Goal: Communication & Community: Answer question/provide support

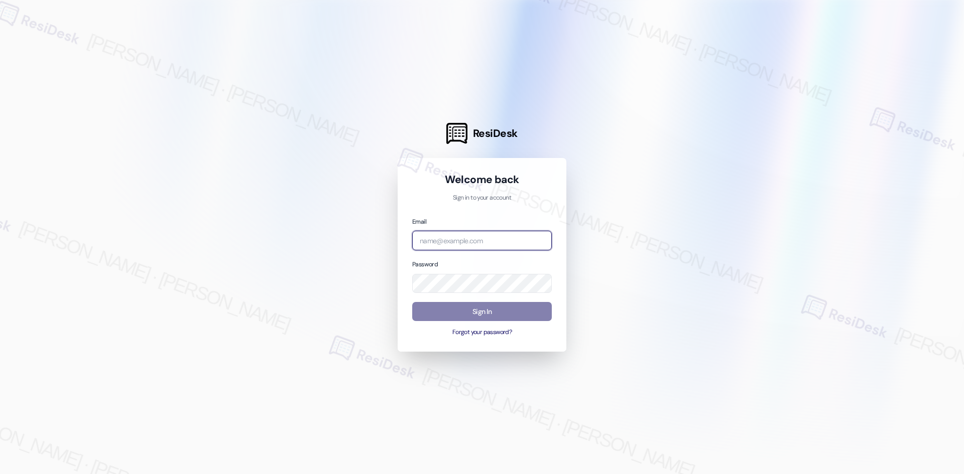
click at [486, 245] on input "email" at bounding box center [482, 241] width 140 height 20
type input "automated-surveys-asset_living-[PERSON_NAME].[PERSON_NAME].[PERSON_NAME]@asset_…"
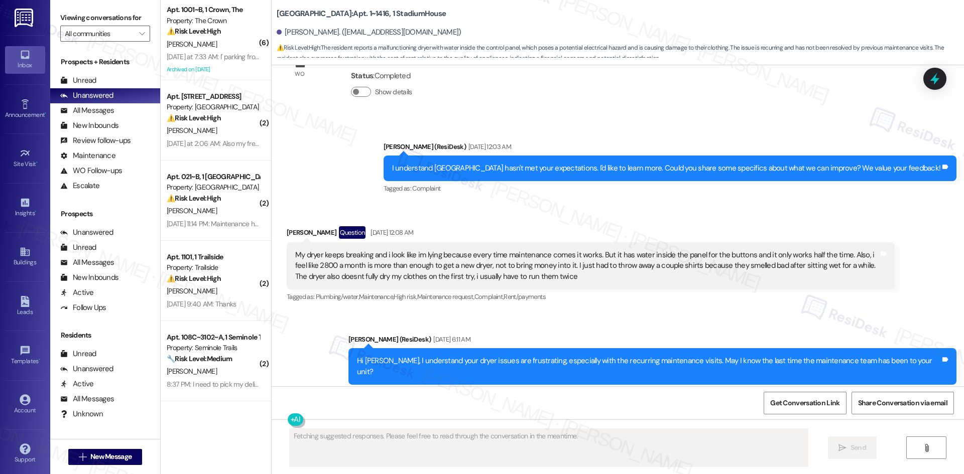
scroll to position [1342, 0]
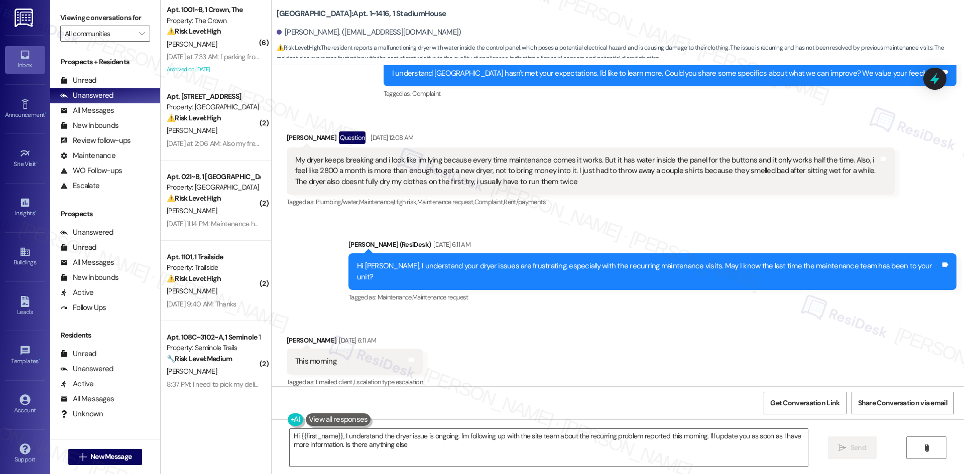
type textarea "Hi {{first_name}}, I understand the dryer issue is ongoing. I'm following up wi…"
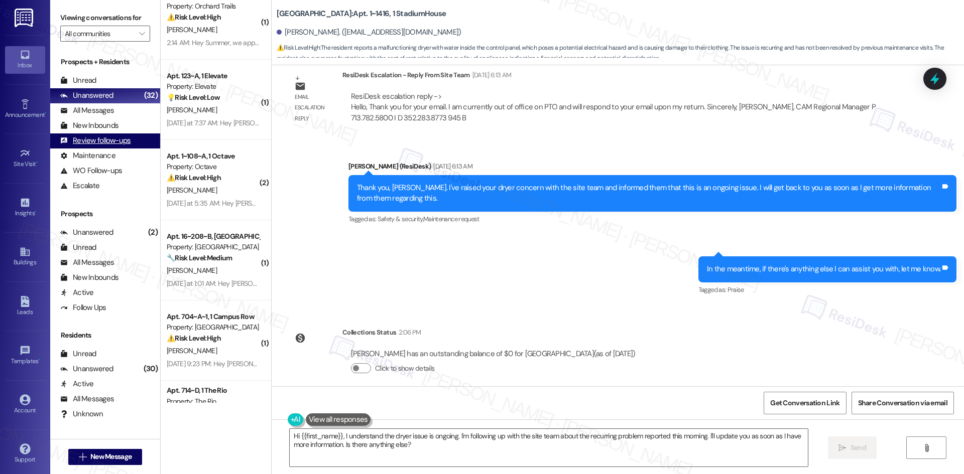
scroll to position [1707, 0]
click at [126, 146] on div "Review follow-ups" at bounding box center [95, 141] width 70 height 11
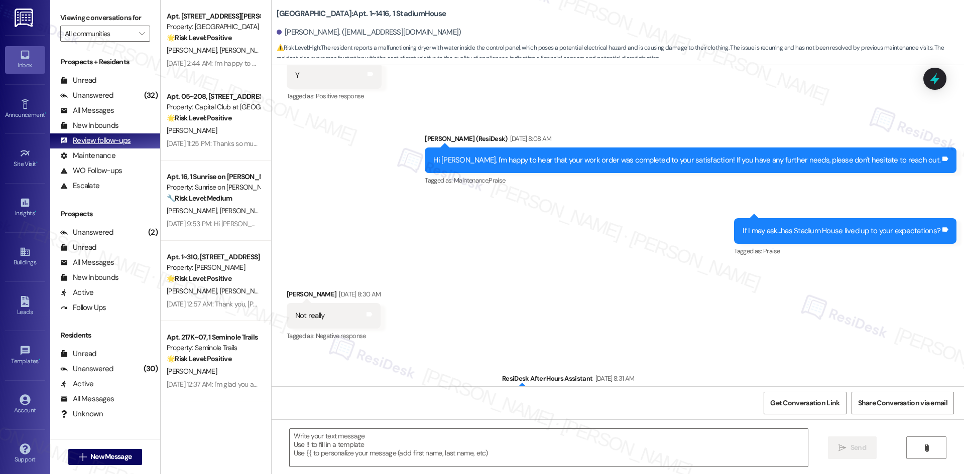
type textarea "Fetching suggested responses. Please feel free to read through the conversation…"
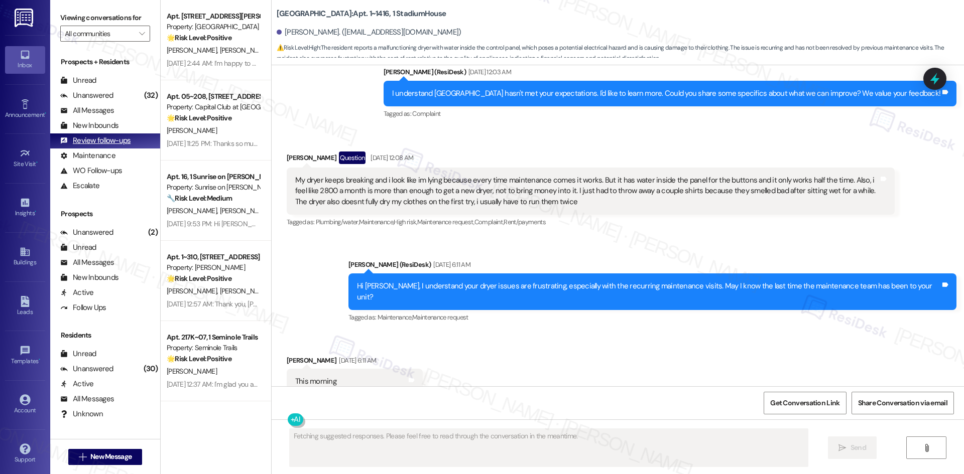
scroll to position [1342, 0]
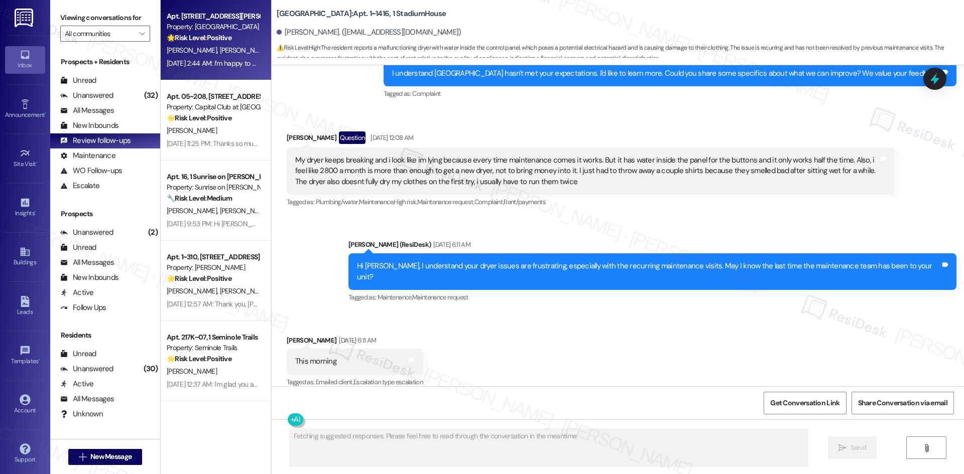
click at [206, 29] on div "Property: Bella Vista" at bounding box center [213, 27] width 93 height 11
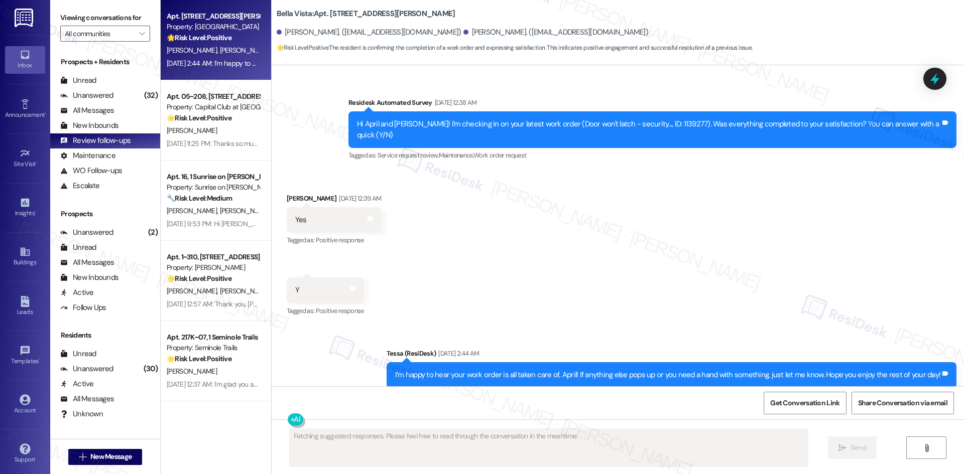
scroll to position [2195, 0]
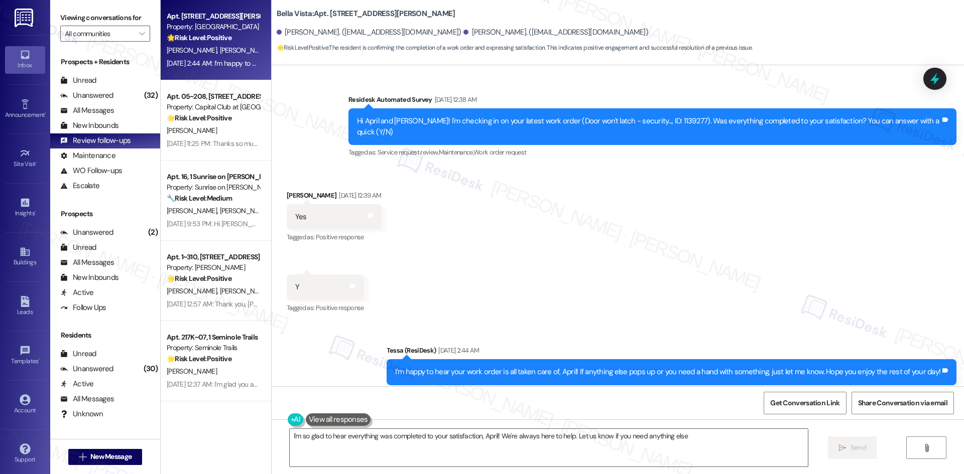
type textarea "I'm so glad to hear everything was completed to your satisfaction, April! We're…"
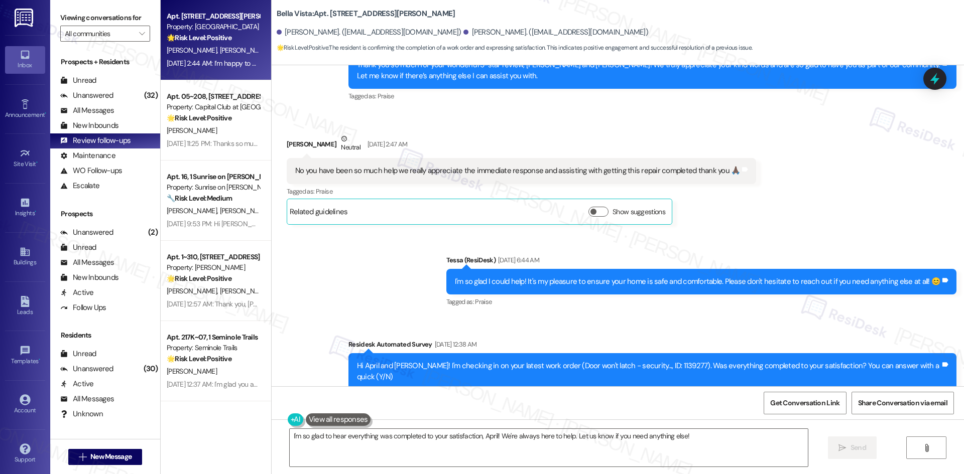
scroll to position [1943, 0]
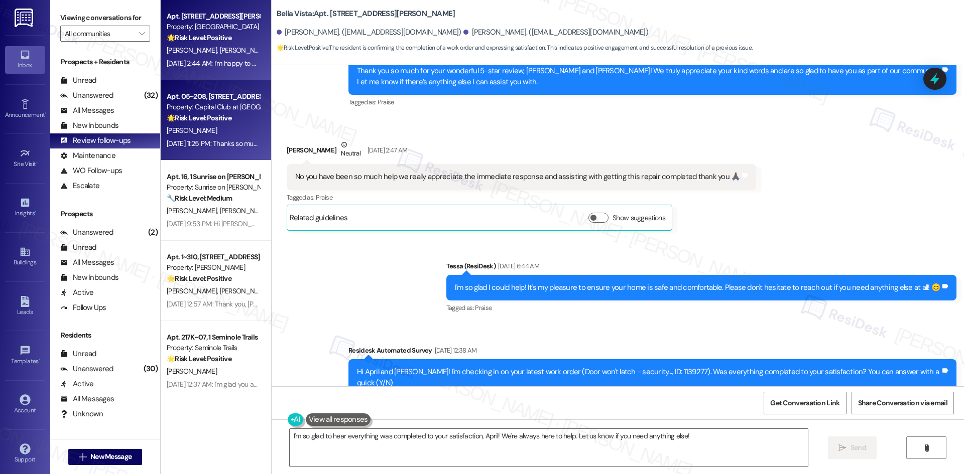
click at [211, 147] on div "Sep 19, 2025 at 11:25 PM: Thanks so much for your feedback! If you enjoyed your…" at bounding box center [579, 143] width 825 height 9
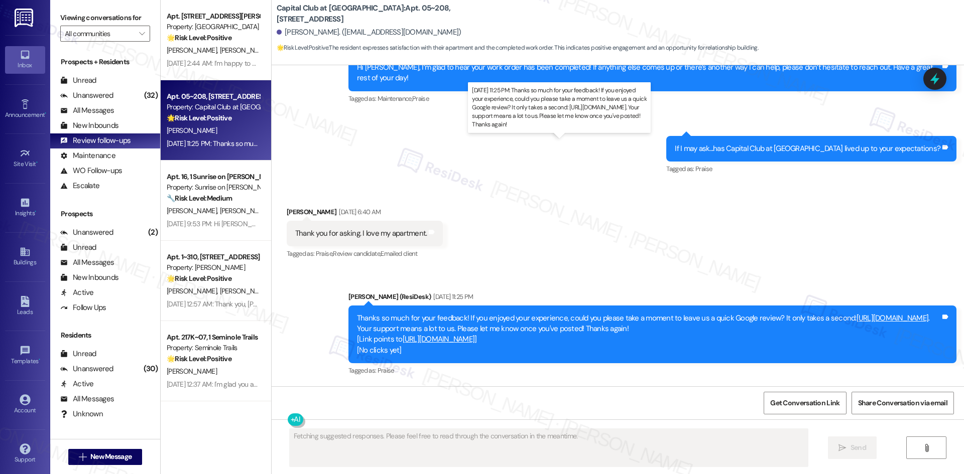
scroll to position [461, 0]
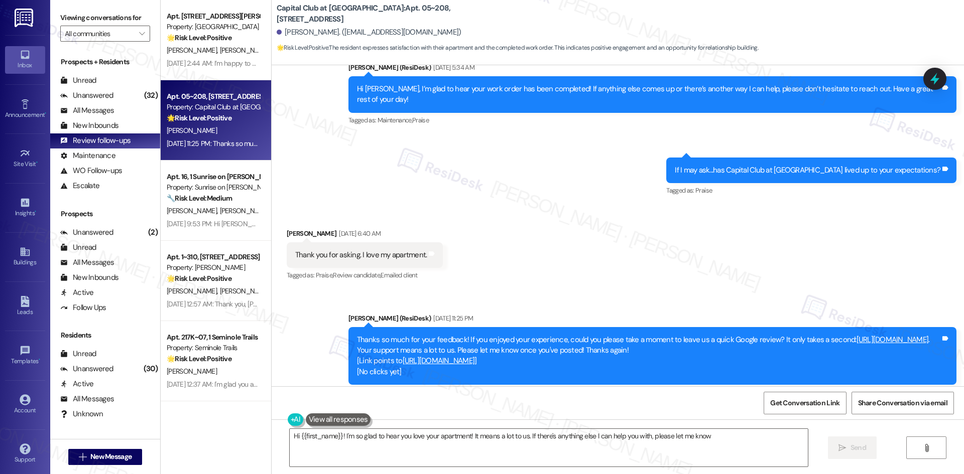
type textarea "Hi {{first_name}}! I'm so glad to hear you love your apartment! It means a lot …"
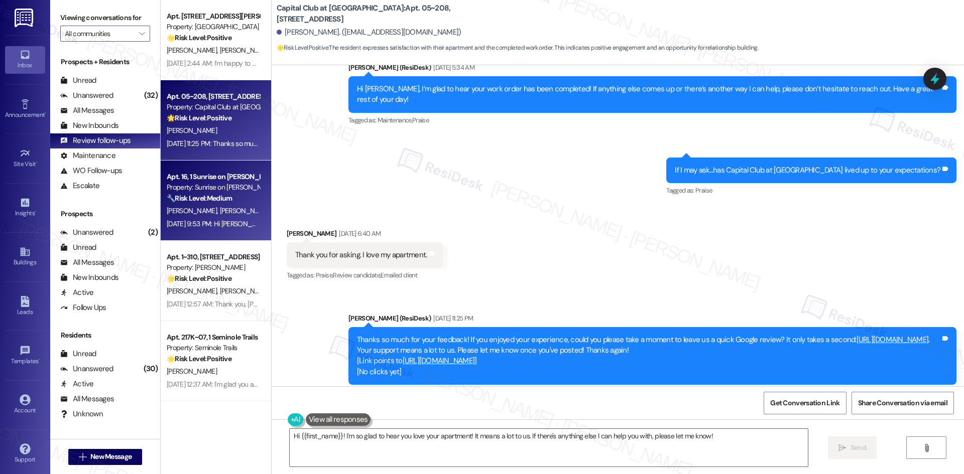
click at [207, 223] on div "Sep 19, 2025 at 9:53 PM: Hi Nora, Miguel, Sergio and Luis, I’m glad to hear you…" at bounding box center [566, 223] width 798 height 9
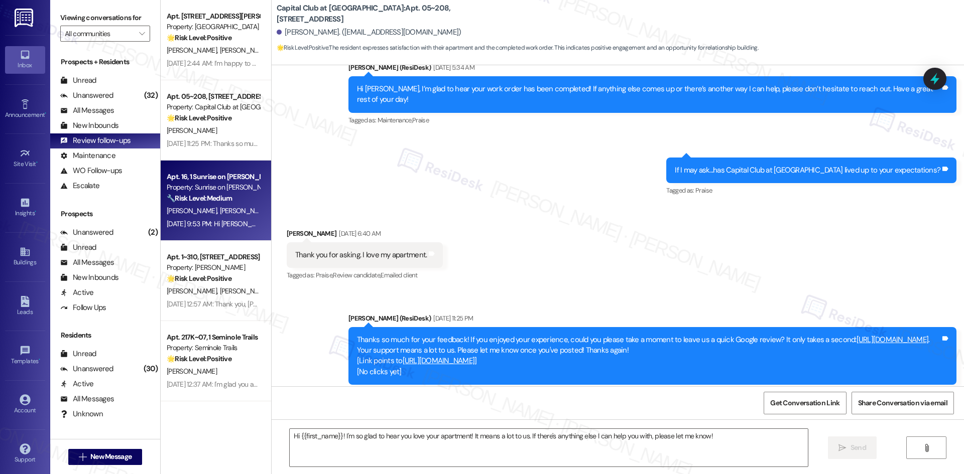
type textarea "Fetching suggested responses. Please feel free to read through the conversation…"
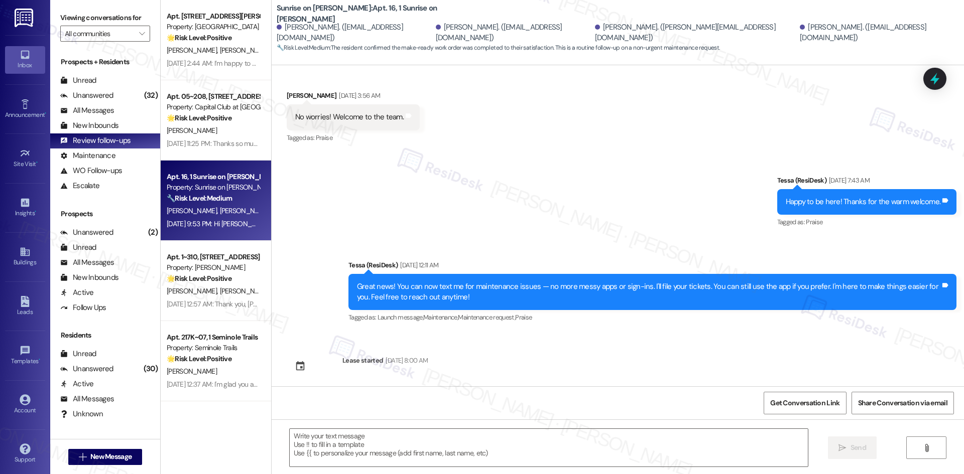
type textarea "Fetching suggested responses. Please feel free to read through the conversation…"
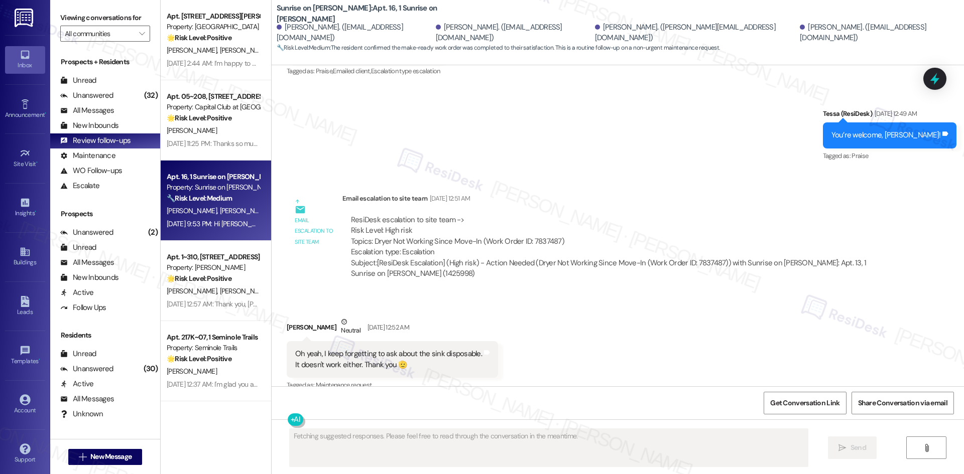
scroll to position [4716, 0]
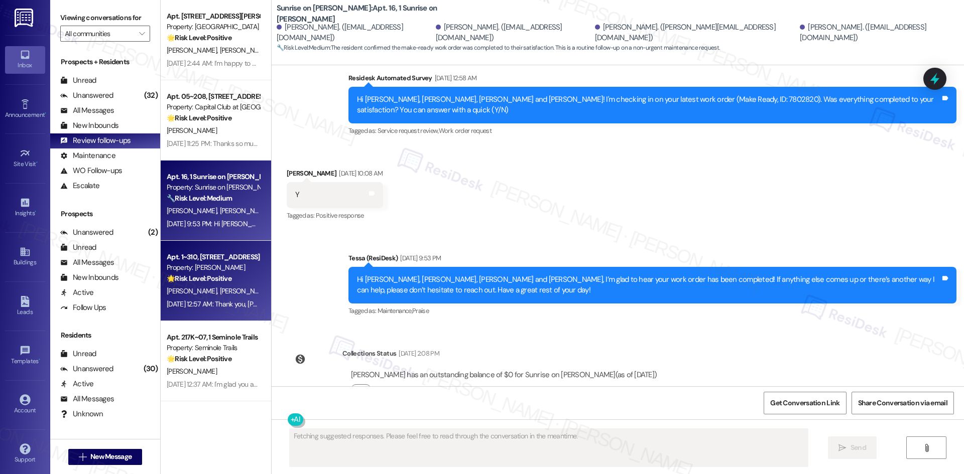
click at [204, 269] on div "Property: Solano Belleair" at bounding box center [213, 268] width 93 height 11
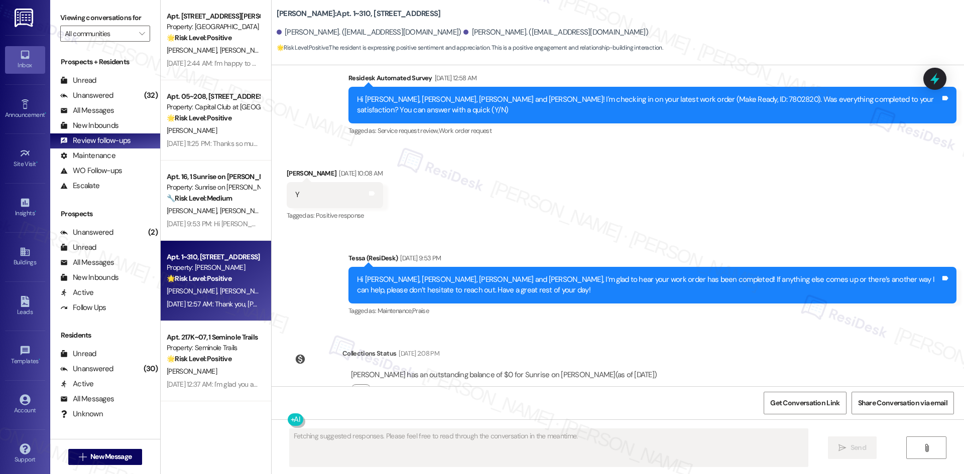
scroll to position [2082, 0]
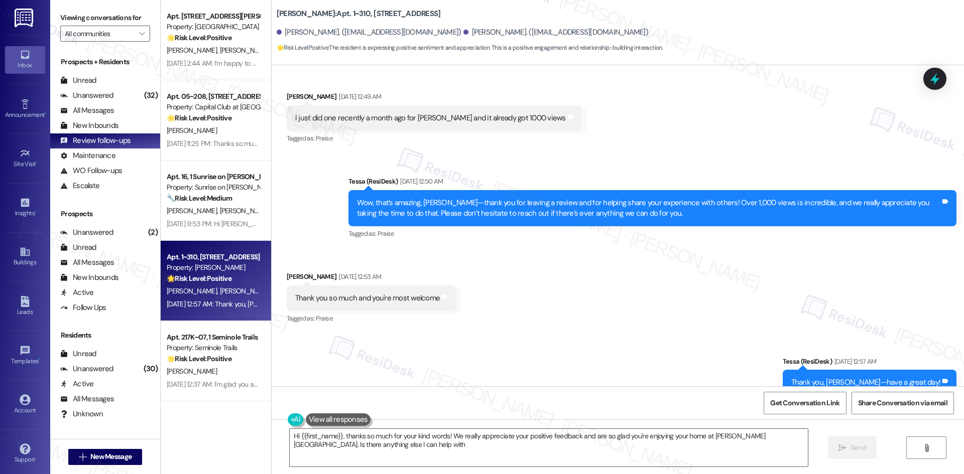
type textarea "Hi {{first_name}}, thanks so much for your kind words! We really appreciate you…"
click at [119, 97] on div "Unanswered (32)" at bounding box center [105, 95] width 110 height 15
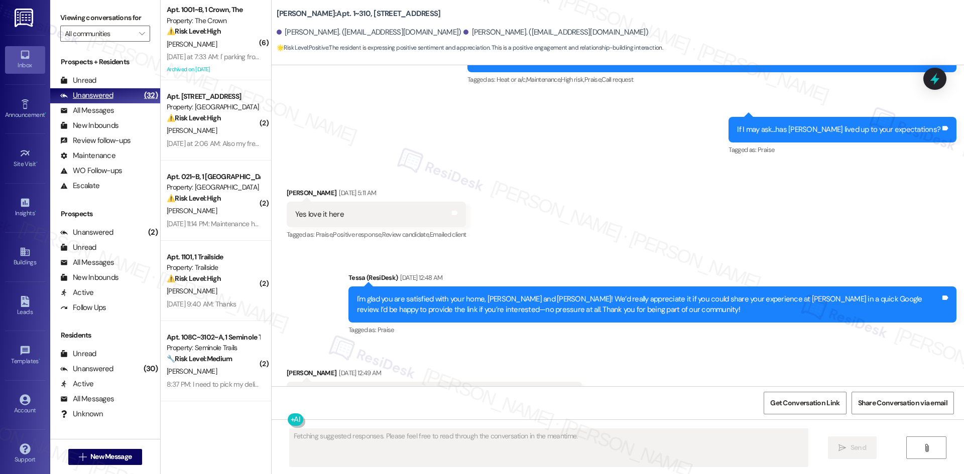
scroll to position [1997, 0]
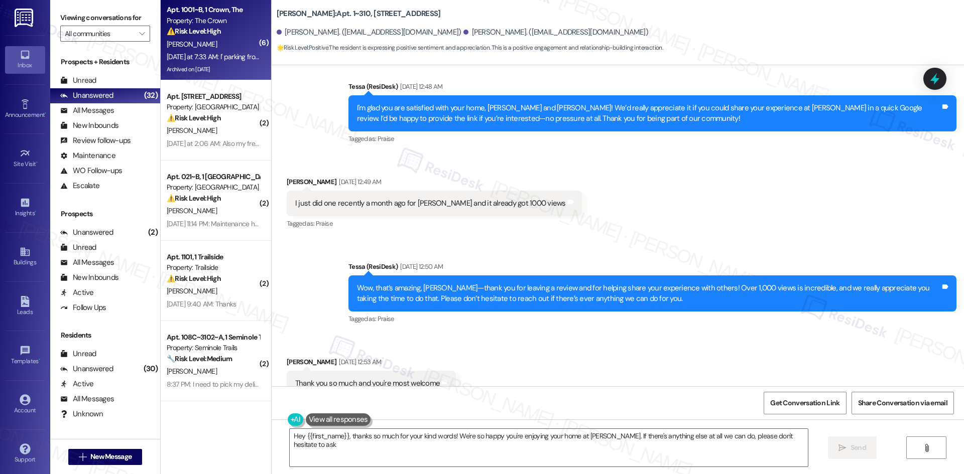
type textarea "Hey {{first_name}}, thanks so much for your kind words! We're so happy you're e…"
click at [195, 49] on div "[PERSON_NAME]" at bounding box center [213, 44] width 95 height 13
type textarea "Fetching suggested responses. Please feel free to read through the conversation…"
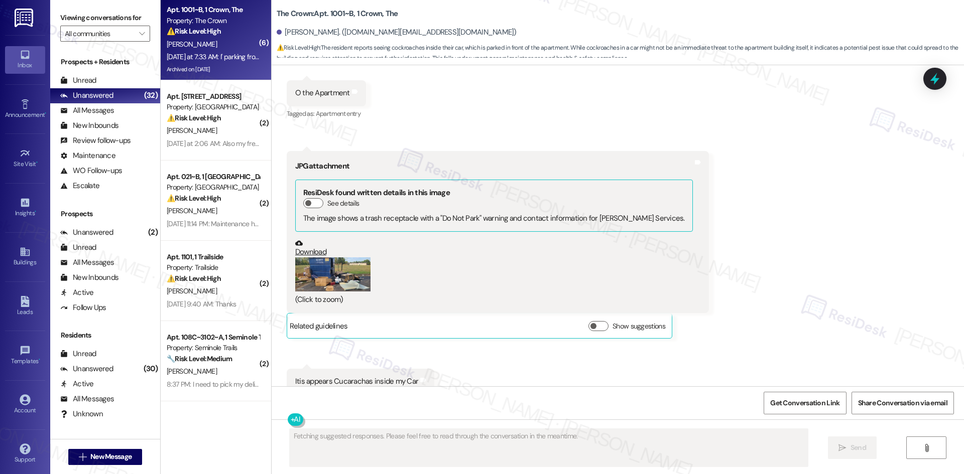
scroll to position [7921, 0]
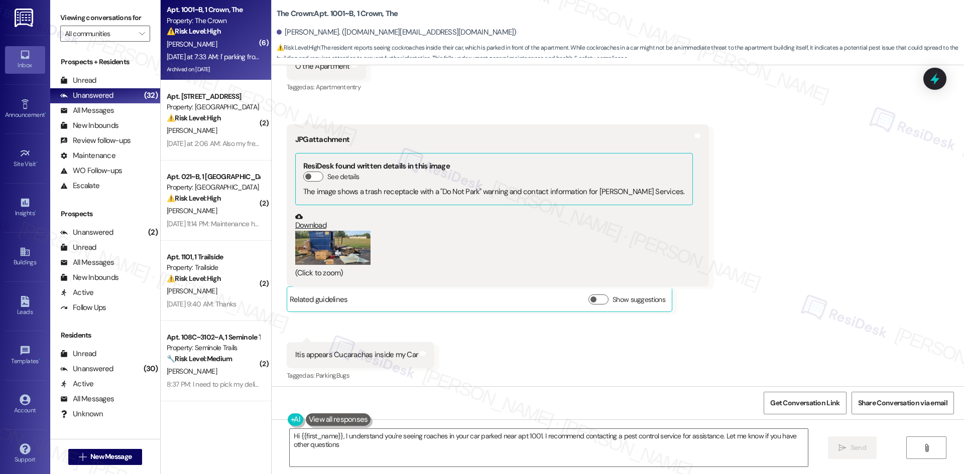
type textarea "Hi {{first_name}}, I understand you're seeing roaches in your car parked near a…"
click at [352, 231] on button "Zoom image" at bounding box center [332, 248] width 75 height 34
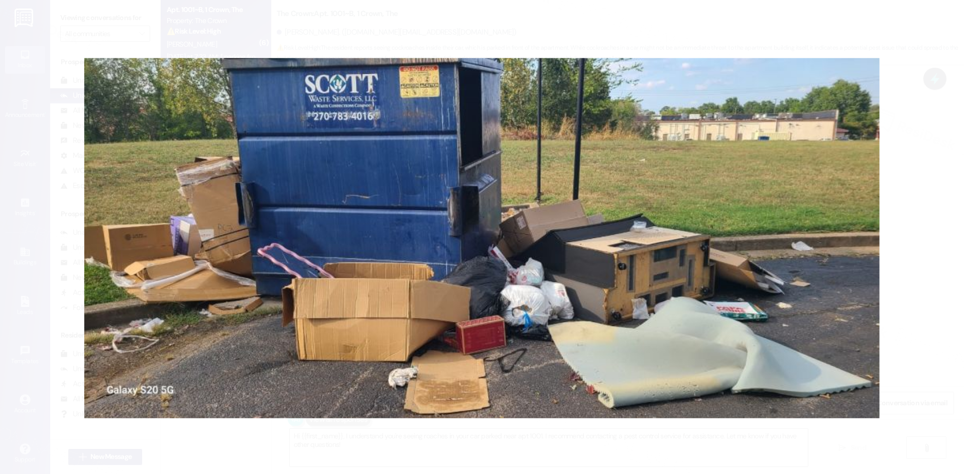
click at [917, 128] on button "Unzoom image" at bounding box center [482, 237] width 964 height 474
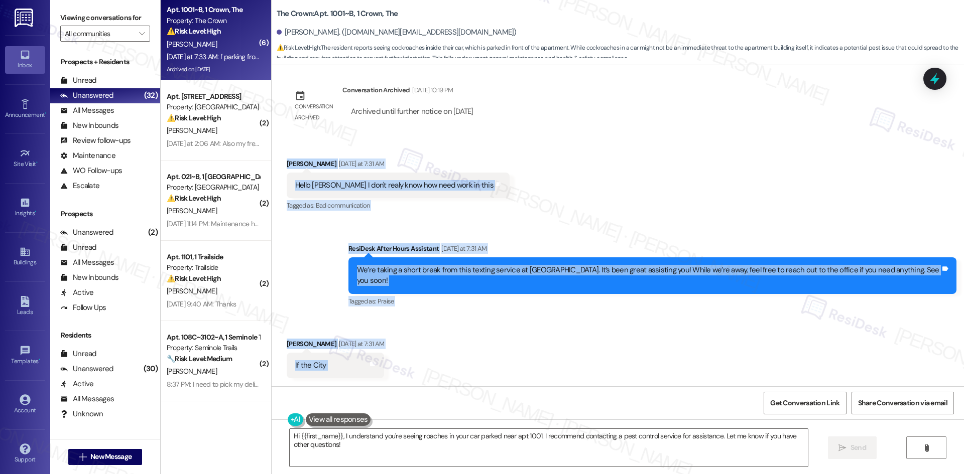
scroll to position [7569, 0]
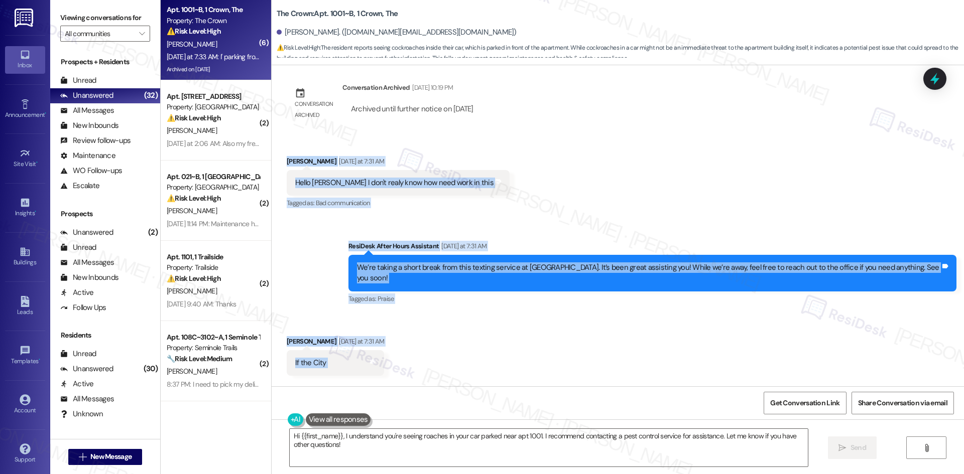
drag, startPoint x: 277, startPoint y: 184, endPoint x: 377, endPoint y: 335, distance: 180.9
click at [377, 335] on div "Lease started Aug 19, 2024 at 8:00 AM Survey, sent via SMS Residesk Automated S…" at bounding box center [618, 225] width 692 height 321
copy div "Mayra Coreas Yesterday at 7:31 AM Hello Sara I don't realy know how need work i…"
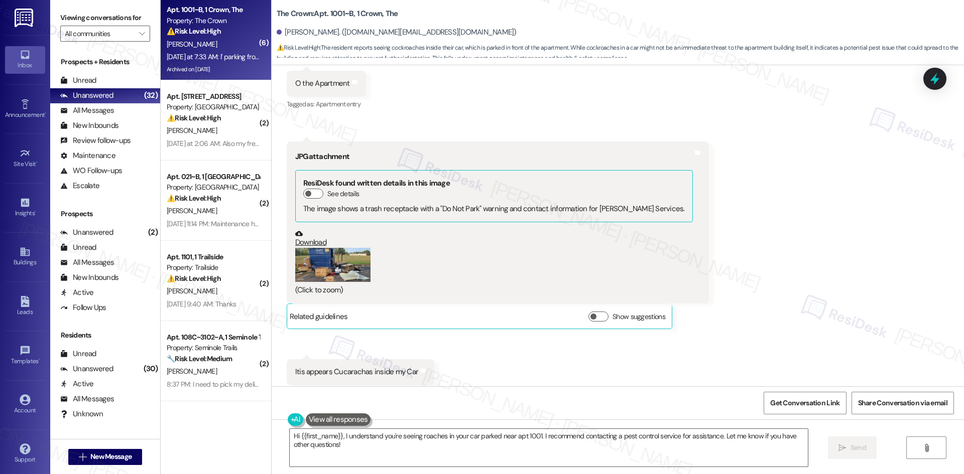
scroll to position [7921, 0]
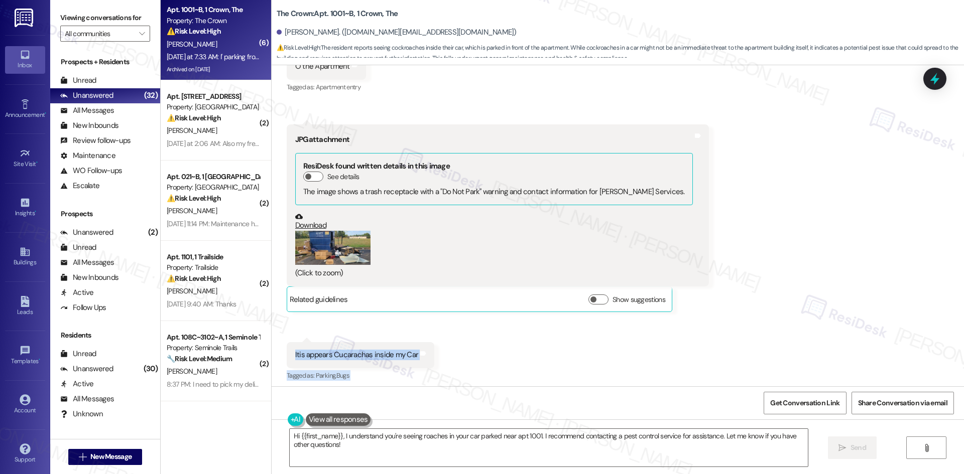
drag, startPoint x: 280, startPoint y: 274, endPoint x: 431, endPoint y: 345, distance: 166.4
click at [431, 345] on div "Received via SMS Mayra Coreas Yesterday at 7:31 AM If the City Tags and notes R…" at bounding box center [618, 211] width 692 height 500
copy div "Itis appears Cucarachas inside my Car Tags and notes Tagged as: Parking , Click…"
drag, startPoint x: 587, startPoint y: 343, endPoint x: 593, endPoint y: 344, distance: 6.0
click at [588, 344] on div "Received via SMS Mayra Coreas Yesterday at 7:31 AM If the City Tags and notes R…" at bounding box center [618, 211] width 692 height 500
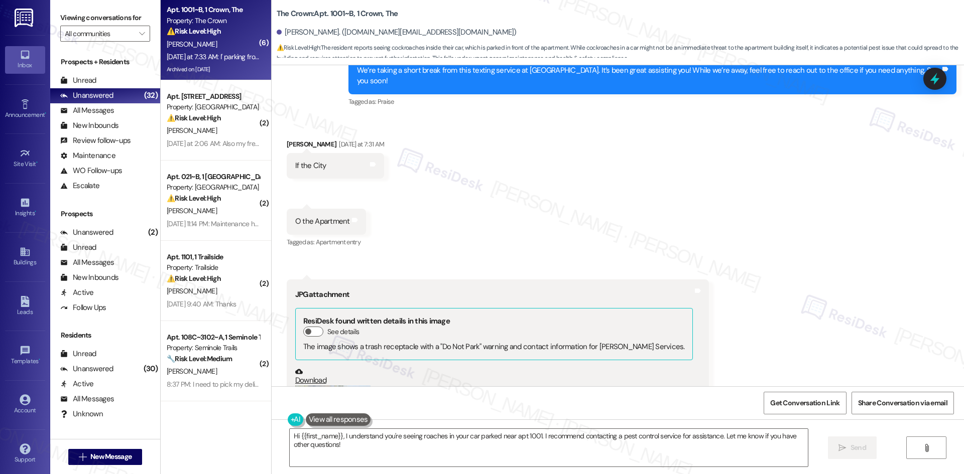
scroll to position [7770, 0]
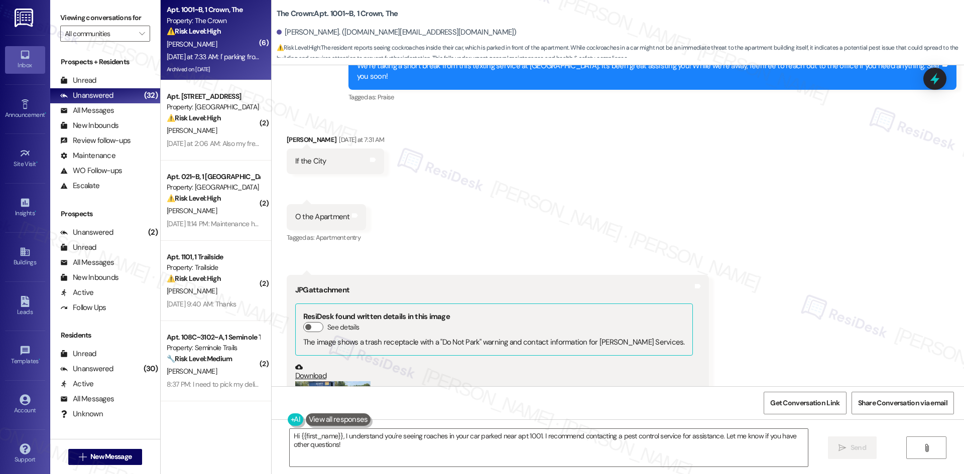
click at [323, 382] on button "Zoom image" at bounding box center [332, 399] width 75 height 34
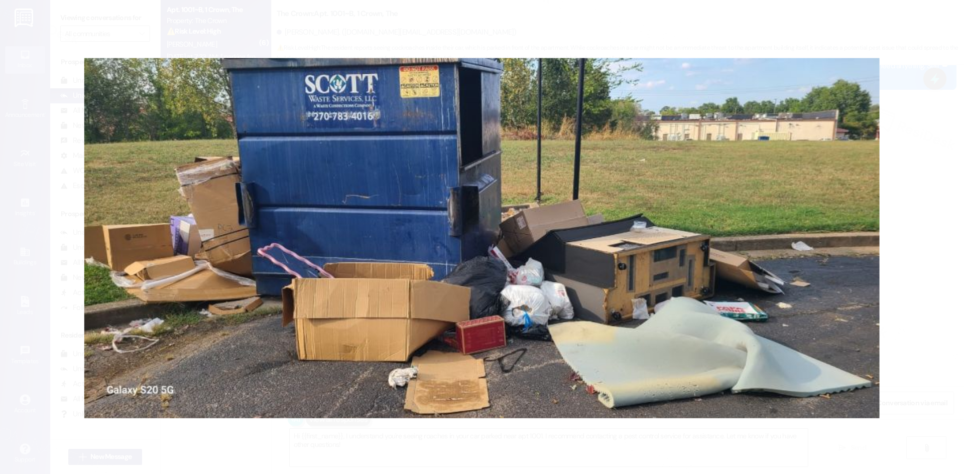
click at [923, 320] on button "Unzoom image" at bounding box center [482, 237] width 964 height 474
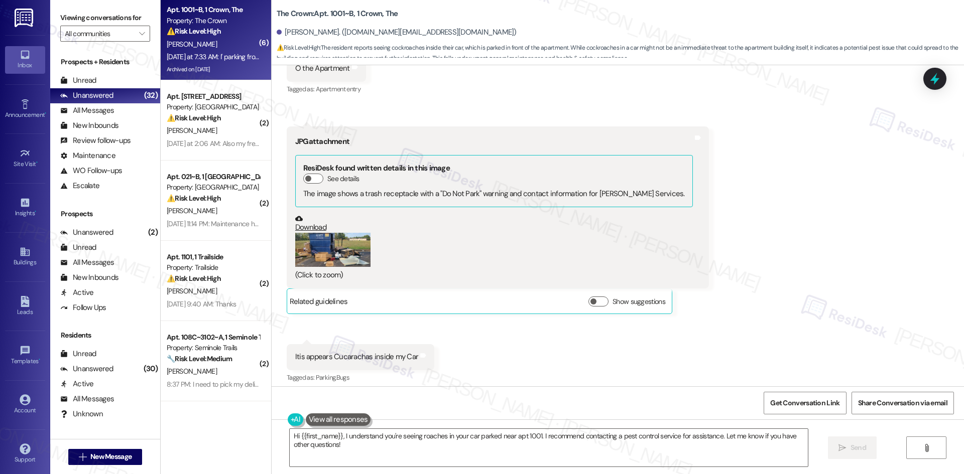
scroll to position [7921, 0]
click at [667, 360] on div "Received via SMS Mayra Coreas Yesterday at 7:31 AM If the City Tags and notes R…" at bounding box center [618, 211] width 692 height 500
click at [475, 261] on div "Received via SMS Mayra Coreas Yesterday at 7:31 AM If the City Tags and notes R…" at bounding box center [618, 211] width 692 height 500
drag, startPoint x: 502, startPoint y: 262, endPoint x: 495, endPoint y: 252, distance: 12.7
click at [502, 262] on div "Received via SMS Mayra Coreas Yesterday at 7:31 AM If the City Tags and notes R…" at bounding box center [618, 211] width 692 height 500
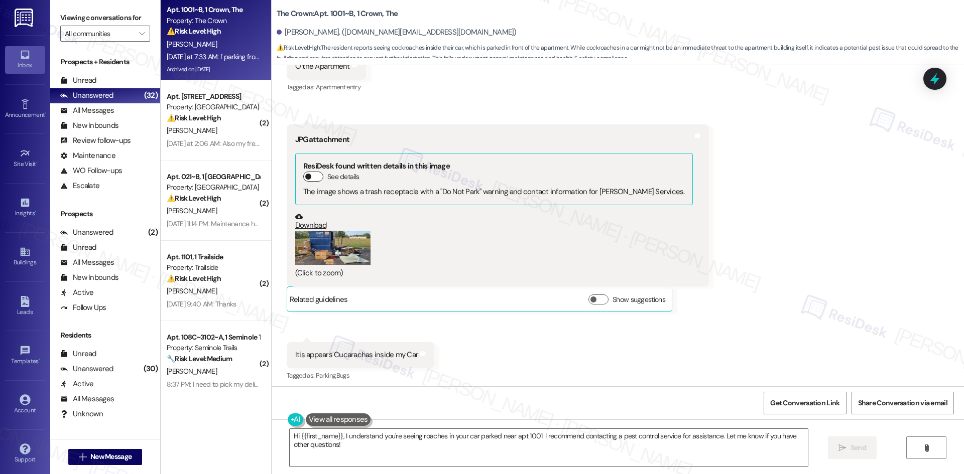
click at [310, 172] on button "See details" at bounding box center [313, 177] width 20 height 10
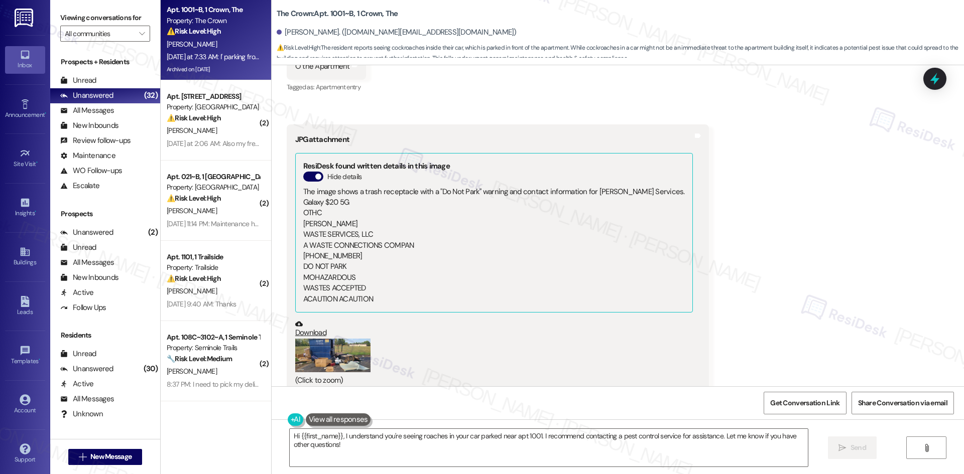
click at [831, 239] on div "Received via SMS Mayra Coreas Yesterday at 7:31 AM If the City Tags and notes R…" at bounding box center [618, 264] width 692 height 607
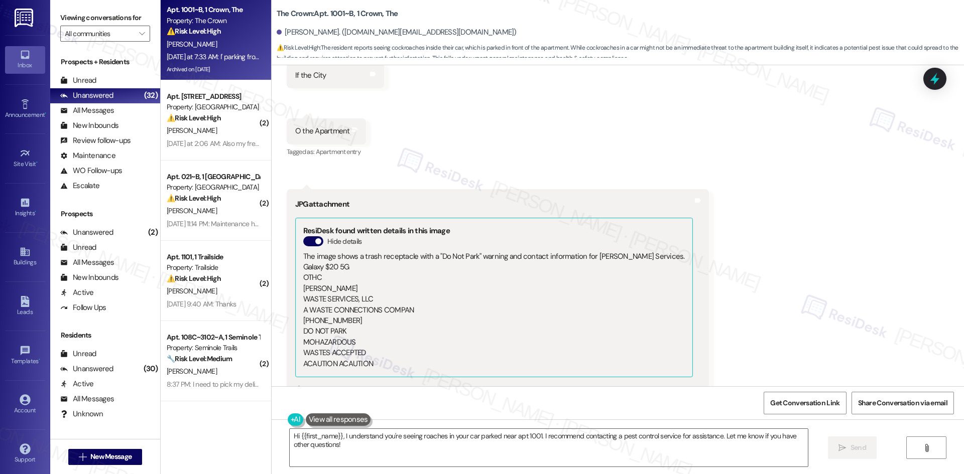
scroll to position [7620, 0]
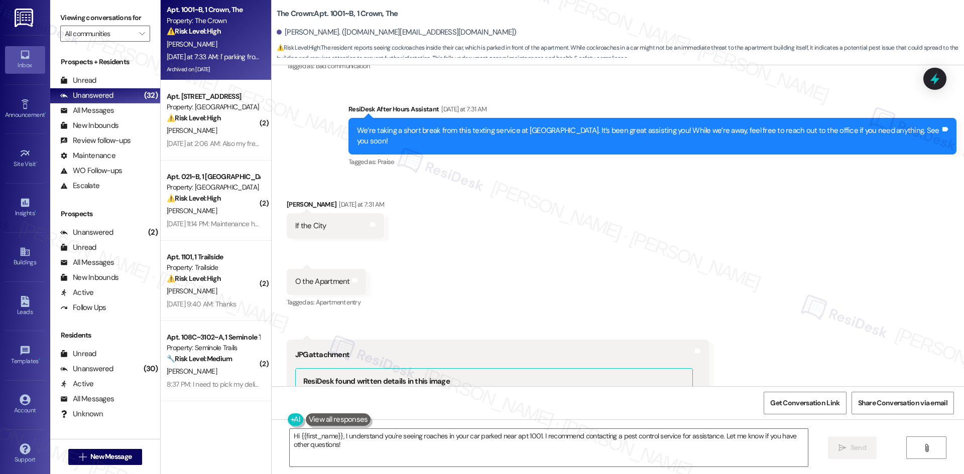
scroll to position [7821, 0]
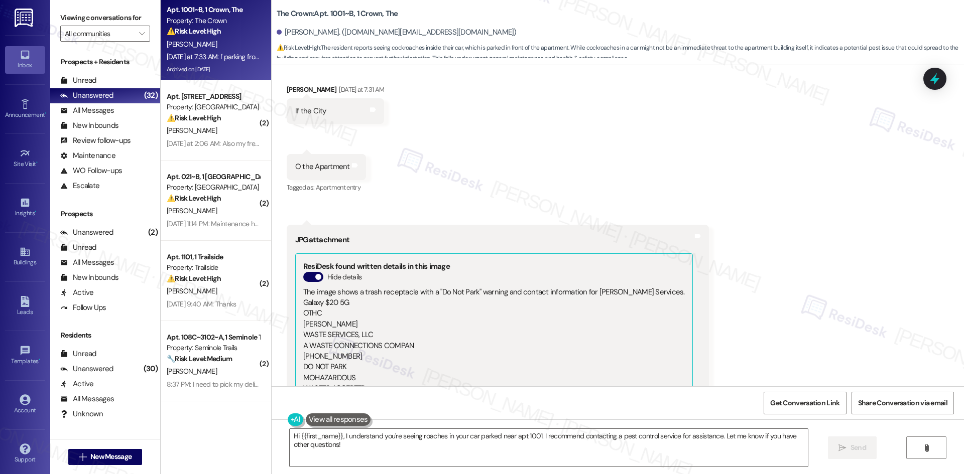
click at [794, 201] on div "Received via SMS Mayra Coreas Yesterday at 7:31 AM If the City Tags and notes R…" at bounding box center [618, 365] width 692 height 607
click at [754, 269] on div "Received via SMS Mayra Coreas Yesterday at 7:31 AM If the City Tags and notes R…" at bounding box center [618, 365] width 692 height 607
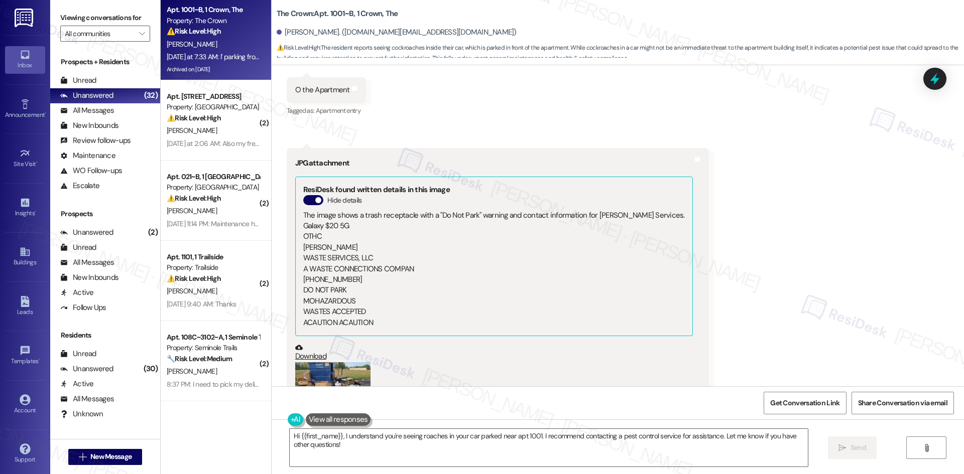
scroll to position [8039, 0]
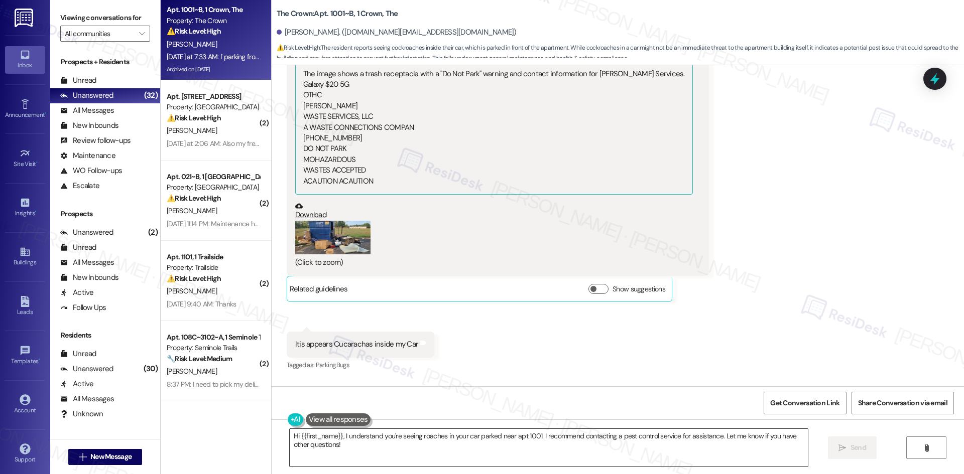
click at [413, 444] on textarea "Hi {{first_name}}, I understand you're seeing roaches in your car parked near a…" at bounding box center [549, 448] width 518 height 38
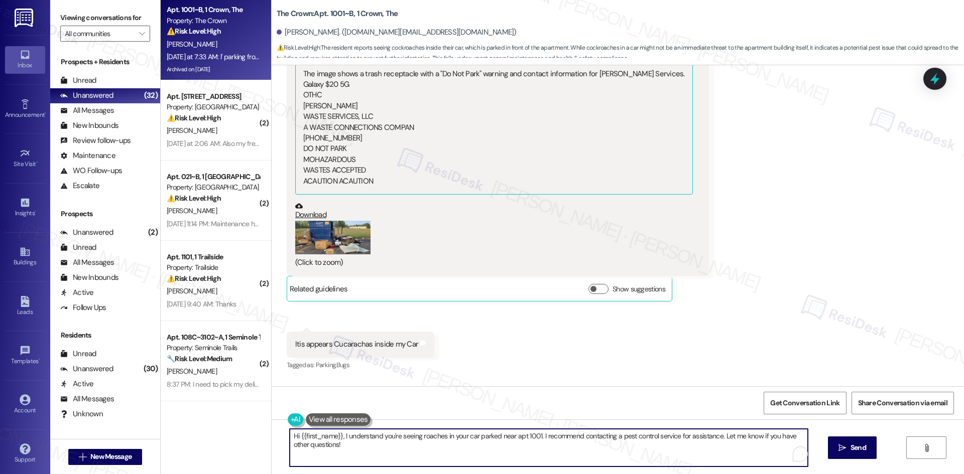
paste textarea "Mayra, thank you for sending the photo. I want to make sure I understand correc…"
type textarea "Hi Mayra, thank you for sending the photo. I want to make sure I understand cor…"
click at [865, 449] on span "Send" at bounding box center [858, 448] width 16 height 11
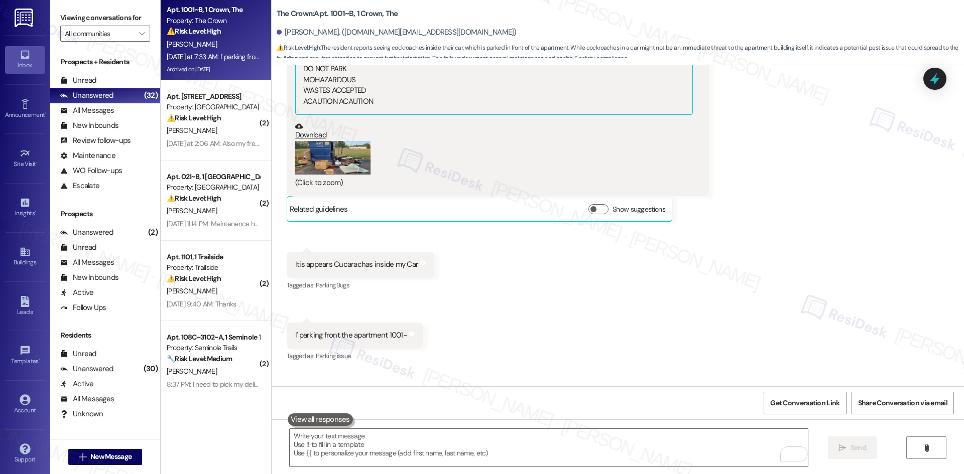
scroll to position [8120, 0]
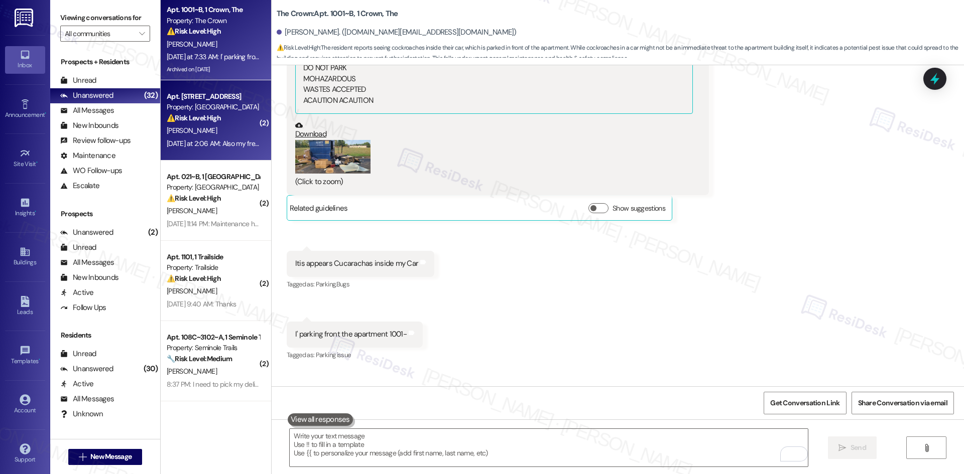
click at [214, 144] on div "Yesterday at 2:06 AM: Also my freezer from my fridge has been freezing till it …" at bounding box center [317, 143] width 300 height 9
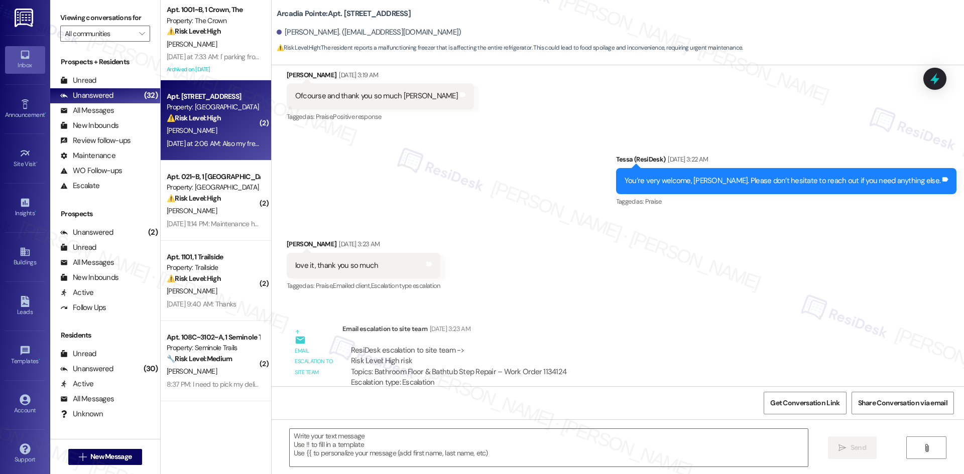
type textarea "Fetching suggested responses. Please feel free to read through the conversation…"
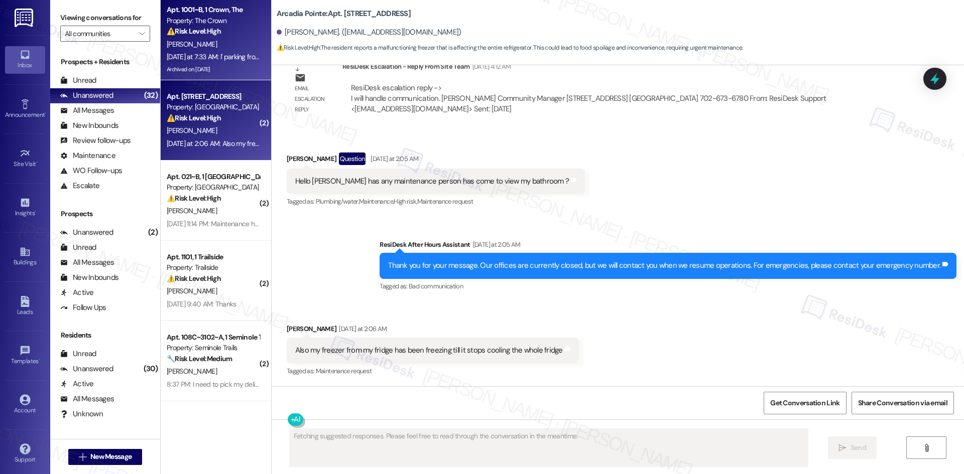
scroll to position [962, 0]
click at [192, 45] on div "M. Coreas" at bounding box center [213, 44] width 95 height 13
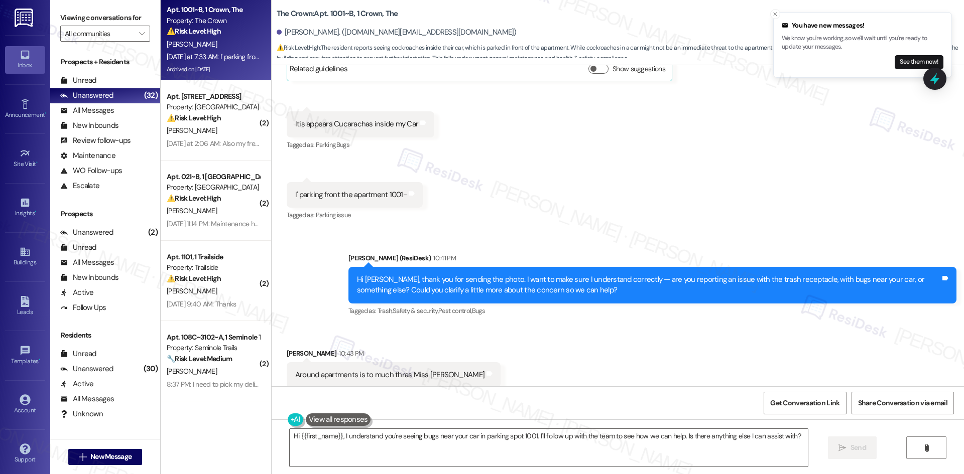
scroll to position [8157, 0]
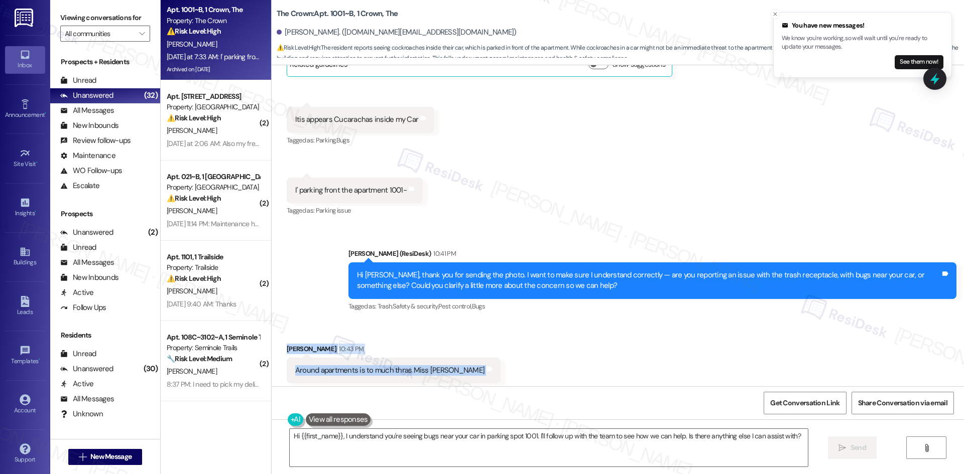
drag, startPoint x: 273, startPoint y: 264, endPoint x: 479, endPoint y: 299, distance: 209.3
click at [479, 321] on div "Received via SMS Mayra Coreas 10:43 PM Around apartments is to much thras Miss …" at bounding box center [618, 356] width 692 height 70
copy div "Mayra Coreas 10:43 PM Around apartments is to much thras Miss Sarah Tags and no…"
click at [467, 321] on div "Received via SMS Mayra Coreas 10:43 PM Around apartments is to much thras Miss …" at bounding box center [618, 356] width 692 height 70
click at [461, 446] on textarea "Hi {{first_name}}, I understand you're seeing bugs near your car in parking spo…" at bounding box center [549, 448] width 518 height 38
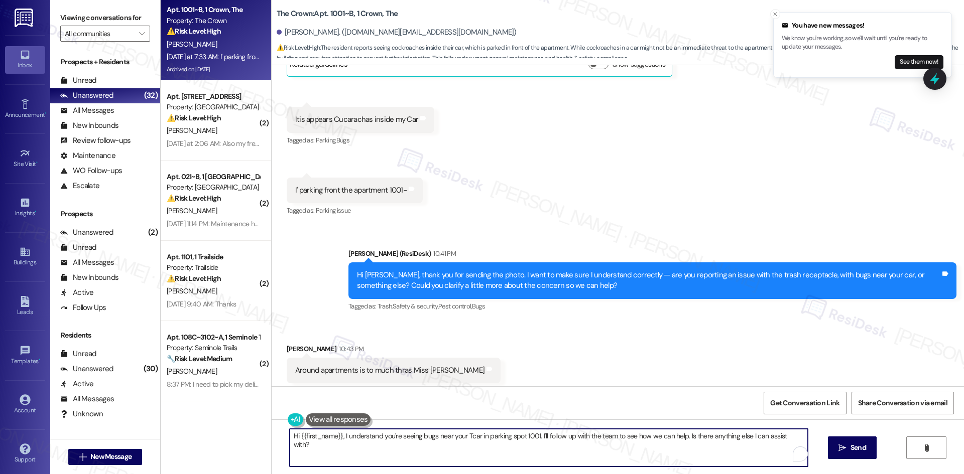
paste textarea "hank you for letting me know. I’m sorry about the trash around the apartments —…"
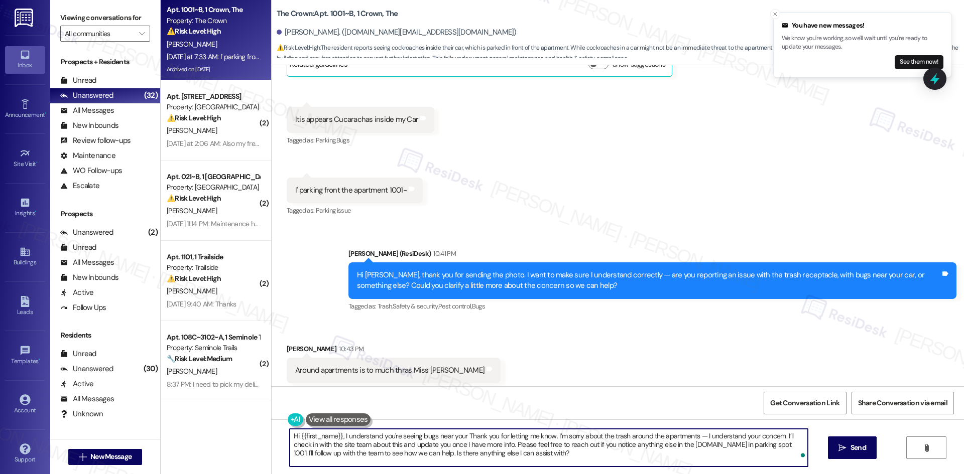
click at [352, 457] on textarea "Hi {{first_name}}, I understand you're seeing bugs near your Thank you for lett…" at bounding box center [549, 448] width 518 height 38
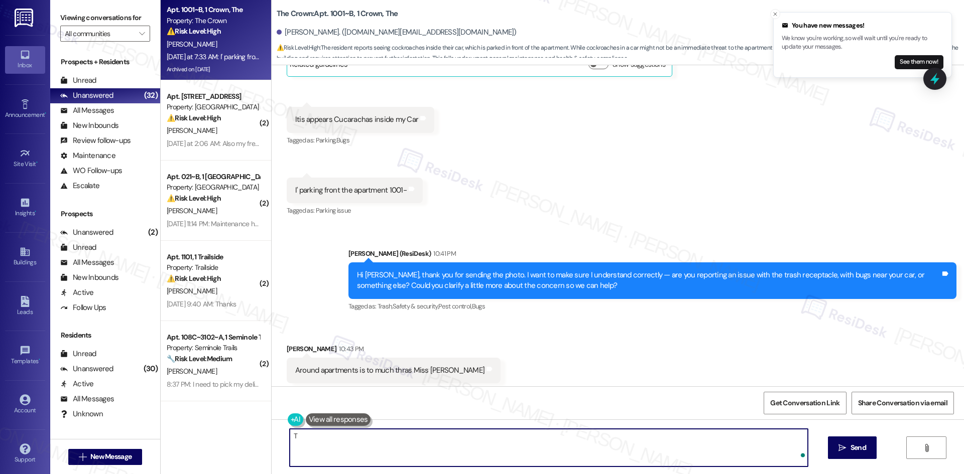
paste textarea "hank you for letting me know. I’m sorry about the trash around the apartments —…"
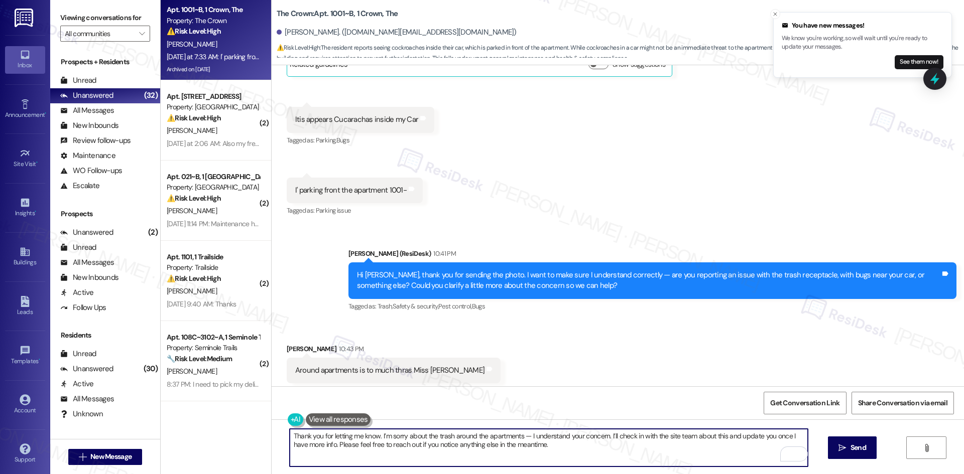
click at [619, 437] on textarea "Thank you for letting me know. I’m sorry about the trash around the apartments …" at bounding box center [549, 448] width 518 height 38
drag, startPoint x: 649, startPoint y: 436, endPoint x: 613, endPoint y: 439, distance: 36.3
click at [613, 439] on textarea "Thank you for letting me know. I’m sorry about the trash around the apartments …" at bounding box center [549, 448] width 518 height 38
click at [592, 448] on textarea "Thank you for letting me know. I’m sorry about the trash around the apartments …" at bounding box center [549, 448] width 518 height 38
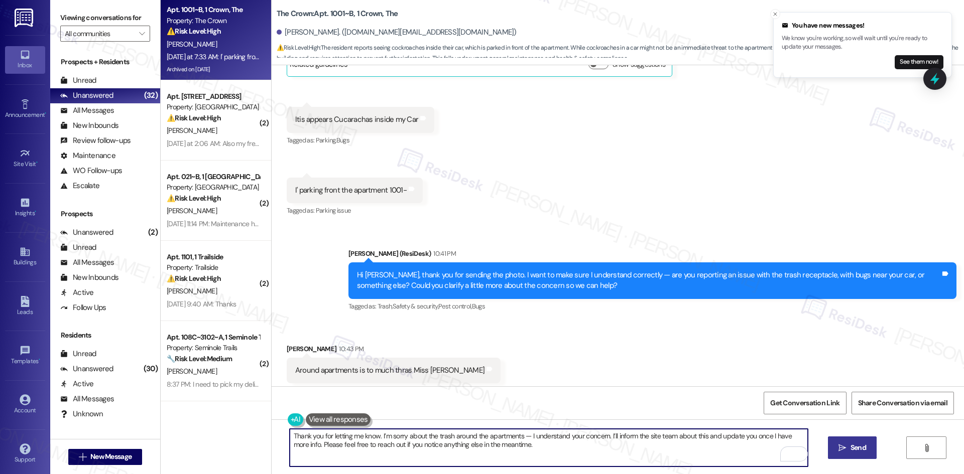
type textarea "Thank you for letting me know. I’m sorry about the trash around the apartments …"
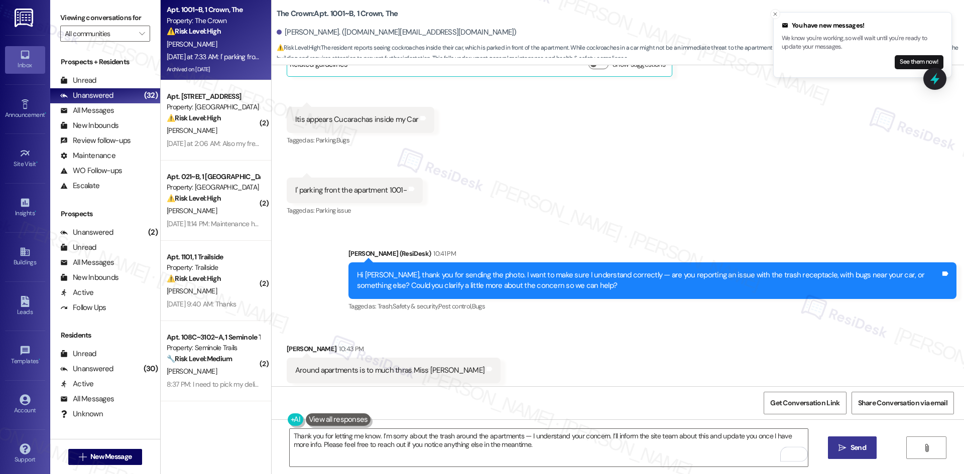
click at [862, 450] on span "Send" at bounding box center [858, 448] width 16 height 11
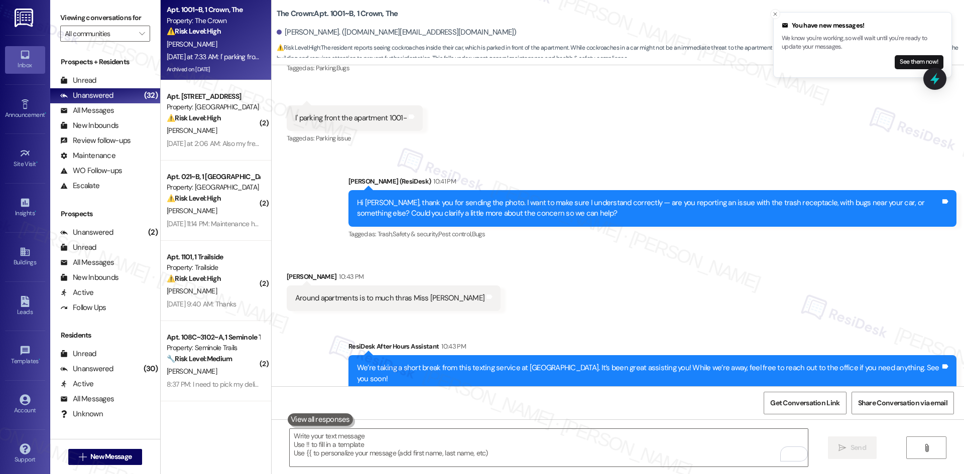
scroll to position [8237, 0]
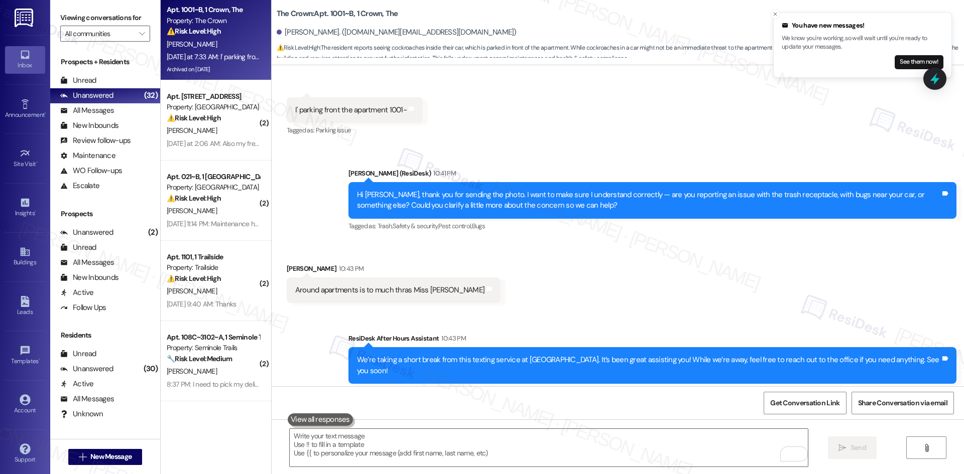
click at [622, 312] on div "Sent via SMS ResiDesk After Hours Assistant 10:43 PM We’re taking a short break…" at bounding box center [618, 392] width 692 height 162
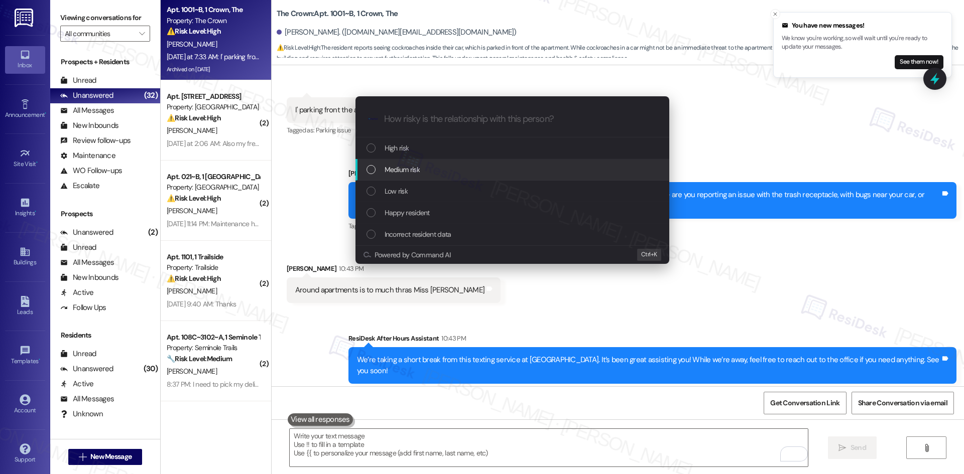
click at [428, 171] on div "Medium risk" at bounding box center [514, 169] width 294 height 11
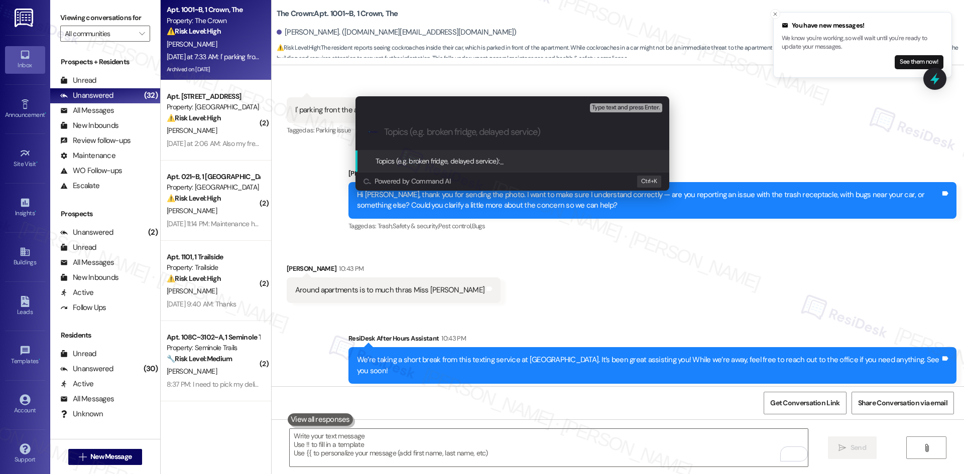
click at [477, 132] on input "Topics (e.g. broken fridge, delayed service)" at bounding box center [520, 132] width 273 height 11
paste input "Trash buildup around apartments and parking area"
type input "Trash buildup around apartments and parking area"
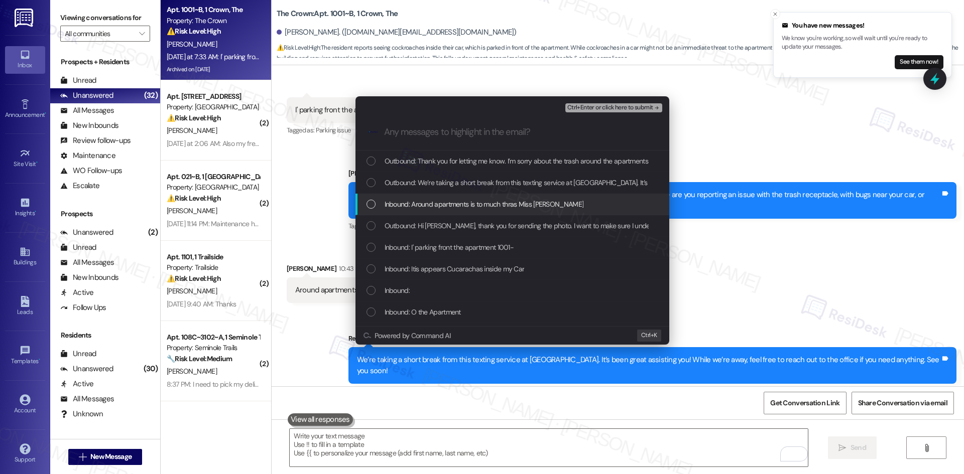
click at [525, 207] on span "Inbound: Around apartments is to much thras Miss Sarah" at bounding box center [484, 204] width 199 height 11
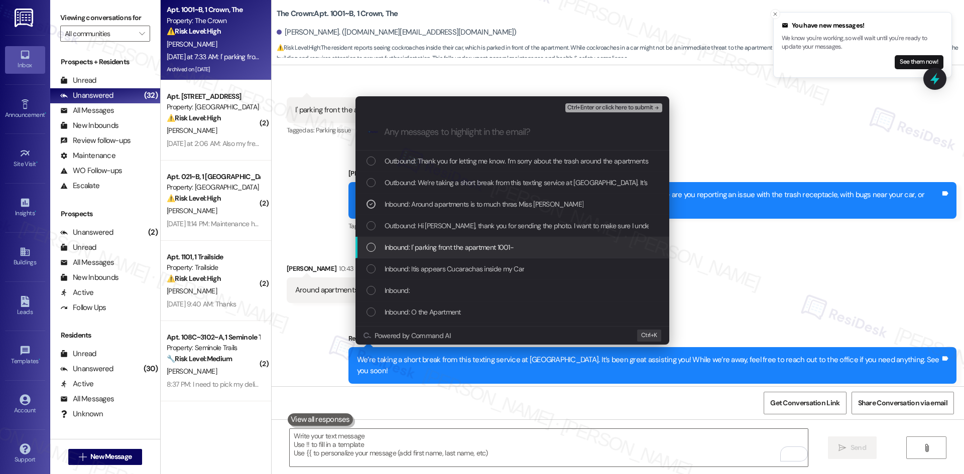
drag, startPoint x: 493, startPoint y: 246, endPoint x: 490, endPoint y: 267, distance: 21.4
click at [494, 247] on span "Inbound: I' parking front the apartment 1001-" at bounding box center [450, 247] width 130 height 11
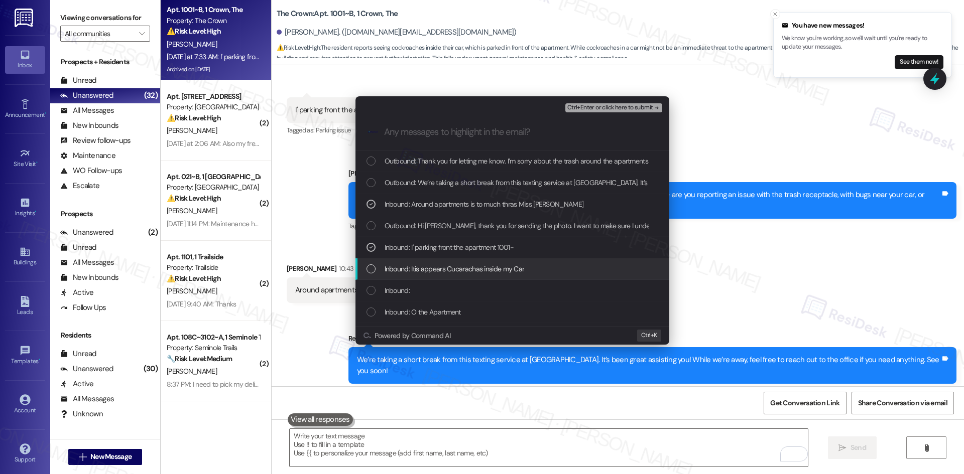
drag, startPoint x: 490, startPoint y: 267, endPoint x: 501, endPoint y: 338, distance: 72.1
click at [490, 268] on span "Inbound: Itis appears Cucarachas inside my Car" at bounding box center [455, 269] width 140 height 11
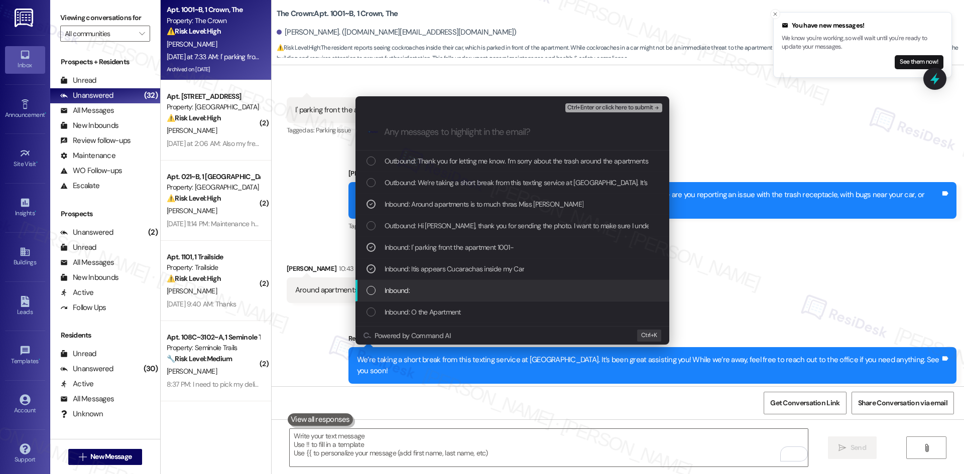
click at [437, 293] on div "Inbound:" at bounding box center [514, 290] width 294 height 11
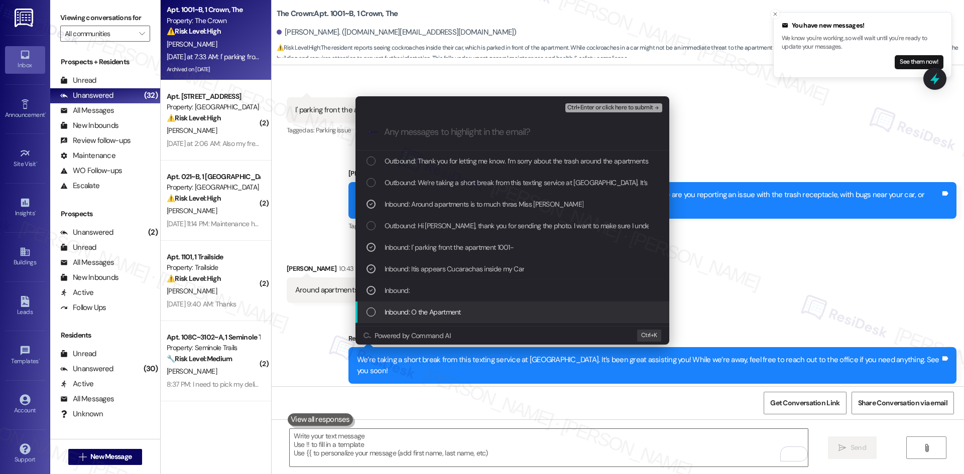
click at [445, 318] on div "Inbound: O the Apartment" at bounding box center [512, 313] width 314 height 22
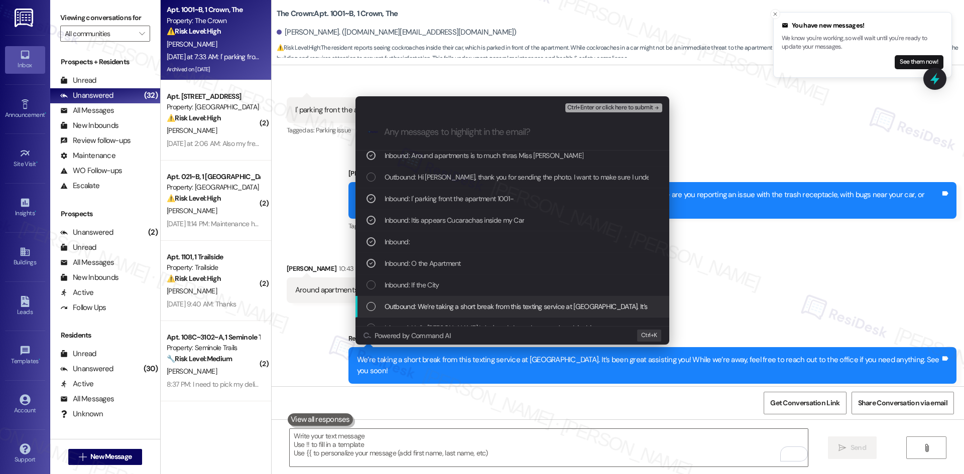
scroll to position [50, 0]
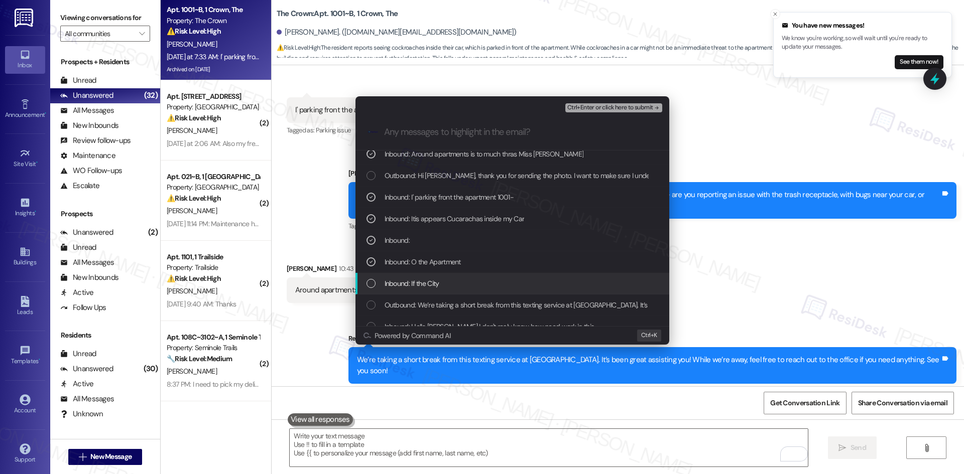
click at [469, 280] on div "Inbound: If the City" at bounding box center [514, 283] width 294 height 11
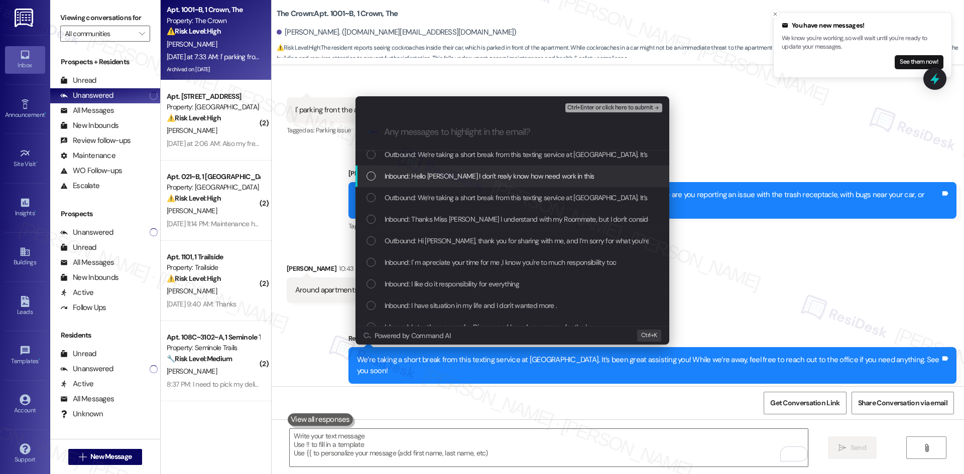
click at [548, 177] on span "Inbound: Hello Sara I don't realy know how need work in this" at bounding box center [490, 176] width 210 height 11
click at [638, 102] on div "Ctrl+Enter or click here to submit" at bounding box center [614, 107] width 99 height 13
click at [638, 105] on span "Ctrl+Enter or click here to submit" at bounding box center [610, 107] width 86 height 7
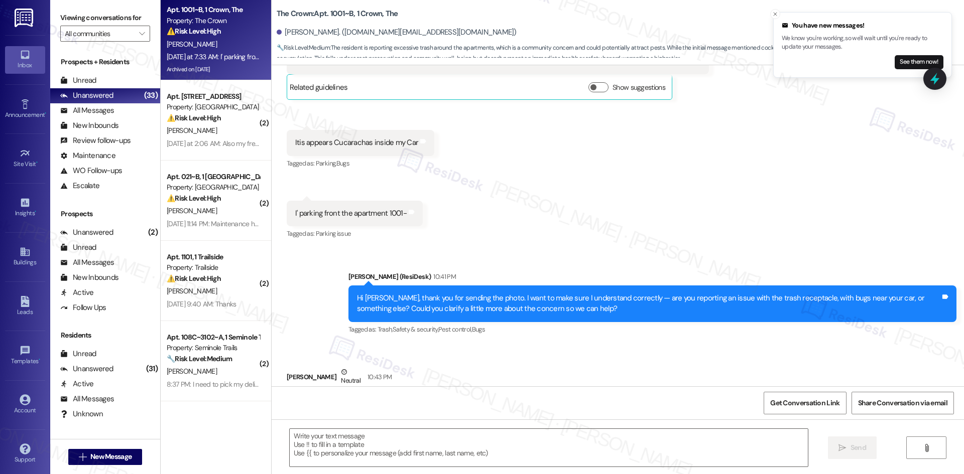
type textarea "Fetching suggested responses. Please feel free to read through the conversation…"
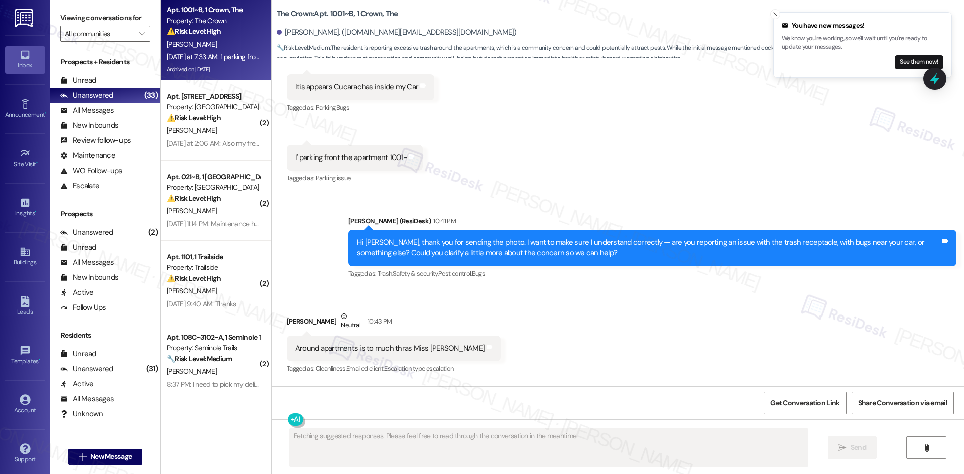
scroll to position [8292, 0]
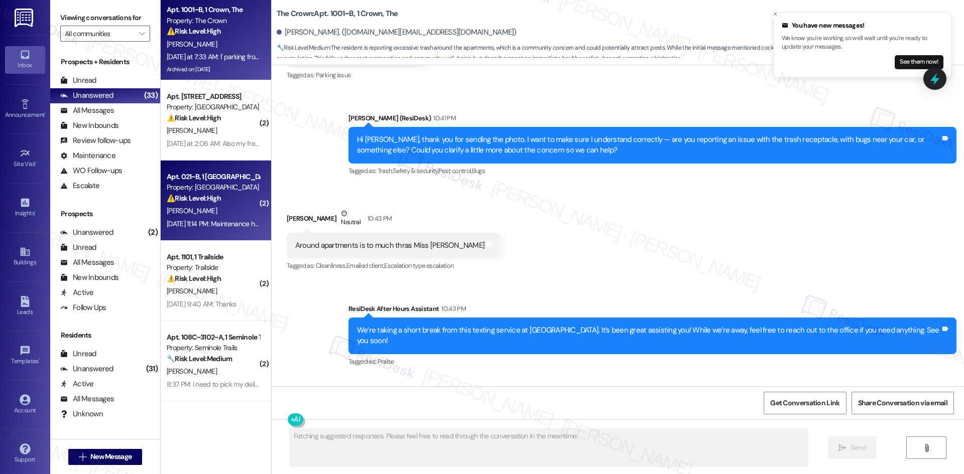
click at [225, 207] on div "[PERSON_NAME]" at bounding box center [213, 211] width 95 height 13
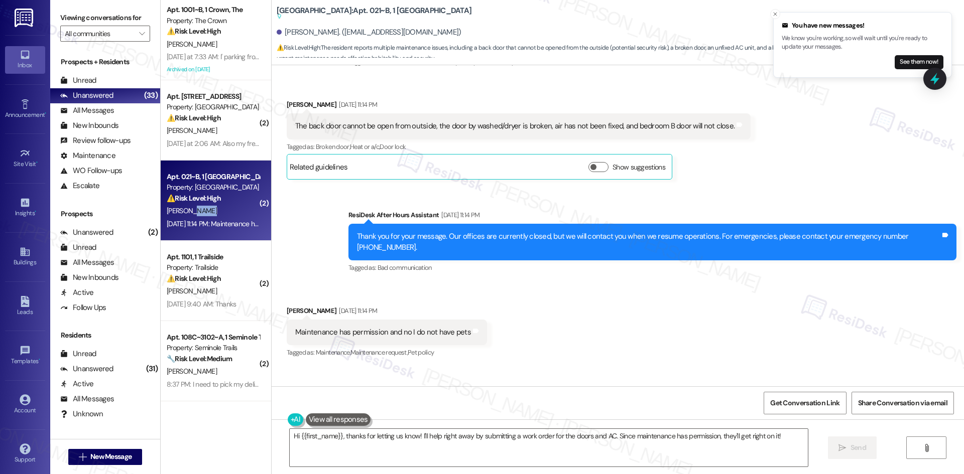
scroll to position [450, 0]
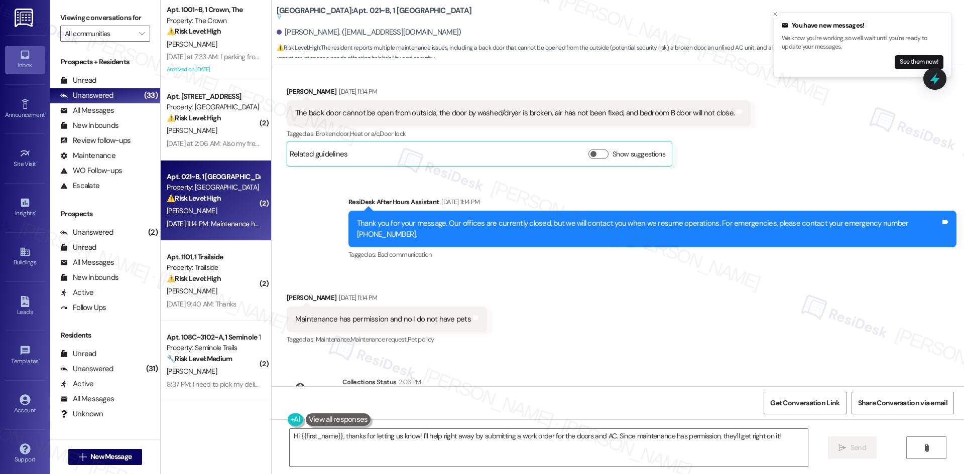
drag, startPoint x: 567, startPoint y: 350, endPoint x: 589, endPoint y: 337, distance: 25.7
click at [567, 349] on div "Lease started Sep 12, 2025 at 8:00 AM Announcement, sent via SMS Tessa (ResiDes…" at bounding box center [618, 225] width 692 height 321
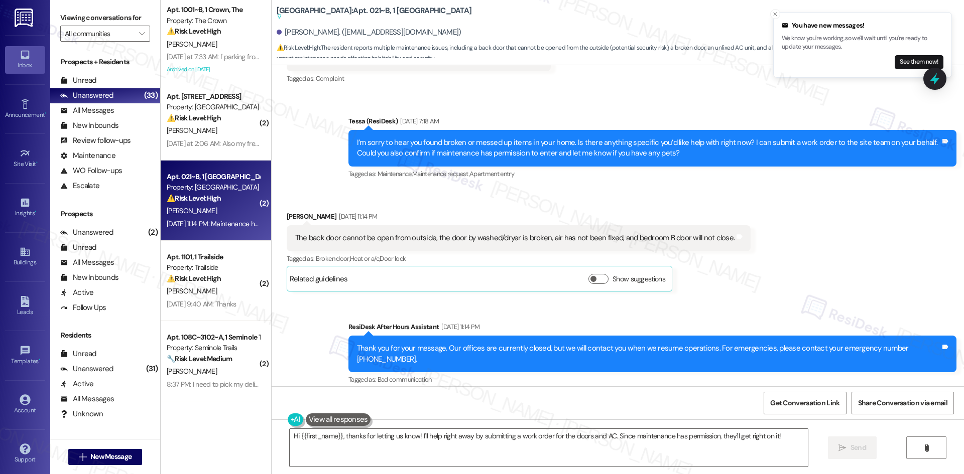
scroll to position [250, 0]
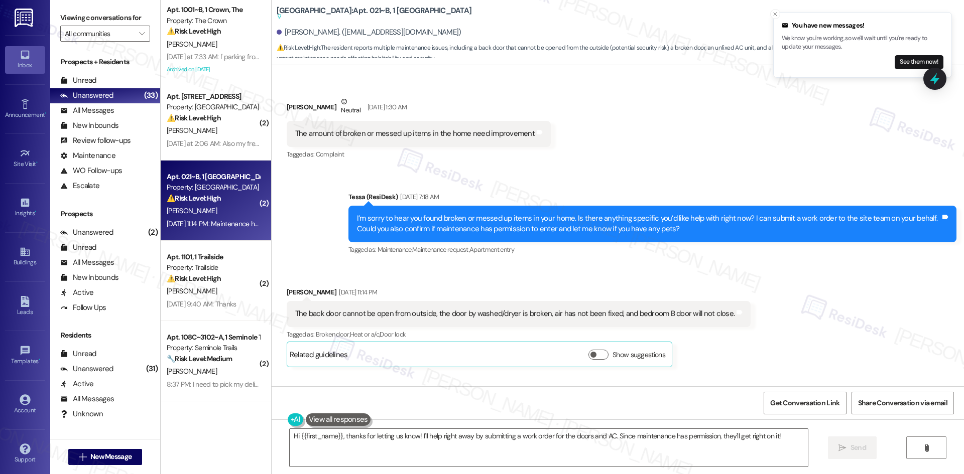
click at [504, 285] on div "Received via SMS Zamia Leach Sep 20, 2025 at 11:14 PM The back door cannot be o…" at bounding box center [518, 327] width 479 height 95
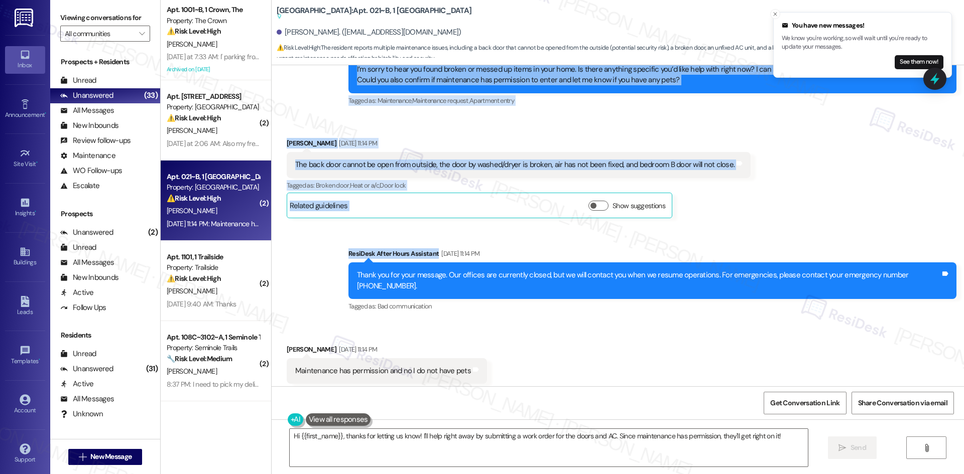
scroll to position [400, 0]
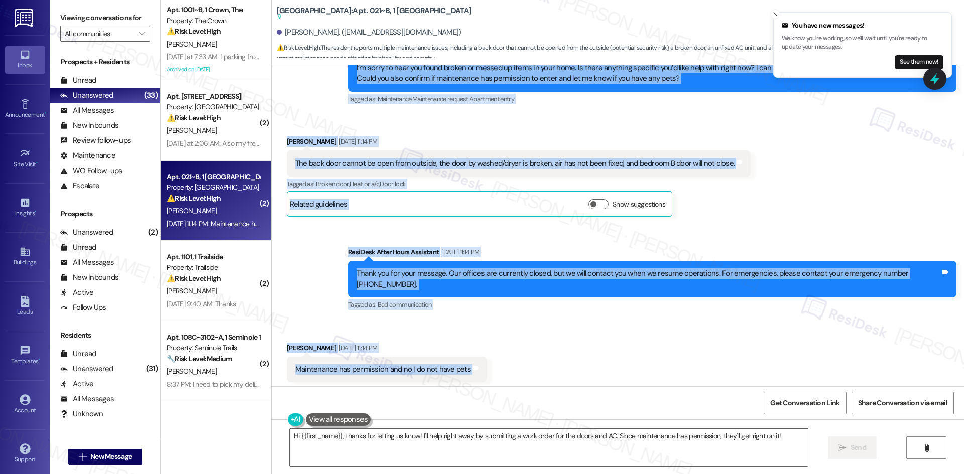
drag, startPoint x: 275, startPoint y: 103, endPoint x: 488, endPoint y: 362, distance: 335.0
click at [488, 362] on div "Lease started Sep 12, 2025 at 8:00 AM Announcement, sent via SMS Tessa (ResiDes…" at bounding box center [618, 225] width 692 height 321
copy div "Zamia Leach Neutral Sep 20, 2025 at 1:30 AM The amount of broken or messed up i…"
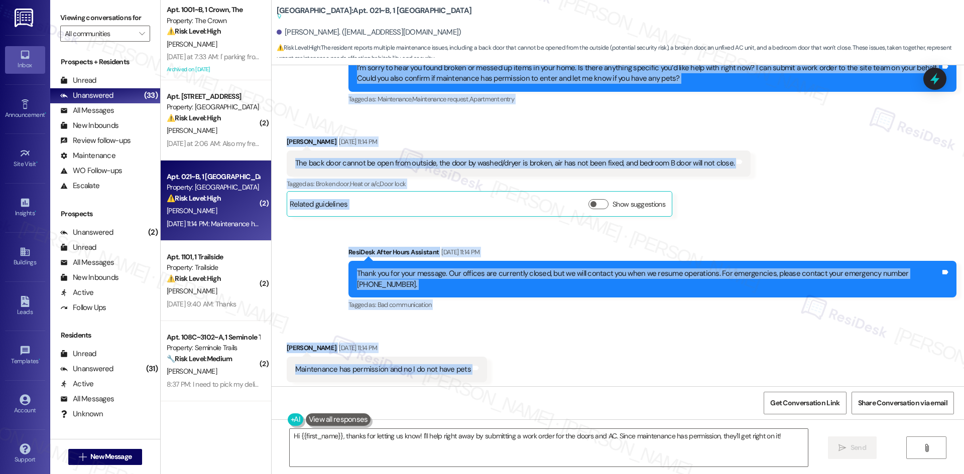
click at [733, 214] on div "Zamia Leach Sep 20, 2025 at 11:14 PM The back door cannot be open from outside,…" at bounding box center [519, 177] width 464 height 80
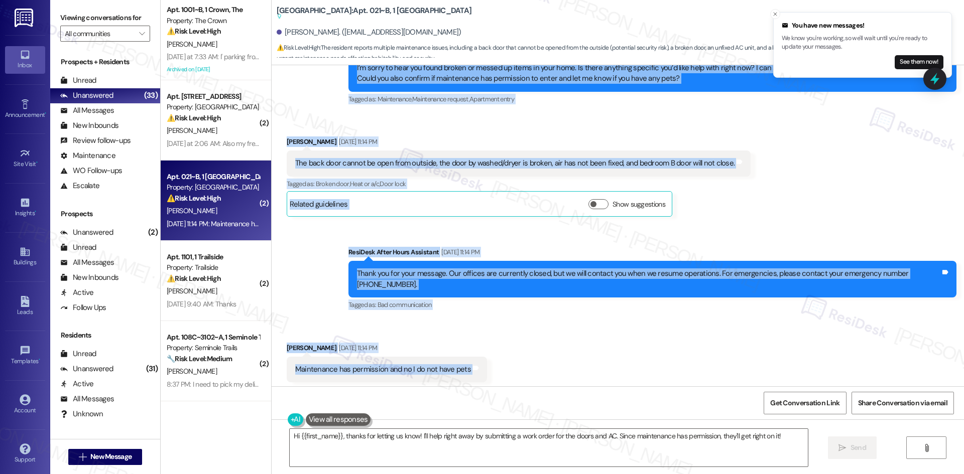
click at [726, 330] on div "Received via SMS Zamia Leach Sep 20, 2025 at 11:14 PM Maintenance has permissio…" at bounding box center [618, 362] width 692 height 85
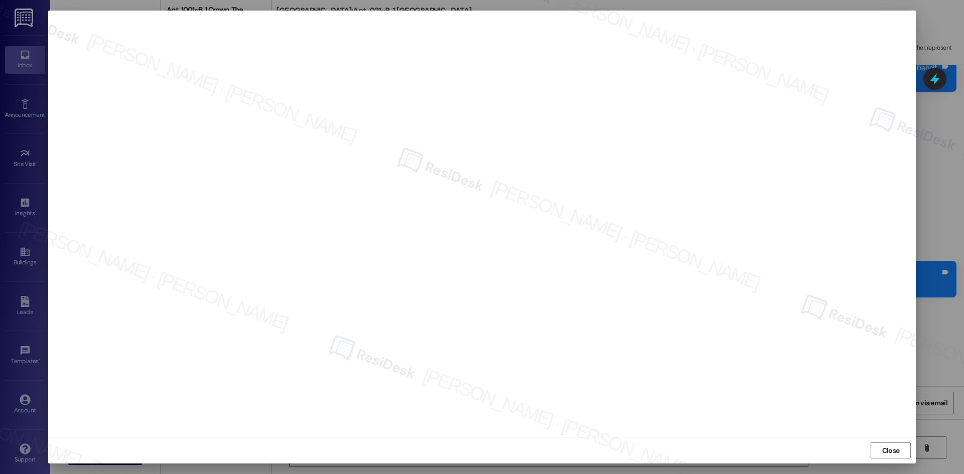
click at [894, 447] on span "Close" at bounding box center [891, 451] width 18 height 11
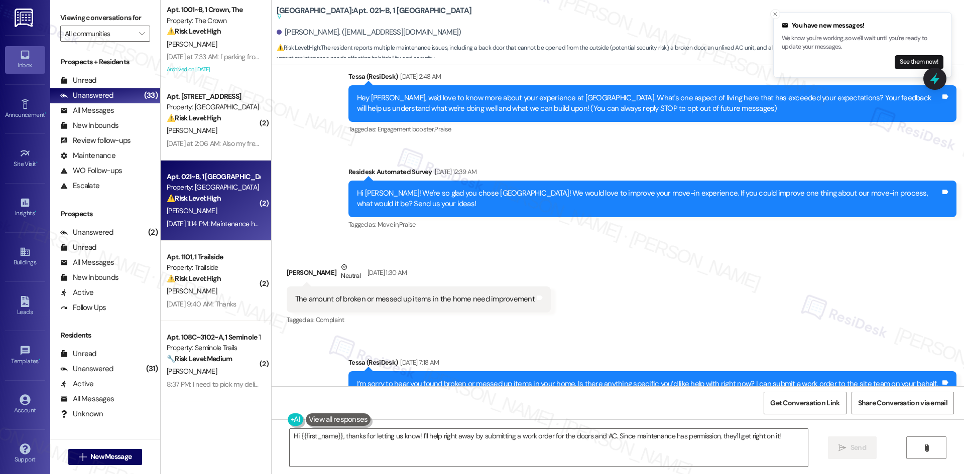
scroll to position [251, 0]
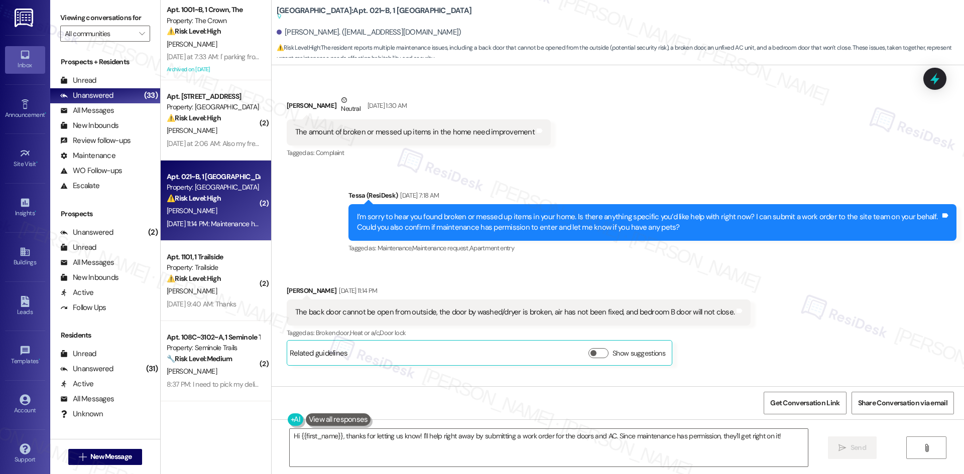
click at [507, 280] on div "Received via SMS Zamia Leach Sep 20, 2025 at 11:14 PM The back door cannot be o…" at bounding box center [518, 325] width 479 height 95
click at [489, 278] on div "Received via SMS Zamia Leach Sep 20, 2025 at 11:14 PM The back door cannot be o…" at bounding box center [518, 325] width 479 height 95
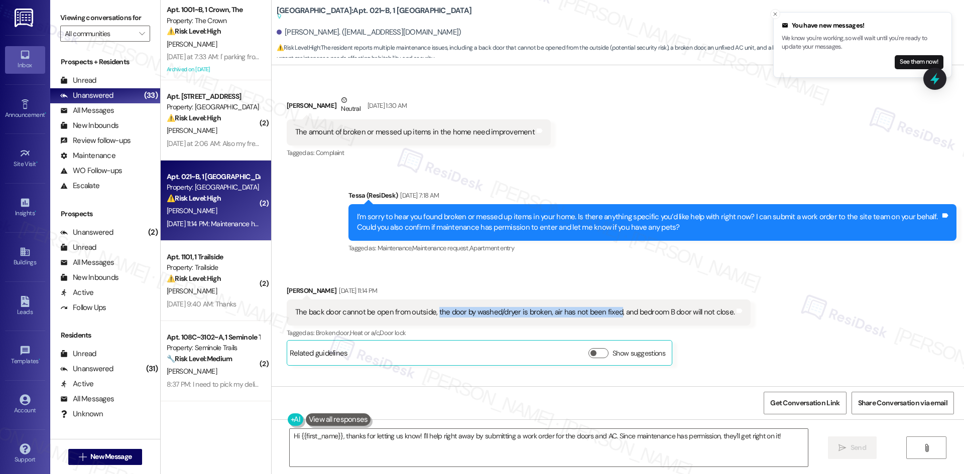
drag, startPoint x: 429, startPoint y: 312, endPoint x: 609, endPoint y: 313, distance: 179.7
click at [609, 313] on div "The back door cannot be open from outside, the door by washed/dryer is broken, …" at bounding box center [514, 312] width 439 height 11
copy div "the door by washed/dryer is broken, air has not been fixed"
click at [467, 460] on textarea "Hi {{first_name}}, thanks for letting us know! I'll help right away by submitti…" at bounding box center [549, 448] width 518 height 38
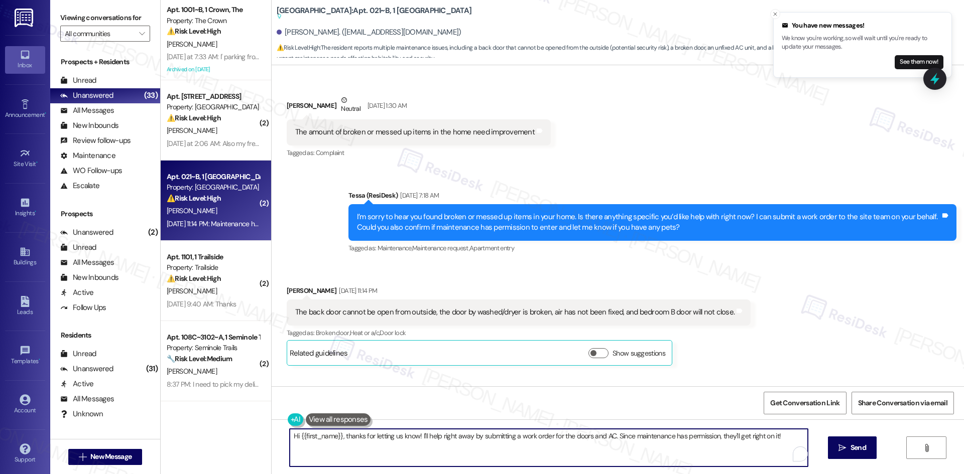
paste textarea "Thanks for letting me know, Zamia. Could you please describe a little more abou…"
type textarea "Thanks for letting me know, Zamia. Could you please describe a little more abou…"
click at [849, 441] on button " Send" at bounding box center [852, 448] width 49 height 23
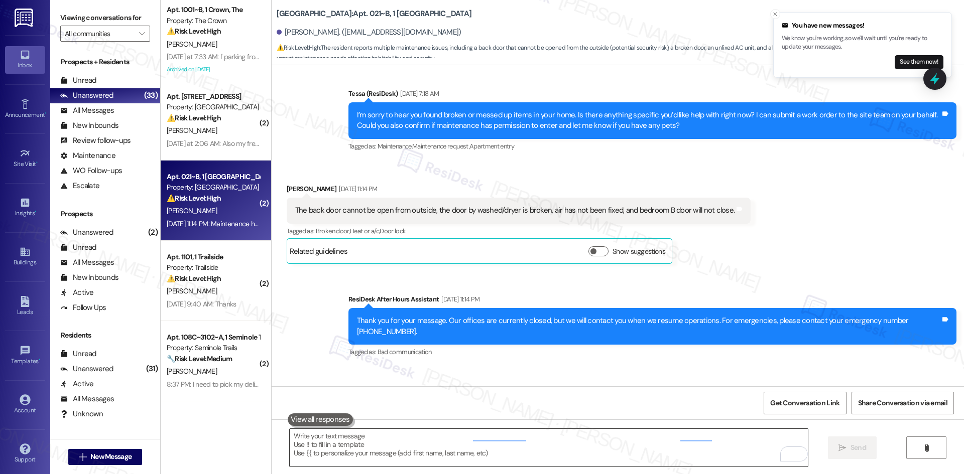
scroll to position [408, 0]
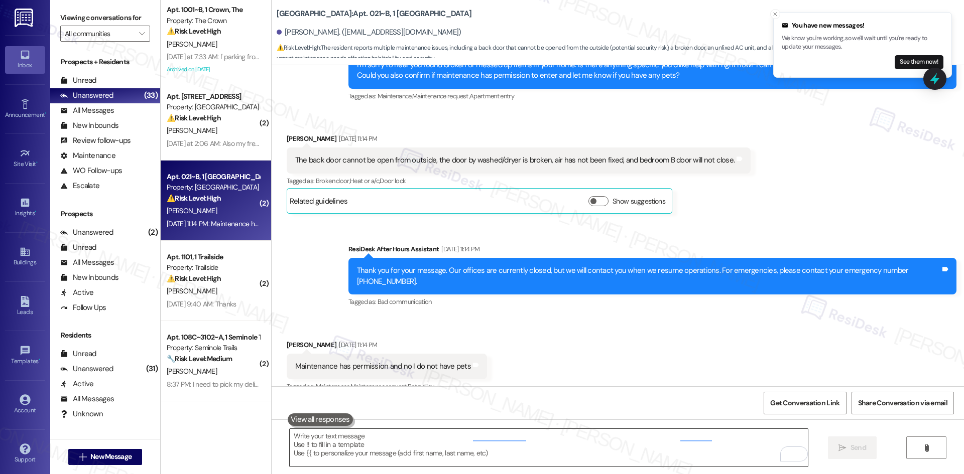
click at [500, 438] on textarea "To enrich screen reader interactions, please activate Accessibility in Grammarl…" at bounding box center [549, 448] width 518 height 38
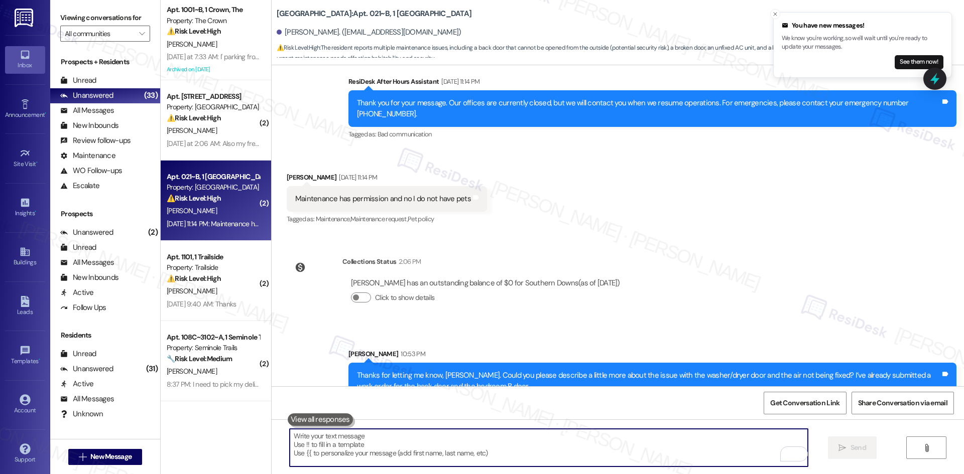
scroll to position [581, 0]
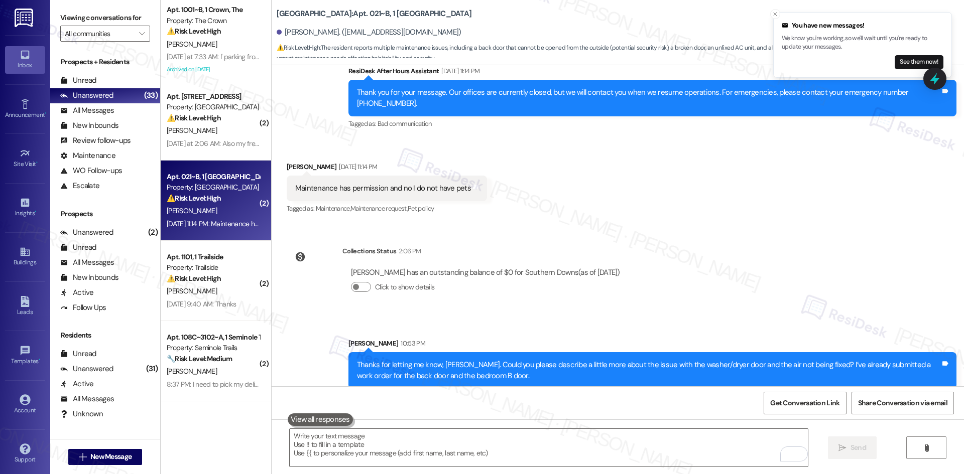
click at [701, 275] on div "Lease started Sep 12, 2025 at 8:00 AM Announcement, sent via SMS Tessa (ResiDes…" at bounding box center [618, 225] width 692 height 321
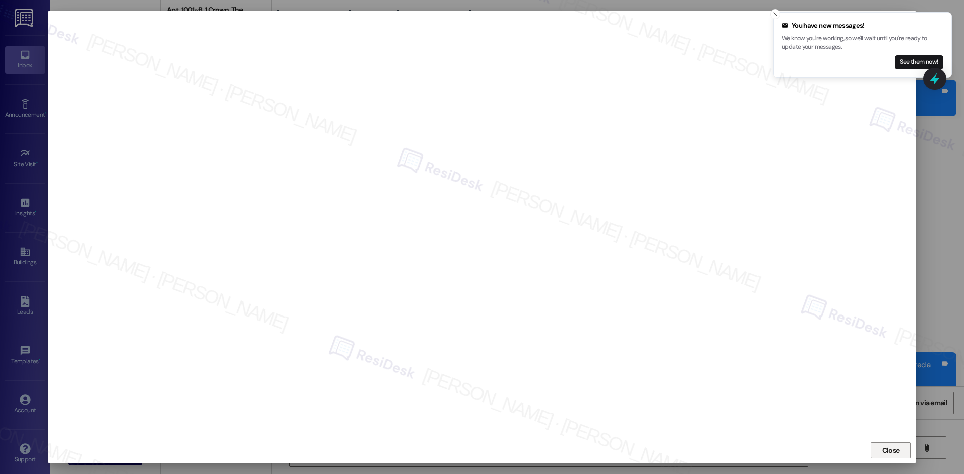
click at [898, 449] on span "Close" at bounding box center [891, 451] width 18 height 11
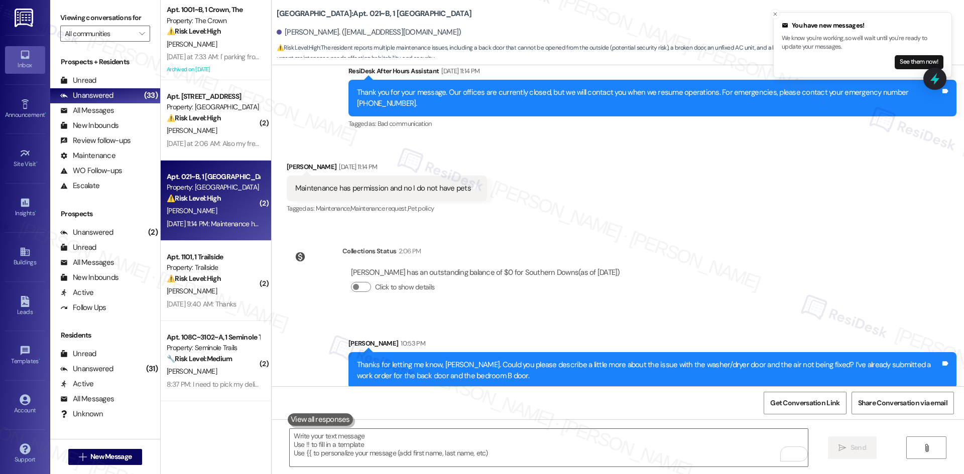
click at [718, 300] on div "Lease started Sep 12, 2025 at 8:00 AM Announcement, sent via SMS Tessa (ResiDes…" at bounding box center [618, 225] width 692 height 321
click at [734, 295] on div "Lease started Sep 12, 2025 at 8:00 AM Announcement, sent via SMS Tessa (ResiDes…" at bounding box center [618, 225] width 692 height 321
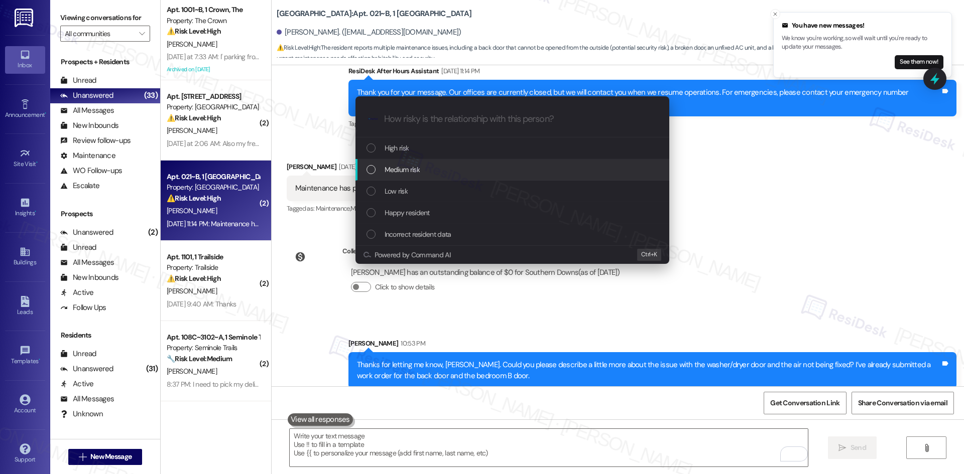
click at [435, 161] on div "Medium risk" at bounding box center [512, 170] width 314 height 22
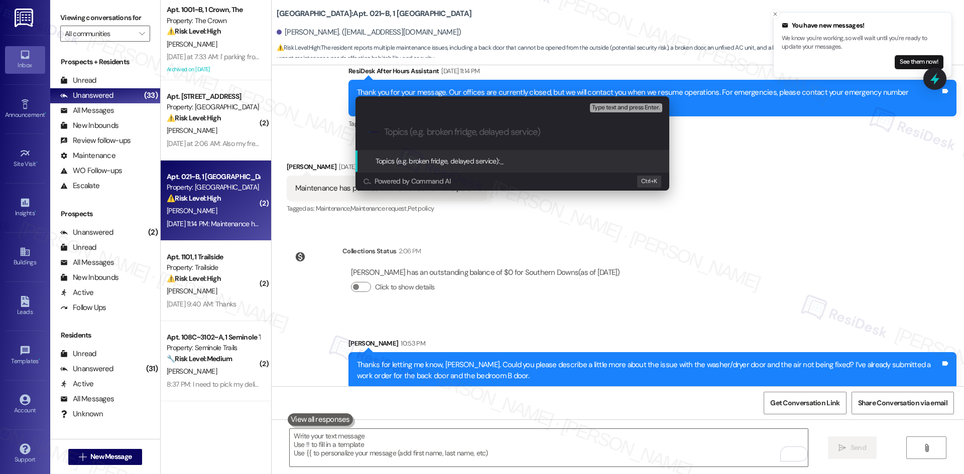
click at [425, 132] on input "Topics (e.g. broken fridge, delayed service)" at bounding box center [520, 132] width 273 height 11
paste input "Work Orders 6827232 & 6827240 – Back door and bedroom B door issues"
type input "Work Orders 6827232 & 6827240 – Back door and bedroom B door issues"
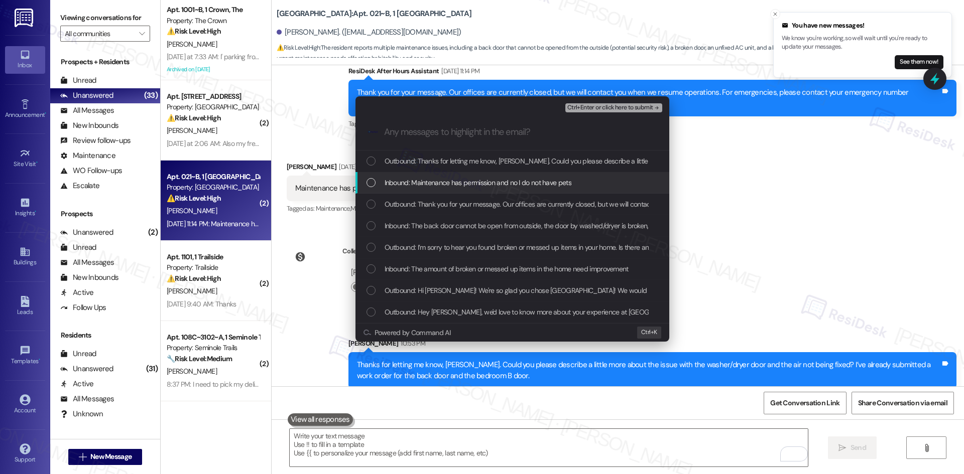
click at [442, 180] on span "Inbound: Maintenance has permission and no I do not have pets" at bounding box center [478, 182] width 187 height 11
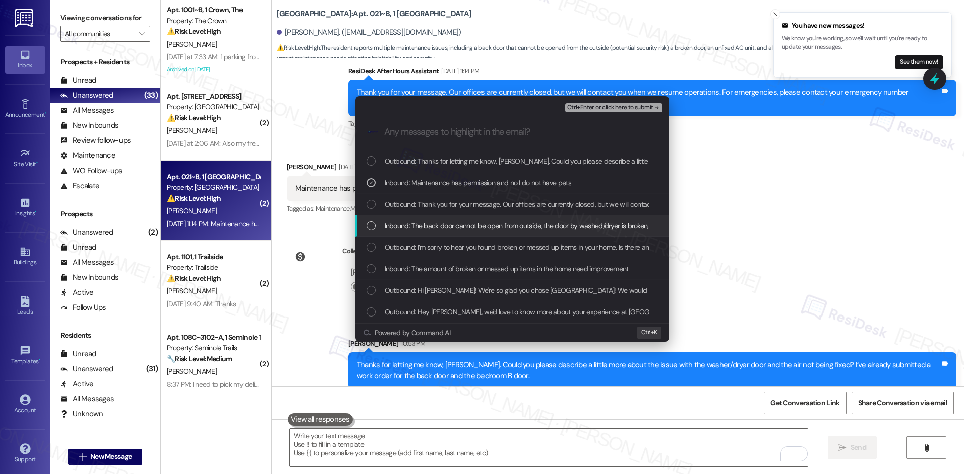
click at [468, 225] on span "Inbound: The back door cannot be open from outside, the door by washed/dryer is…" at bounding box center [601, 225] width 432 height 11
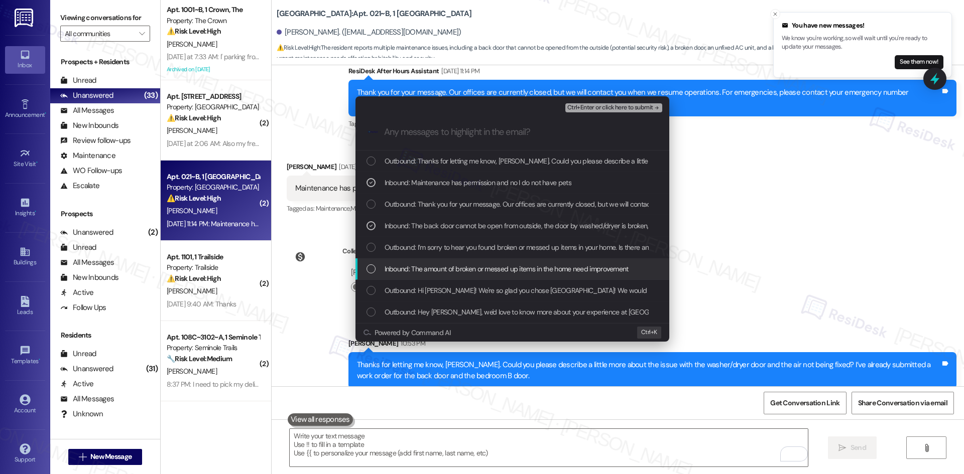
click at [539, 269] on span "Inbound: The amount of broken or messed up items in the home need improvement" at bounding box center [507, 269] width 244 height 11
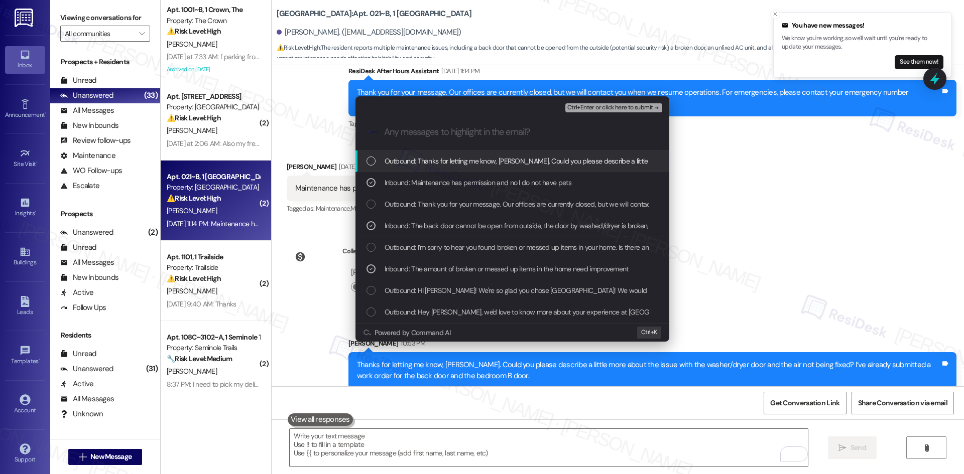
click at [652, 108] on span "Ctrl+Enter or click here to submit" at bounding box center [610, 107] width 86 height 7
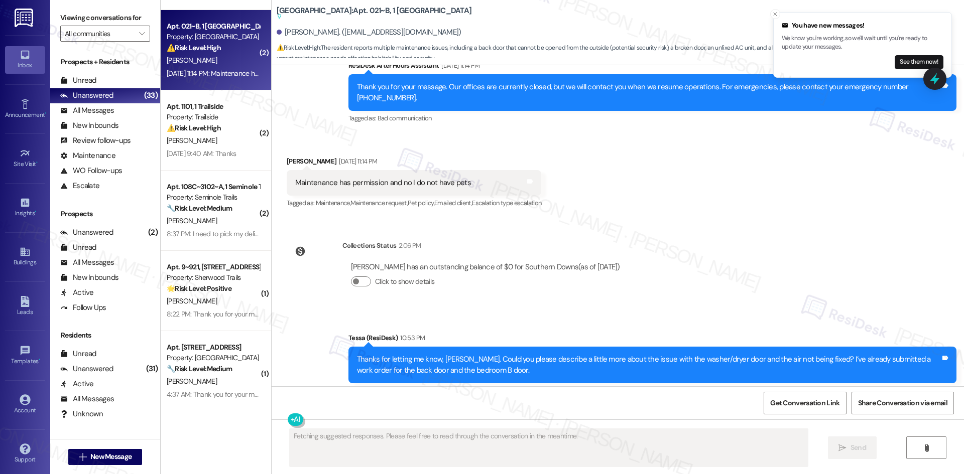
scroll to position [596, 0]
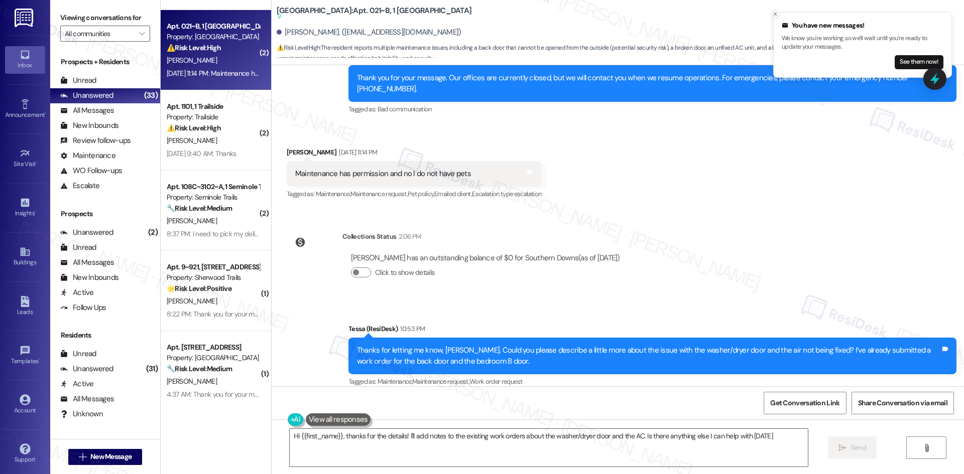
type textarea "Hi {{first_name}}, thanks for the details! I'll add notes to the existing work …"
click at [774, 13] on icon "Close toast" at bounding box center [775, 14] width 6 height 6
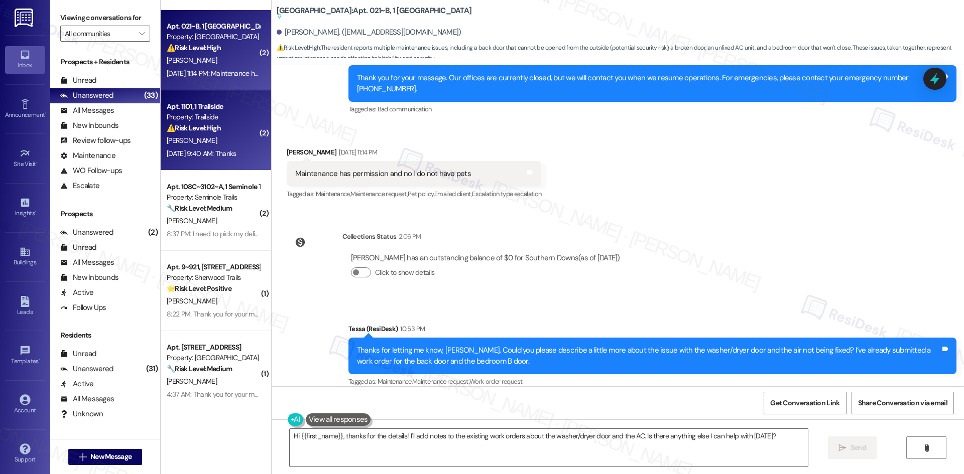
click at [167, 124] on strong "⚠️ Risk Level: High" at bounding box center [194, 128] width 54 height 9
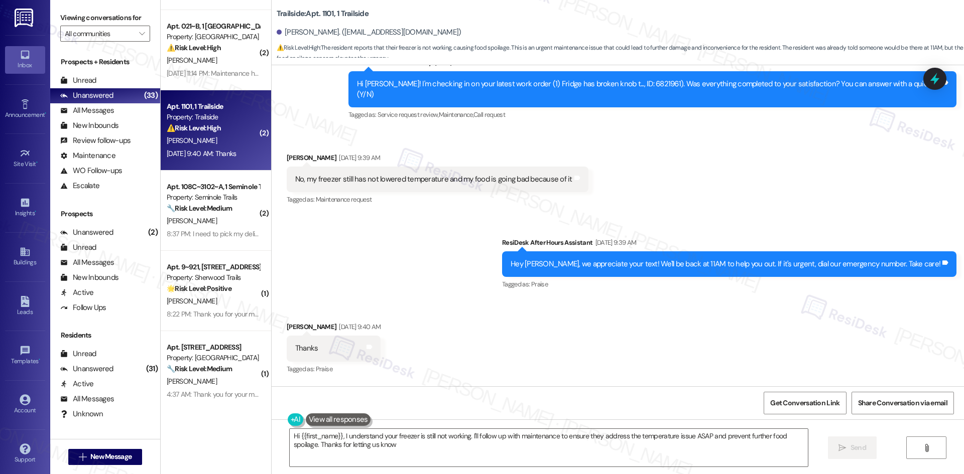
type textarea "Hi {{first_name}}, I understand your freezer is still not working. I'll follow …"
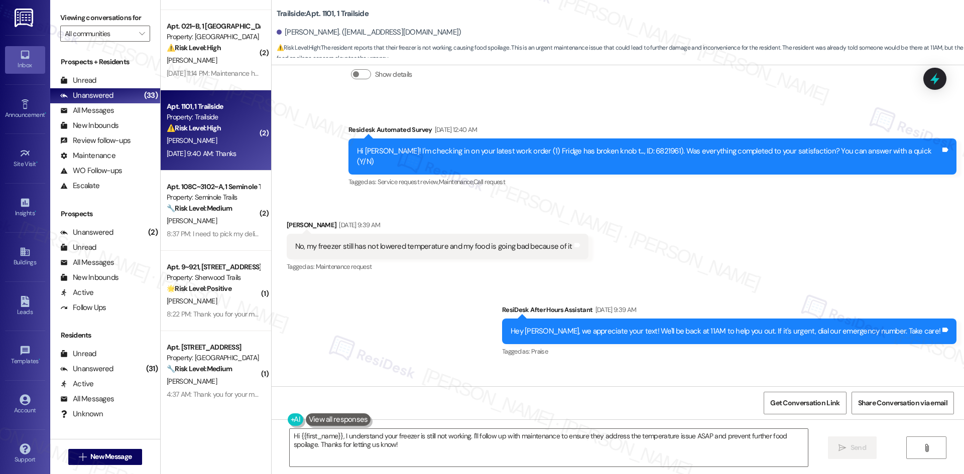
scroll to position [301, 0]
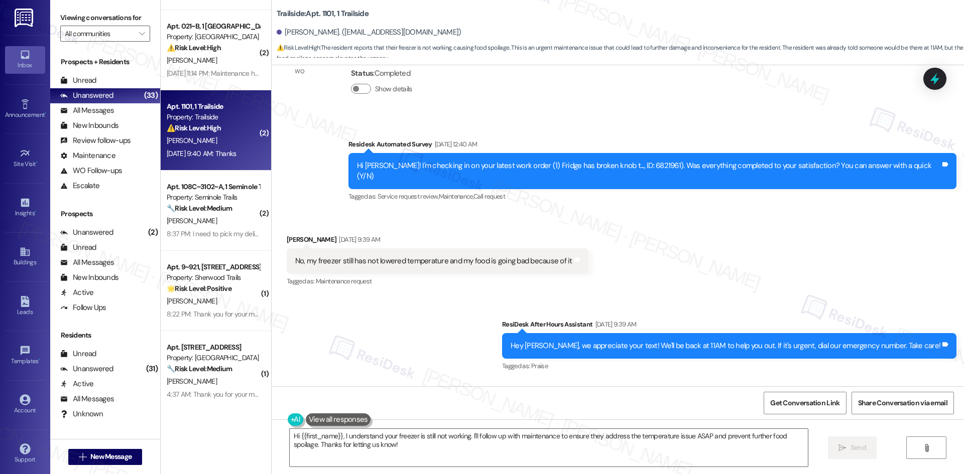
click at [654, 233] on div "Received via SMS Kai Hutchison Sep 20, 2025 at 9:39 AM No, my freezer still has…" at bounding box center [618, 254] width 692 height 85
click at [641, 238] on div "Received via SMS Kai Hutchison Sep 20, 2025 at 9:39 AM No, my freezer still has…" at bounding box center [618, 254] width 692 height 85
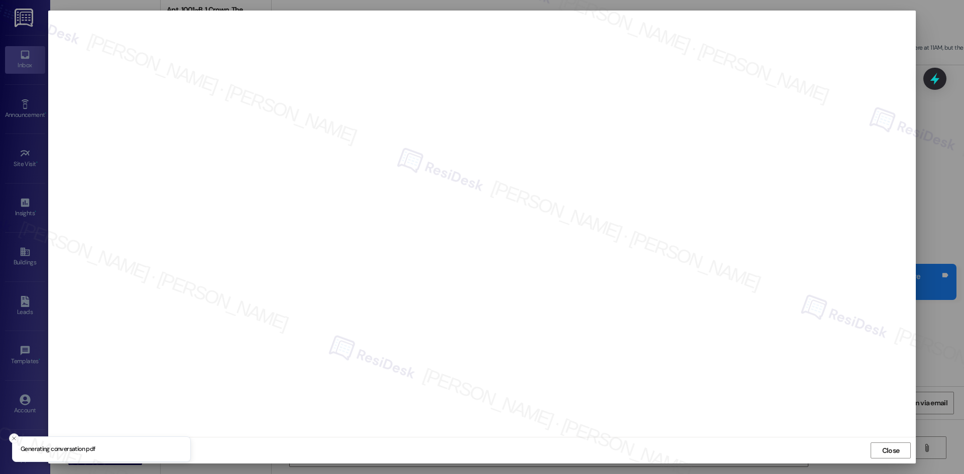
scroll to position [301, 0]
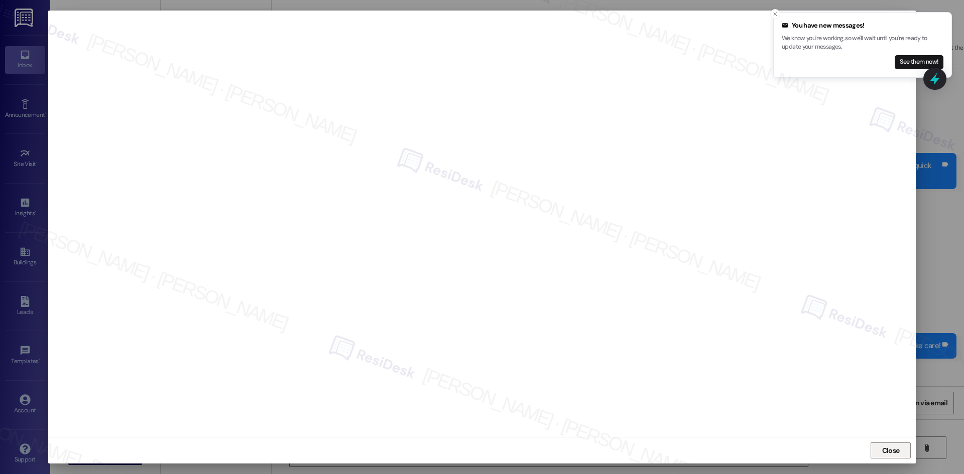
click at [893, 451] on span "Close" at bounding box center [891, 451] width 18 height 11
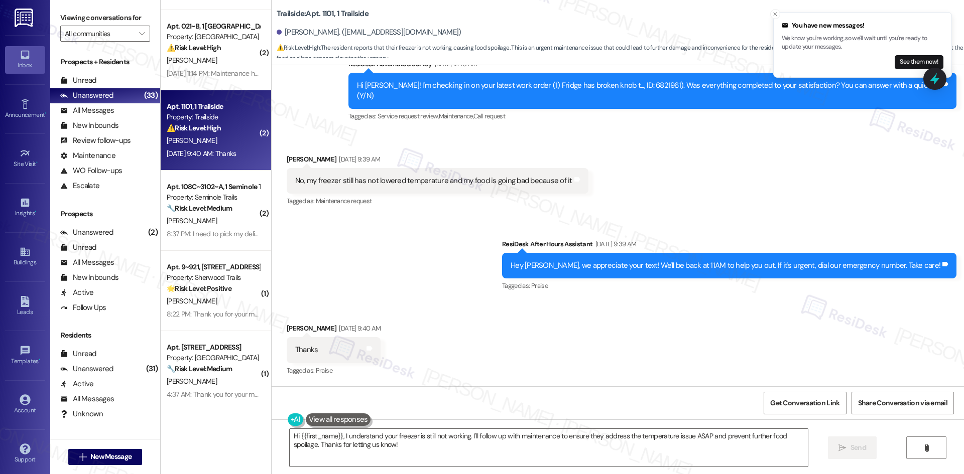
scroll to position [351, 0]
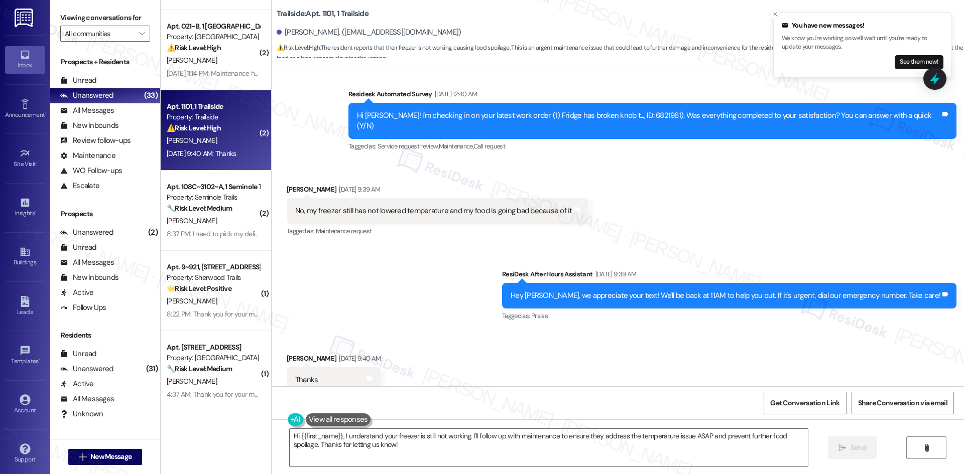
click at [452, 265] on div "Sent via SMS ResiDesk After Hours Assistant Sep 20, 2025 at 9:39 AM Hey Kai, we…" at bounding box center [618, 289] width 692 height 85
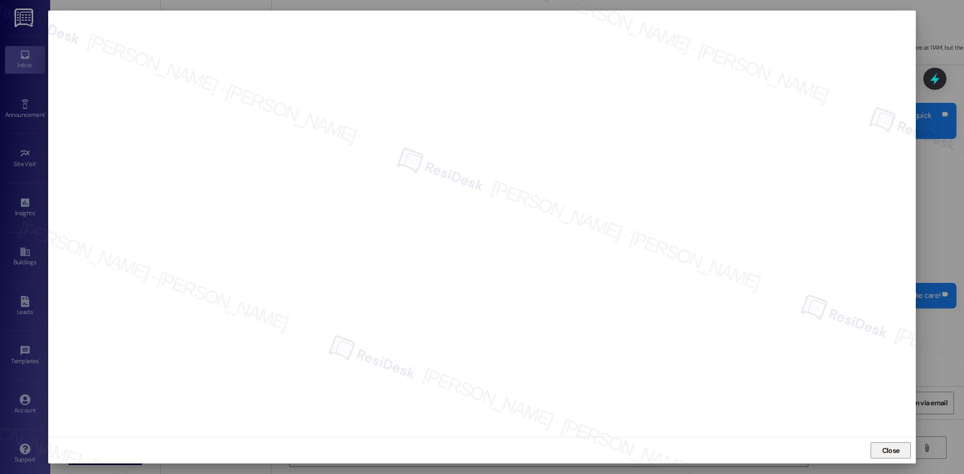
click at [896, 450] on span "Close" at bounding box center [891, 451] width 18 height 11
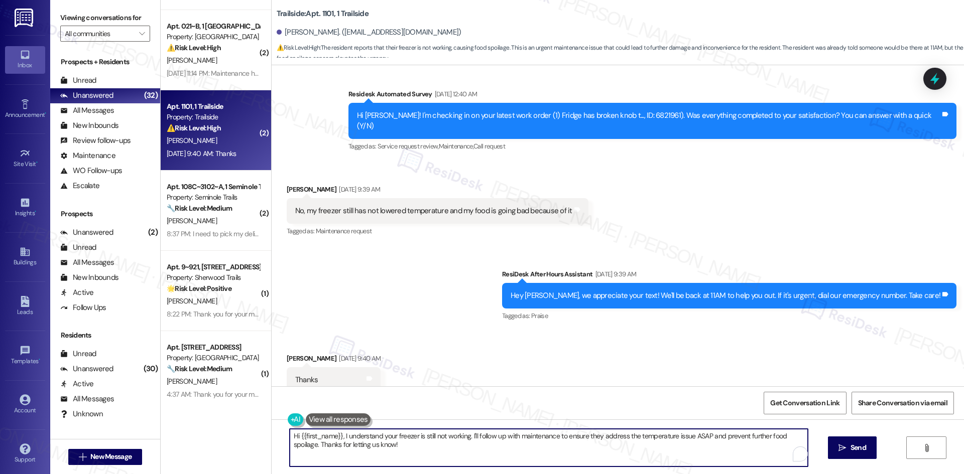
click at [483, 439] on textarea "Hi {{first_name}}, I understand your freezer is still not working. I'll follow …" at bounding box center [549, 448] width 518 height 38
paste textarea "Closing Notes Light switch for hood off Glue fridge back Set fridge to recommen…"
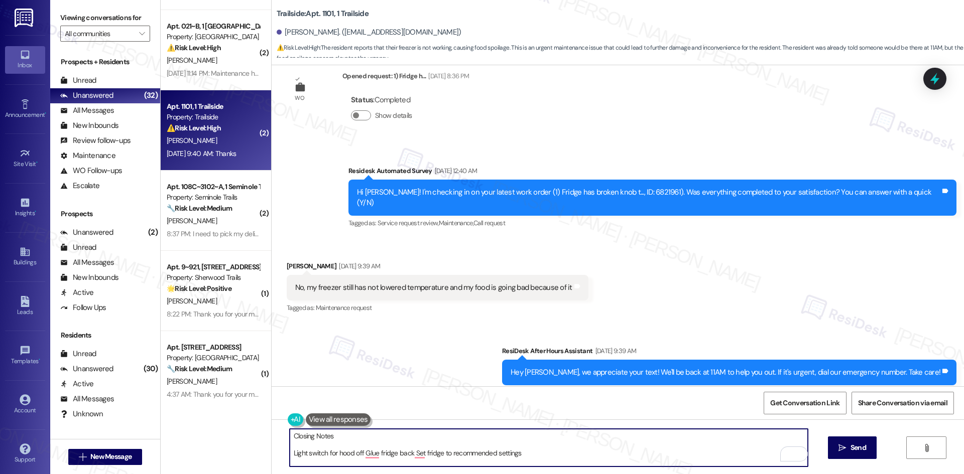
scroll to position [251, 0]
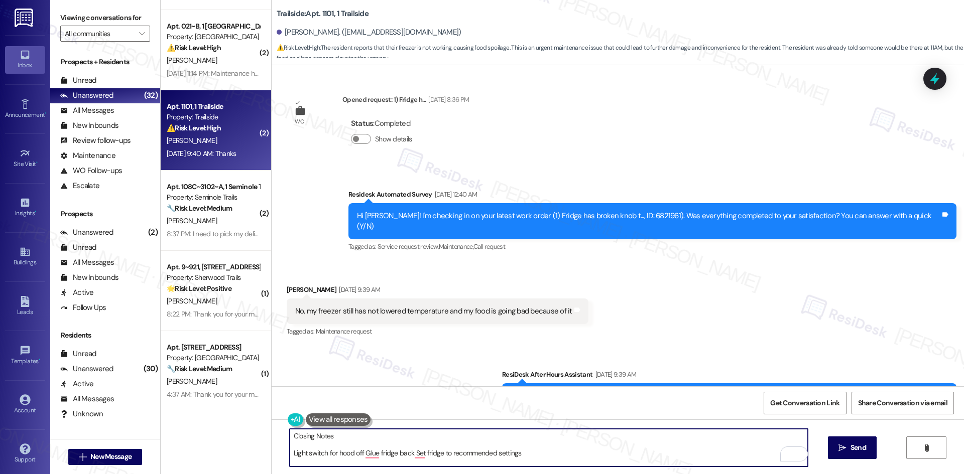
type textarea "Closing Notes Light switch for hood off Glue fridge back Set fridge to recommen…"
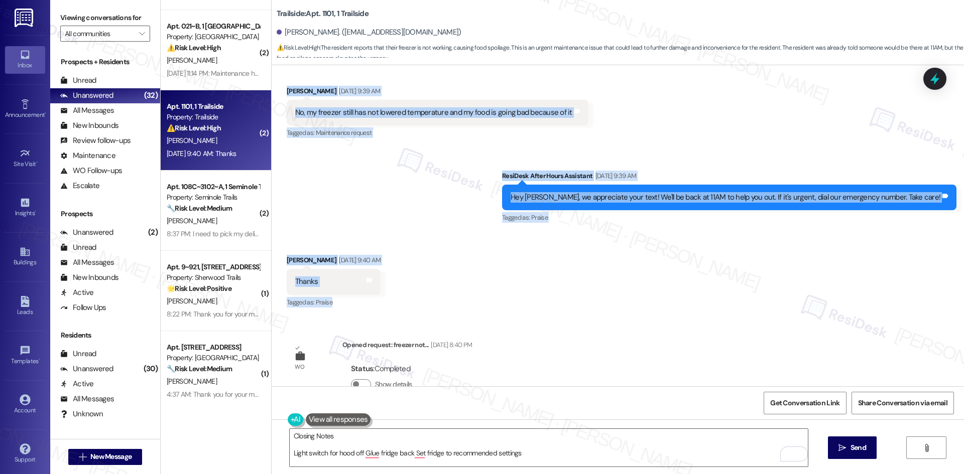
scroll to position [452, 0]
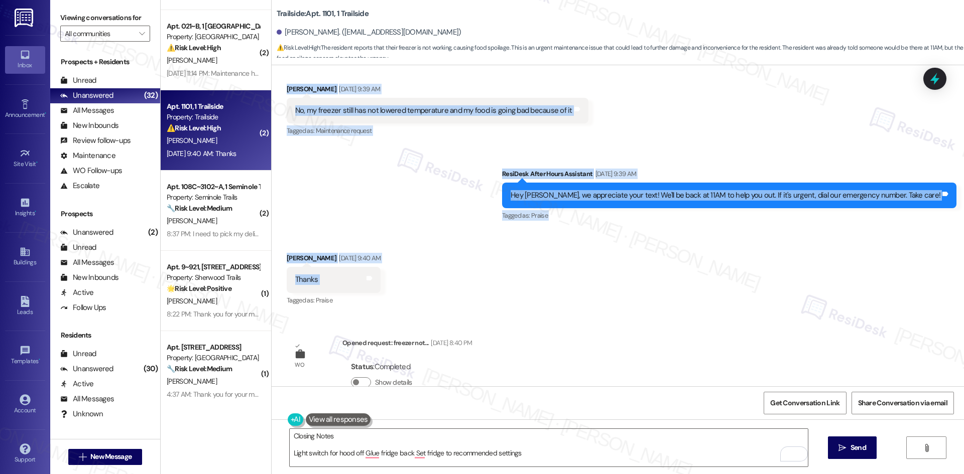
drag, startPoint x: 374, startPoint y: 162, endPoint x: 419, endPoint y: 249, distance: 98.4
click at [419, 249] on div "WO Opened request: Our sink do... [DATE] 1:21 AM Status : Completed Show detail…" at bounding box center [618, 225] width 692 height 321
copy div "Residesk Automated Survey Sep 20, 2025 at 12:40 AM Hi Kai! I'm checking in on y…"
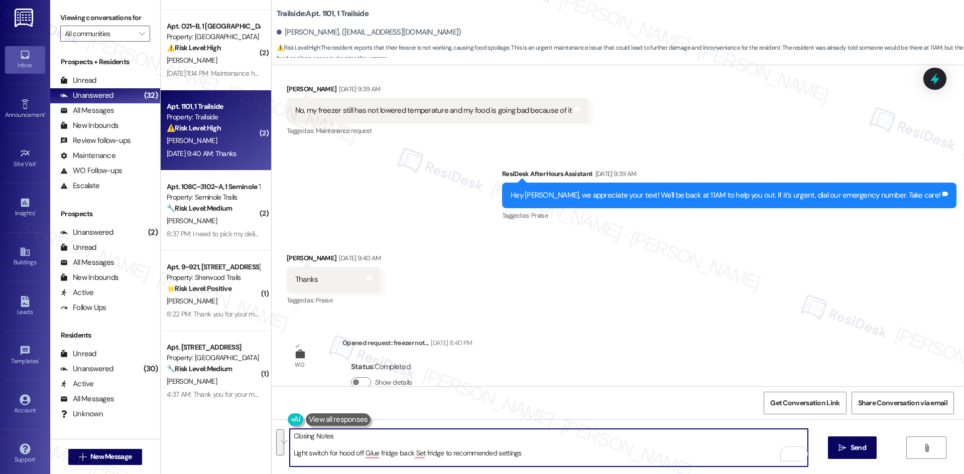
drag, startPoint x: 533, startPoint y: 456, endPoint x: 266, endPoint y: 435, distance: 267.5
click at [272, 435] on div "Closing Notes Light switch for hood off Glue fridge back Set fridge to recommen…" at bounding box center [618, 457] width 692 height 75
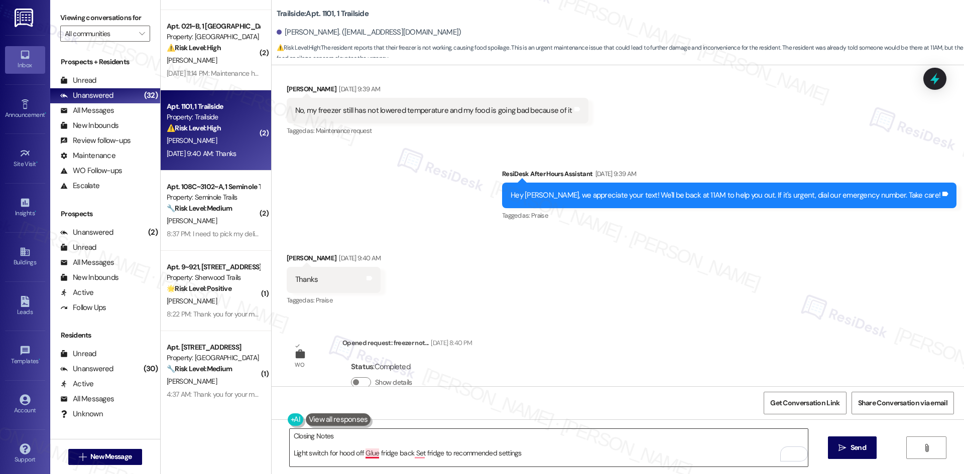
click at [425, 452] on textarea "Closing Notes Light switch for hood off Glue fridge back Set fridge to recommen…" at bounding box center [549, 448] width 518 height 38
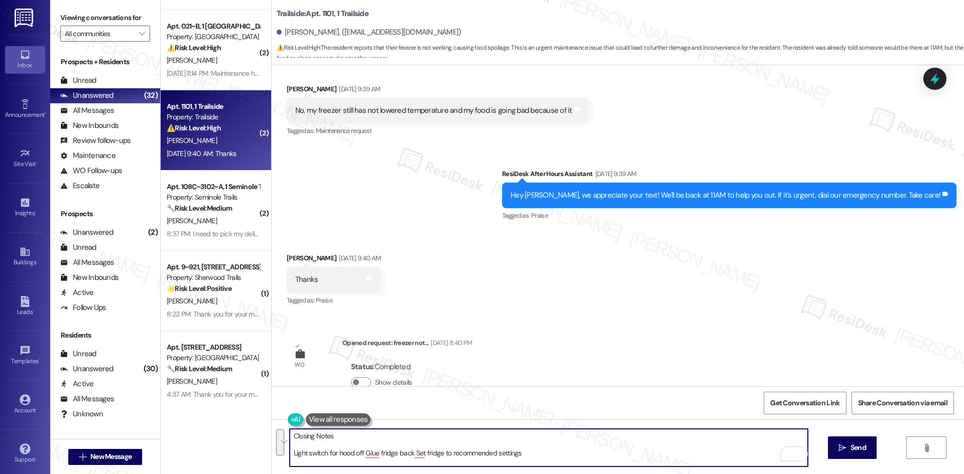
drag, startPoint x: 550, startPoint y: 458, endPoint x: 230, endPoint y: 430, distance: 320.6
click at [230, 430] on div "Apt. 1001~B, 1 Crown, The Property: The Crown ⚠️ Risk Level: High The resident …" at bounding box center [562, 237] width 803 height 474
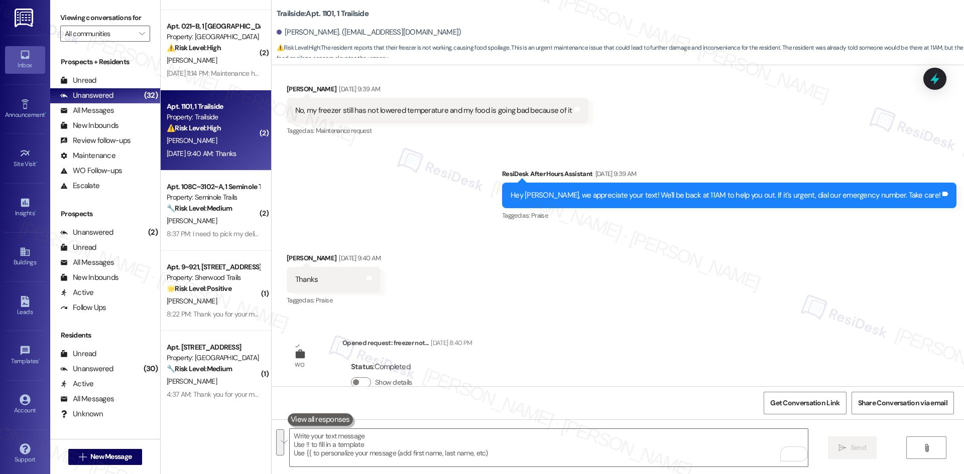
click at [426, 279] on div "Received via SMS Kai Hutchison Sep 20, 2025 at 9:40 AM Thanks Tags and notes Ta…" at bounding box center [618, 272] width 692 height 85
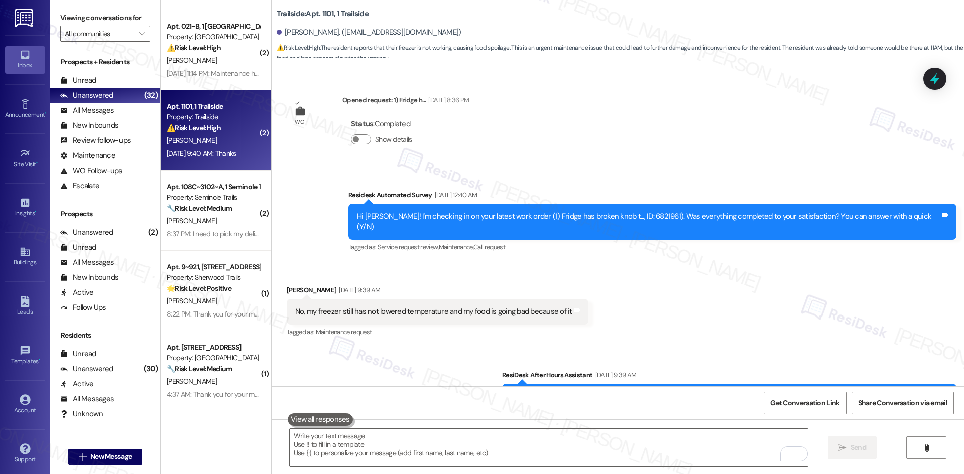
scroll to position [201, 0]
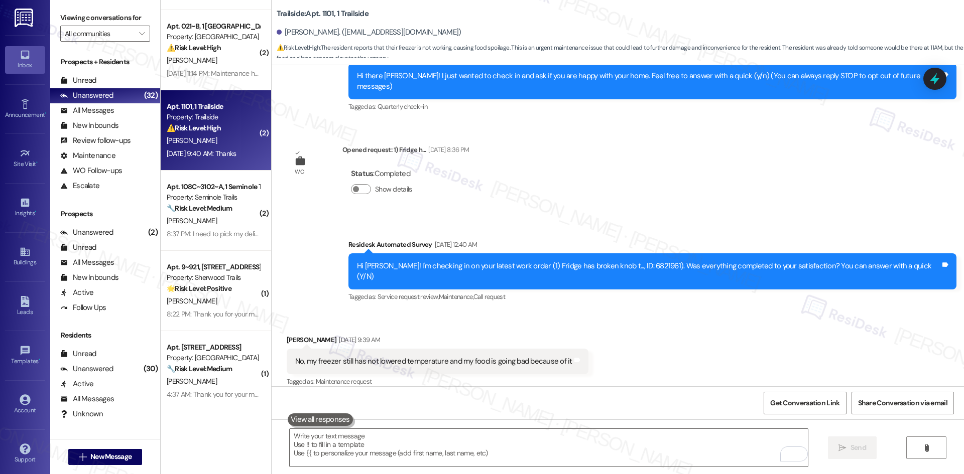
click at [711, 328] on div "Received via SMS Kai Hutchison Sep 20, 2025 at 9:39 AM No, my freezer still has…" at bounding box center [618, 354] width 692 height 85
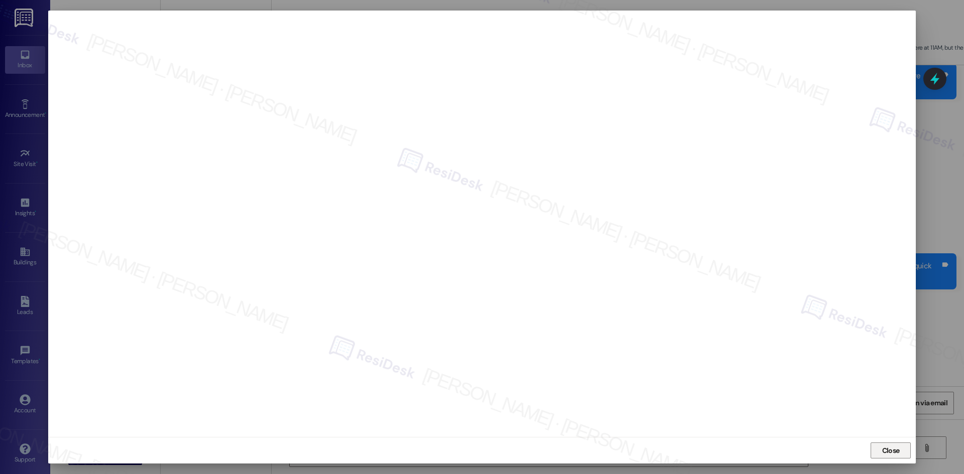
click at [899, 451] on span "Close" at bounding box center [891, 451] width 18 height 11
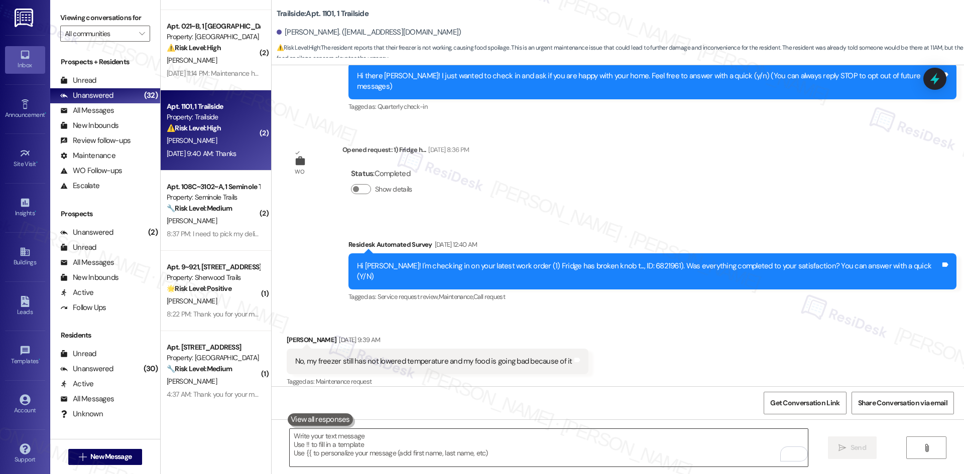
click at [529, 454] on textarea "To enrich screen reader interactions, please activate Accessibility in Grammarl…" at bounding box center [549, 448] width 518 height 38
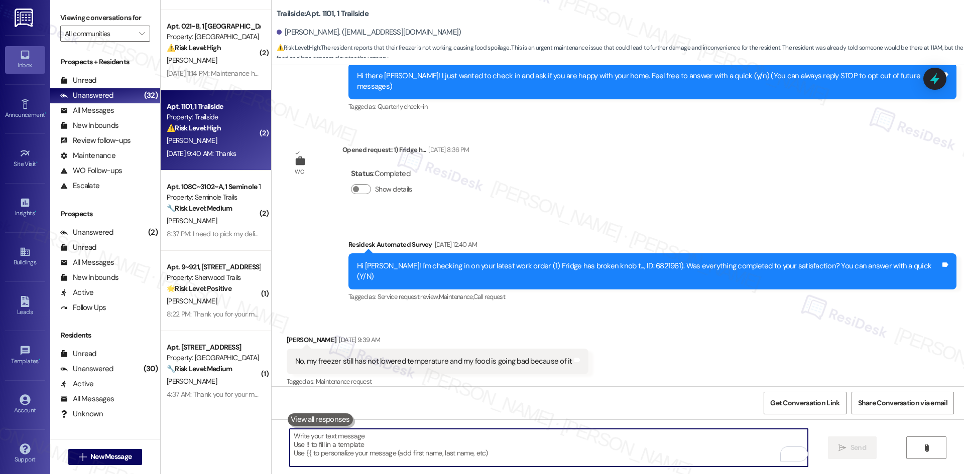
paste textarea "6825542"
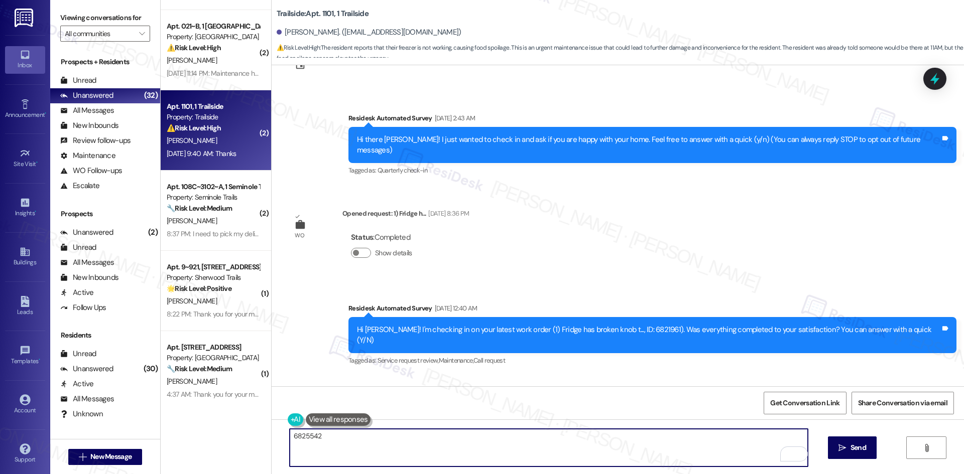
scroll to position [151, 0]
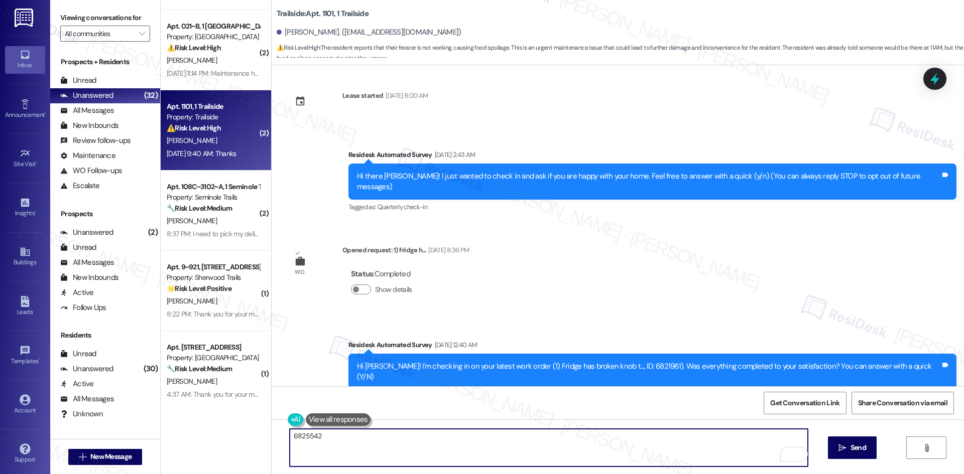
type textarea "6825542"
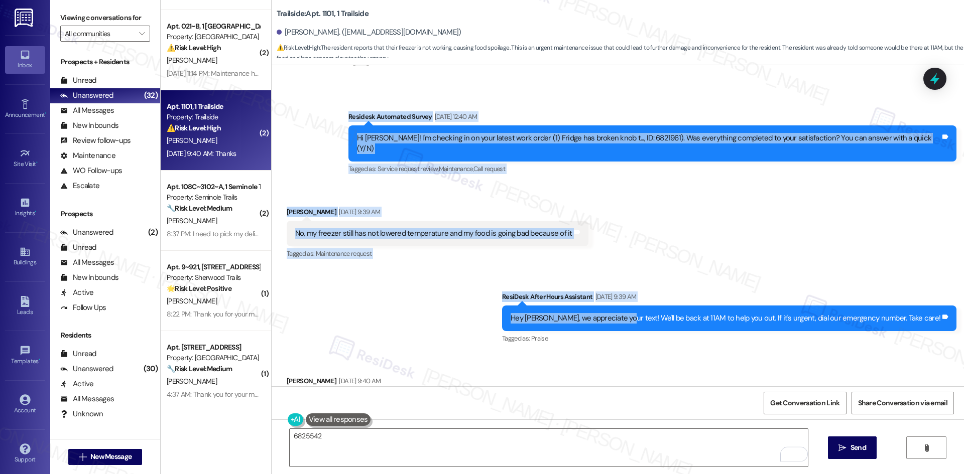
scroll to position [452, 0]
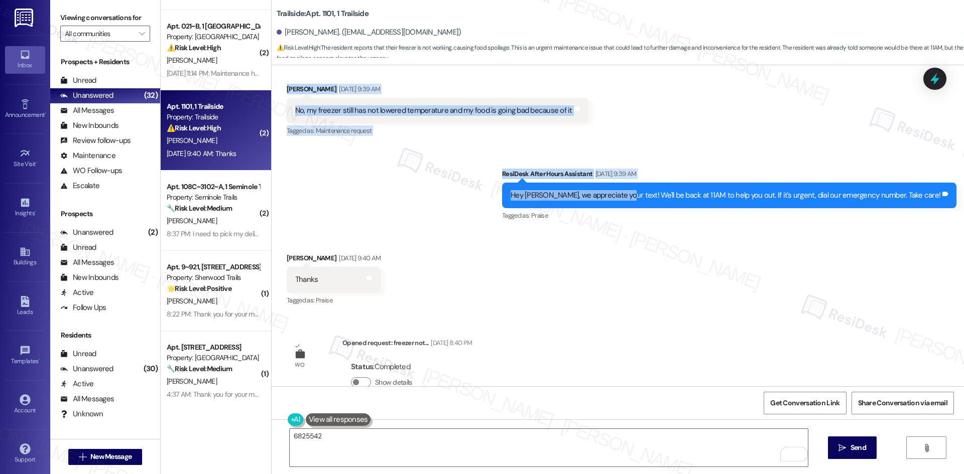
drag, startPoint x: 421, startPoint y: 175, endPoint x: 548, endPoint y: 243, distance: 144.0
click at [548, 243] on div "WO Opened request: Our sink do... Sep 22, 2023 at 1:21 AM Status : Completed Sh…" at bounding box center [618, 225] width 692 height 321
copy div "Residesk Automated Survey Sep 04, 2025 at 2:43 AM Hi there Kai! I just wanted t…"
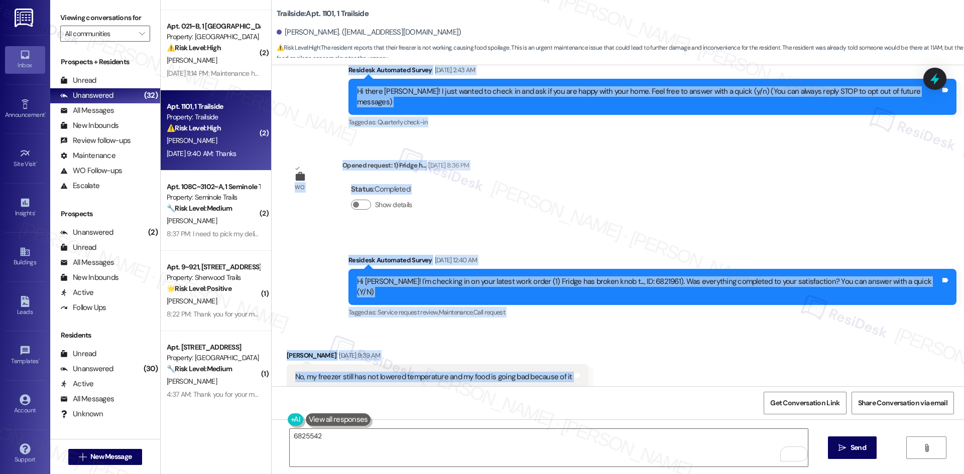
scroll to position [151, 0]
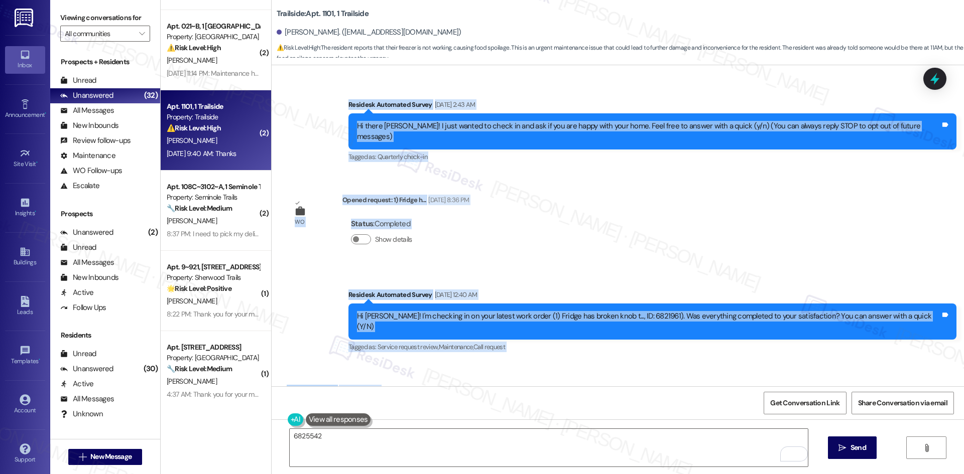
click at [351, 102] on div "Survey, sent via SMS Residesk Automated Survey Sep 04, 2025 at 2:43 AM Hi there…" at bounding box center [618, 124] width 692 height 95
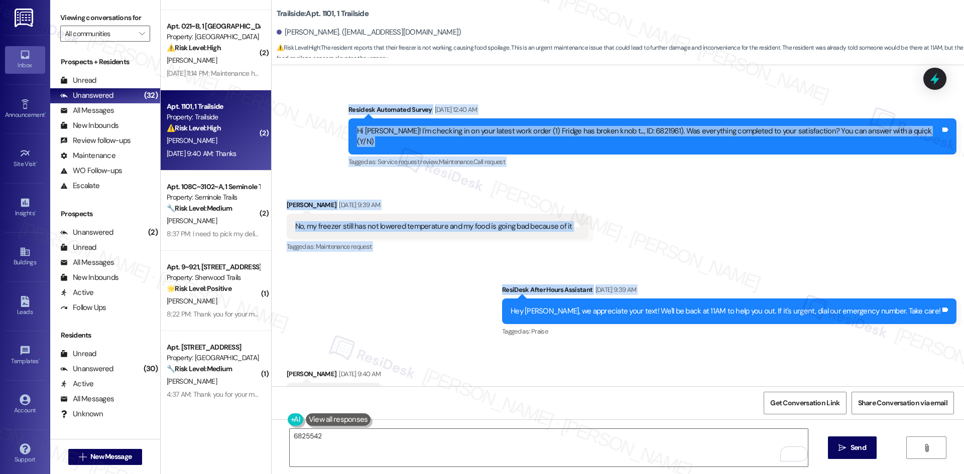
scroll to position [402, 0]
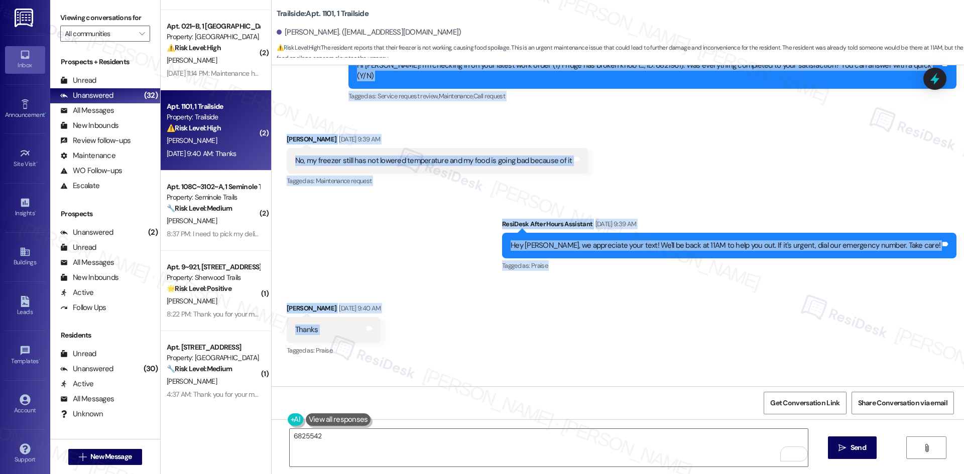
drag, startPoint x: 354, startPoint y: 99, endPoint x: 511, endPoint y: 306, distance: 259.5
click at [511, 306] on div "WO Opened request: Our sink do... Sep 22, 2023 at 1:21 AM Status : Completed Sh…" at bounding box center [618, 225] width 692 height 321
copy div "Residesk Automated Survey Sep 04, 2025 at 2:43 AM Hi there Kai! I just wanted t…"
click at [428, 252] on div "Sent via SMS ResiDesk After Hours Assistant Sep 20, 2025 at 9:39 AM Hey Kai, we…" at bounding box center [618, 238] width 692 height 85
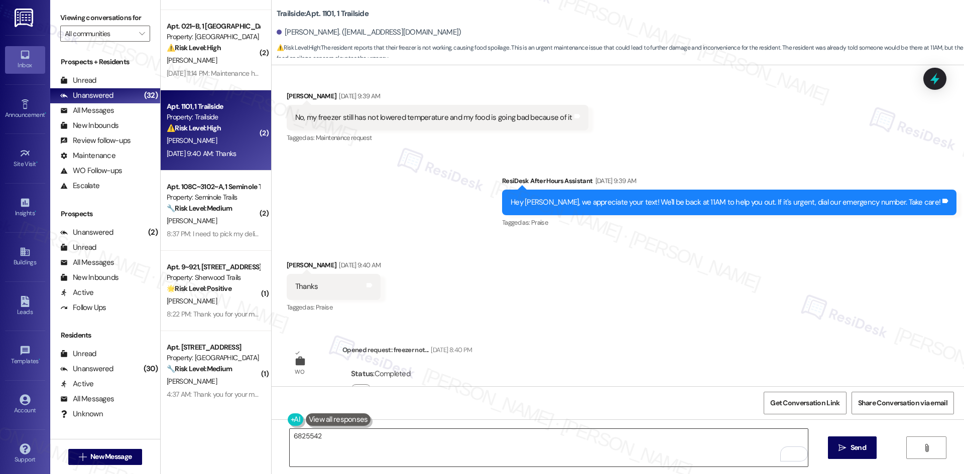
scroll to position [454, 0]
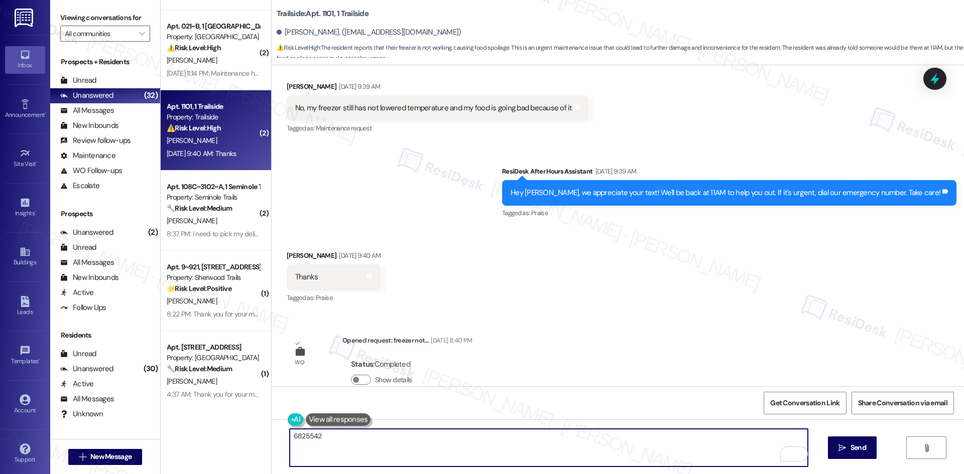
click at [299, 437] on textarea "6825542" at bounding box center [549, 448] width 518 height 38
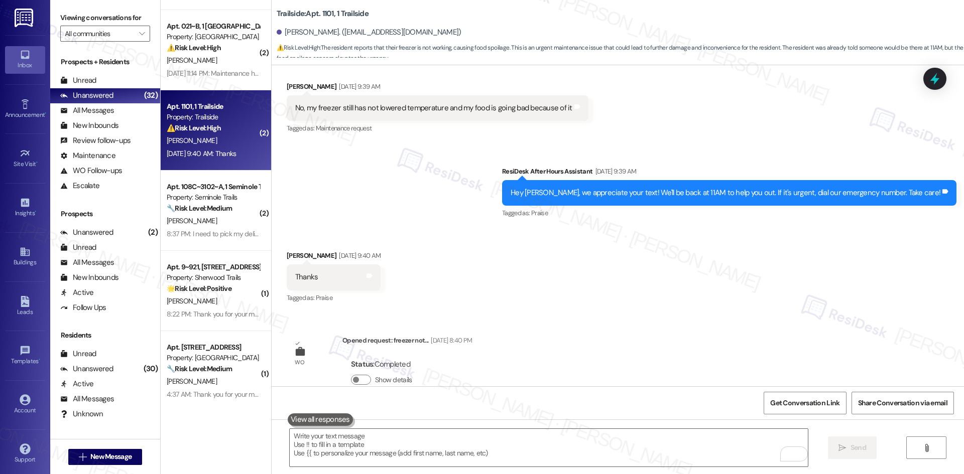
click at [411, 228] on div "Received via SMS Kai Hutchison Sep 20, 2025 at 9:40 AM Thanks Tags and notes Ta…" at bounding box center [618, 270] width 692 height 85
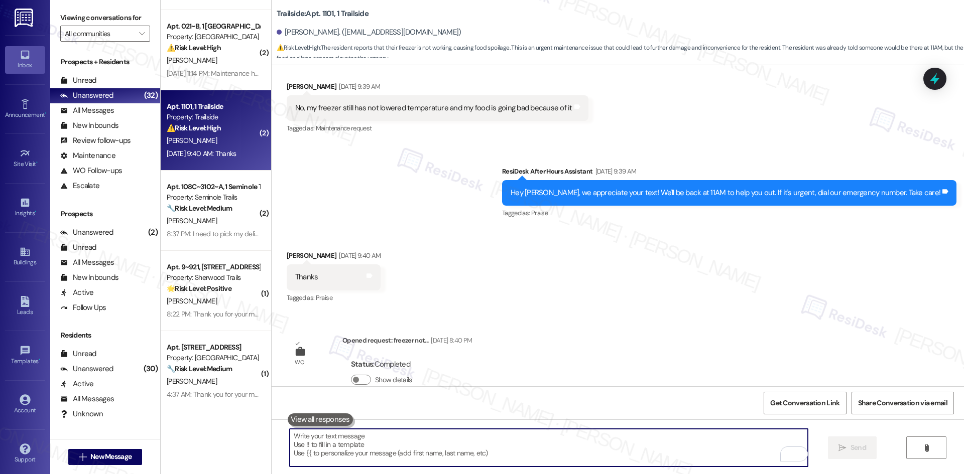
click at [386, 449] on textarea "To enrich screen reader interactions, please activate Accessibility in Grammarl…" at bounding box center [549, 448] width 518 height 38
paste textarea "I’m sorry to hear the freezer is still not cooling and that your food is being …"
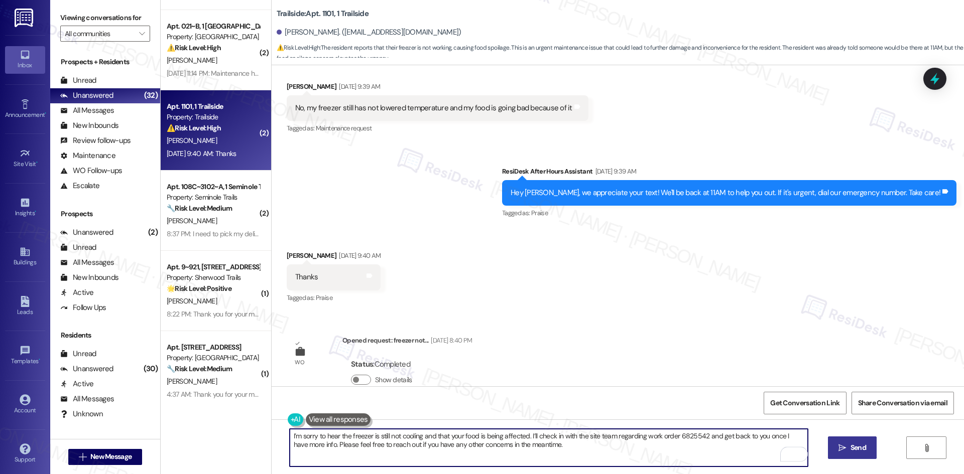
type textarea "I’m sorry to hear the freezer is still not cooling and that your food is being …"
click at [852, 447] on span "Send" at bounding box center [858, 448] width 16 height 11
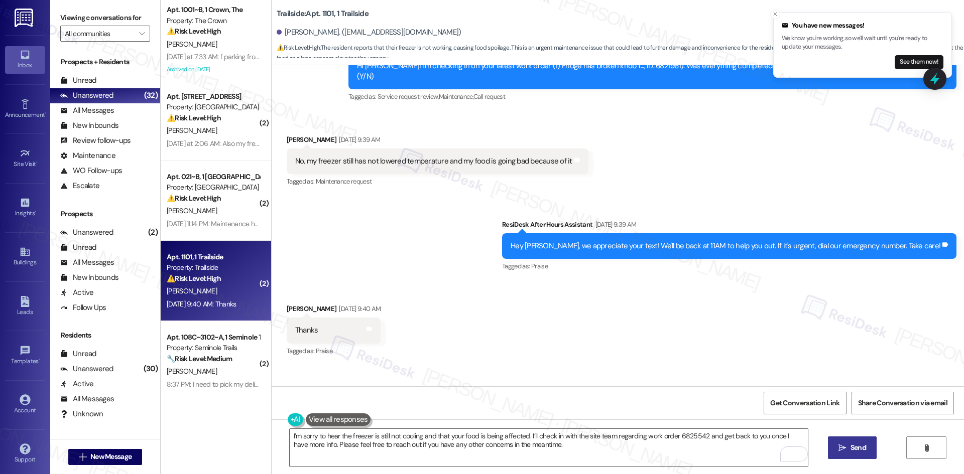
scroll to position [535, 0]
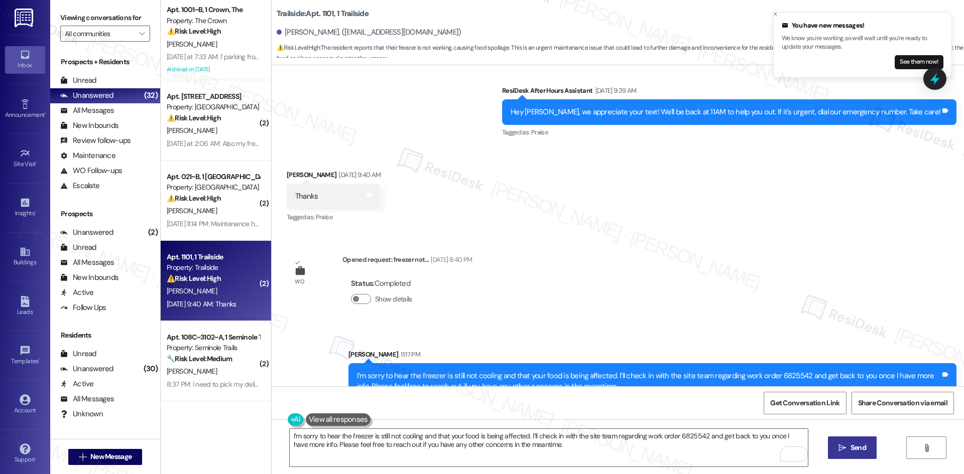
click at [721, 221] on div "WO Opened request: Our sink do... Sep 22, 2023 at 1:21 AM Status : Completed Sh…" at bounding box center [618, 225] width 692 height 321
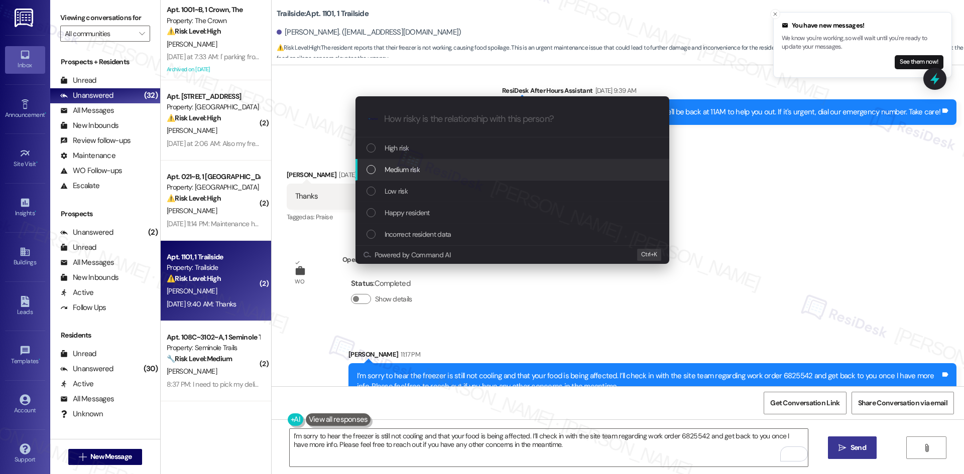
click at [420, 176] on div "Medium risk" at bounding box center [512, 170] width 314 height 22
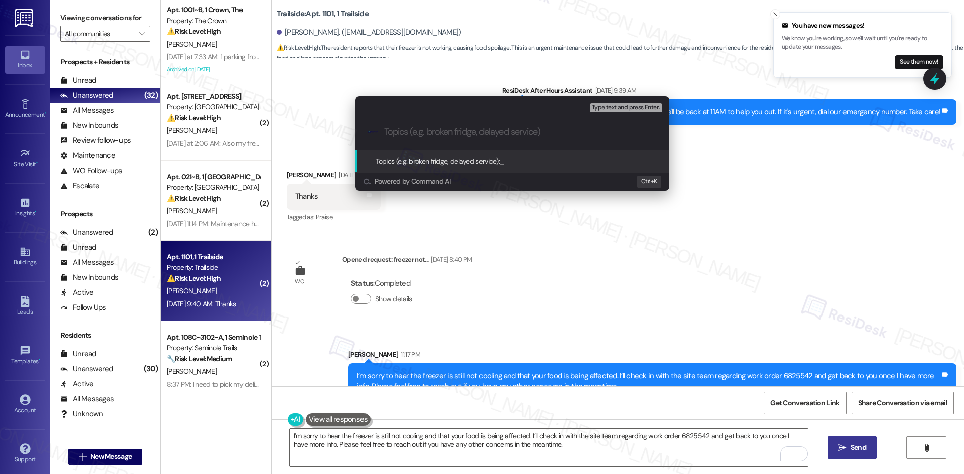
click at [481, 134] on input "Topics (e.g. broken fridge, delayed service)" at bounding box center [520, 132] width 273 height 11
paste input "Work Order 6825542 – Freezer not cooling after prior repair"
type input "Work Order 6825542 – Freezer not cooling after prior repair"
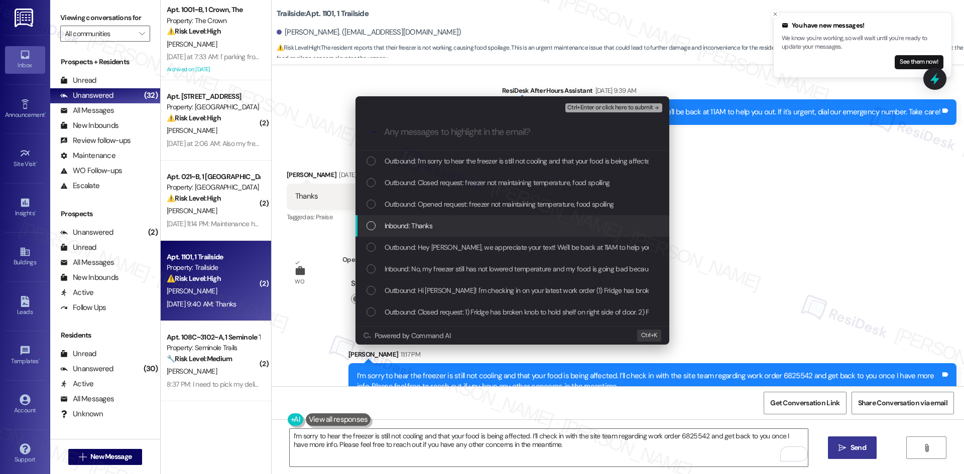
click at [495, 221] on div "Inbound: Thanks" at bounding box center [514, 225] width 294 height 11
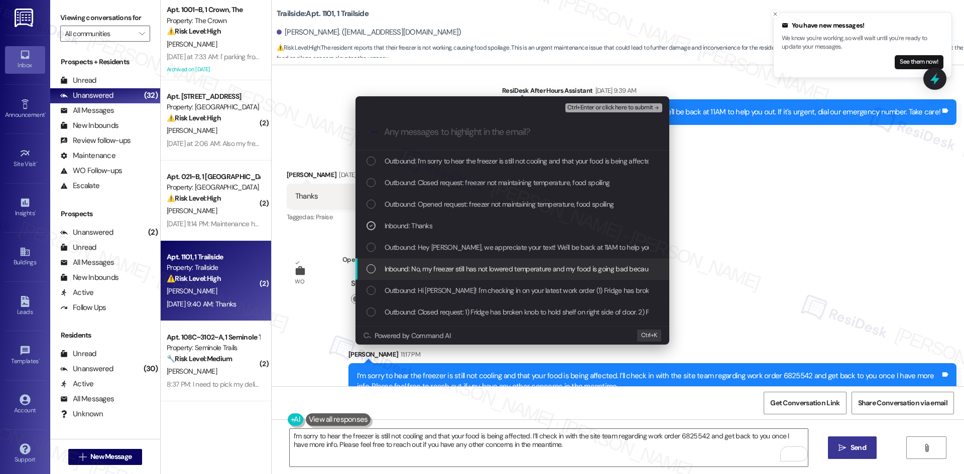
click at [549, 267] on span "Inbound: No, my freezer still has not lowered temperature and my food is going …" at bounding box center [526, 269] width 283 height 11
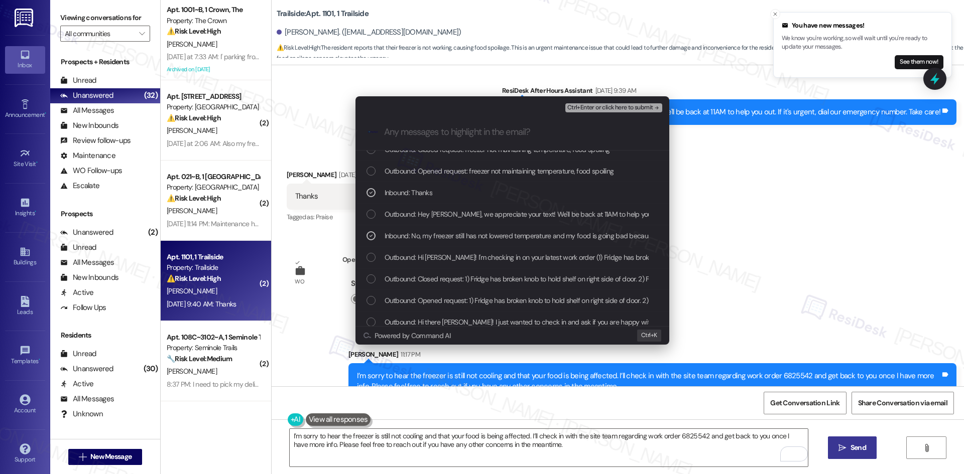
scroll to position [0, 0]
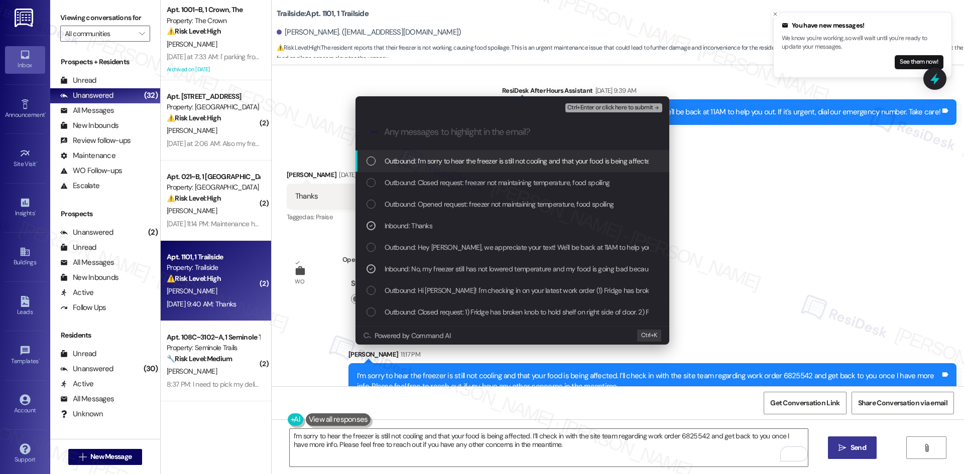
click at [644, 109] on span "Ctrl+Enter or click here to submit" at bounding box center [610, 107] width 86 height 7
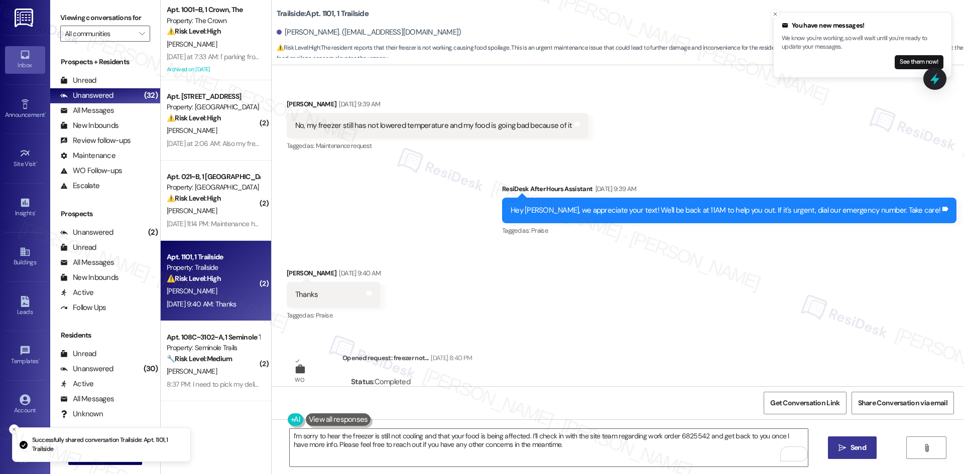
scroll to position [359, 0]
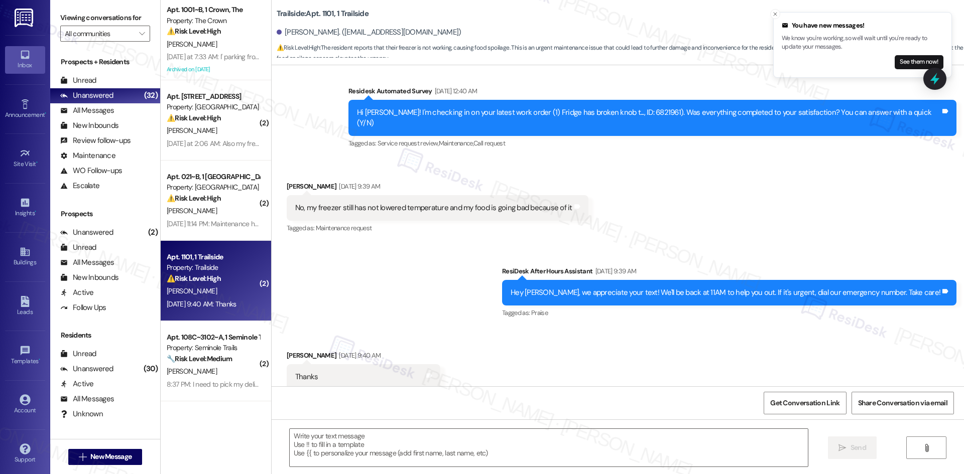
type textarea "Fetching suggested responses. Please feel free to read through the conversation…"
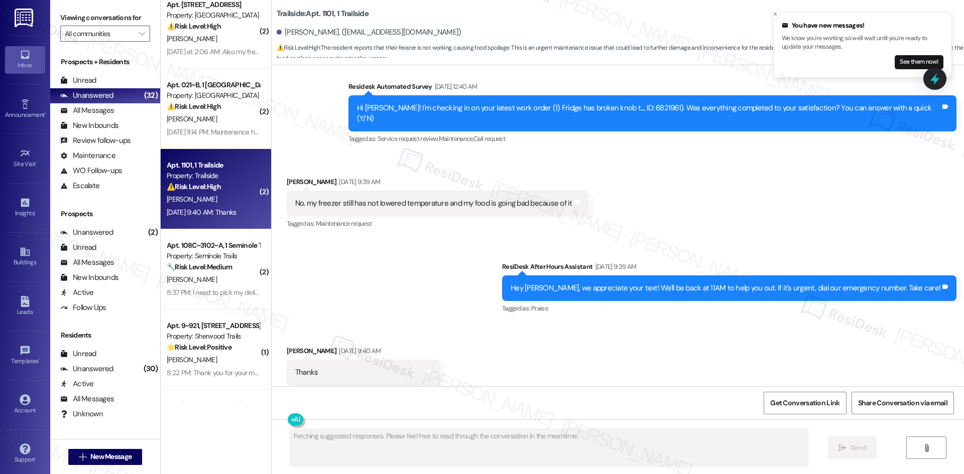
scroll to position [100, 0]
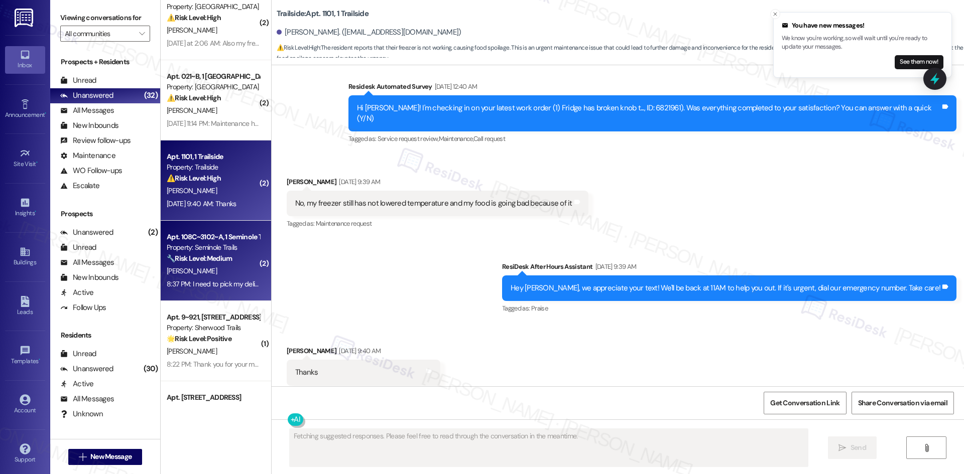
click at [206, 282] on div "8:37 PM: I need to pick my delivery 8:37 PM: I need to pick my delivery" at bounding box center [217, 284] width 101 height 9
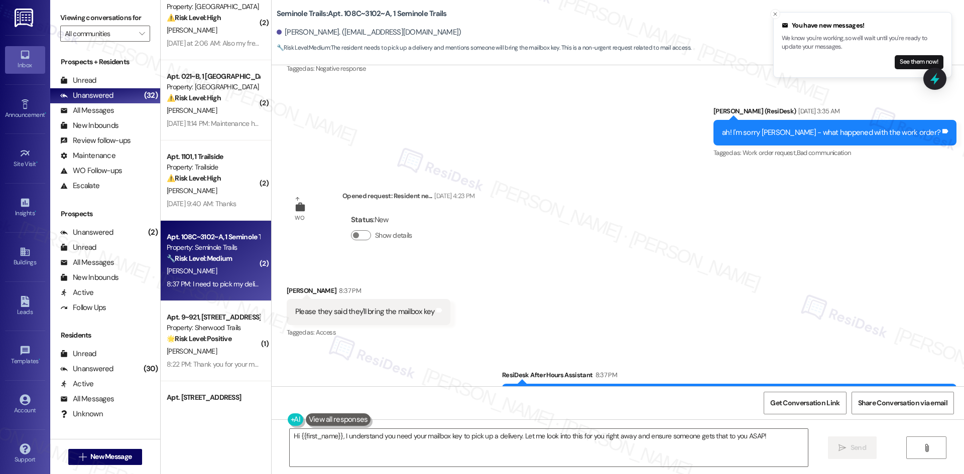
scroll to position [496, 0]
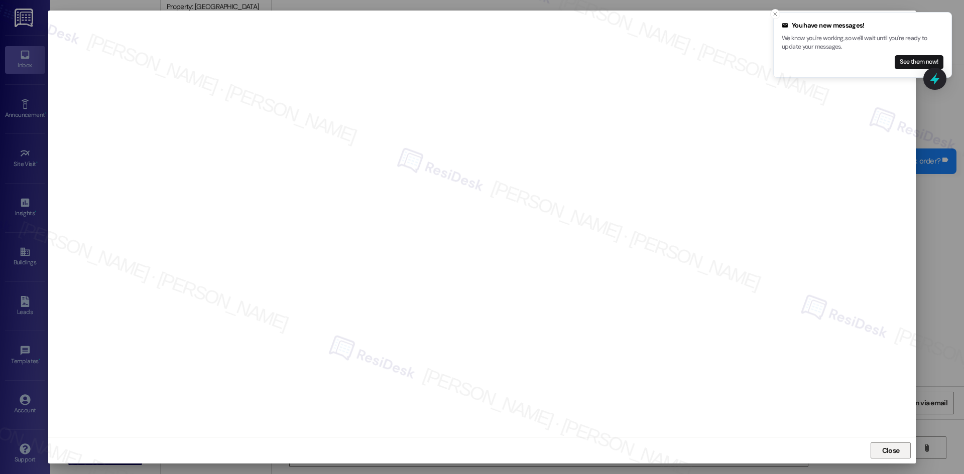
click at [882, 452] on span "Close" at bounding box center [891, 451] width 18 height 11
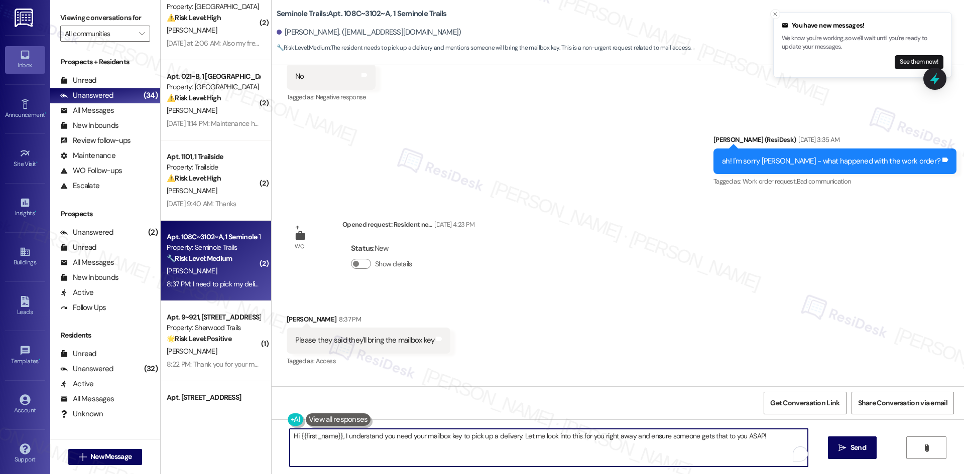
click at [472, 452] on textarea "Hi {{first_name}}, I understand you need your mailbox key to pick up a delivery…" at bounding box center [549, 448] width 518 height 38
paste textarea "6824204"
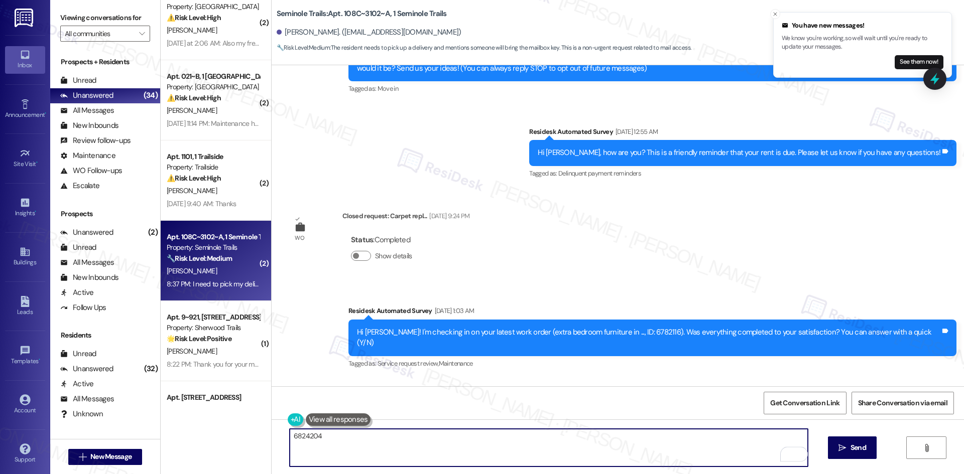
type textarea "6824204"
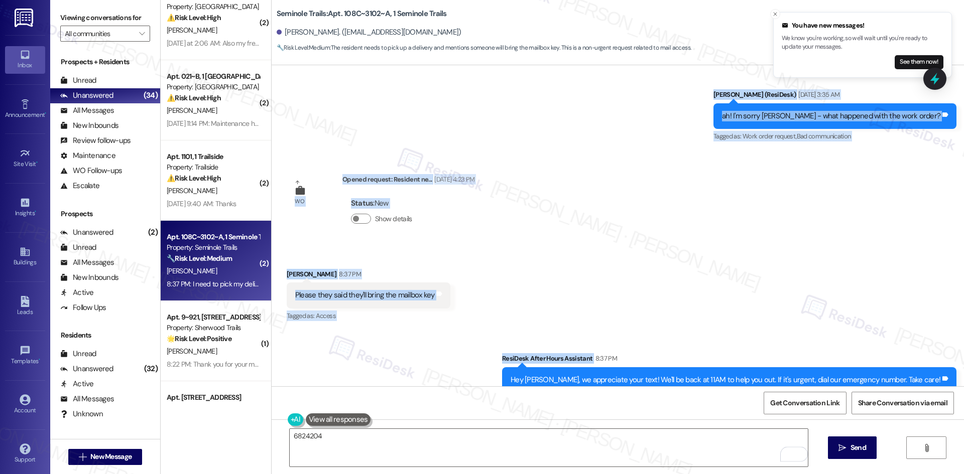
scroll to position [546, 0]
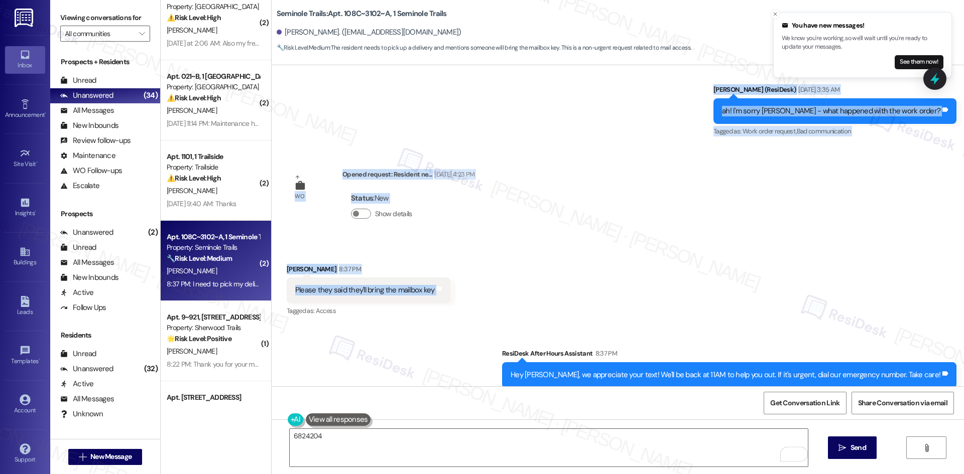
drag, startPoint x: 340, startPoint y: 278, endPoint x: 493, endPoint y: 278, distance: 152.1
click at [493, 278] on div "WO Lease started Aug 16, 2025 at 8:00 AM Show details Survey, sent via SMS Resi…" at bounding box center [618, 225] width 692 height 321
copy div "Show details Survey, sent via SMS Residesk Automated Survey Sep 13, 2025 at 1:0…"
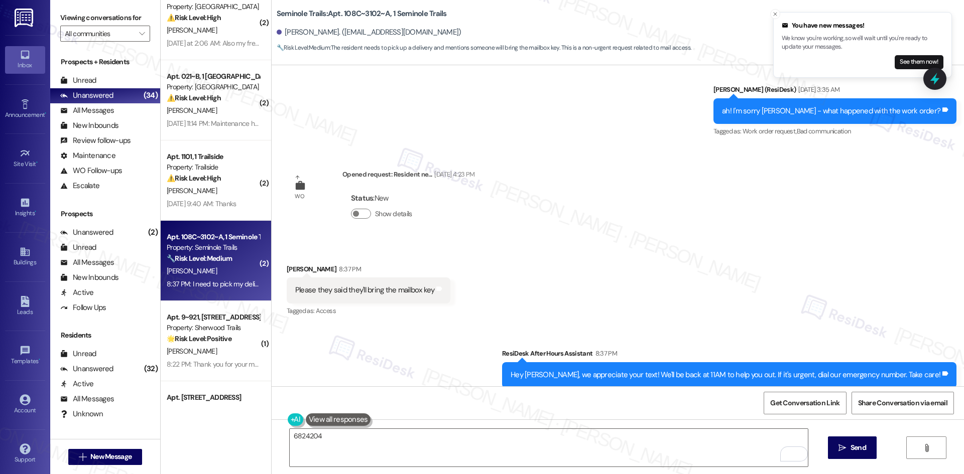
click at [409, 339] on div "Sent via SMS ResiDesk After Hours Assistant 8:37 PM Hey Khadijat, we appreciate…" at bounding box center [618, 368] width 692 height 85
click at [300, 436] on textarea "6824204" at bounding box center [549, 448] width 518 height 38
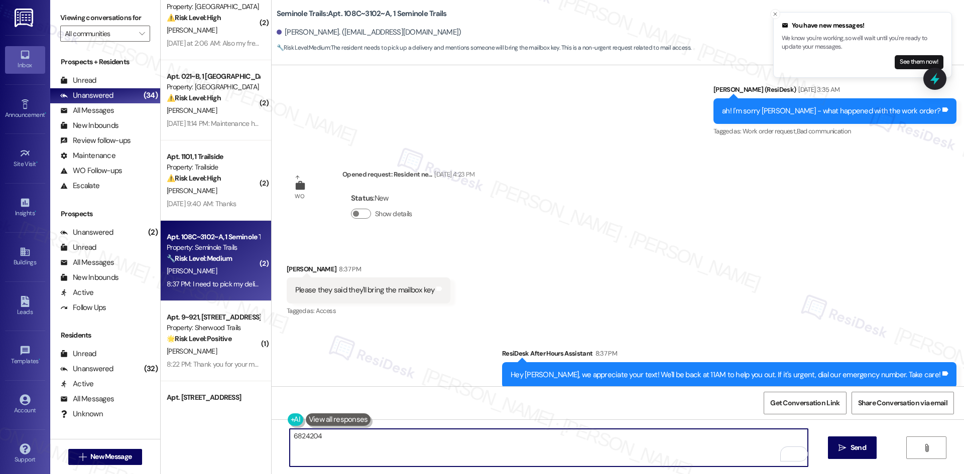
click at [300, 436] on textarea "6824204" at bounding box center [549, 448] width 518 height 38
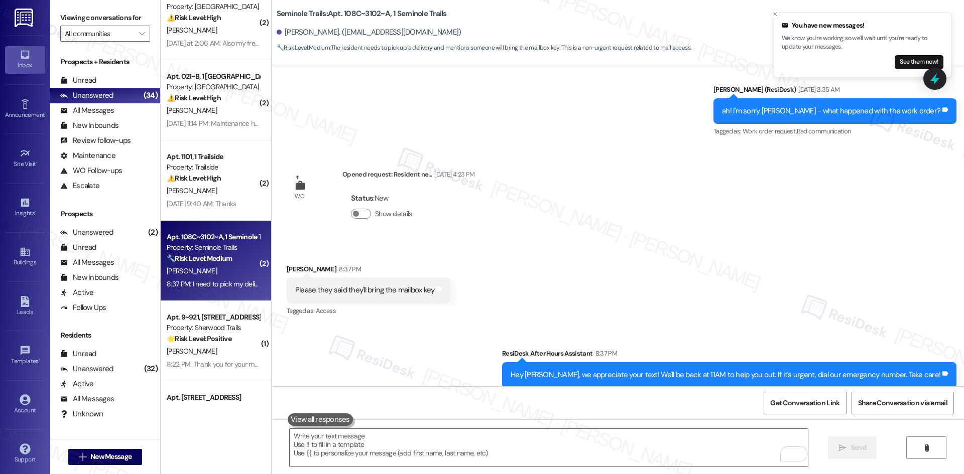
click at [541, 171] on div "WO Lease started Aug 16, 2025 at 8:00 AM Show details Survey, sent via SMS Resi…" at bounding box center [618, 225] width 692 height 321
click at [410, 455] on textarea "To enrich screen reader interactions, please activate Accessibility in Grammarl…" at bounding box center [549, 448] width 518 height 38
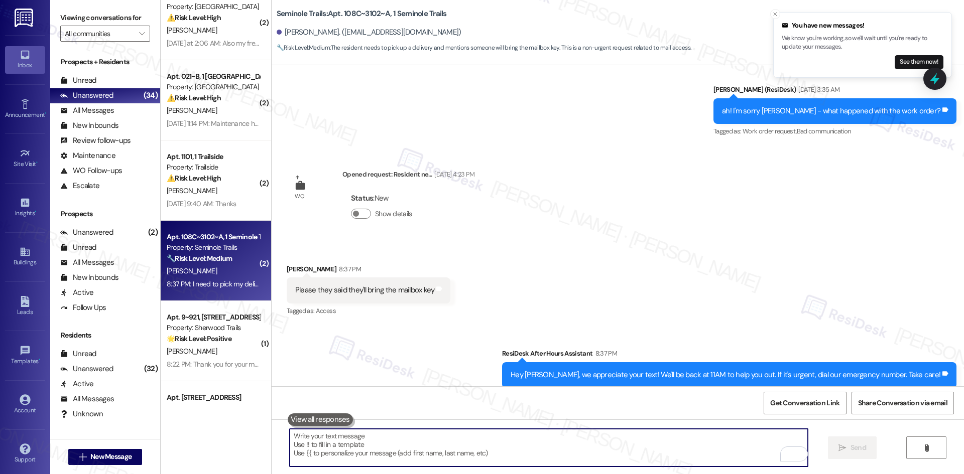
paste textarea "I’m sorry about the delay. I see work order 6824204 is open for the mailbox key…"
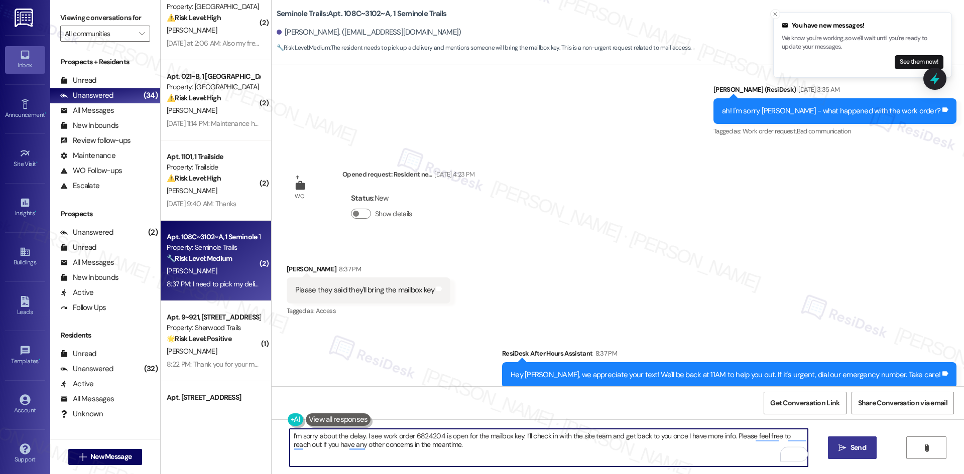
type textarea "I’m sorry about the delay. I see work order 6824204 is open for the mailbox key…"
click at [863, 451] on span "Send" at bounding box center [858, 448] width 16 height 11
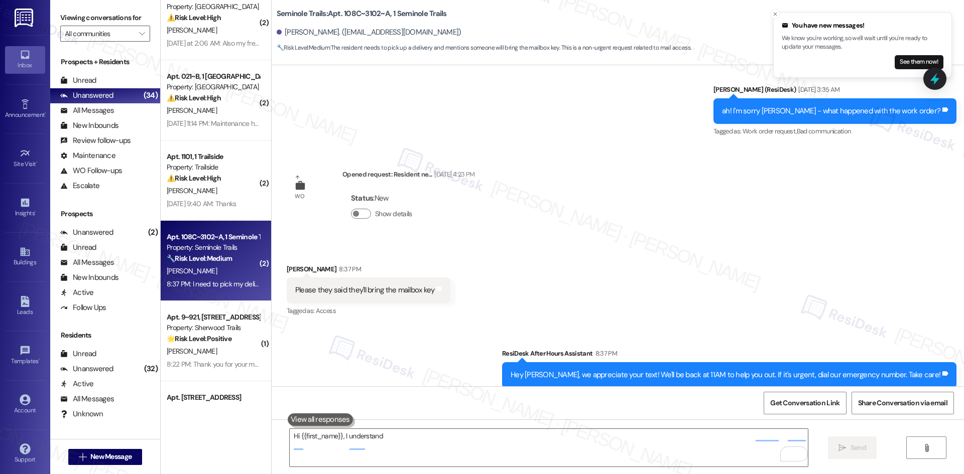
scroll to position [474, 0]
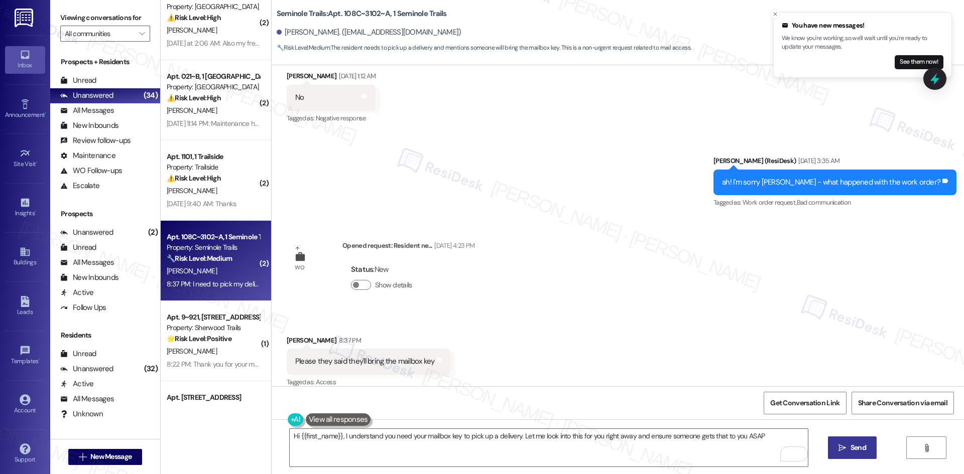
type textarea "Hi {{first_name}}, I understand you need your mailbox key to pick up a delivery…"
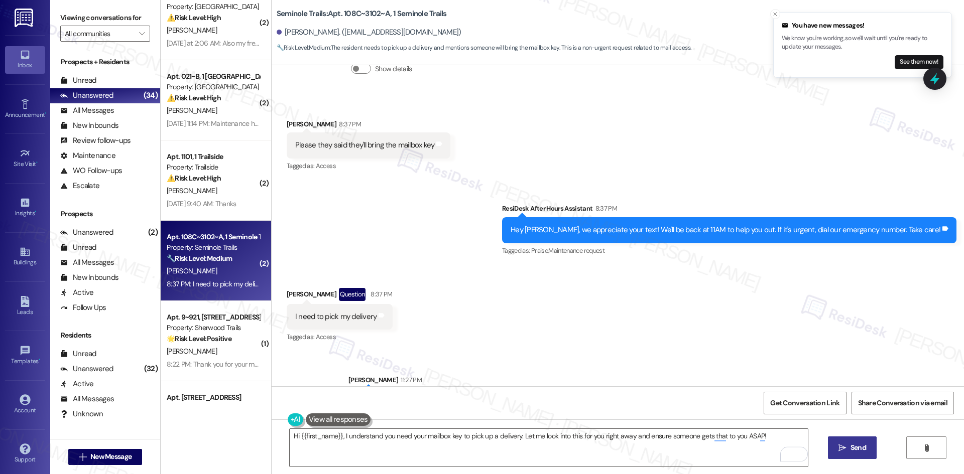
scroll to position [727, 0]
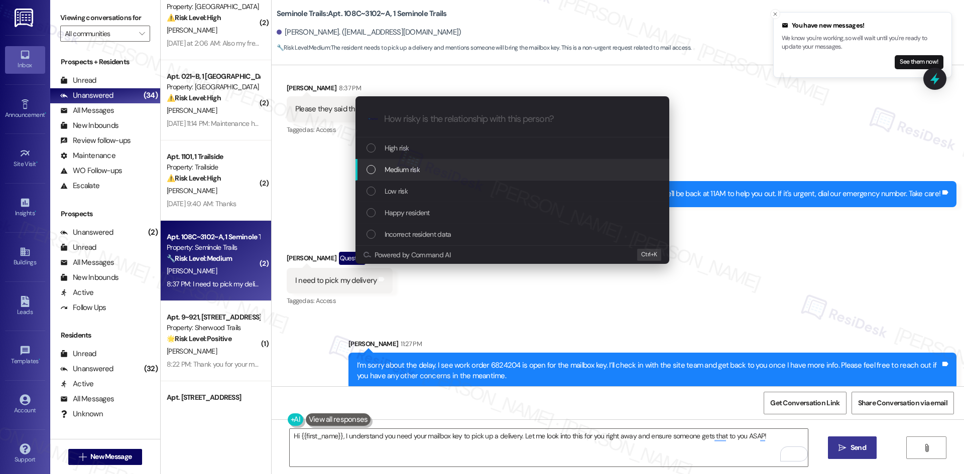
click at [442, 174] on div "Medium risk" at bounding box center [514, 169] width 294 height 11
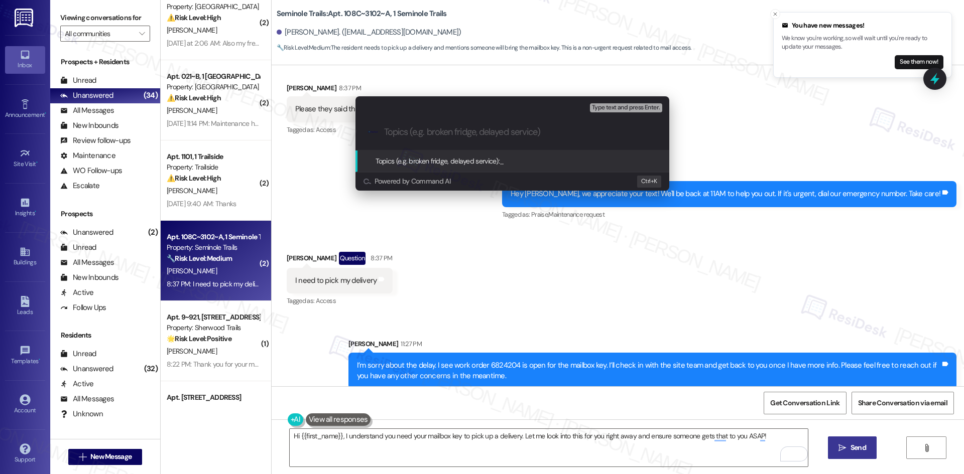
click at [421, 130] on input "Topics (e.g. broken fridge, delayed service)" at bounding box center [520, 132] width 273 height 11
paste input "Work Order 6824204 – Mailbox key not yet provided"
type input "Work Order 6824204 – Mailbox key not yet provided"
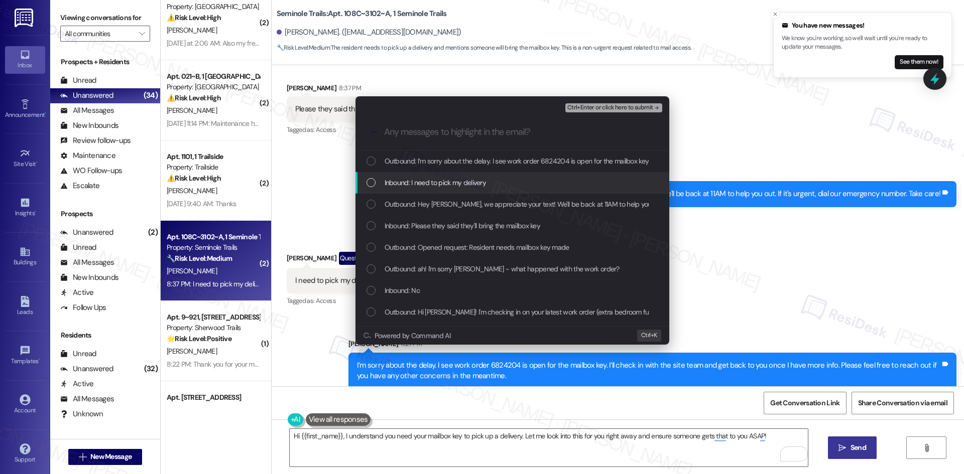
click at [465, 180] on span "Inbound: I need to pick my delivery" at bounding box center [436, 182] width 102 height 11
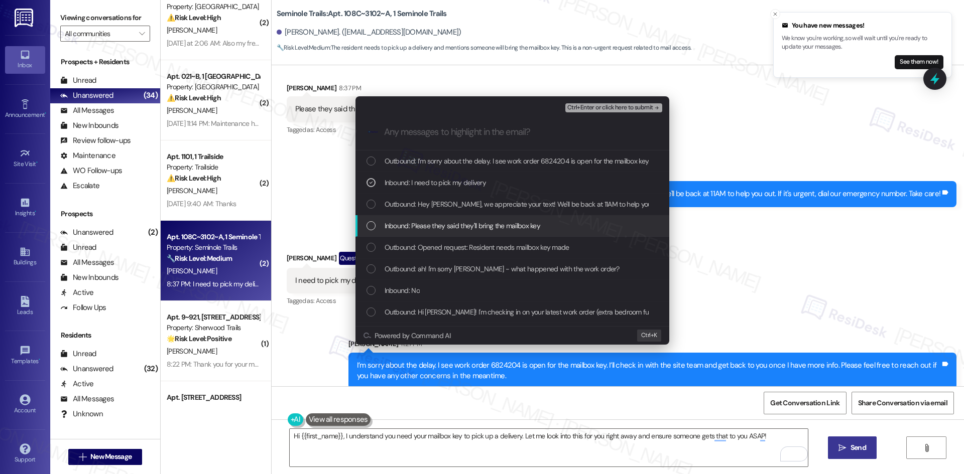
click at [474, 231] on span "Inbound: Please they said they'll bring the mailbox key" at bounding box center [463, 225] width 156 height 11
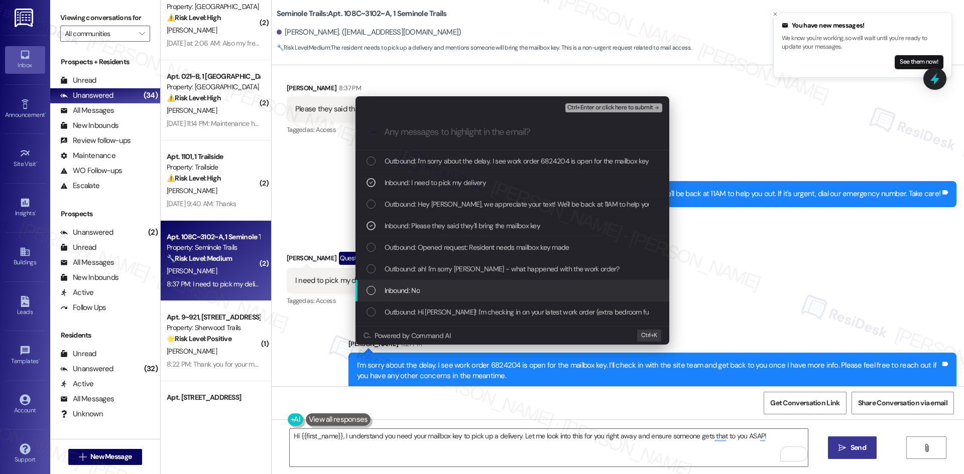
click at [509, 289] on div "Inbound: No" at bounding box center [514, 290] width 294 height 11
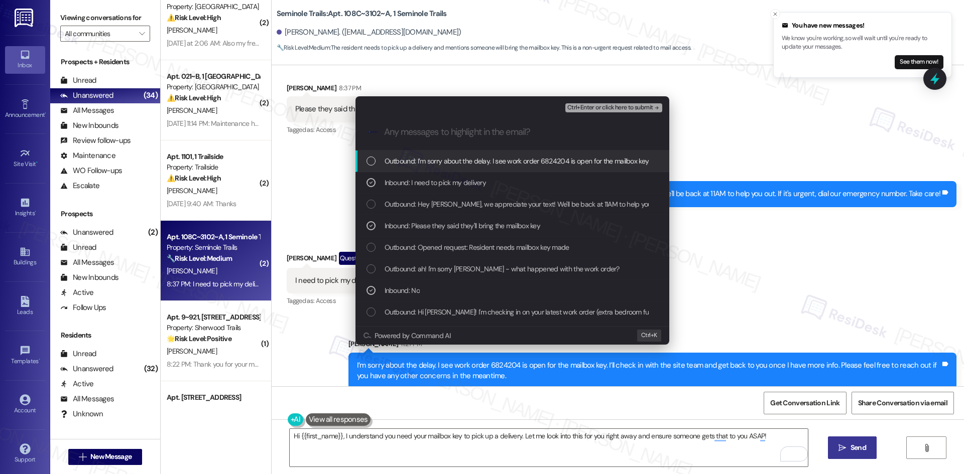
click at [646, 108] on span "Ctrl+Enter or click here to submit" at bounding box center [610, 107] width 86 height 7
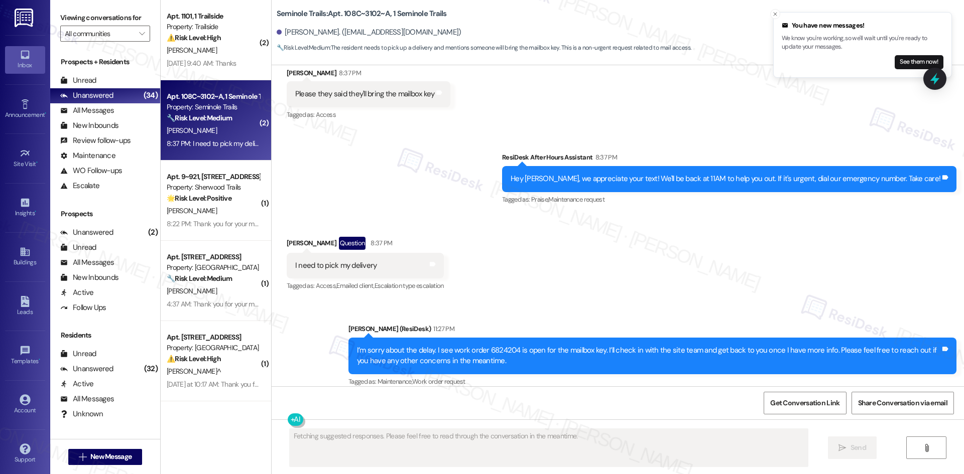
scroll to position [251, 0]
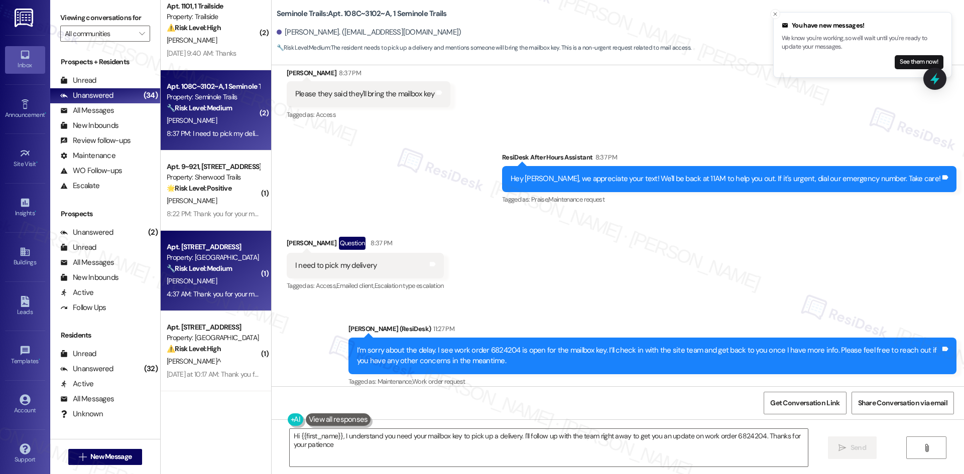
type textarea "Hi {{first_name}}, I understand you need your mailbox key to pick up a delivery…"
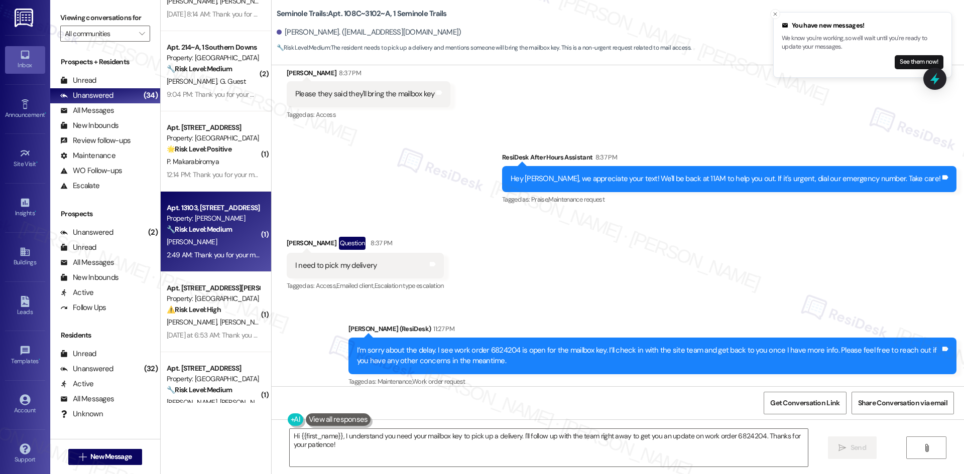
scroll to position [854, 0]
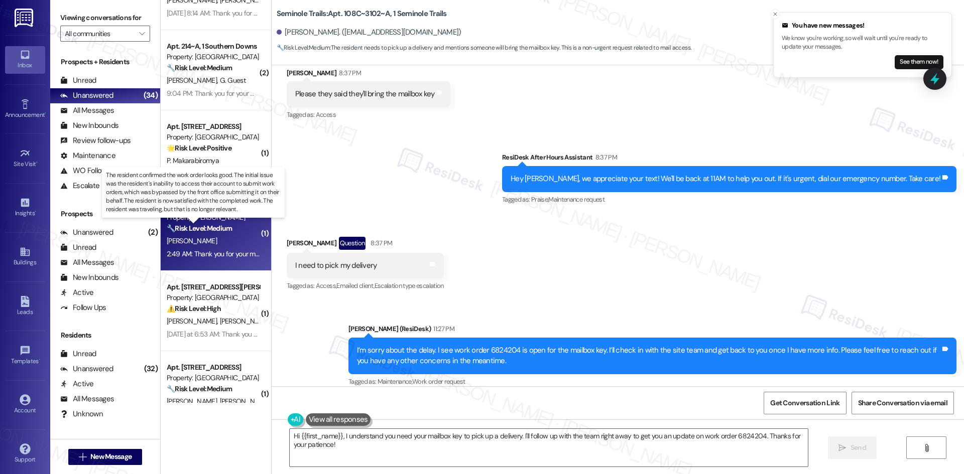
click at [214, 227] on strong "🔧 Risk Level: Medium" at bounding box center [199, 228] width 65 height 9
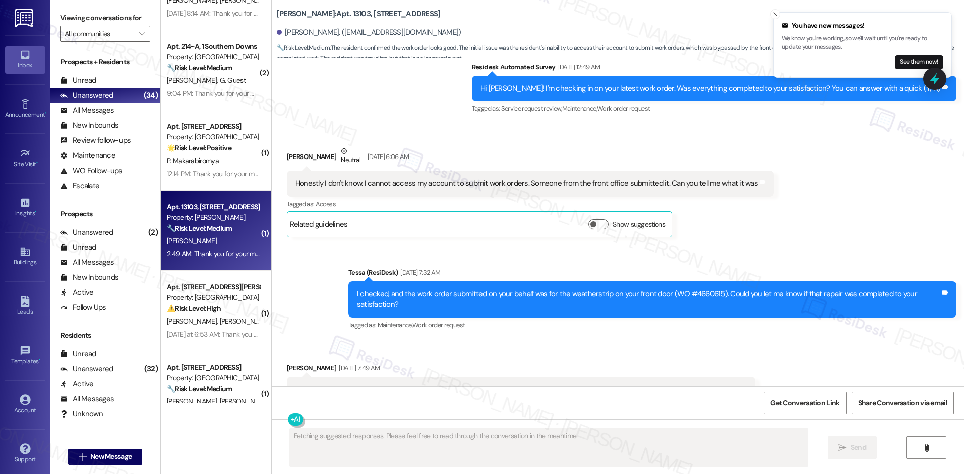
scroll to position [646, 0]
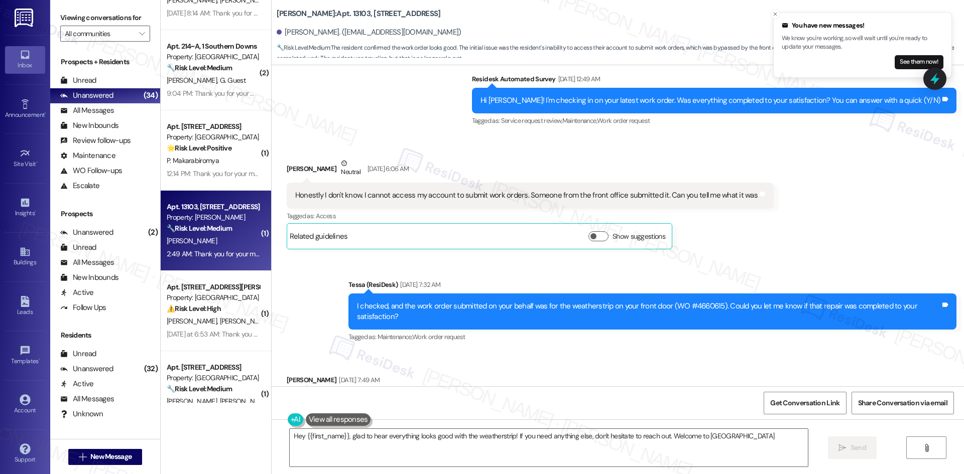
type textarea "Hey {{first_name}}, glad to hear everything looks good with the weatherstrip! I…"
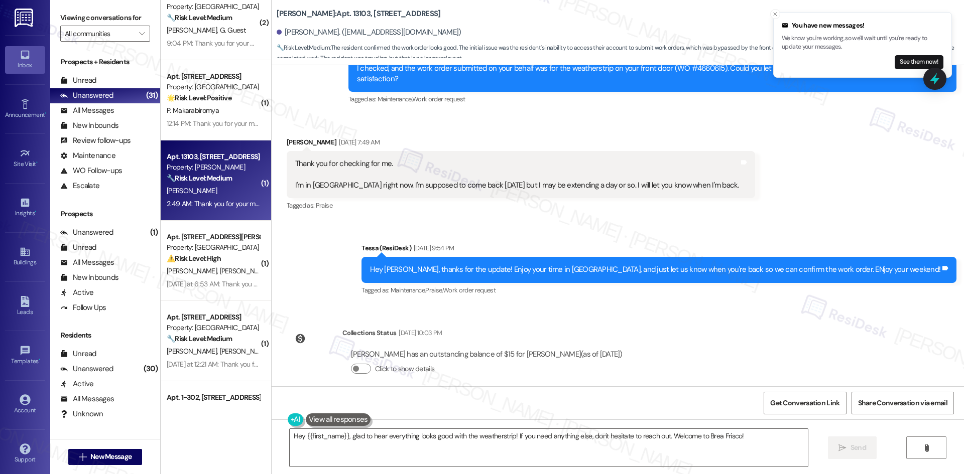
scroll to position [853, 0]
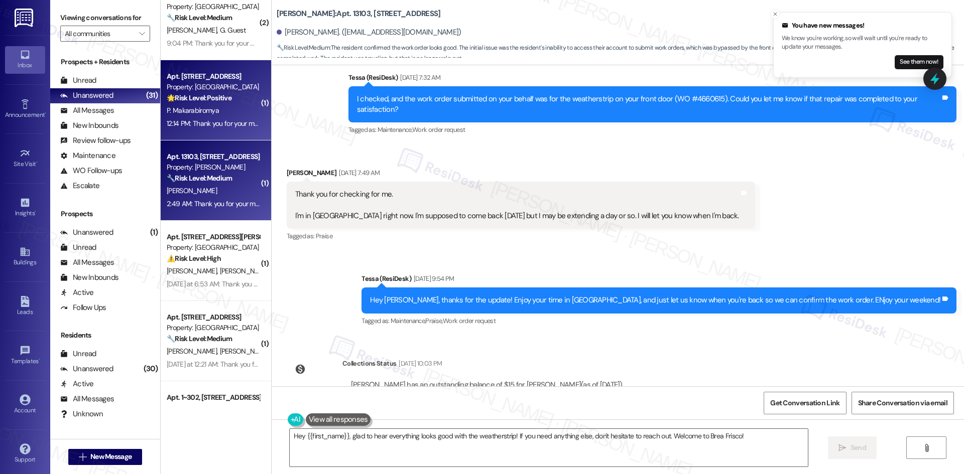
click at [204, 103] on div "🌟 Risk Level: Positive This is a positive engagement and relationship-building …" at bounding box center [213, 98] width 93 height 11
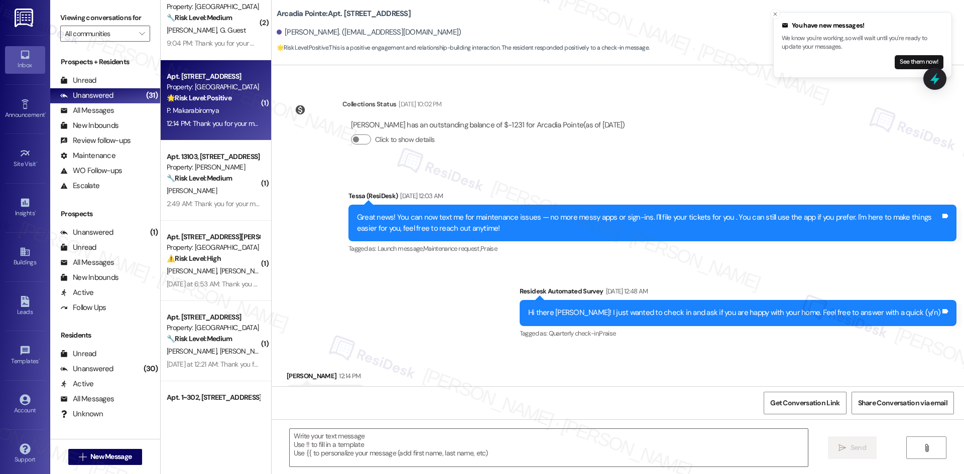
scroll to position [209, 0]
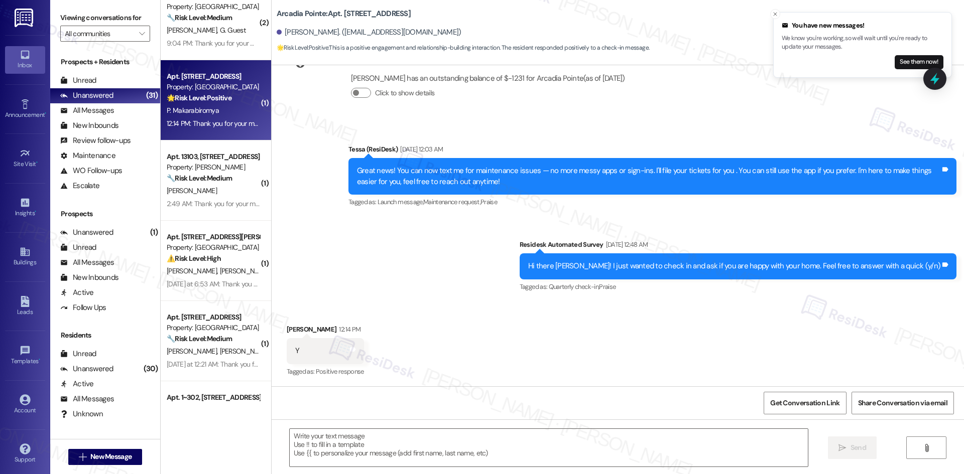
type textarea "Fetching suggested responses. Please feel free to read through the conversation…"
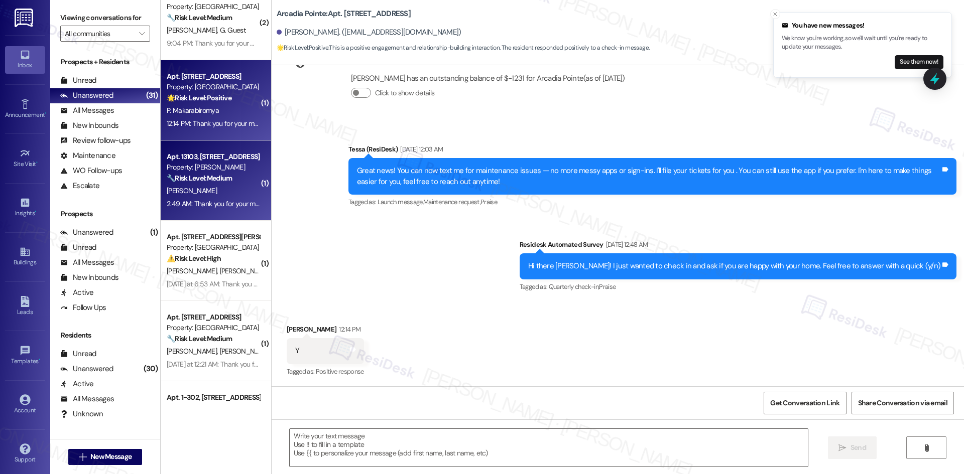
click at [211, 182] on strong "🔧 Risk Level: Medium" at bounding box center [199, 178] width 65 height 9
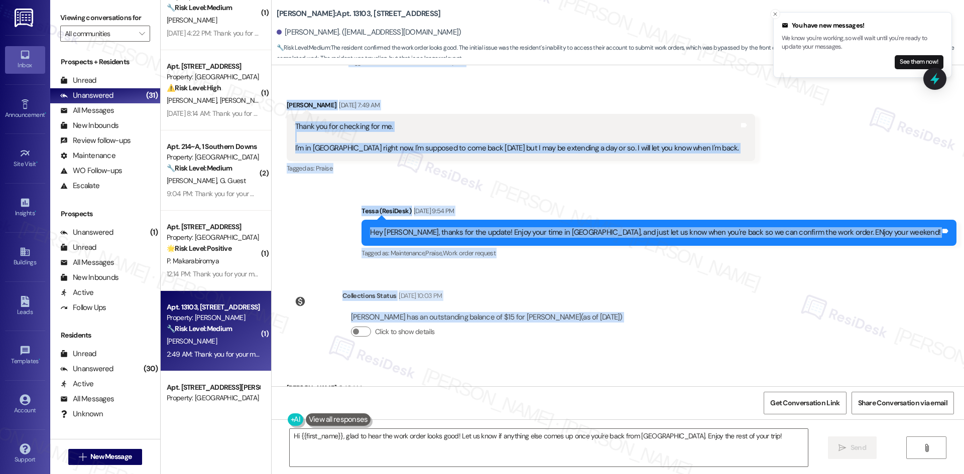
scroll to position [1054, 0]
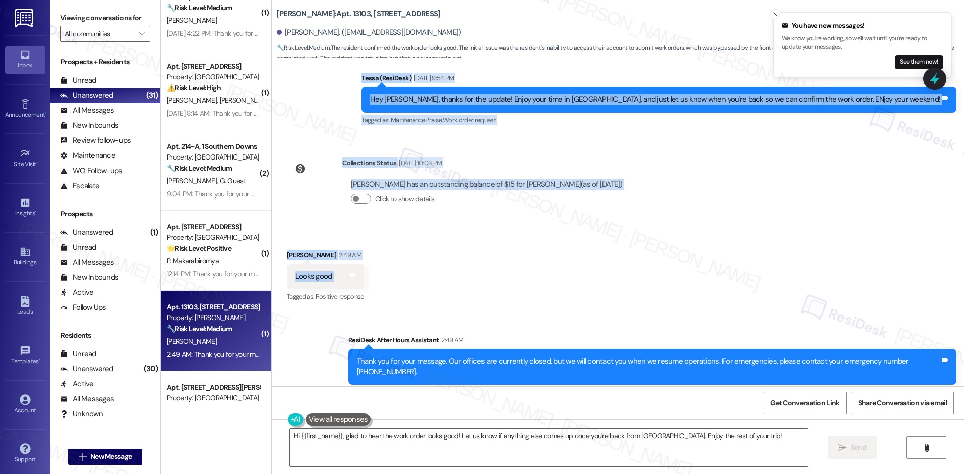
drag, startPoint x: 460, startPoint y: 144, endPoint x: 375, endPoint y: 259, distance: 143.2
click at [375, 259] on div "Survey, sent via SMS Residesk Automated Survey May 14, 2025 at 12:35 AM Hi Peyt…" at bounding box center [618, 225] width 692 height 321
copy div "ers , Click to highlight conversations about Delinquent payment reminders Rent/…"
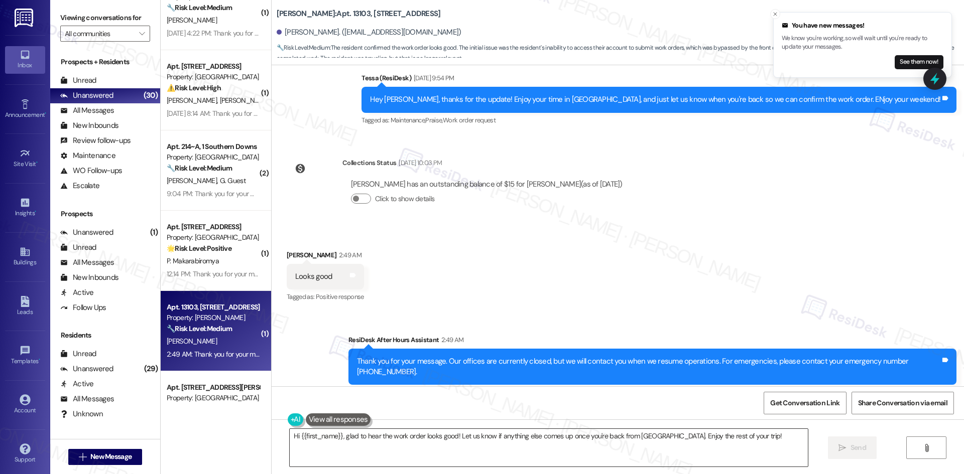
click at [431, 445] on textarea "Hi {{first_name}}, glad to hear the work order looks good! Let us know if anyth…" at bounding box center [549, 448] width 518 height 38
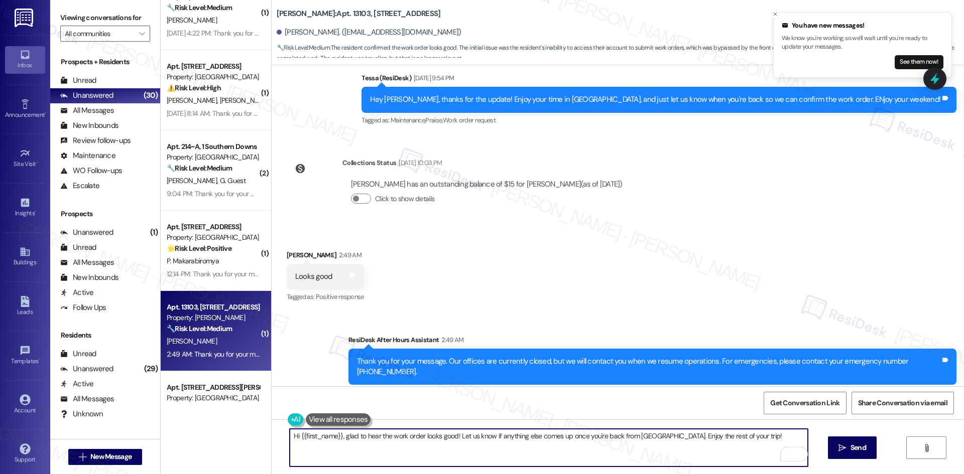
drag, startPoint x: 340, startPoint y: 435, endPoint x: 249, endPoint y: 435, distance: 91.4
click at [249, 435] on div "( 1 ) Apt. 4212, 6250 S Commerce Ct Property: Palomar ⚠️ Risk Level: High The r…" at bounding box center [562, 237] width 803 height 474
drag, startPoint x: 556, startPoint y: 441, endPoint x: 555, endPoint y: 448, distance: 7.7
click at [556, 445] on textarea "Glad to hear the work order looks good! Let us know if anything else comes up o…" at bounding box center [549, 448] width 518 height 38
click at [551, 440] on textarea "Glad to hear the work order looks good! Let us know if anything else comes up o…" at bounding box center [549, 448] width 518 height 38
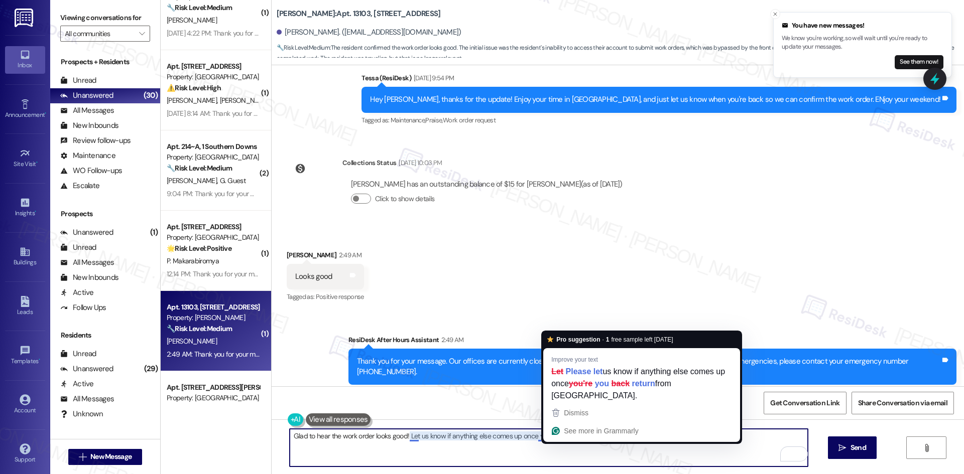
click at [554, 432] on textarea "Glad to hear the work order looks good! Let us know if anything else comes up o…" at bounding box center [549, 448] width 518 height 38
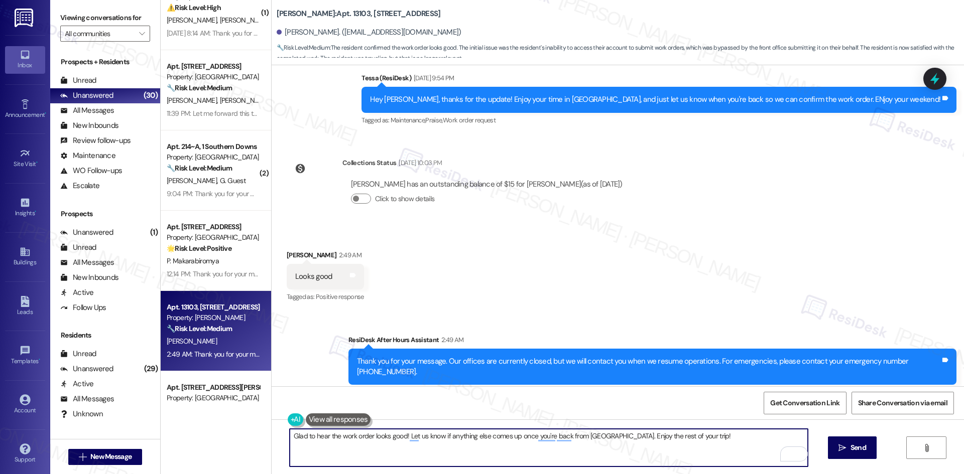
click at [585, 442] on textarea "Glad to hear the work order looks good! Let us know if anything else comes up o…" at bounding box center [549, 448] width 518 height 38
paste textarea "hanks for confirming everything looks good. I’m glad to hear it’s been resolved…"
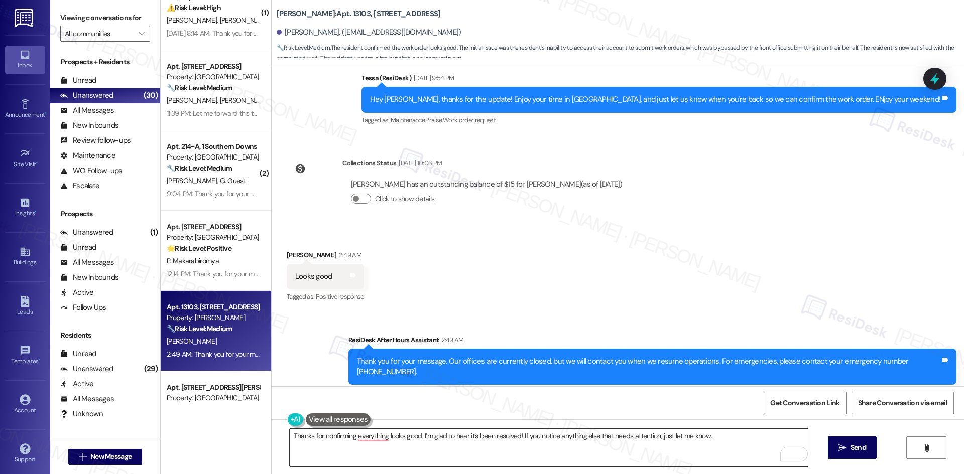
drag, startPoint x: 854, startPoint y: 449, endPoint x: 390, endPoint y: 458, distance: 464.0
click at [507, 459] on div "Thanks for confirming everything looks good. I’m glad to hear it’s been resolve…" at bounding box center [618, 457] width 692 height 75
click at [360, 441] on textarea "Thanks for confirming everything looks good. I’m glad to hear it’s been resolve…" at bounding box center [549, 448] width 518 height 38
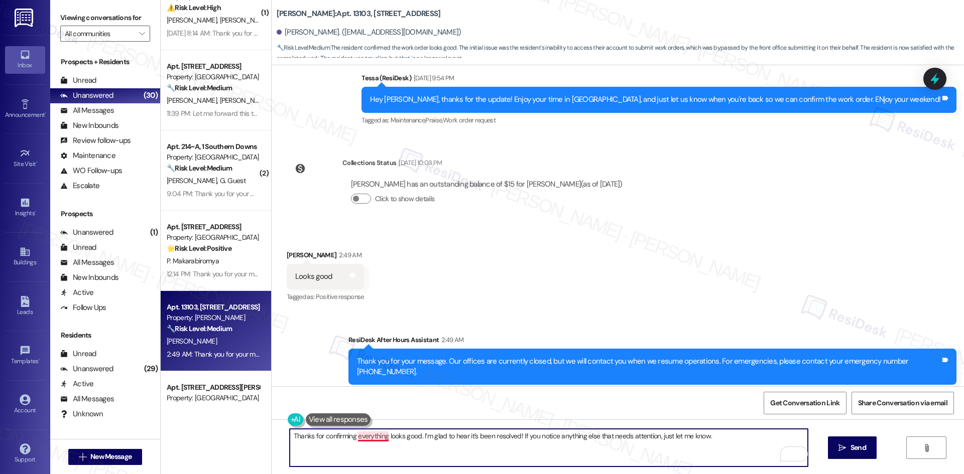
click at [360, 436] on textarea "Thanks for confirming everything looks good. I’m glad to hear it’s been resolve…" at bounding box center [549, 448] width 518 height 38
type textarea "Thanks for confirming that everything looks good. I’m glad to hear it’s been re…"
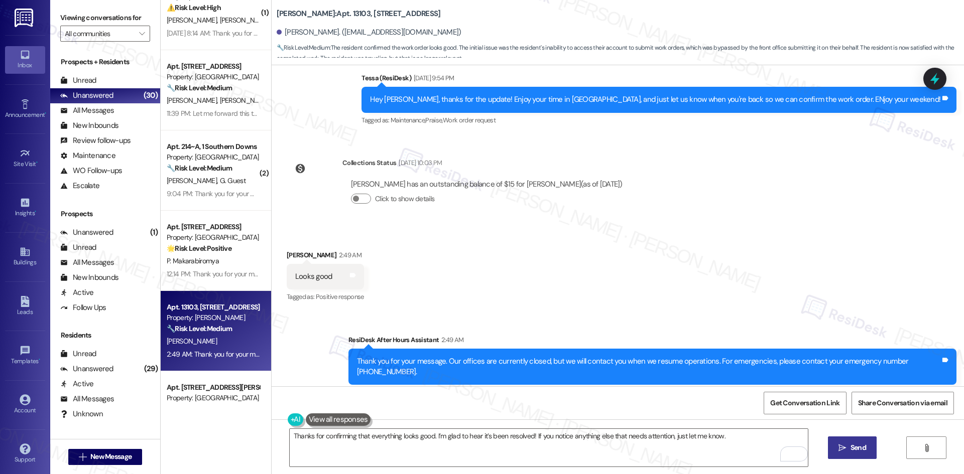
click at [869, 453] on button " Send" at bounding box center [852, 448] width 49 height 23
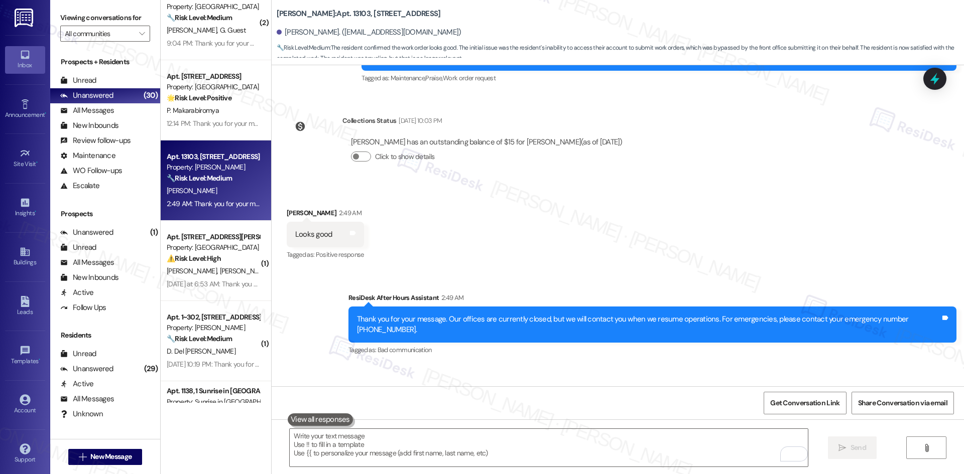
scroll to position [1124, 0]
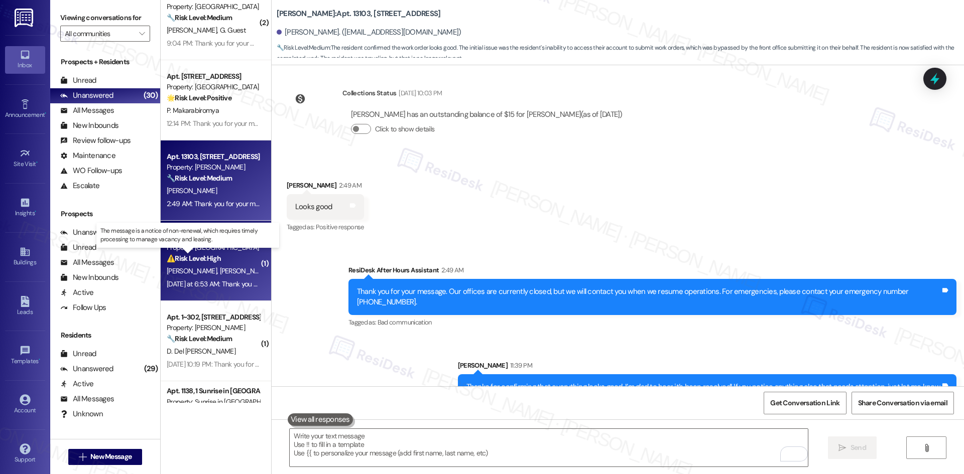
click at [211, 261] on strong "⚠️ Risk Level: High" at bounding box center [194, 258] width 54 height 9
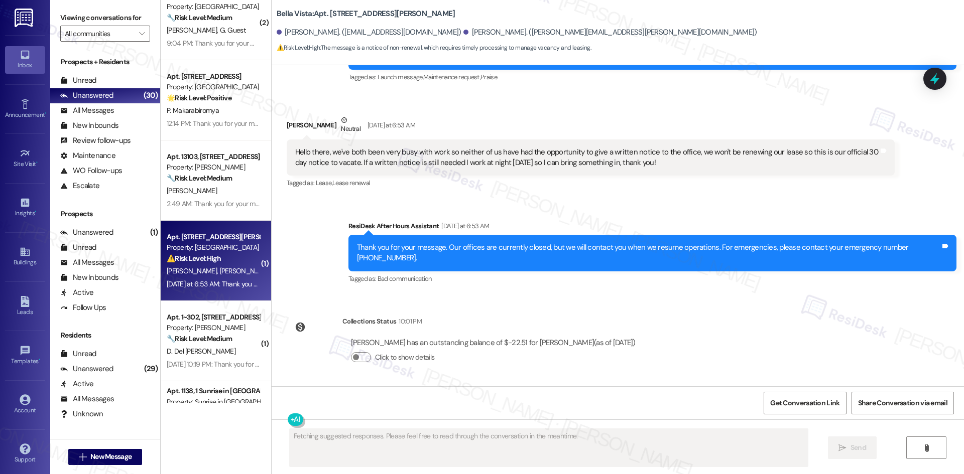
scroll to position [231, 0]
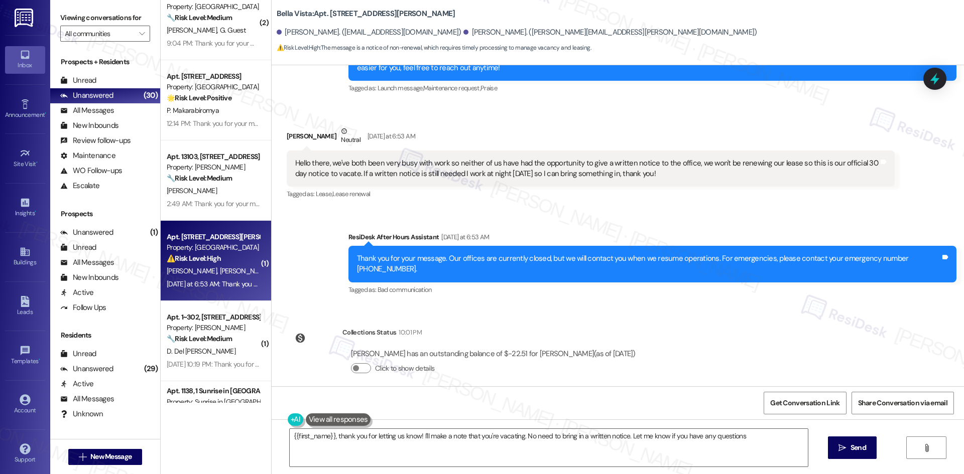
type textarea "{{first_name}}, thank you for letting us know! I'll make a note that you're vac…"
click at [139, 37] on icon "" at bounding box center [142, 34] width 6 height 8
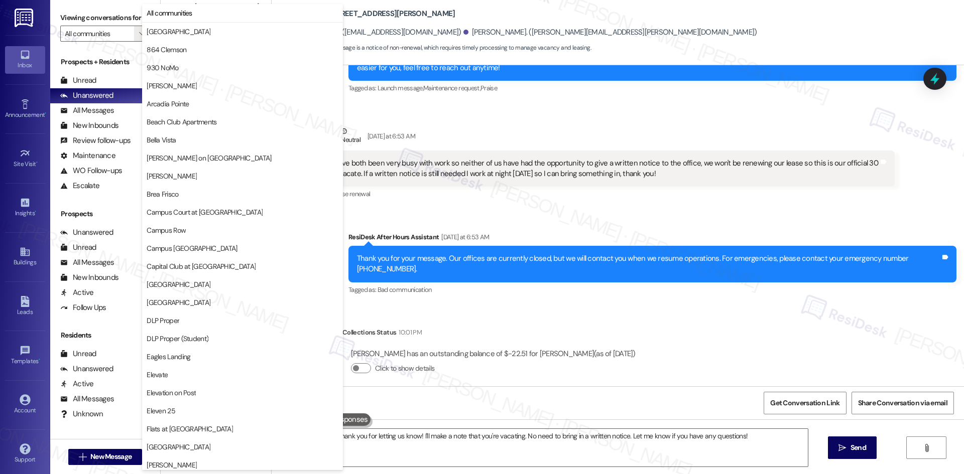
click at [502, 105] on div "Received via SMS Reid Alongi Neutral Yesterday at 6:53 AM Hello there, we've bo…" at bounding box center [618, 156] width 692 height 106
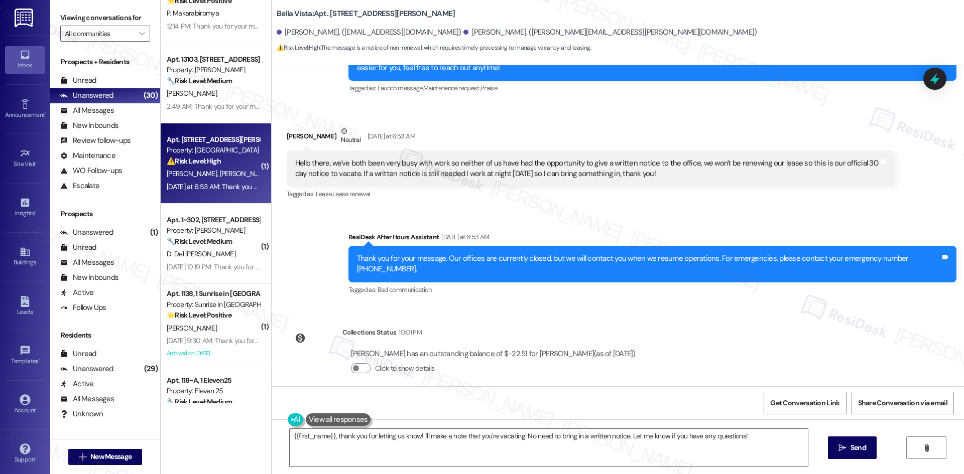
scroll to position [1004, 0]
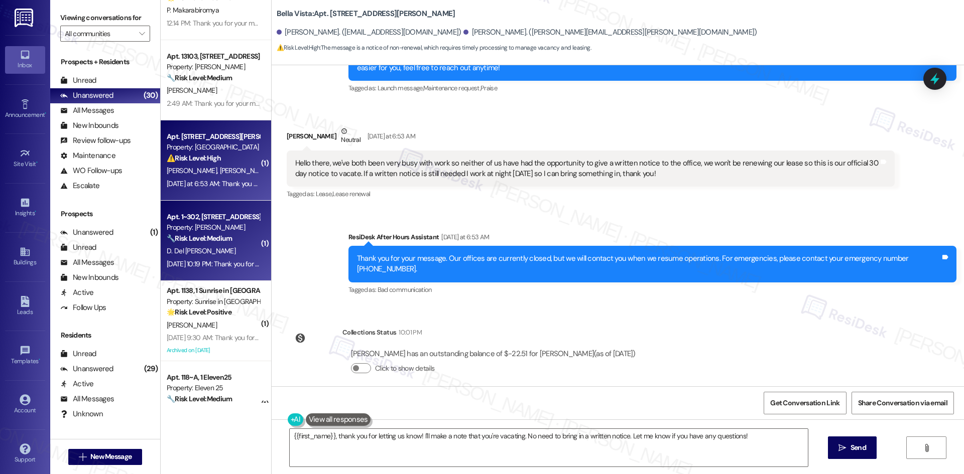
click at [219, 234] on strong "🔧 Risk Level: Medium" at bounding box center [199, 238] width 65 height 9
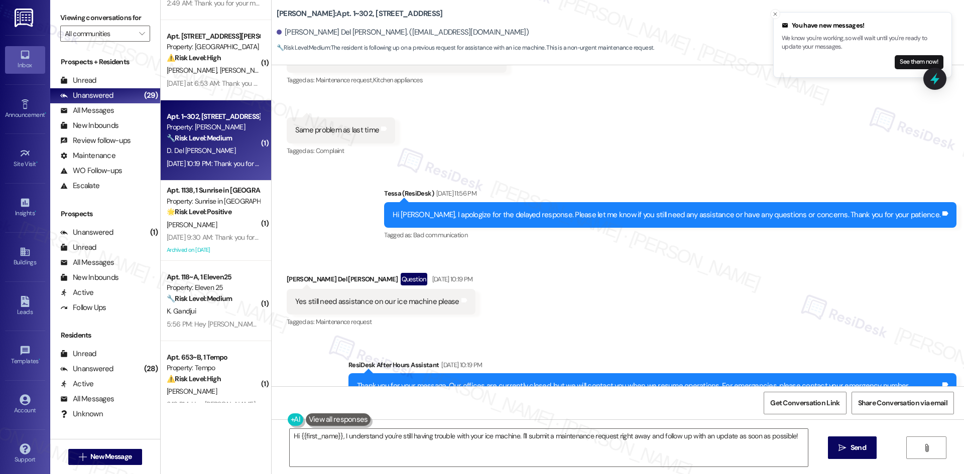
scroll to position [1480, 0]
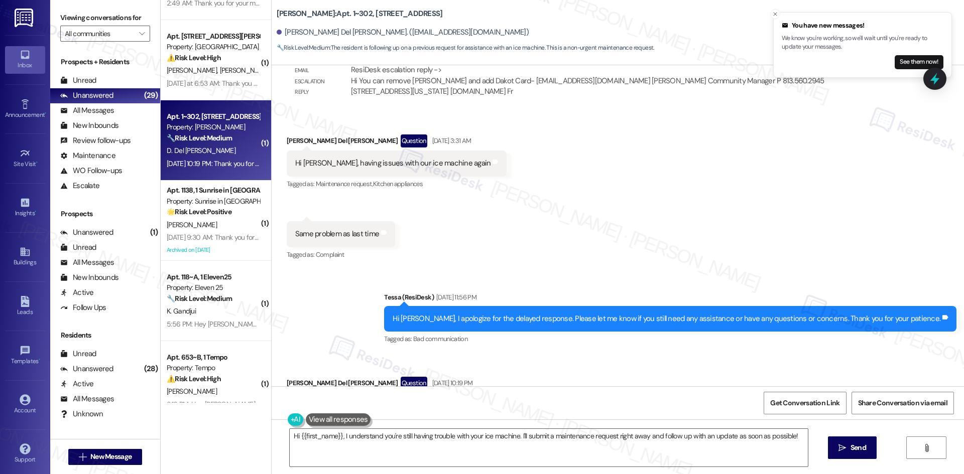
click at [659, 246] on div "Received via SMS Donovan Del Rosario Question Sep 06, 2025 at 3:31 AM Hi Tess, …" at bounding box center [618, 191] width 692 height 158
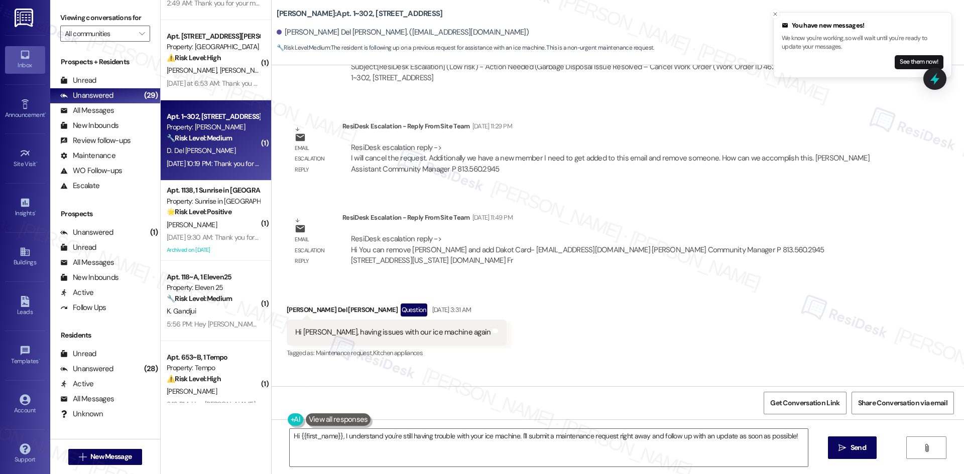
scroll to position [1179, 0]
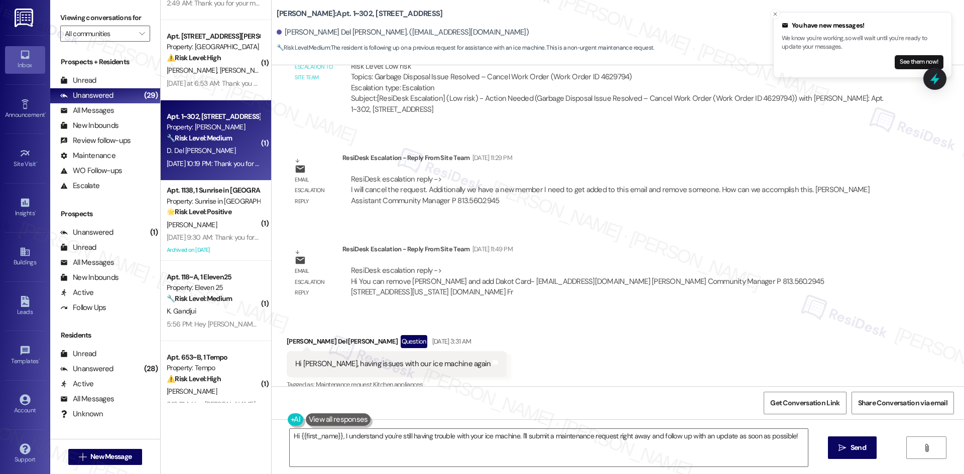
click at [671, 320] on div "Received via SMS Donovan Del Rosario Question Sep 06, 2025 at 3:31 AM Hi Tess, …" at bounding box center [618, 392] width 692 height 158
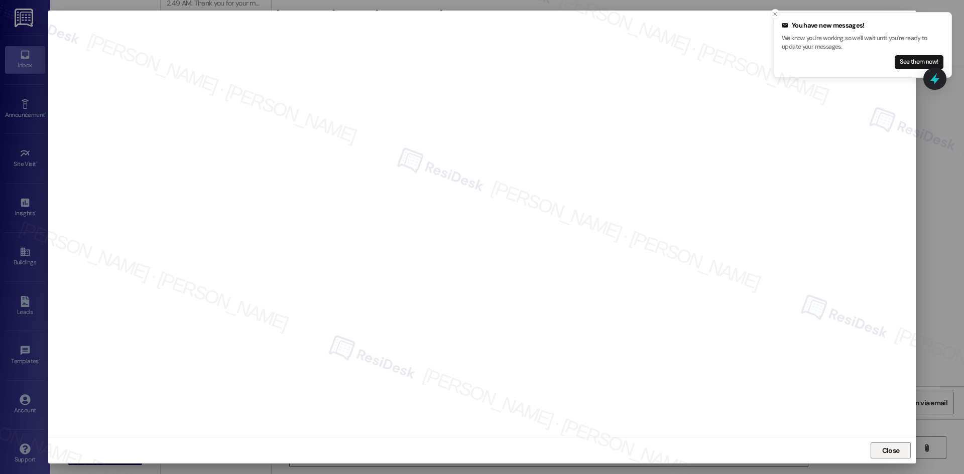
click at [890, 450] on span "Close" at bounding box center [891, 451] width 18 height 11
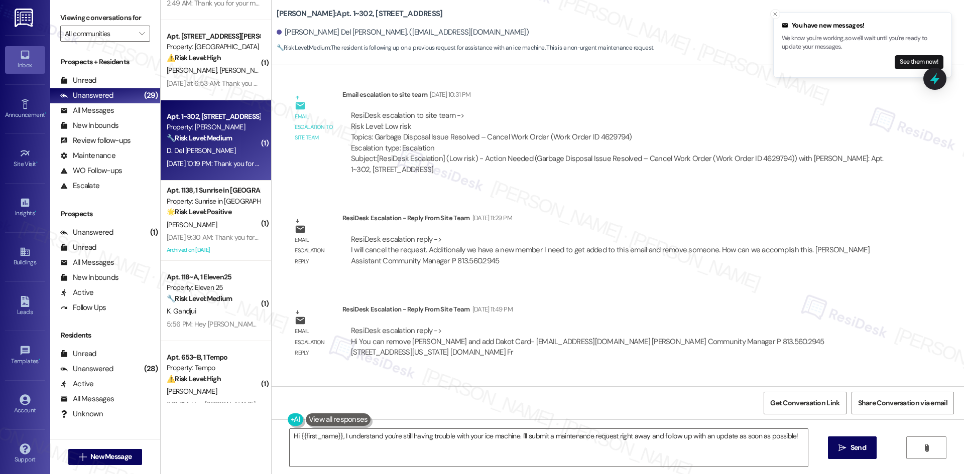
scroll to position [1078, 0]
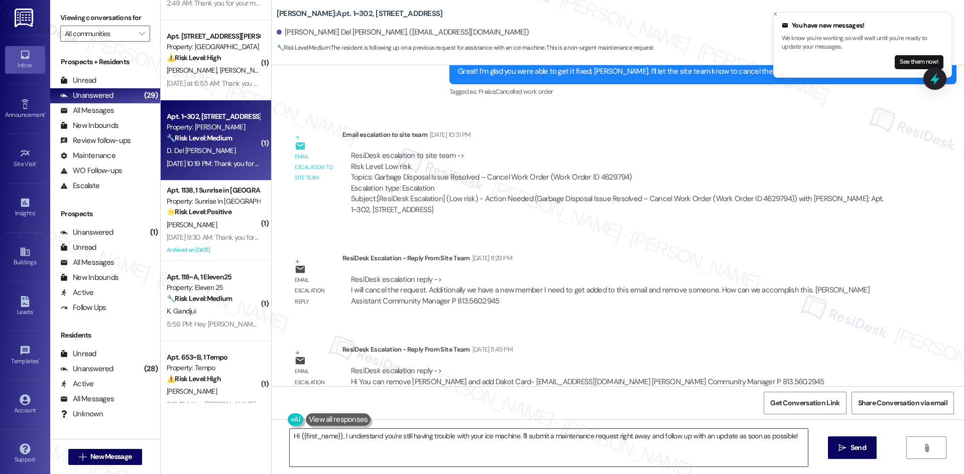
click at [515, 447] on textarea "Hi {{first_name}}, I understand you're still having trouble with your ice machi…" at bounding box center [549, 448] width 518 height 38
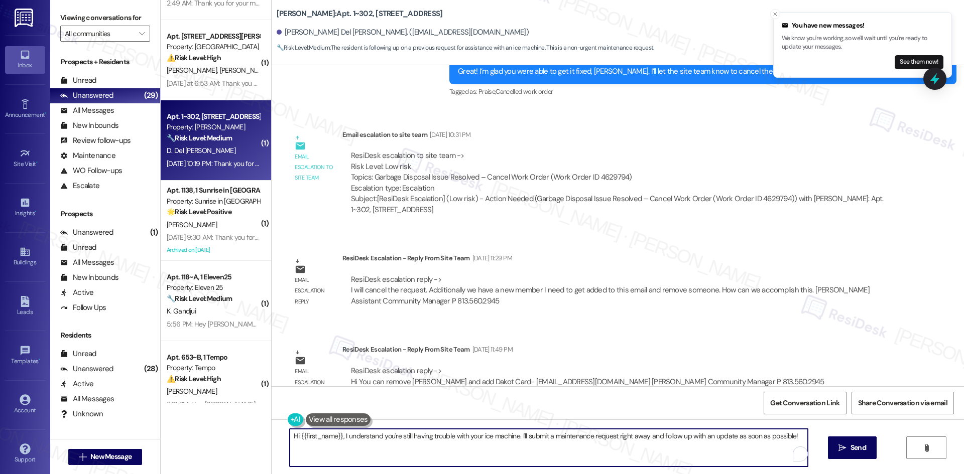
paste textarea "Ice Maker The Unit Has Stopped Producing Ice Without Any Noticeable Noise Or Vi…"
click at [702, 316] on div "Email escalation reply ResiDesk Escalation - Reply From Site Team Aug 11, 2025 …" at bounding box center [590, 284] width 623 height 76
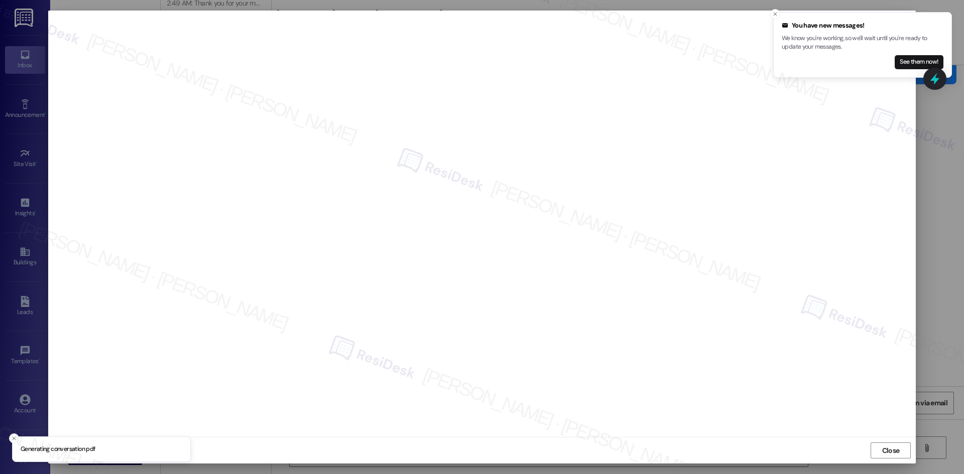
click at [912, 442] on div "Close" at bounding box center [482, 450] width 868 height 27
click at [892, 454] on span "Close" at bounding box center [891, 451] width 18 height 11
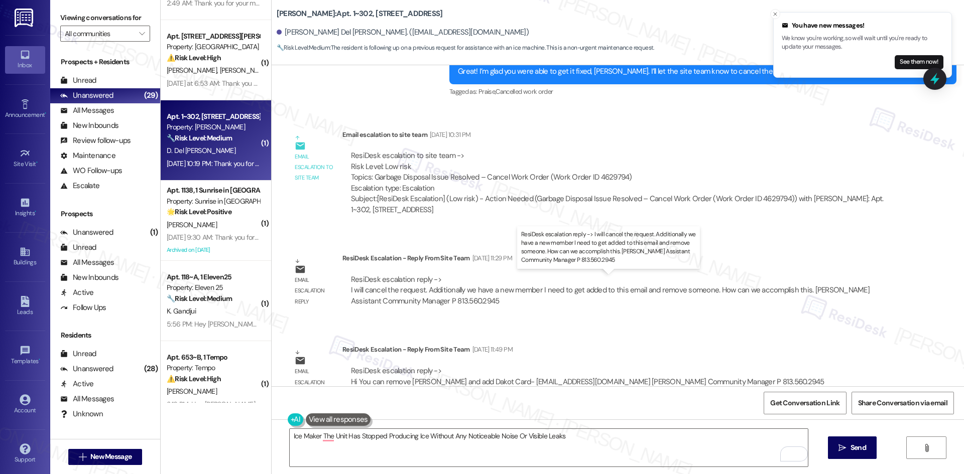
click at [529, 294] on div "ResiDesk escalation reply -> I will cancel the request. Additionally we have a …" at bounding box center [610, 291] width 519 height 32
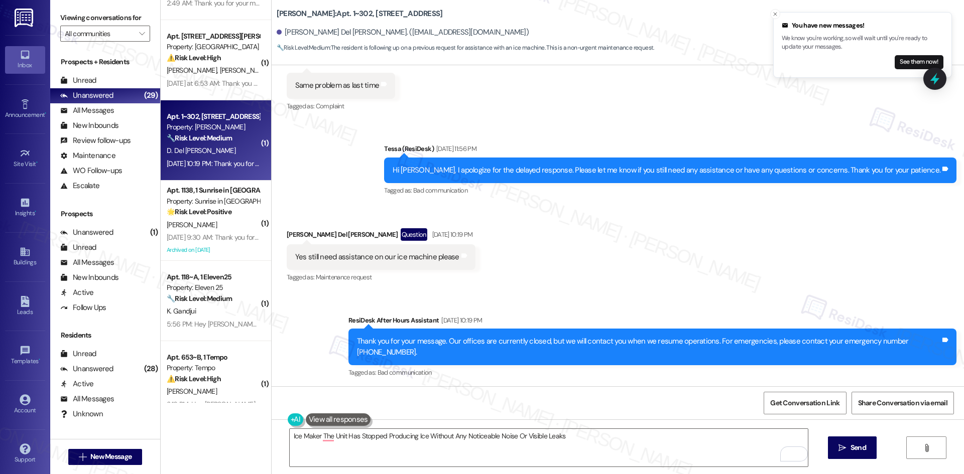
scroll to position [1530, 0]
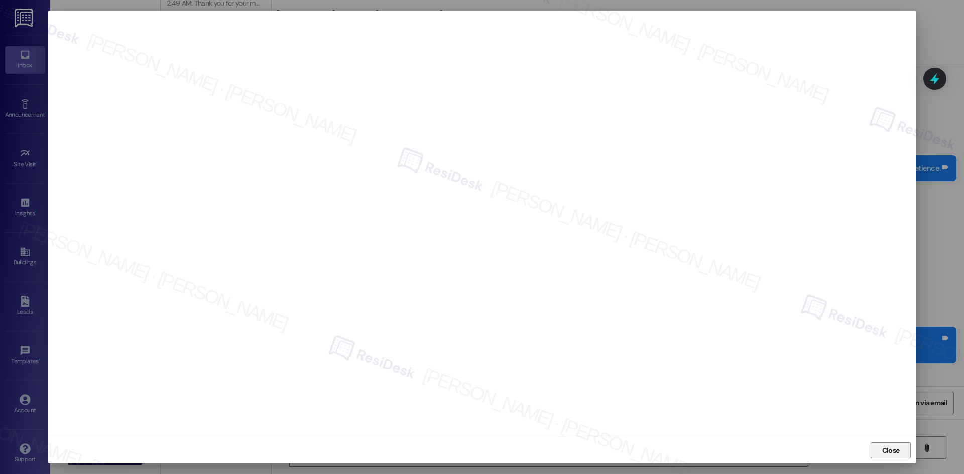
click at [885, 452] on span "Close" at bounding box center [891, 451] width 18 height 11
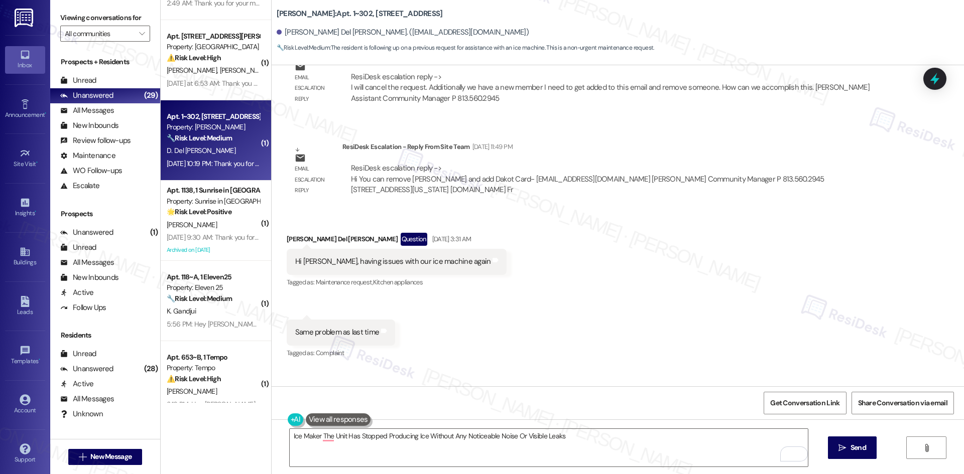
scroll to position [1279, 0]
click at [515, 293] on div "Received via SMS Donovan Del Rosario Question Sep 06, 2025 at 3:31 AM Hi Tess, …" at bounding box center [618, 291] width 692 height 158
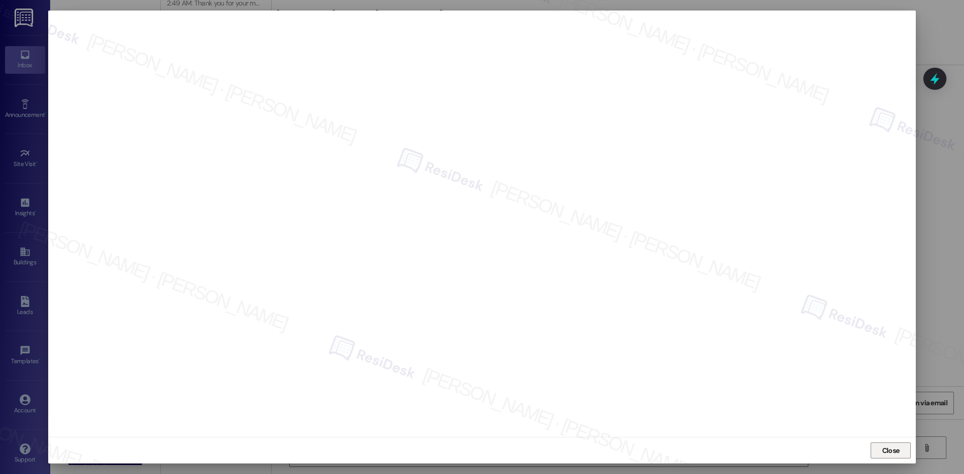
click at [885, 449] on span "Close" at bounding box center [891, 451] width 18 height 11
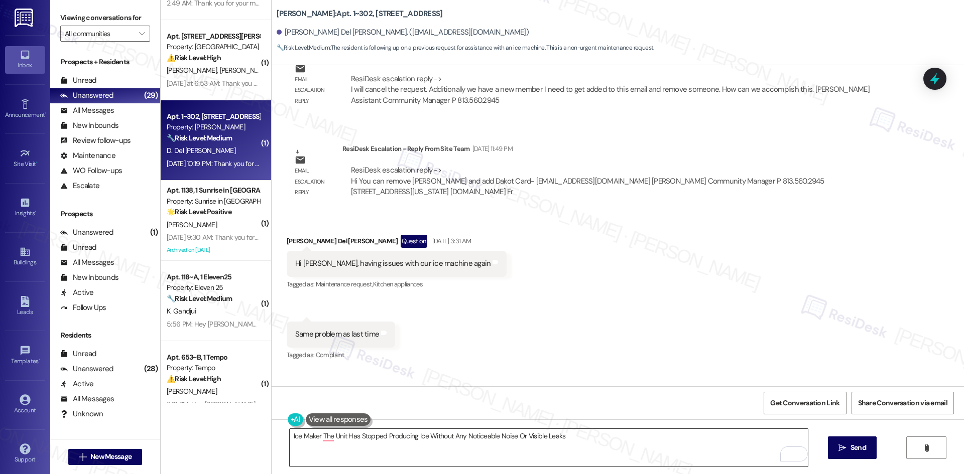
click at [517, 450] on textarea "Ice Maker The Unit Has Stopped Producing Ice Without Any Noticeable Noise Or Vi…" at bounding box center [549, 448] width 518 height 38
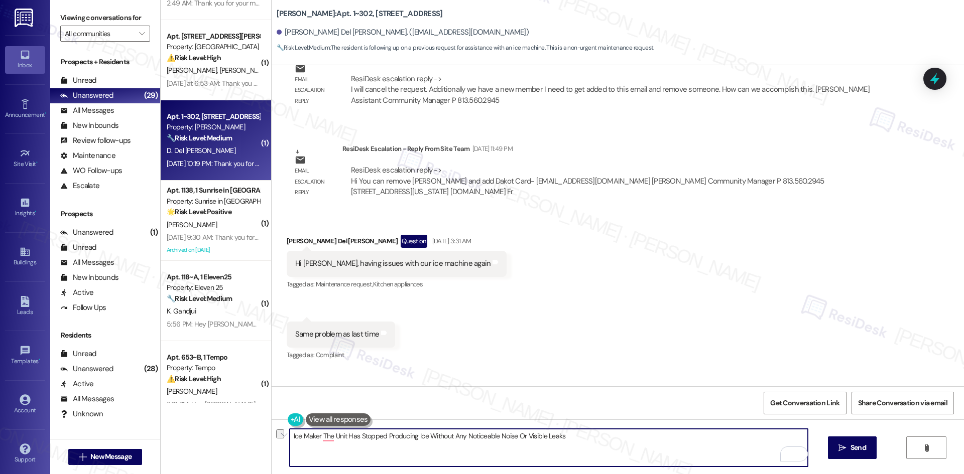
paste textarea "To enrich screen reader interactions, please activate Accessibility in Grammarl…"
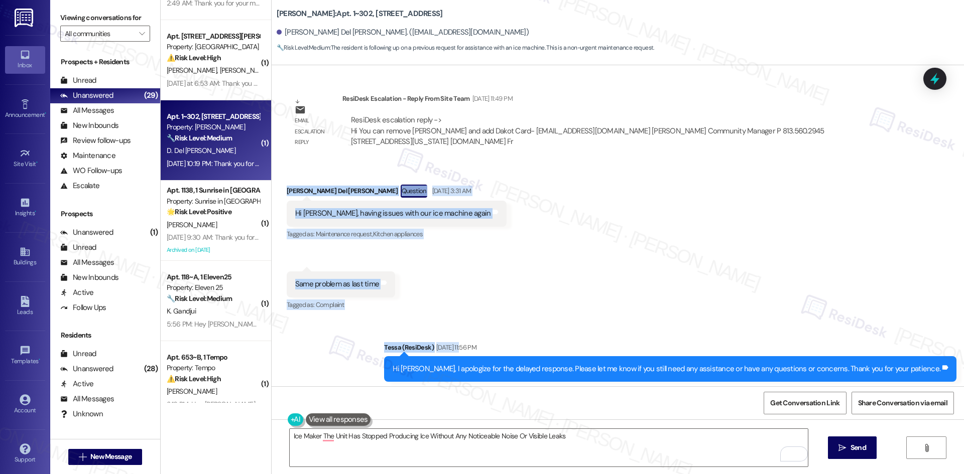
scroll to position [1530, 0]
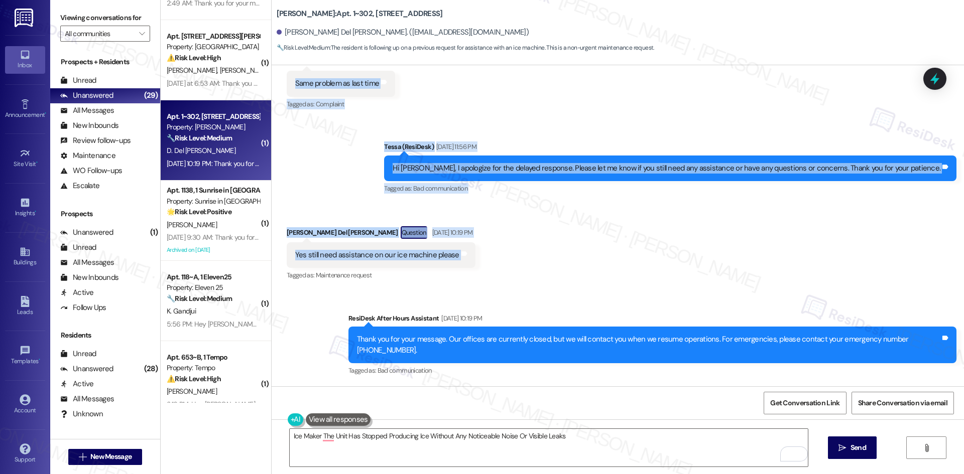
drag, startPoint x: 276, startPoint y: 291, endPoint x: 503, endPoint y: 250, distance: 230.5
click at [503, 250] on div "Lease started Mar 21, 2025 at 8:00 AM Review Donovan del Rosario Apr 24, 2025 a…" at bounding box center [618, 225] width 692 height 321
copy div "Donovan Del Rosario Question Sep 06, 2025 at 3:31 AM Hi Tess, having issues wit…"
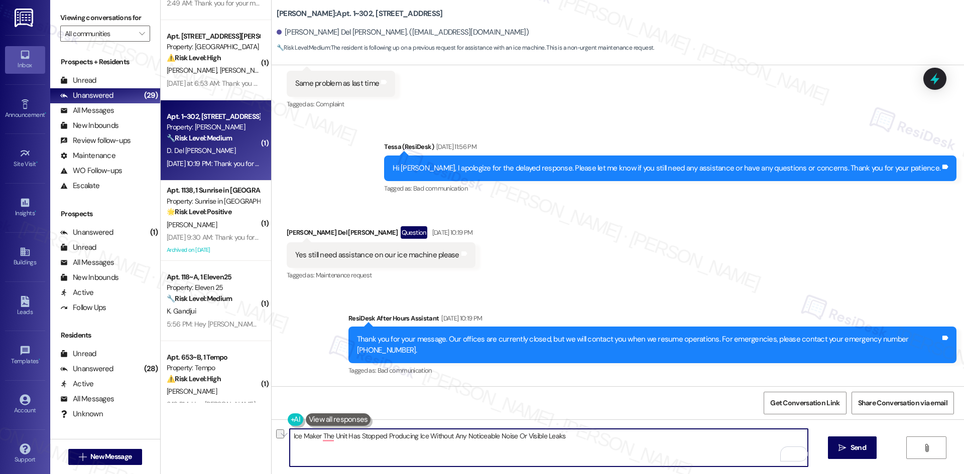
drag, startPoint x: 571, startPoint y: 436, endPoint x: 271, endPoint y: 437, distance: 300.2
click at [272, 437] on div "Ice Maker The Unit Has Stopped Producing Ice Without Any Noticeable Noise Or Vi…" at bounding box center [618, 457] width 692 height 75
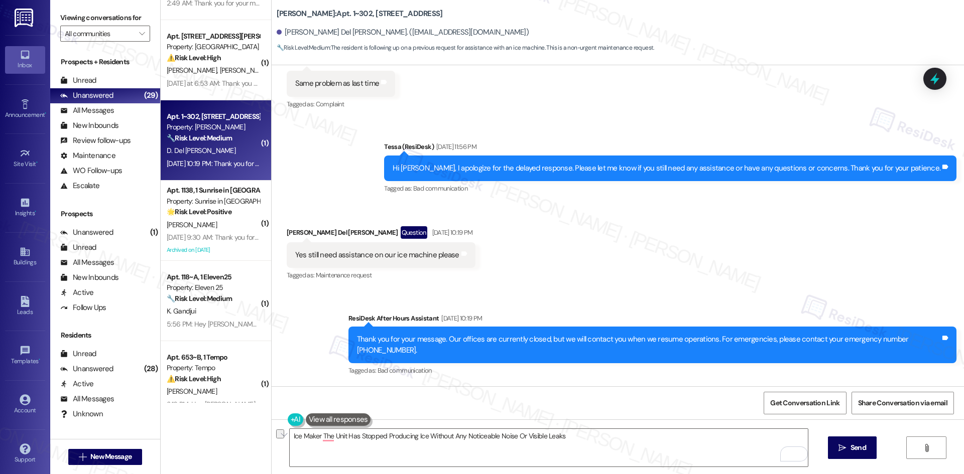
click at [538, 252] on div "Received via SMS Donovan Del Rosario Question Sep 20, 2025 at 10:19 PM Yes stil…" at bounding box center [618, 247] width 692 height 87
drag, startPoint x: 538, startPoint y: 252, endPoint x: 500, endPoint y: 351, distance: 106.9
click at [538, 252] on div "Received via SMS Donovan Del Rosario Question Sep 20, 2025 at 10:19 PM Yes stil…" at bounding box center [618, 247] width 692 height 87
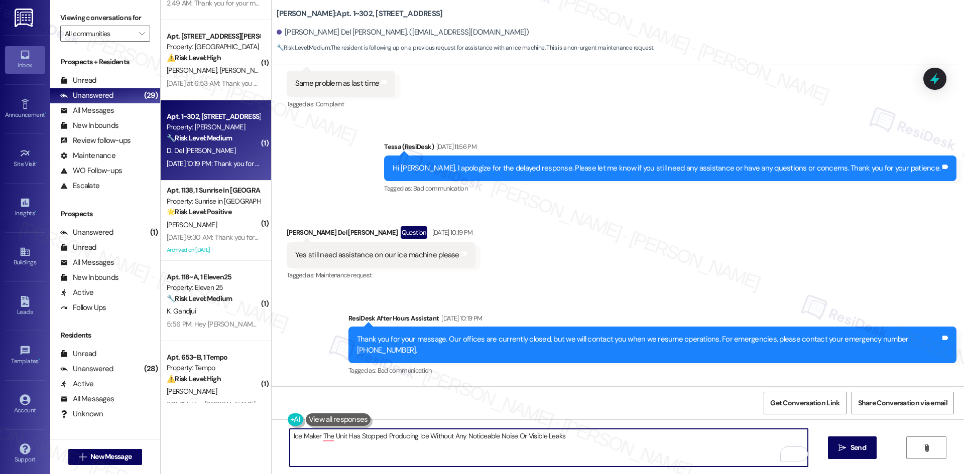
click at [414, 448] on textarea "Ice Maker The Unit Has Stopped Producing Ice Without Any Noticeable Noise Or Vi…" at bounding box center [549, 448] width 518 height 38
paste textarea "’m sorry the ice maker has stopped working again. I’ll submit a work order to t…"
drag, startPoint x: 430, startPoint y: 436, endPoint x: 323, endPoint y: 437, distance: 106.9
click at [323, 437] on textarea "I’m sorry the ice maker has stopped working again. I’ll submit a work order to …" at bounding box center [549, 448] width 518 height 38
click at [389, 437] on textarea "I’m sorry the issue is still not resolved. I’ll submit a work order to the site…" at bounding box center [549, 448] width 518 height 38
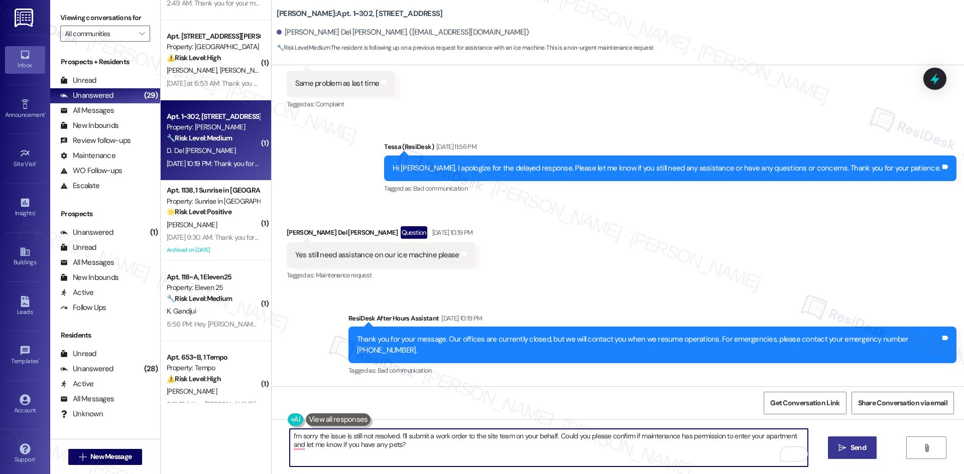
type textarea "I’m sorry the issue is still not resolved. I’ll submit a work order to the site…"
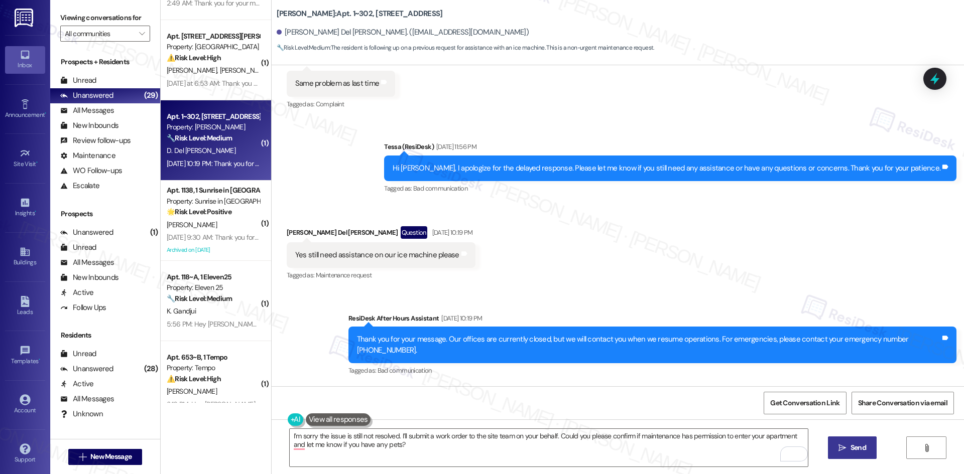
click at [864, 451] on span "Send" at bounding box center [858, 448] width 16 height 11
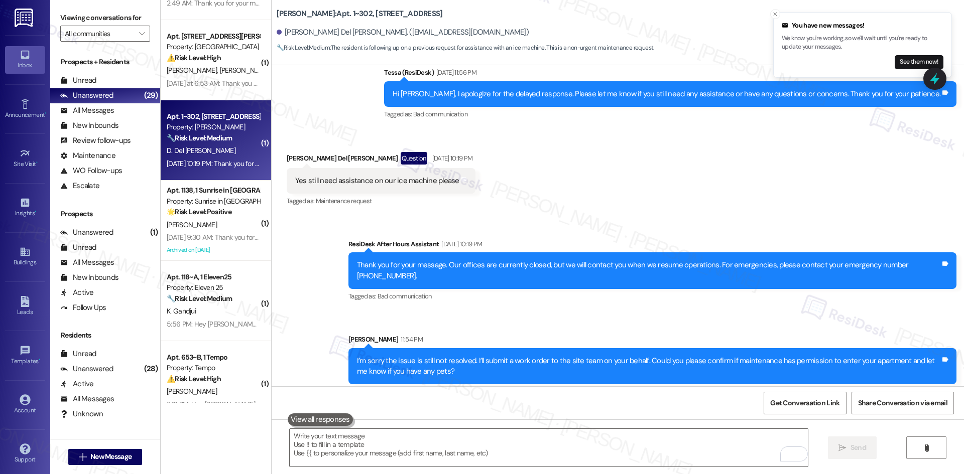
scroll to position [1681, 0]
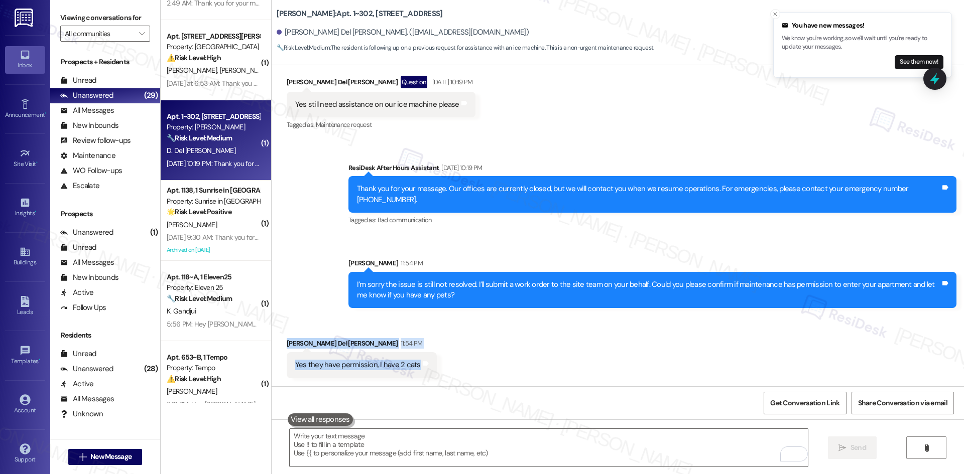
drag, startPoint x: 277, startPoint y: 342, endPoint x: 476, endPoint y: 366, distance: 200.7
click at [476, 366] on div "Received via SMS Donovan Del Rosario 11:54 PM Yes they have permission, I have …" at bounding box center [618, 351] width 692 height 70
copy div "Donovan Del Rosario 11:54 PM Yes they have permission, I have 2 cats Tags and n…"
click at [444, 150] on div "Sent via SMS ResiDesk After Hours Assistant Sep 20, 2025 at 10:19 PM Thank you …" at bounding box center [618, 228] width 692 height 176
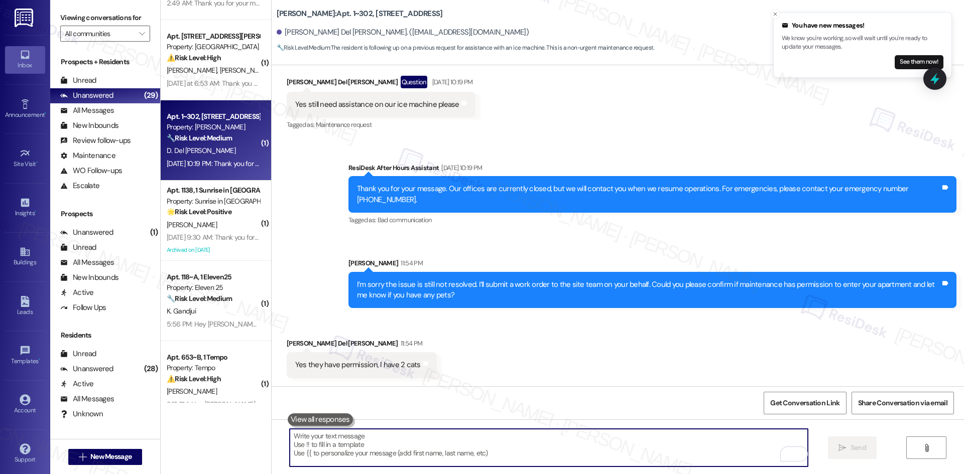
click at [440, 446] on textarea "To enrich screen reader interactions, please activate Accessibility in Grammarl…" at bounding box center [549, 448] width 518 height 38
paste textarea "Thank you for confirming, Donovan. I’ll let the site team know about the ice ma…"
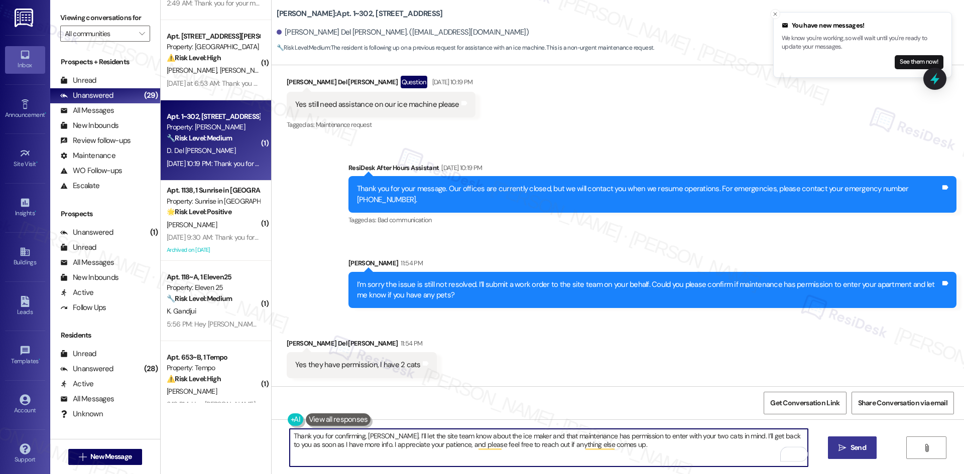
type textarea "Thank you for confirming, Donovan. I’ll let the site team know about the ice ma…"
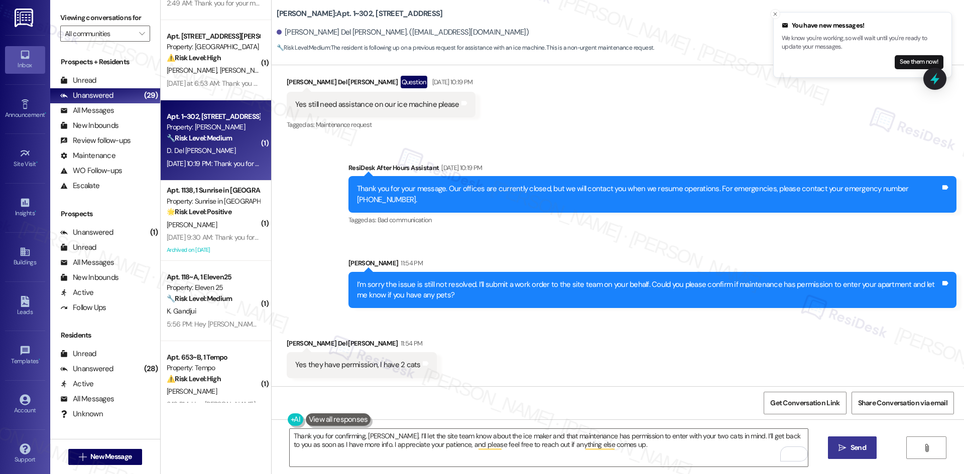
click at [857, 447] on span "Send" at bounding box center [858, 448] width 16 height 11
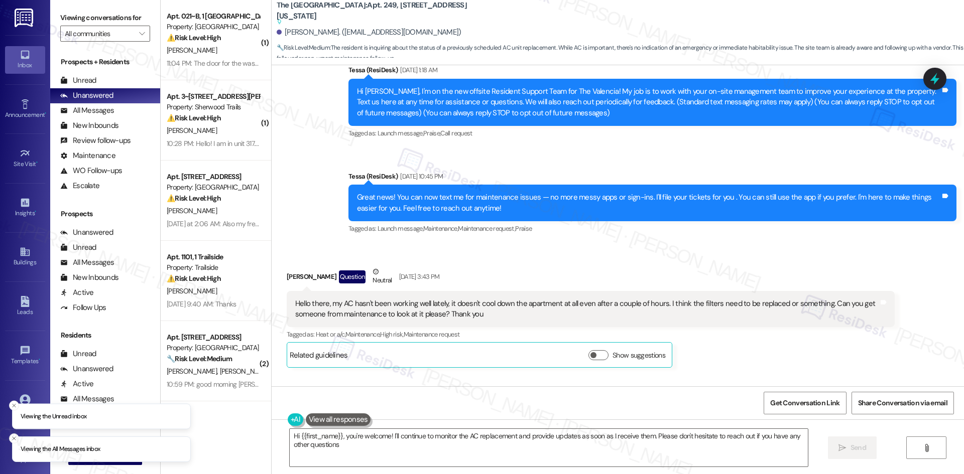
type textarea "Hi {{first_name}}, you're welcome! I'll continue to monitor the AC replacement …"
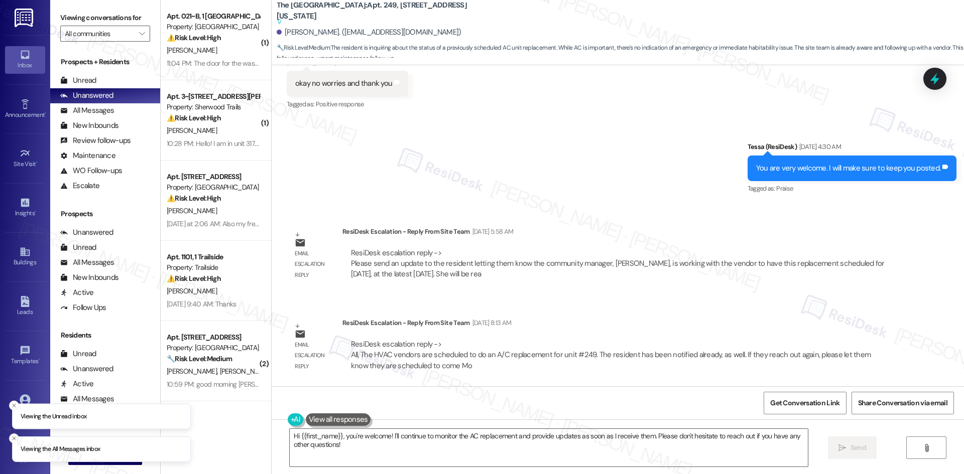
scroll to position [1284, 0]
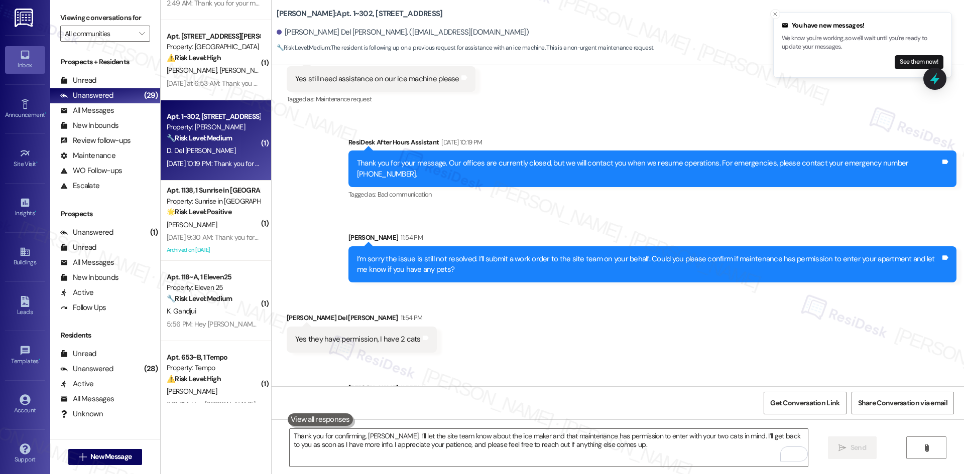
scroll to position [1762, 0]
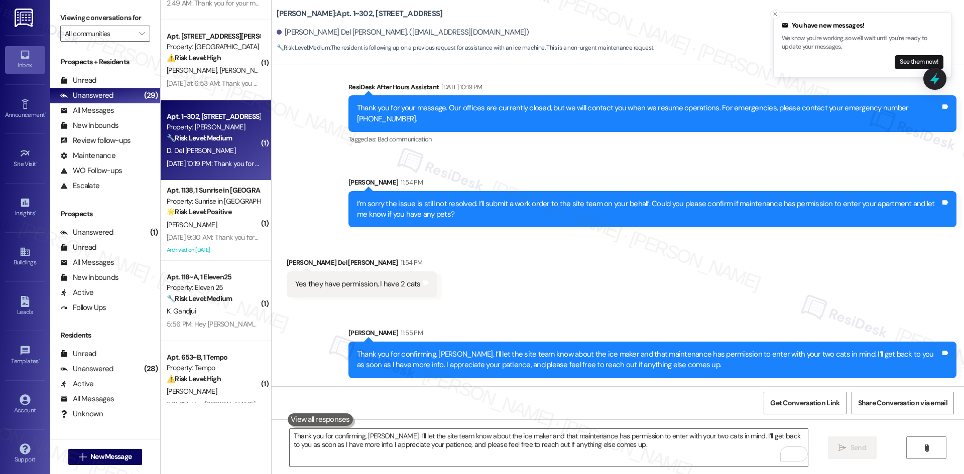
click at [647, 305] on div "Sent via SMS Sarah 11:55 PM Thank you for confirming, Donovan. I’ll let the sit…" at bounding box center [618, 345] width 692 height 81
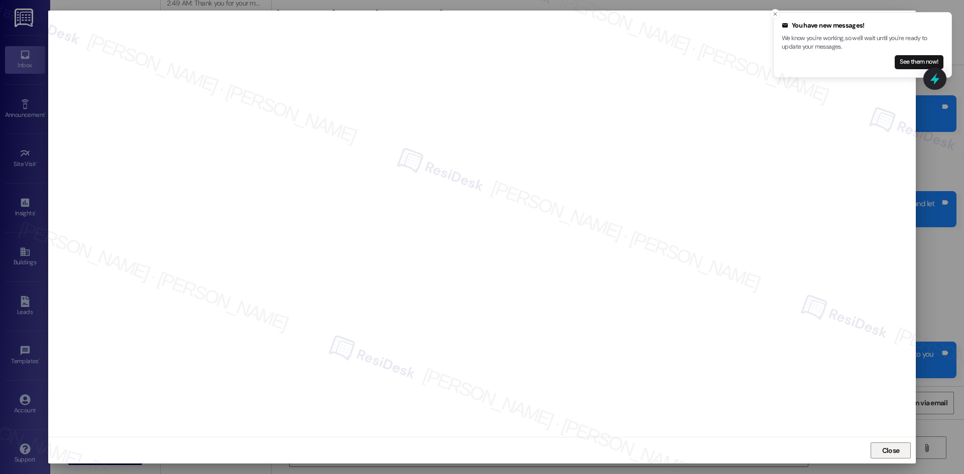
click at [892, 450] on span "Close" at bounding box center [891, 451] width 18 height 11
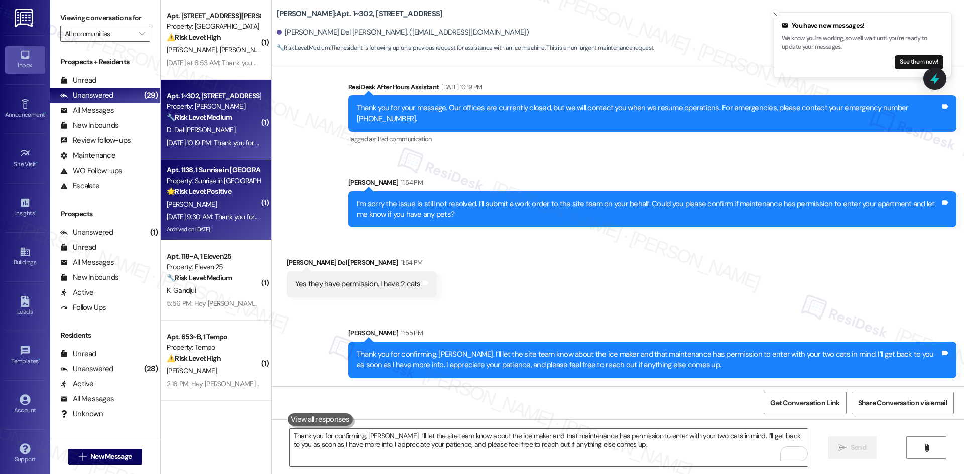
scroll to position [1205, 0]
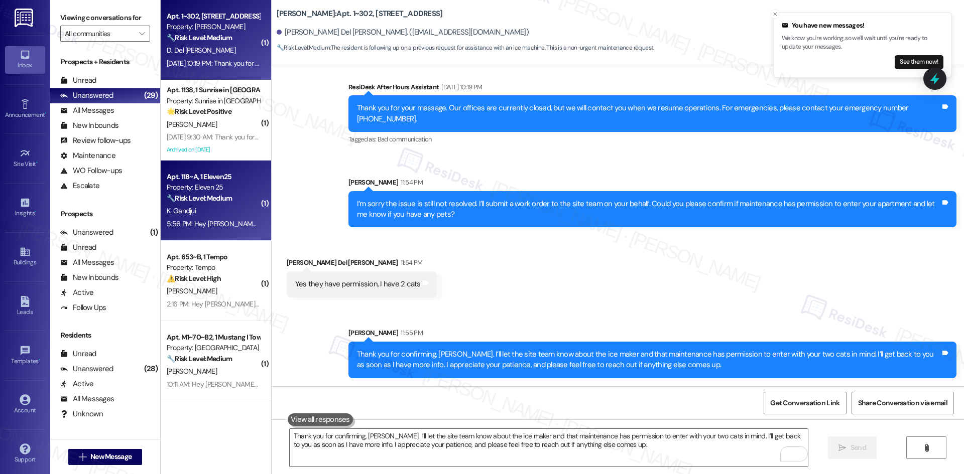
click at [205, 202] on strong "🔧 Risk Level: Medium" at bounding box center [199, 198] width 65 height 9
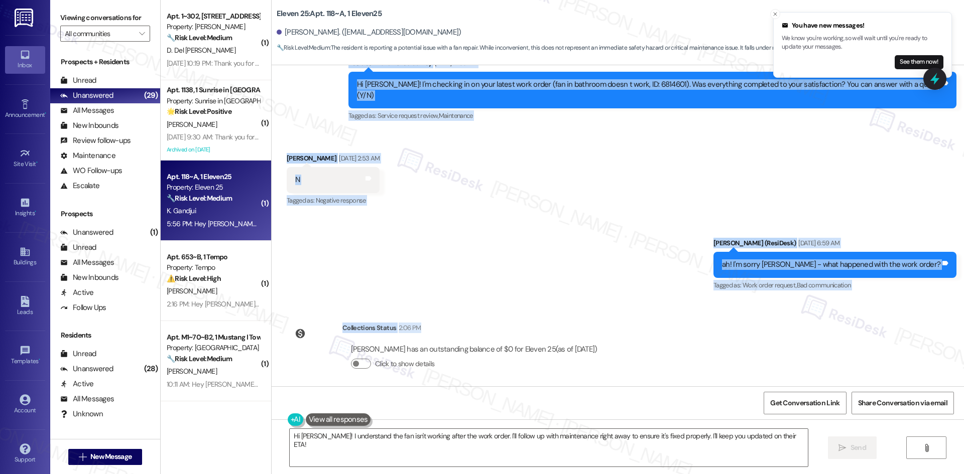
scroll to position [383, 0]
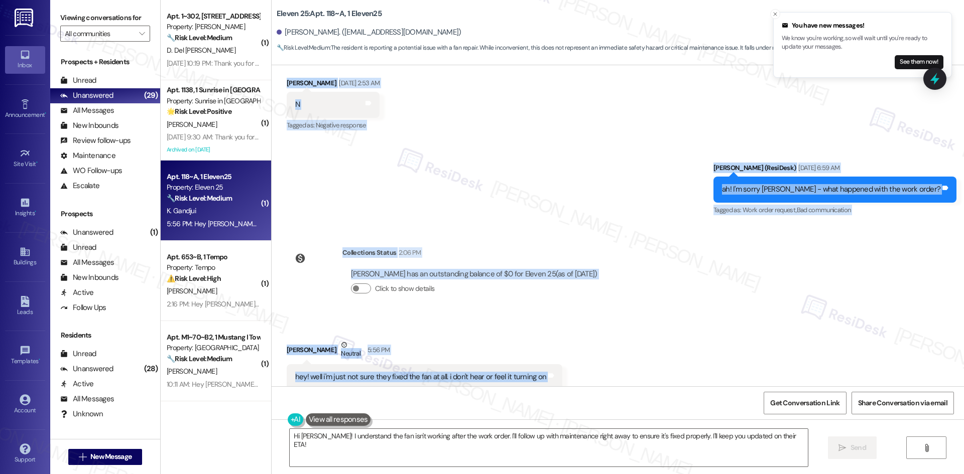
drag, startPoint x: 382, startPoint y: 204, endPoint x: 592, endPoint y: 375, distance: 271.6
click at [592, 375] on div "WO Lease started Aug 16, 2025 at 8:00 AM Show details Survey, sent via SMS Resi…" at bounding box center [618, 225] width 692 height 321
copy div "Residesk Automated Survey Sep 16, 2025 at 12:50 AM Hi Khatib David! I'm checkin…"
click at [827, 288] on div "WO Lease started Aug 16, 2025 at 8:00 AM Show details Survey, sent via SMS Resi…" at bounding box center [618, 225] width 692 height 321
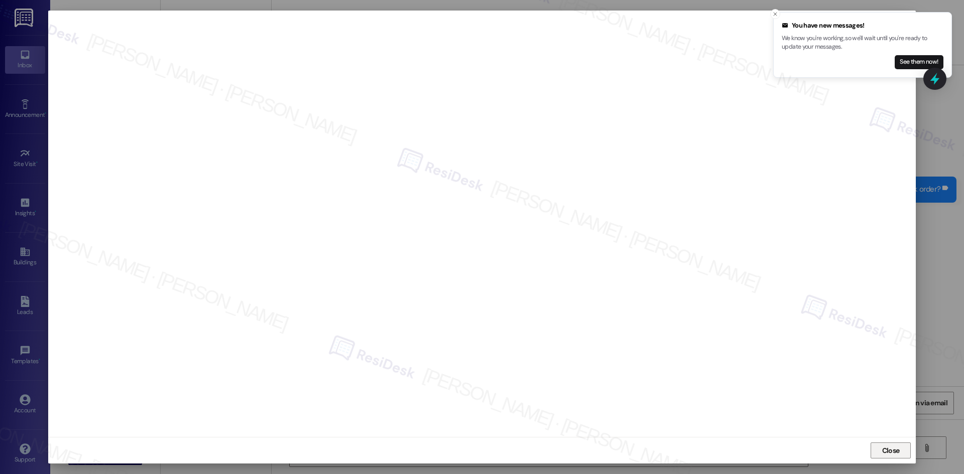
click at [902, 449] on button "Close" at bounding box center [891, 451] width 40 height 16
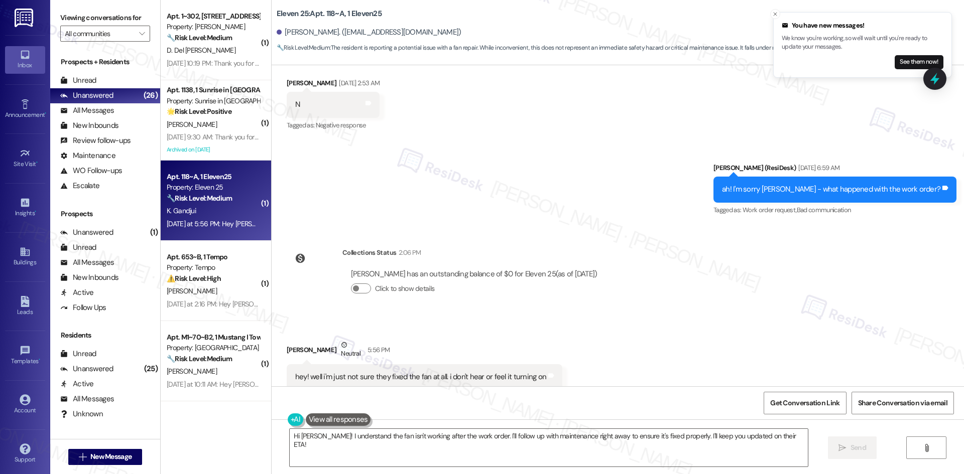
click at [721, 327] on div "Received via SMS Khatib David Gandjui Neutral 5:56 PM hey! well i'm just not su…" at bounding box center [618, 364] width 692 height 95
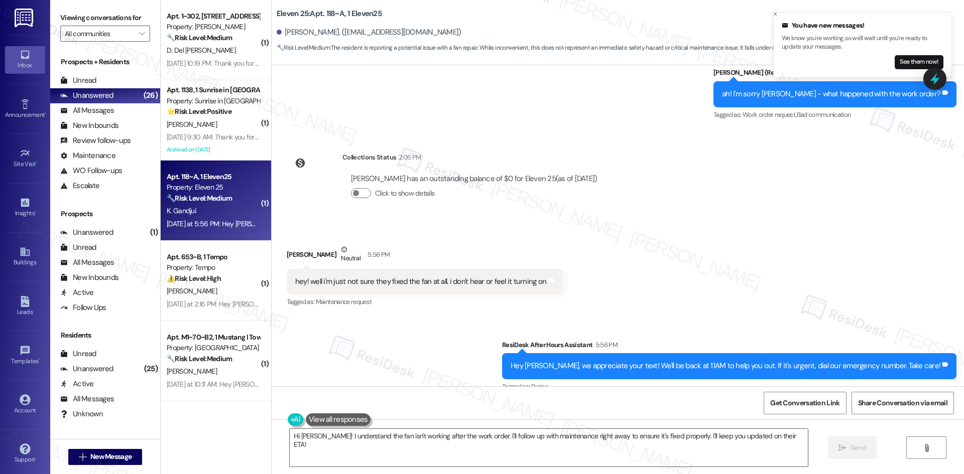
scroll to position [483, 0]
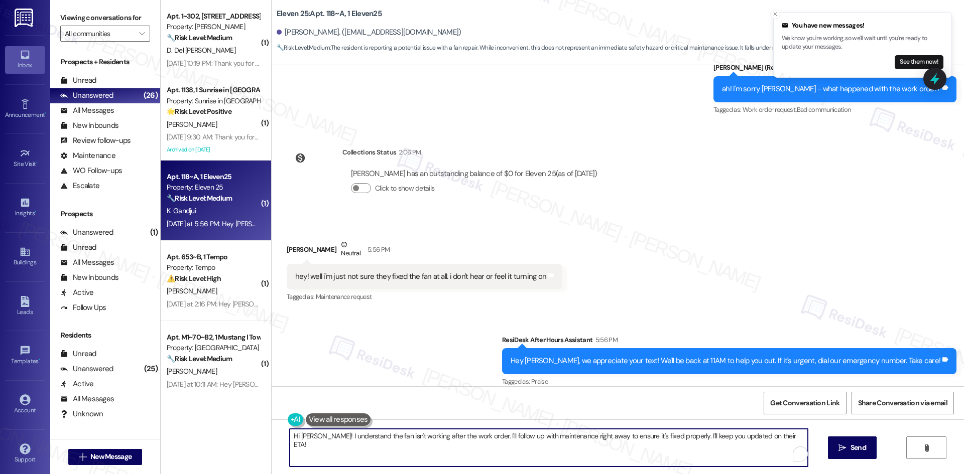
click at [498, 451] on textarea "Hi Khatib David! I understand the fan isn't working after the work order. I'll …" at bounding box center [549, 448] width 518 height 38
paste textarea "Closing Notes Sorry, is no fan in bathroom there is only a pipe to remove humid…"
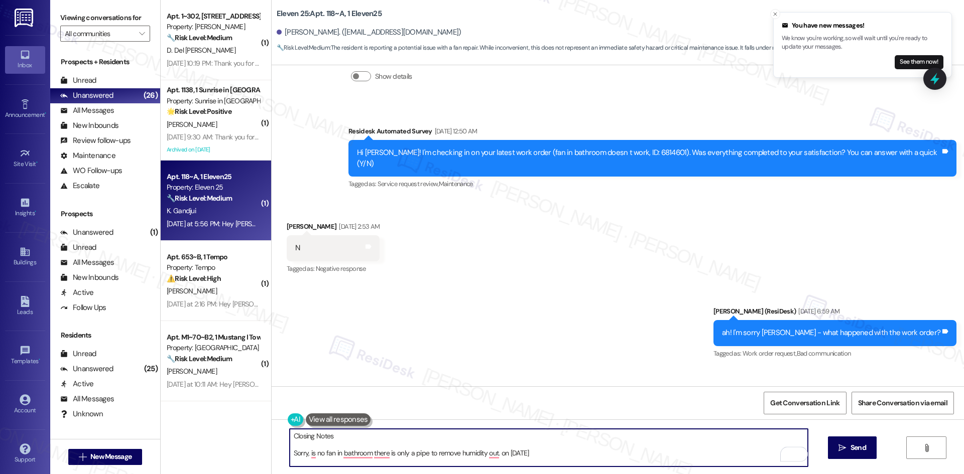
scroll to position [232, 0]
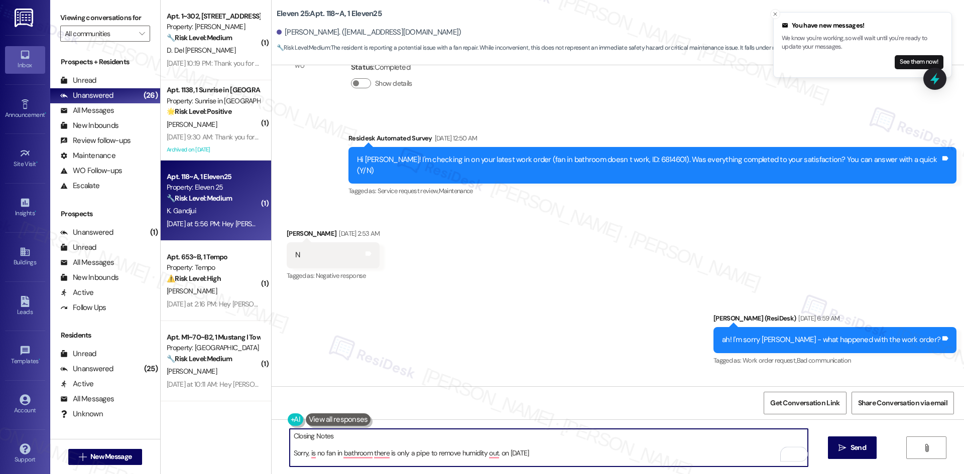
type textarea "Closing Notes Sorry, is no fan in bathroom there is only a pipe to remove humid…"
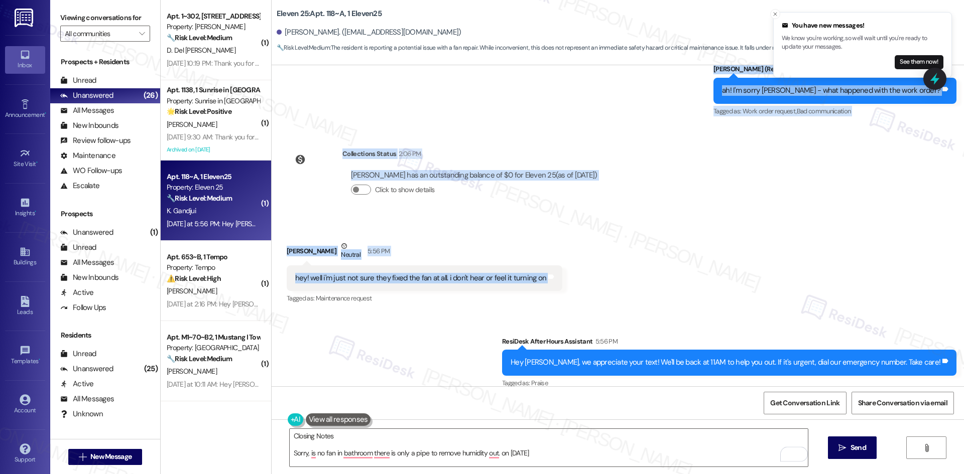
scroll to position [483, 0]
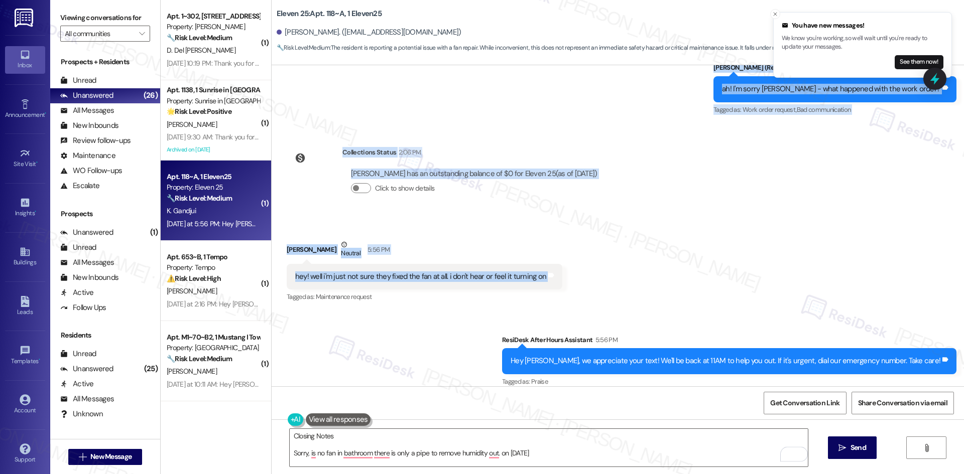
drag, startPoint x: 318, startPoint y: 132, endPoint x: 618, endPoint y: 275, distance: 332.4
click at [618, 275] on div "WO Lease started Aug 16, 2025 at 8:00 AM Show details Survey, sent via SMS Resi…" at bounding box center [618, 225] width 692 height 321
copy div "Residesk Automated Survey Sep 16, 2025 at 12:50 AM Hi Khatib David! I'm checkin…"
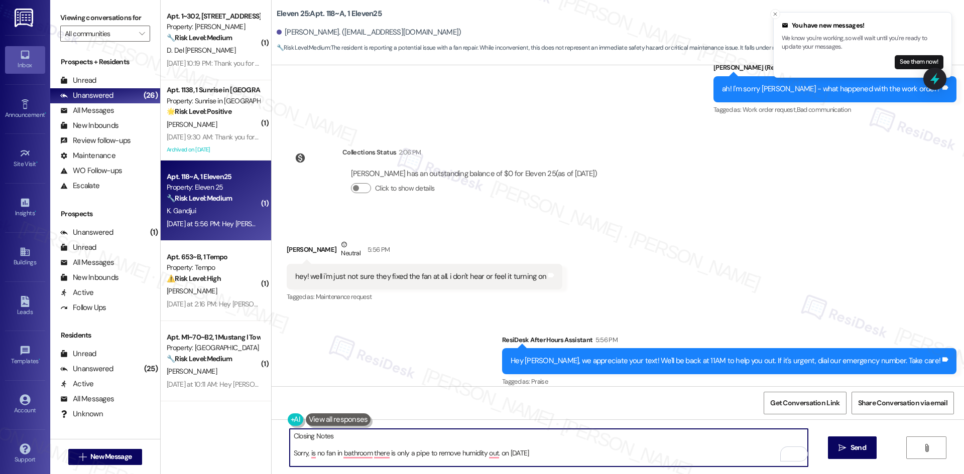
drag, startPoint x: 551, startPoint y: 448, endPoint x: 313, endPoint y: 435, distance: 238.3
click at [313, 435] on textarea "Closing Notes Sorry, is no fan in bathroom there is only a pipe to remove humid…" at bounding box center [549, 448] width 518 height 38
click at [388, 447] on textarea "Closing Notes Sorry, is no fan in bathroom there is only a pipe to remove humid…" at bounding box center [549, 448] width 518 height 38
click at [284, 440] on div "Closing Notes Sorry, is no fan in bathroom there is only a pipe to remove humid…" at bounding box center [618, 457] width 692 height 75
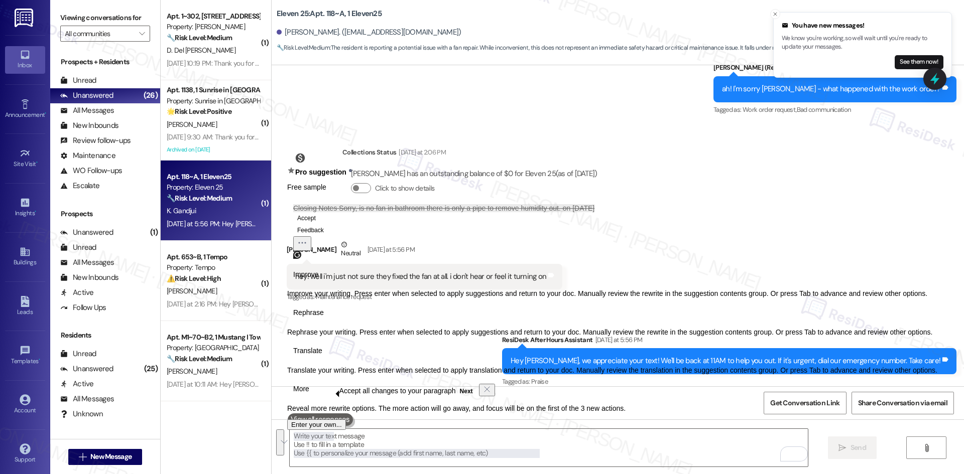
drag, startPoint x: 759, startPoint y: 158, endPoint x: 558, endPoint y: 113, distance: 206.2
click at [758, 158] on div "WO Lease started Aug 16, 2025 at 8:00 AM Show details Survey, sent via SMS Resi…" at bounding box center [618, 225] width 692 height 321
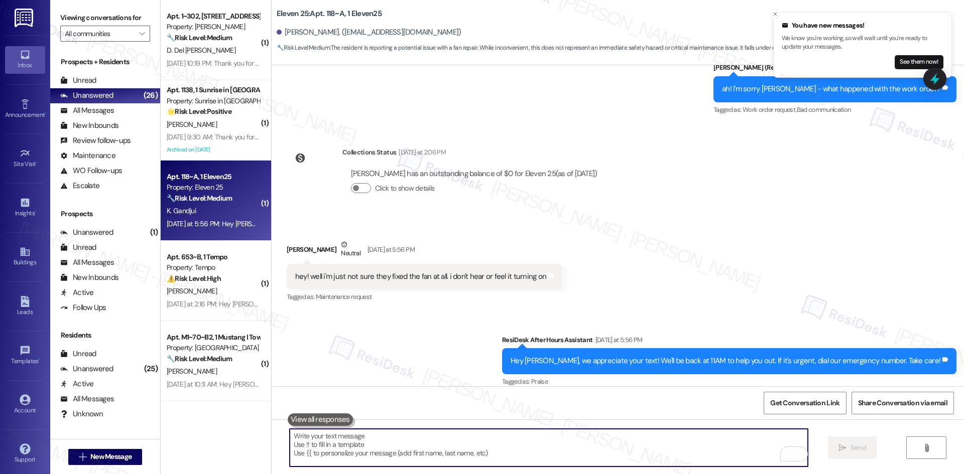
click at [426, 447] on textarea "To enrich screen reader interactions, please activate Accessibility in Grammarl…" at bounding box center [549, 448] width 518 height 38
paste textarea "Hi Khatib David, according to the closing notes from 09/12/25, there is no fan …"
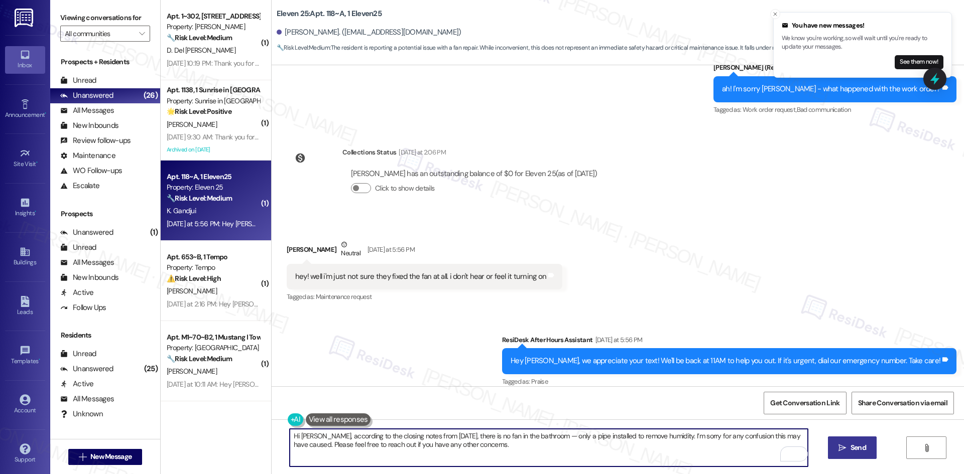
type textarea "Hi Khatib David, according to the closing notes from 09/12/25, there is no fan …"
click at [840, 448] on icon "" at bounding box center [842, 448] width 8 height 8
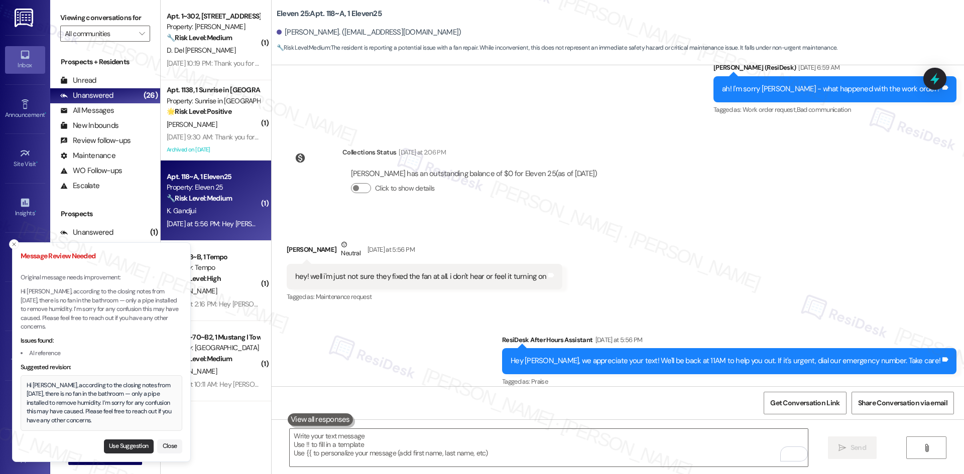
click at [127, 443] on button "Use Suggestion" at bounding box center [129, 447] width 50 height 14
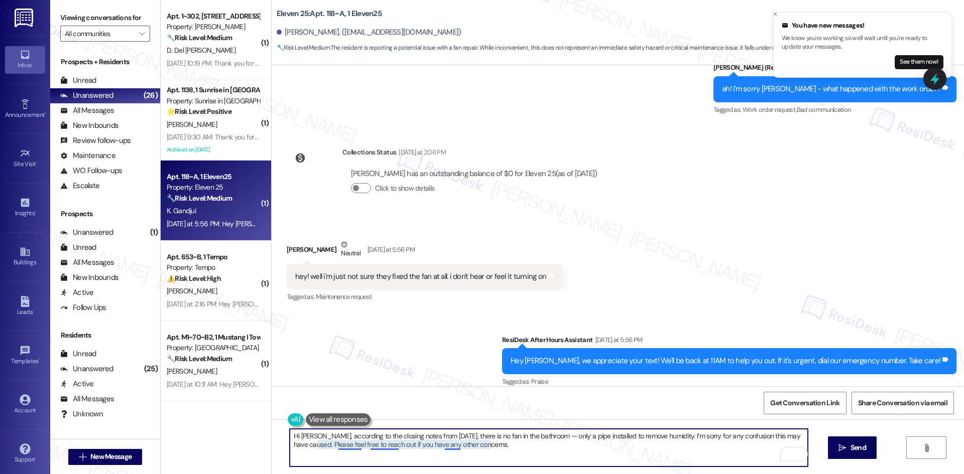
click at [378, 446] on textarea "Hi Khatib David, according to the closing notes from 09/12/25, there is no fan …" at bounding box center [549, 448] width 518 height 38
type textarea "Hi Khatib David, according to the closing notes from 09/12/25, there is no fan …"
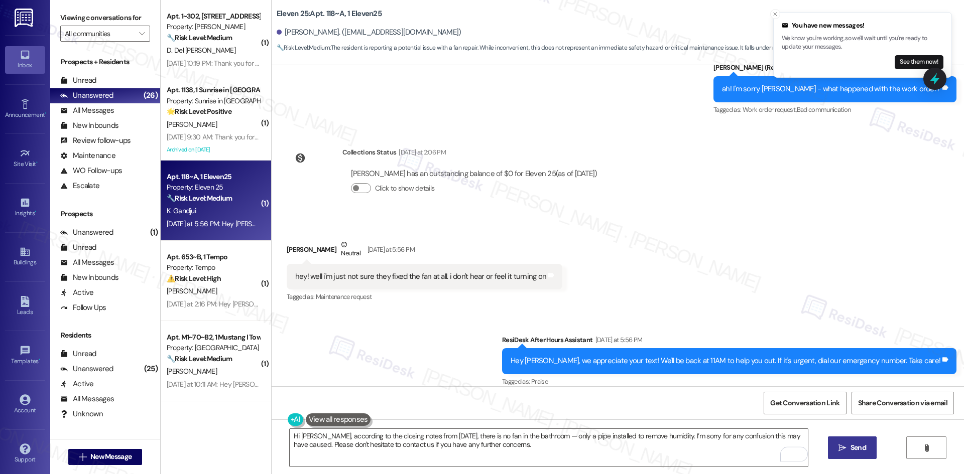
click at [855, 443] on span "Send" at bounding box center [858, 448] width 16 height 11
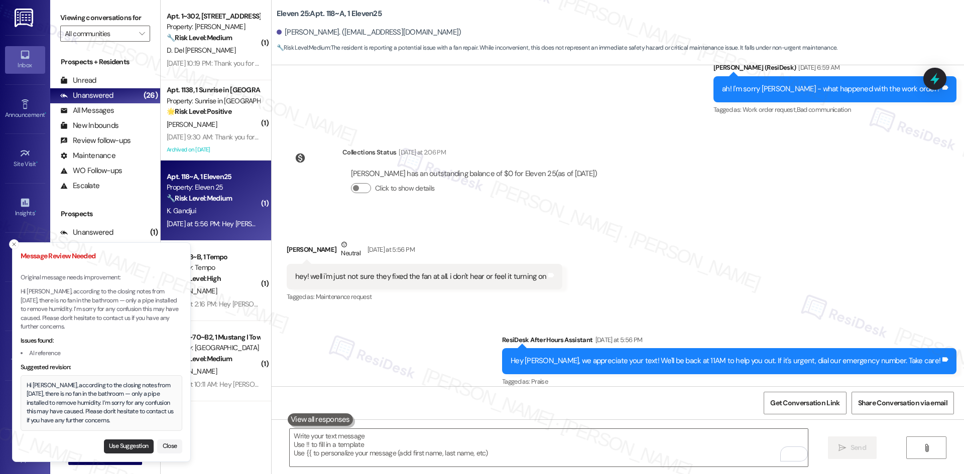
click at [126, 443] on button "Use Suggestion" at bounding box center [129, 447] width 50 height 14
type textarea "Hi Khatib David, according to the closing notes from 09/12/25, there is no fan …"
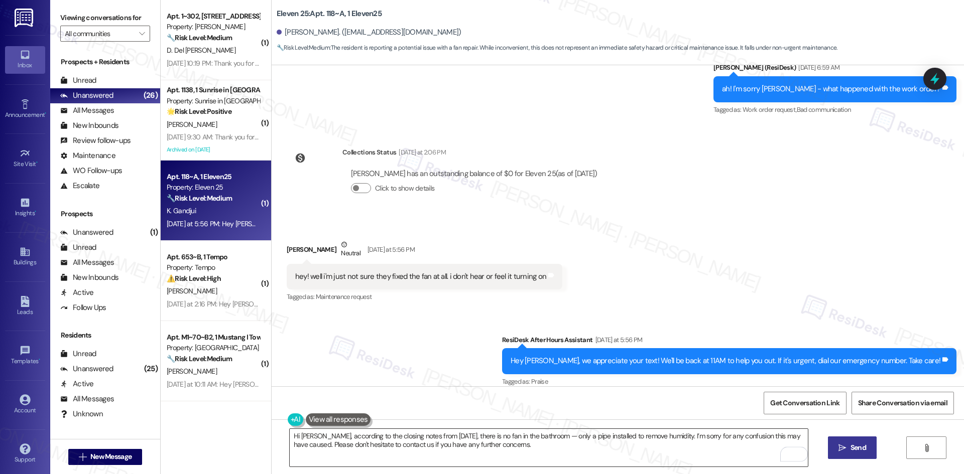
click at [646, 448] on textarea "Hi Khatib David, according to the closing notes from 09/12/25, there is no fan …" at bounding box center [549, 448] width 518 height 38
click at [854, 447] on span "Send" at bounding box center [858, 448] width 16 height 11
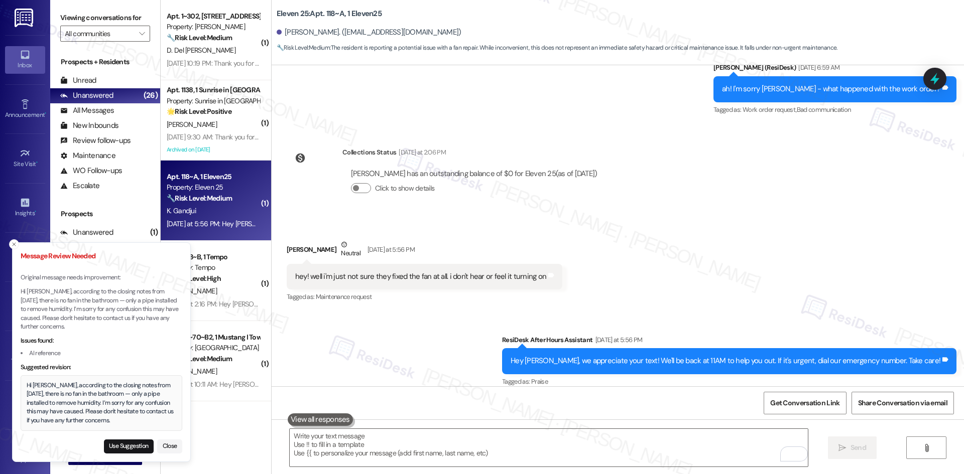
click at [660, 301] on div "Received via SMS Khatib David Gandjui Neutral Yesterday at 5:56 PM hey! well i'…" at bounding box center [618, 264] width 692 height 95
click at [126, 443] on button "Use Suggestion" at bounding box center [129, 447] width 50 height 14
type textarea "Hi Khatib David, according to the closing notes from 09/12/25, there is no fan …"
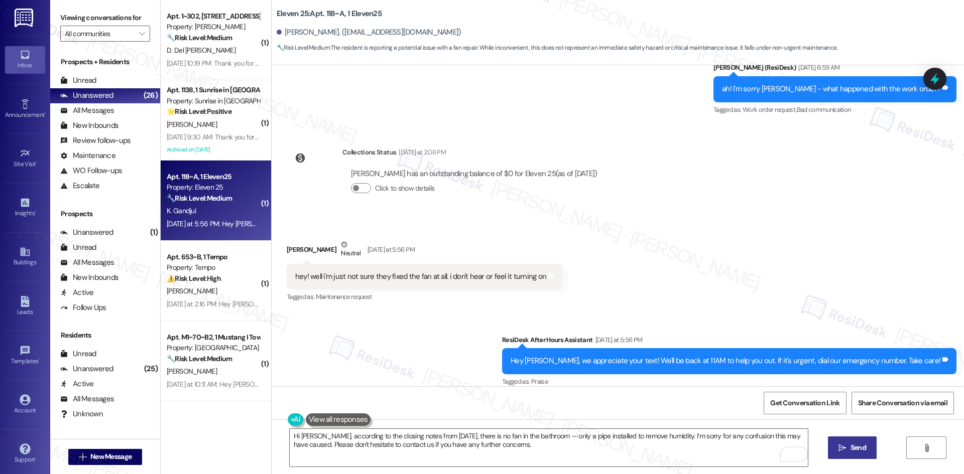
click at [835, 451] on button " Send" at bounding box center [852, 448] width 49 height 23
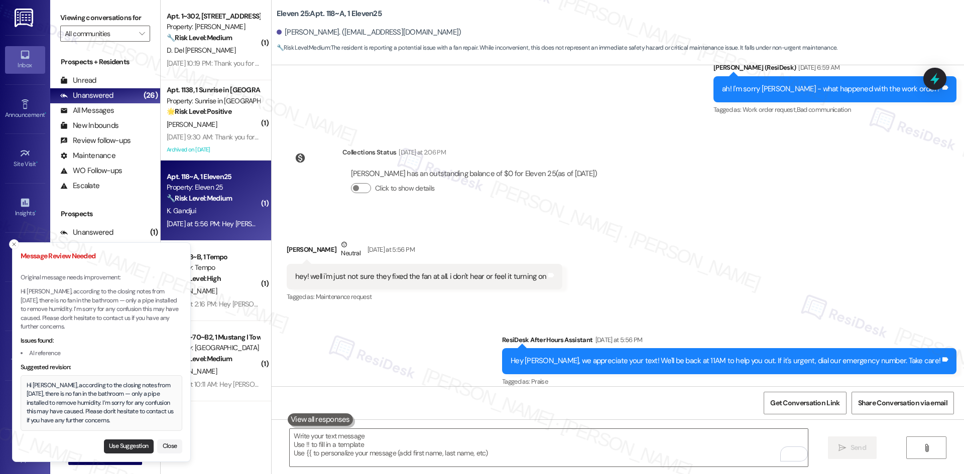
click at [117, 449] on button "Use Suggestion" at bounding box center [129, 447] width 50 height 14
type textarea "Hi Khatib David, according to the closing notes from 09/12/25, there is no fan …"
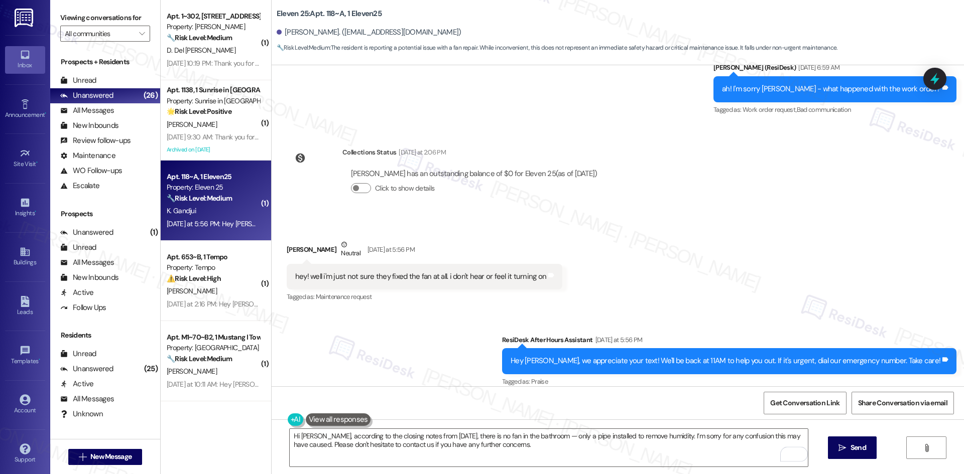
click at [866, 444] on span "Send" at bounding box center [858, 448] width 20 height 11
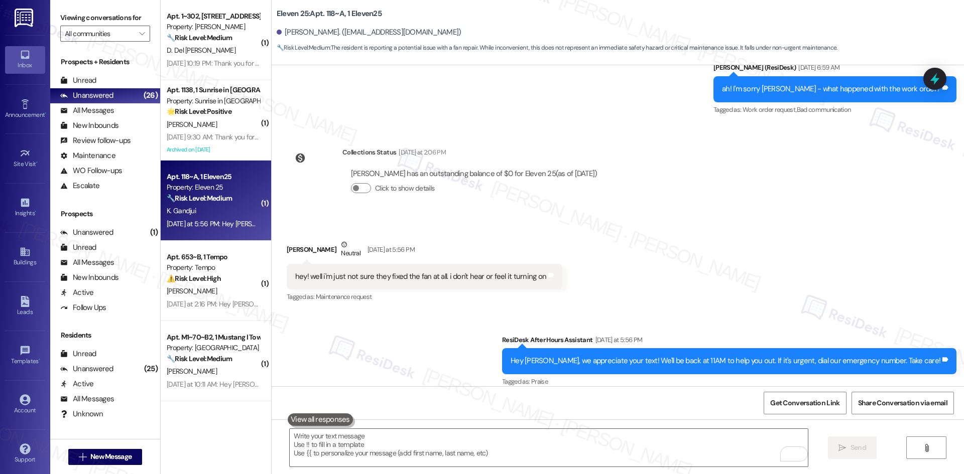
click at [797, 287] on div "Received via SMS Khatib David Gandjui Neutral Yesterday at 5:56 PM hey! well i'…" at bounding box center [618, 264] width 692 height 95
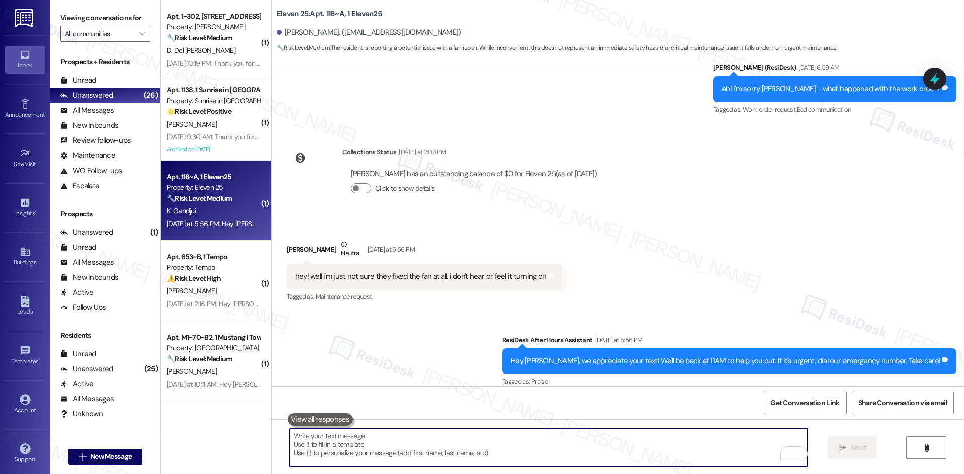
paste textarea "Hi Khatib David, according to the closing notes from 09/12/25, there is no fan …"
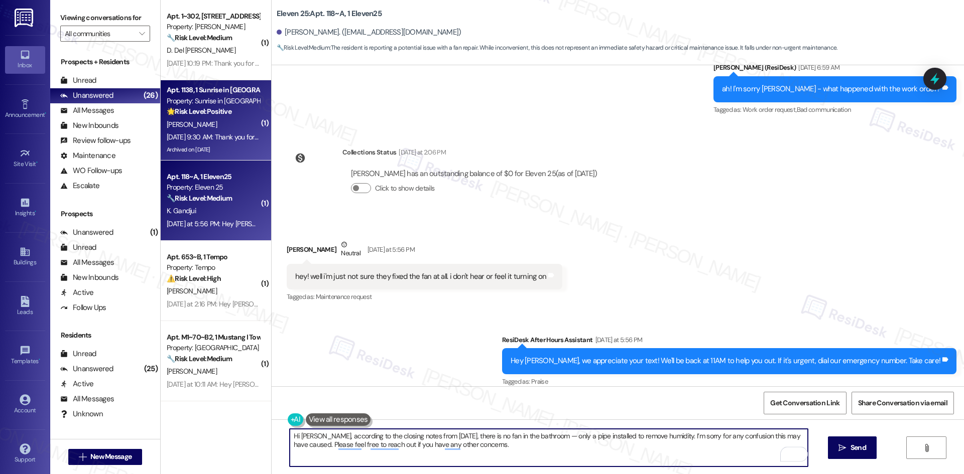
type textarea "Hi Khatib David, according to the closing notes from 09/12/25, there is no fan …"
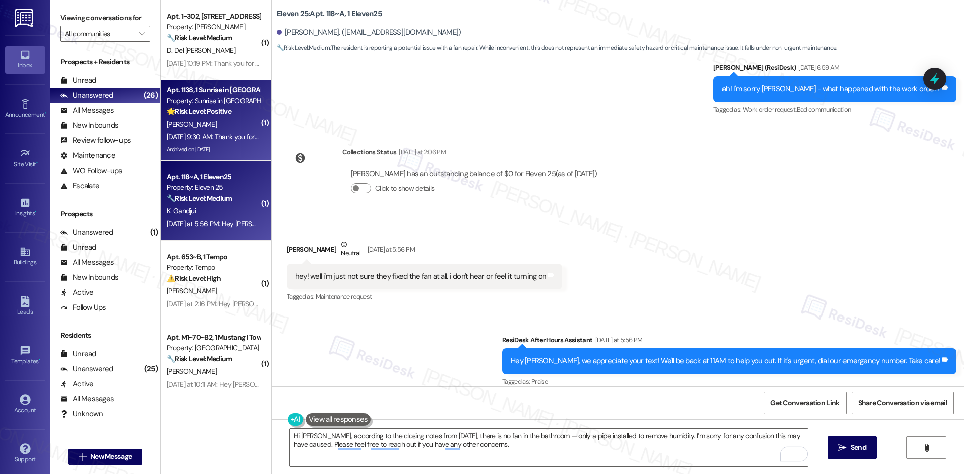
click at [192, 139] on div "Sep 20, 2025 at 9:30 AM: Thank you for your message. Our offices are currently …" at bounding box center [472, 137] width 610 height 9
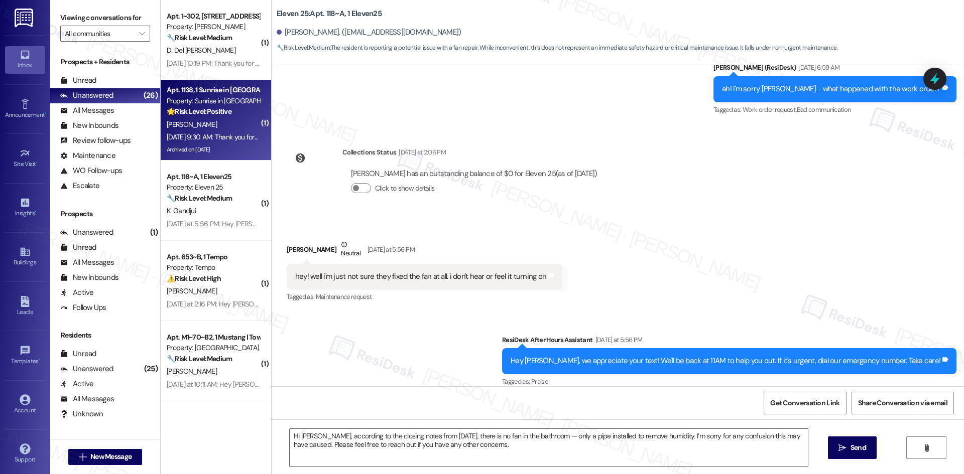
type textarea "Fetching suggested responses. Please feel free to read through the conversation…"
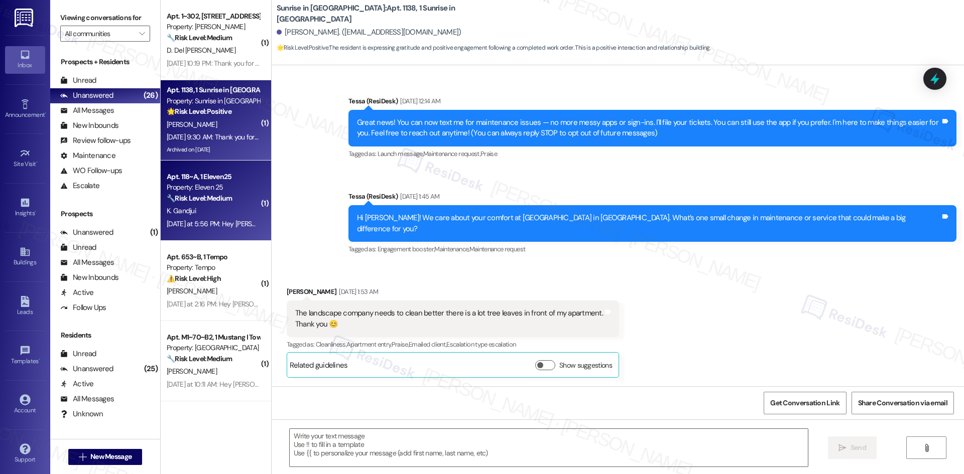
type textarea "Fetching suggested responses. Please feel free to read through the conversation…"
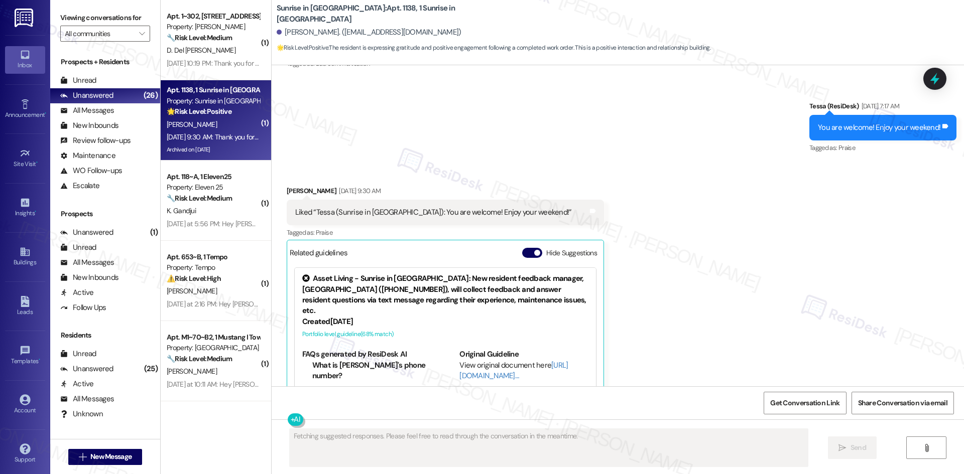
scroll to position [1705, 0]
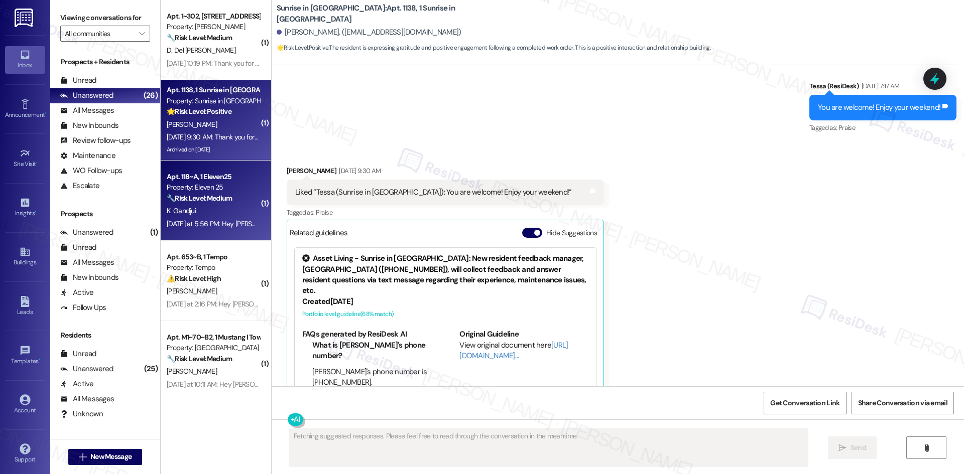
click at [257, 200] on div "Apt. 118~A, 1 Eleven25 Property: Eleven 25 🔧 Risk Level: Medium The resident is…" at bounding box center [216, 201] width 110 height 80
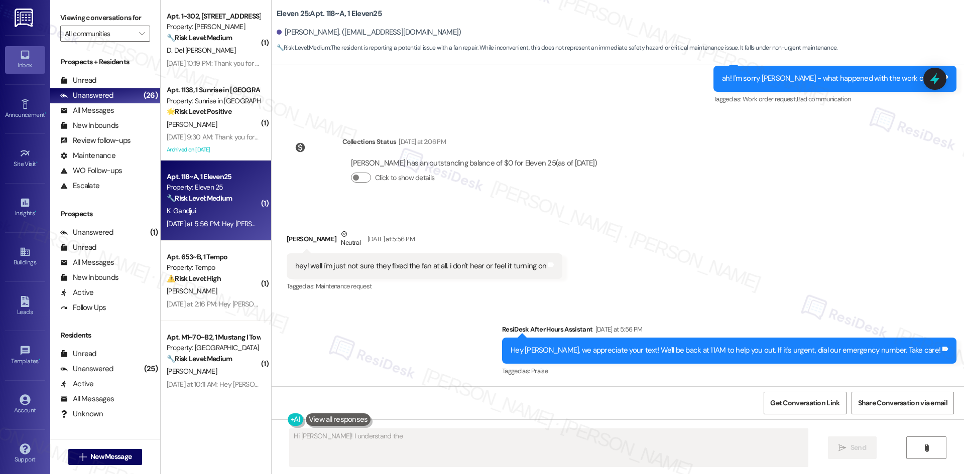
scroll to position [483, 0]
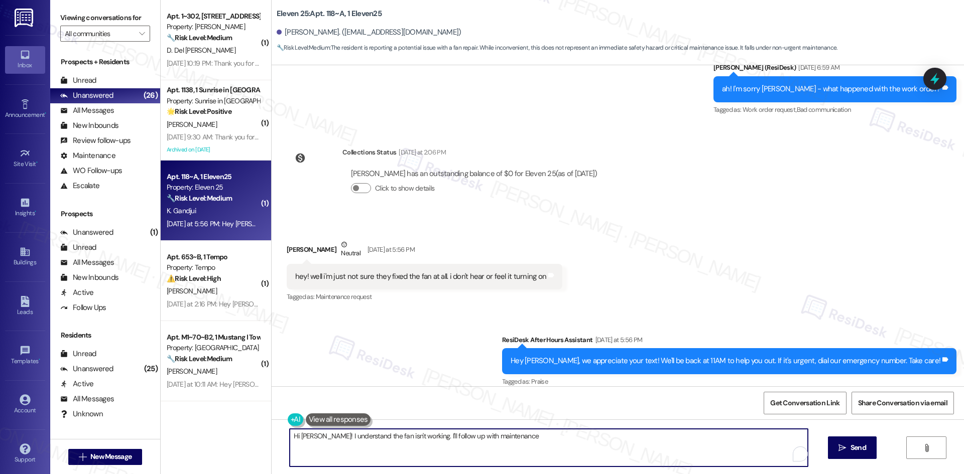
drag, startPoint x: 626, startPoint y: 449, endPoint x: 387, endPoint y: 454, distance: 239.0
click at [378, 454] on textarea "Hi Khatib David! I understand the fan isn't working. I'll follow up with mainte…" at bounding box center [549, 448] width 518 height 38
drag, startPoint x: 760, startPoint y: 437, endPoint x: 275, endPoint y: 438, distance: 485.0
click at [275, 438] on div "Hi Khatib David! I understand the fan isn't working. I'll follow up with mainte…" at bounding box center [618, 457] width 692 height 75
paste textarea ", according to the closing notes from 09/12/25, there is no fan in the bathroom…"
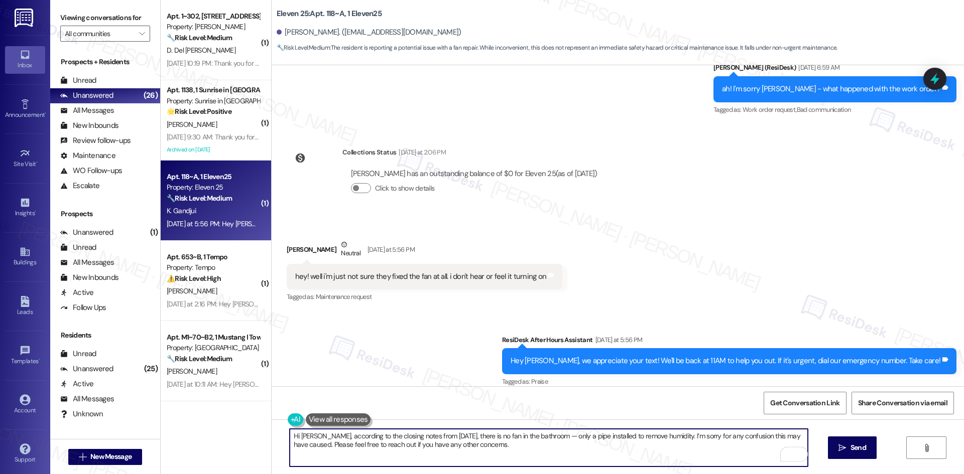
type textarea "Hi Khatib David, according to the closing notes from 09/12/25, there is no fan …"
click at [843, 451] on icon "" at bounding box center [842, 448] width 8 height 8
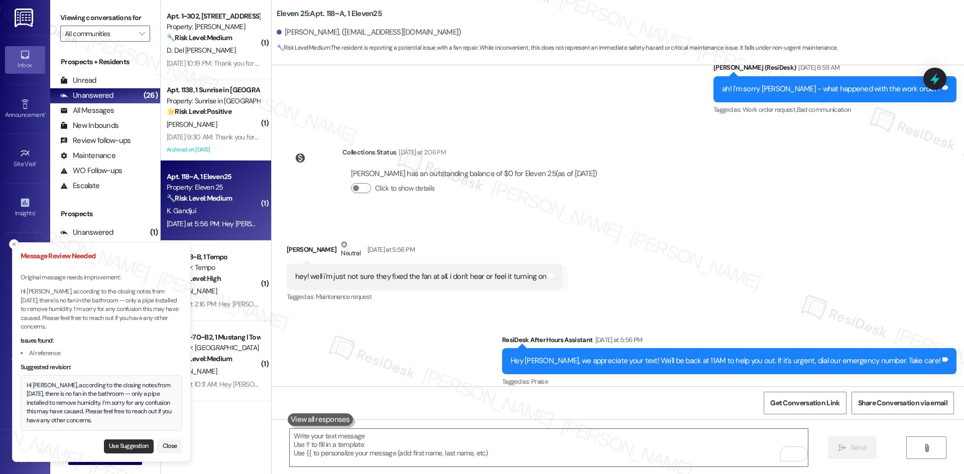
click at [114, 446] on button "Use Suggestion" at bounding box center [129, 447] width 50 height 14
type textarea "Hi Khatib David, according to the closing notes from 09/12/25, there is no fan …"
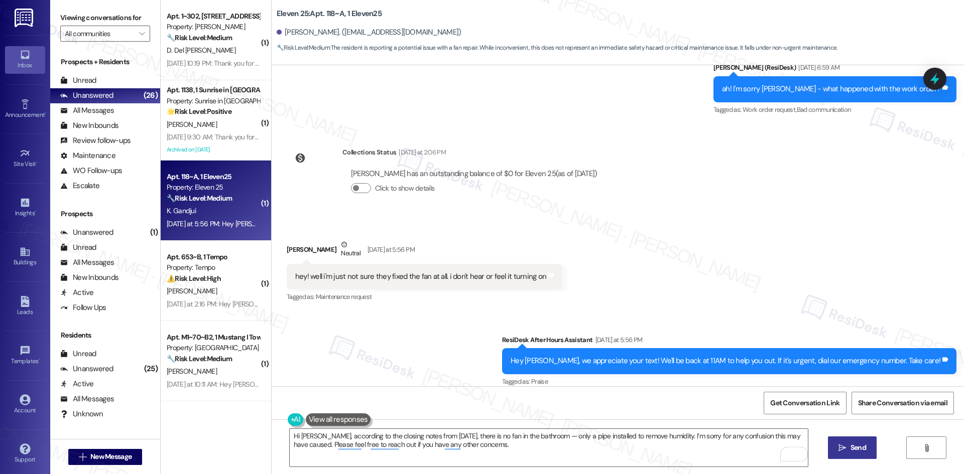
click at [854, 449] on span "Send" at bounding box center [858, 448] width 16 height 11
click at [418, 319] on div "Sent via SMS ResiDesk After Hours Assistant Yesterday at 5:56 PM Hey Khatib Dav…" at bounding box center [618, 354] width 692 height 85
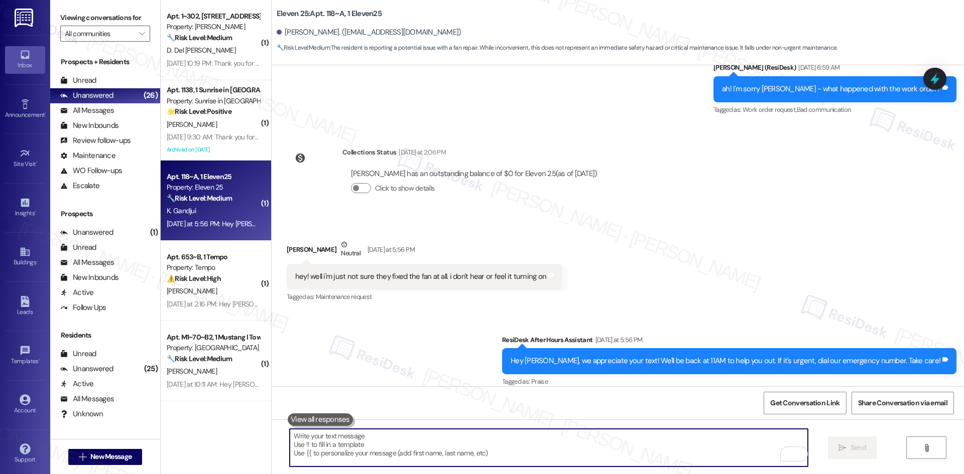
paste textarea "Hi Khatib David, according to the closing notes from 09/12/25, there is no fan …"
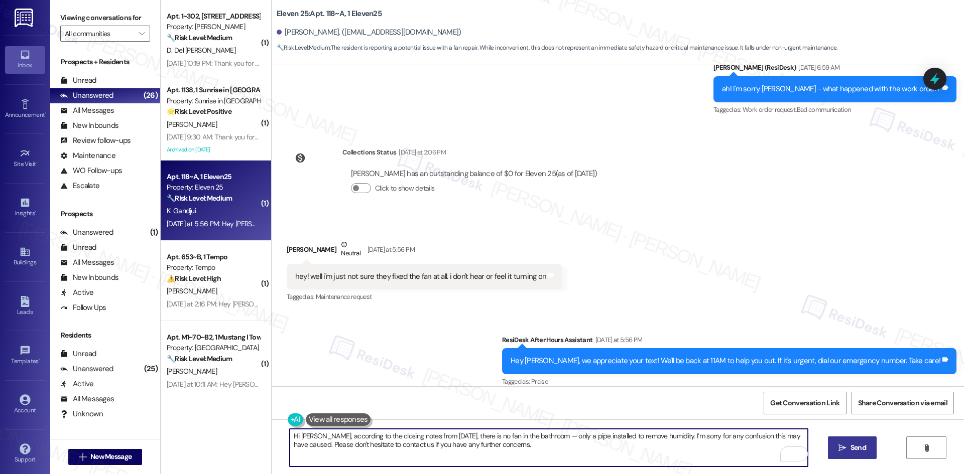
type textarea "Hi Khatib David, according to the closing notes from 09/12/25, there is no fan …"
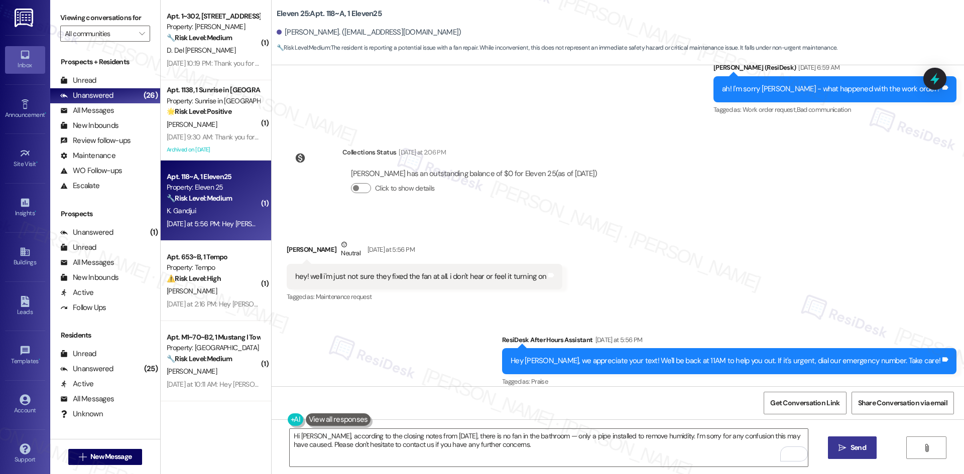
click at [857, 445] on span "Send" at bounding box center [858, 448] width 16 height 11
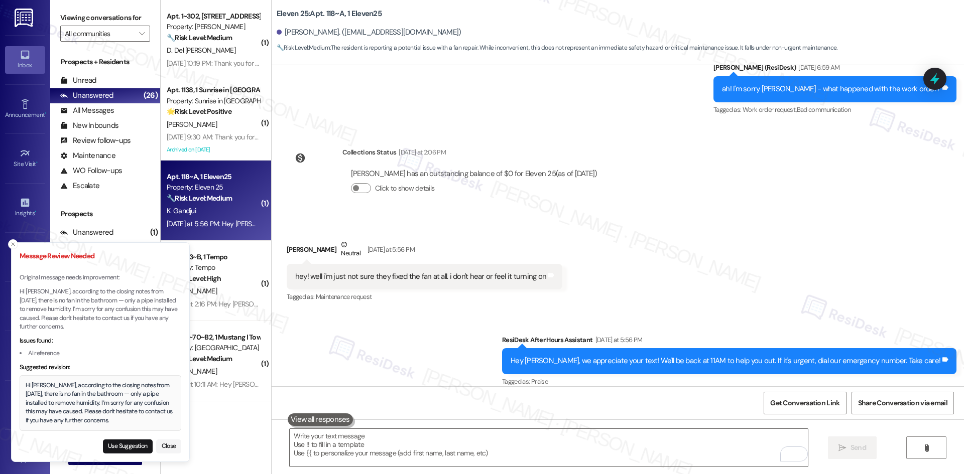
drag, startPoint x: 113, startPoint y: 422, endPoint x: 95, endPoint y: 414, distance: 19.6
click at [110, 414] on div "Hi Khatib David, according to the closing notes from 09/12/25, there is no fan …" at bounding box center [101, 404] width 150 height 44
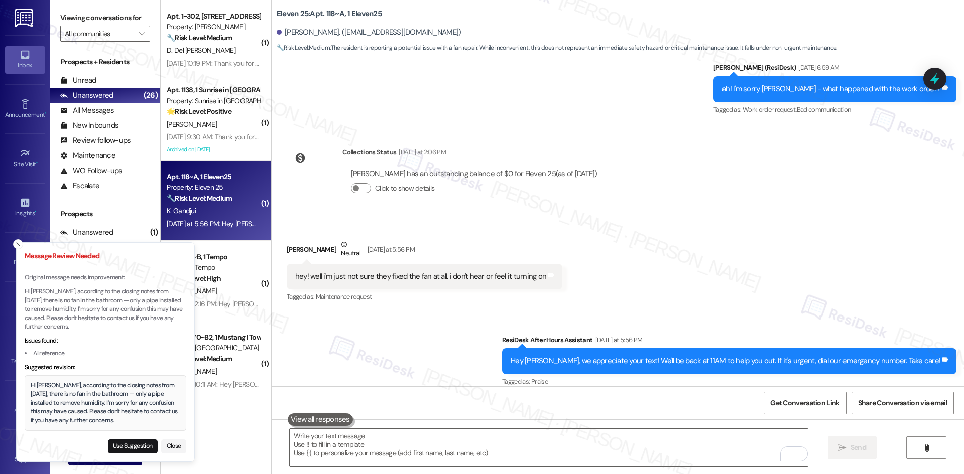
click at [31, 385] on div "Hi Khatib David, according to the closing notes from 09/12/25, there is no fan …" at bounding box center [106, 404] width 150 height 44
drag, startPoint x: 27, startPoint y: 385, endPoint x: 39, endPoint y: 390, distance: 13.7
click at [41, 392] on div "Hi Khatib David, according to the closing notes from 09/12/25, there is no fan …" at bounding box center [107, 404] width 150 height 44
drag, startPoint x: 27, startPoint y: 386, endPoint x: 46, endPoint y: 400, distance: 23.7
click at [46, 400] on div "Hi Khatib David, according to the closing notes from 09/12/25, there is no fan …" at bounding box center [107, 404] width 150 height 44
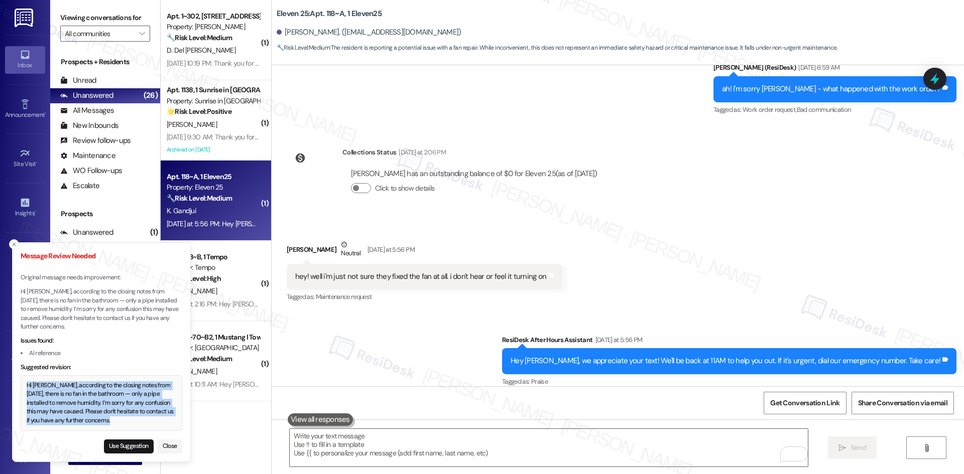
drag, startPoint x: 109, startPoint y: 422, endPoint x: 19, endPoint y: 386, distance: 97.6
click at [27, 386] on div "Hi Khatib David, according to the closing notes from 09/12/25, there is no fan …" at bounding box center [102, 404] width 150 height 44
copy div "Hi Khatib David, according to the closing notes from 09/12/25, there is no fan …"
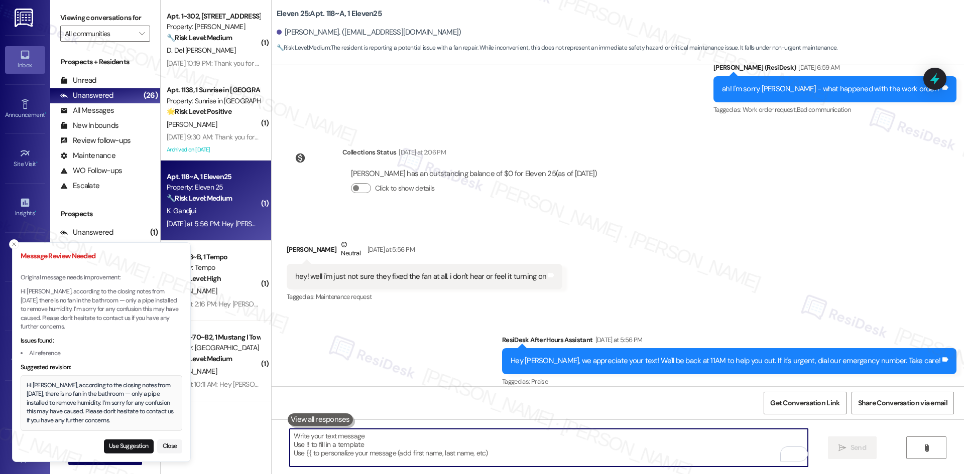
click at [351, 451] on textarea "To enrich screen reader interactions, please activate Accessibility in Grammarl…" at bounding box center [549, 448] width 518 height 38
paste textarea "Hi Khatib David, according to the closing notes from 09/12/25, there is no fan …"
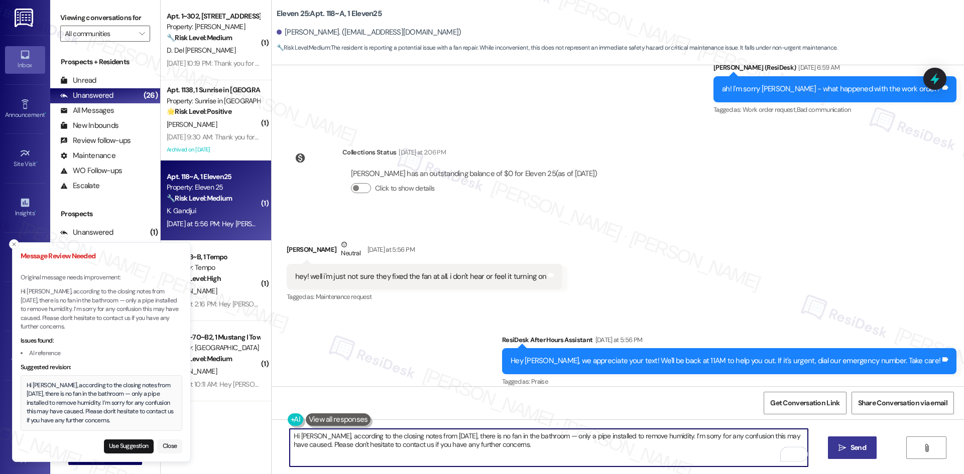
type textarea "Hi Khatib David, according to the closing notes from 09/12/25, there is no fan …"
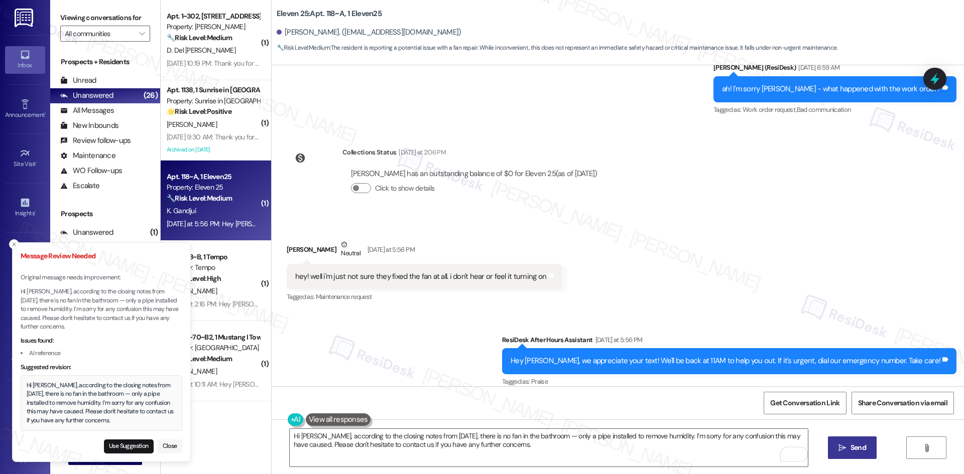
click at [166, 445] on button "Close" at bounding box center [169, 447] width 25 height 14
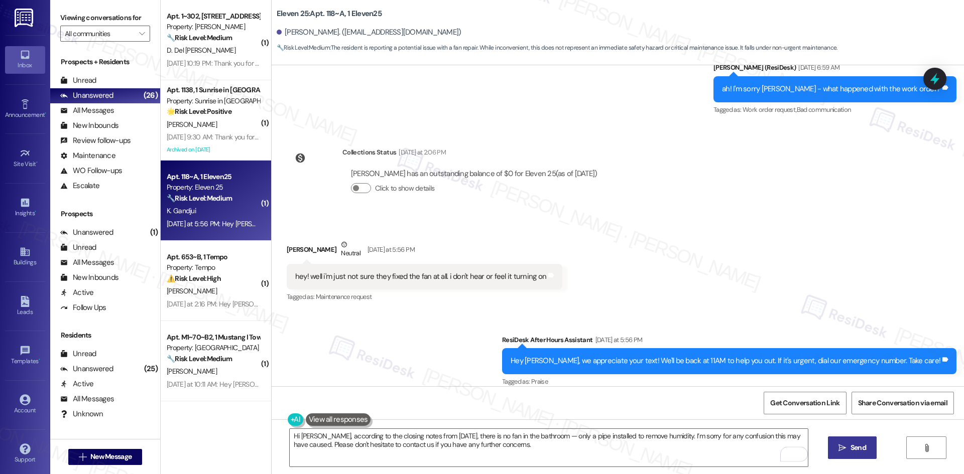
click at [834, 441] on button " Send" at bounding box center [852, 448] width 49 height 23
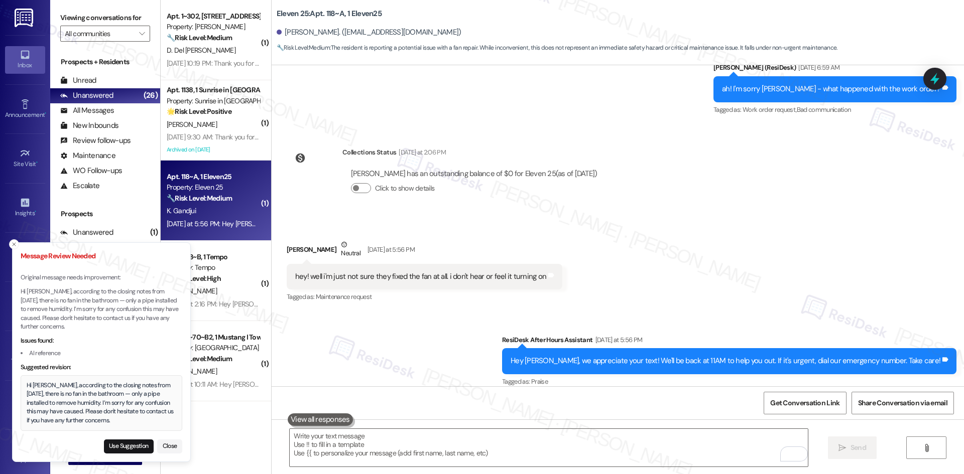
click at [130, 438] on div "Use Suggestion Close" at bounding box center [102, 445] width 162 height 18
click at [129, 444] on button "Use Suggestion" at bounding box center [129, 447] width 50 height 14
type textarea "Hi Khatib David, according to the closing notes from 09/12/25, there is no fan …"
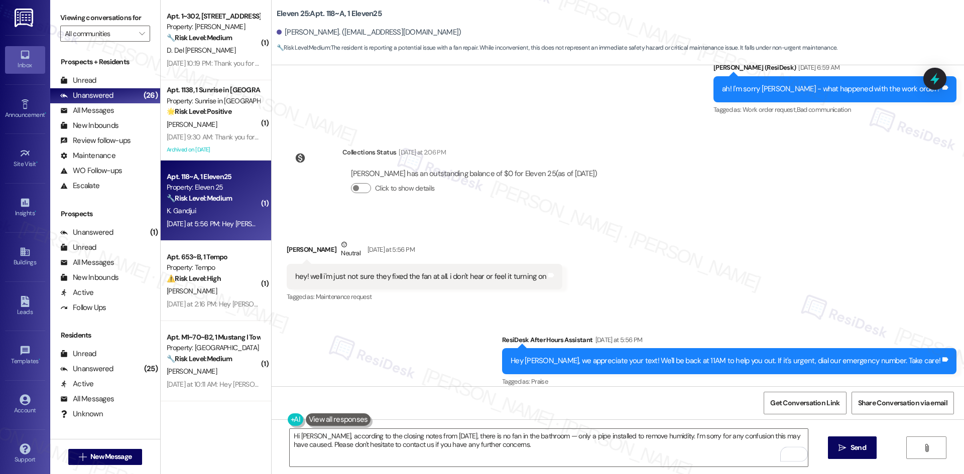
click at [859, 450] on span "Send" at bounding box center [858, 448] width 16 height 11
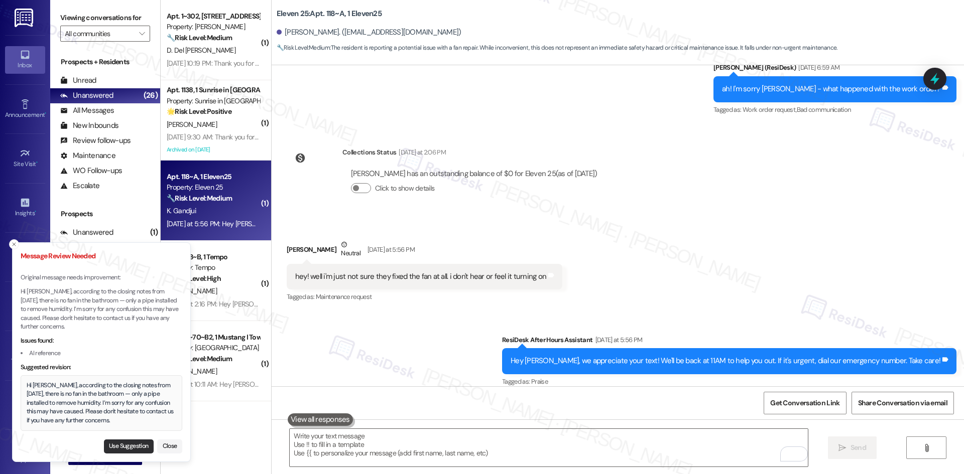
click at [124, 446] on button "Use Suggestion" at bounding box center [129, 447] width 50 height 14
type textarea "Hi Khatib David, according to the closing notes from 09/12/25, there is no fan …"
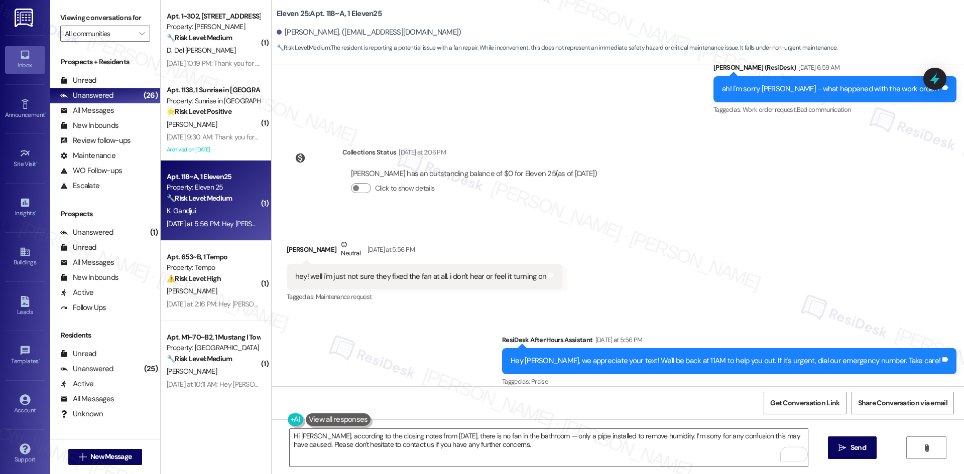
click at [855, 444] on span "Send" at bounding box center [858, 448] width 16 height 11
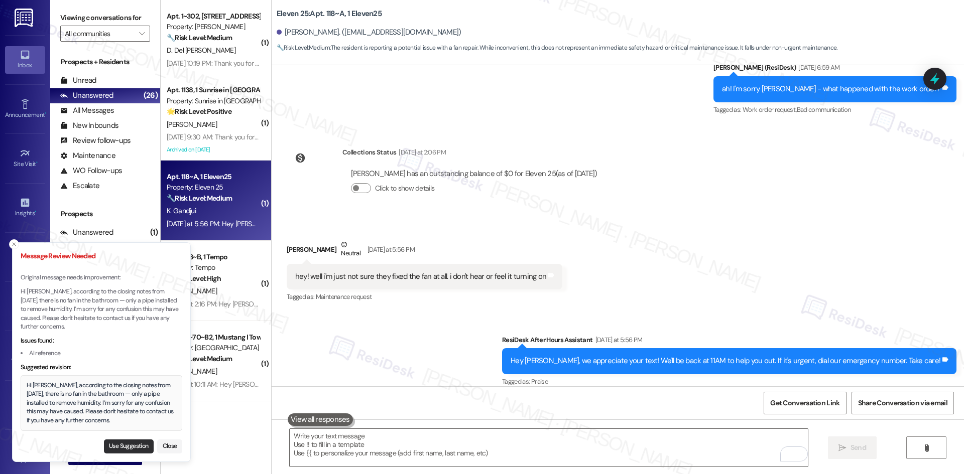
click at [119, 440] on button "Use Suggestion" at bounding box center [129, 447] width 50 height 14
type textarea "Hi Khatib David, according to the closing notes from 09/12/25, there is no fan …"
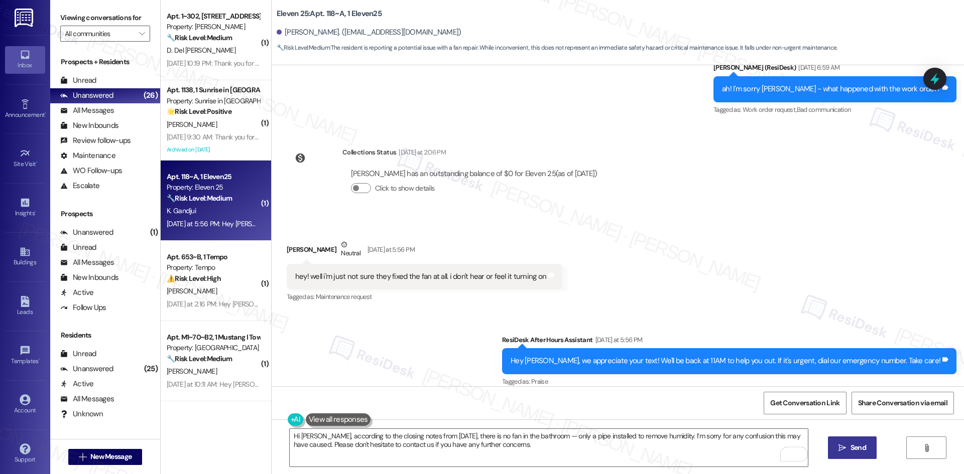
click at [833, 449] on button " Send" at bounding box center [852, 448] width 49 height 23
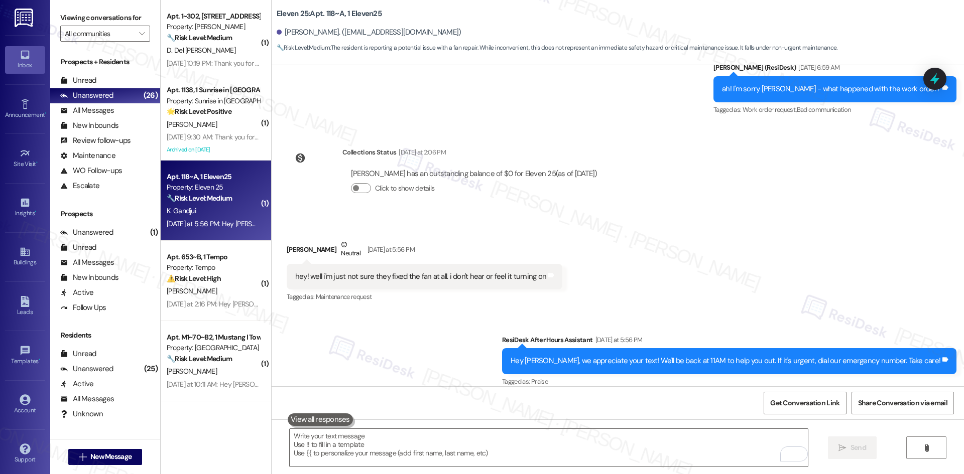
click at [490, 312] on div "Sent via SMS ResiDesk After Hours Assistant Yesterday at 5:56 PM Hey Khatib Dav…" at bounding box center [618, 354] width 692 height 85
click at [491, 344] on div "Sent via SMS ResiDesk After Hours Assistant Yesterday at 5:56 PM Hey Khatib Dav…" at bounding box center [618, 354] width 692 height 85
click at [482, 344] on div "Sent via SMS ResiDesk After Hours Assistant Yesterday at 5:56 PM Hey Khatib Dav…" at bounding box center [618, 354] width 692 height 85
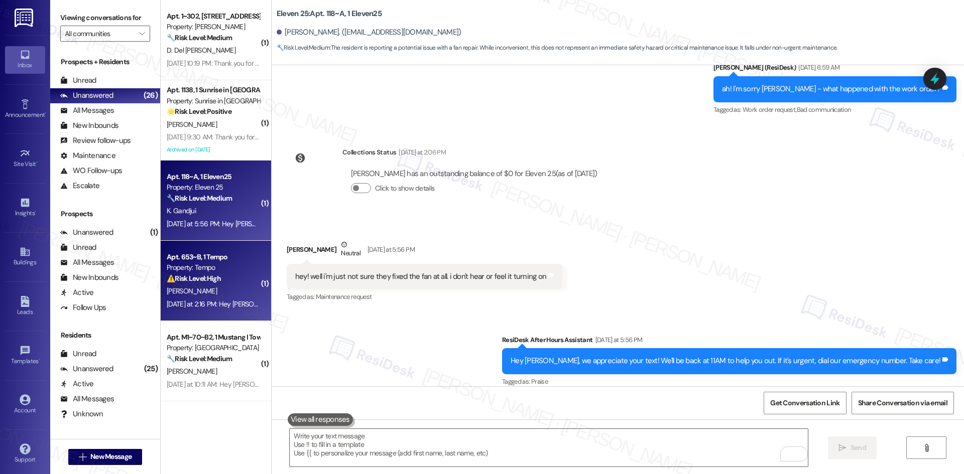
click at [161, 276] on div "Apt. 653~B, 1 Tempo Property: Tempo ⚠️ Risk Level: High The resident responded …" at bounding box center [216, 281] width 110 height 80
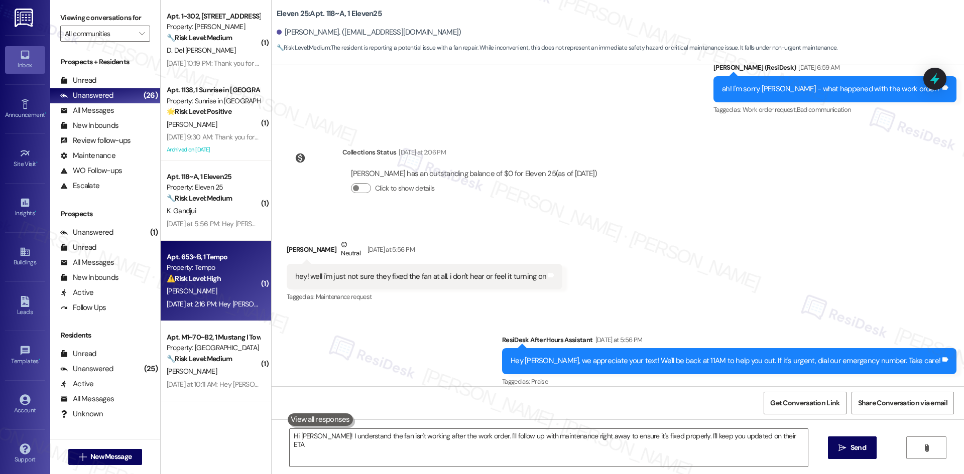
type textarea "Hi Khatib David! I understand the fan isn't working after the work order. I'll …"
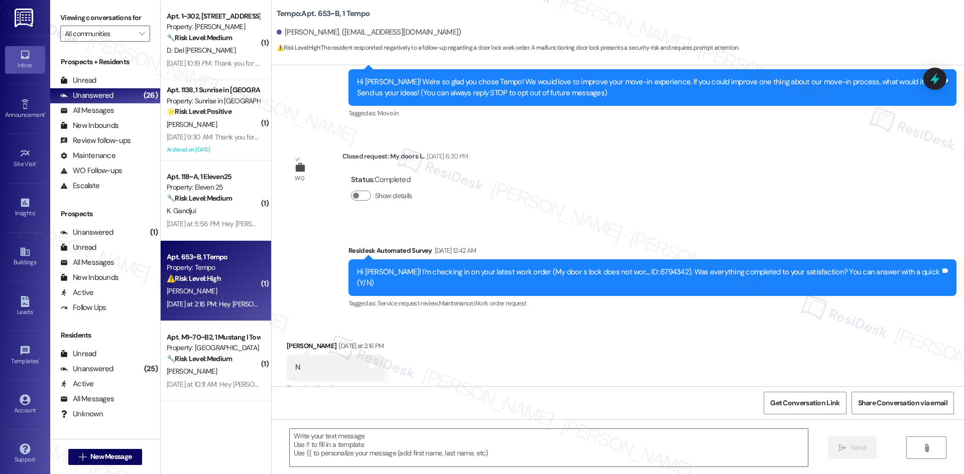
scroll to position [126, 0]
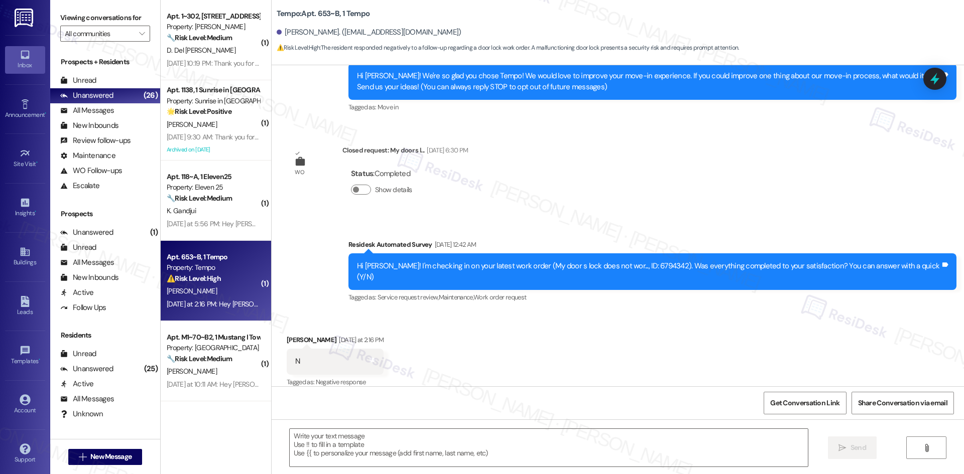
type textarea "Fetching suggested responses. Please feel free to read through the conversation…"
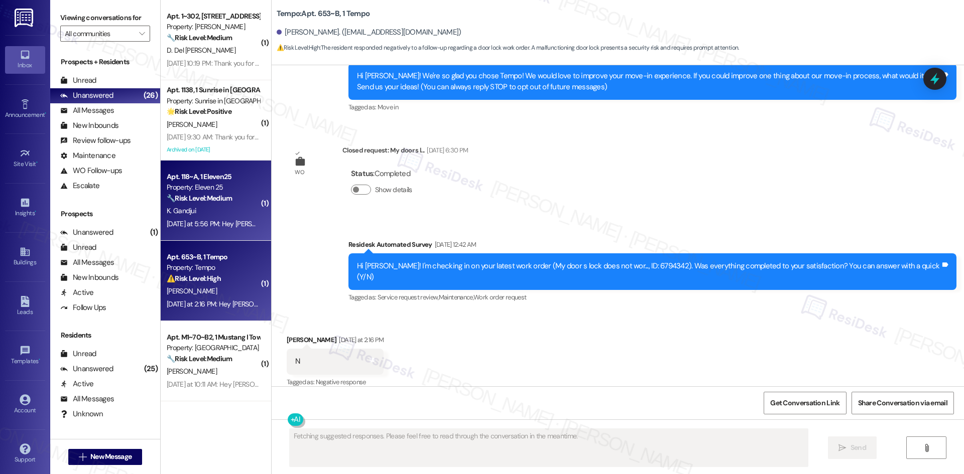
click at [188, 207] on div "K. Gandjui" at bounding box center [213, 211] width 95 height 13
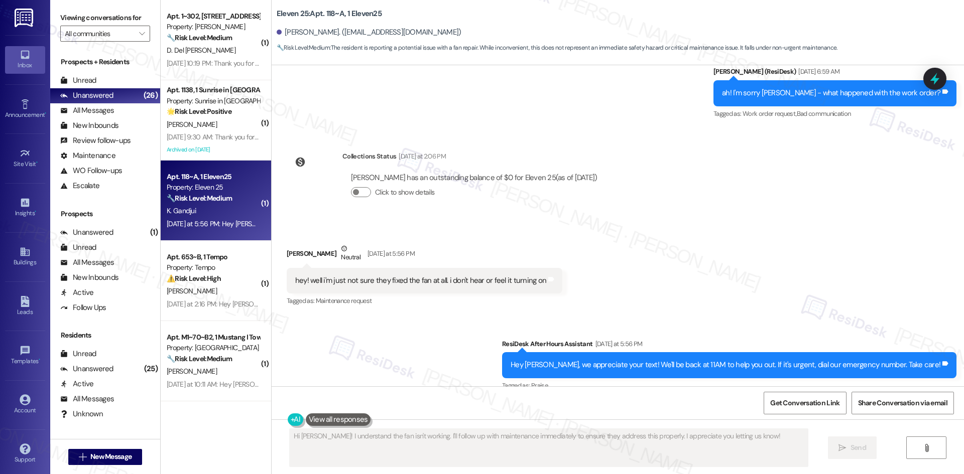
scroll to position [483, 0]
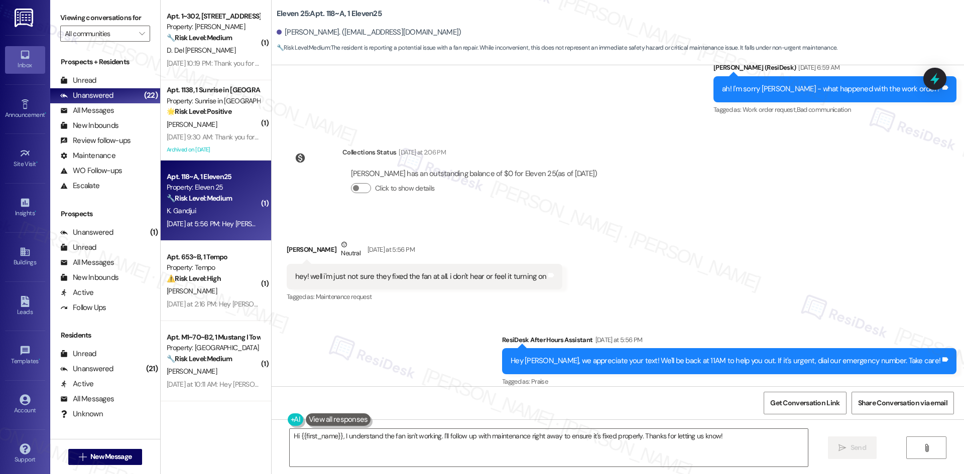
click at [536, 118] on div "WO Lease started Aug 16, 2025 at 8:00 AM Show details Survey, sent via SMS Resi…" at bounding box center [618, 225] width 692 height 321
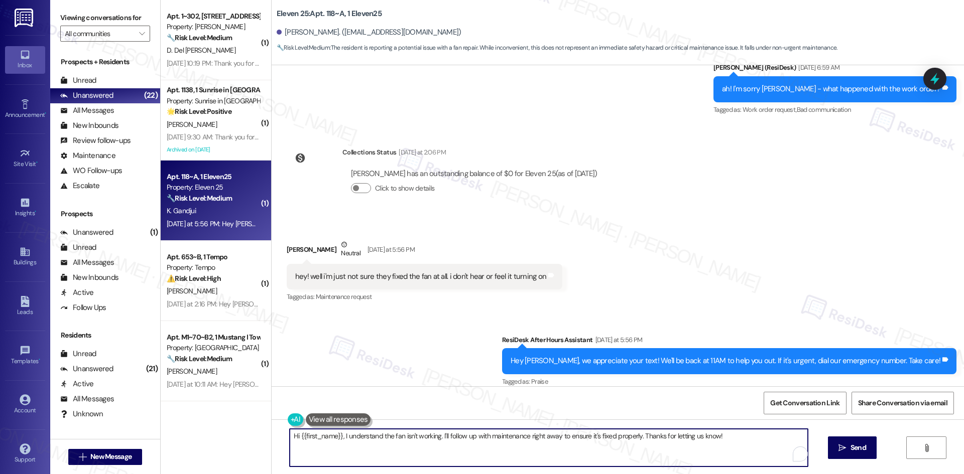
click at [445, 462] on textarea "Hi {{first_name}}, I understand the fan isn't working. I'll follow up with main…" at bounding box center [549, 448] width 518 height 38
paste textarea "Khatib David, the closing notes from 09/12/25 state that there is no fan in the…"
type textarea "Hi [PERSON_NAME], the closing notes from [DATE] state that there is no fan in t…"
click at [858, 449] on span "Send" at bounding box center [858, 448] width 16 height 11
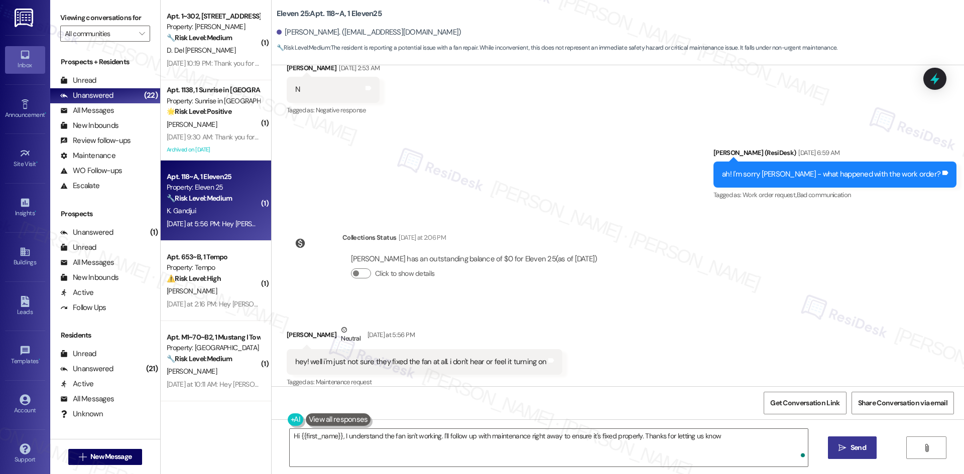
type textarea "Hi {{first_name}}, I understand the fan isn't working. I'll follow up with main…"
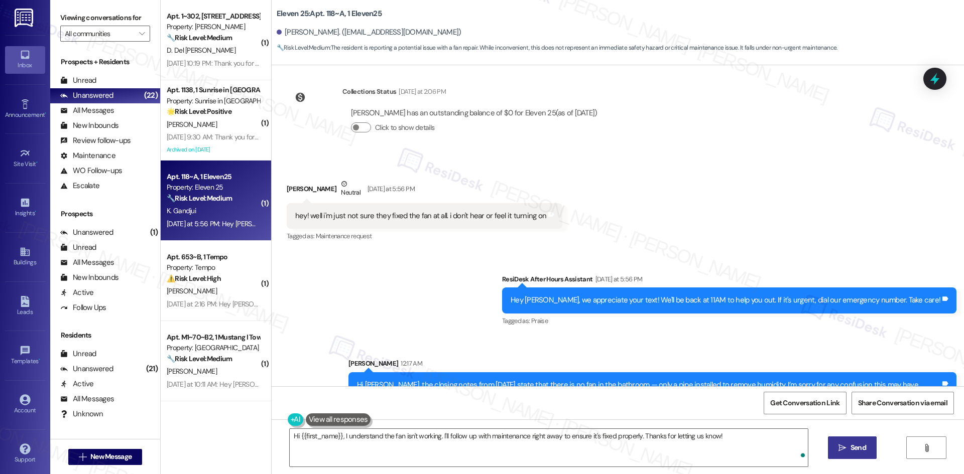
scroll to position [564, 0]
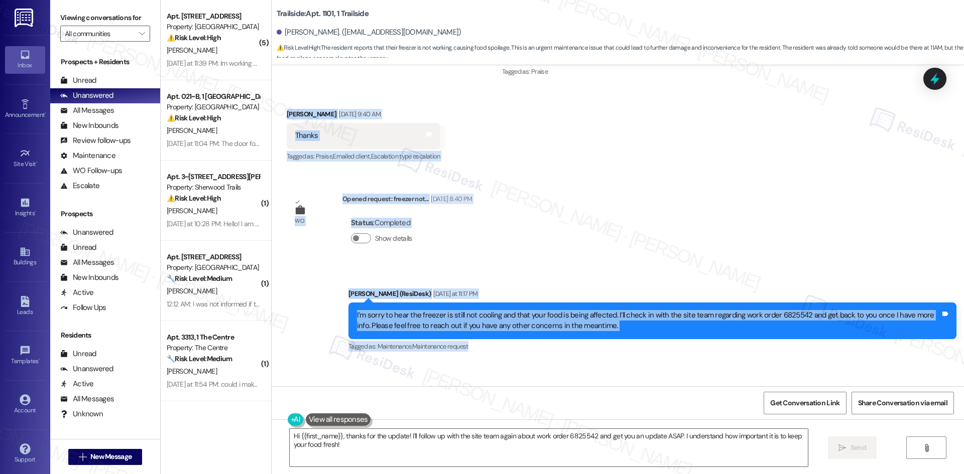
scroll to position [603, 0]
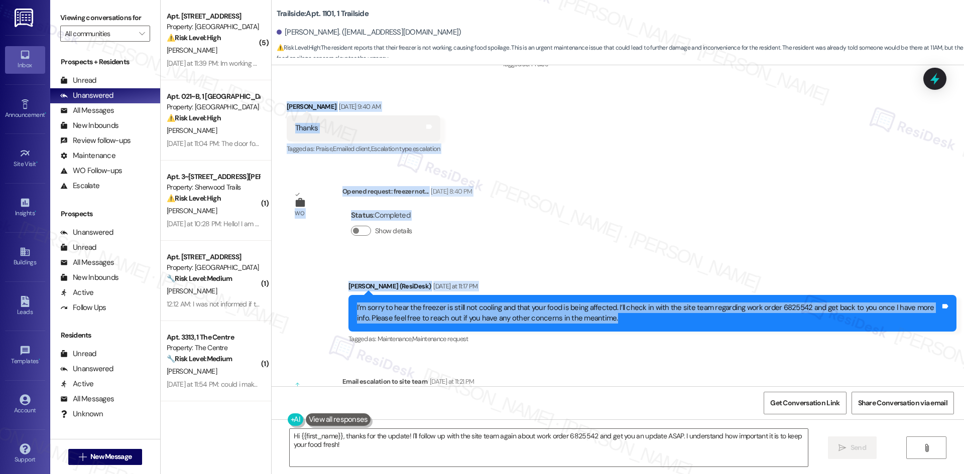
drag, startPoint x: 275, startPoint y: 183, endPoint x: 656, endPoint y: 298, distance: 397.4
click at [656, 298] on div "WO Opened request: Our sink do... [DATE] 1:21 AM Status : Completed Show detail…" at bounding box center [618, 225] width 692 height 321
copy div "[PERSON_NAME] [DATE] 9:40 AM Thanks Tags and notes Tagged as: Praise , Click to…"
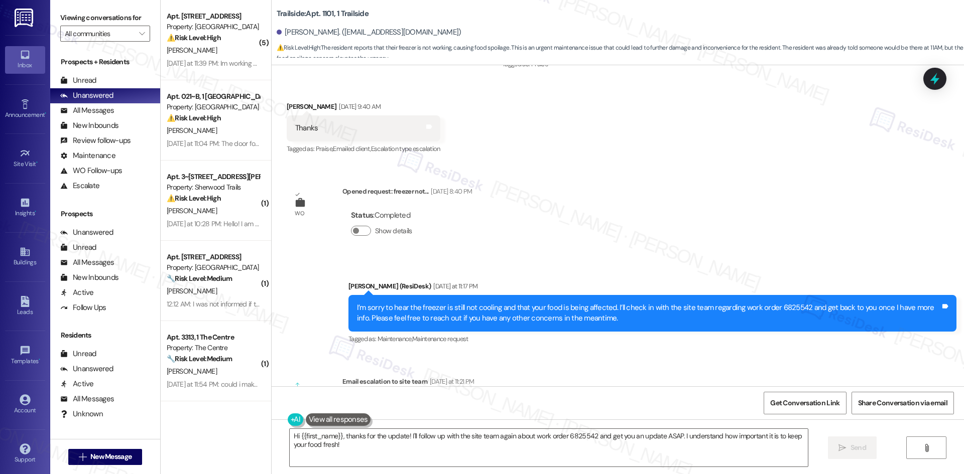
click at [453, 377] on div "[DATE] at 11:21 PM" at bounding box center [450, 382] width 47 height 11
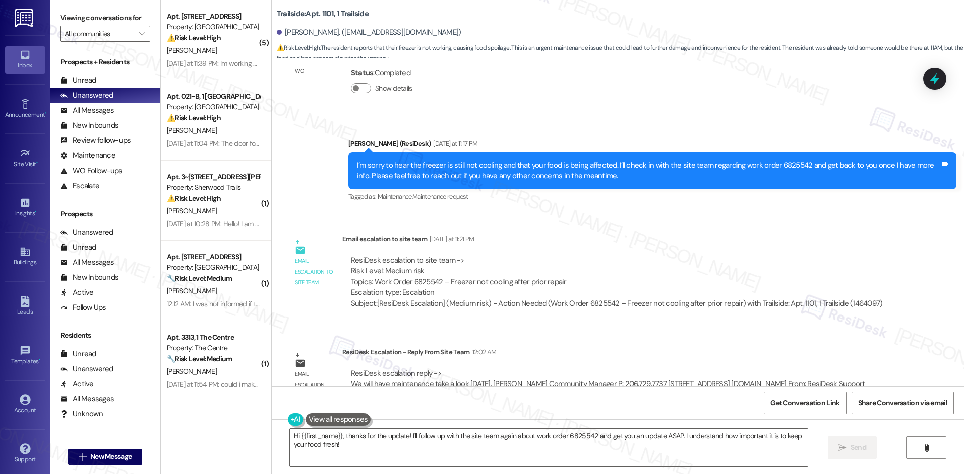
scroll to position [754, 0]
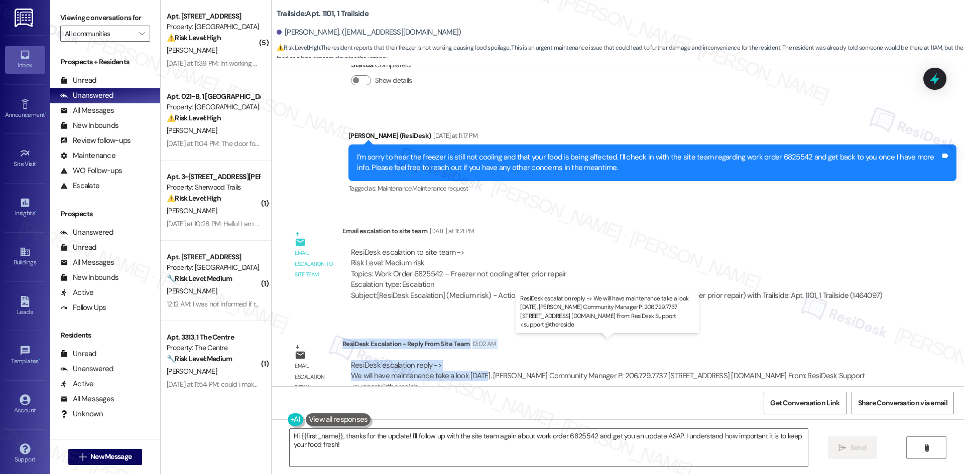
drag, startPoint x: 335, startPoint y: 323, endPoint x: 477, endPoint y: 358, distance: 146.2
click at [477, 358] on div "ResiDesk Escalation - Reply From Site Team 12:02 AM ResiDesk escalation reply -…" at bounding box center [618, 369] width 552 height 61
copy div "ResiDesk Escalation - Reply From Site Team 12:02 AM ResiDesk escalation reply -…"
click at [539, 454] on textarea "Hi {{first_name}}, thanks for the update! I'll follow up with the site team aga…" at bounding box center [549, 448] width 518 height 38
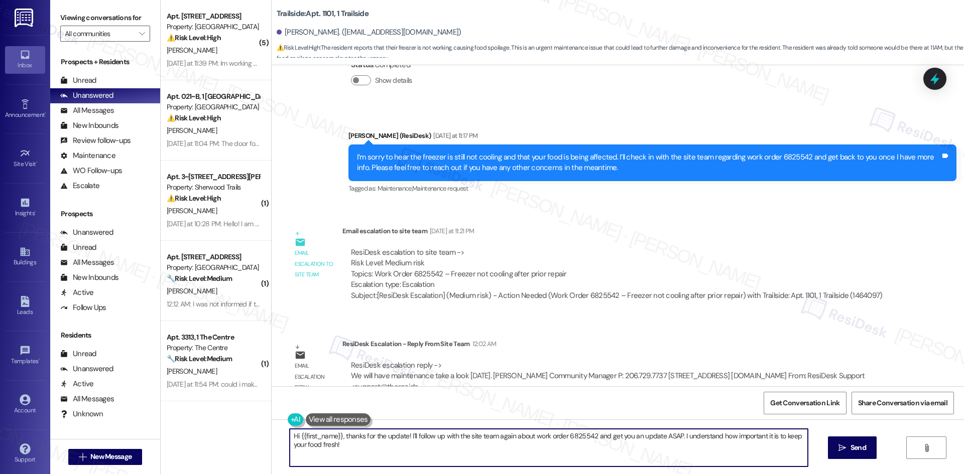
paste textarea "[PERSON_NAME], thank you for your patience. The site team let me know that main…"
type textarea "Hi [PERSON_NAME], thank you for your patience. The site team let me know that m…"
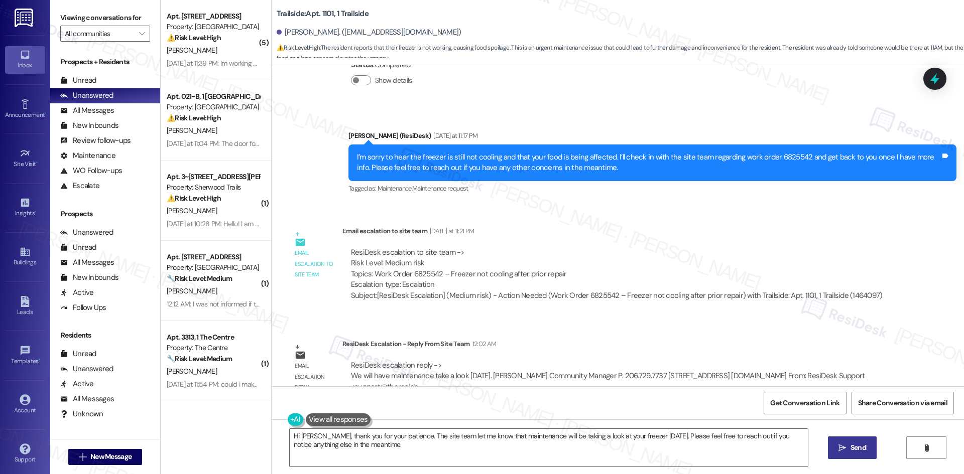
click at [850, 452] on span "Send" at bounding box center [858, 448] width 16 height 11
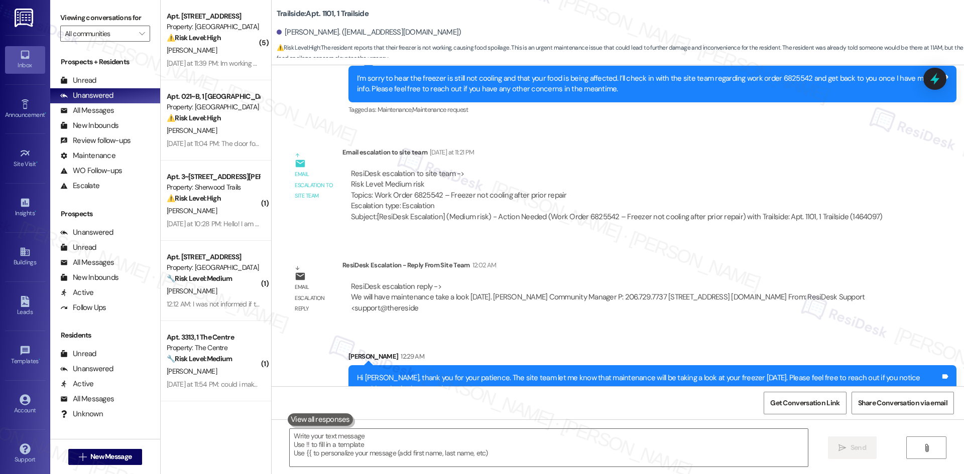
scroll to position [835, 0]
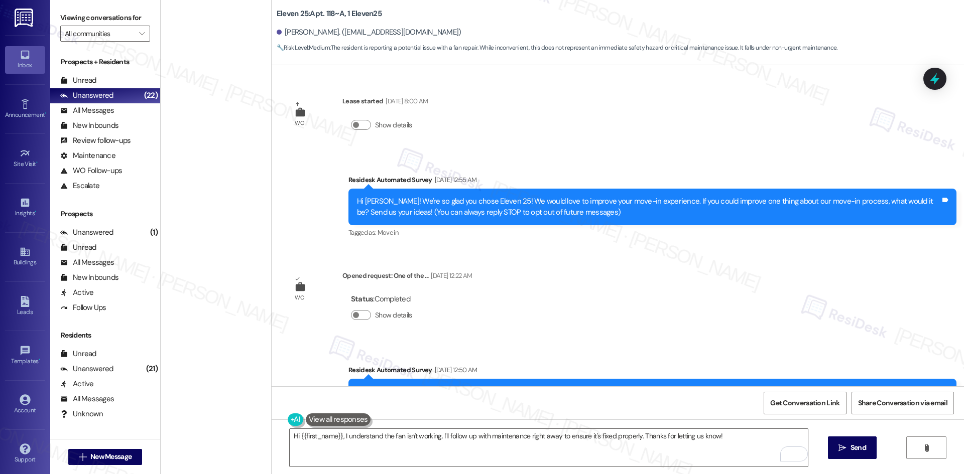
scroll to position [564, 0]
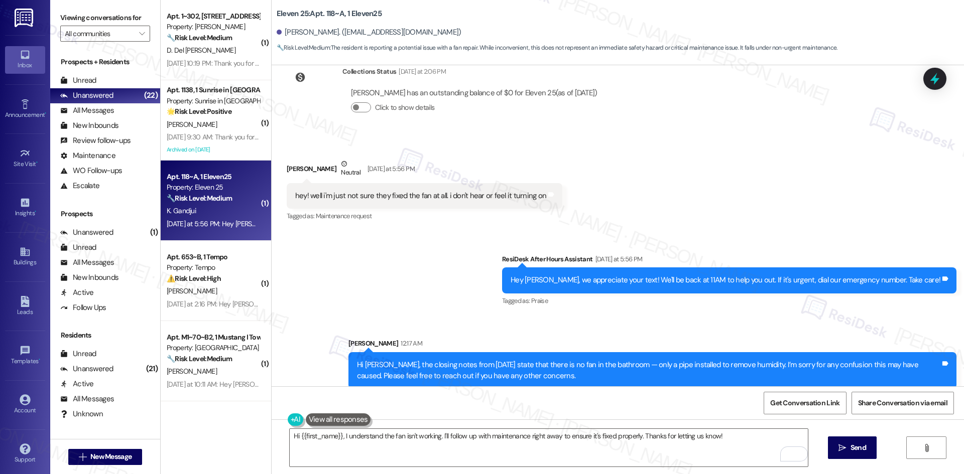
click at [446, 298] on div "Sent via SMS ResiDesk After Hours Assistant [DATE] at 5:56 PM Hey [PERSON_NAME]…" at bounding box center [618, 314] width 692 height 166
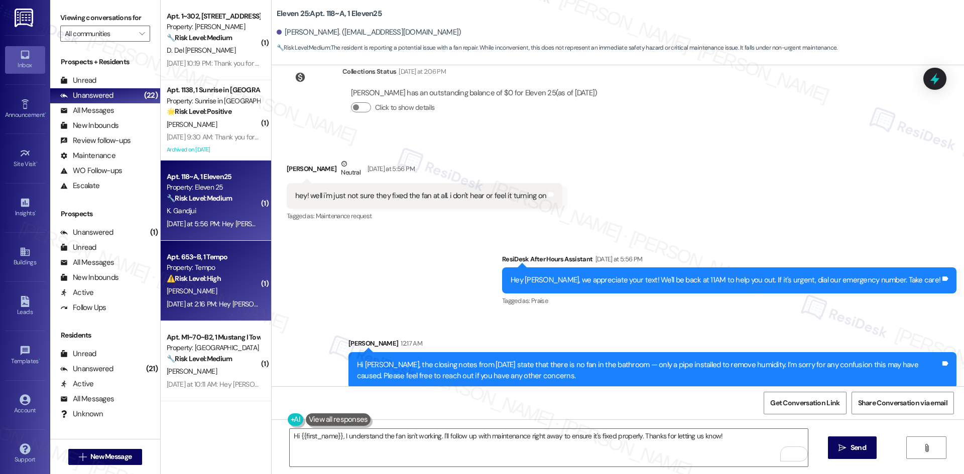
click at [227, 278] on div "⚠️ Risk Level: High The resident responded negatively to a follow-up regarding …" at bounding box center [213, 279] width 93 height 11
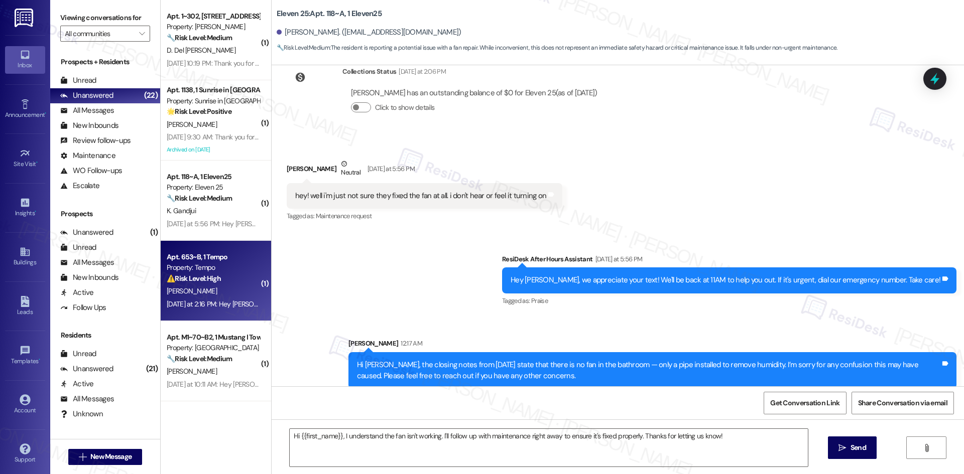
type textarea "Fetching suggested responses. Please feel free to read through the conversation…"
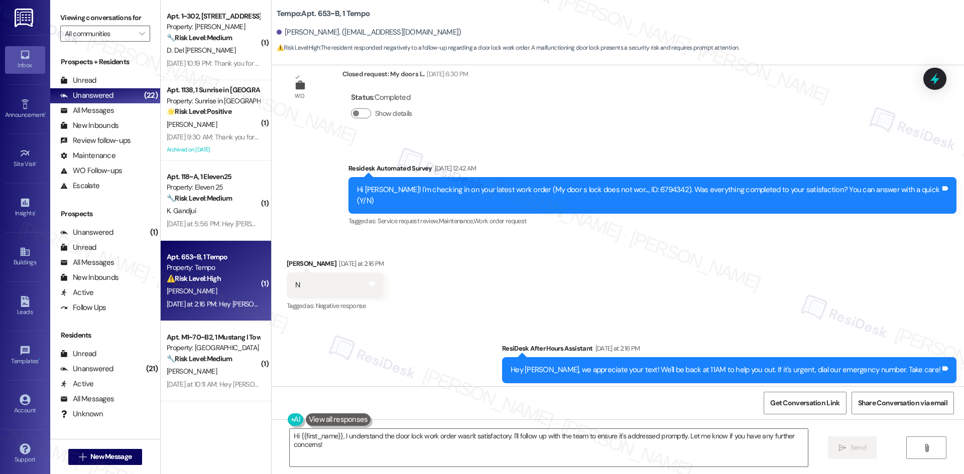
scroll to position [211, 0]
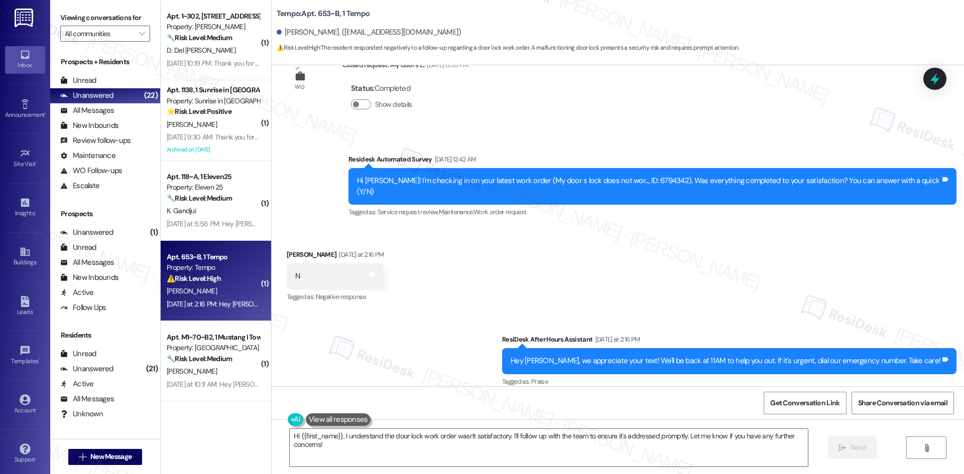
click at [502, 271] on div "Received via SMS [PERSON_NAME] [DATE] at 2:16 PM N Tags and notes Tagged as: Ne…" at bounding box center [618, 269] width 692 height 85
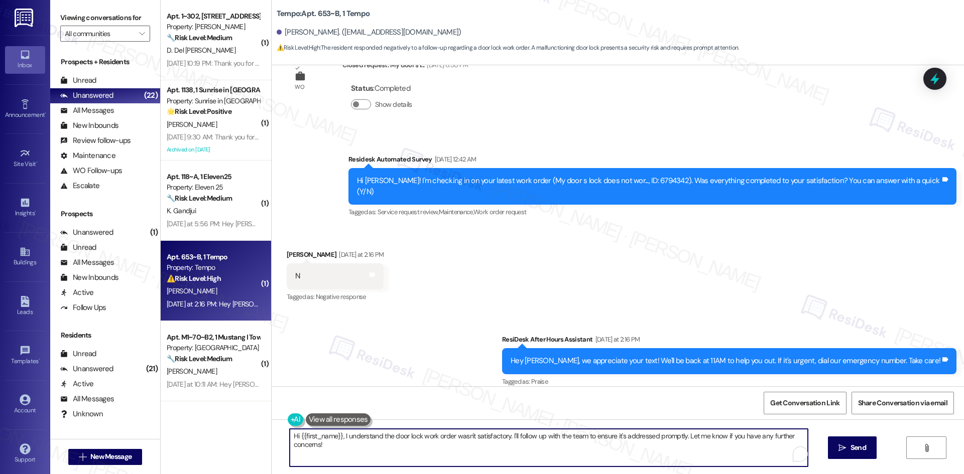
click at [441, 442] on textarea "Hi {{first_name}}, I understand the door lock work order wasn't satisfactory. I…" at bounding box center [549, 448] width 518 height 38
paste textarea "I'm sorry to hear that. Could you let me know what happened or what part of the…"
type textarea "I'm sorry to hear that. Could you let me know what happened or what part of the…"
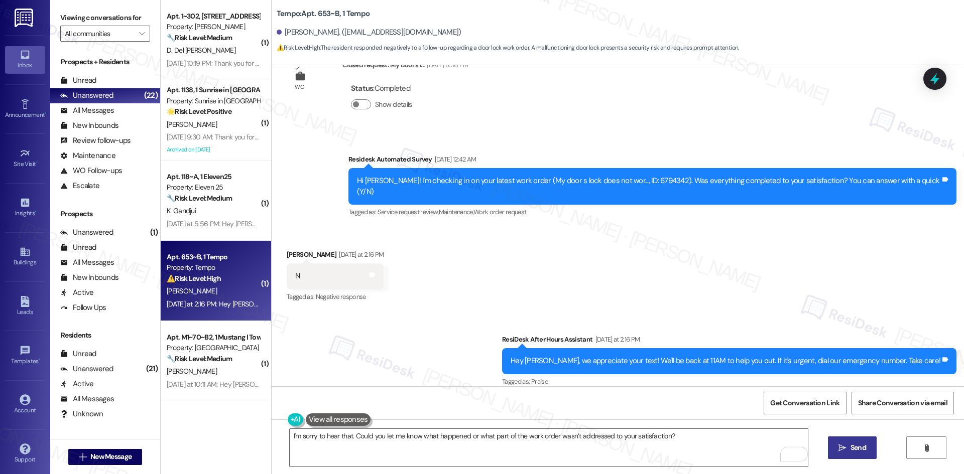
click at [861, 448] on span "Send" at bounding box center [858, 448] width 16 height 11
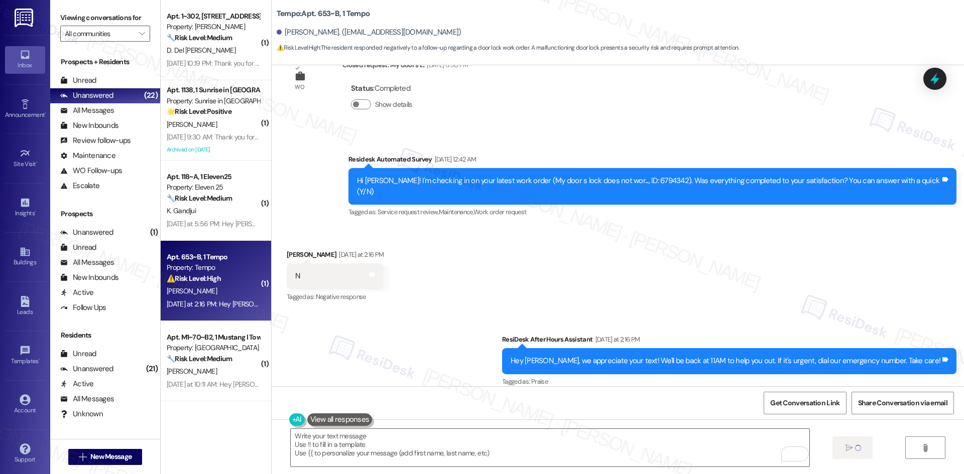
type textarea "Fetching suggested responses. Please feel free to read through the conversation…"
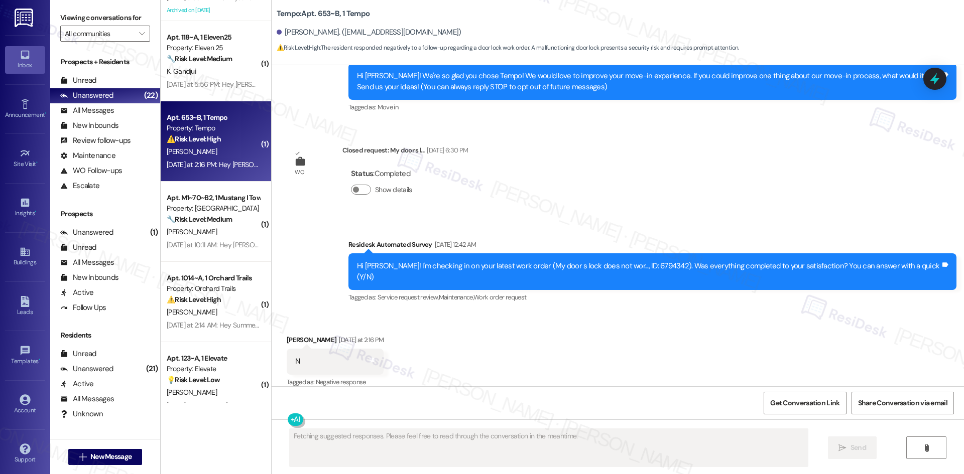
scroll to position [1356, 0]
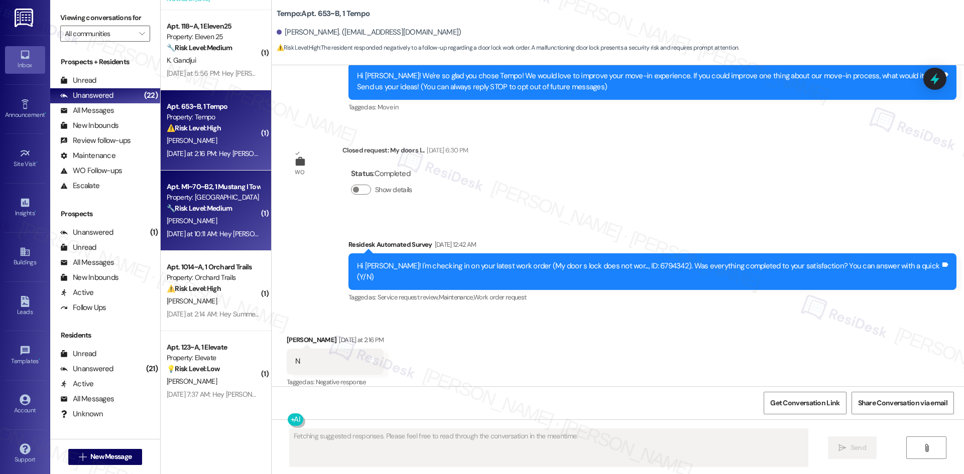
click at [215, 234] on div "[DATE] at 10:11 AM: Hey [PERSON_NAME], we appreciate your text! We'll be back a…" at bounding box center [392, 233] width 450 height 9
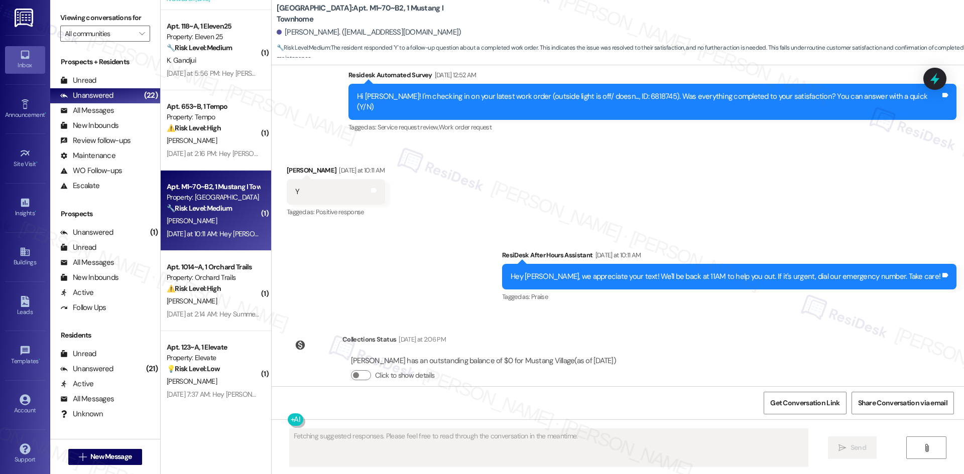
scroll to position [368, 0]
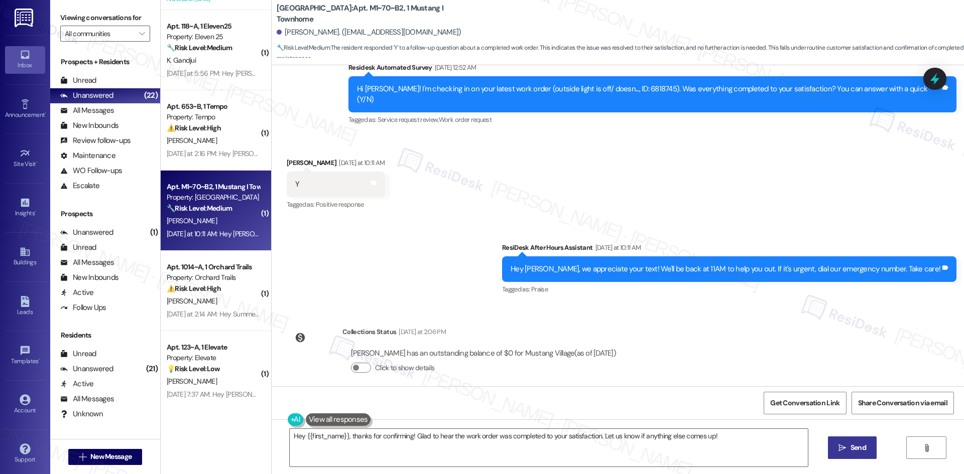
click at [446, 233] on div "Sent via SMS ResiDesk After Hours Assistant [DATE] at 10:11 AM Hey [PERSON_NAME…" at bounding box center [618, 262] width 692 height 85
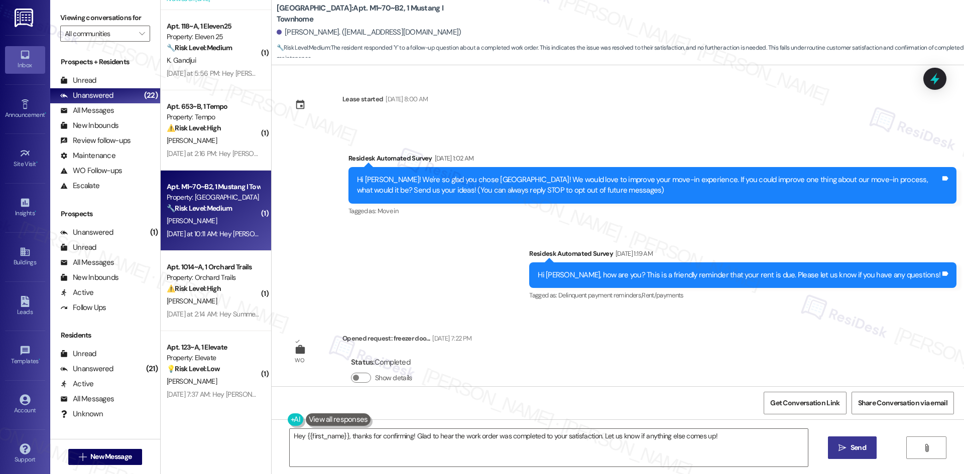
scroll to position [0, 0]
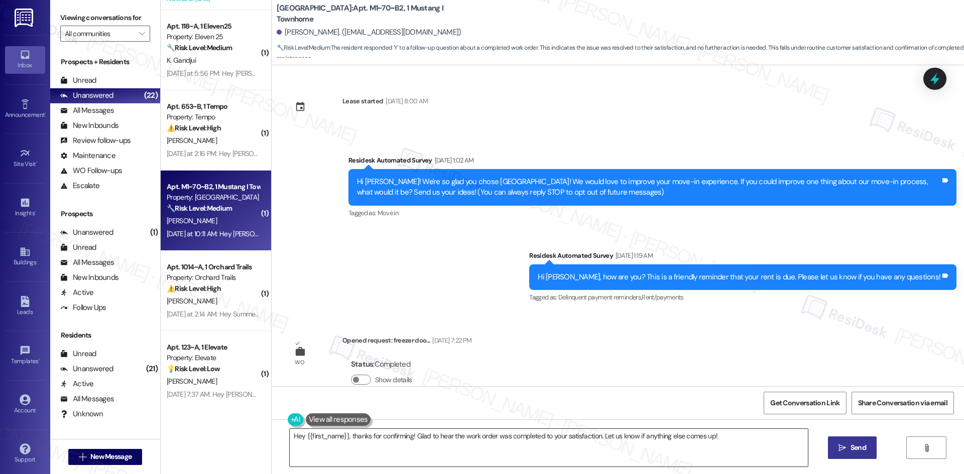
click at [568, 445] on textarea "Hey {{first_name}}, thanks for confirming! Glad to hear the work order was comp…" at bounding box center [549, 448] width 518 height 38
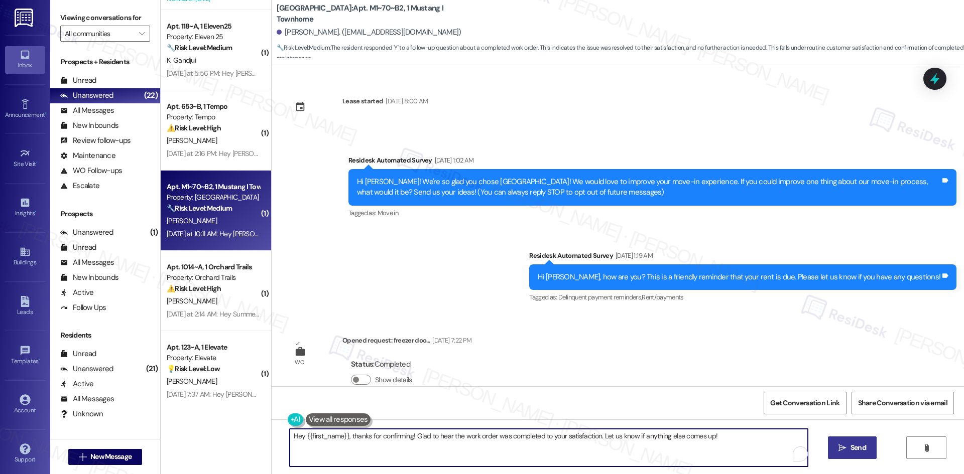
paste textarea "I'm glad to hear the issues have been resolved! If {{property}} met your expect…"
type textarea "I'm glad to hear the issues have been resolved! If {{property}} met your expect…"
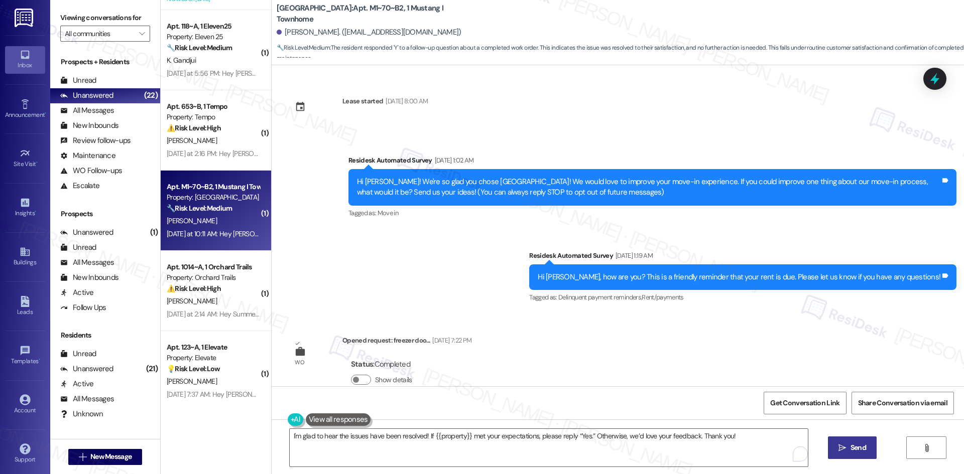
click at [865, 454] on button " Send" at bounding box center [852, 448] width 49 height 23
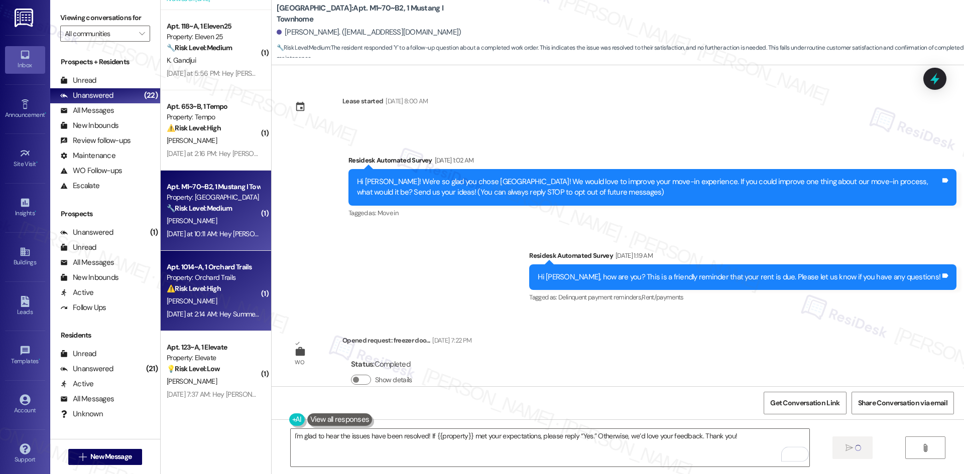
click at [205, 305] on div "[PERSON_NAME]" at bounding box center [213, 301] width 95 height 13
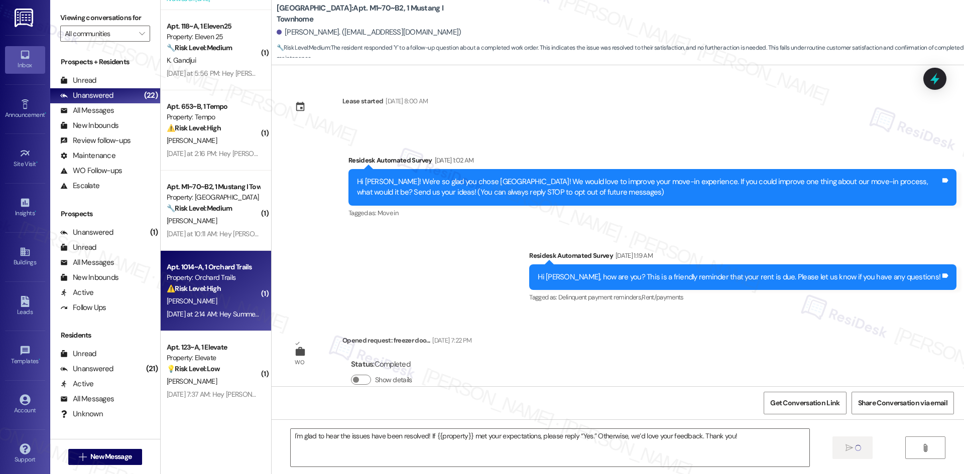
type textarea "Fetching suggested responses. Please feel free to read through the conversation…"
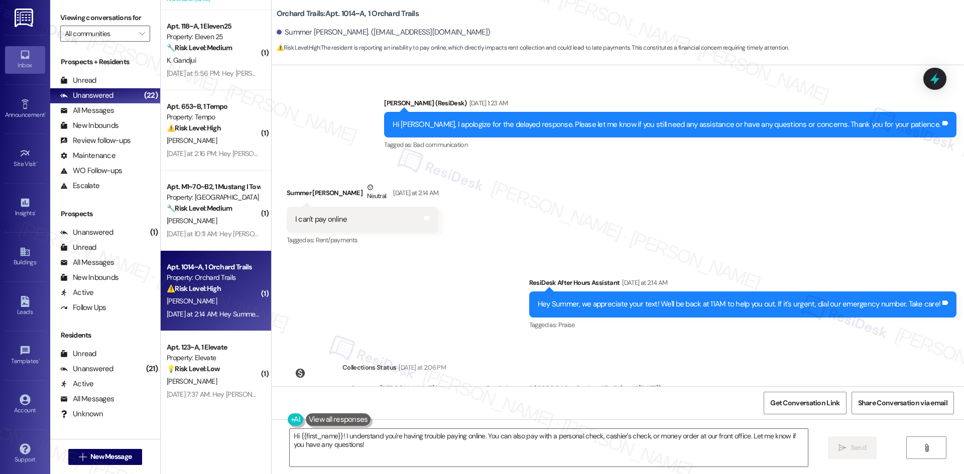
scroll to position [1867, 0]
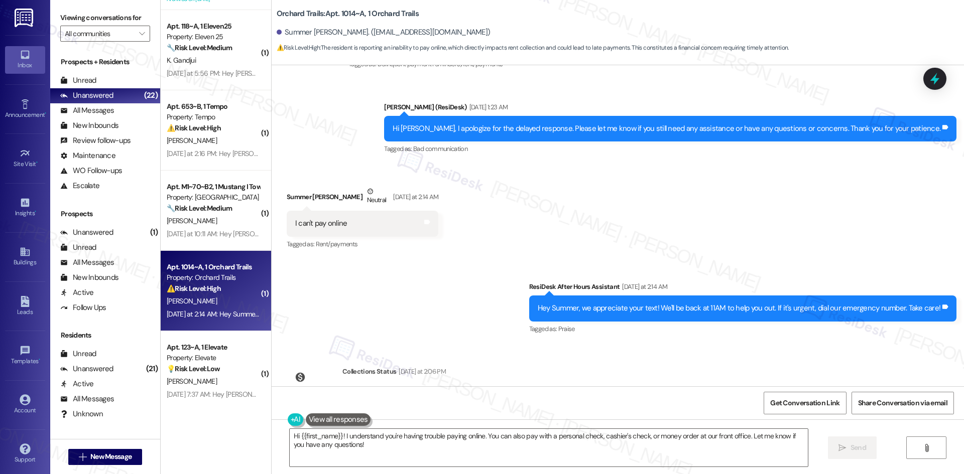
click at [720, 276] on div "Sent via SMS ResiDesk After Hours Assistant [DATE] at 2:14 AM Hey Summer, we ap…" at bounding box center [743, 309] width 442 height 70
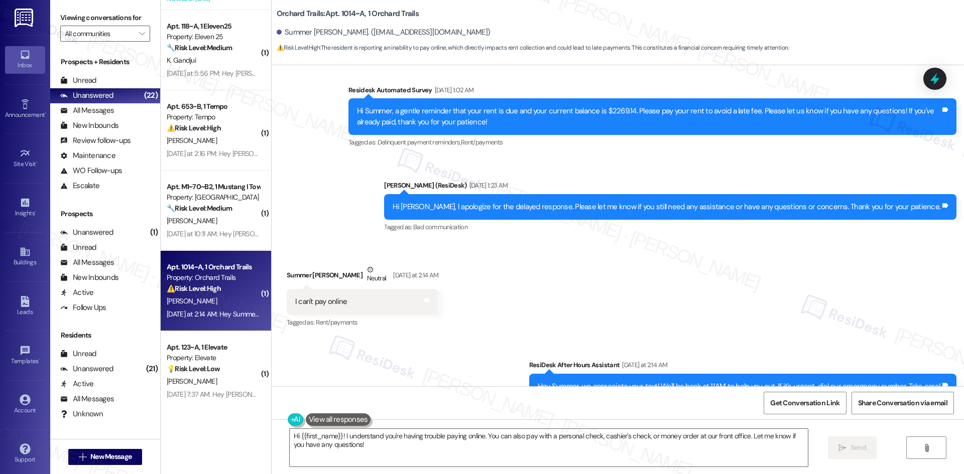
scroll to position [1716, 0]
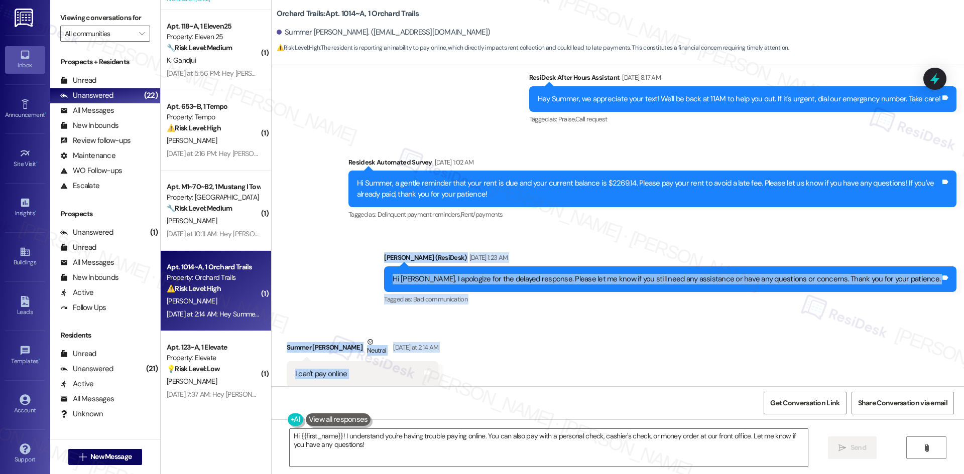
drag, startPoint x: 417, startPoint y: 275, endPoint x: 452, endPoint y: 374, distance: 104.7
click at [452, 374] on div "Survey, sent via SMS Residesk Automated Survey [DATE] 1:05 AM Hi Summer! We're …" at bounding box center [618, 225] width 692 height 321
copy div "[PERSON_NAME] (ResiDesk) [DATE] 1:23 AM Hi Summer, I apologize for the delayed …"
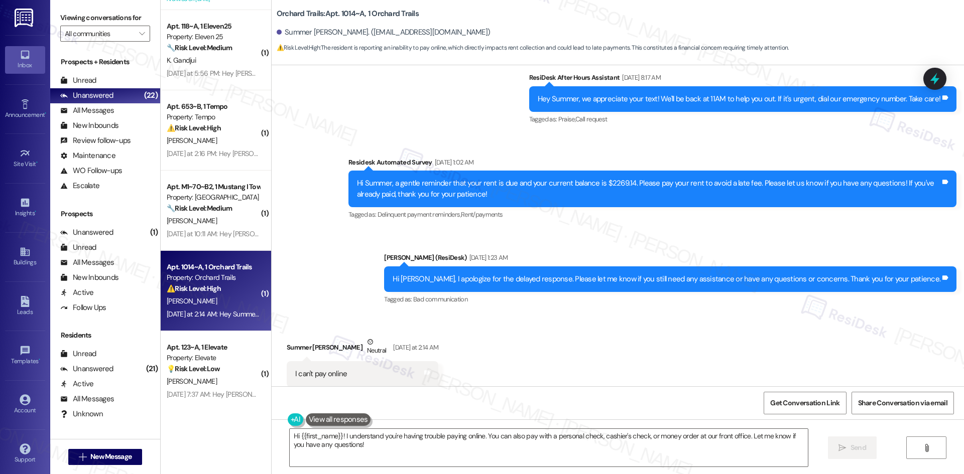
drag, startPoint x: 380, startPoint y: 138, endPoint x: 385, endPoint y: 170, distance: 32.9
click at [380, 140] on div "Sent via SMS ResiDesk After Hours Assistant [DATE] 8:17 AM Hey Summer, we appre…" at bounding box center [618, 182] width 692 height 265
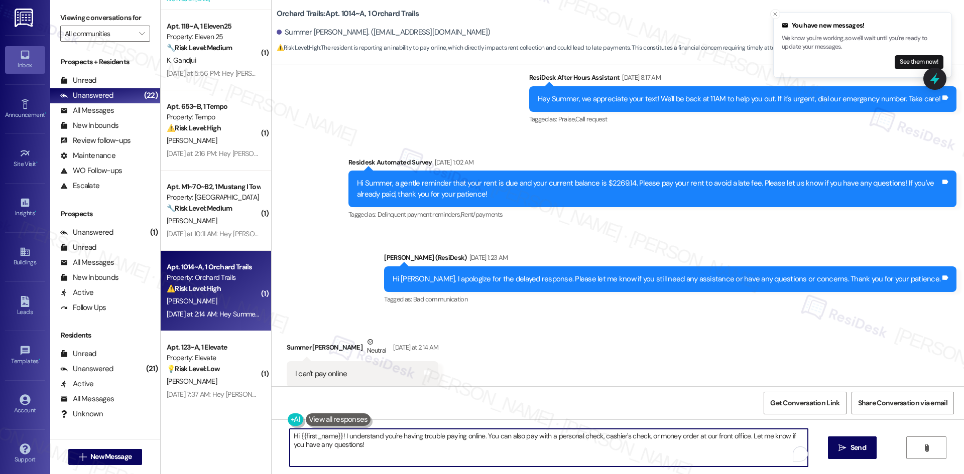
drag, startPoint x: 371, startPoint y: 453, endPoint x: 282, endPoint y: 437, distance: 90.2
click at [272, 432] on div "Hi {{first_name}}! I understand you're having trouble paying online. You can al…" at bounding box center [618, 457] width 692 height 75
paste textarea "I’m sorry you’re having trouble paying online. I’ll check in with the site team…"
type textarea "I’m sorry you’re having trouble paying online. I’ll check in with the site team…"
click at [859, 449] on span "Send" at bounding box center [858, 448] width 16 height 11
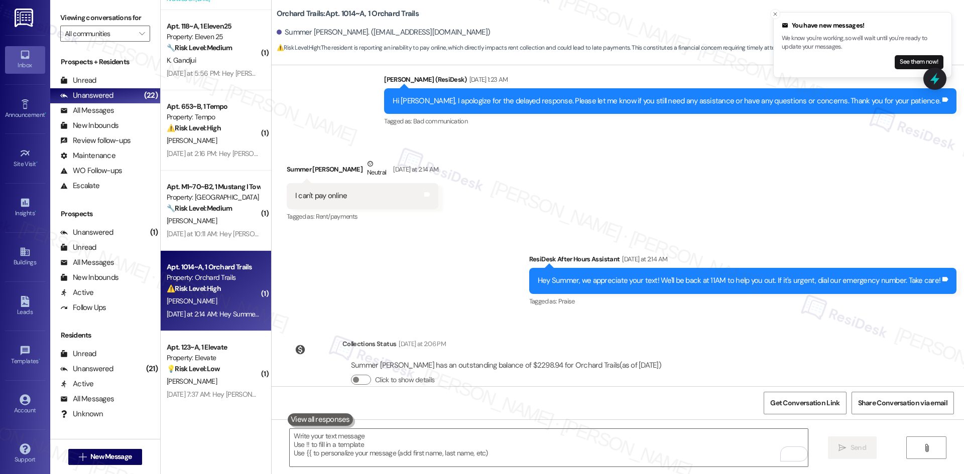
scroll to position [1998, 0]
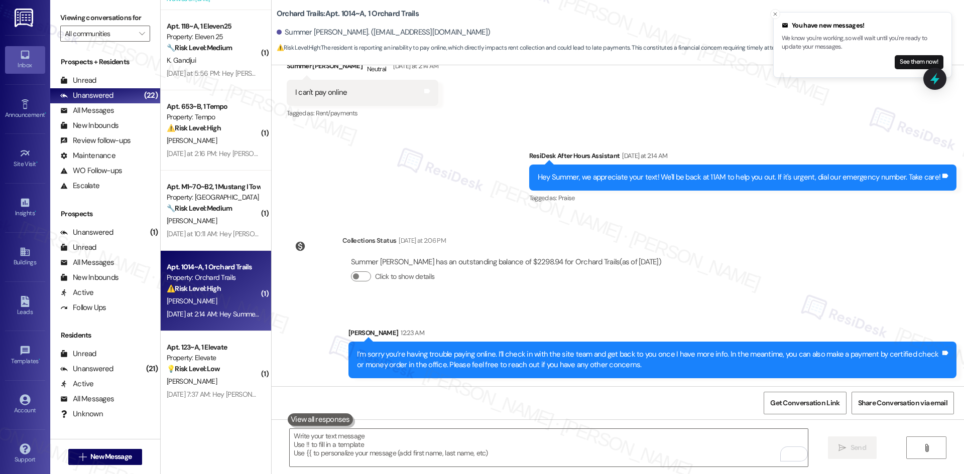
click at [531, 304] on div "Collections Status [DATE] at 2:06 PM [PERSON_NAME] has an outstanding balance o…" at bounding box center [478, 266] width 398 height 77
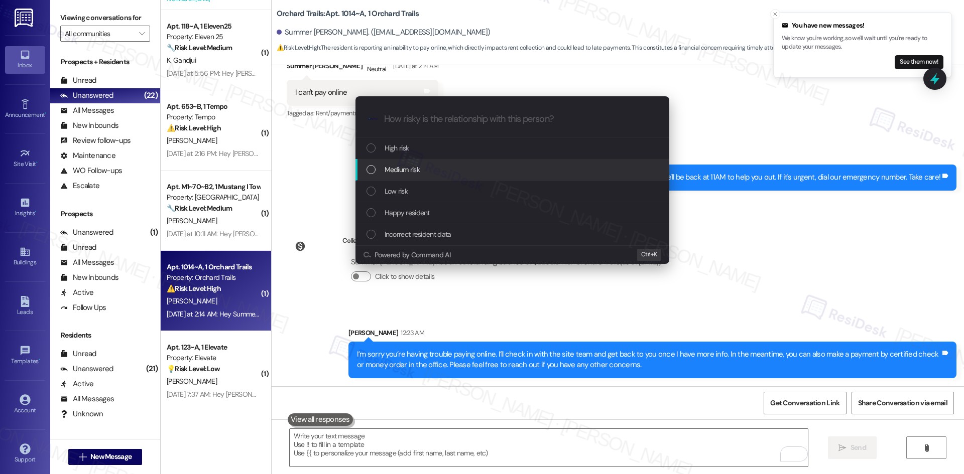
click at [453, 170] on div "Medium risk" at bounding box center [514, 169] width 294 height 11
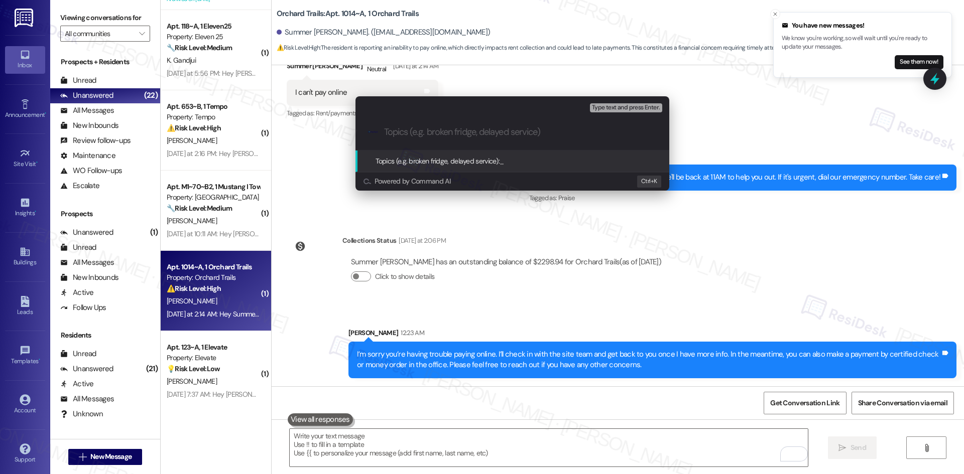
click at [432, 135] on input "Topics (e.g. broken fridge, delayed service)" at bounding box center [520, 132] width 273 height 11
paste input "Online payment issue – Alternative payment options provided"
type input "Online payment issue – Alternative payment options provided"
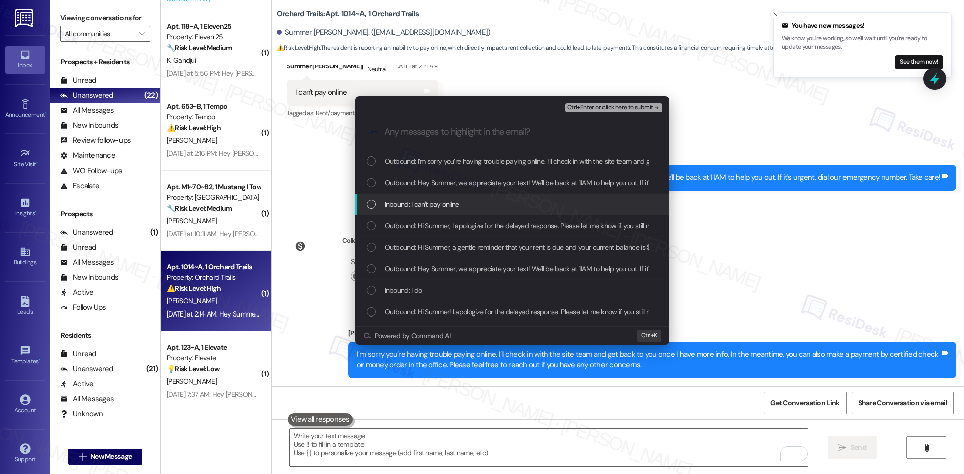
click at [433, 207] on span "Inbound: I can't pay online" at bounding box center [422, 204] width 75 height 11
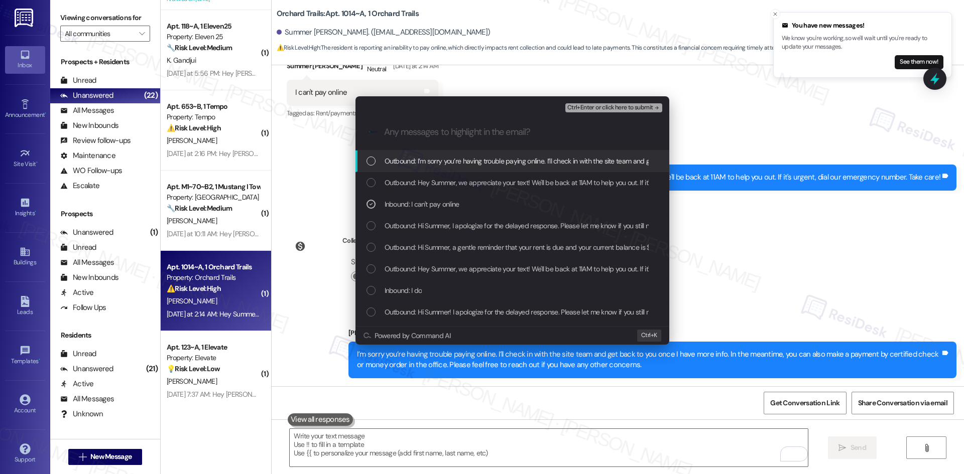
click at [657, 109] on icon "remove-block-ctrl+enter-or click here to submit" at bounding box center [656, 107] width 7 height 7
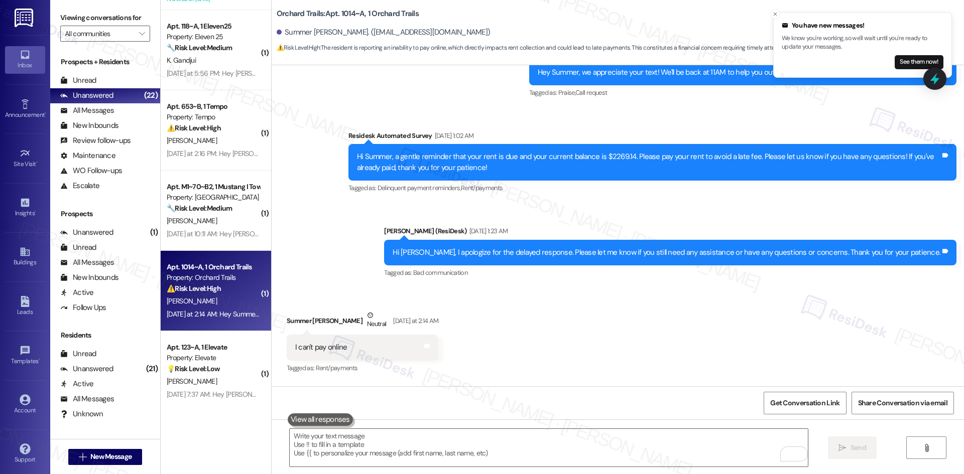
scroll to position [1739, 0]
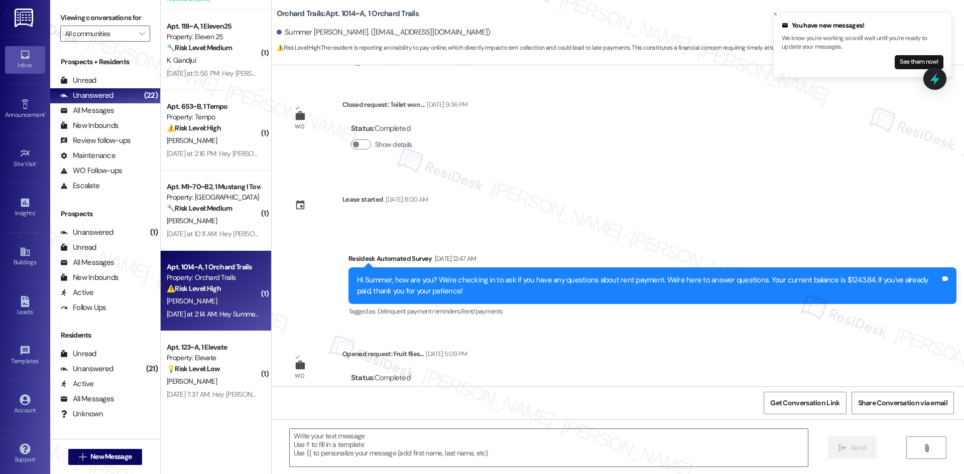
type textarea "Fetching suggested responses. Please feel free to read through the conversation…"
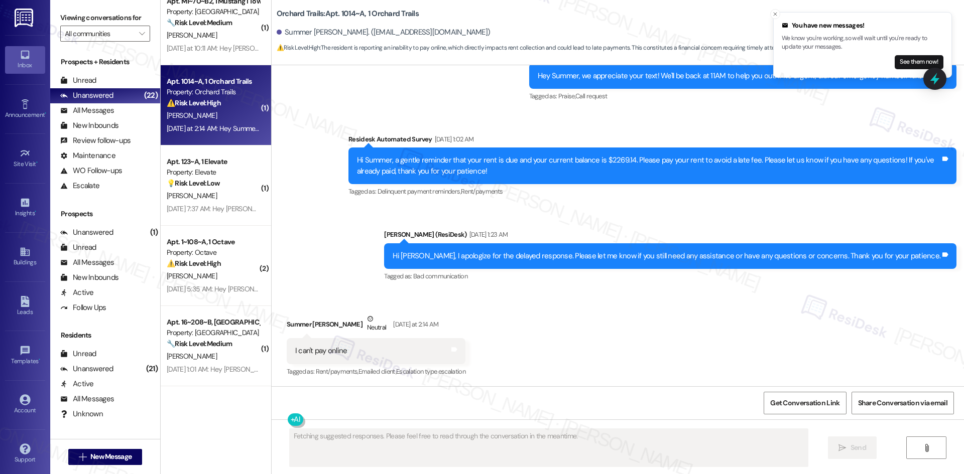
scroll to position [1556, 0]
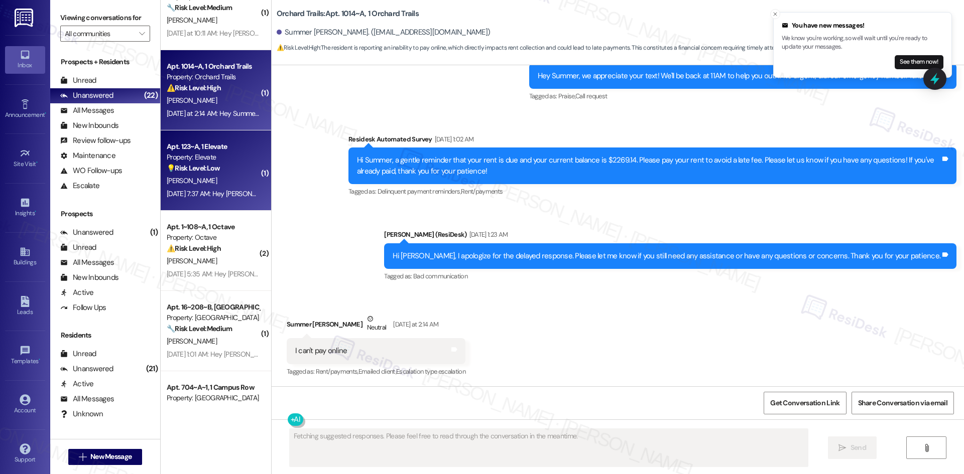
click at [178, 176] on span "[PERSON_NAME]" at bounding box center [192, 180] width 50 height 9
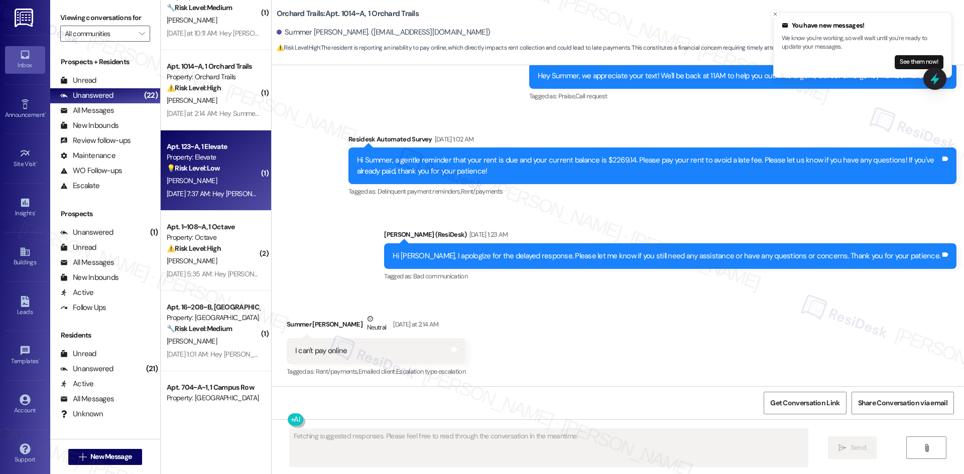
scroll to position [1374, 0]
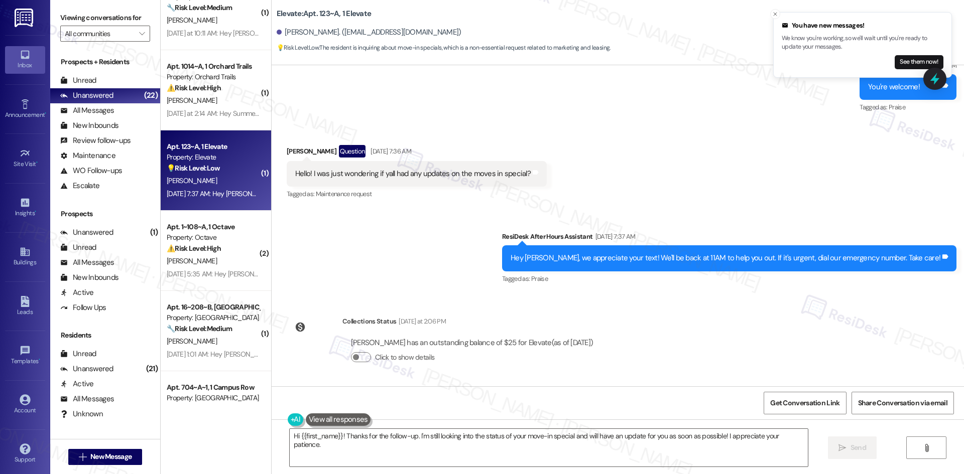
click at [395, 278] on div "Sent via SMS ResiDesk After Hours Assistant Sep 21, 2025 at 7:37 AM Hey Matthew…" at bounding box center [618, 251] width 692 height 85
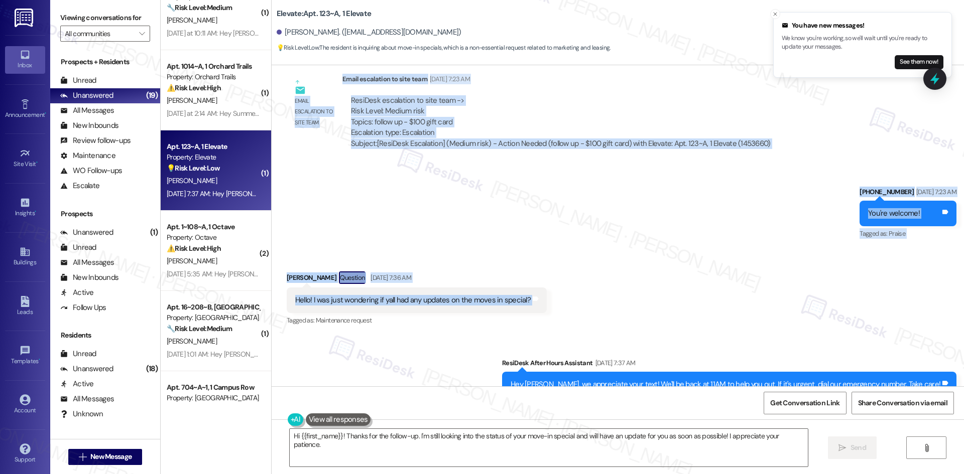
scroll to position [1323, 0]
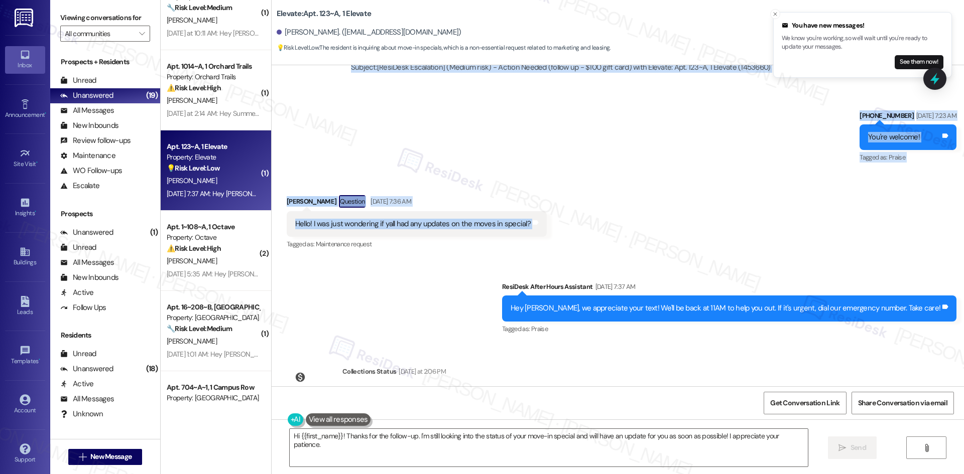
drag, startPoint x: 470, startPoint y: 94, endPoint x: 566, endPoint y: 221, distance: 158.8
click at [566, 221] on div "Lease started Aug 15, 2025 at 8:00 AM Survey, sent via SMS Residesk Automated S…" at bounding box center [618, 225] width 692 height 321
copy div "ResiDesk After Hours Assistant Sep 12, 2025 at 7:23 AM Hey Matthew, we apprecia…"
click at [439, 170] on div "Sent via SMS (720) 934-1001 Sep 12, 2025 at 7:23 AM You're welcome! Tags and no…" at bounding box center [618, 130] width 692 height 85
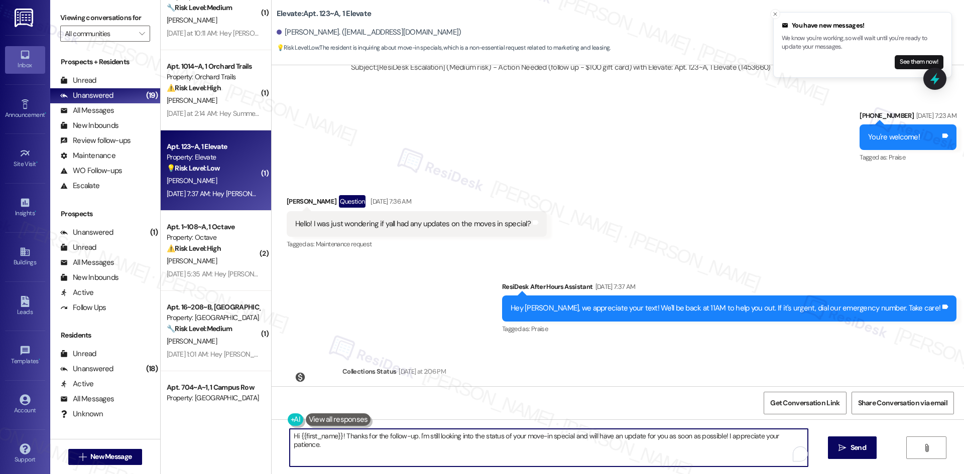
click at [439, 450] on textarea "Hi {{first_name}}! Thanks for the follow-up. I'm still looking into the status …" at bounding box center [549, 448] width 518 height 38
paste textarea "Matthew, I’m sorry I don’t have an update yet on the move-in special. I’ll foll…"
type textarea "Hi Matthew, I’m sorry I don’t have an update yet on the move-in special. I’ll f…"
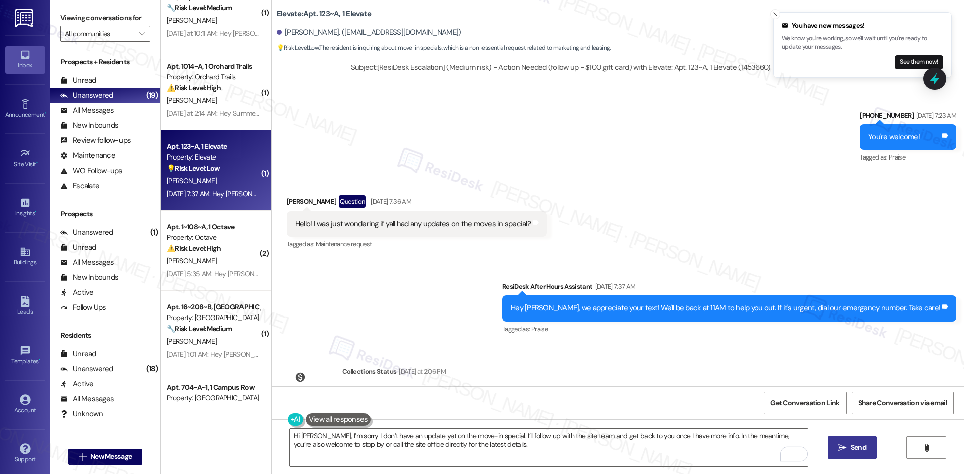
click at [846, 449] on span " Send" at bounding box center [852, 448] width 32 height 11
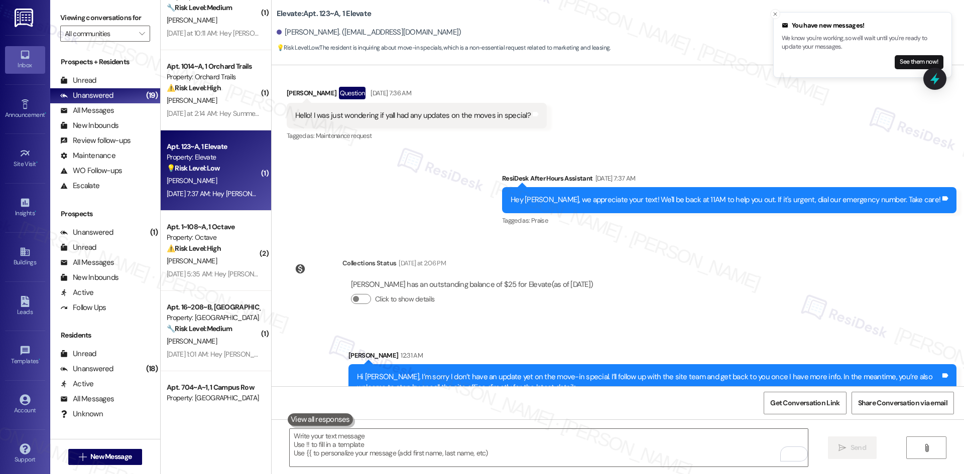
scroll to position [1454, 0]
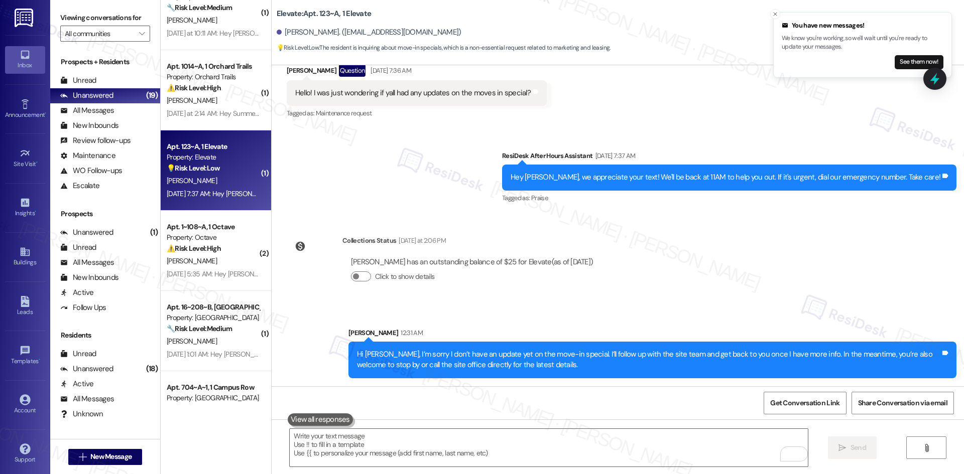
click at [603, 307] on div "Sent via SMS Sarah 12:31 AM Hi Matthew, I’m sorry I don’t have an update yet on…" at bounding box center [618, 345] width 692 height 81
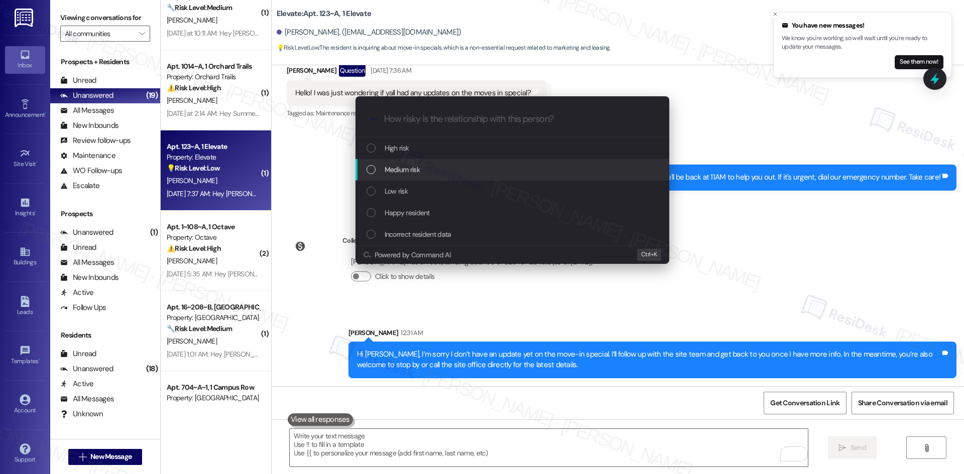
click at [436, 173] on div "Medium risk" at bounding box center [514, 169] width 294 height 11
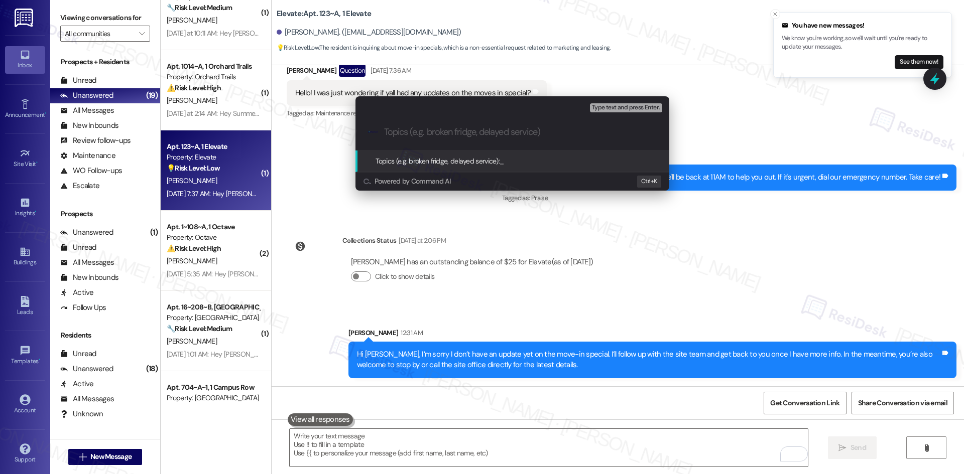
click at [427, 123] on div ".cls-1{fill:#0a055f;}.cls-2{fill:#0cc4c4;} resideskLogoBlueOrange" at bounding box center [512, 132] width 314 height 36
click at [423, 132] on input "Topics (e.g. broken fridge, delayed service)" at bounding box center [520, 132] width 273 height 11
paste input "Follow-up on move-in special / $100 gift card"
type input "Follow-up on move-in special / $100 gift card"
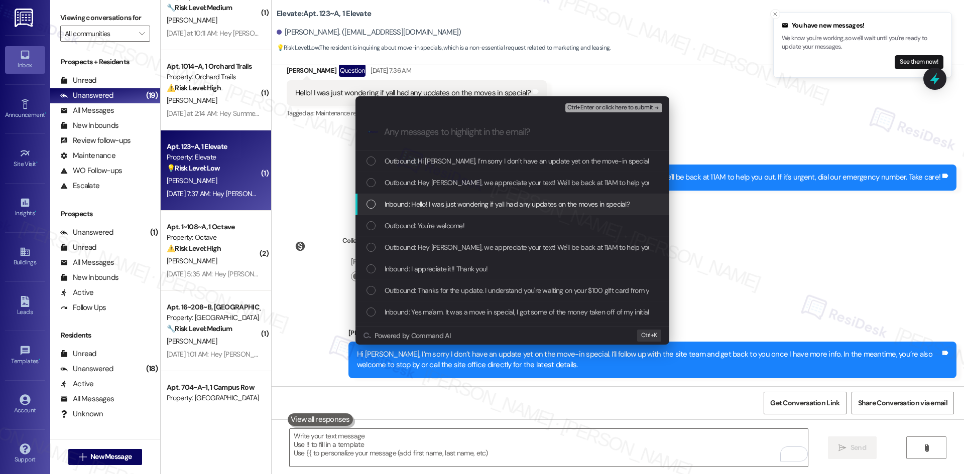
click at [446, 210] on div "Inbound: Hello! I was just wondering if yall had any updates on the moves in sp…" at bounding box center [512, 205] width 314 height 22
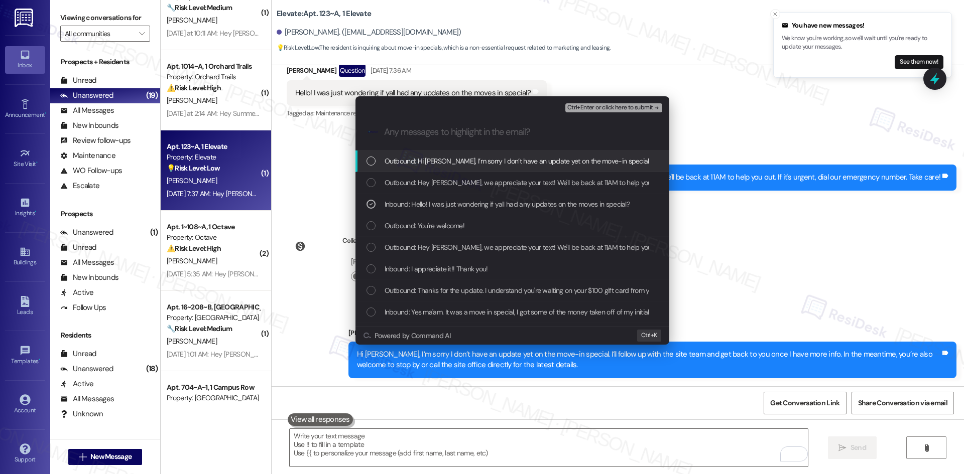
click at [643, 105] on span "Ctrl+Enter or click here to submit" at bounding box center [610, 107] width 86 height 7
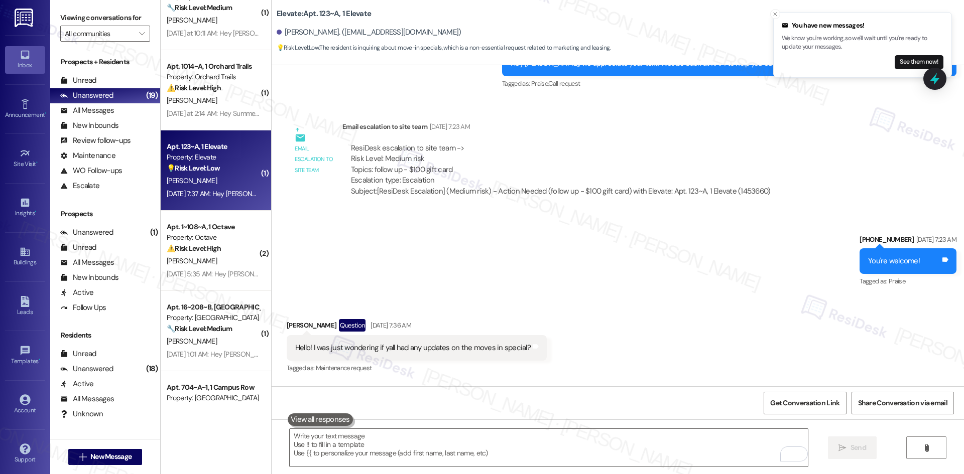
scroll to position [1196, 0]
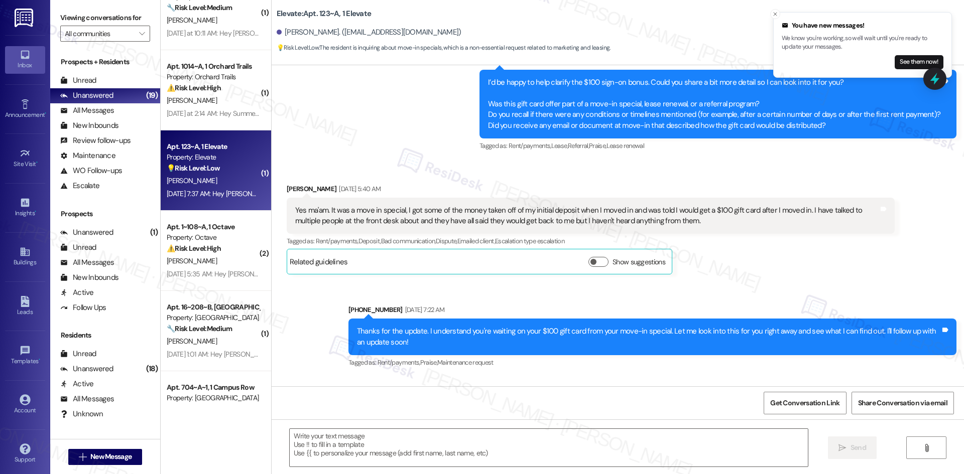
type textarea "Fetching suggested responses. Please feel free to read through the conversation…"
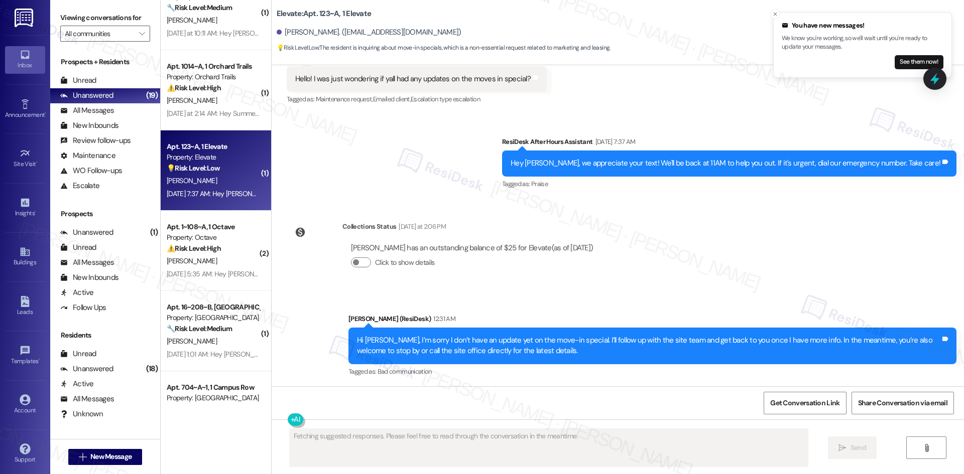
scroll to position [1469, 0]
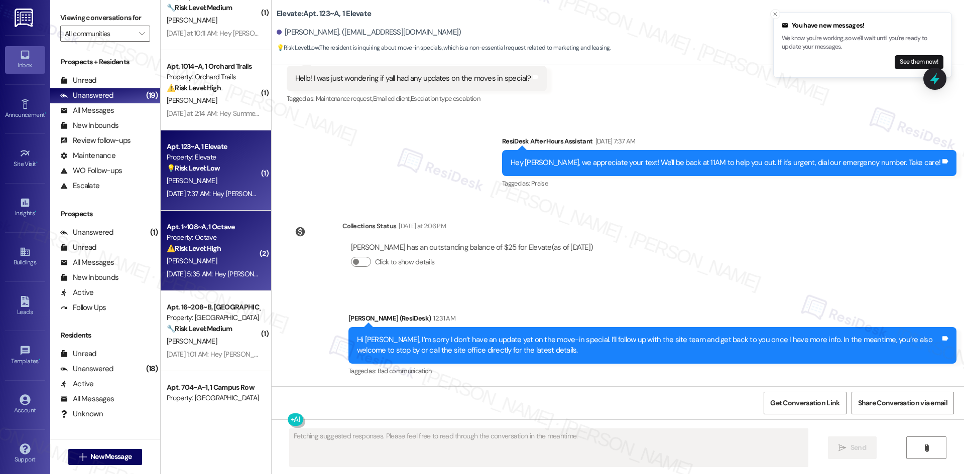
click at [227, 275] on div "Sep 21, 2025 at 5:35 AM: Hey Shreya, we appreciate your text! We'll be back at …" at bounding box center [389, 274] width 445 height 9
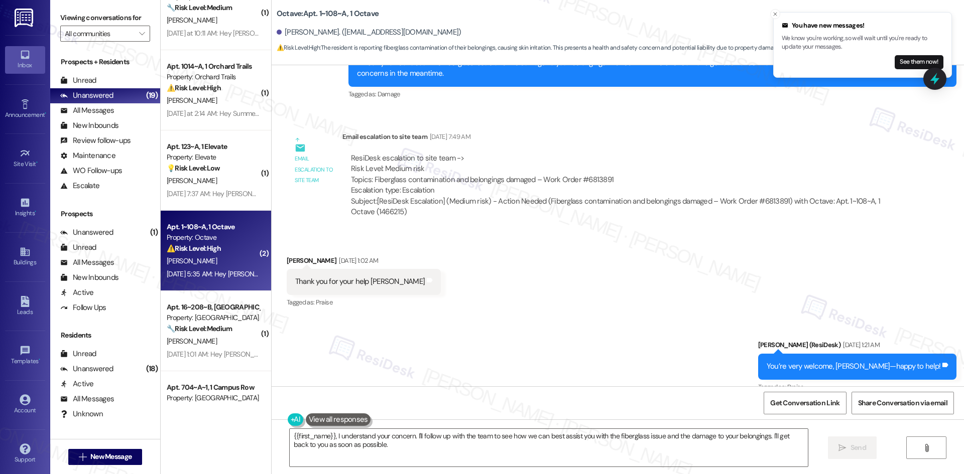
scroll to position [1193, 0]
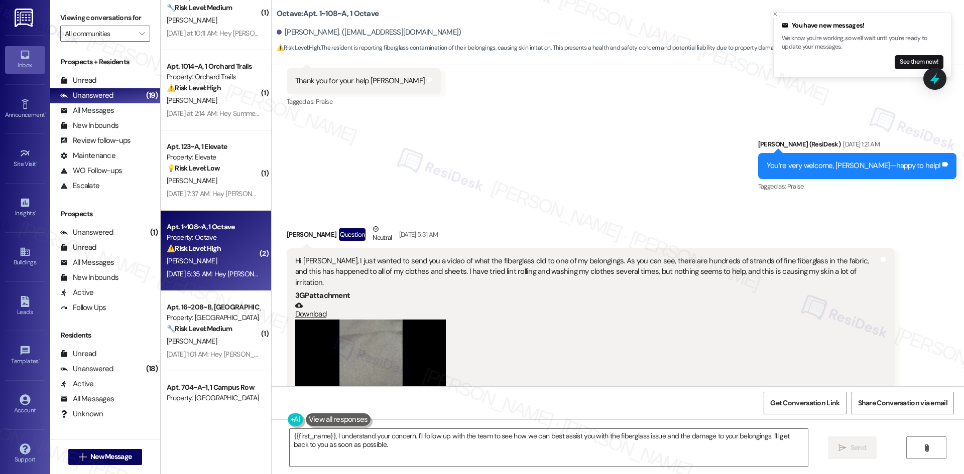
click at [440, 177] on div "Sent via SMS Sarah (ResiDesk) Sep 19, 2025 at 1:21 AM You’re very welcome, Shre…" at bounding box center [618, 158] width 692 height 85
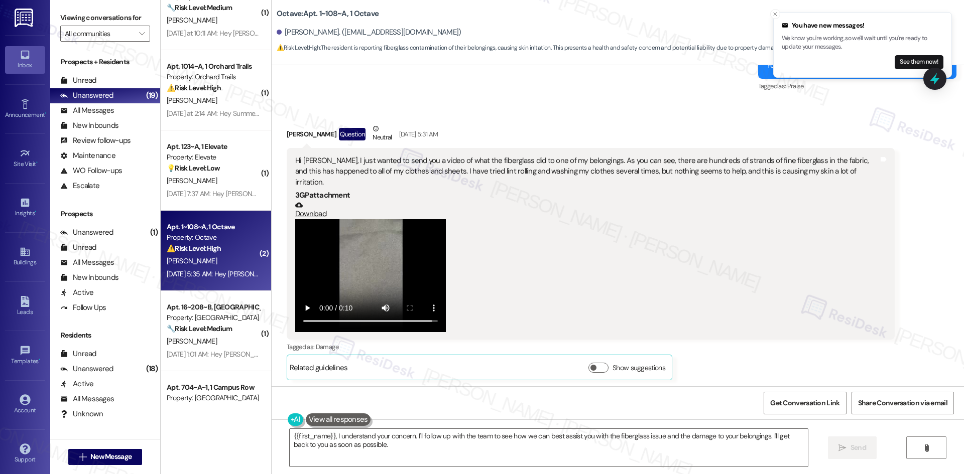
scroll to position [1143, 0]
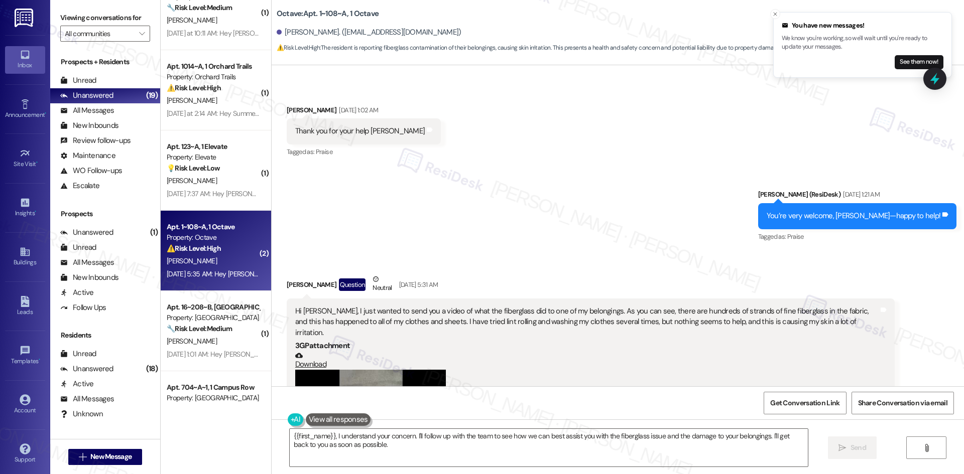
drag, startPoint x: 752, startPoint y: 173, endPoint x: 757, endPoint y: 180, distance: 8.6
click at [757, 180] on div "Sent via SMS Sarah (ResiDesk) Sep 19, 2025 at 1:21 AM You’re very welcome, Shre…" at bounding box center [618, 209] width 692 height 85
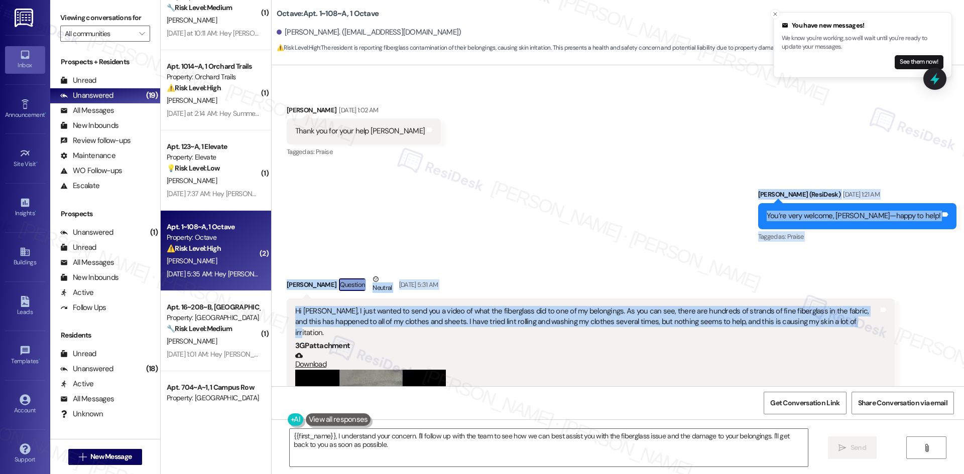
drag, startPoint x: 817, startPoint y: 229, endPoint x: 835, endPoint y: 309, distance: 82.3
click at [835, 309] on div "WO Opened request: Toilet runs... Aug 23, 2025 at 10:23 PM Status : Completed S…" at bounding box center [618, 225] width 692 height 321
copy div "Sarah (ResiDesk) Sep 19, 2025 at 1:21 AM You’re very welcome, Shreya—happy to h…"
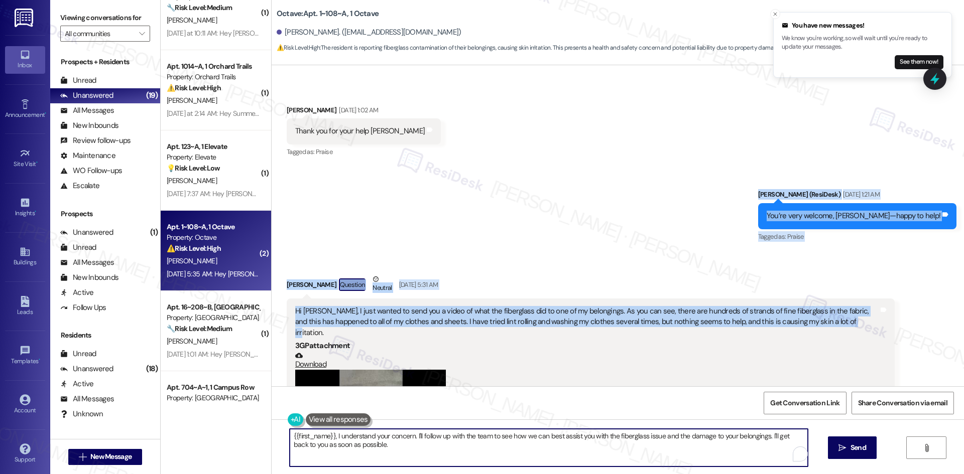
click at [478, 453] on textarea "{{first_name}}, I understand your concern. I'll follow up with the team to see …" at bounding box center [549, 448] width 518 height 38
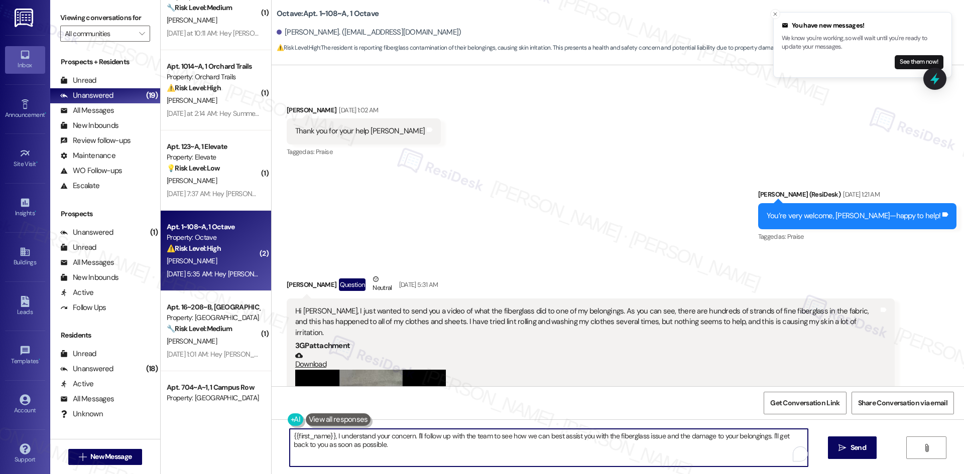
paste textarea "Hi Shreya, thank you for sharing the video and I’m so sorry you’re dealing with…"
click at [471, 434] on textarea "Hi Shreya, thank you for sharing the video and I’m so sorry you’re dealing with…" at bounding box center [549, 448] width 518 height 38
click at [413, 436] on textarea "Hi Shreya, thank you for sharing the video and I’m so sorry you’re still dealin…" at bounding box center [549, 448] width 518 height 38
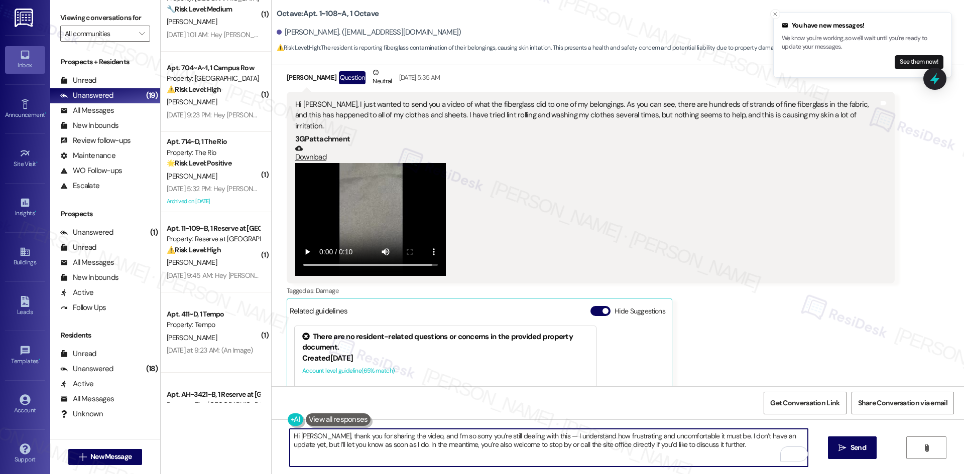
scroll to position [1695, 0]
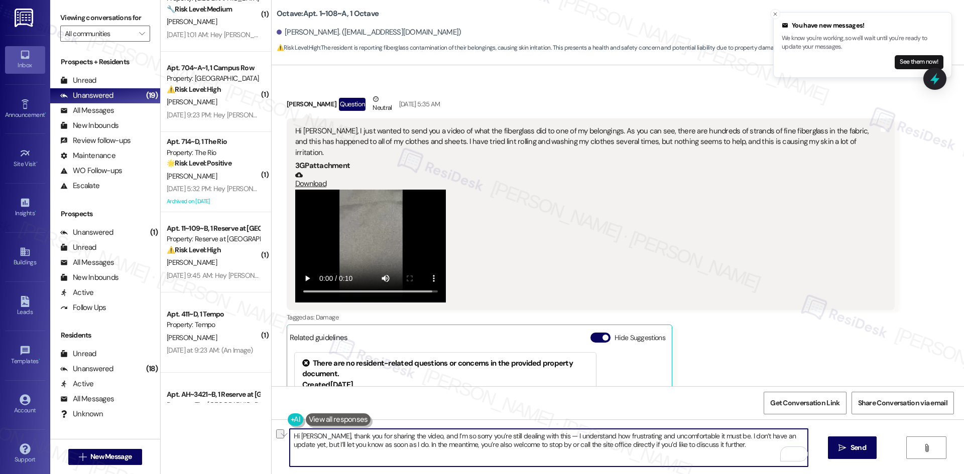
drag, startPoint x: 702, startPoint y: 443, endPoint x: 636, endPoint y: 451, distance: 67.2
click at [636, 451] on textarea "Hi Shreya, thank you for sharing the video, and I’m so sorry you’re still deali…" at bounding box center [549, 448] width 518 height 38
click at [676, 455] on textarea "Hi Shreya, thank you for sharing the video, and I’m so sorry you’re still deali…" at bounding box center [549, 448] width 518 height 38
drag, startPoint x: 655, startPoint y: 445, endPoint x: 701, endPoint y: 445, distance: 46.7
click at [701, 445] on textarea "Hi Shreya, thank you for sharing the video, and I’m so sorry you’re still deali…" at bounding box center [549, 448] width 518 height 38
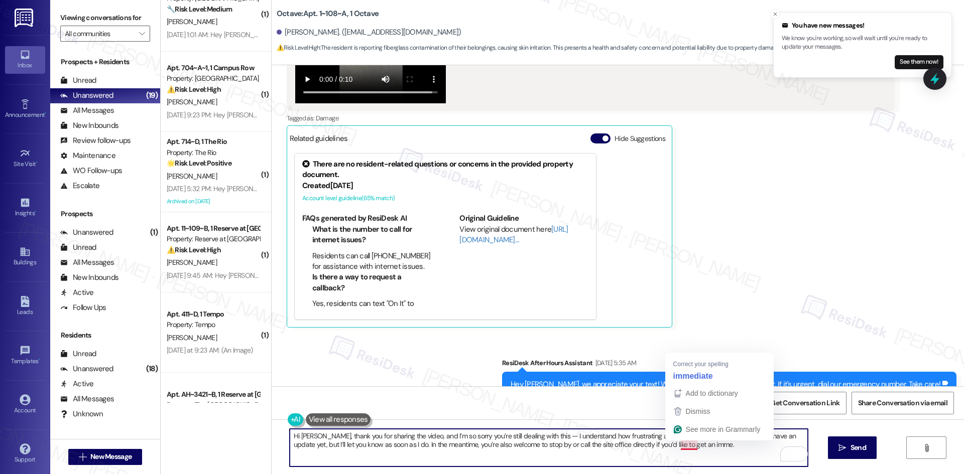
scroll to position [1896, 0]
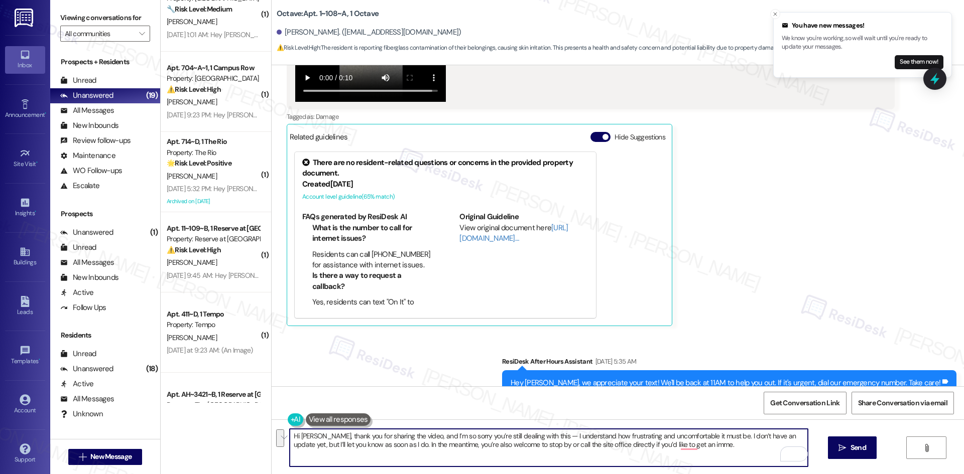
drag, startPoint x: 708, startPoint y: 446, endPoint x: 231, endPoint y: 434, distance: 477.1
click at [231, 434] on div "( 1 ) Apt. 123~A, 1 Elevate Property: Elevate 💡 Risk Level: Low The resident is…" at bounding box center [562, 237] width 803 height 474
paste textarea "and I’m so sorry you’re dealing with this — I understand how frustrating and un…"
drag, startPoint x: 684, startPoint y: 444, endPoint x: 665, endPoint y: 442, distance: 19.2
click at [665, 442] on textarea "Hi Shreya, thank you for sharing the video and I’m so sorry you’re dealing with…" at bounding box center [549, 448] width 518 height 38
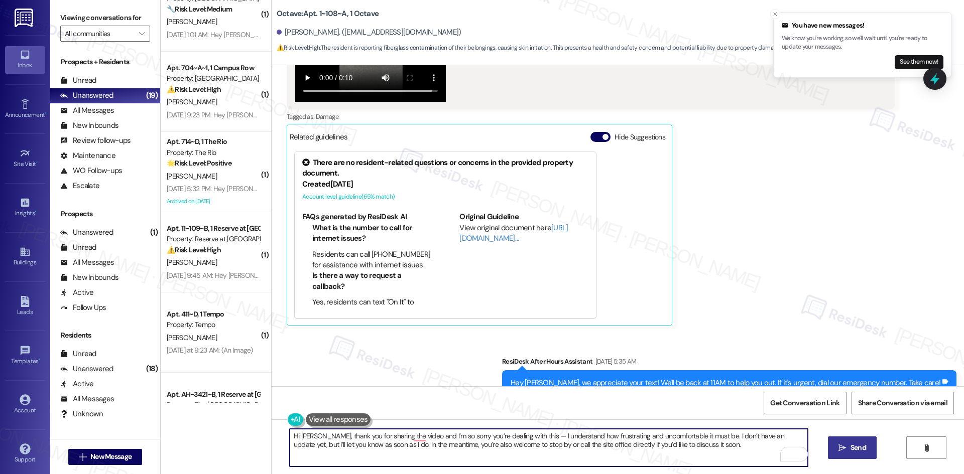
type textarea "Hi Shreya, thank you for sharing the video and I’m so sorry you’re dealing with…"
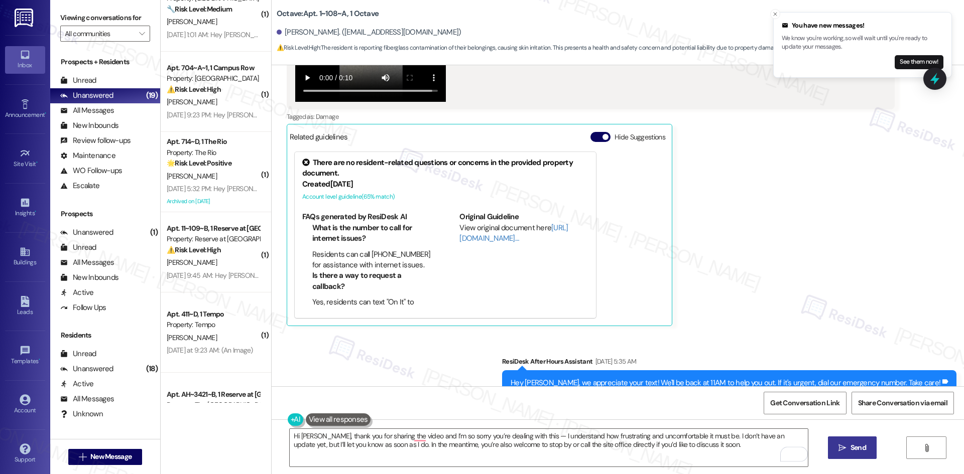
click at [835, 451] on button " Send" at bounding box center [852, 448] width 49 height 23
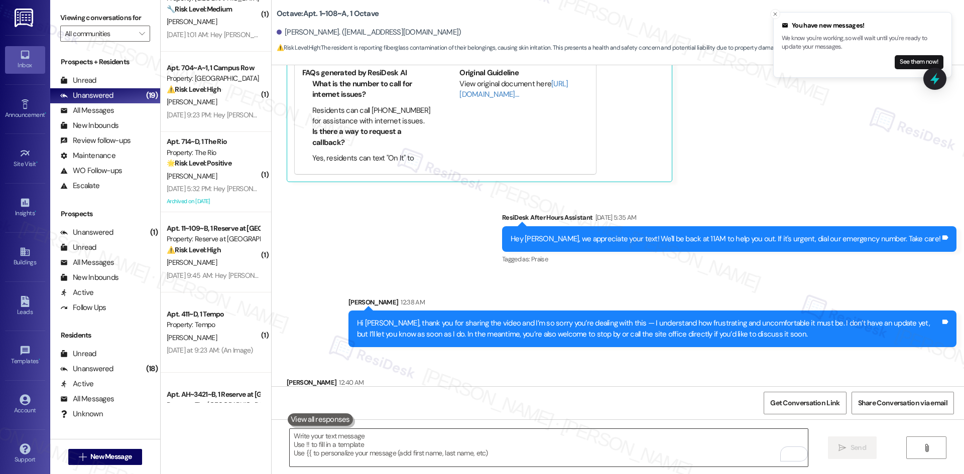
scroll to position [2046, 0]
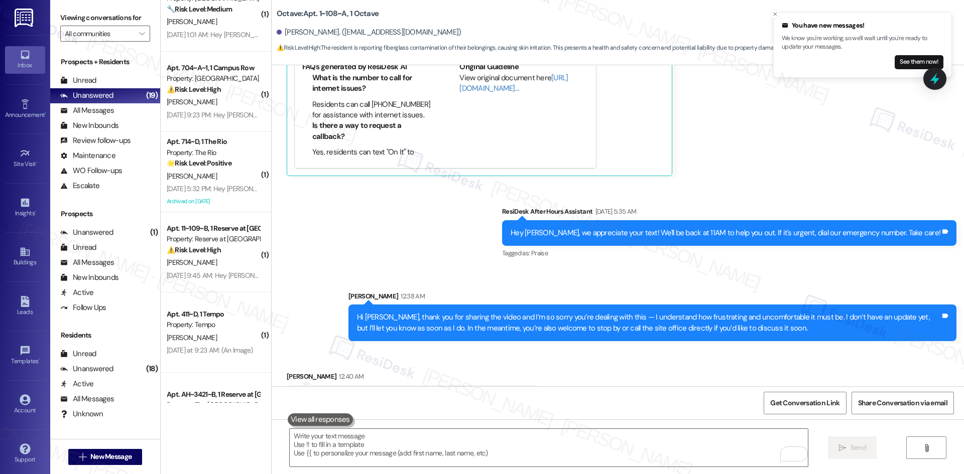
click at [361, 199] on div "Sent via SMS ResiDesk After Hours Assistant Sep 21, 2025 at 5:35 AM Hey Shreya,…" at bounding box center [618, 267] width 692 height 166
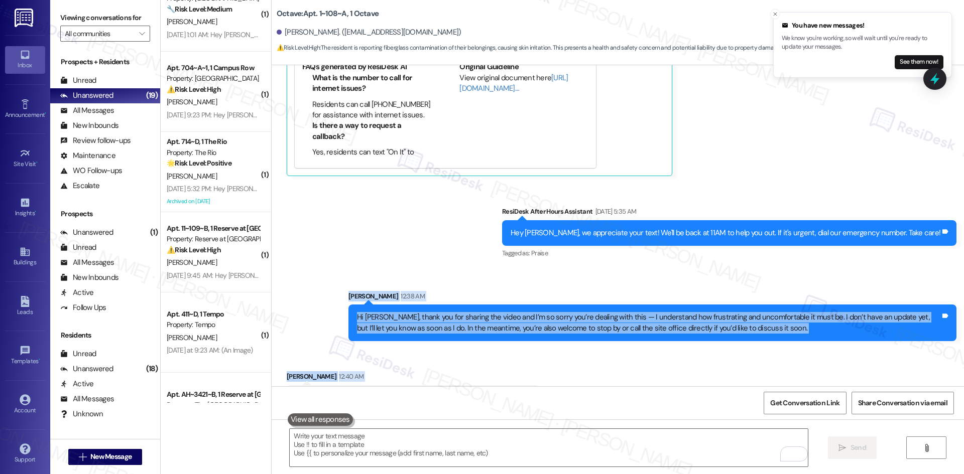
drag, startPoint x: 326, startPoint y: 258, endPoint x: 549, endPoint y: 359, distance: 244.7
click at [549, 359] on div "WO Opened request: Toilet runs... Aug 23, 2025 at 10:23 PM Status : Completed S…" at bounding box center [618, 225] width 692 height 321
copy div "Sarah 12:38 AM Hi Shreya, thank you for sharing the video and I’m so sorry you’…"
click at [542, 350] on div "Received via SMS Shreya Ganguly 12:40 AM What number can I reach the office at …" at bounding box center [618, 384] width 692 height 70
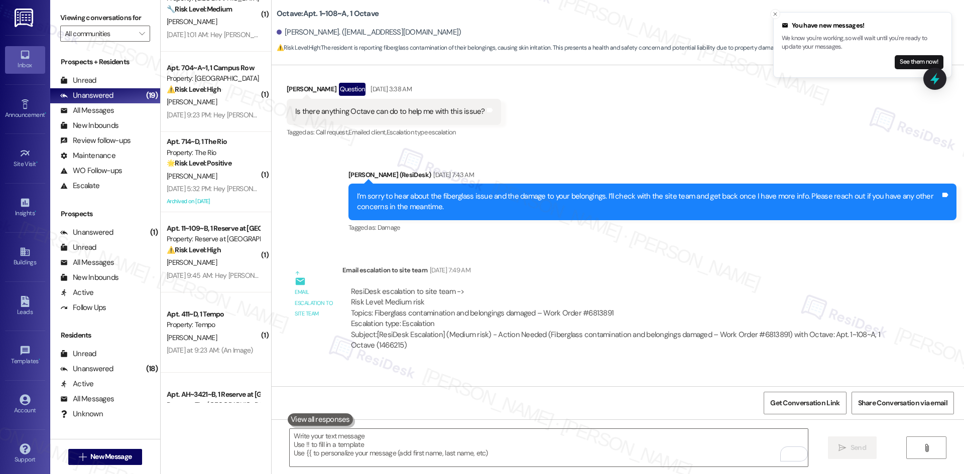
scroll to position [841, 0]
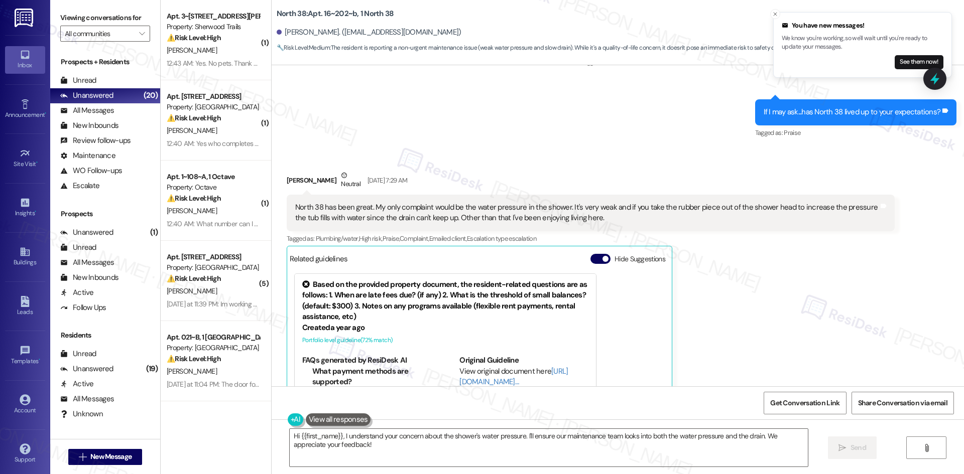
scroll to position [659, 0]
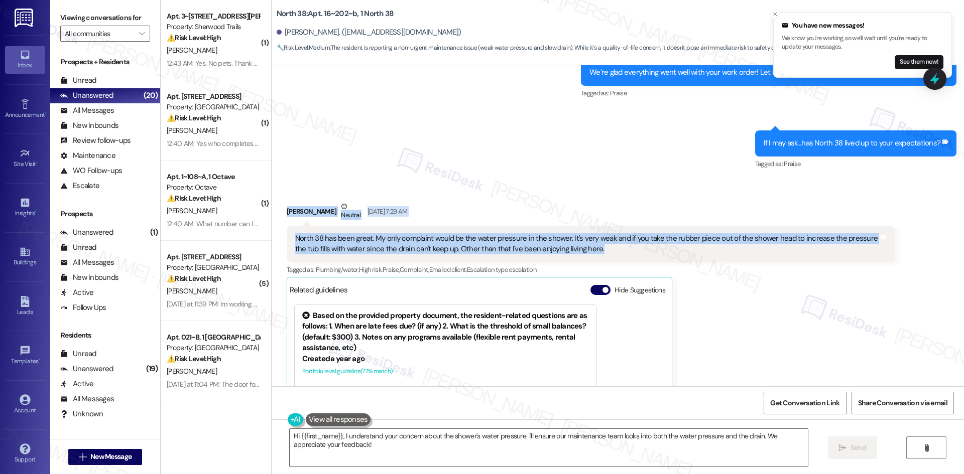
drag, startPoint x: 297, startPoint y: 200, endPoint x: 626, endPoint y: 240, distance: 331.3
click at [626, 240] on div "Received via SMS [PERSON_NAME] Neutral [DATE] 7:29 AM North 38 has been great. …" at bounding box center [618, 340] width 692 height 322
copy div "[PERSON_NAME] Neutral [DATE] 7:29 AM North 38 has been great. My only complaint…"
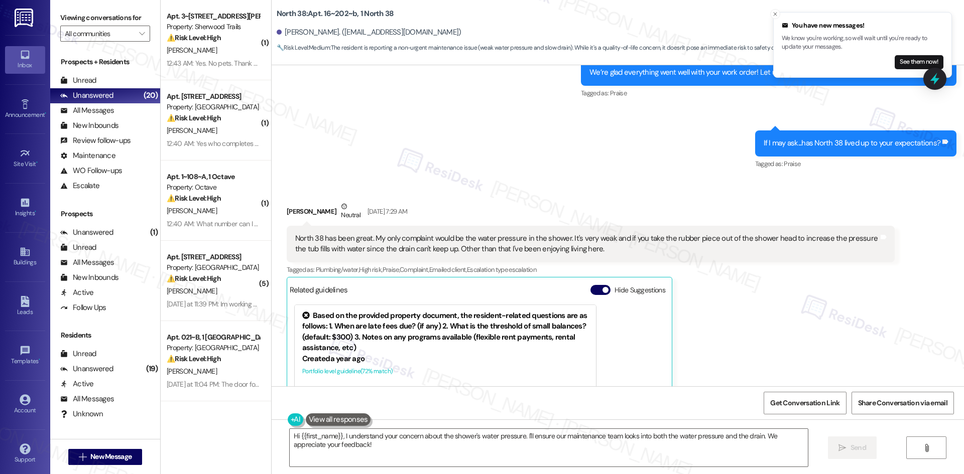
click at [783, 315] on div "[PERSON_NAME] Neutral [DATE] 7:29 AM North 38 has been great. My only complaint…" at bounding box center [591, 347] width 608 height 292
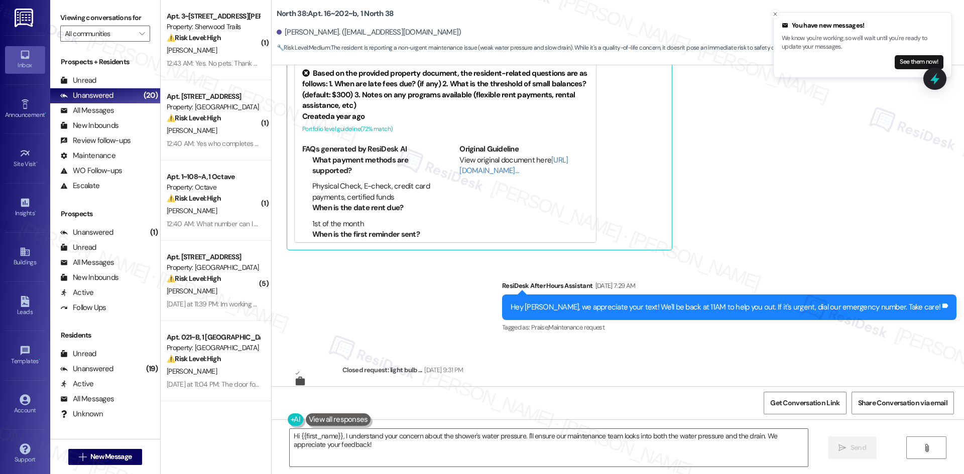
scroll to position [1061, 0]
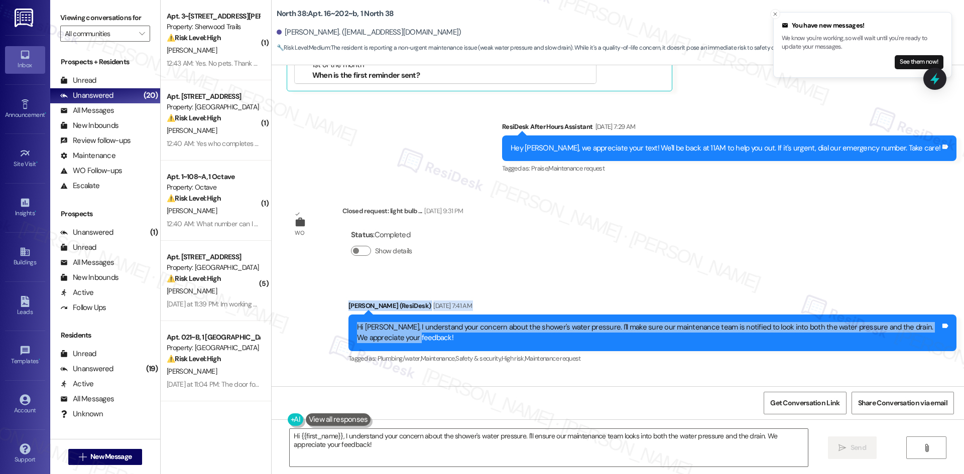
drag, startPoint x: 335, startPoint y: 290, endPoint x: 398, endPoint y: 328, distance: 73.7
click at [398, 328] on div "Sent via SMS [PERSON_NAME] (ResiDesk) [DATE] 7:41 AM Hi [PERSON_NAME], I unders…" at bounding box center [652, 333] width 623 height 80
copy div "[PERSON_NAME] (ResiDesk) [DATE] 7:41 AM Hi [PERSON_NAME], I understand your con…"
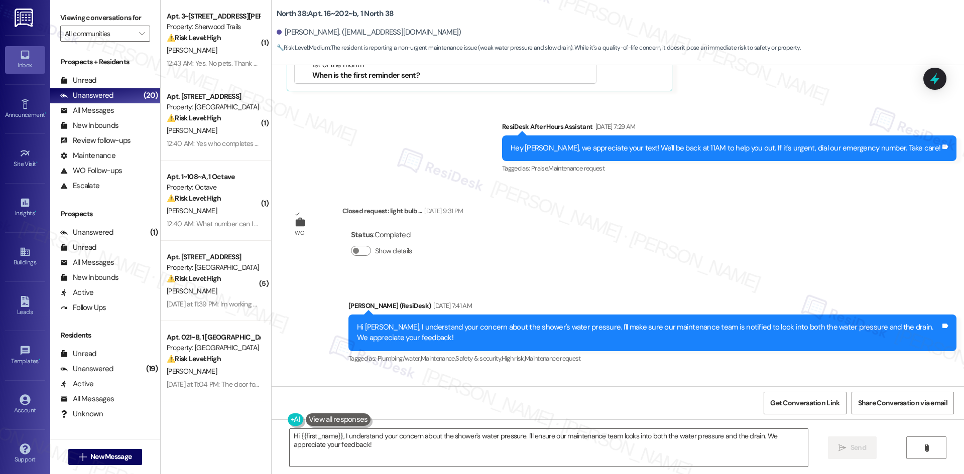
click at [426, 376] on div "Lease started [DATE] 8:00 AM Survey, sent via SMS Residesk Automated Survey [DA…" at bounding box center [618, 225] width 692 height 321
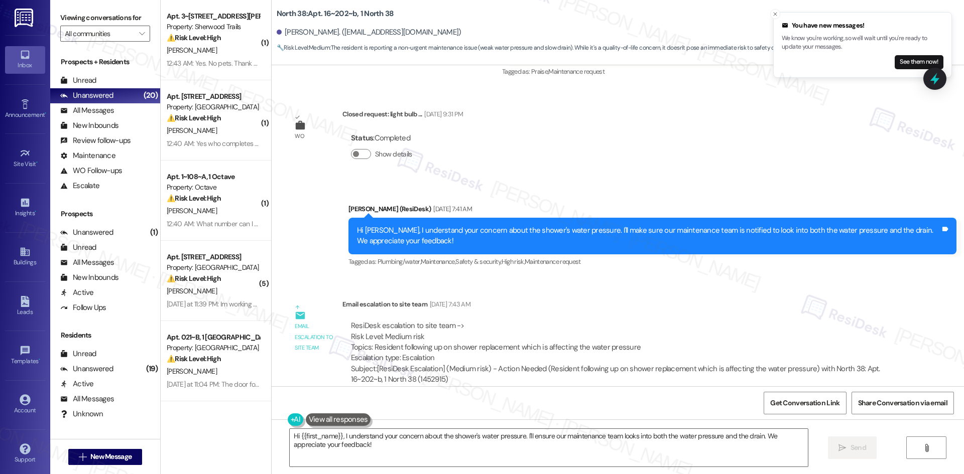
scroll to position [1161, 0]
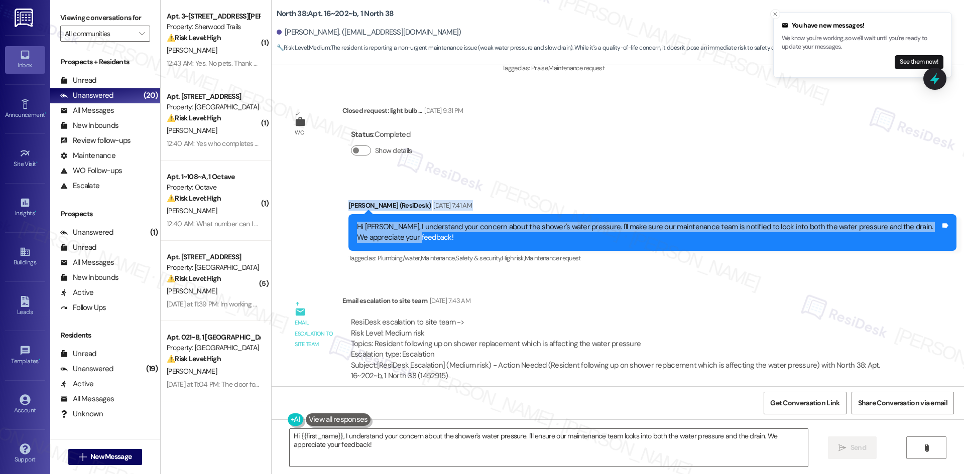
drag, startPoint x: 311, startPoint y: 164, endPoint x: 647, endPoint y: 228, distance: 341.6
click at [647, 228] on div "Lease started [DATE] 8:00 AM Survey, sent via SMS Residesk Automated Survey [DA…" at bounding box center [618, 225] width 692 height 321
copy div "Show details Sent via SMS [PERSON_NAME] (ResiDesk) [DATE] 7:41 AM Hi [PERSON_NA…"
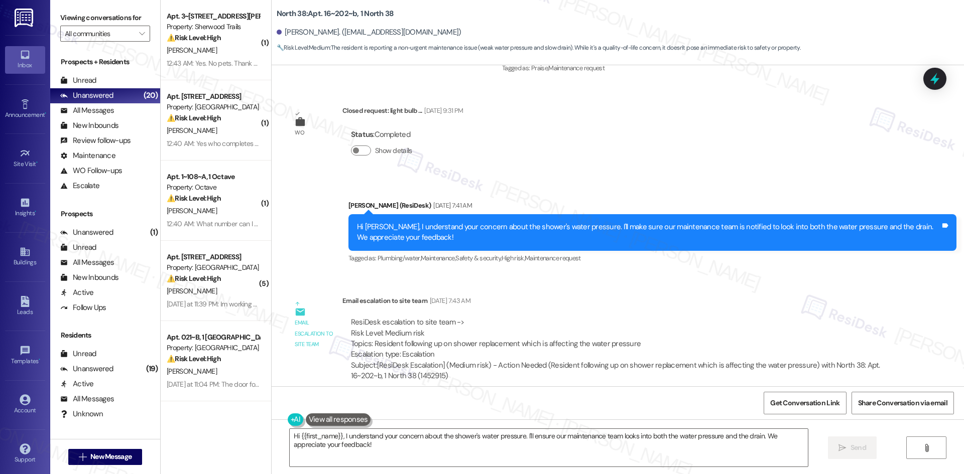
click at [449, 317] on div "ResiDesk escalation to site team -> Risk Level: Medium risk Topics: Resident fo…" at bounding box center [618, 338] width 535 height 43
click at [512, 193] on div "Sent via SMS [PERSON_NAME] (ResiDesk) [DATE] 7:41 AM Hi [PERSON_NAME], I unders…" at bounding box center [652, 233] width 623 height 80
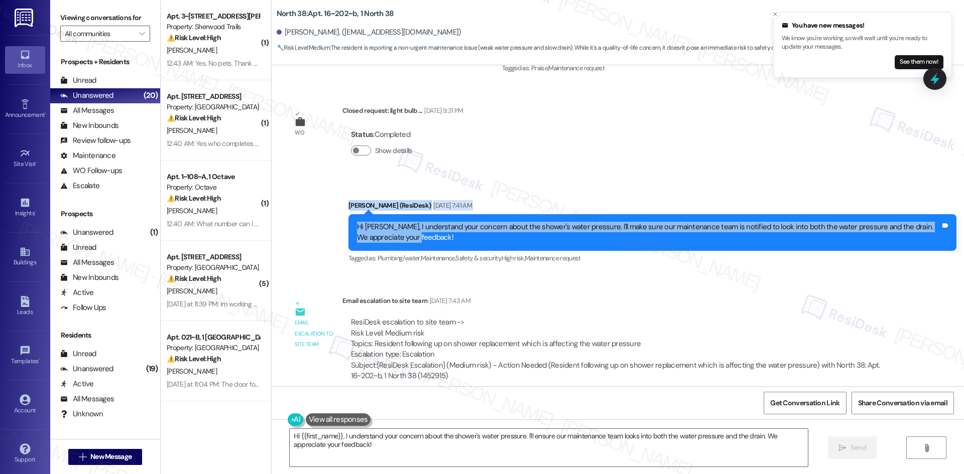
drag, startPoint x: 336, startPoint y: 188, endPoint x: 483, endPoint y: 226, distance: 152.1
click at [483, 226] on div "Sent via SMS [PERSON_NAME] (ResiDesk) [DATE] 7:41 AM Hi [PERSON_NAME], I unders…" at bounding box center [618, 225] width 692 height 95
copy div "[PERSON_NAME] (ResiDesk) [DATE] 7:41 AM Hi [PERSON_NAME], I understand your con…"
click at [544, 178] on div "Sent via SMS [PERSON_NAME] (ResiDesk) [DATE] 7:41 AM Hi [PERSON_NAME], I unders…" at bounding box center [618, 225] width 692 height 95
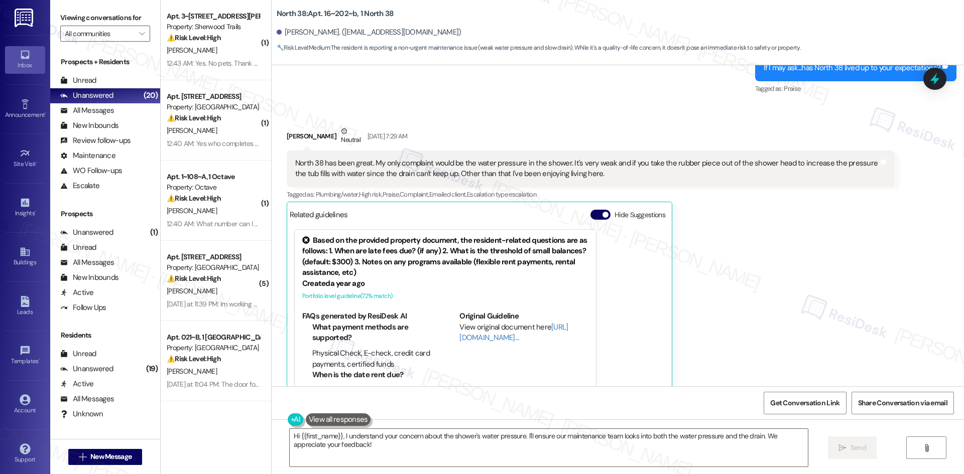
scroll to position [860, 0]
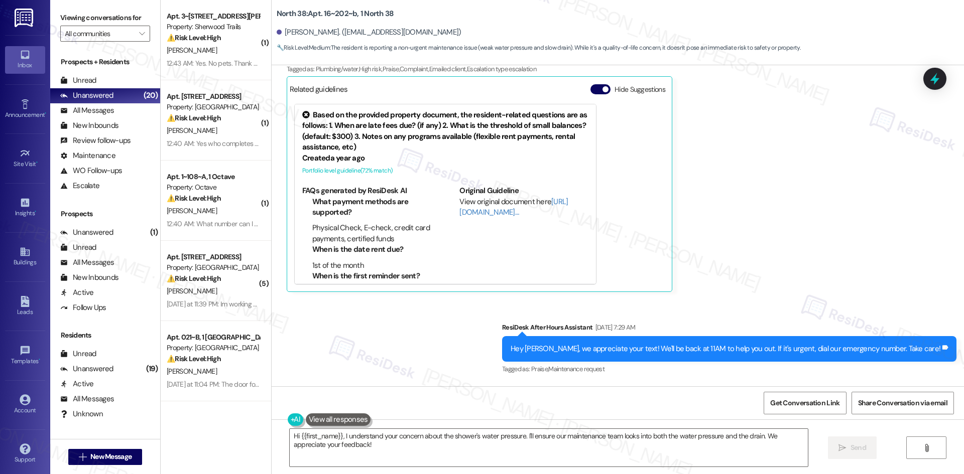
click at [721, 188] on div "[PERSON_NAME] Neutral [DATE] 7:29 AM North 38 has been great. My only complaint…" at bounding box center [591, 147] width 608 height 292
click at [727, 277] on div "[PERSON_NAME] Neutral [DATE] 7:29 AM North 38 has been great. My only complaint…" at bounding box center [591, 147] width 608 height 292
click at [774, 14] on line "Close toast" at bounding box center [775, 14] width 3 height 3
click at [772, 165] on div "[PERSON_NAME] Neutral [DATE] 7:29 AM North 38 has been great. My only complaint…" at bounding box center [591, 147] width 608 height 292
click at [755, 206] on div "[PERSON_NAME] Neutral [DATE] 7:29 AM North 38 has been great. My only complaint…" at bounding box center [591, 147] width 608 height 292
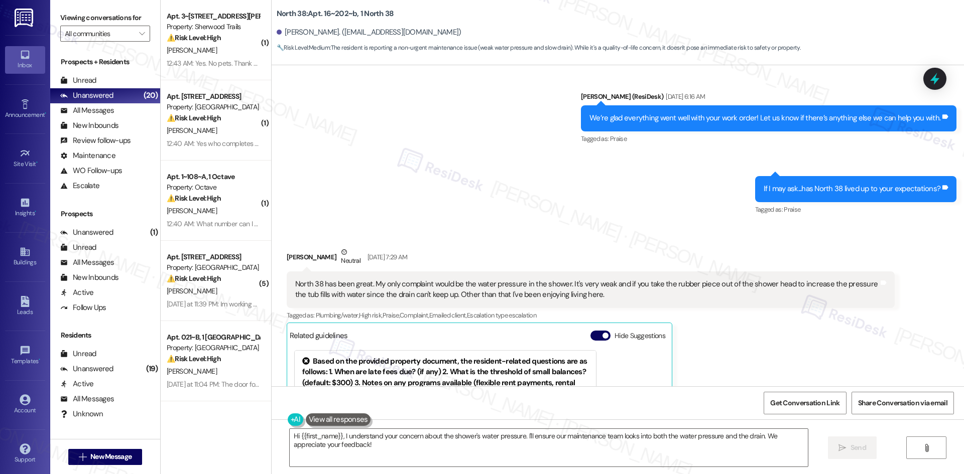
scroll to position [559, 0]
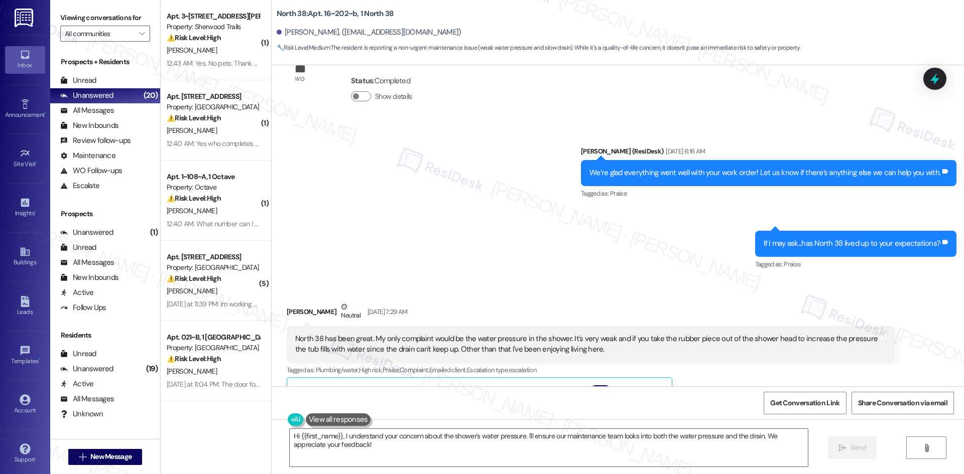
drag, startPoint x: 583, startPoint y: 199, endPoint x: 584, endPoint y: 219, distance: 20.6
click at [583, 199] on div "Sent via SMS [PERSON_NAME] (ResiDesk) [DATE] 6:16 AM We’re glad everything went…" at bounding box center [618, 202] width 692 height 156
click at [492, 465] on textarea "Hi {{first_name}}, I understand your concern about the shower's water pressure.…" at bounding box center [549, 448] width 518 height 38
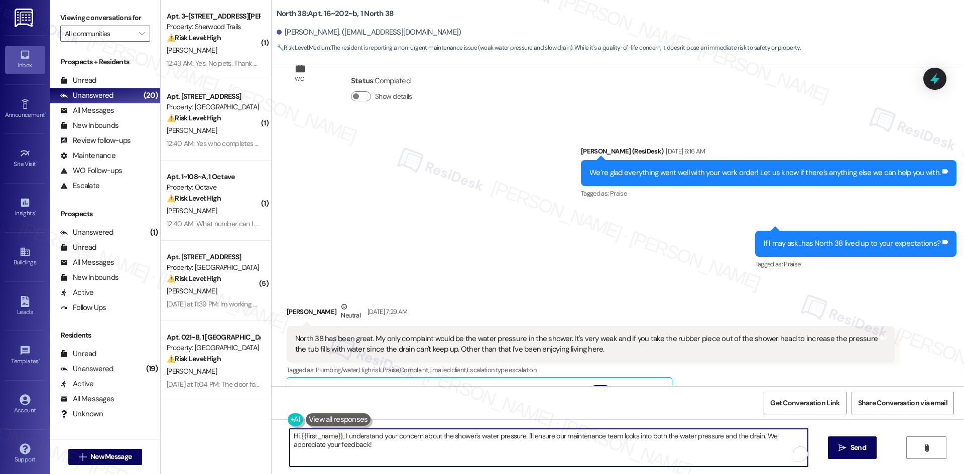
paste textarea "[PERSON_NAME], thanks again for sharing your feedback. The site team mentioned …"
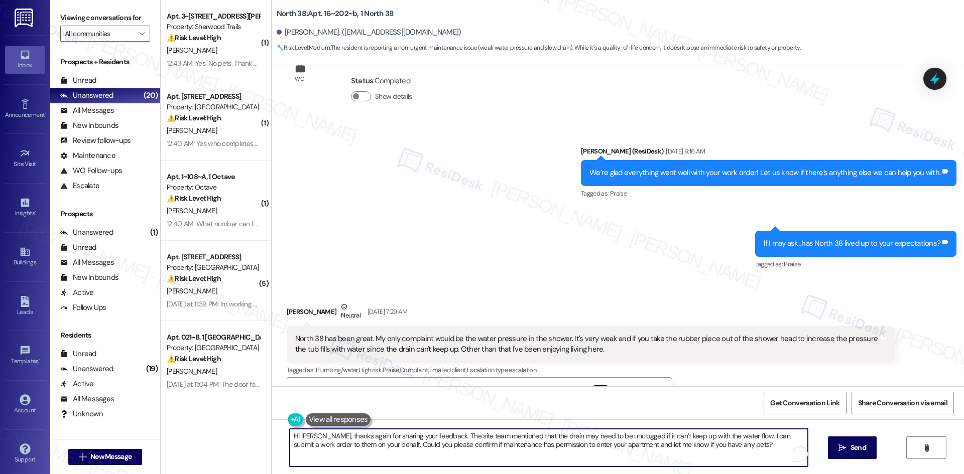
type textarea "Hi [PERSON_NAME], thanks again for sharing your feedback. The site team mention…"
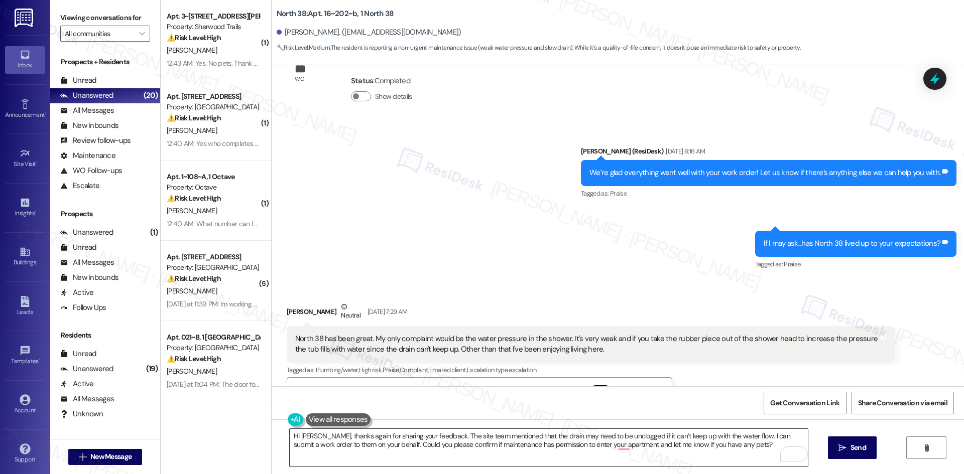
click at [716, 445] on textarea "Hi [PERSON_NAME], thanks again for sharing your feedback. The site team mention…" at bounding box center [549, 448] width 518 height 38
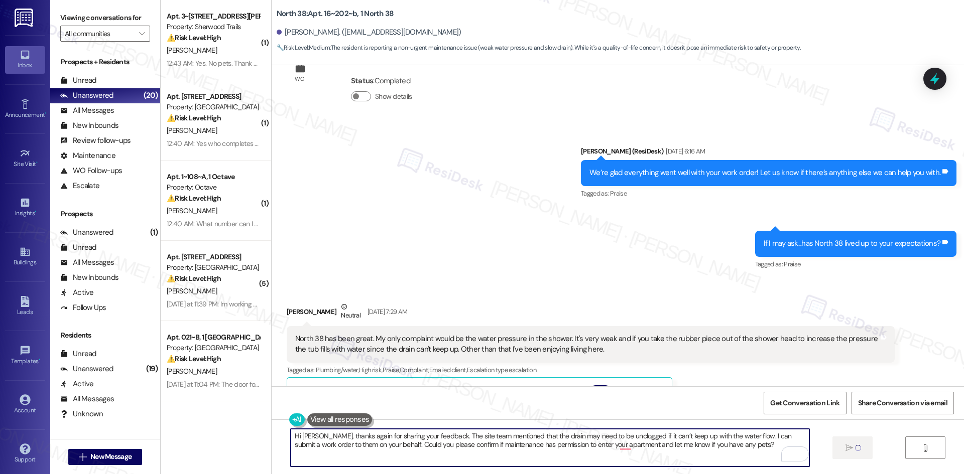
click at [739, 442] on textarea "Hi [PERSON_NAME], thanks again for sharing your feedback. The site team mention…" at bounding box center [550, 448] width 518 height 38
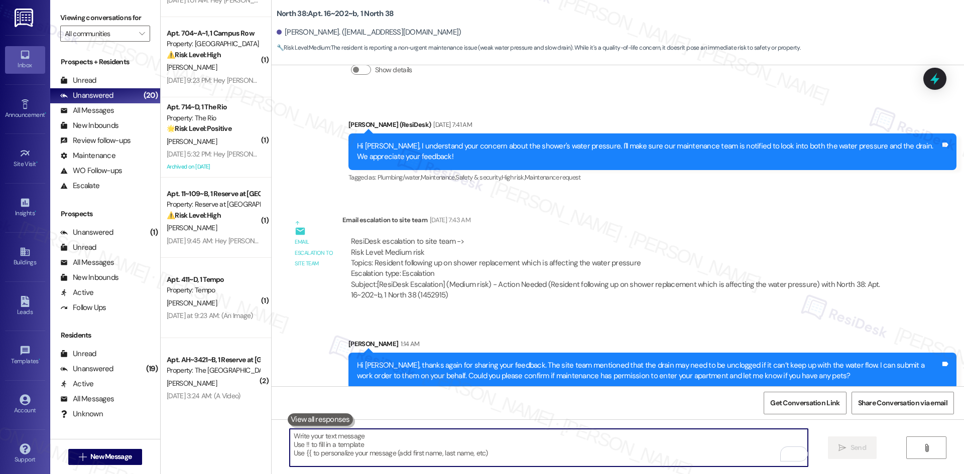
scroll to position [1123, 0]
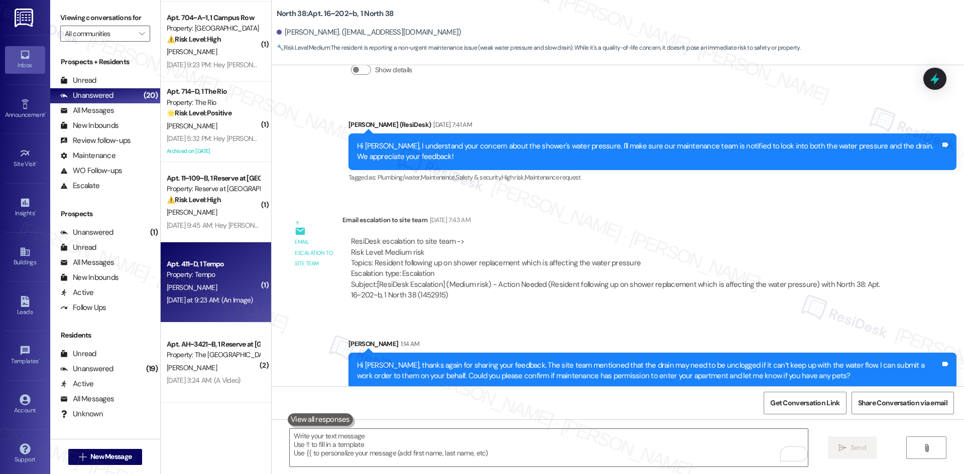
click at [198, 290] on div "[PERSON_NAME]" at bounding box center [213, 288] width 95 height 13
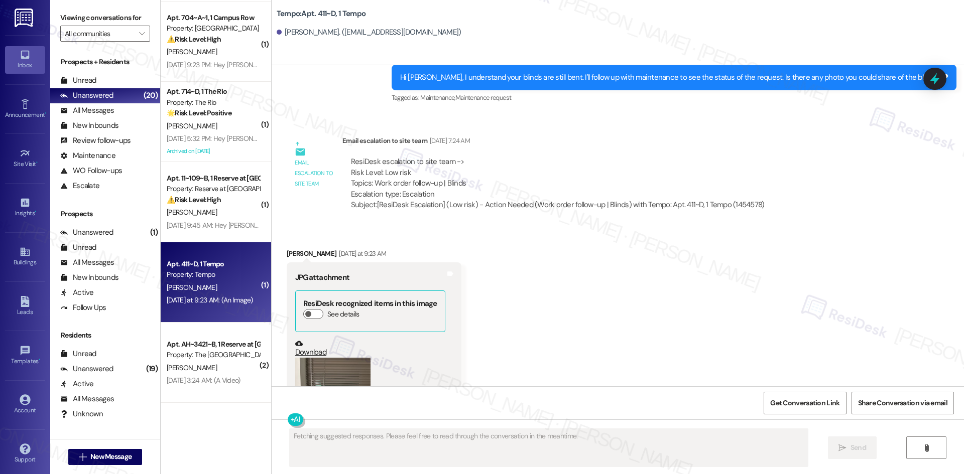
scroll to position [697, 0]
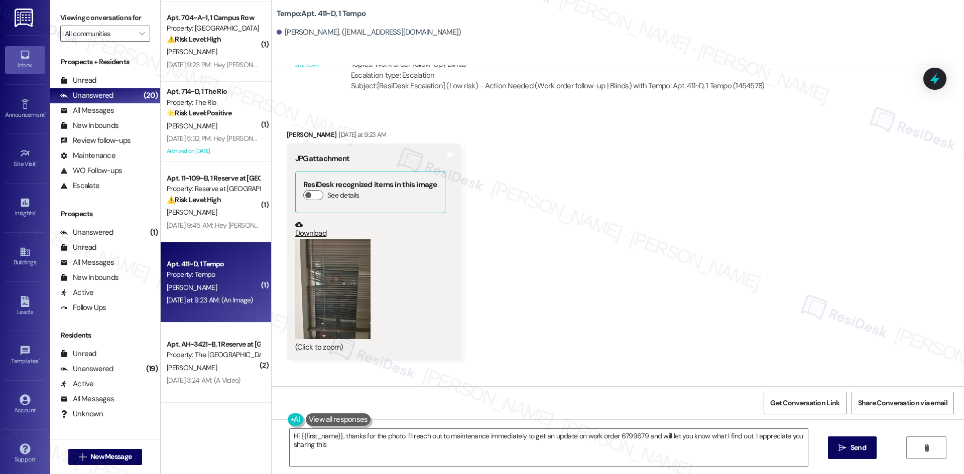
type textarea "Hi {{first_name}}, thanks for the photo. I'll reach out to maintenance immediat…"
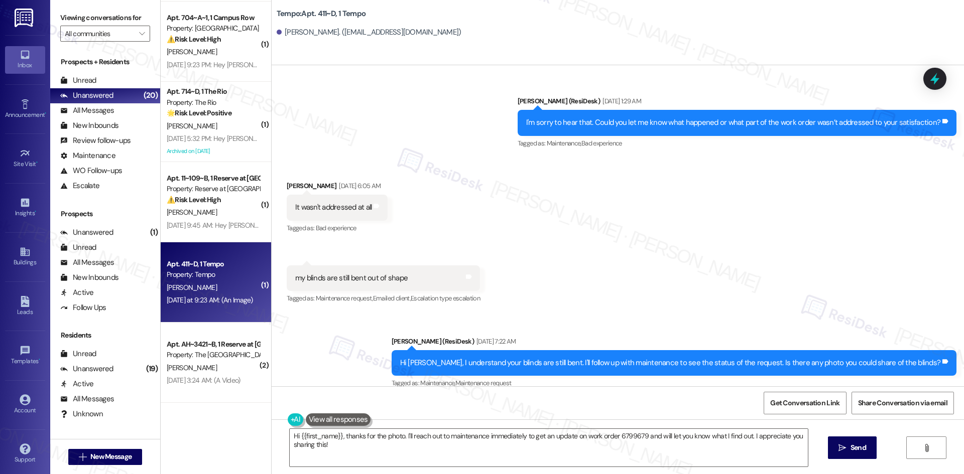
scroll to position [396, 0]
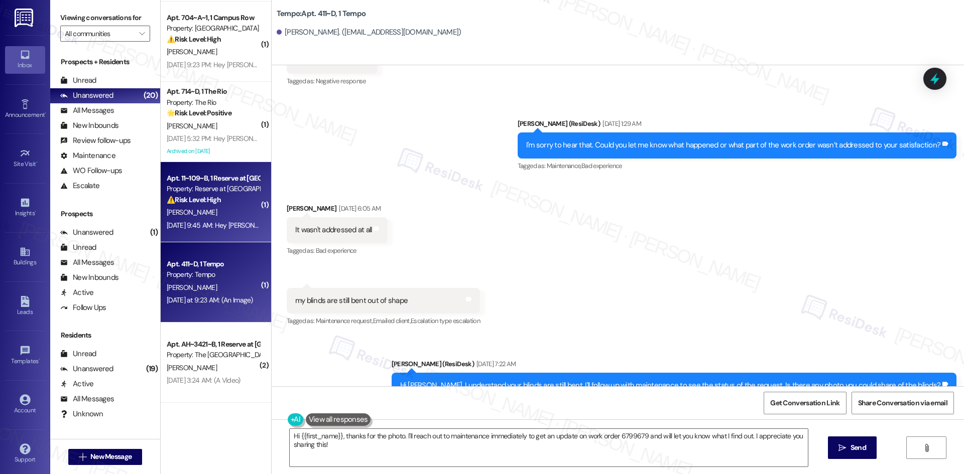
click at [202, 221] on div "[DATE] 9:45 AM: Hey [PERSON_NAME], we appreciate your text! We'll be back at 11…" at bounding box center [389, 225] width 445 height 9
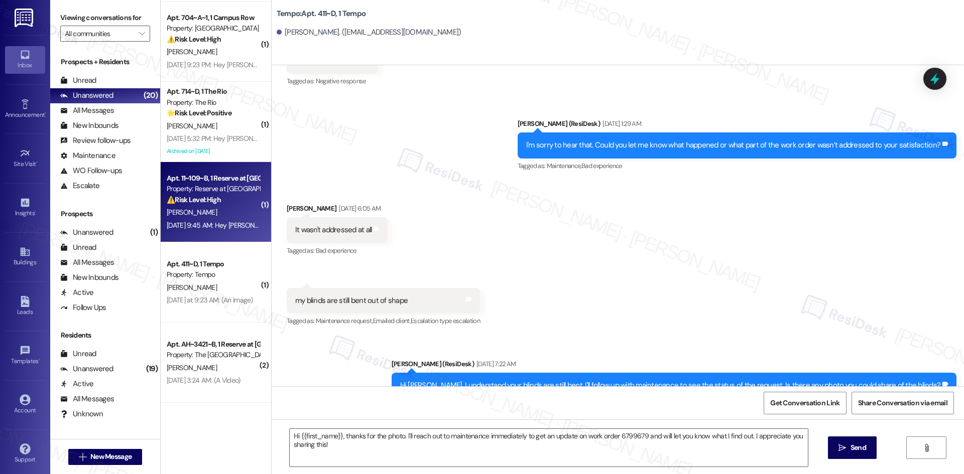
type textarea "Fetching suggested responses. Please feel free to read through the conversation…"
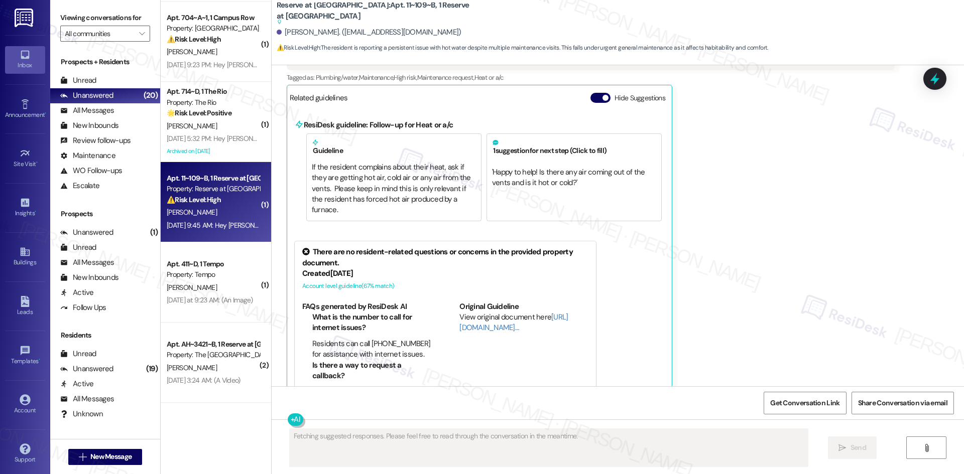
scroll to position [1014, 0]
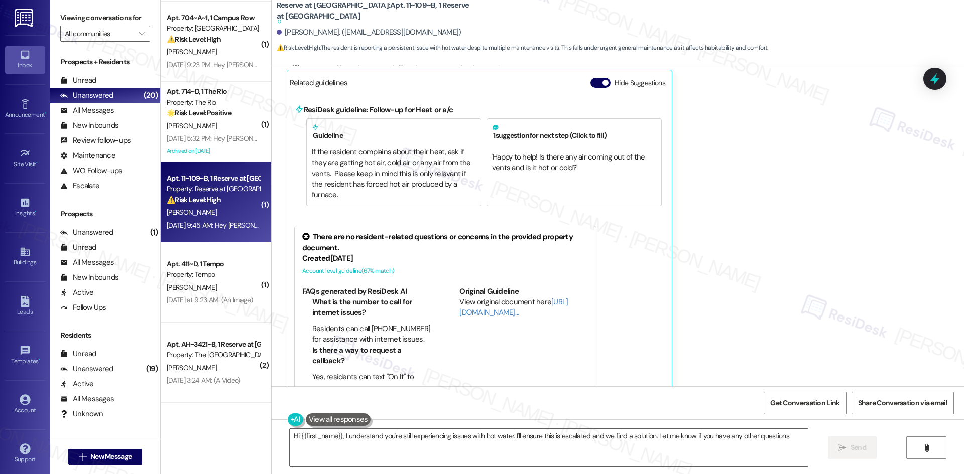
type textarea "Hi {{first_name}}, I understand you're still experiencing issues with hot water…"
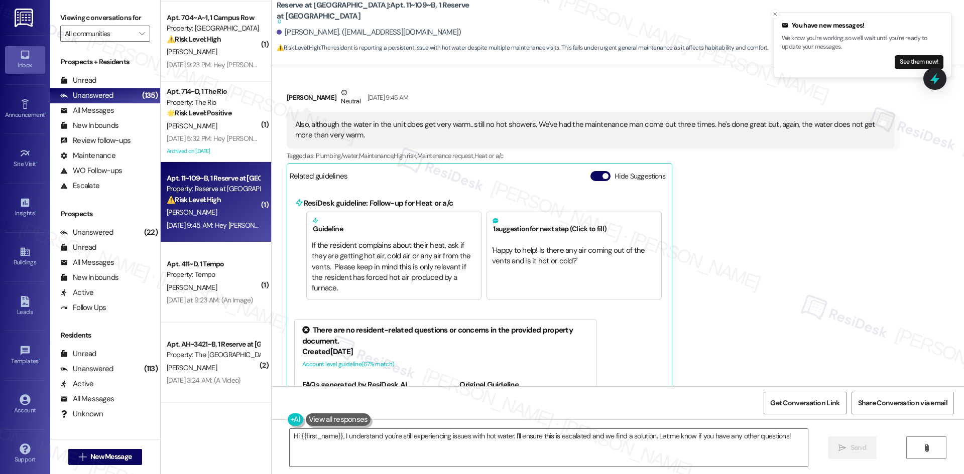
scroll to position [1100, 0]
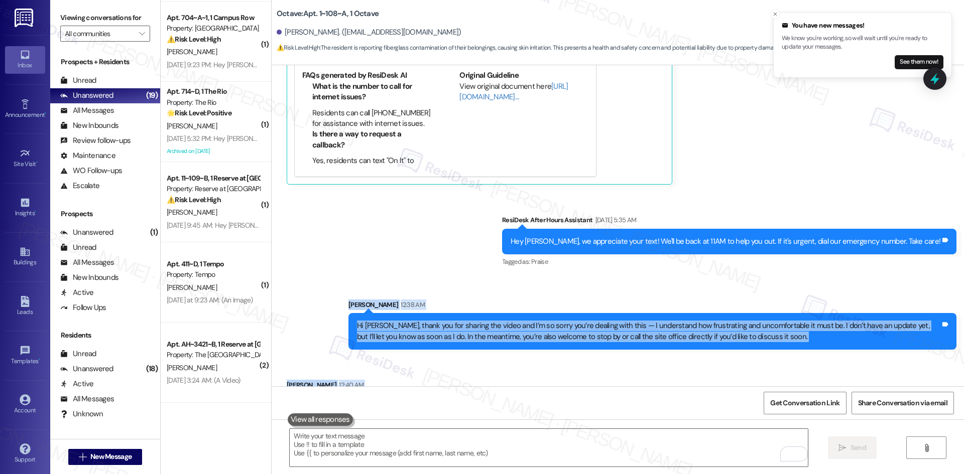
scroll to position [2046, 0]
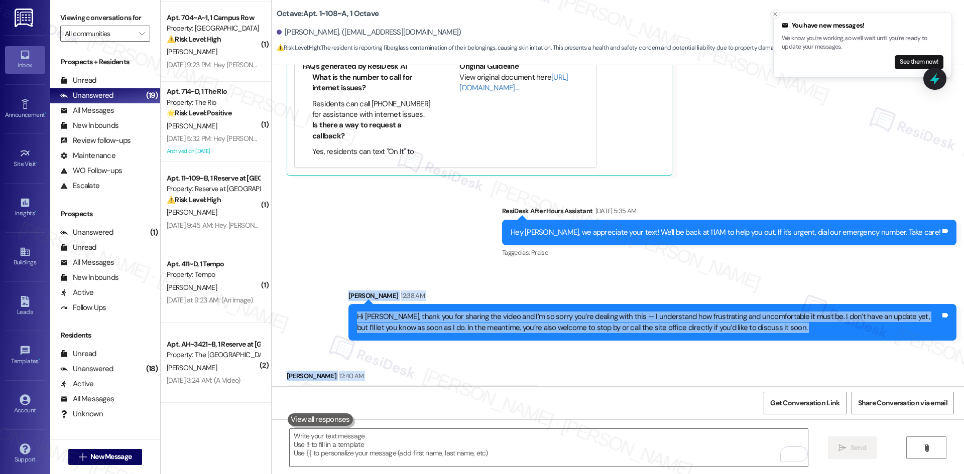
click at [775, 14] on line "Close toast" at bounding box center [775, 14] width 3 height 3
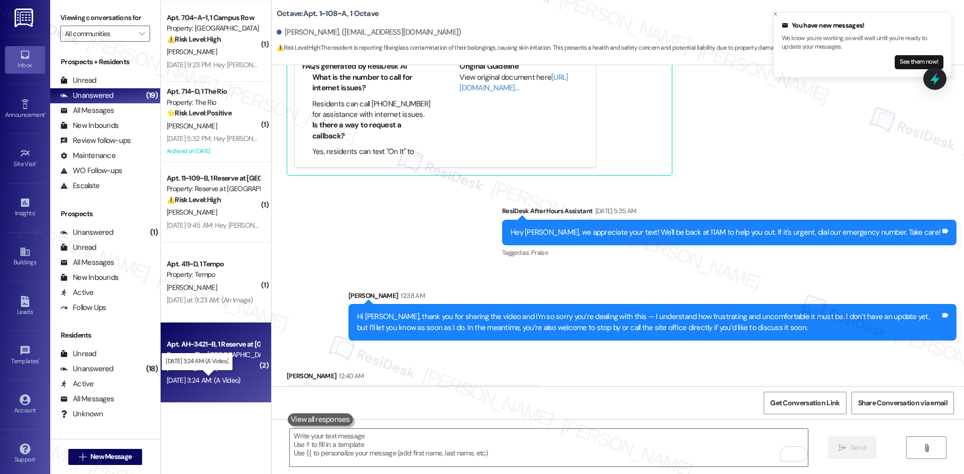
click at [217, 377] on div "[DATE] 3:24 AM: (A Video) [DATE] 3:24 AM: (A Video)" at bounding box center [204, 380] width 74 height 9
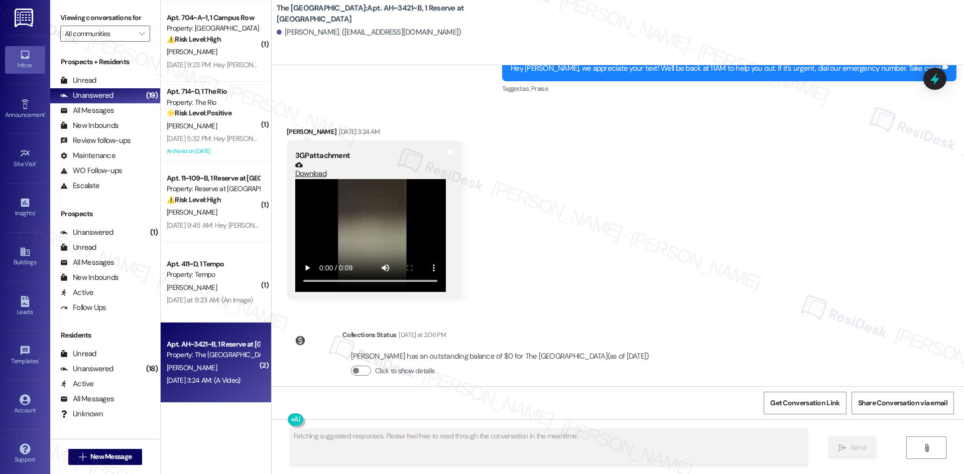
scroll to position [487, 0]
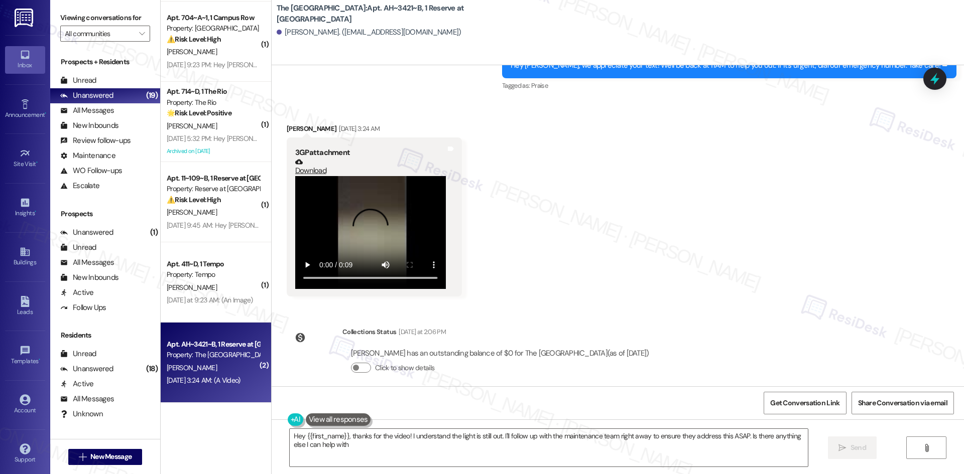
type textarea "Hey {{first_name}}, thanks for the video! I understand the light is still out. …"
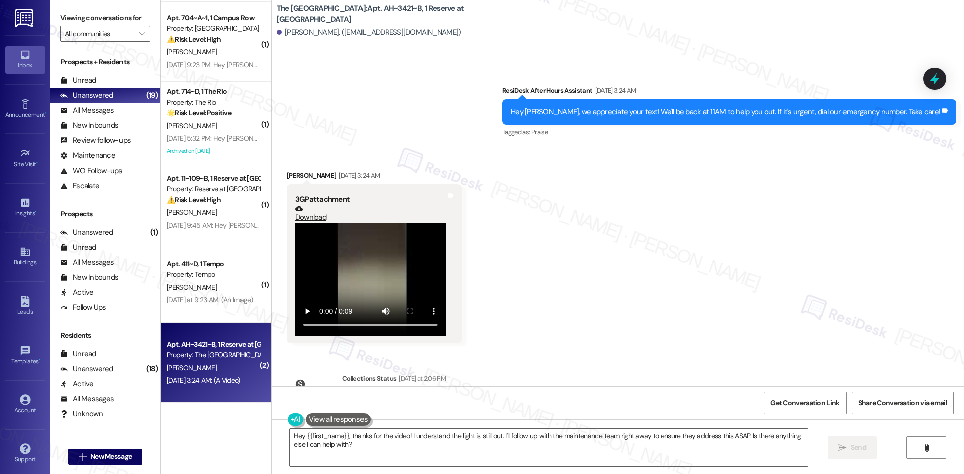
scroll to position [437, 0]
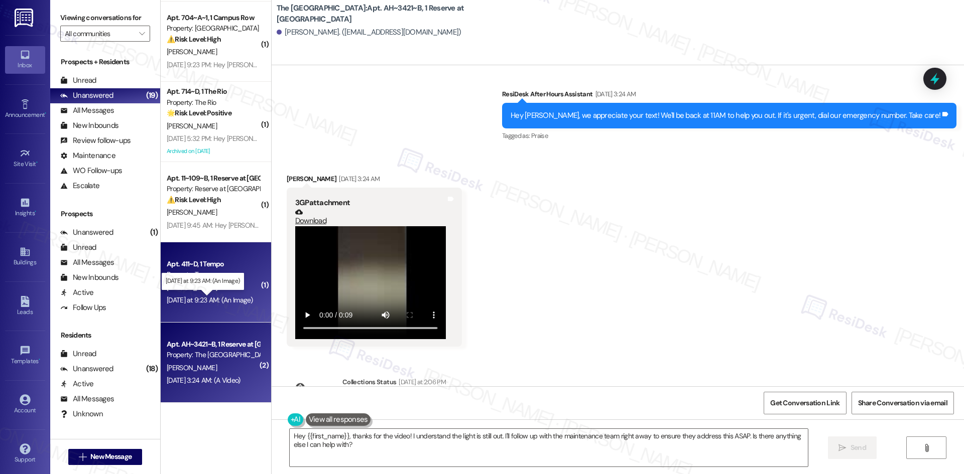
click at [200, 296] on div "[DATE] at 9:23 AM: (An Image) [DATE] at 9:23 AM: (An Image)" at bounding box center [210, 300] width 86 height 9
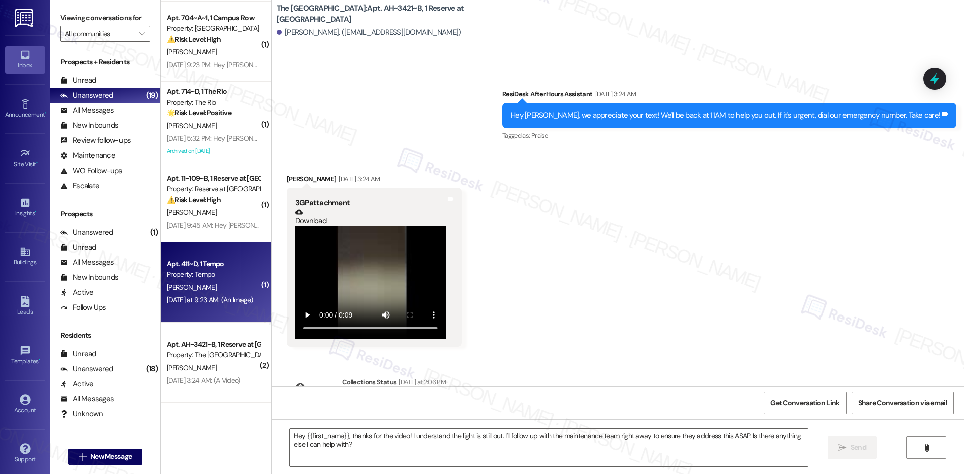
type textarea "Fetching suggested responses. Please feel free to read through the conversation…"
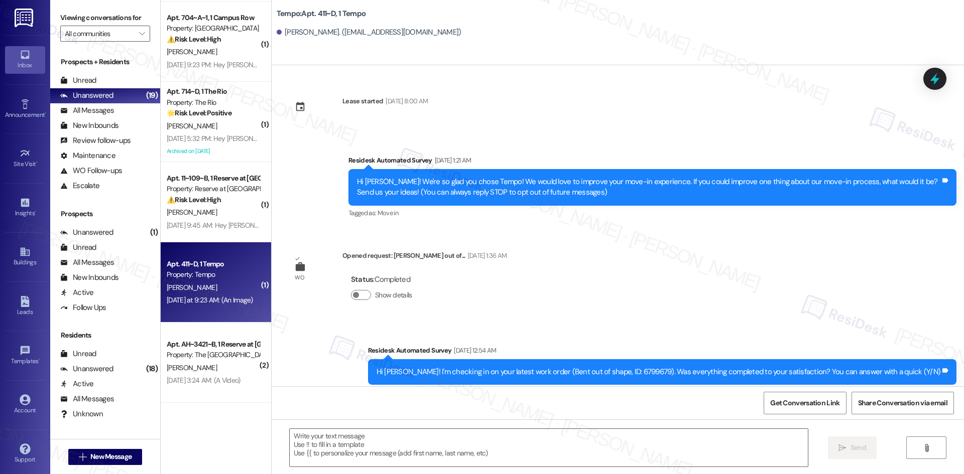
scroll to position [898, 0]
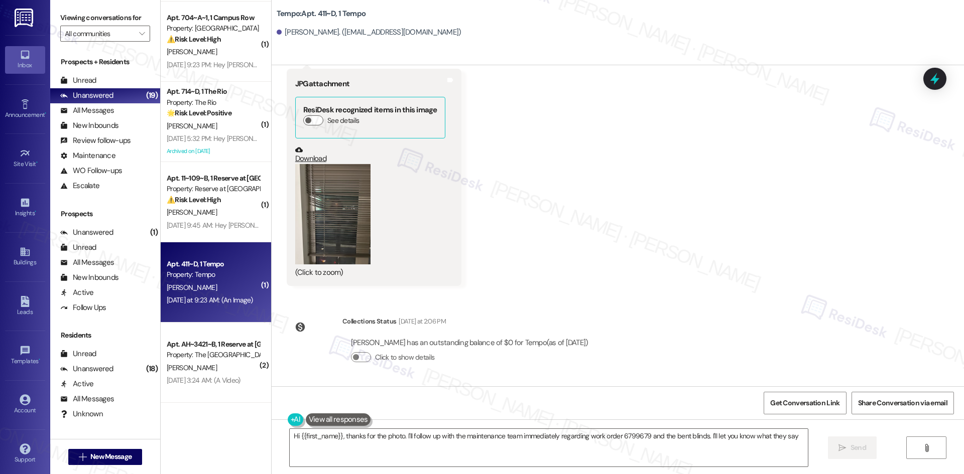
type textarea "Hi {{first_name}}, thanks for the photo. I'll follow up with the maintenance te…"
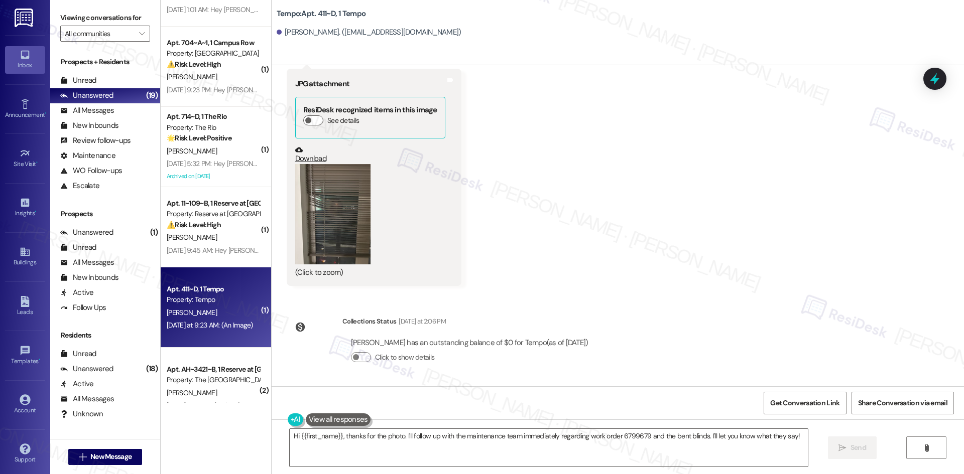
scroll to position [1926, 0]
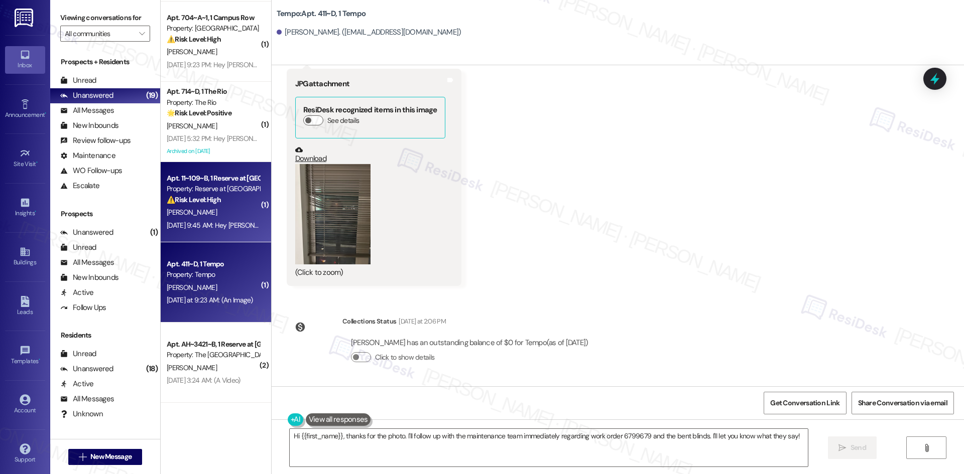
click at [184, 224] on div "[DATE] 9:45 AM: Hey [PERSON_NAME], we appreciate your text! We'll be back at 11…" at bounding box center [389, 225] width 445 height 9
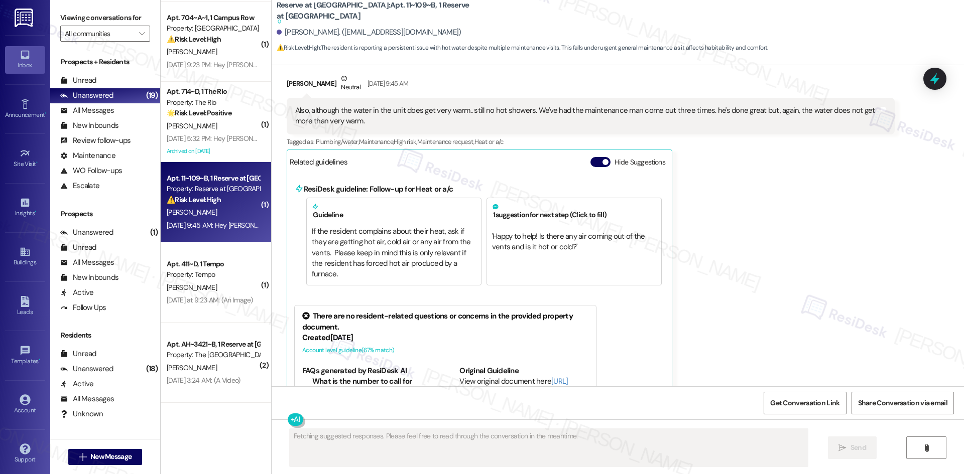
scroll to position [1014, 0]
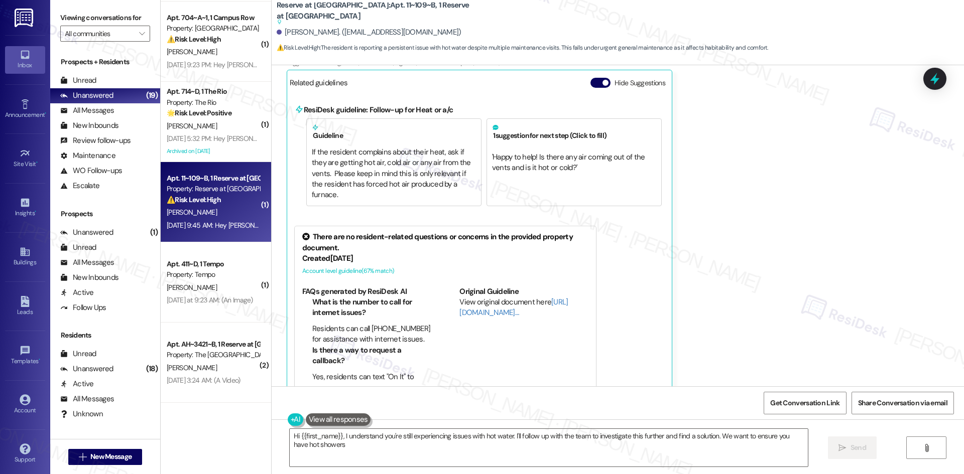
type textarea "Hi {{first_name}}, I understand you're still experiencing issues with hot water…"
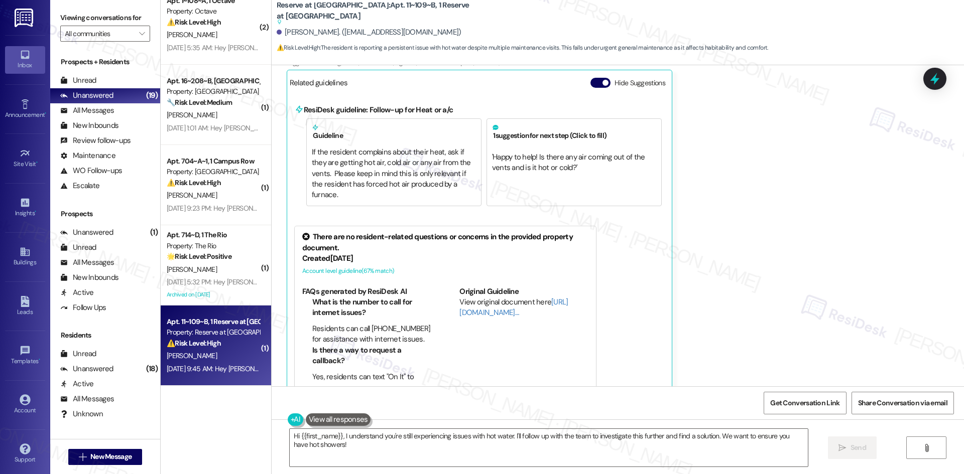
scroll to position [1776, 0]
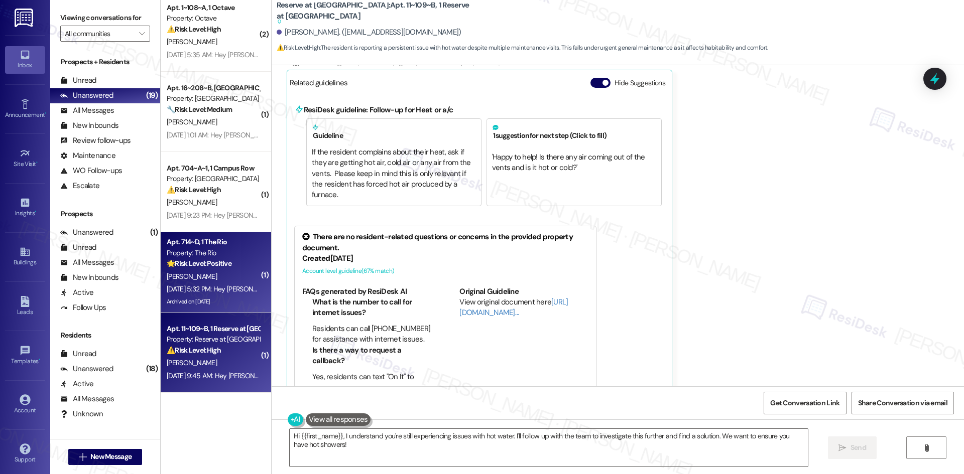
click at [211, 292] on div "[DATE] 5:32 PM: Hey [PERSON_NAME], we appreciate your text! We'll be back at 11…" at bounding box center [389, 289] width 444 height 9
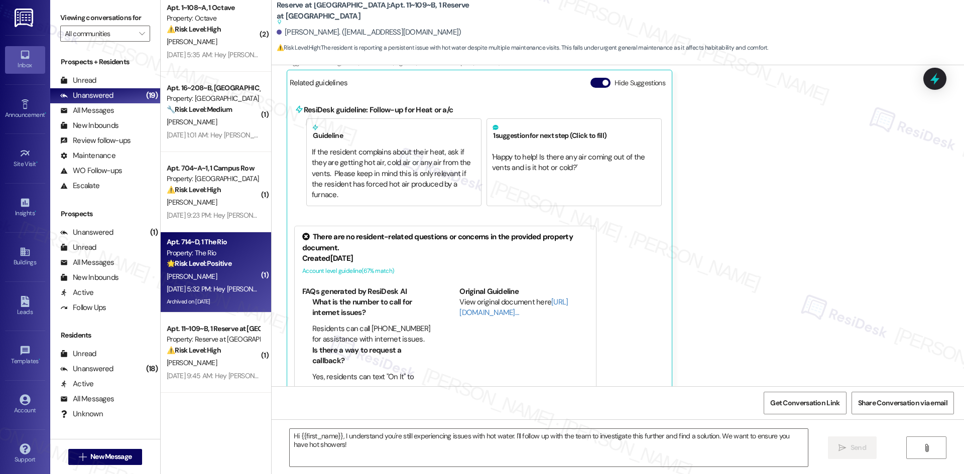
type textarea "Fetching suggested responses. Please feel free to read through the conversation…"
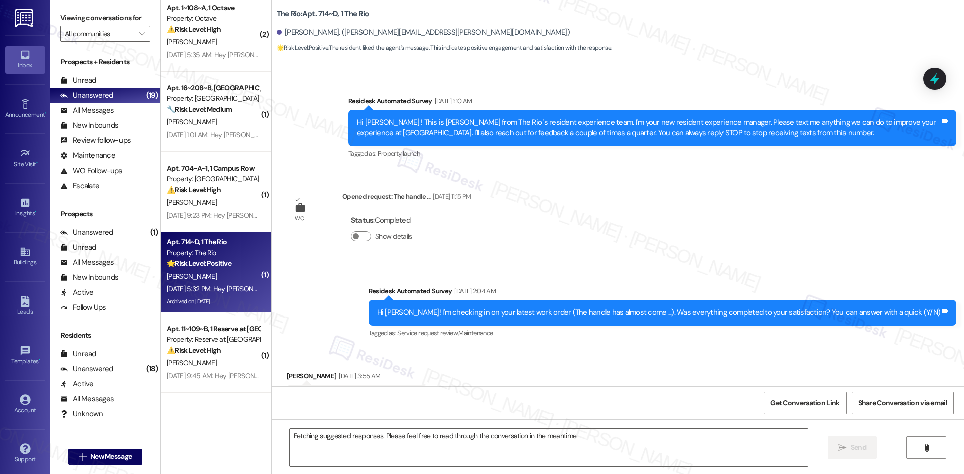
scroll to position [38272, 0]
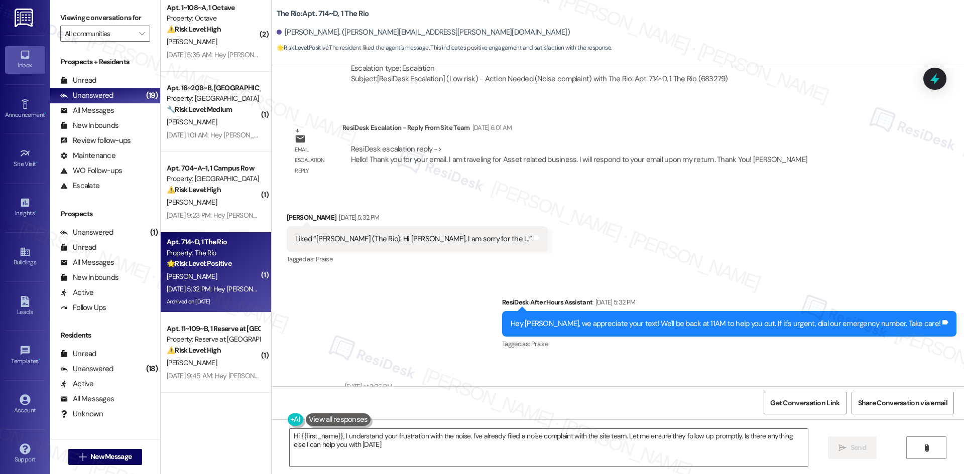
type textarea "Hi {{first_name}}, I understand your frustration with the noise. I've already f…"
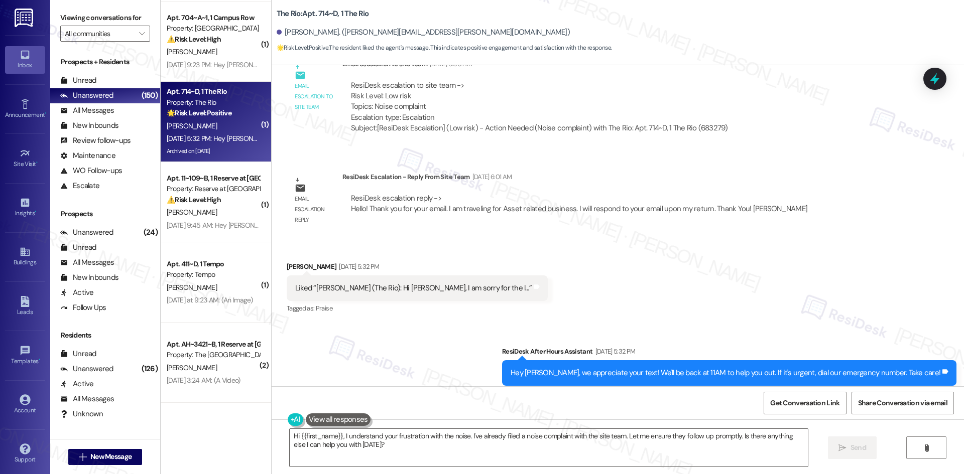
scroll to position [38222, 0]
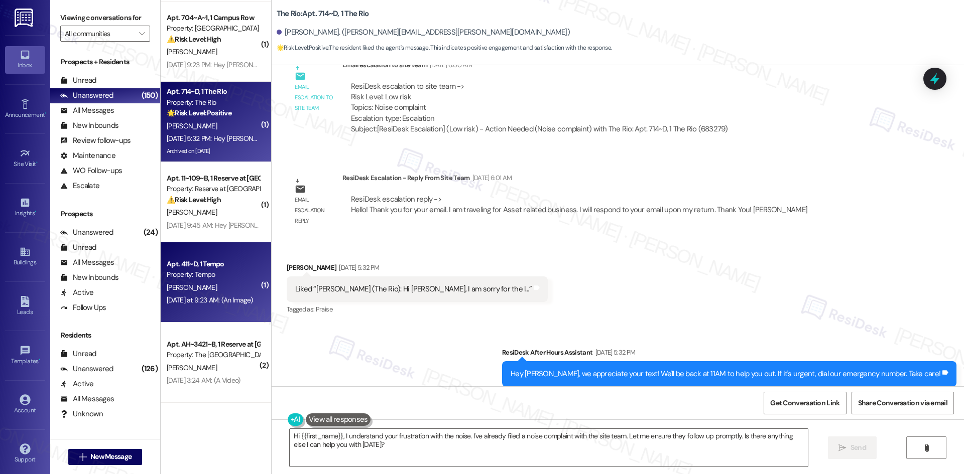
click at [219, 294] on div "[DATE] at 9:23 AM: (An Image) [DATE] at 9:23 AM: (An Image)" at bounding box center [213, 300] width 95 height 13
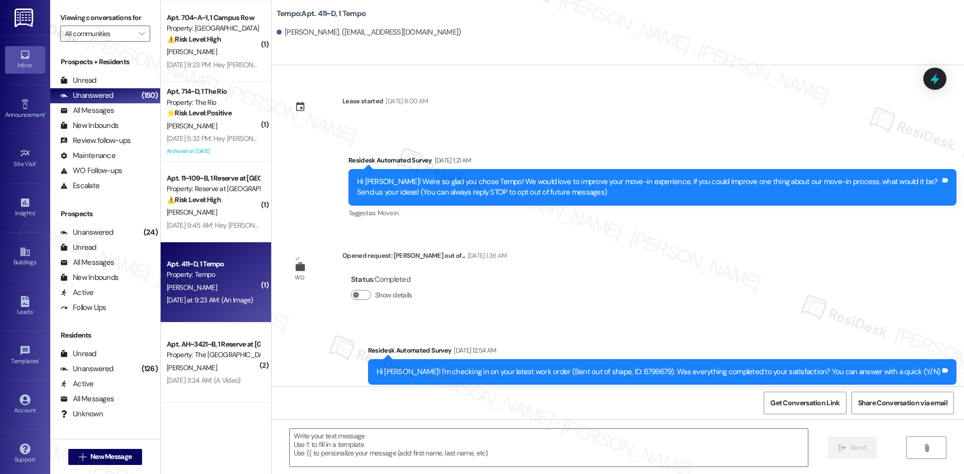
scroll to position [898, 0]
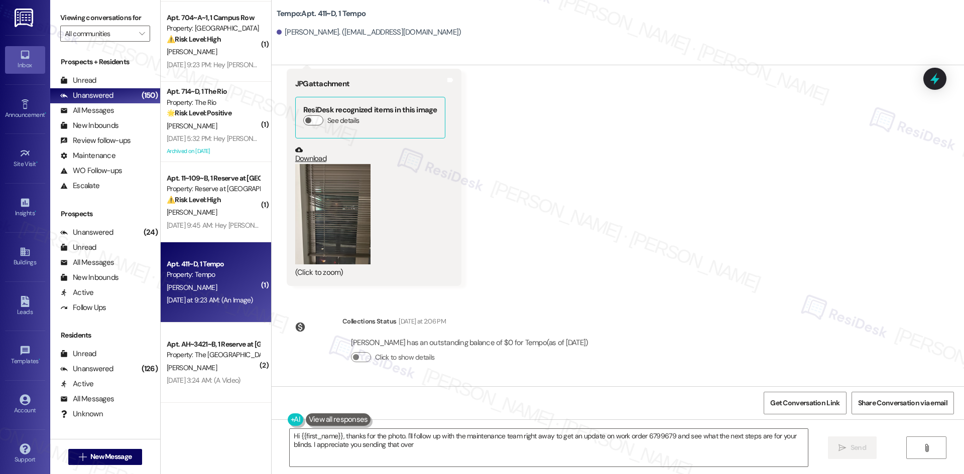
type textarea "Hi {{first_name}}, thanks for the photo. I'll follow up with the maintenance te…"
click at [775, 323] on div "Lease started [DATE] 8:00 AM Survey, sent via SMS Residesk Automated Survey [DA…" at bounding box center [618, 225] width 692 height 321
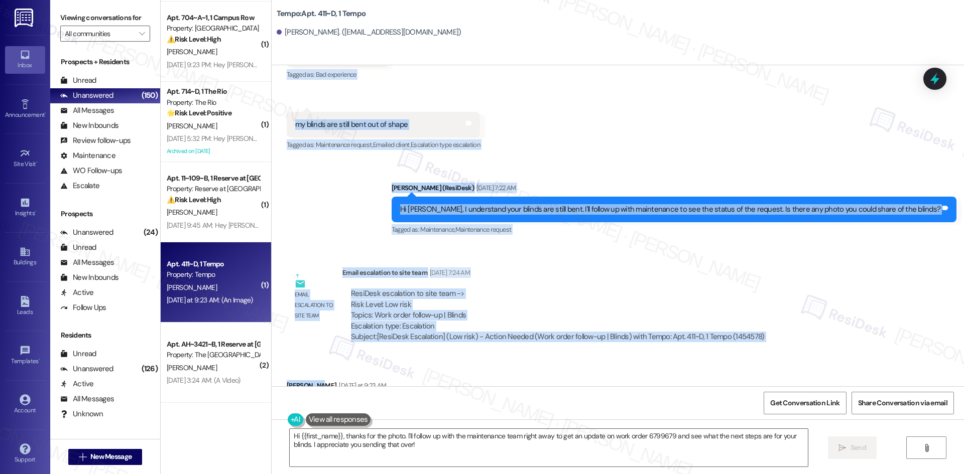
scroll to position [597, 0]
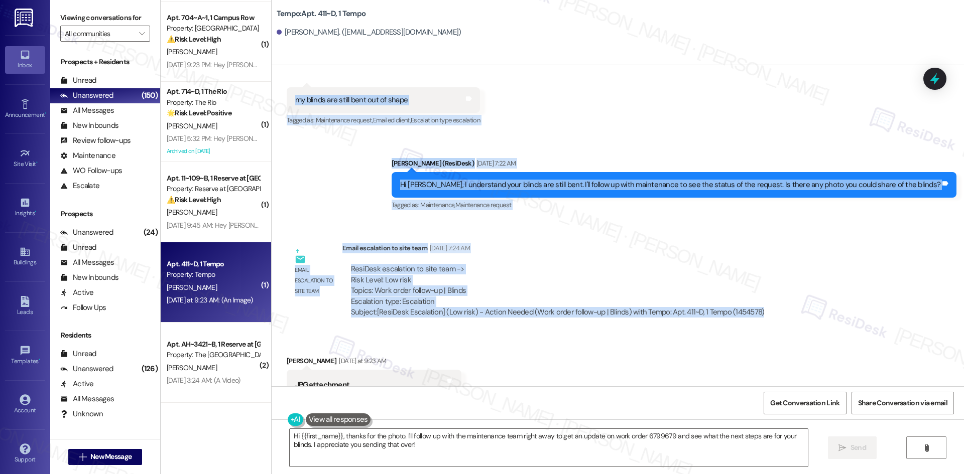
drag, startPoint x: 275, startPoint y: 97, endPoint x: 784, endPoint y: 318, distance: 554.8
click at [784, 318] on div "Lease started [DATE] 8:00 AM Survey, sent via SMS Residesk Automated Survey [DA…" at bounding box center [618, 225] width 692 height 321
copy div "[PERSON_NAME] [DATE] 6:05 AM It wasn't addressed at all Tags and notes Tagged a…"
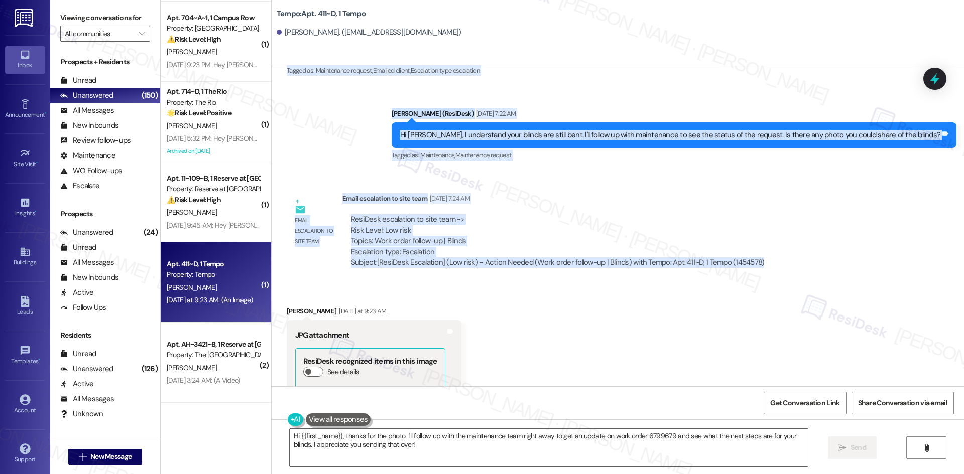
scroll to position [647, 0]
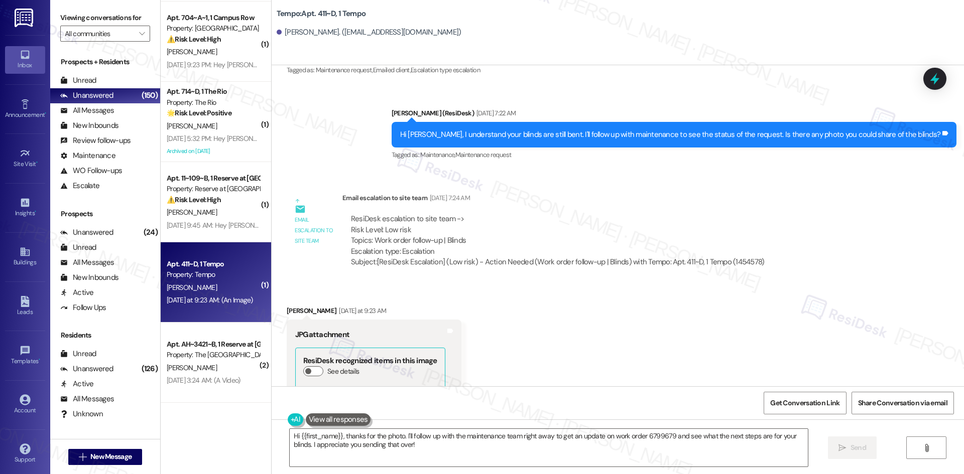
click at [519, 318] on div "Received via SMS [PERSON_NAME] [DATE] at 9:23 AM JPG attachment ResiDesk recogn…" at bounding box center [618, 414] width 692 height 262
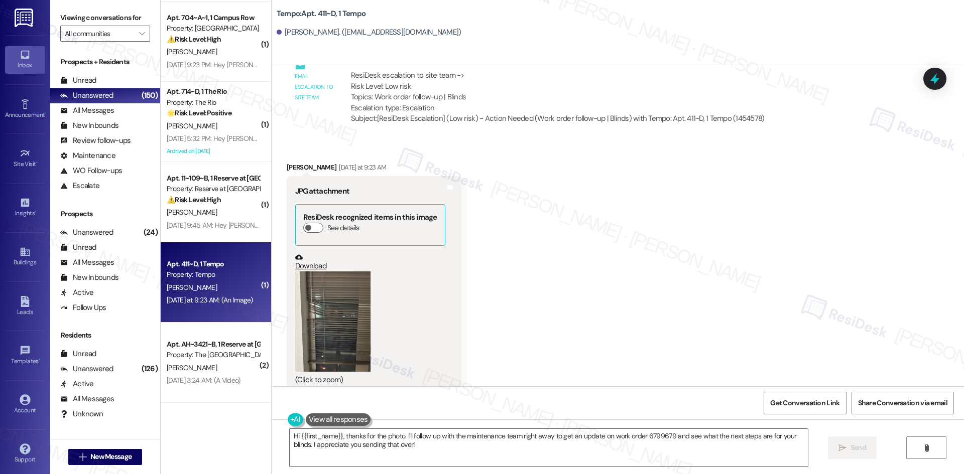
scroll to position [798, 0]
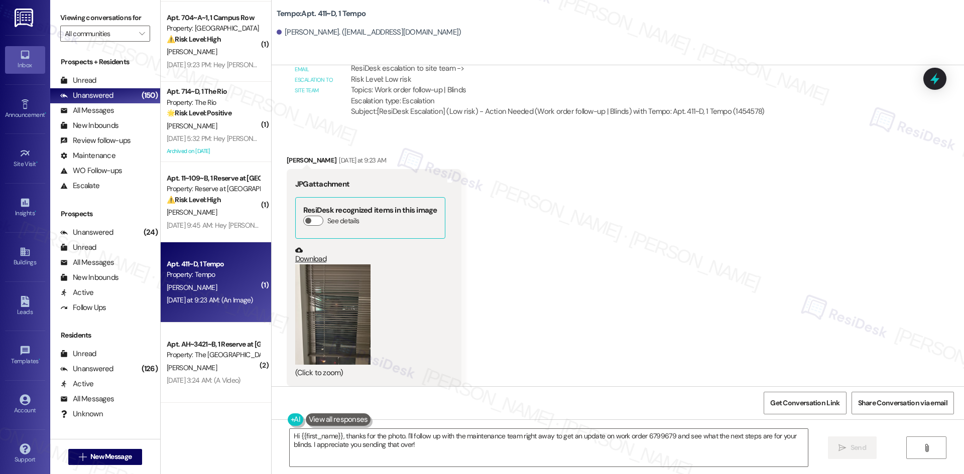
click at [308, 211] on b "ResiDesk recognized items in this image" at bounding box center [370, 210] width 134 height 10
click at [306, 217] on div "ResiDesk recognized items in this image See details" at bounding box center [370, 218] width 150 height 42
click at [305, 218] on button "See details" at bounding box center [313, 221] width 20 height 10
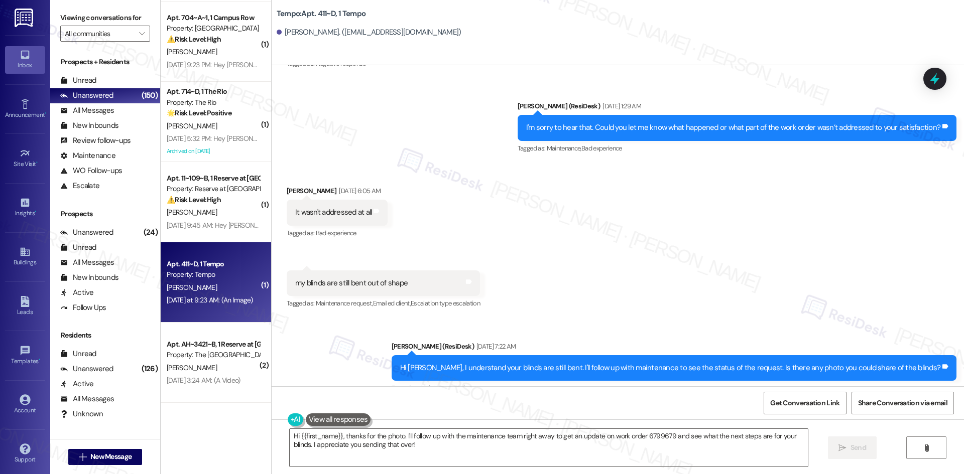
scroll to position [396, 0]
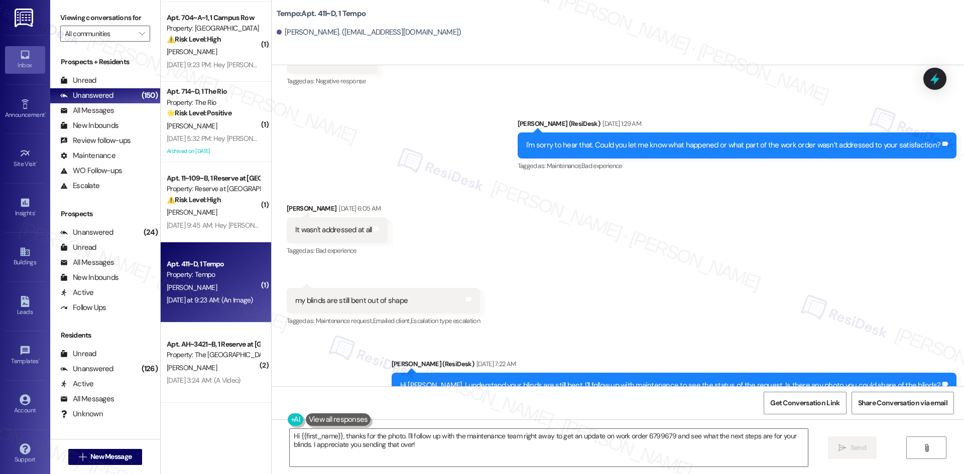
click at [628, 287] on div "Received via SMS Mia Koppel Sep 20, 2025 at 6:05 AM It wasn't addressed at all …" at bounding box center [618, 259] width 692 height 156
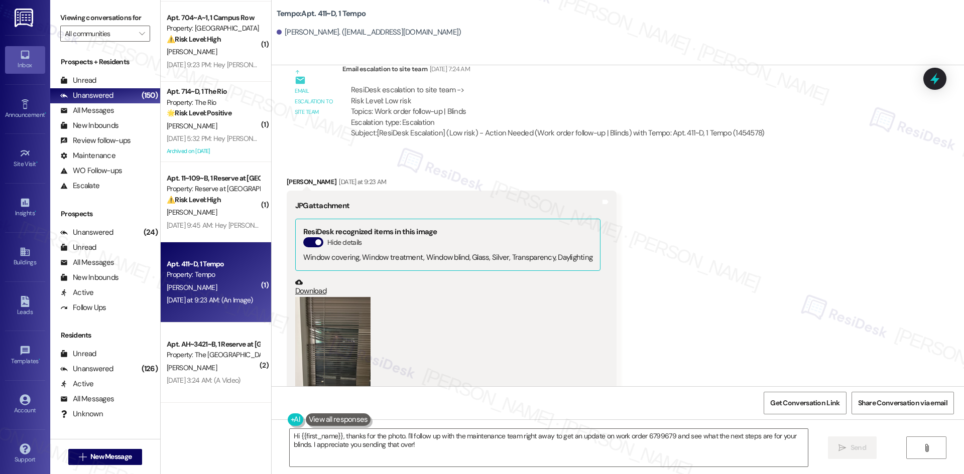
scroll to position [758, 0]
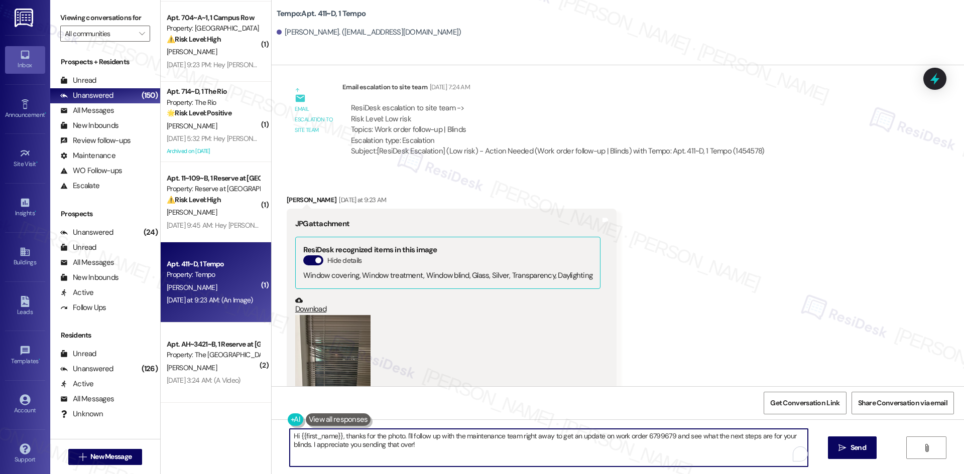
click at [500, 462] on textarea "Hi {{first_name}}, thanks for the photo. I'll follow up with the maintenance te…" at bounding box center [549, 448] width 518 height 38
paste textarea "Mia, I’m sorry the issue with your blinds still hasn’t been addressed. Thank yo…"
type textarea "Hi Mia, I’m sorry the issue with your blinds still hasn’t been addressed. Thank…"
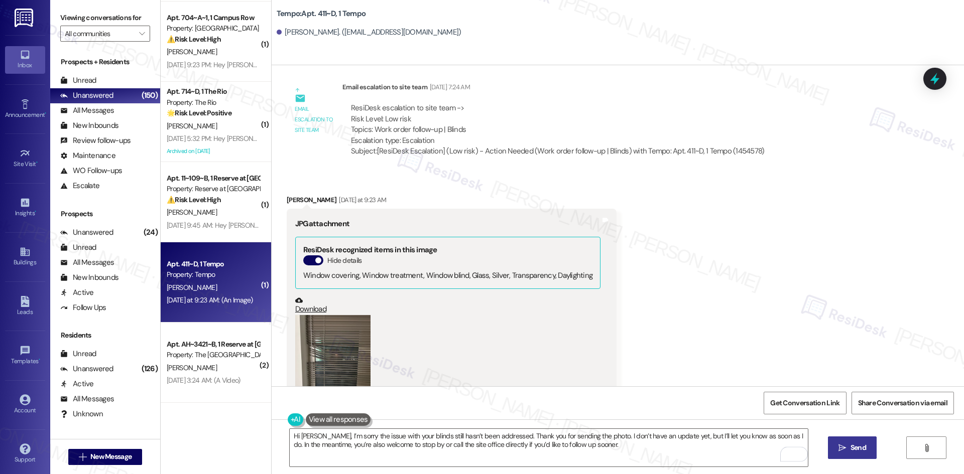
click at [848, 453] on span "Send" at bounding box center [858, 448] width 20 height 11
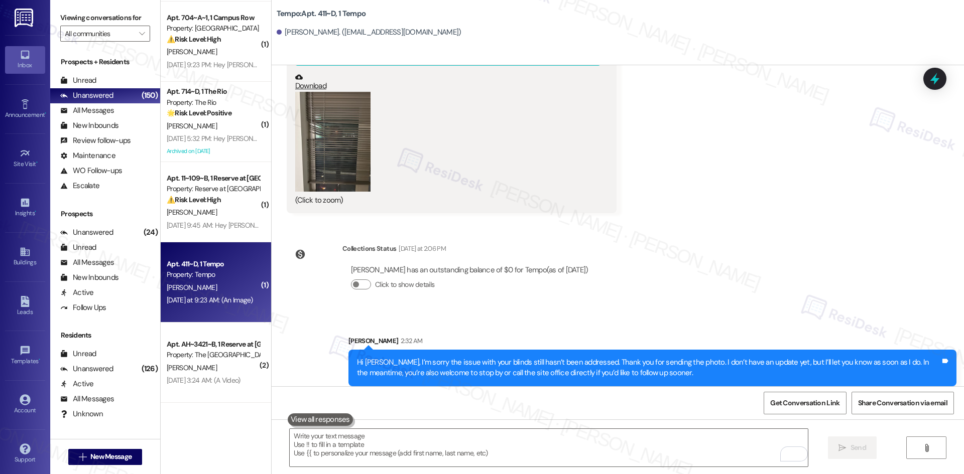
scroll to position [990, 0]
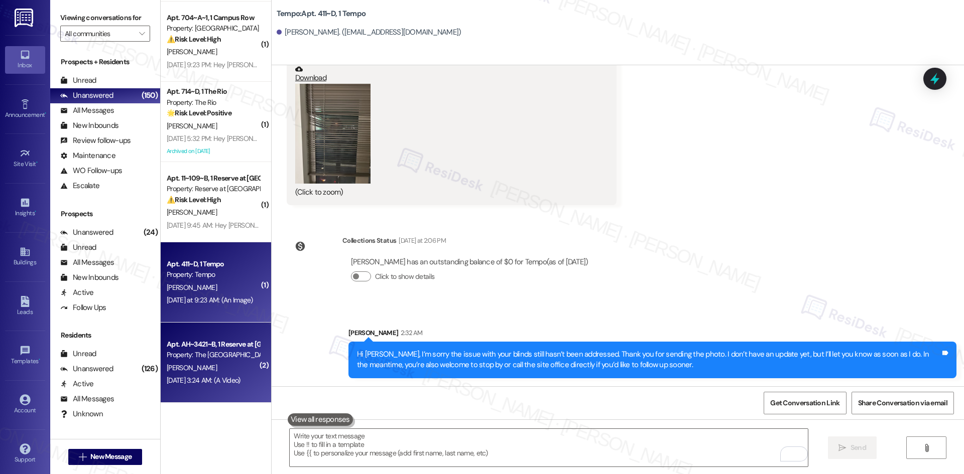
click at [219, 362] on div "M. Gonzalez" at bounding box center [213, 368] width 95 height 13
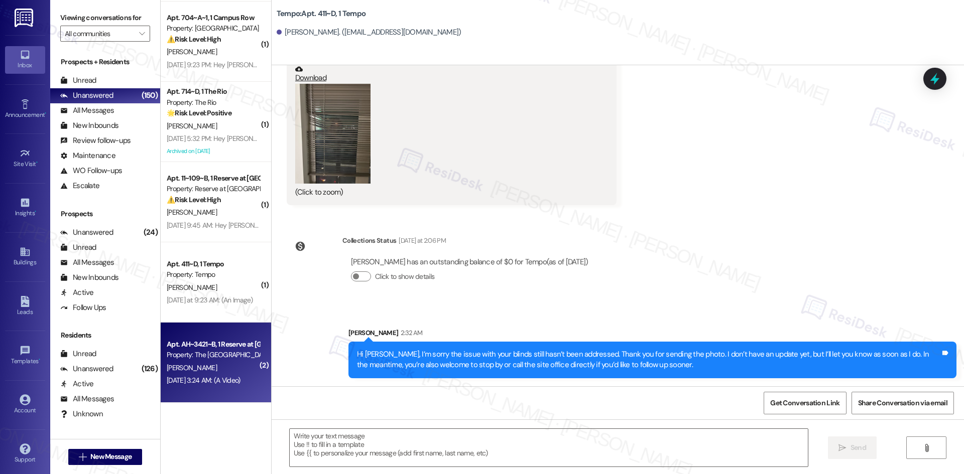
type textarea "Fetching suggested responses. Please feel free to read through the conversation…"
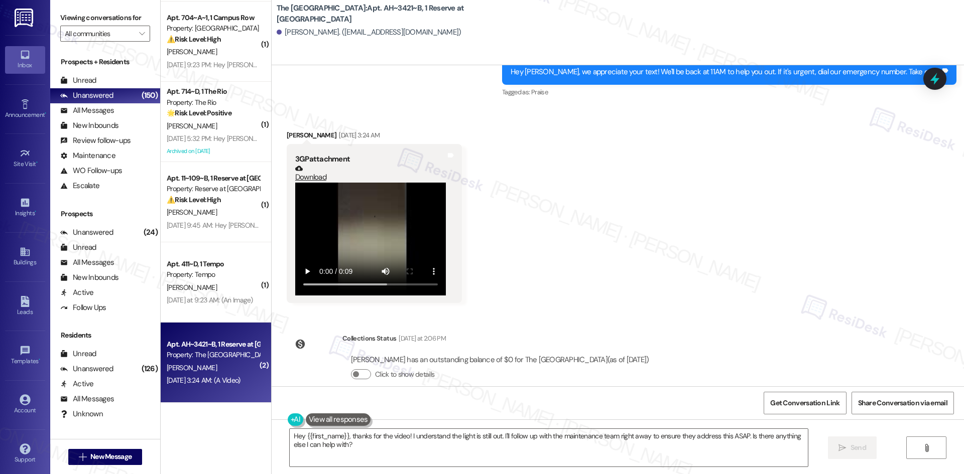
scroll to position [487, 0]
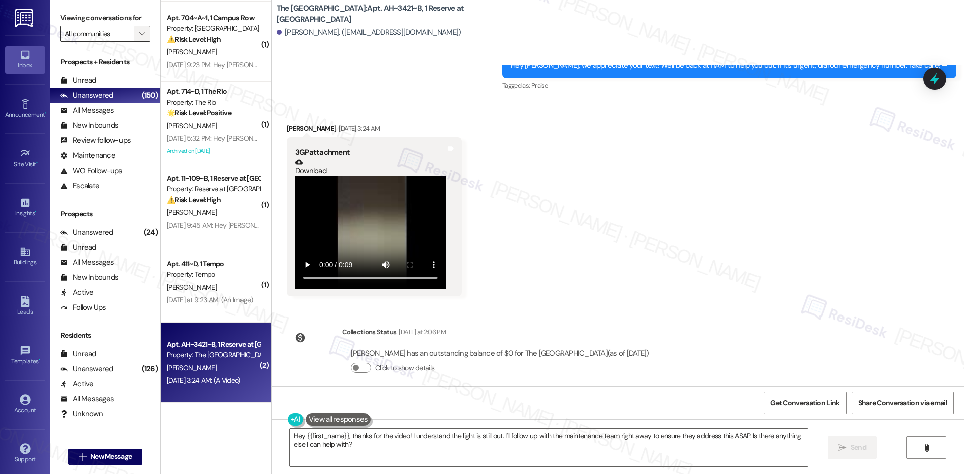
click at [134, 39] on button "" at bounding box center [142, 34] width 16 height 16
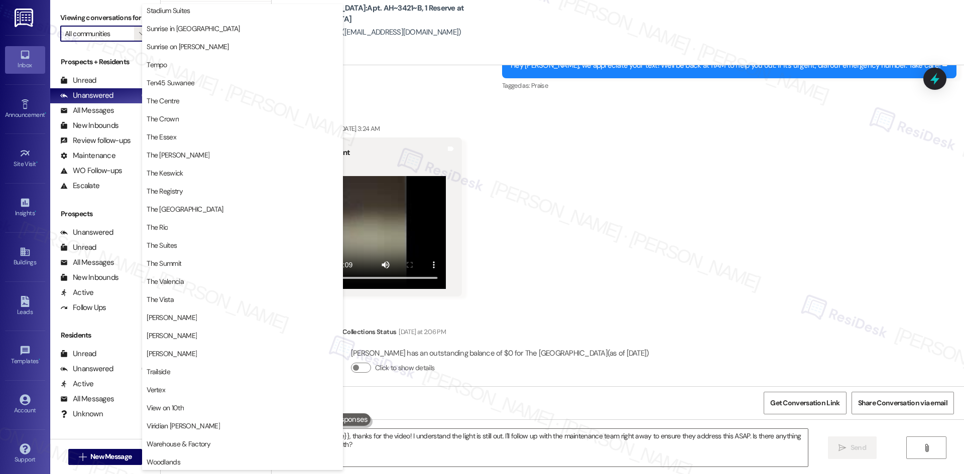
scroll to position [890, 0]
click at [625, 206] on div "Received via SMS Manuel Gonzalez Sep 21, 2025 at 3:24 AM 3GP attachment Downloa…" at bounding box center [618, 203] width 692 height 204
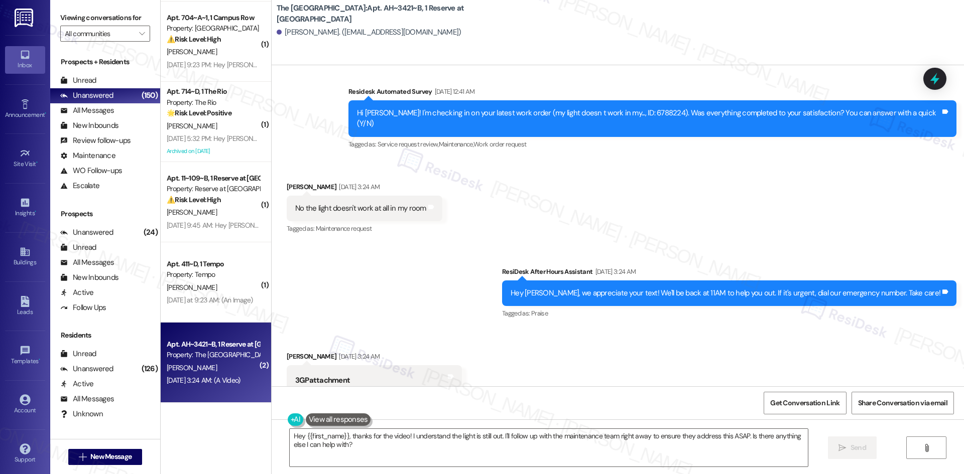
scroll to position [236, 0]
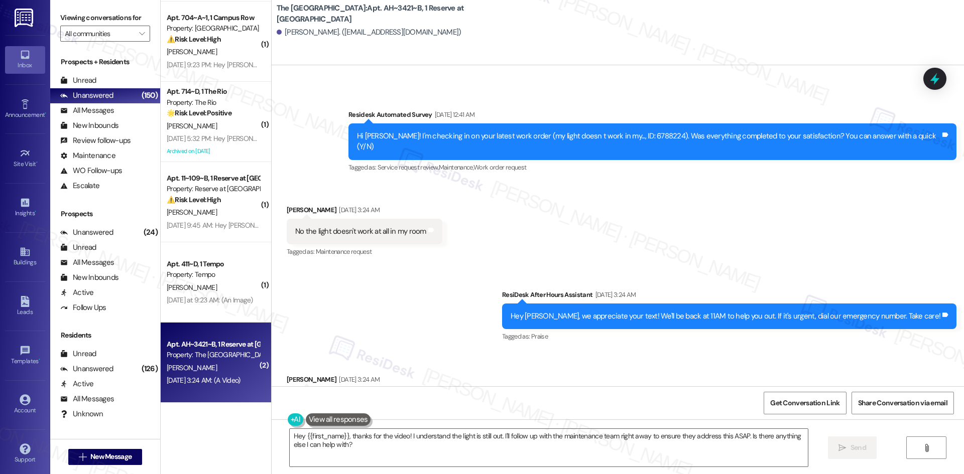
click at [472, 323] on div "Sent via SMS ResiDesk After Hours Assistant Sep 21, 2025 at 3:24 AM Hey Manuel,…" at bounding box center [618, 309] width 692 height 85
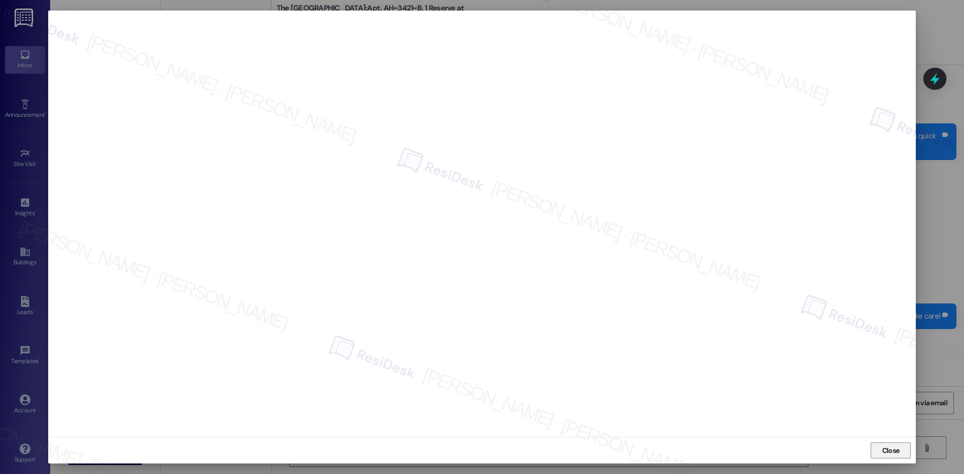
click at [895, 450] on span "Close" at bounding box center [891, 451] width 18 height 11
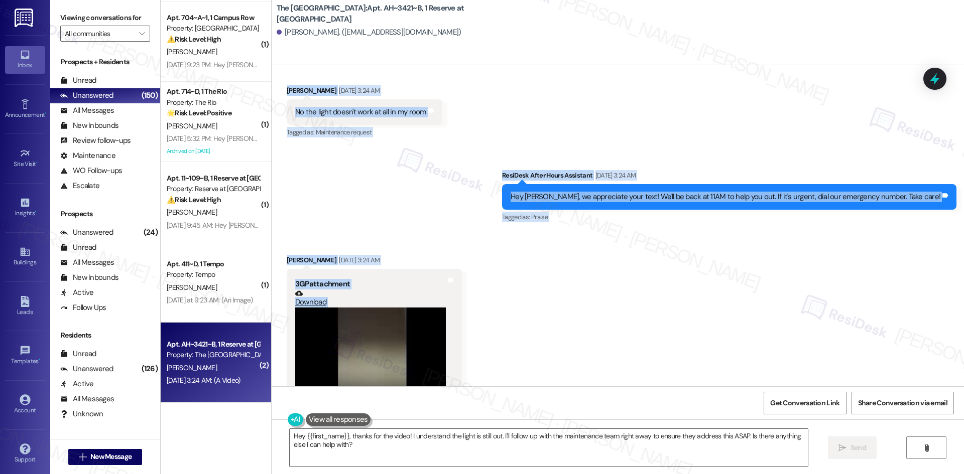
scroll to position [387, 0]
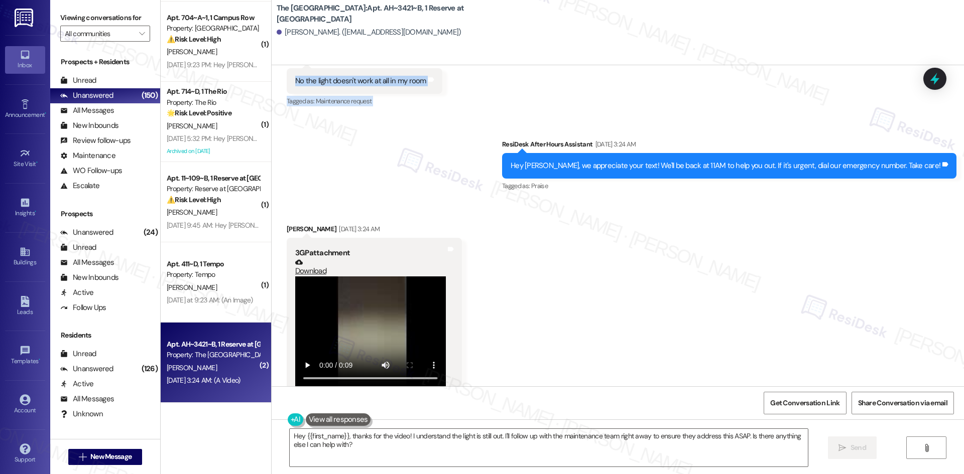
drag, startPoint x: 352, startPoint y: 206, endPoint x: 484, endPoint y: 123, distance: 155.9
click at [484, 123] on div "Lease started Aug 15, 2025 at 8:00 AM Survey, sent via SMS Residesk Automated S…" at bounding box center [618, 225] width 692 height 321
copy div "Residesk Automated Survey Sep 20, 2025 at 12:41 AM Hi Manuel! I'm checking in o…"
click at [481, 188] on div "Sent via SMS ResiDesk After Hours Assistant Sep 21, 2025 at 3:24 AM Hey Manuel,…" at bounding box center [618, 158] width 692 height 85
click at [500, 447] on textarea "Hey {{first_name}}, thanks for the video! I understand the light is still out. …" at bounding box center [549, 448] width 518 height 38
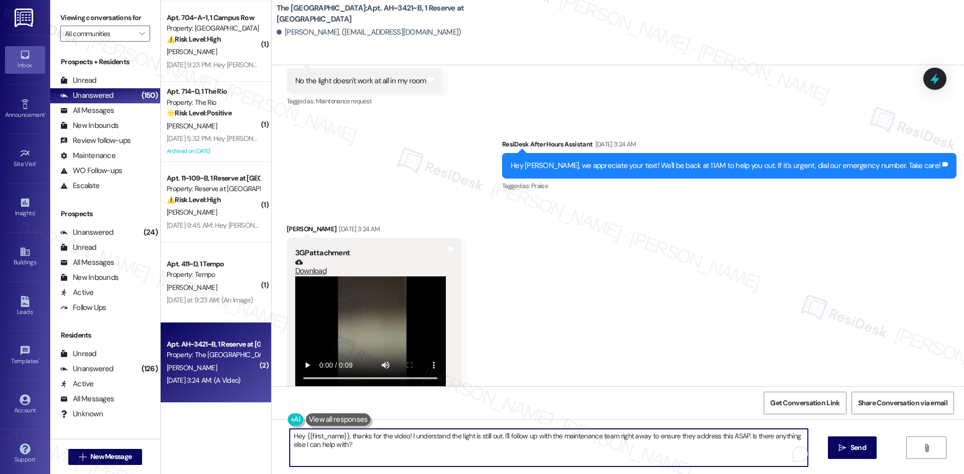
paste textarea "I’m sorry the light in your room still isn’t working. I’ll submit a work order …"
type textarea "I’m sorry the light in your room still isn’t working. I’ll submit a work order …"
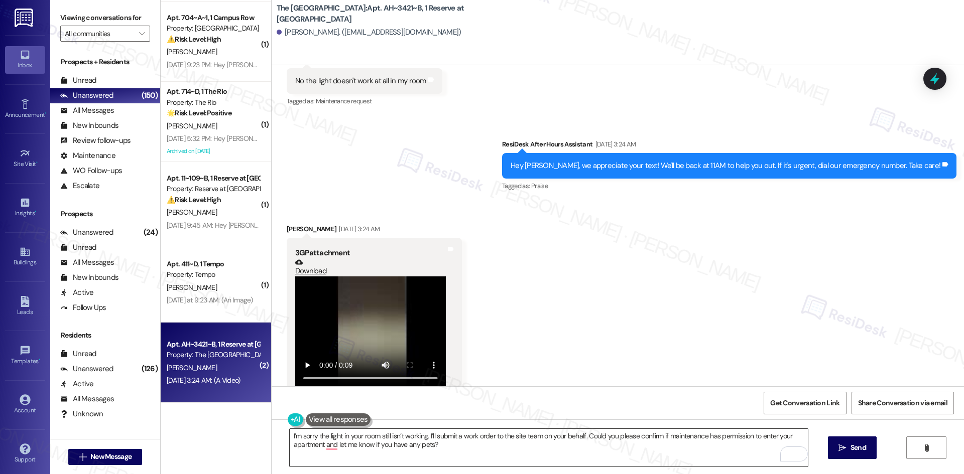
click at [486, 452] on textarea "I’m sorry the light in your room still isn’t working. I’ll submit a work order …" at bounding box center [549, 448] width 518 height 38
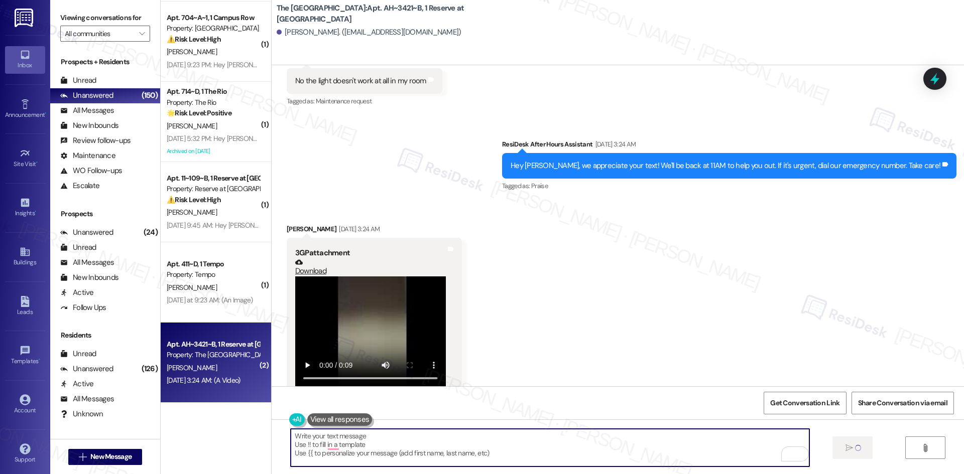
type textarea "Fetching suggested responses. Please feel free to read through the conversation…"
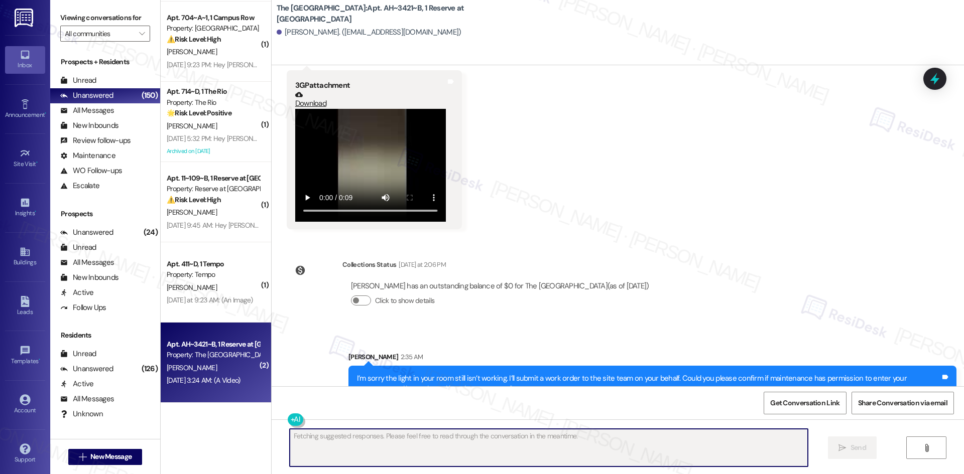
scroll to position [567, 0]
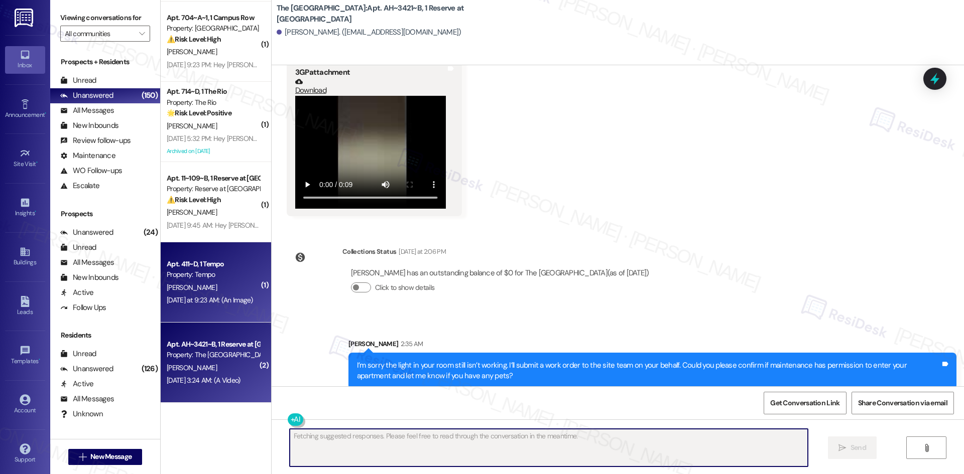
click at [226, 288] on div "M. Koppel" at bounding box center [213, 288] width 95 height 13
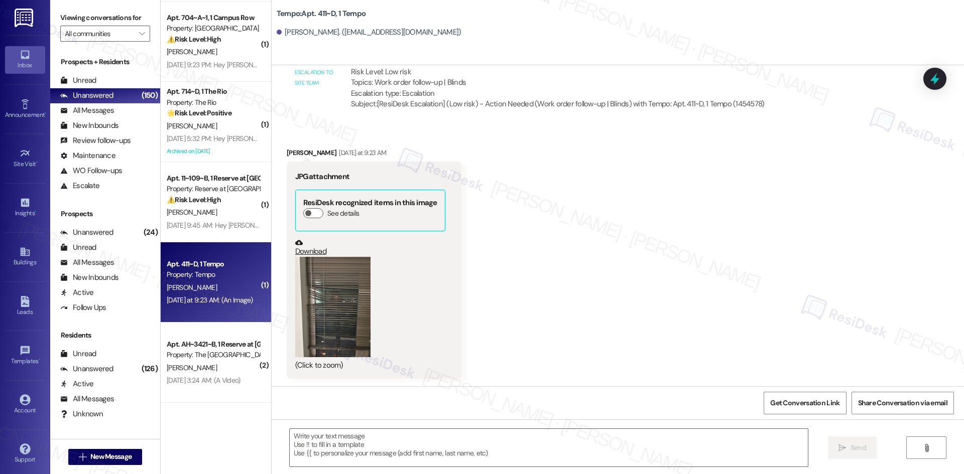
type textarea "Fetching suggested responses. Please feel free to read through the conversation…"
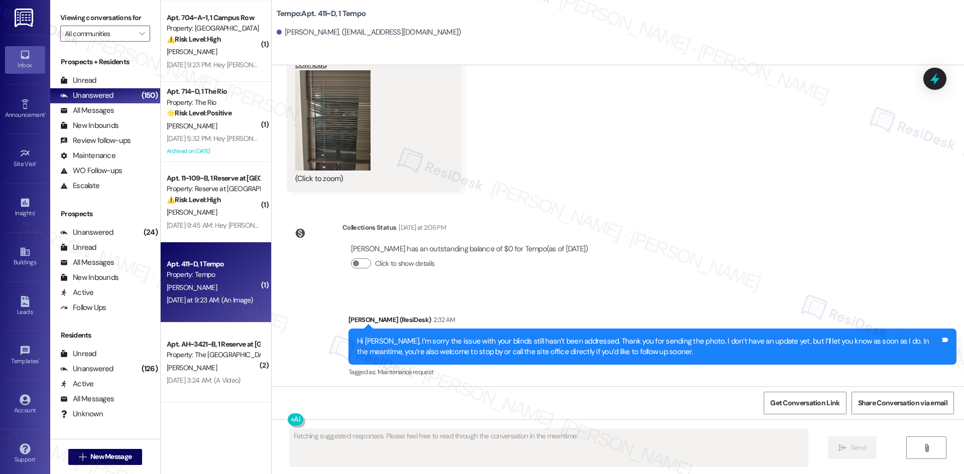
scroll to position [994, 0]
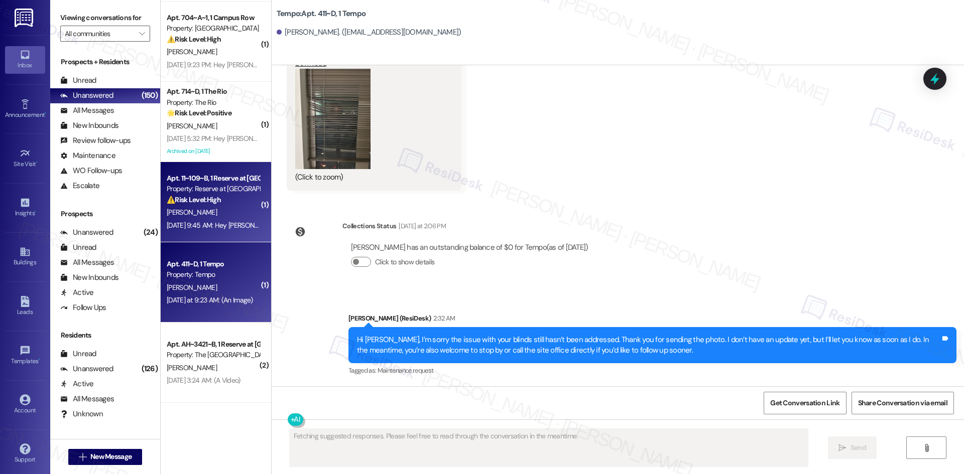
click at [212, 201] on strong "⚠️ Risk Level: High" at bounding box center [194, 199] width 54 height 9
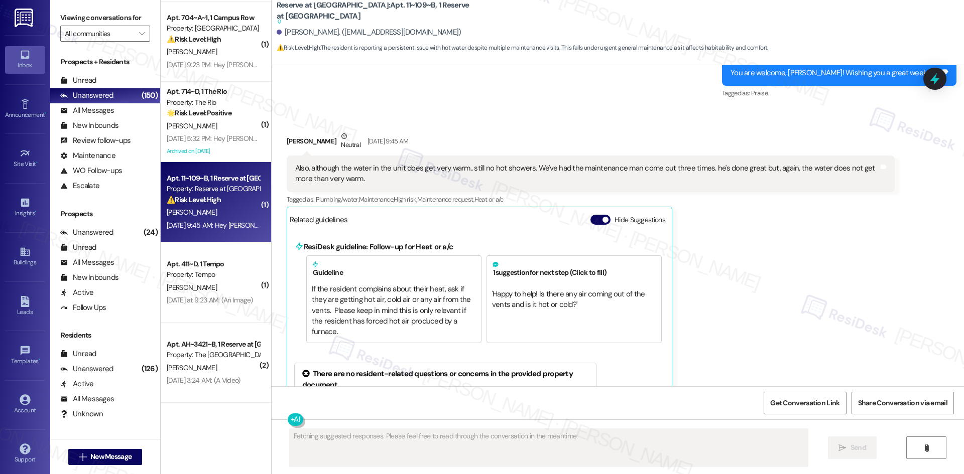
scroll to position [805, 0]
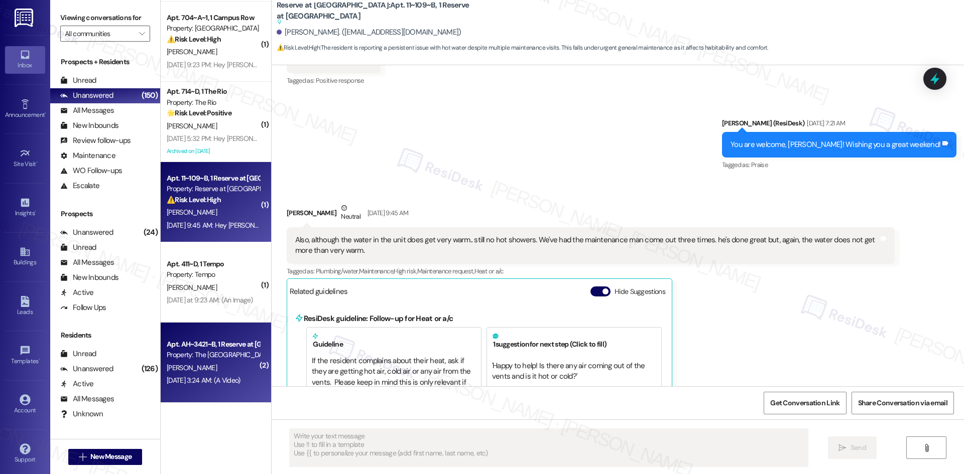
click at [205, 379] on div "Sep 21, 2025 at 3:24 AM: (A Video) Sep 21, 2025 at 3:24 AM: (A Video)" at bounding box center [204, 380] width 74 height 9
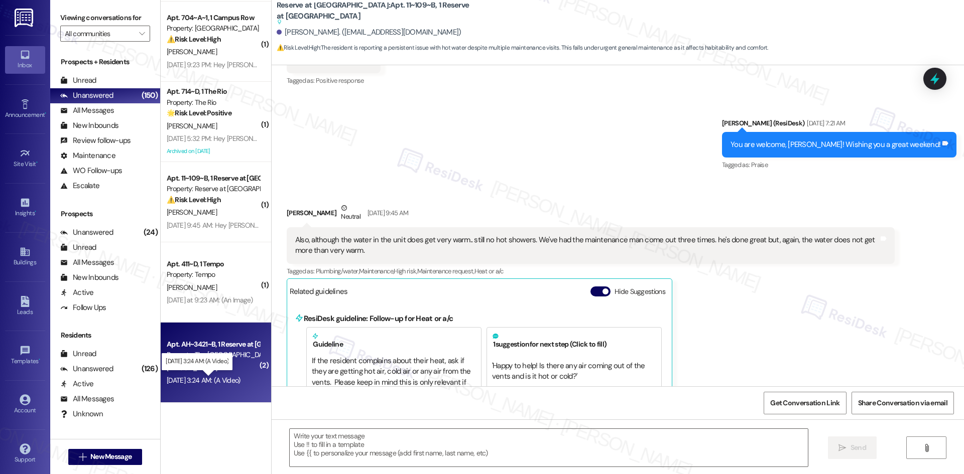
type textarea "Fetching suggested responses. Please feel free to read through the conversation…"
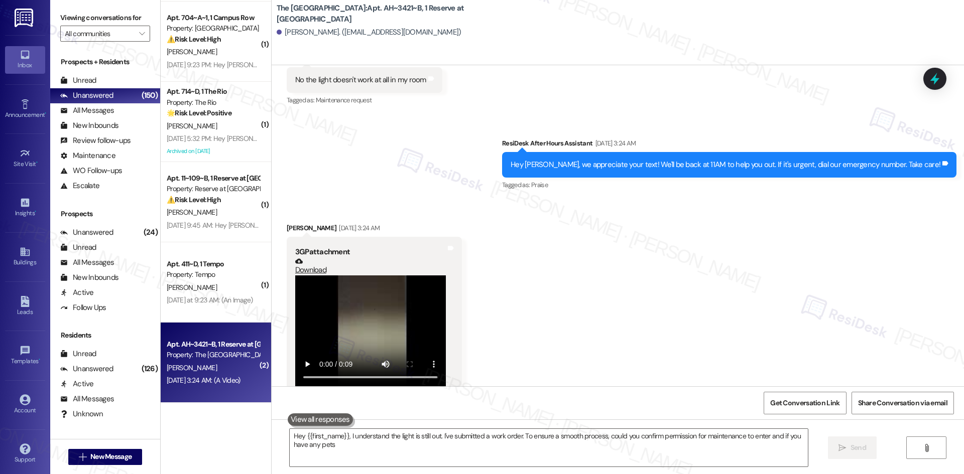
type textarea "Hey {{first_name}}, I understand the light is still out. I've submitted a work …"
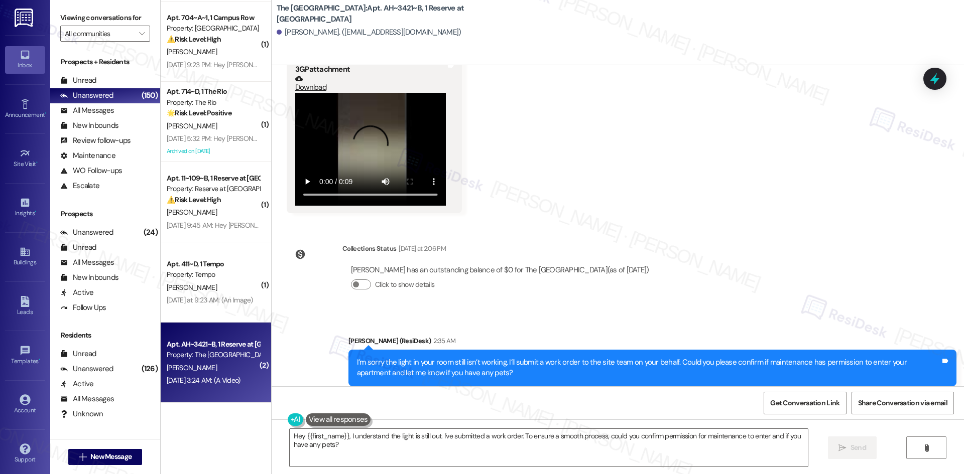
scroll to position [582, 0]
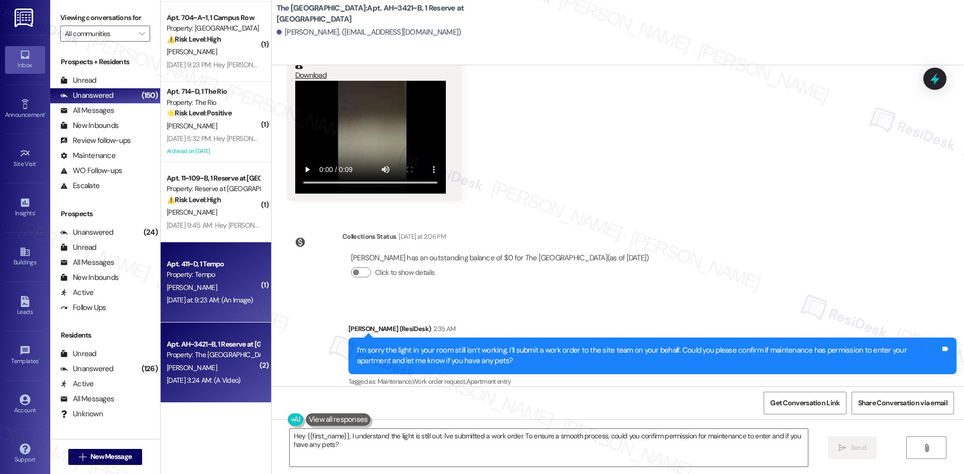
click at [216, 291] on div "M. Koppel" at bounding box center [213, 288] width 95 height 13
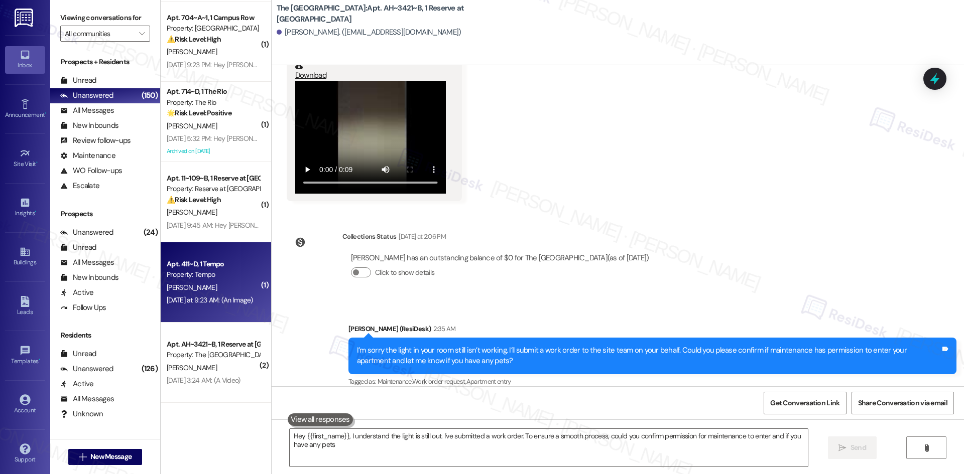
type textarea "Hey {{first_name}}, I understand the light is still out. I've submitted a work …"
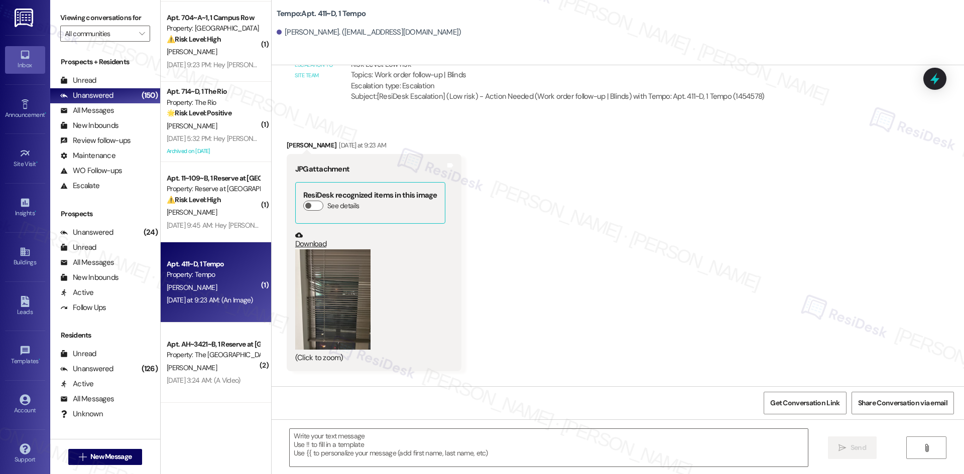
scroll to position [805, 0]
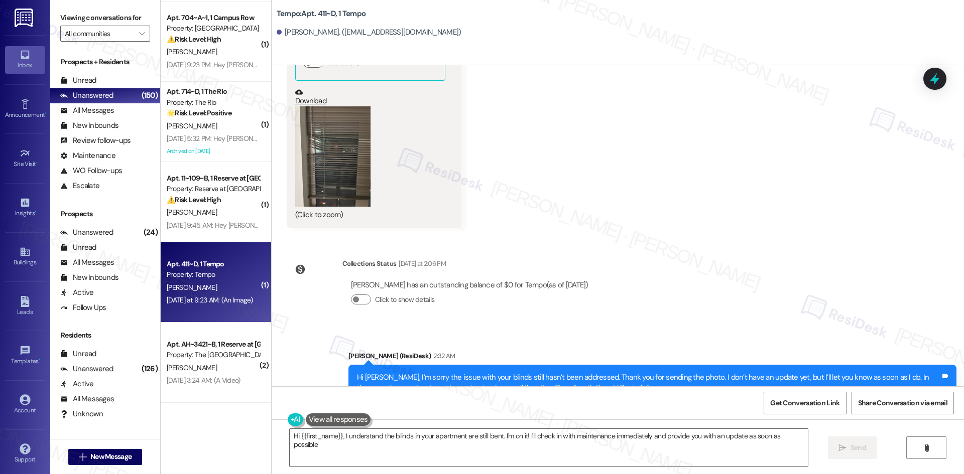
type textarea "Hi {{first_name}}, I understand the blinds in your apartment are still bent. I'…"
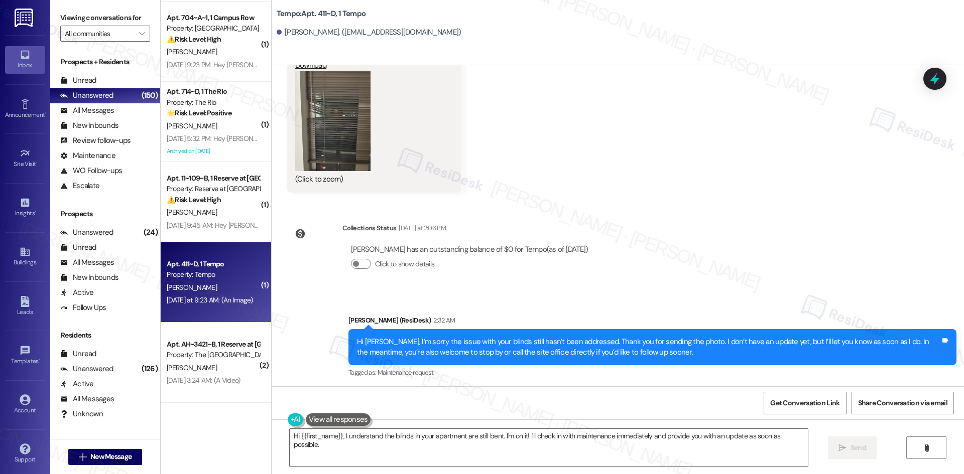
scroll to position [994, 0]
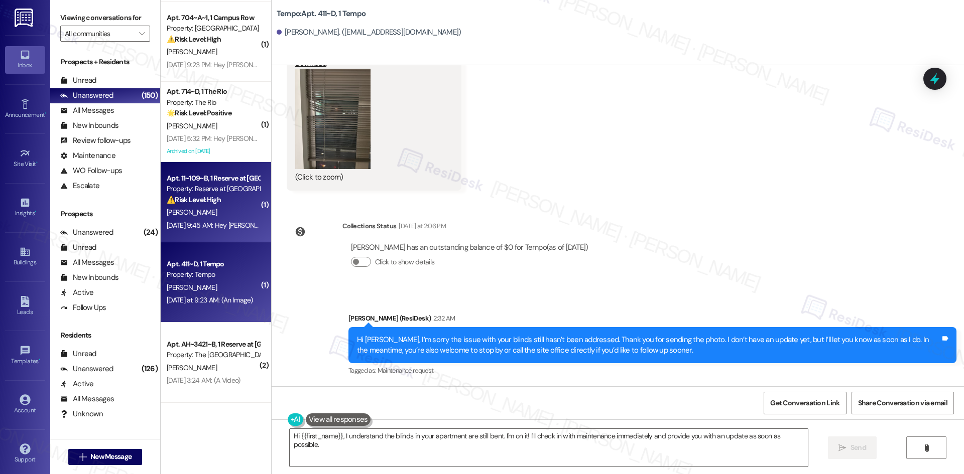
click at [214, 226] on div "Sep 20, 2025 at 9:45 AM: Hey Jasmine, we appreciate your text! We'll be back at…" at bounding box center [389, 225] width 445 height 9
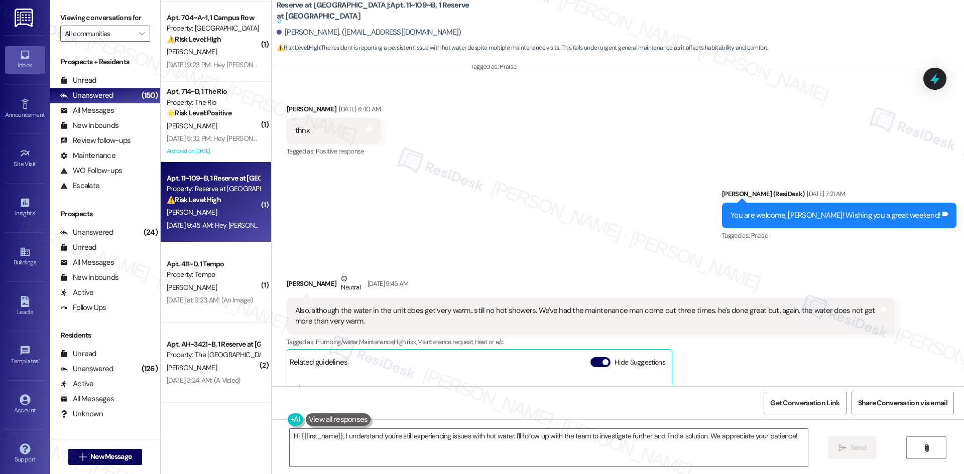
scroll to position [798, 0]
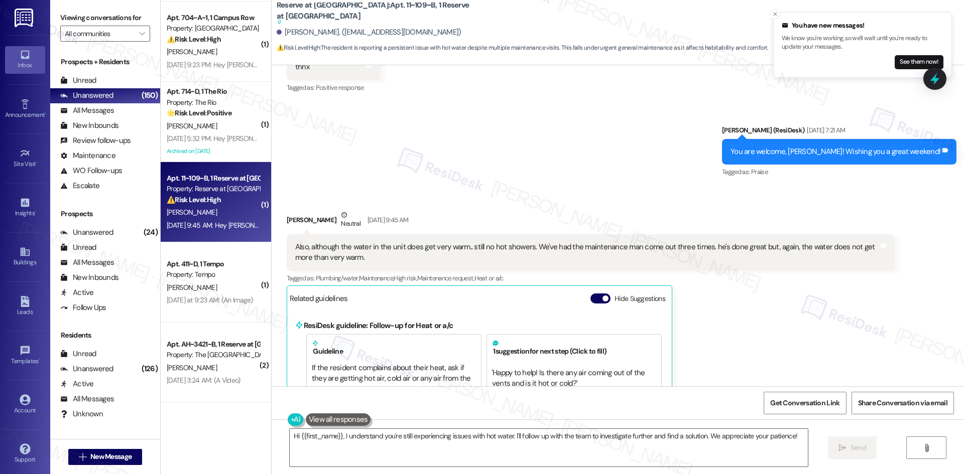
click at [759, 280] on div "Jasmine Allen Neutral Sep 20, 2025 at 9:45 AM Also, although the water in the u…" at bounding box center [591, 413] width 608 height 407
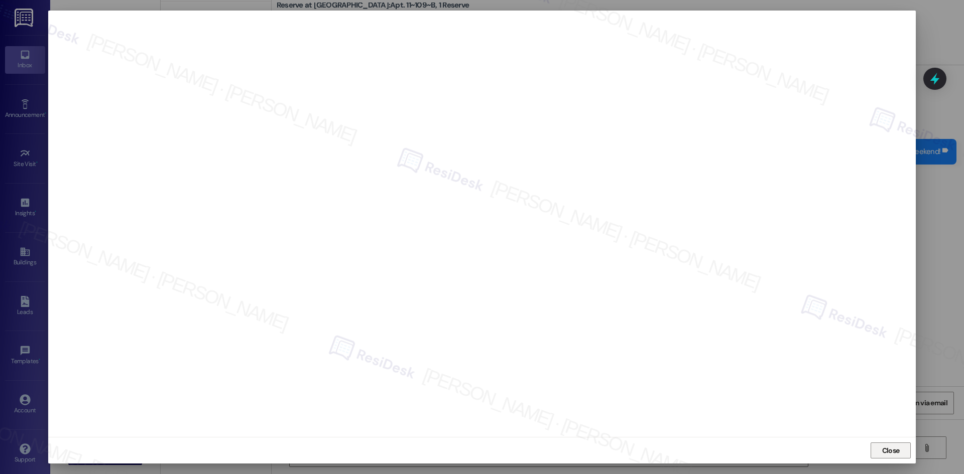
click at [878, 453] on button "Close" at bounding box center [891, 451] width 40 height 16
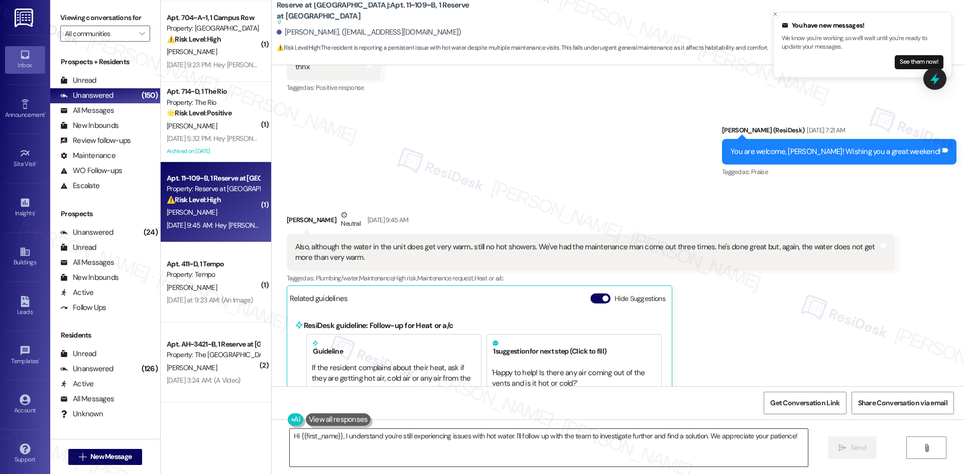
click at [457, 454] on textarea "Hi {{first_name}}, I understand you're still experiencing issues with hot water…" at bounding box center [549, 448] width 518 height 38
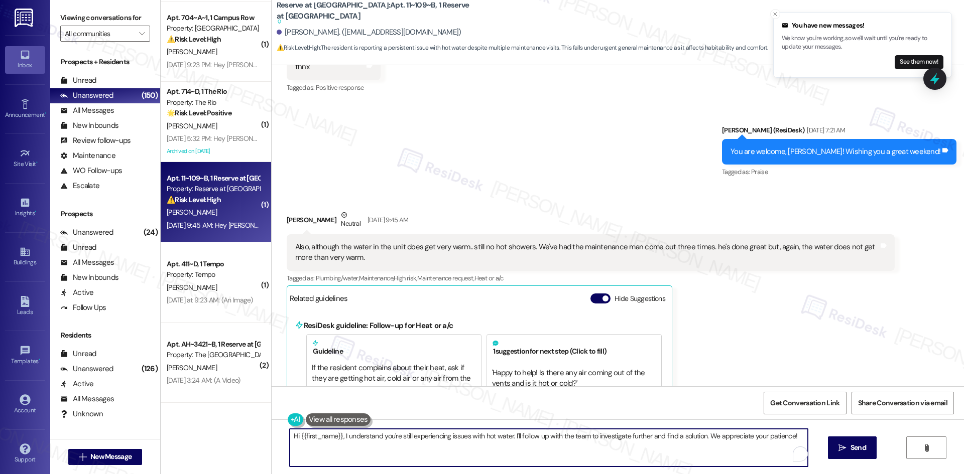
paste textarea "6826214"
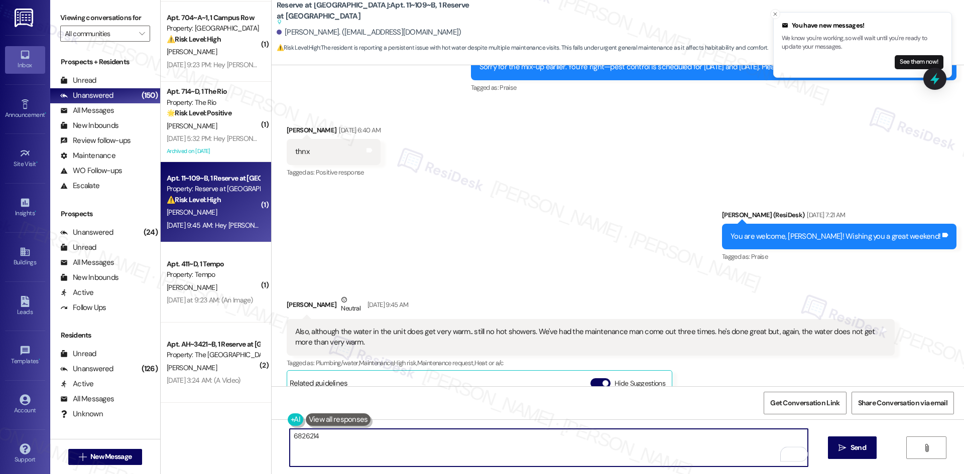
scroll to position [698, 0]
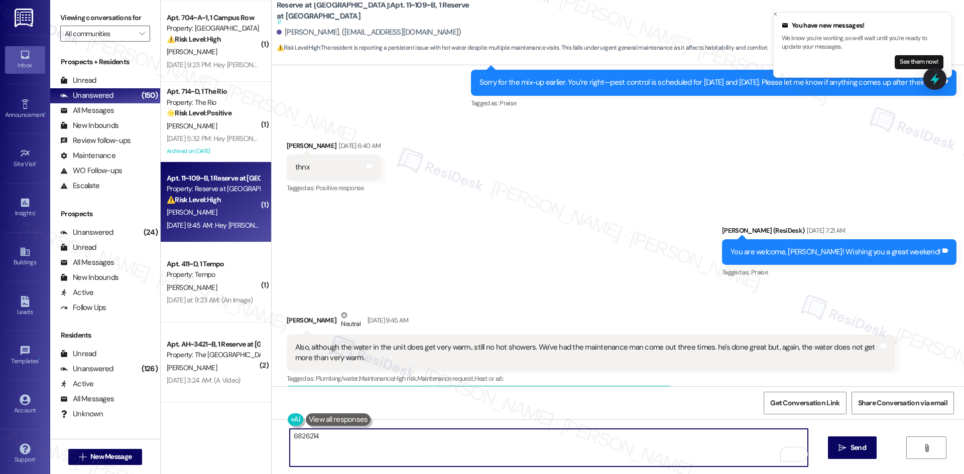
type textarea "6826214"
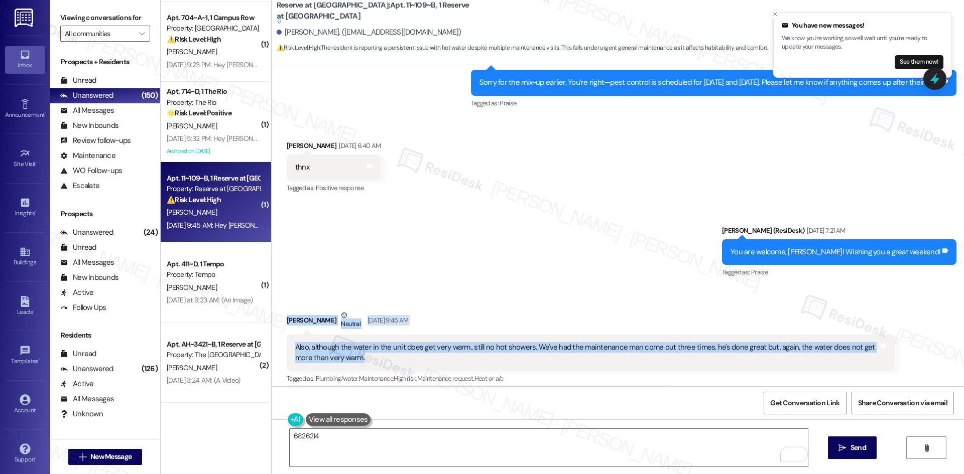
drag, startPoint x: 272, startPoint y: 302, endPoint x: 355, endPoint y: 350, distance: 96.0
copy div "Jasmine Allen Neutral Sep 20, 2025 at 9:45 AM Also, although the water in the u…"
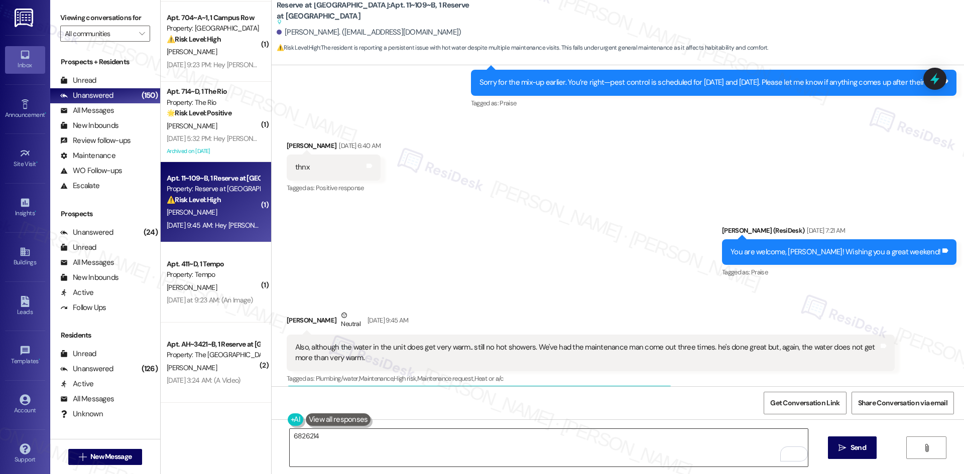
click at [403, 445] on textarea "6826214" at bounding box center [549, 448] width 518 height 38
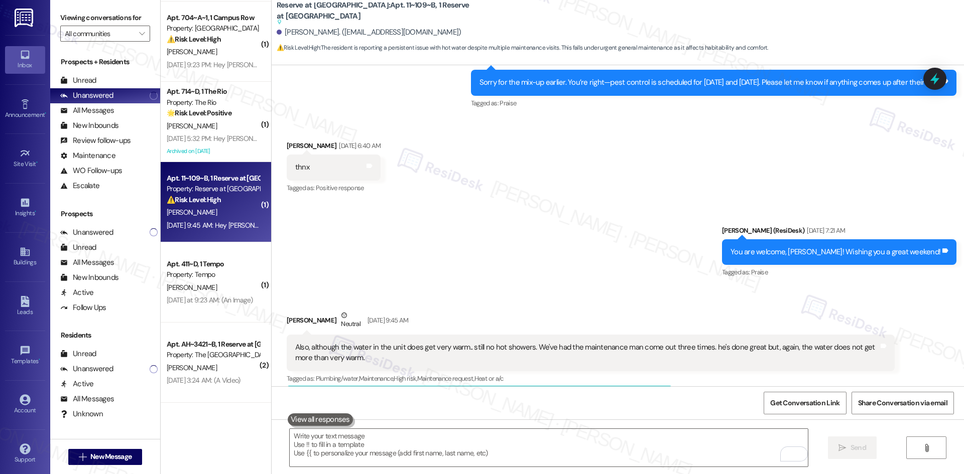
click at [453, 259] on div "Sent via SMS Sarah (ResiDesk) Sep 20, 2025 at 7:21 AM You are welcome, Jasmine!…" at bounding box center [618, 245] width 692 height 85
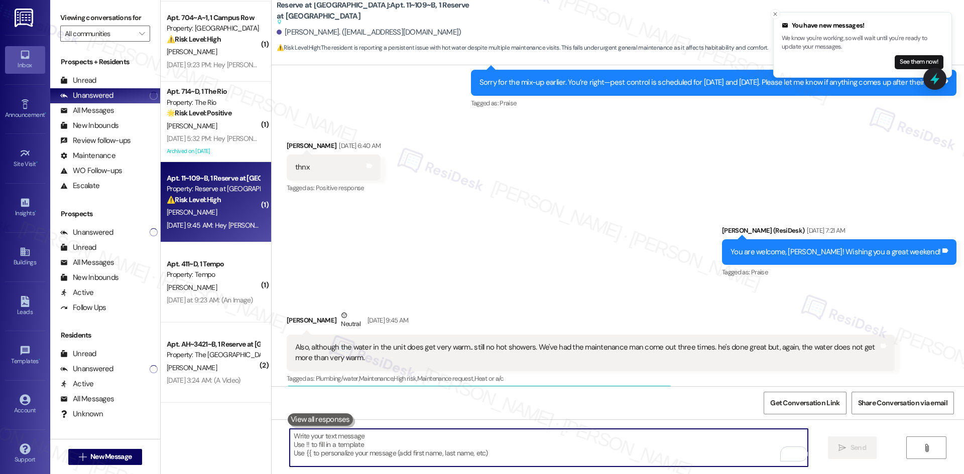
click at [431, 446] on textarea "To enrich screen reader interactions, please activate Accessibility in Grammarl…" at bounding box center [549, 448] width 518 height 38
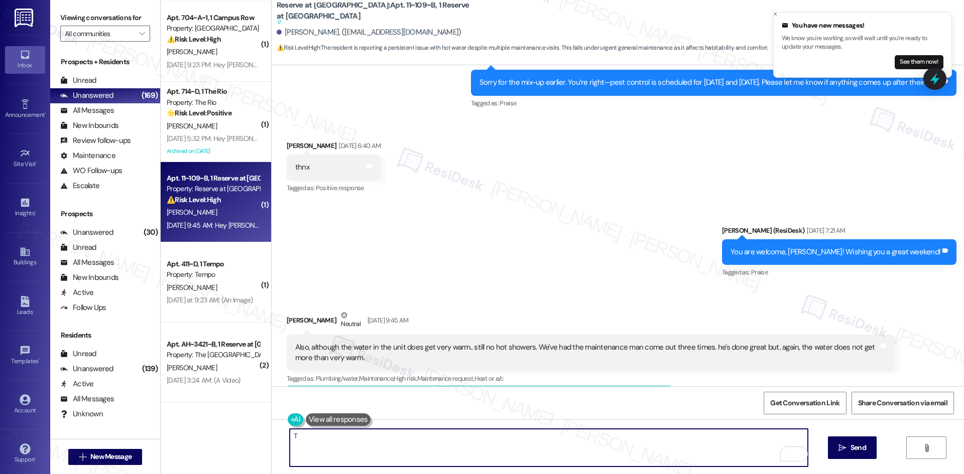
paste textarea "hank you for letting me know. I see work order 6826214 was submitted for the ho…"
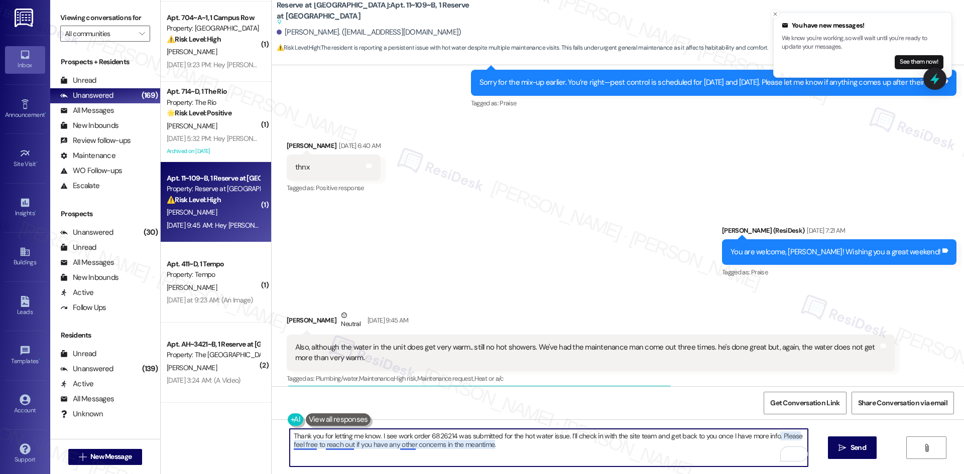
click at [329, 447] on textarea "Thank you for letting me know. I see work order 6826214 was submitted for the h…" at bounding box center [549, 448] width 518 height 38
type textarea "Thank you for letting me know. I see work order 6826214 was submitted for the h…"
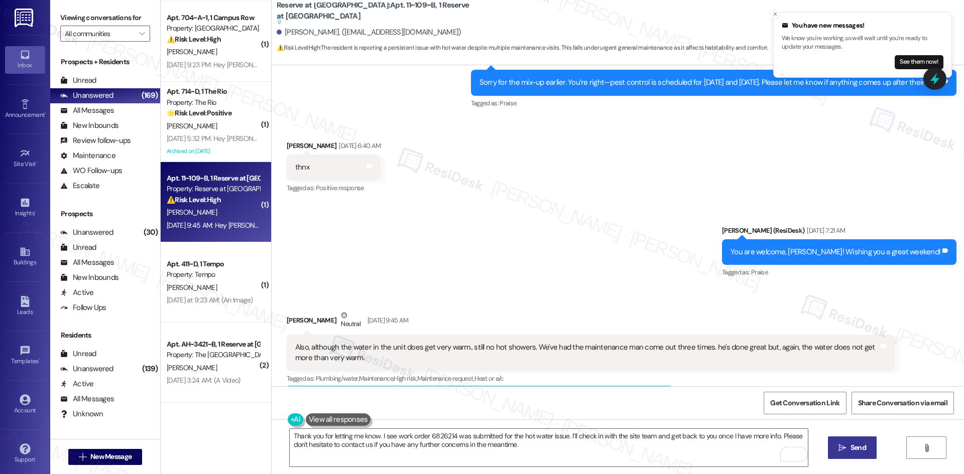
click at [853, 455] on button " Send" at bounding box center [852, 448] width 49 height 23
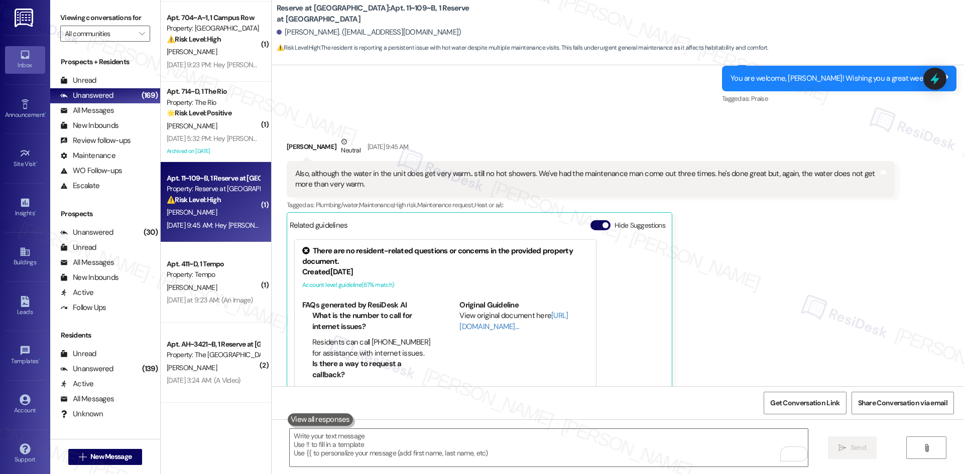
scroll to position [896, 0]
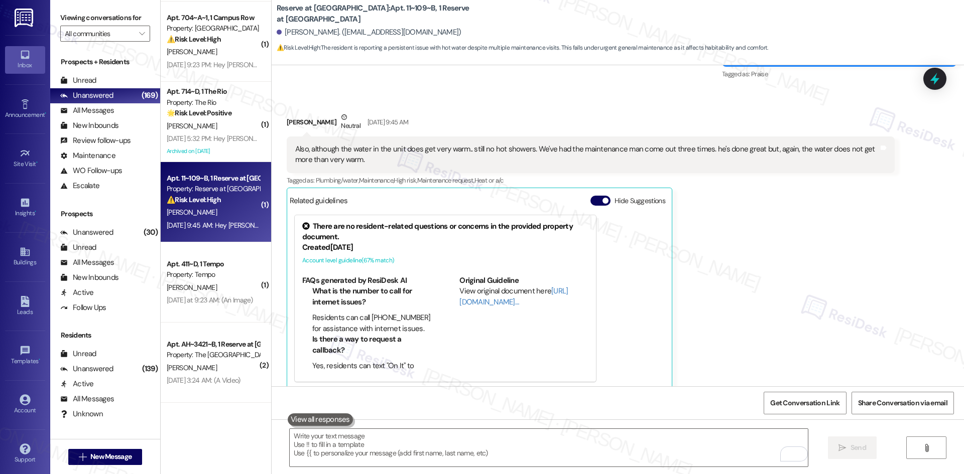
click at [790, 177] on div "Jasmine Allen Neutral Sep 20, 2025 at 9:45 AM Also, although the water in the u…" at bounding box center [591, 251] width 608 height 278
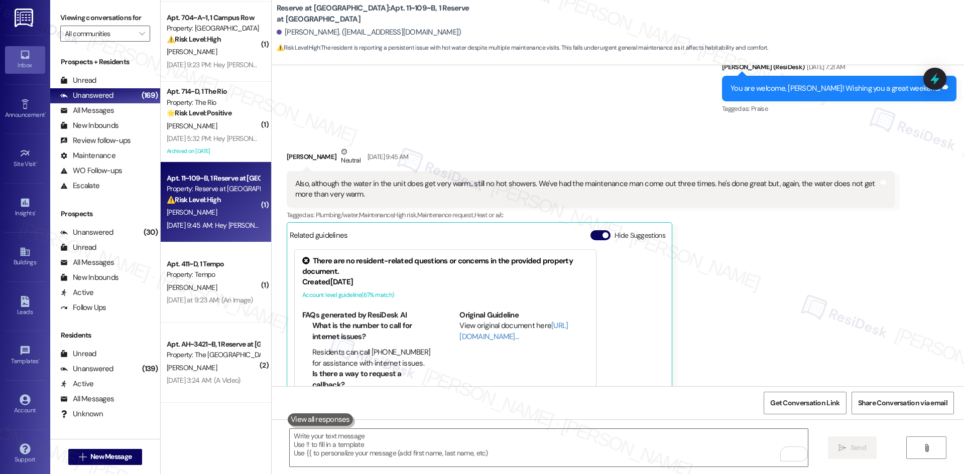
scroll to position [1062, 0]
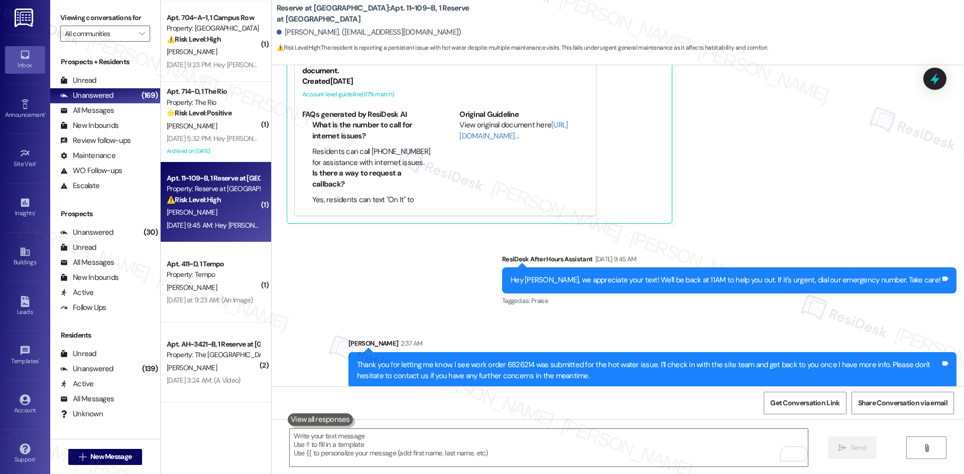
click at [758, 219] on div "Received via SMS Jasmine Allen Neutral Sep 20, 2025 at 9:45 AM Also, although t…" at bounding box center [590, 84] width 623 height 293
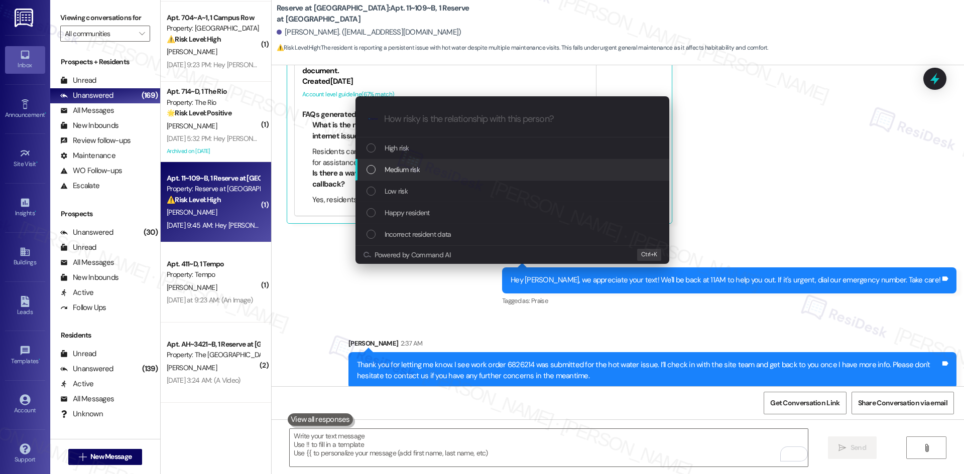
click at [438, 171] on div "Medium risk" at bounding box center [514, 169] width 294 height 11
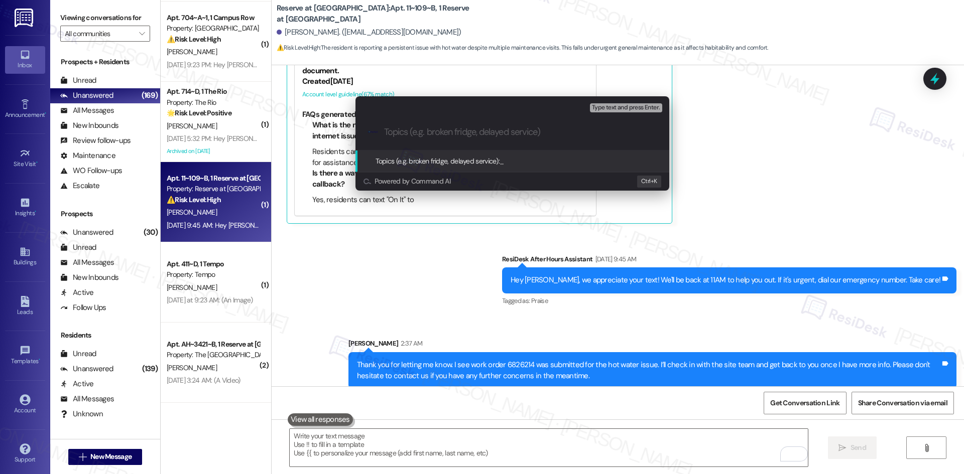
click at [476, 135] on input "Topics (e.g. broken fridge, delayed service)" at bounding box center [520, 132] width 273 height 11
paste input "Work Order 6826214 – Hot water not reaching shower temperature"
type input "Work Order 6826214 – Hot water not reaching shower temperature"
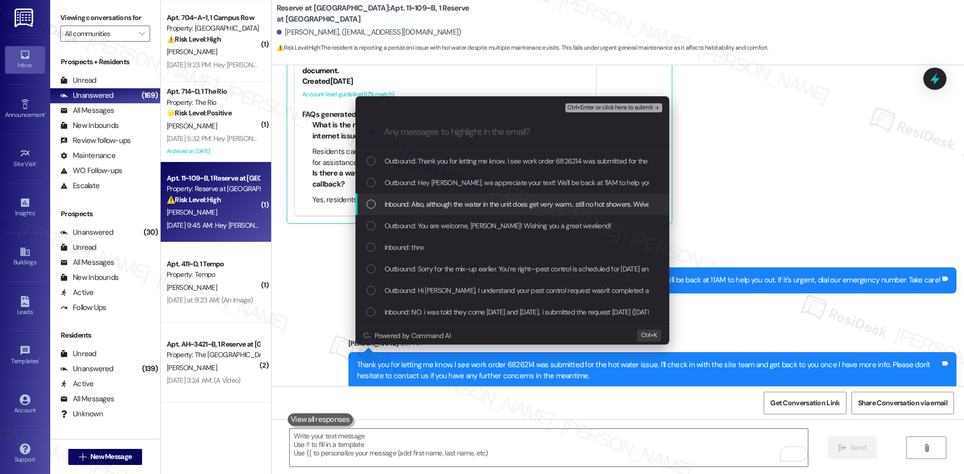
click at [493, 208] on span "Inbound: Also, although the water in the unit does get very warm.. still no hot…" at bounding box center [696, 204] width 622 height 11
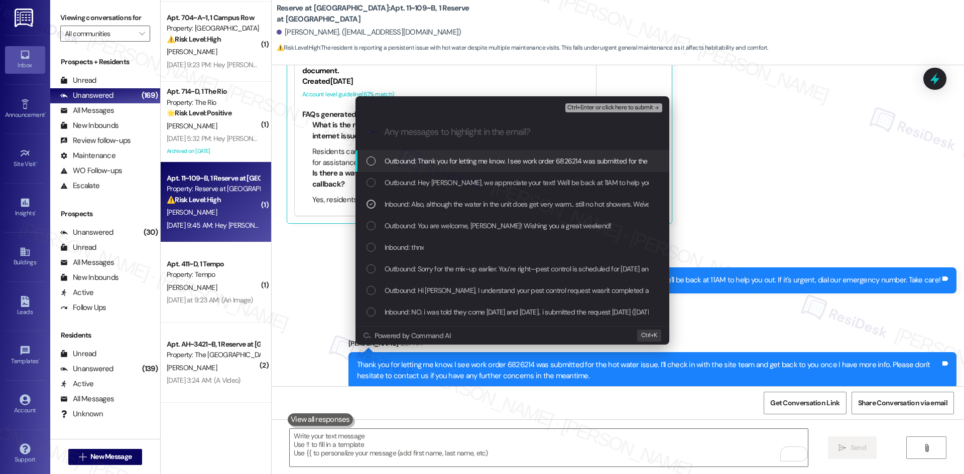
click at [654, 107] on icon "remove-block-ctrl+enter-or click here to submit" at bounding box center [656, 107] width 7 height 7
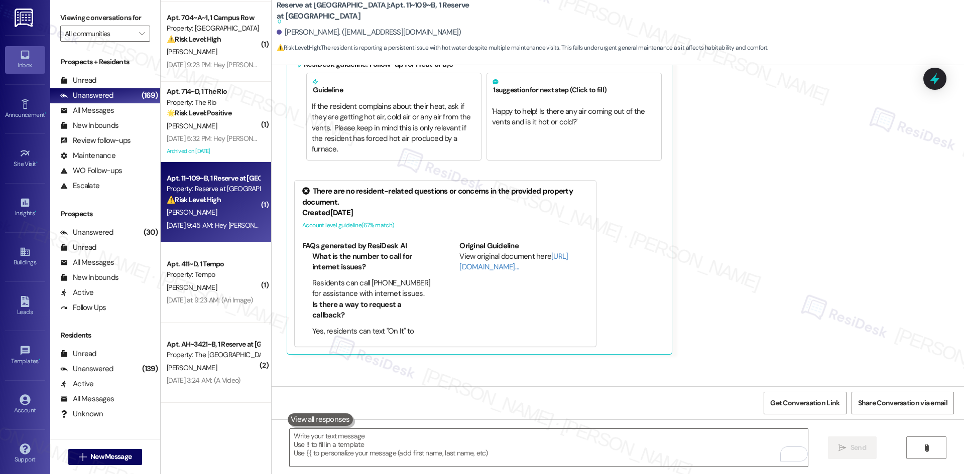
scroll to position [1195, 0]
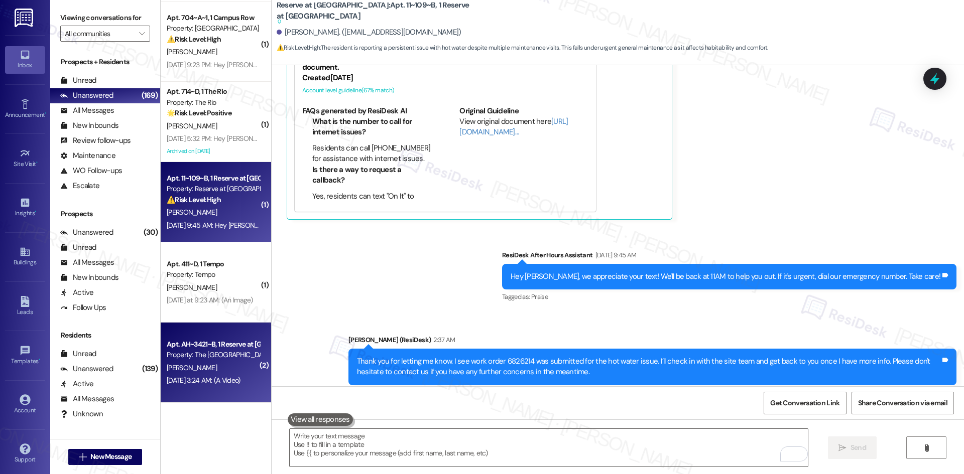
click at [229, 375] on div "Sep 21, 2025 at 3:24 AM: (A Video) Sep 21, 2025 at 3:24 AM: (A Video)" at bounding box center [213, 381] width 95 height 13
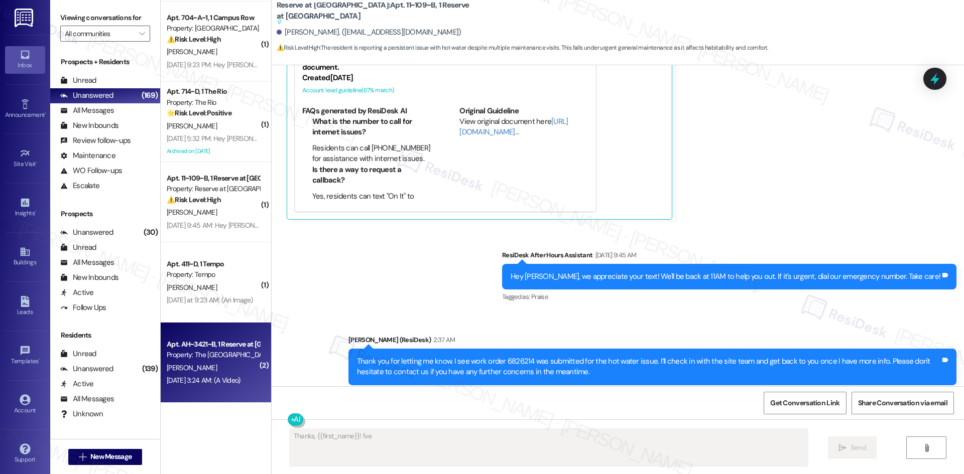
scroll to position [678, 0]
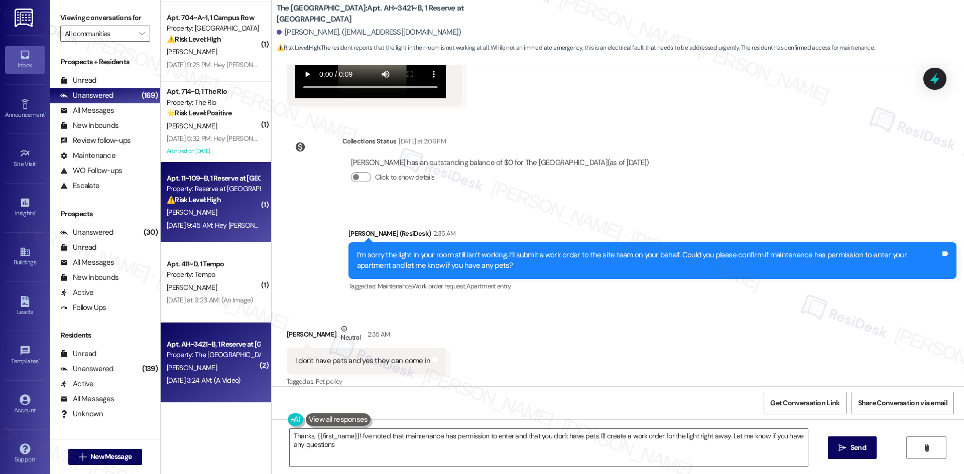
type textarea "Thanks, {{first_name}}! I've noted that maintenance has permission to enter and…"
click at [217, 224] on div "Sep 20, 2025 at 9:45 AM: Hey Jasmine, we appreciate your text! We'll be back at…" at bounding box center [389, 225] width 445 height 9
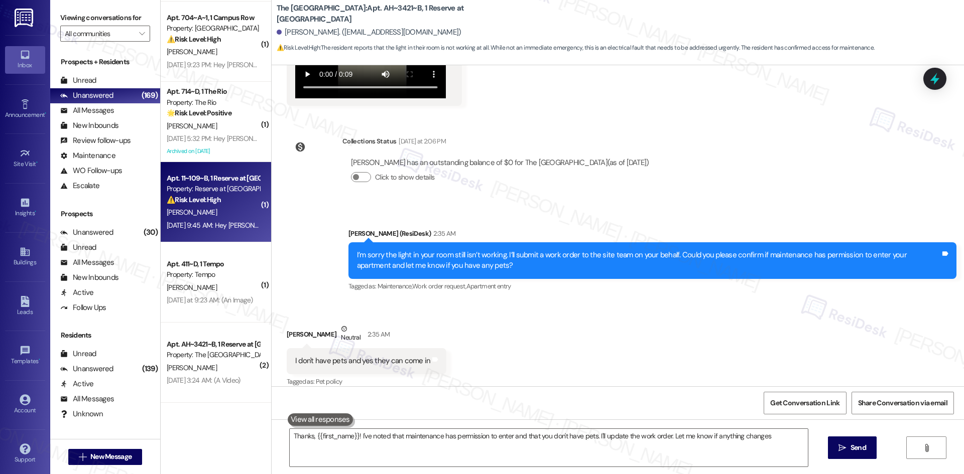
type textarea "Thanks, {{first_name}}! I've noted that maintenance has permission to enter and…"
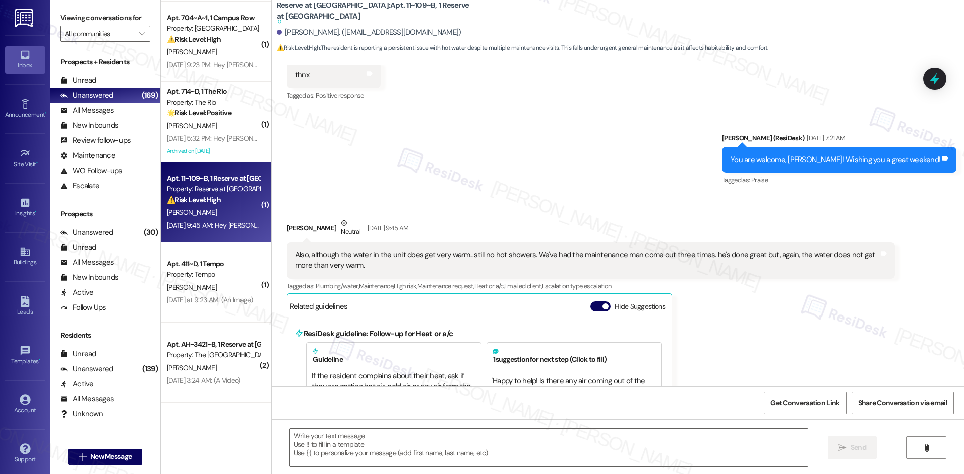
type textarea "Fetching suggested responses. Please feel free to read through the conversation…"
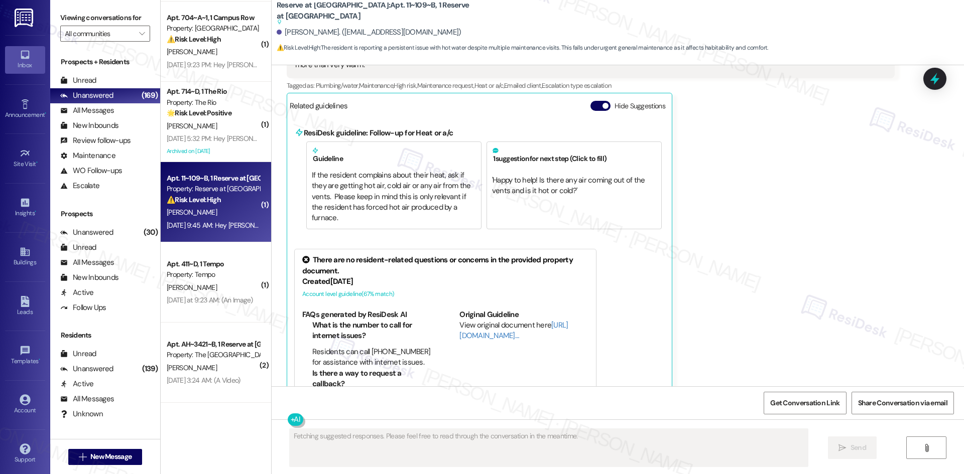
scroll to position [1014, 0]
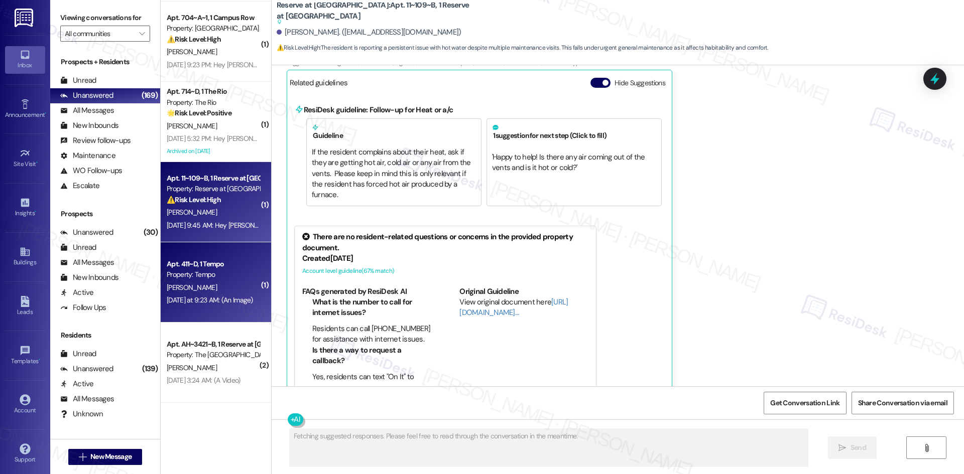
click at [218, 301] on div "Yesterday at 9:23 AM: (An Image) Yesterday at 9:23 AM: (An Image)" at bounding box center [210, 300] width 86 height 9
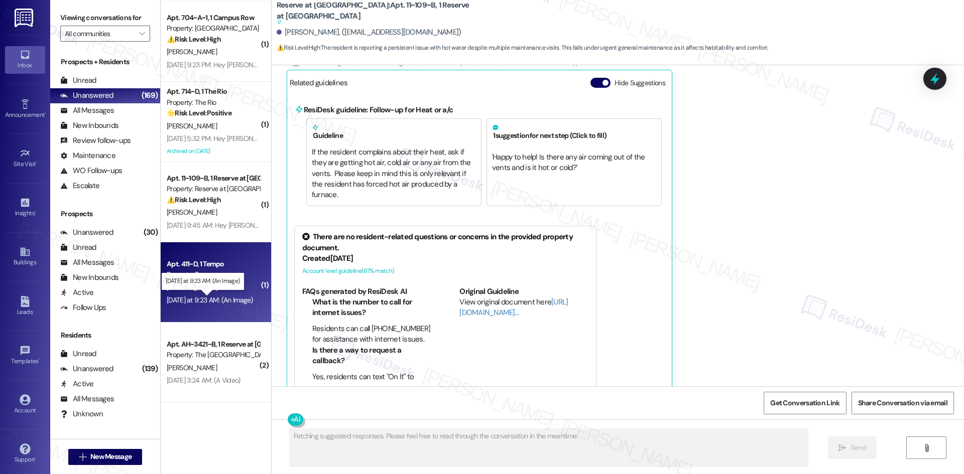
scroll to position [994, 0]
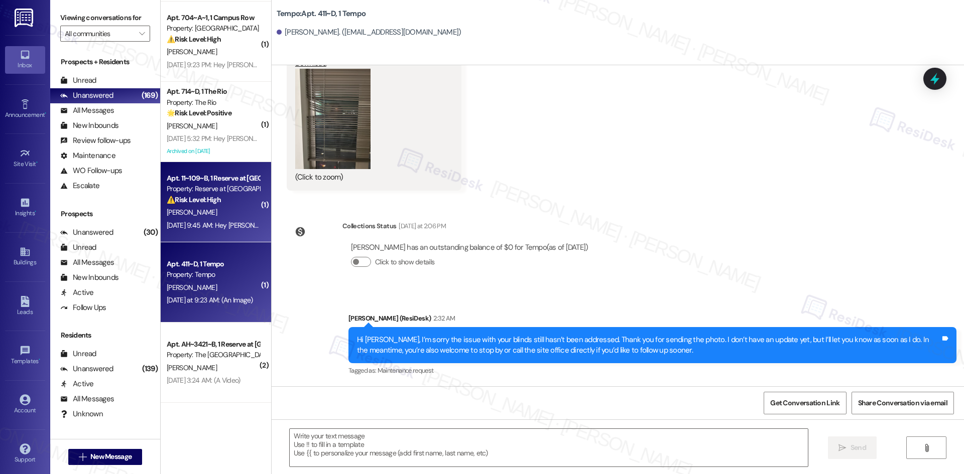
click at [218, 227] on div "Sep 20, 2025 at 9:45 AM: Hey Jasmine, we appreciate your text! We'll be back at…" at bounding box center [389, 225] width 445 height 9
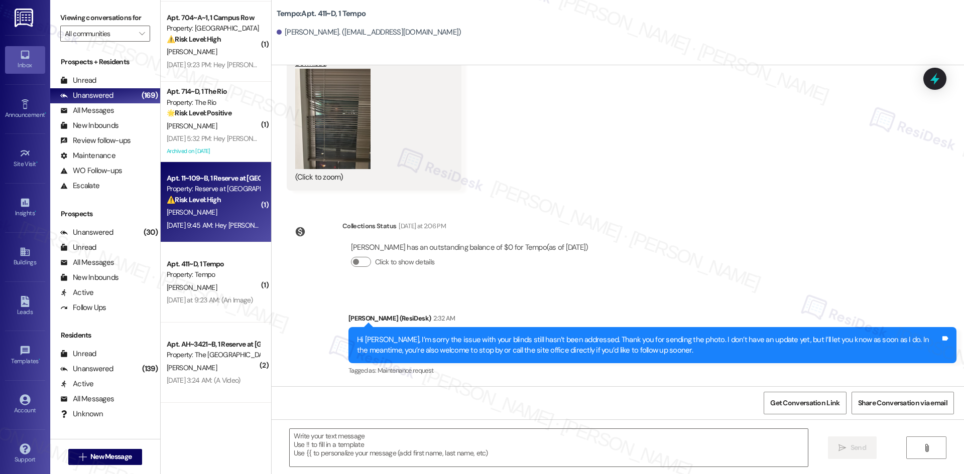
type textarea "Fetching suggested responses. Please feel free to read through the conversation…"
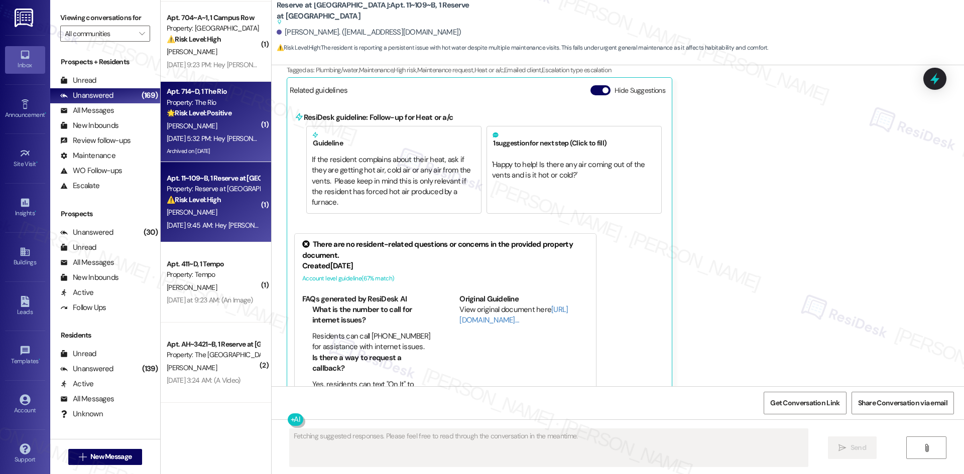
scroll to position [1014, 0]
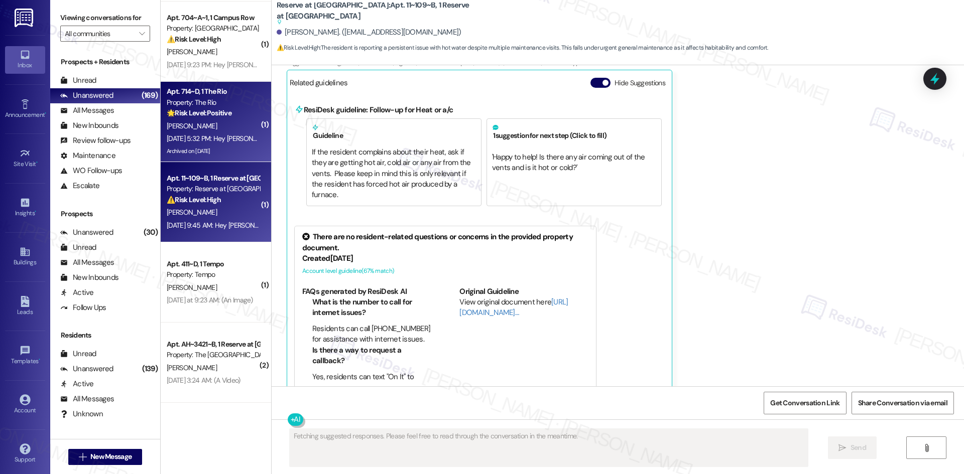
click at [203, 134] on div "Sep 20, 2025 at 5:32 PM: Hey Chaitali, we appreciate your text! We'll be back a…" at bounding box center [389, 138] width 444 height 9
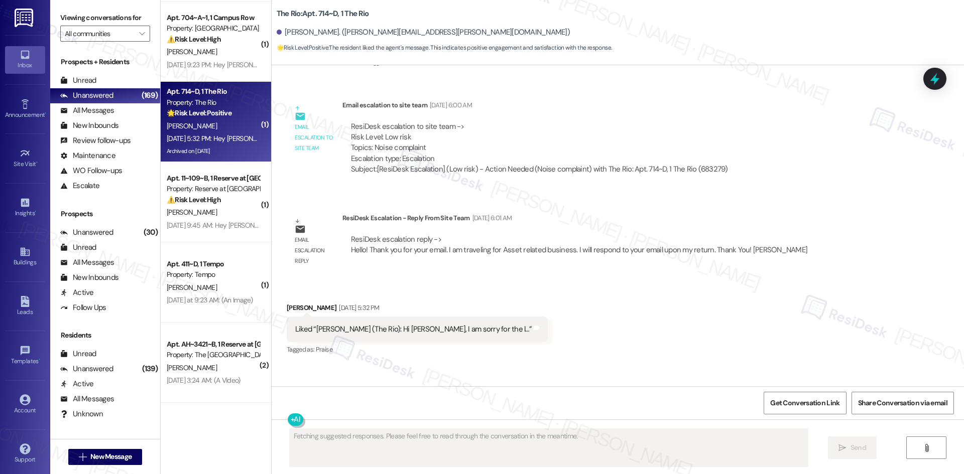
scroll to position [38172, 0]
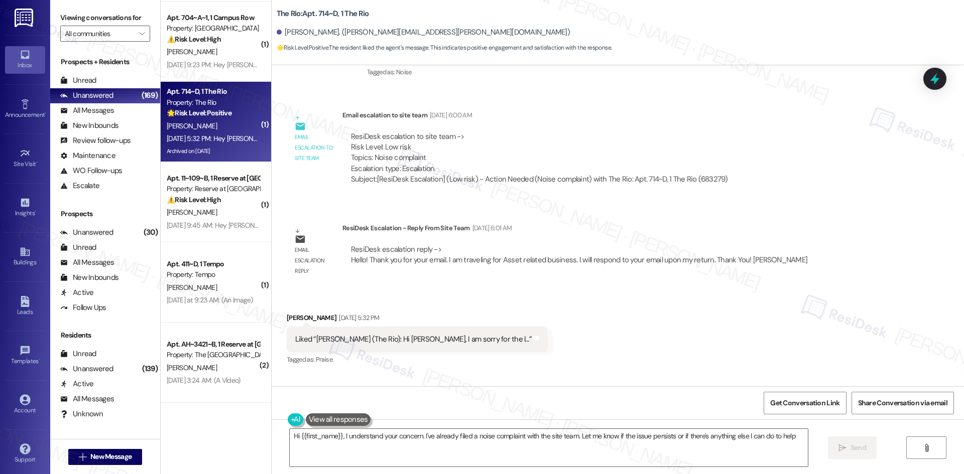
type textarea "Hi {{first_name}}, I understand your concern. I've already filed a noise compla…"
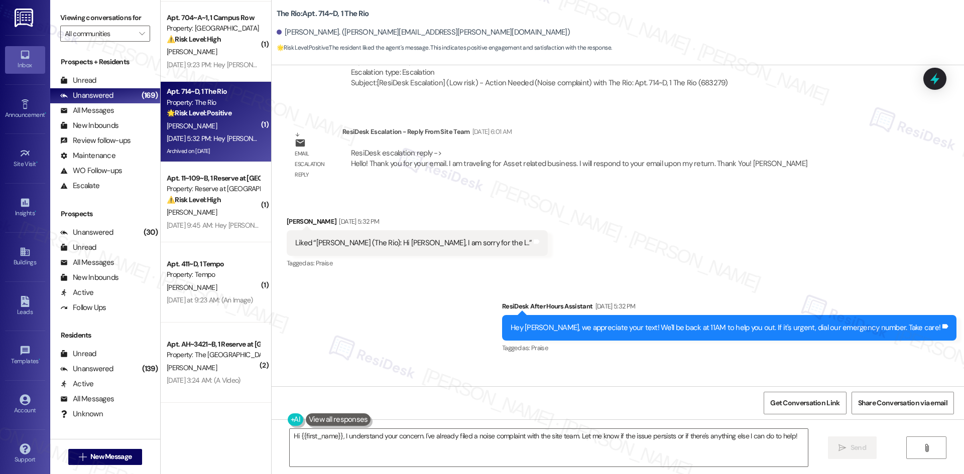
scroll to position [38272, 0]
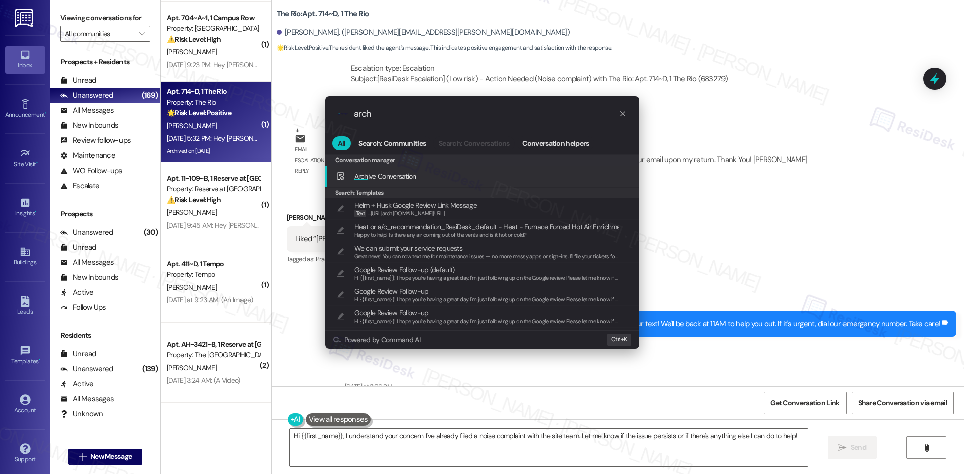
type input "arch"
click at [425, 171] on div "Arch ive Conversation Add shortcut" at bounding box center [483, 176] width 294 height 11
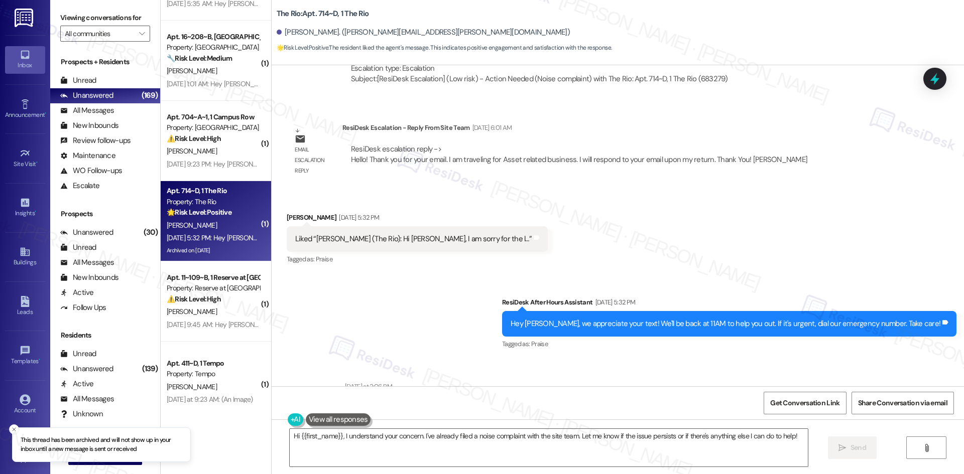
scroll to position [1826, 0]
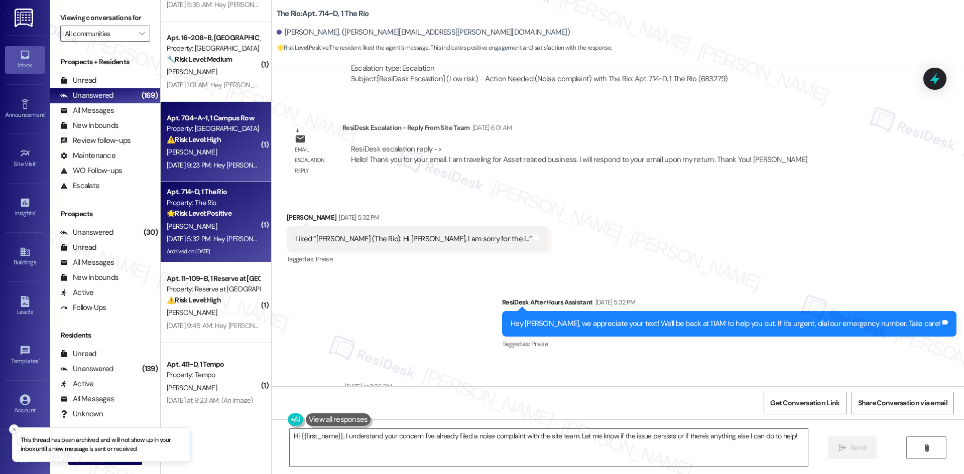
click at [226, 161] on div "Sep 20, 2025 at 9:23 PM: Hey Stephanie, we appreciate your text! We'll be back …" at bounding box center [389, 165] width 444 height 9
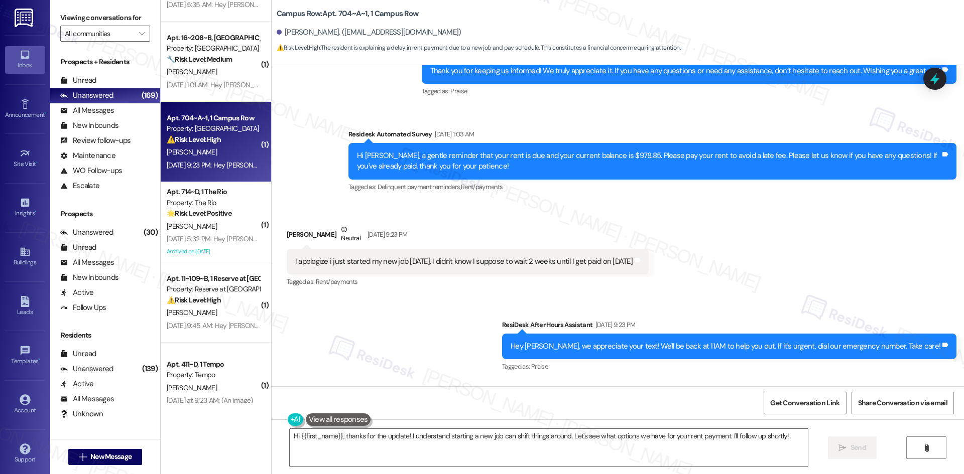
scroll to position [554, 0]
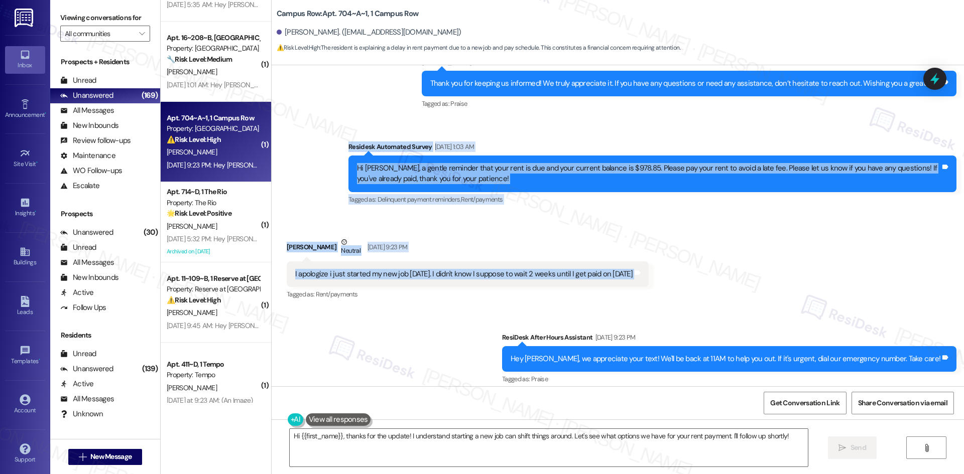
drag, startPoint x: 326, startPoint y: 143, endPoint x: 745, endPoint y: 271, distance: 438.5
click at [745, 271] on div "Lease started Aug 16, 2025 at 8:00 AM Survey, sent via SMS Residesk Automated S…" at bounding box center [618, 225] width 692 height 321
copy div "Residesk Automated Survey Sep 13, 2025 at 1:03 AM Hi Stephanie, a gentle remind…"
click at [519, 230] on div "Received via SMS Stephanie Heggs Neutral Sep 20, 2025 at 9:23 PM I apologize i …" at bounding box center [467, 269] width 377 height 80
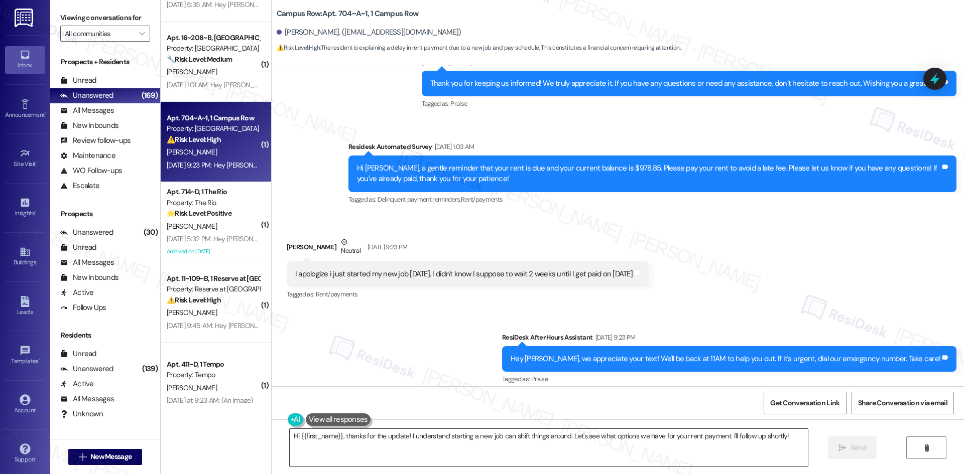
click at [399, 449] on textarea "Hi {{first_name}}, thanks for the update! I understand starting a new job can s…" at bounding box center [549, 448] width 518 height 38
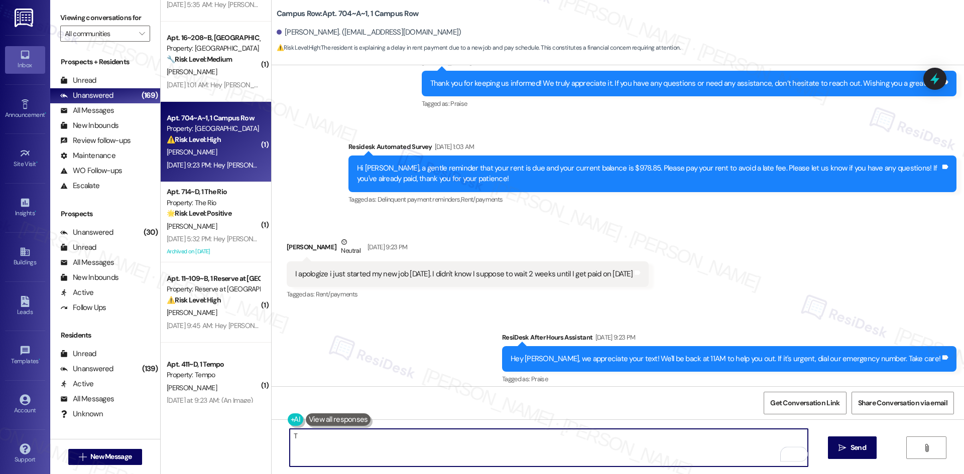
paste textarea "hank you for letting me know and I understand your situation. I’ll check in wit…"
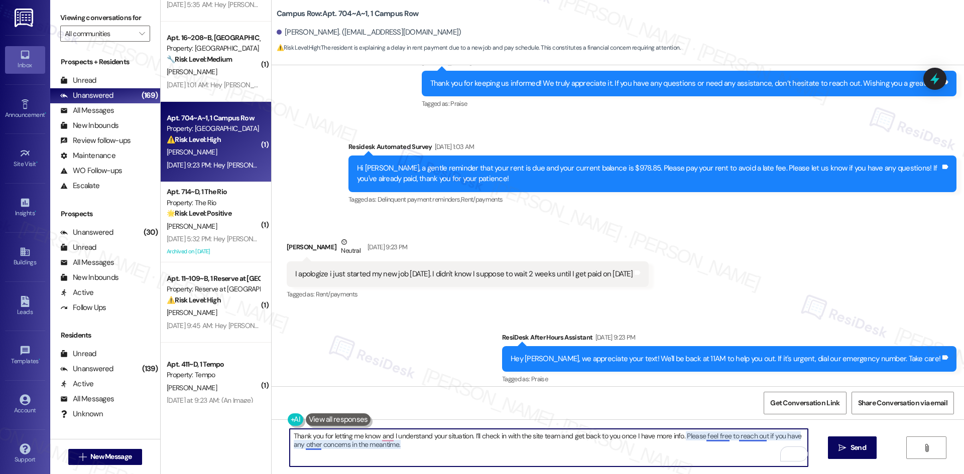
click at [716, 437] on textarea "Thank you for letting me know and I understand your situation. I’ll check in wi…" at bounding box center [549, 448] width 518 height 38
drag, startPoint x: 380, startPoint y: 440, endPoint x: 393, endPoint y: 439, distance: 13.6
click at [380, 440] on textarea "Thank you for letting me know and I understand your situation. I’ll check in wi…" at bounding box center [549, 448] width 518 height 38
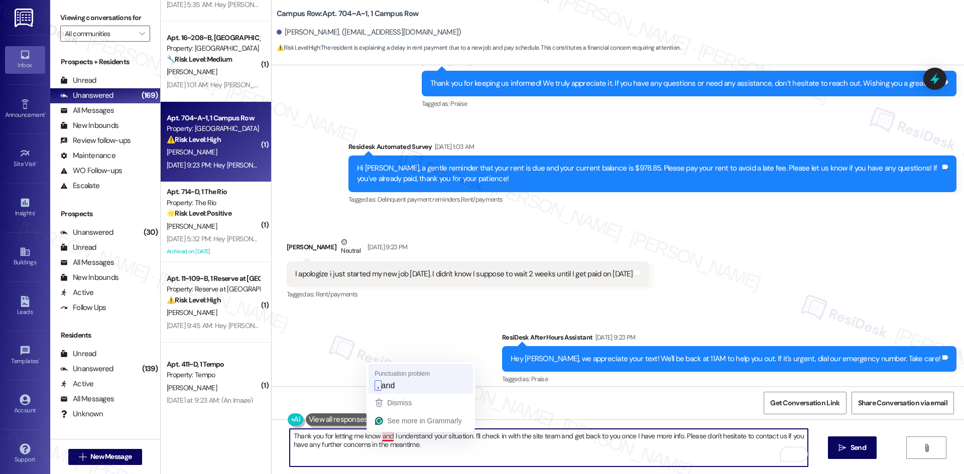
type textarea "Thank you for letting me know, and I understand your situation. I’ll check in w…"
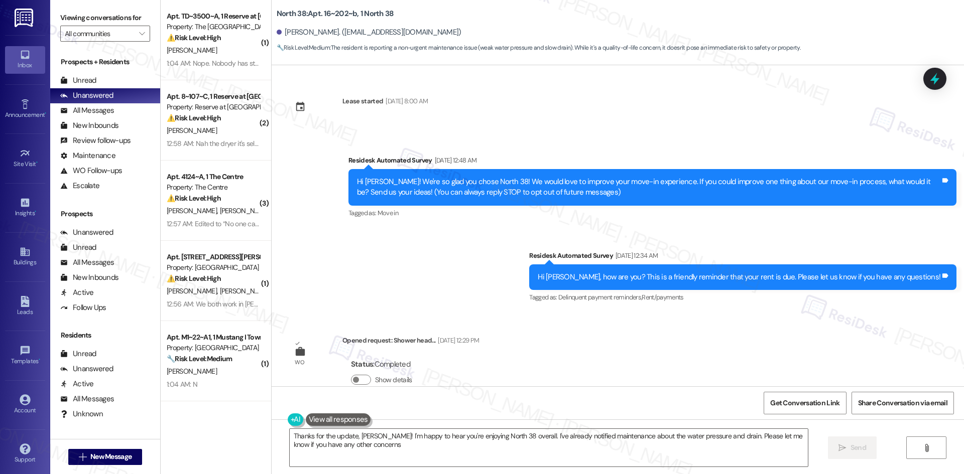
type textarea "Thanks for the update, [PERSON_NAME]! I'm happy to hear you're enjoying North 3…"
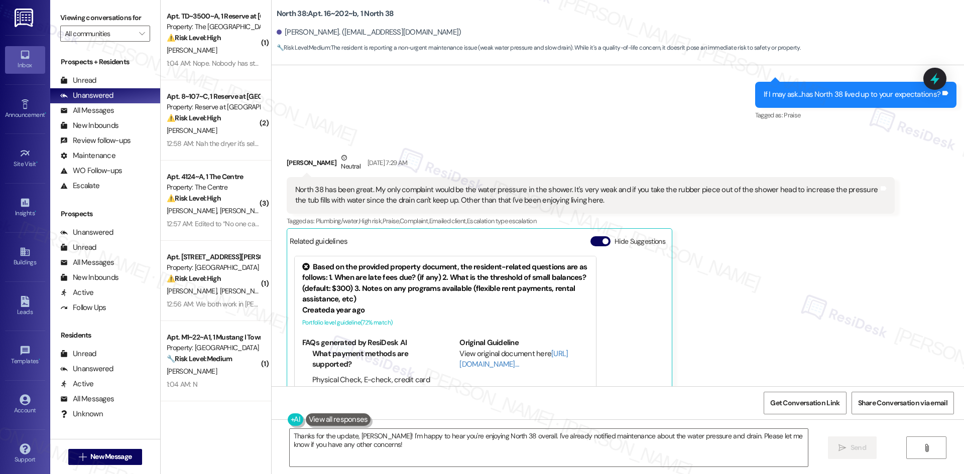
scroll to position [762, 0]
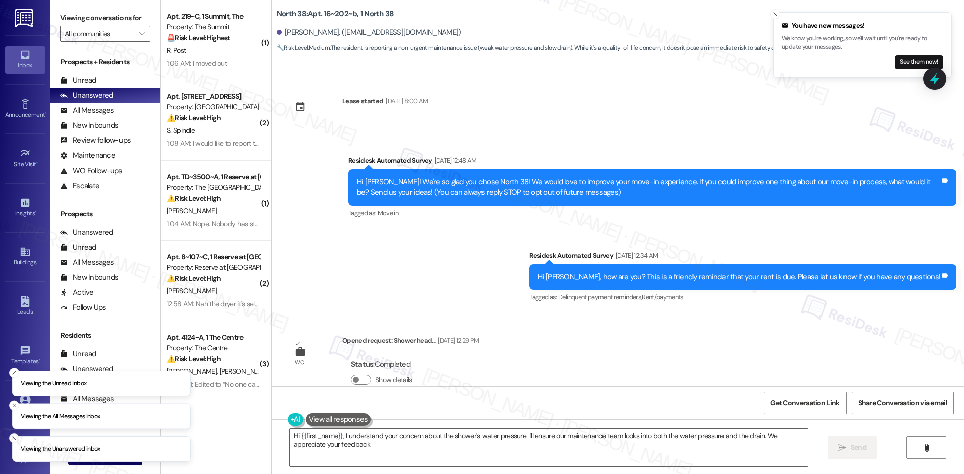
type textarea "Hi {{first_name}}, I understand your concern about the shower's water pressure.…"
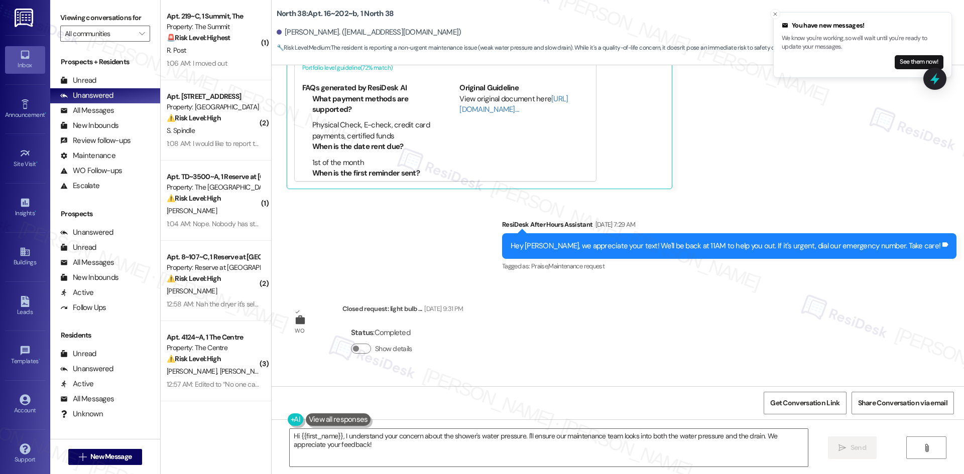
scroll to position [1264, 0]
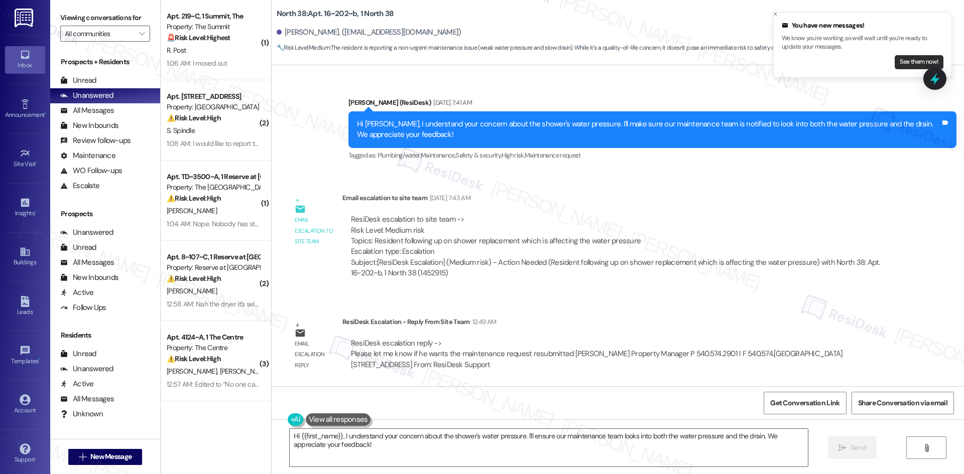
click at [907, 60] on button "See them now!" at bounding box center [919, 62] width 49 height 14
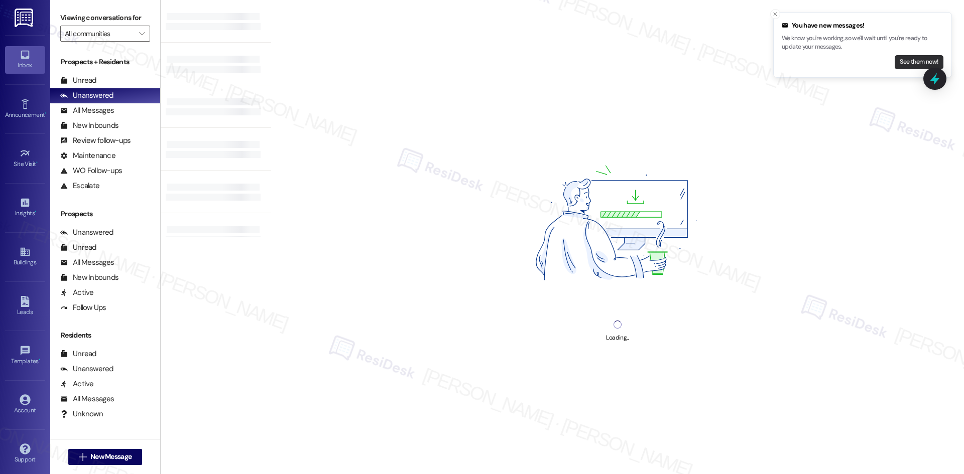
click at [900, 65] on button "See them now!" at bounding box center [919, 62] width 49 height 14
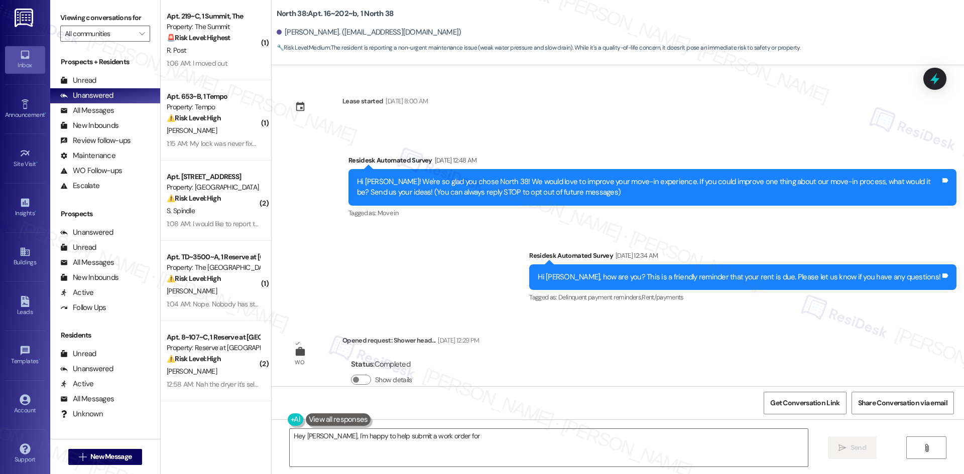
type textarea "Hey [PERSON_NAME], I'm happy to help submit a work order for"
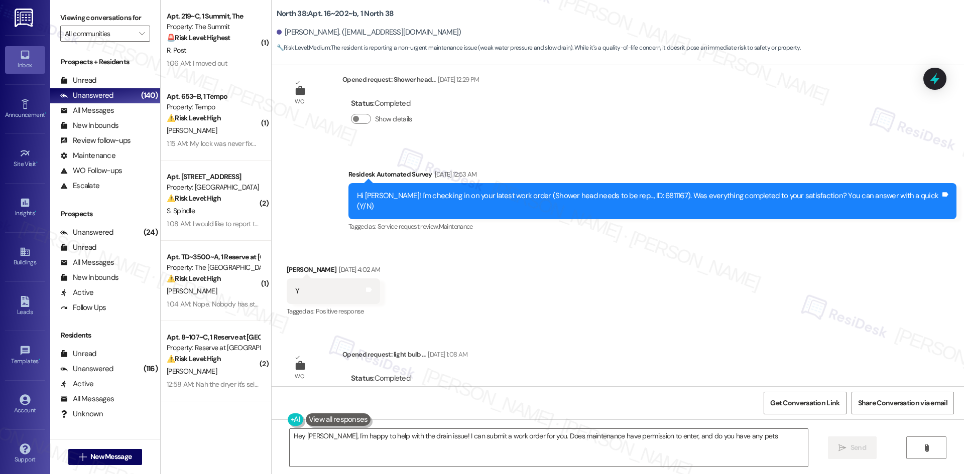
type textarea "Hey [PERSON_NAME], I'm happy to help with the drain issue! I can submit a work …"
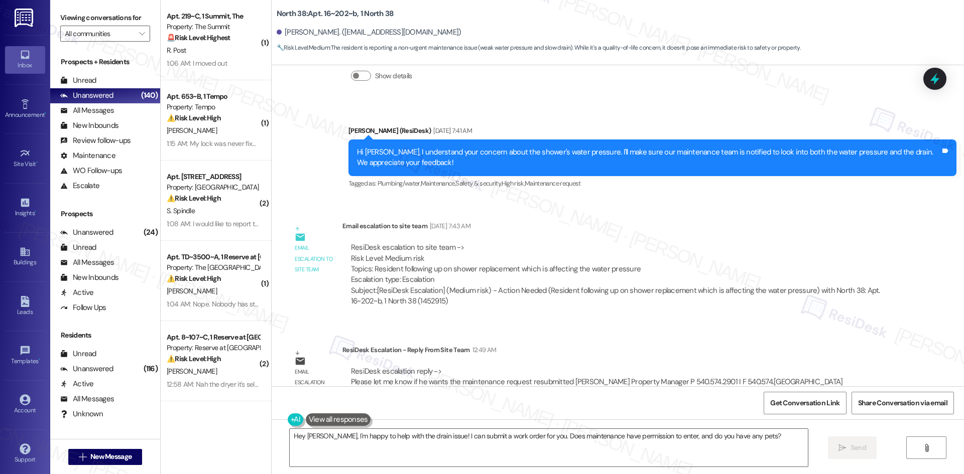
scroll to position [1349, 0]
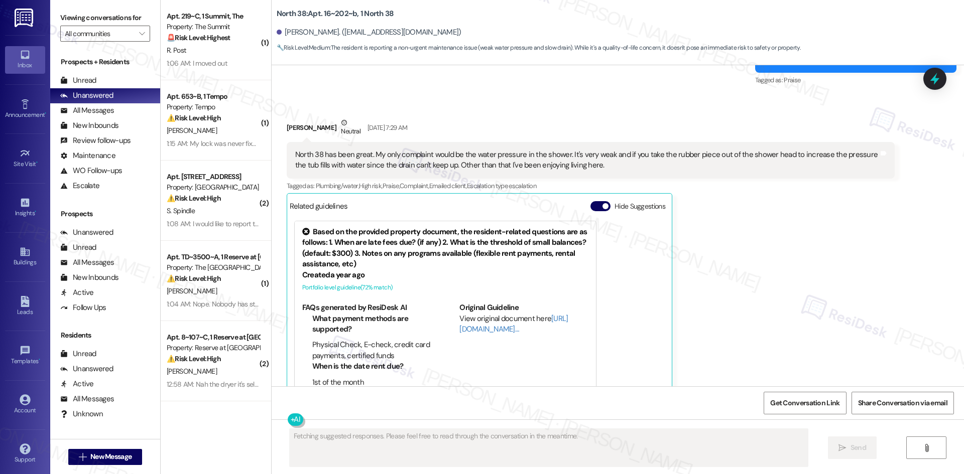
scroll to position [762, 0]
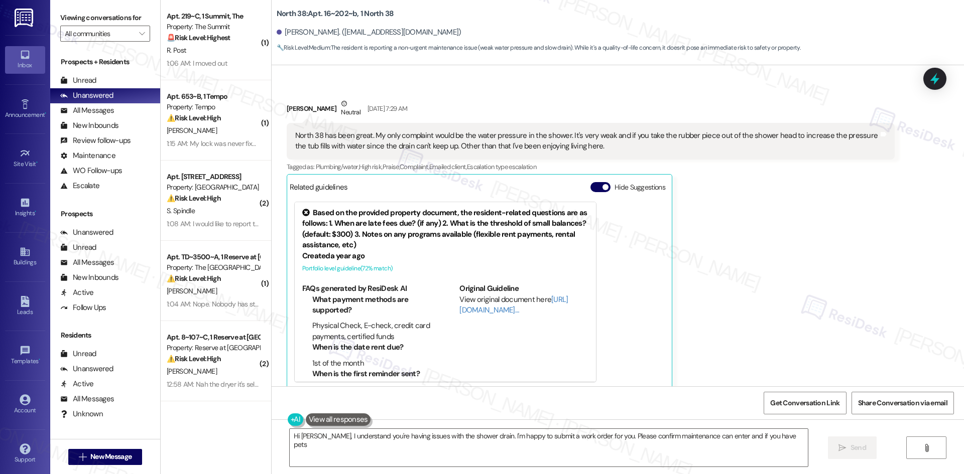
type textarea "Hi Ryan, I understand you're having issues with the shower drain. I'm happy to …"
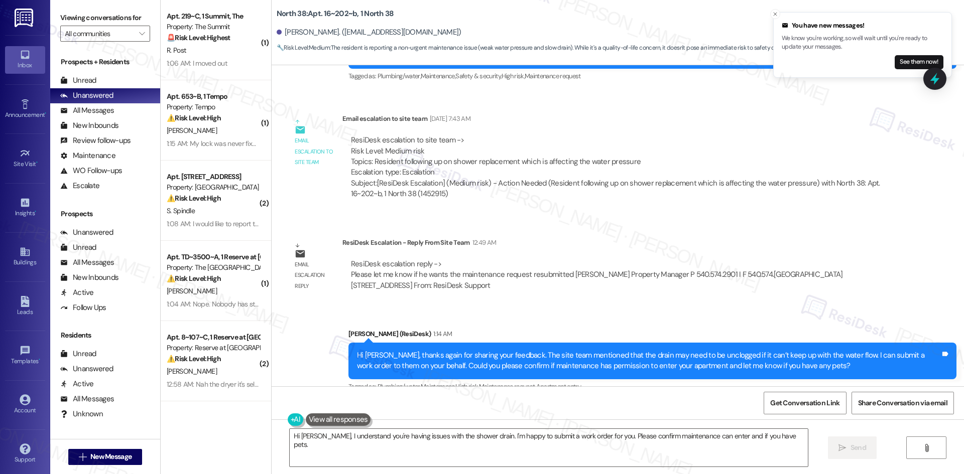
scroll to position [1349, 0]
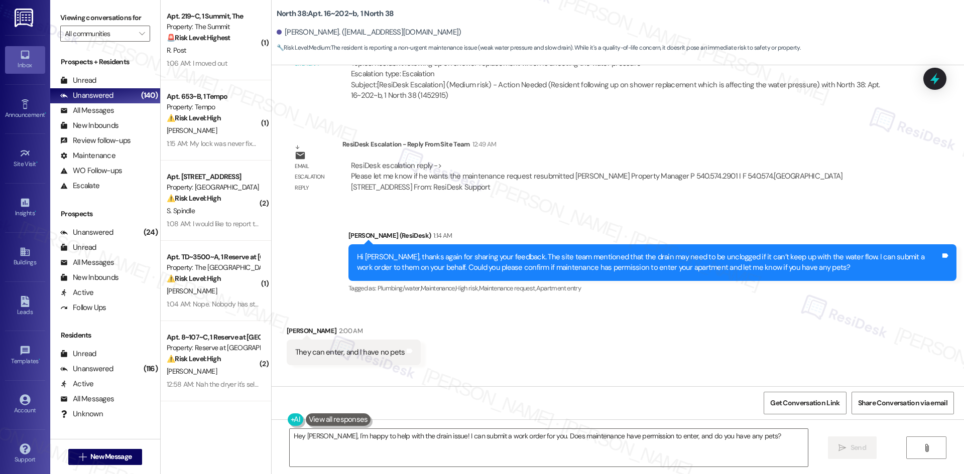
scroll to position [1488, 0]
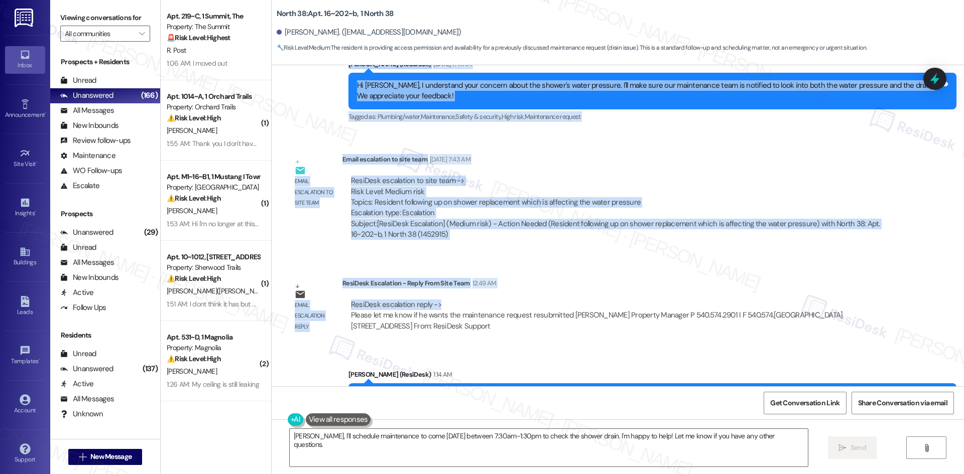
scroll to position [1314, 0]
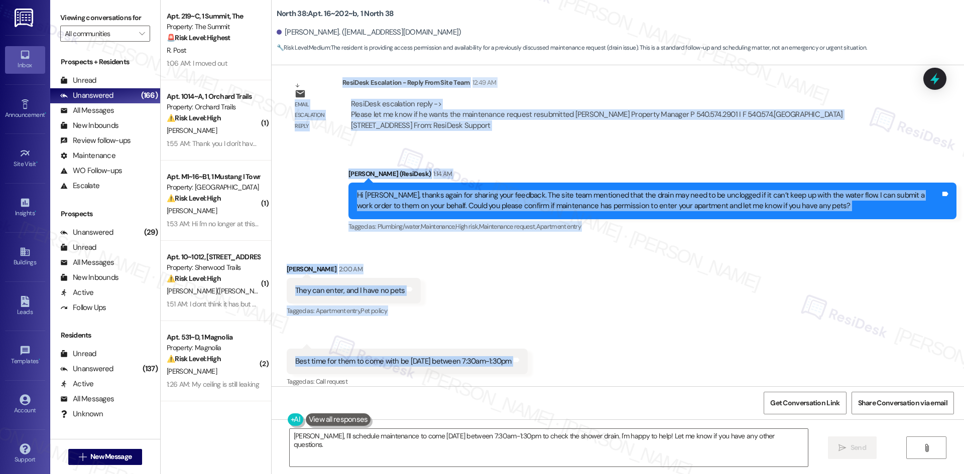
drag, startPoint x: 271, startPoint y: 192, endPoint x: 561, endPoint y: 352, distance: 331.5
click at [561, 352] on div "Lease started [DATE] 8:00 AM Survey, sent via SMS Residesk Automated Survey [DA…" at bounding box center [618, 225] width 692 height 321
copy div "[PERSON_NAME] Neutral [DATE] 7:29 AM North 38 has been great. My only complaint…"
drag, startPoint x: 387, startPoint y: 235, endPoint x: 389, endPoint y: 249, distance: 14.3
click at [387, 241] on div "Received via SMS [PERSON_NAME] 2:00 AM They can enter, and I have no pets Tags …" at bounding box center [618, 319] width 692 height 156
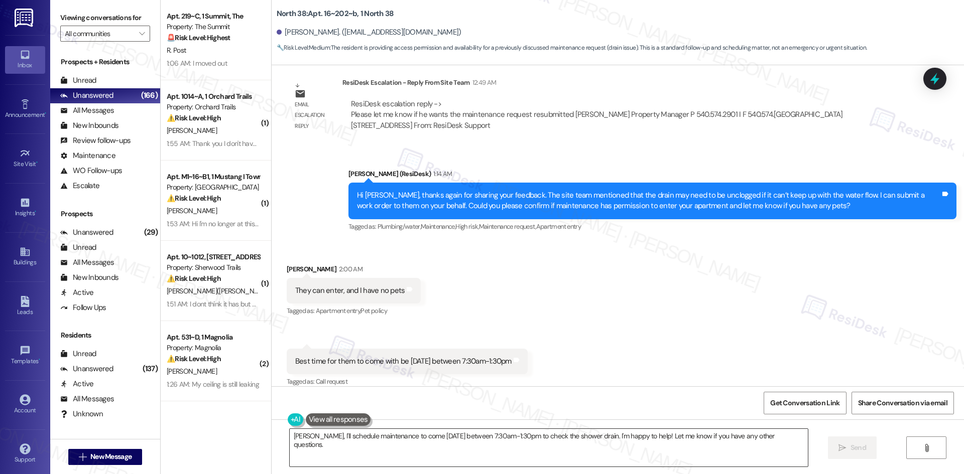
click at [426, 447] on textarea "Okay Ryan, I'll schedule maintenance to come tomorrow between 7:30am-1:30pm to …" at bounding box center [549, 448] width 518 height 38
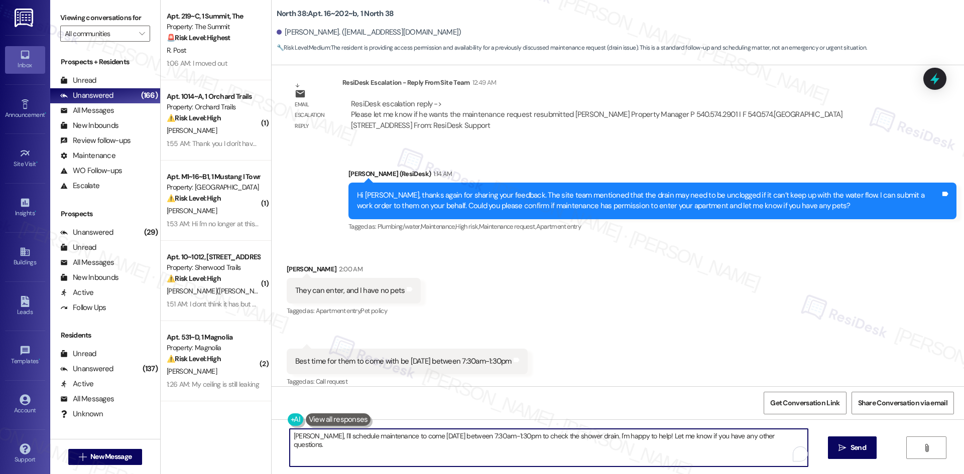
paste textarea "Thank you for confirming, Ryan. I’ll let the site team know about the access wi…"
click at [512, 445] on textarea "Thank you for confirming, Ryan. I’ll let the site team know about the access wi…" at bounding box center [549, 448] width 518 height 38
type textarea "Thank you for confirming, Ryan. I’ll let the site team know about the access wi…"
click at [850, 443] on span "Send" at bounding box center [858, 448] width 16 height 11
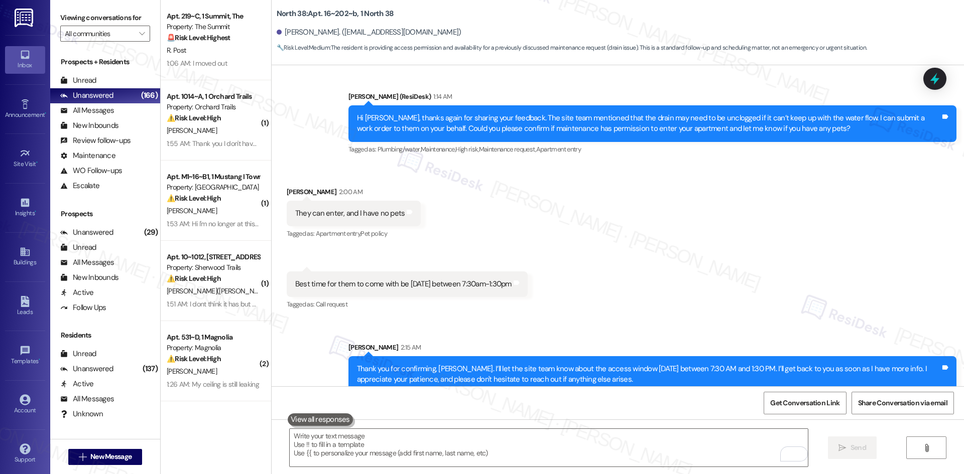
scroll to position [1395, 0]
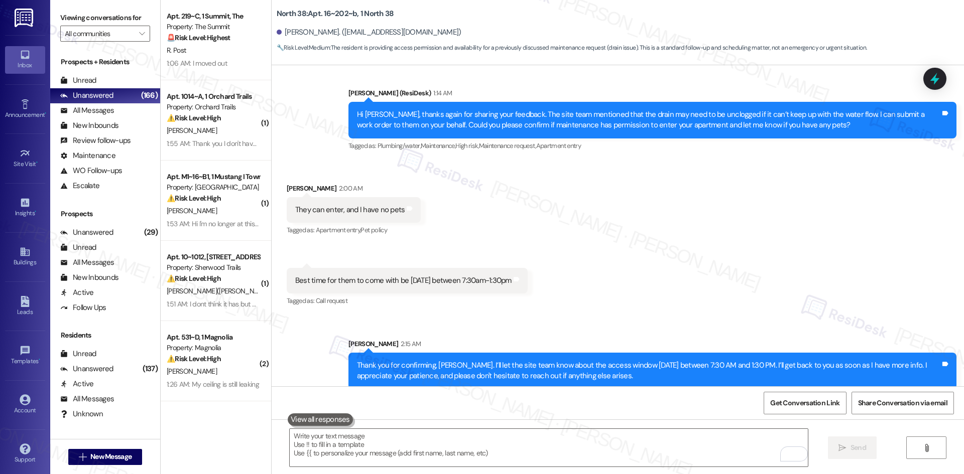
click at [626, 292] on div "Received via SMS Ryan Graham 2:00 AM They can enter, and I have no pets Tags an…" at bounding box center [618, 239] width 692 height 156
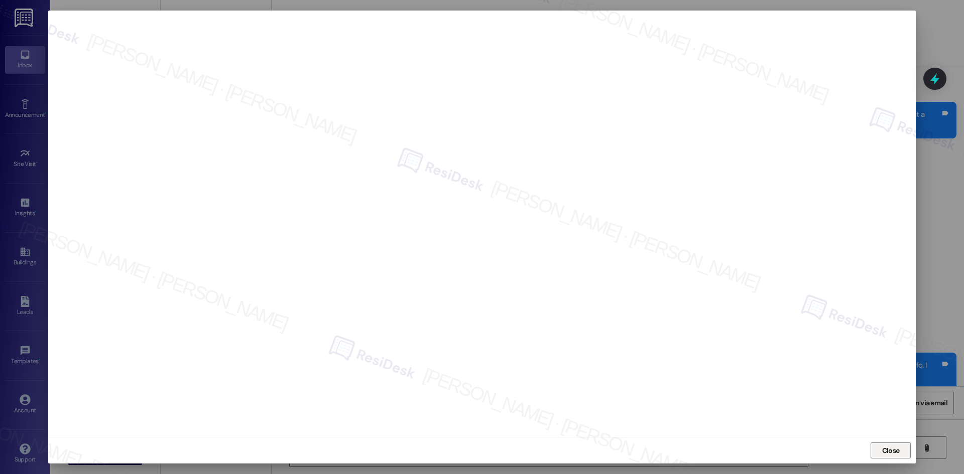
click at [900, 456] on span "Close" at bounding box center [891, 451] width 22 height 11
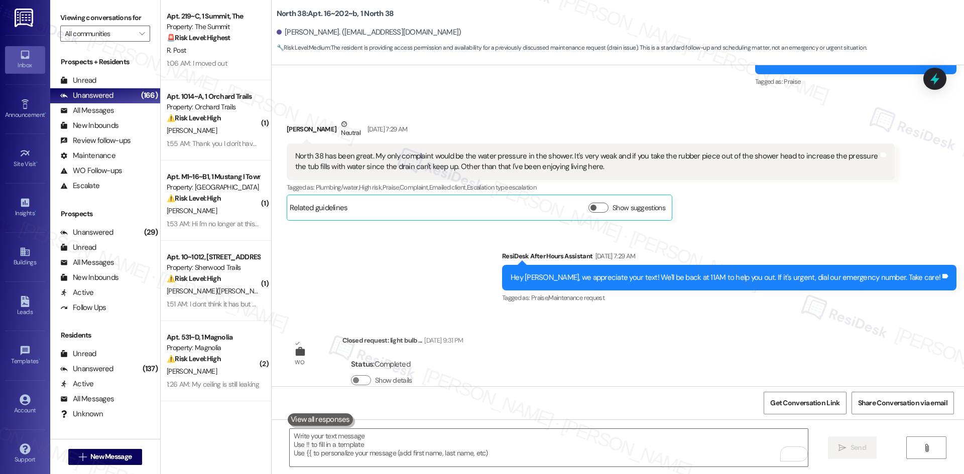
scroll to position [692, 0]
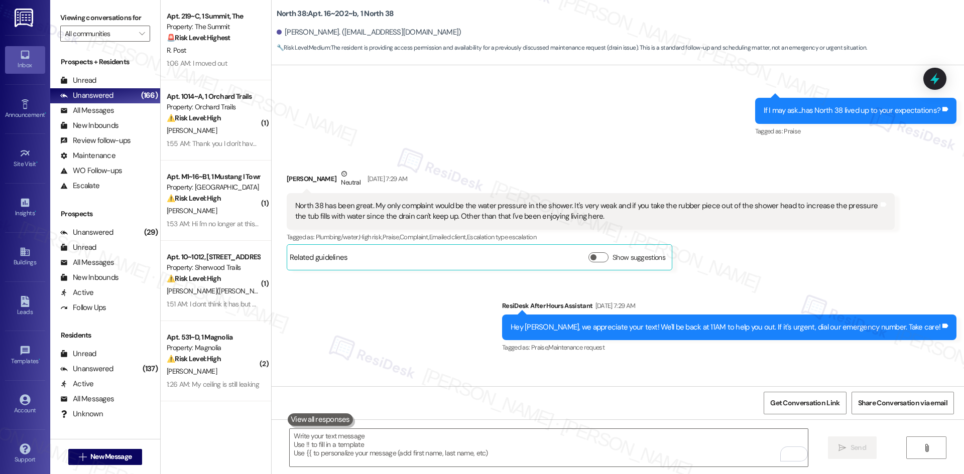
click at [372, 306] on div "Sent via SMS ResiDesk After Hours Assistant Sep 16, 2025 at 7:29 AM Hey Ryan, w…" at bounding box center [618, 320] width 692 height 85
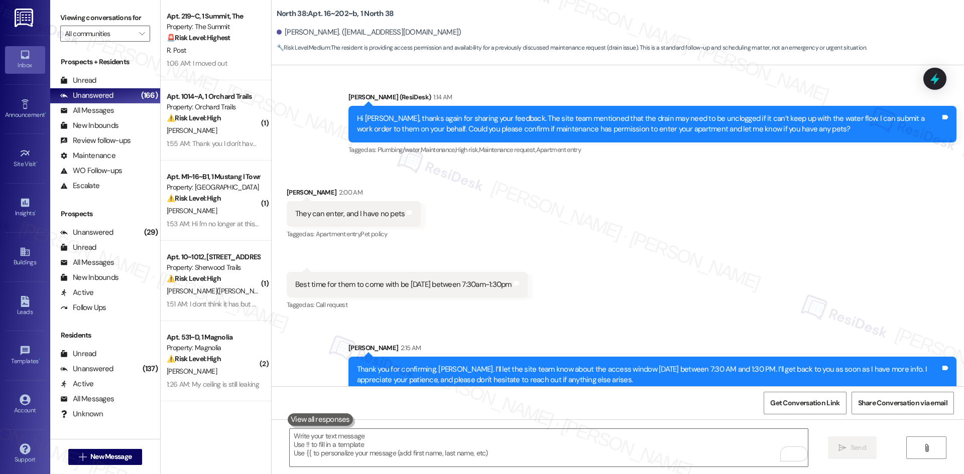
scroll to position [1395, 0]
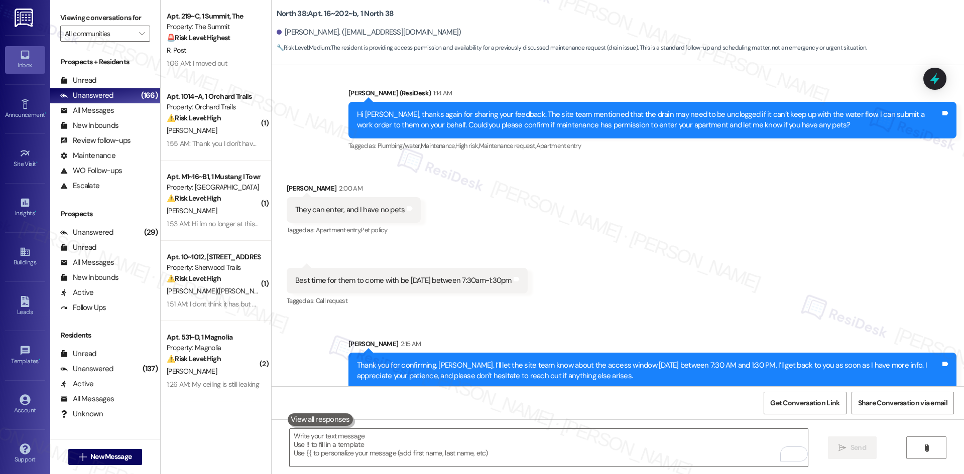
click at [667, 245] on div "Received via SMS Ryan Graham 2:00 AM They can enter, and I have no pets Tags an…" at bounding box center [618, 239] width 692 height 156
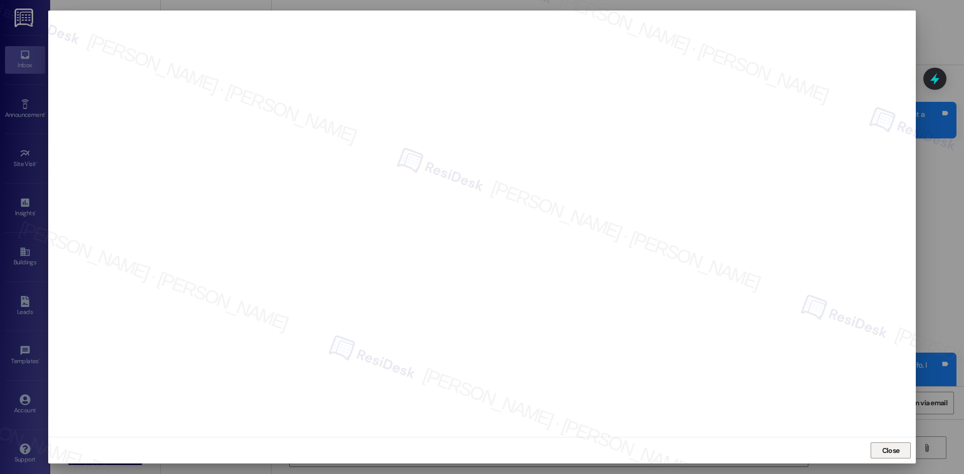
click at [883, 446] on span "Close" at bounding box center [891, 451] width 18 height 11
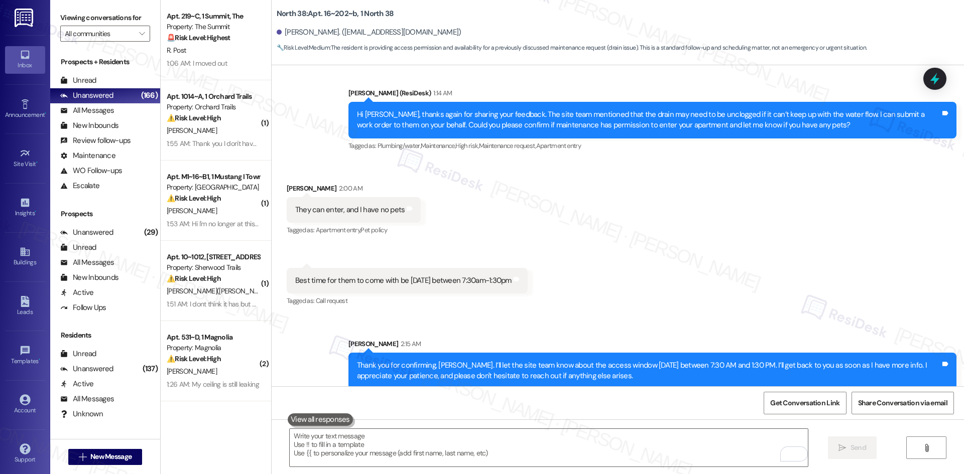
click at [817, 388] on div "Get Conversation Link Share Conversation via email" at bounding box center [618, 403] width 692 height 33
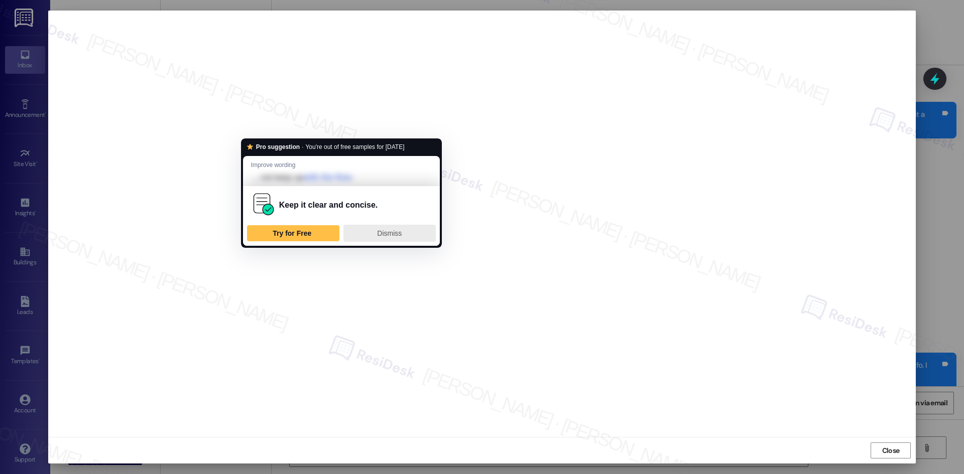
click at [394, 232] on span "Dismiss" at bounding box center [389, 233] width 25 height 8
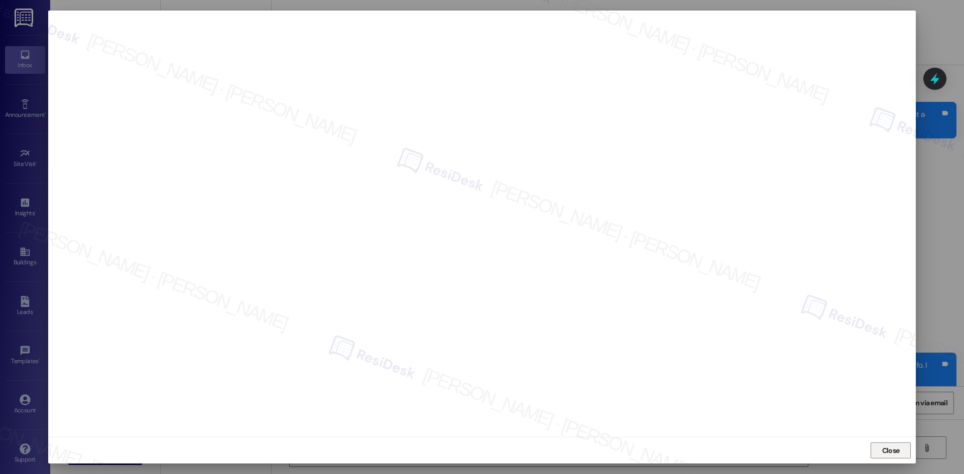
click at [883, 451] on span "Close" at bounding box center [891, 451] width 18 height 11
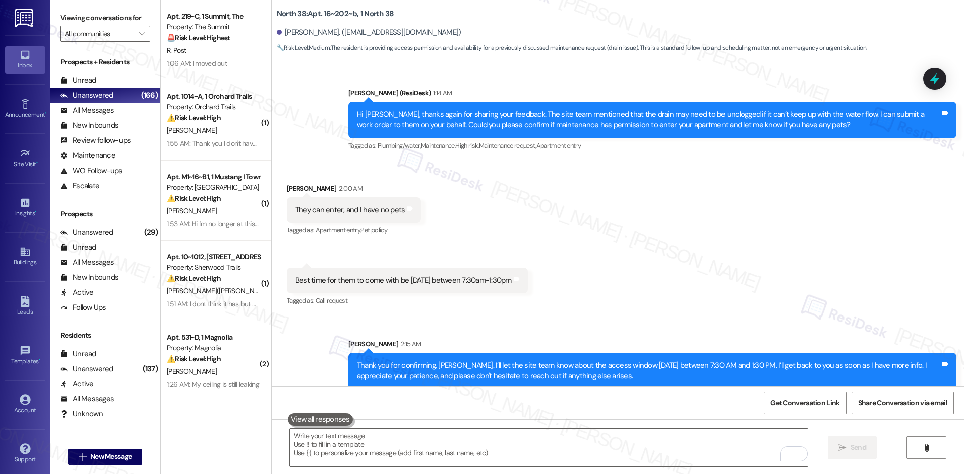
click at [815, 252] on div "Received via SMS Ryan Graham 2:00 AM They can enter, and I have no pets Tags an…" at bounding box center [618, 239] width 692 height 156
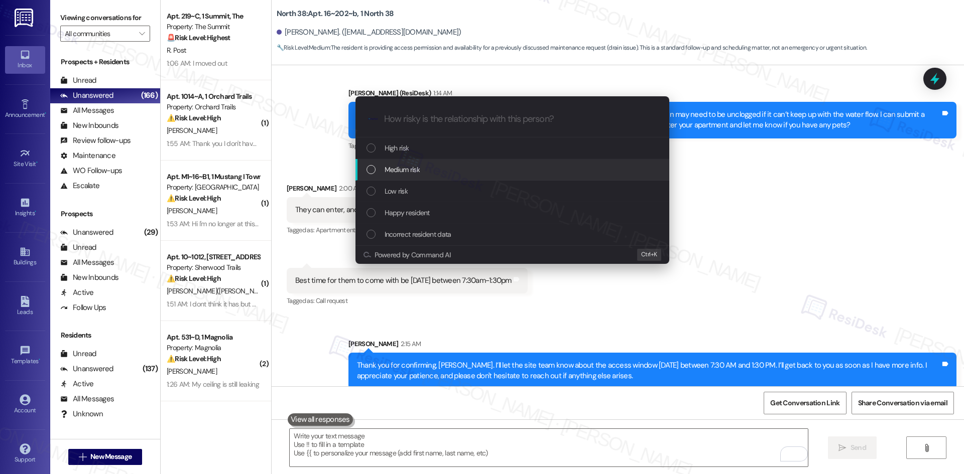
click at [482, 163] on div "Medium risk" at bounding box center [512, 170] width 314 height 22
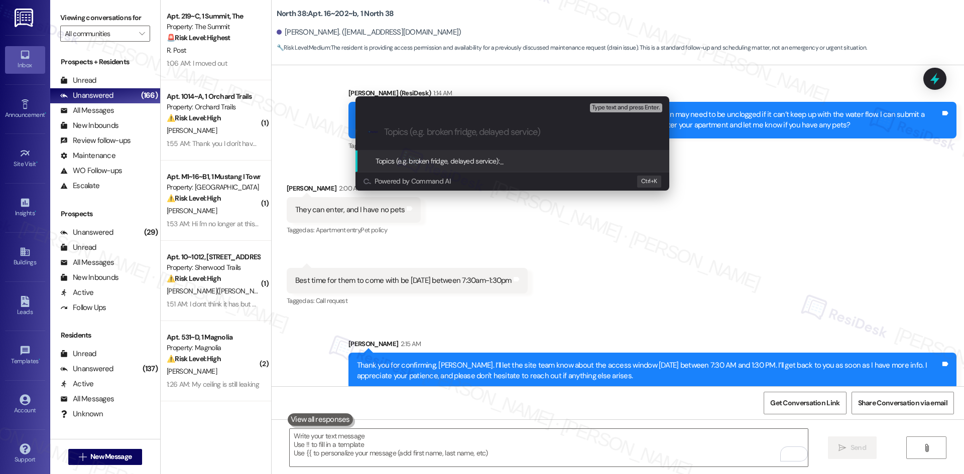
click at [427, 135] on input "Topics (e.g. broken fridge, delayed service)" at bounding box center [520, 132] width 273 height 11
paste input "Work Order 6827616 – Shower water pressure and drain issue"
type input "Work Order 6827616 – Shower water pressure and drain issue"
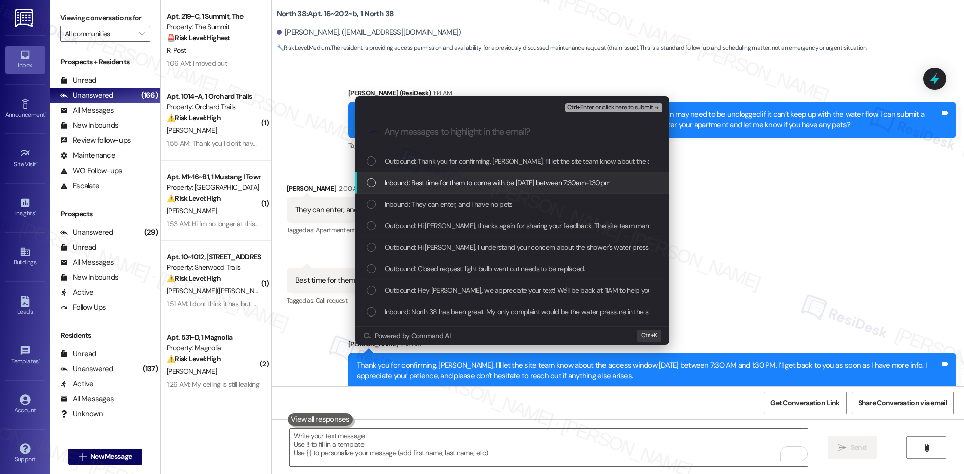
click at [498, 181] on span "Inbound: Best time for them to come with be tomorrow between 7:30am-1:30pm" at bounding box center [498, 182] width 226 height 11
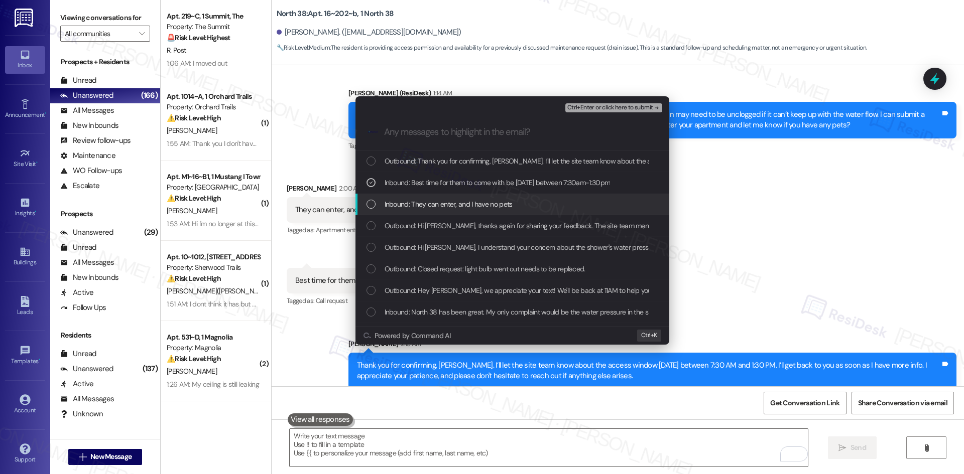
click at [487, 209] on span "Inbound: They can enter, and I have no pets" at bounding box center [449, 204] width 128 height 11
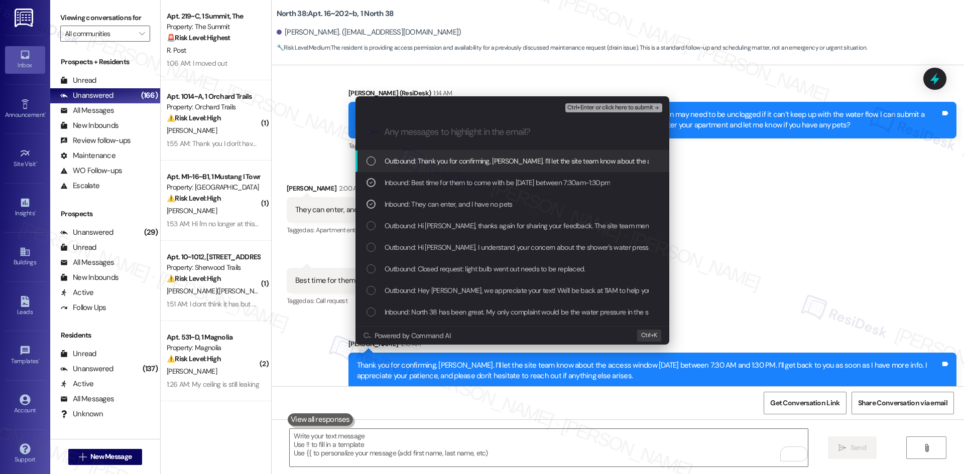
click at [644, 106] on span "Ctrl+Enter or click here to submit" at bounding box center [610, 107] width 86 height 7
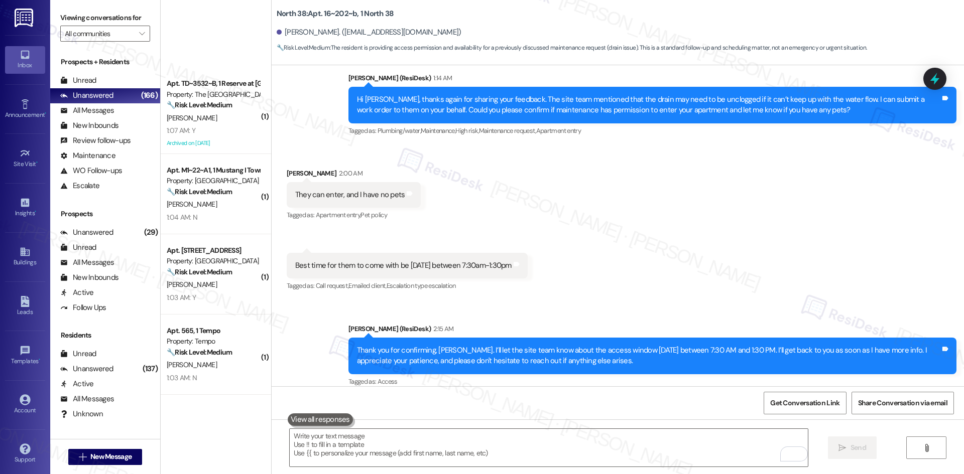
scroll to position [2360, 0]
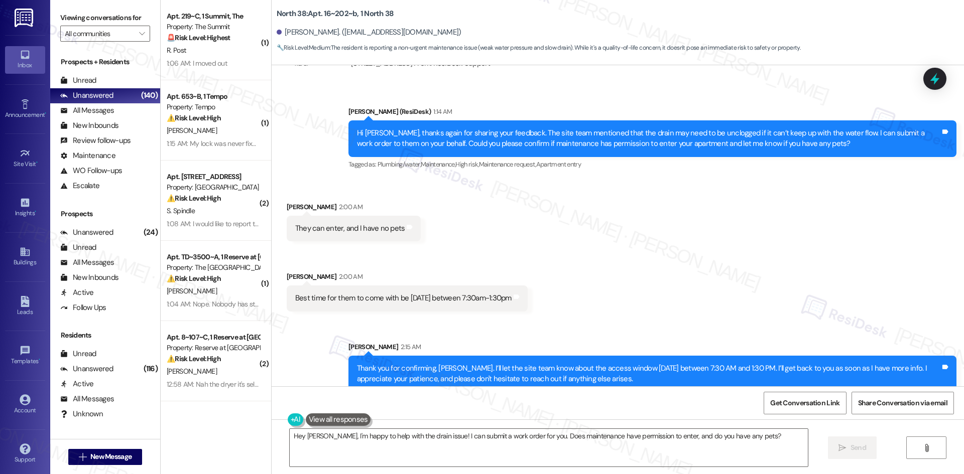
scroll to position [1569, 0]
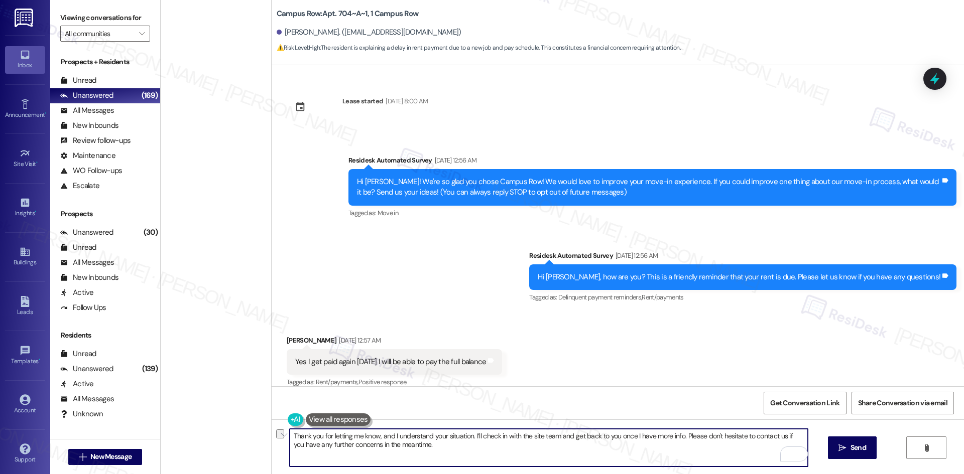
scroll to position [554, 0]
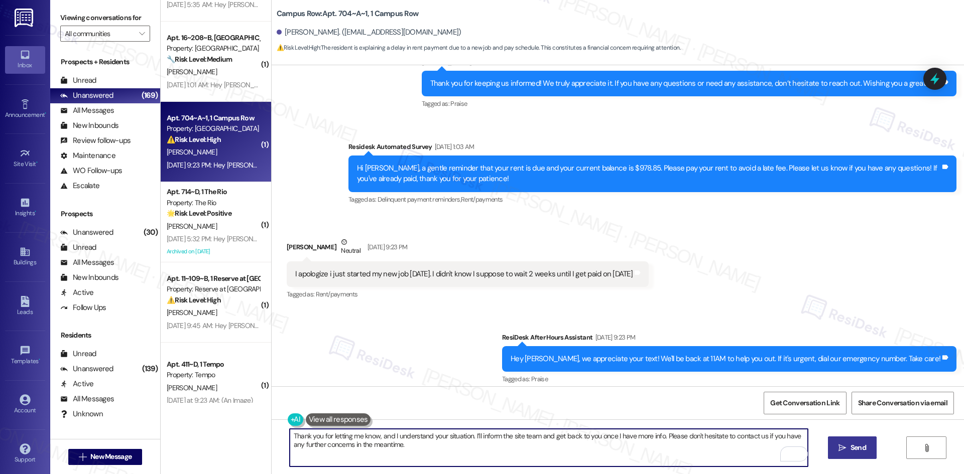
type textarea "Thank you for letting me know, and I understand your situation. I’ll inform the…"
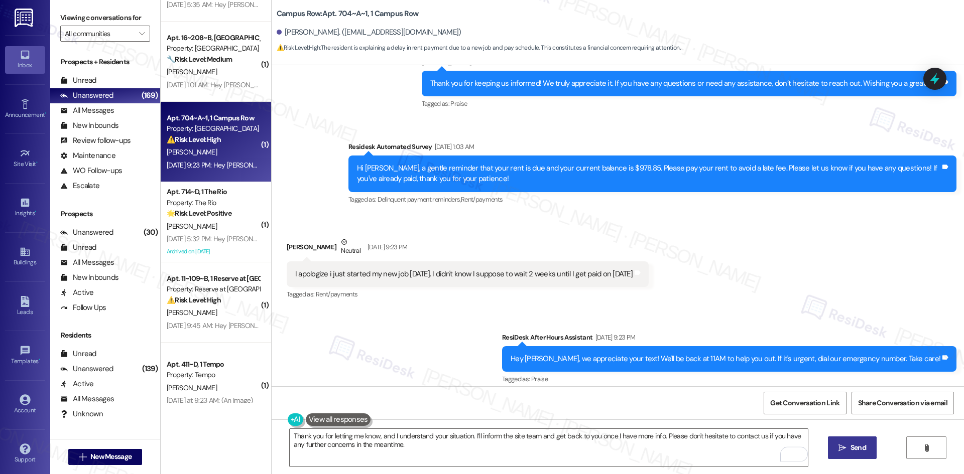
click at [846, 450] on span " Send" at bounding box center [852, 448] width 32 height 11
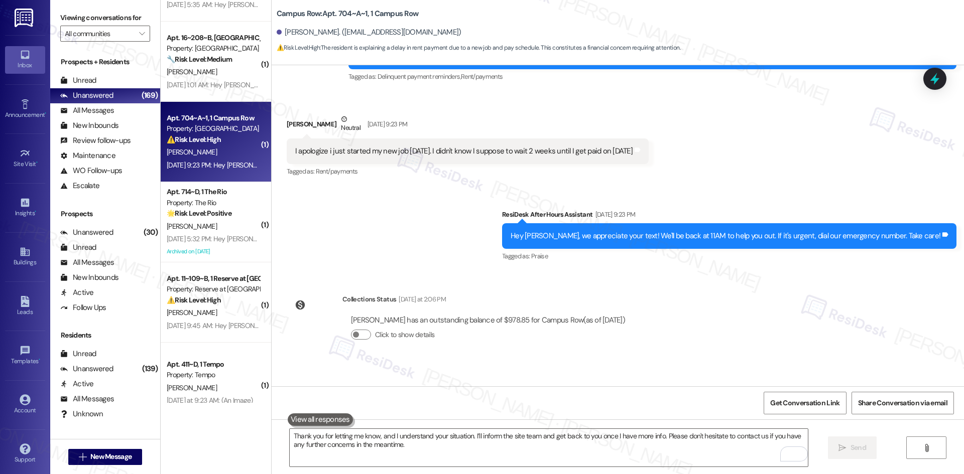
scroll to position [736, 0]
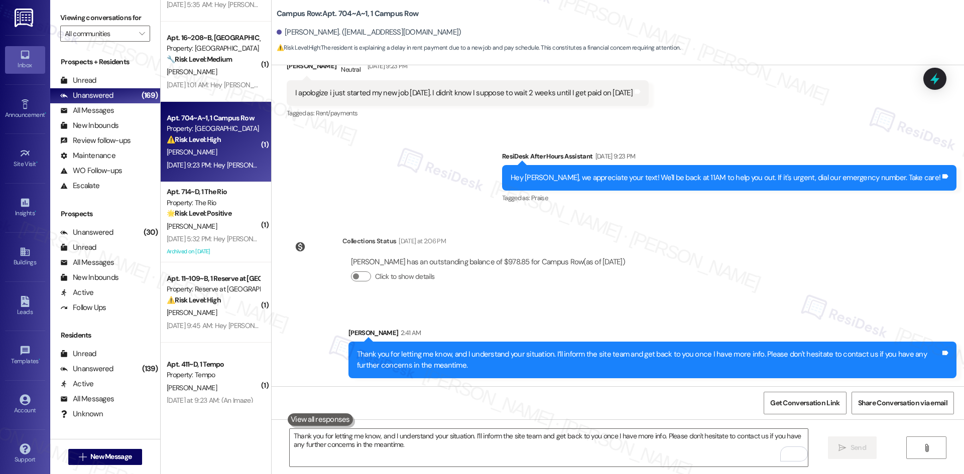
click at [787, 285] on div "Lease started [DATE] 8:00 AM Survey, sent via SMS Residesk Automated Survey [DA…" at bounding box center [618, 225] width 692 height 321
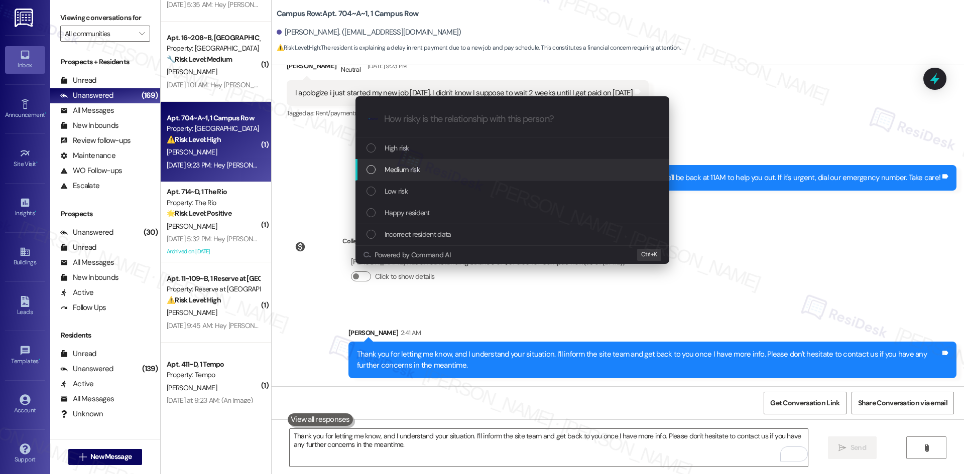
click at [443, 174] on div "Medium risk" at bounding box center [514, 169] width 294 height 11
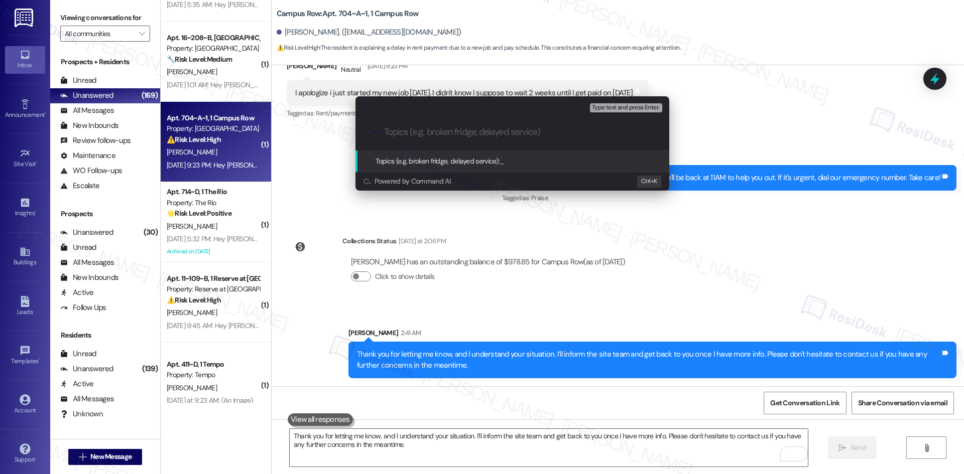
click at [408, 133] on input "Topics (e.g. broken fridge, delayed service)" at bounding box center [520, 132] width 273 height 11
paste input "Rent payment timing concern – Awaiting first paycheck"
type input "Rent payment timing concern – Awaiting first paycheck"
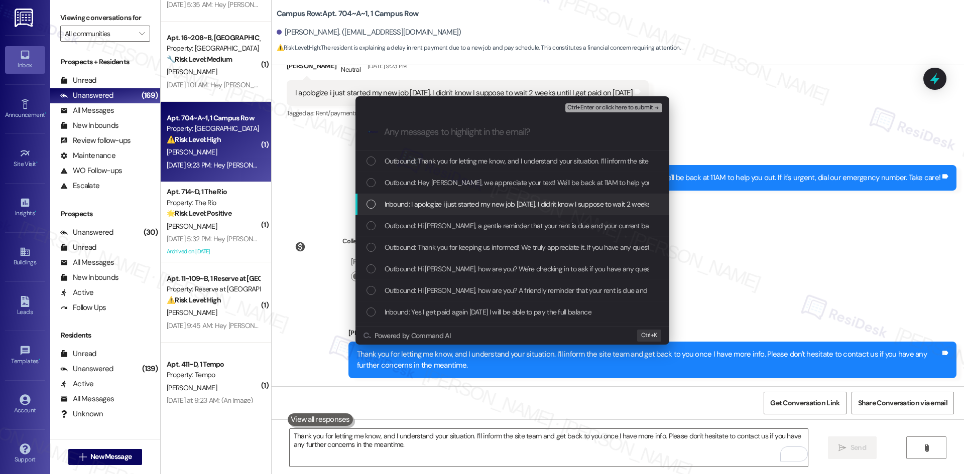
click at [441, 205] on span "Inbound: I apologize i just started my new job [DATE]. I didn't know I suppose …" at bounding box center [553, 204] width 337 height 11
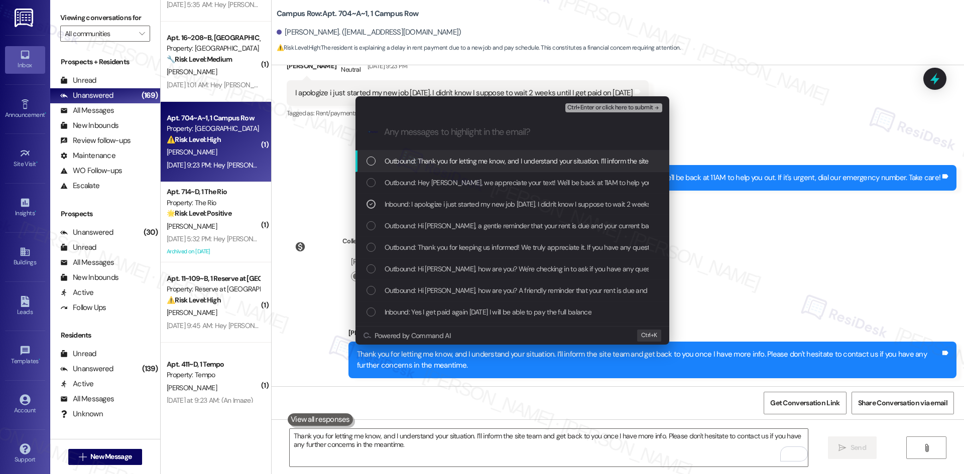
click at [647, 113] on div "Ctrl+Enter or click here to submit" at bounding box center [614, 107] width 99 height 13
click at [649, 107] on span "Ctrl+Enter or click here to submit" at bounding box center [610, 107] width 86 height 7
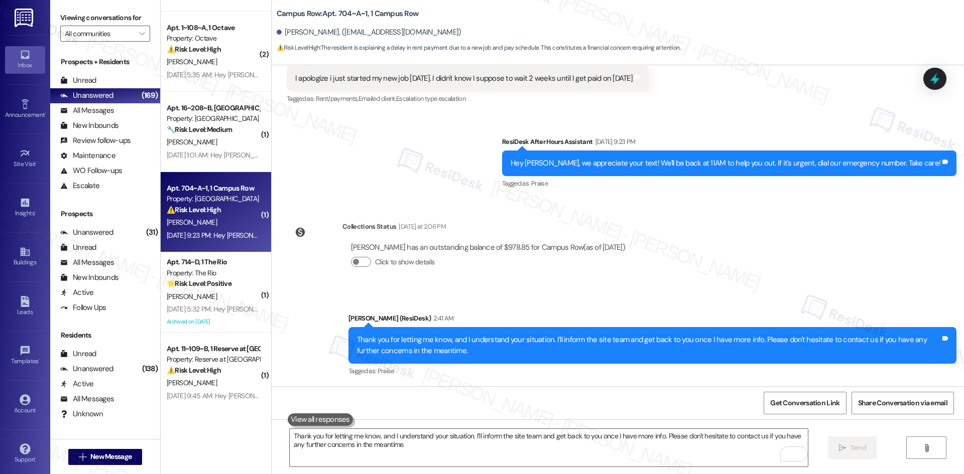
scroll to position [1726, 0]
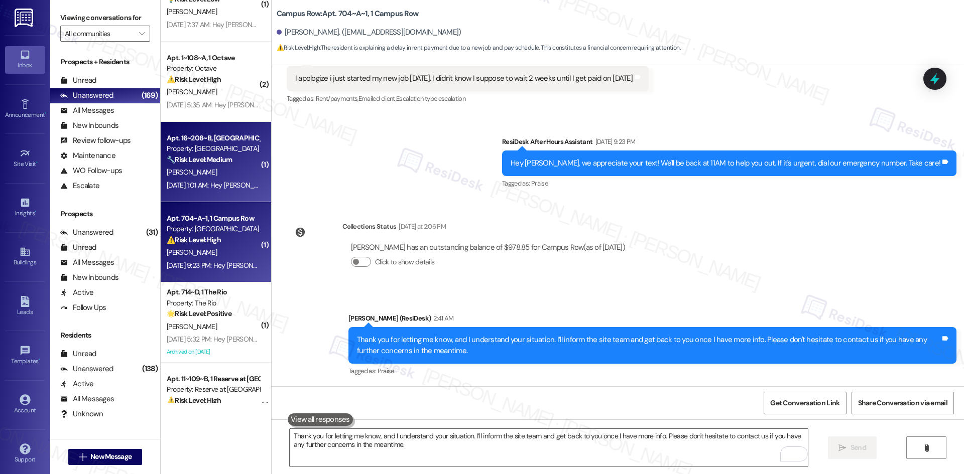
click at [214, 169] on div "[PERSON_NAME]" at bounding box center [213, 172] width 95 height 13
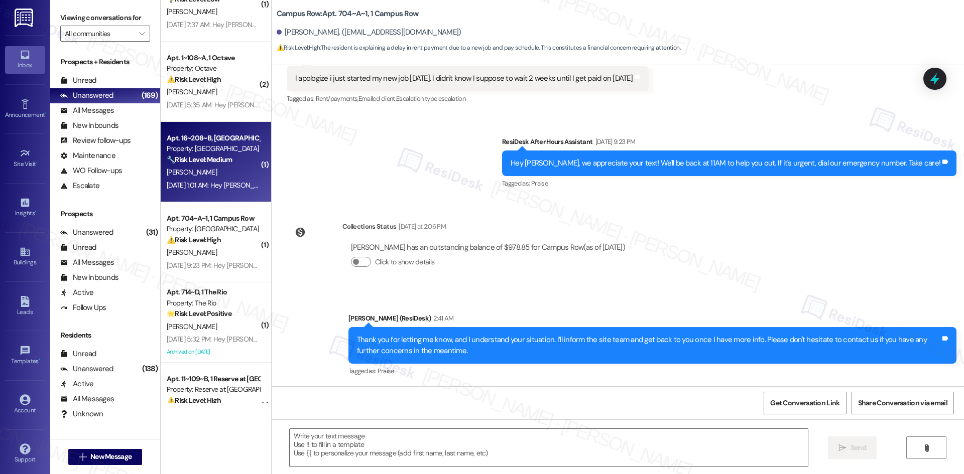
type textarea "Fetching suggested responses. Please feel free to read through the conversation…"
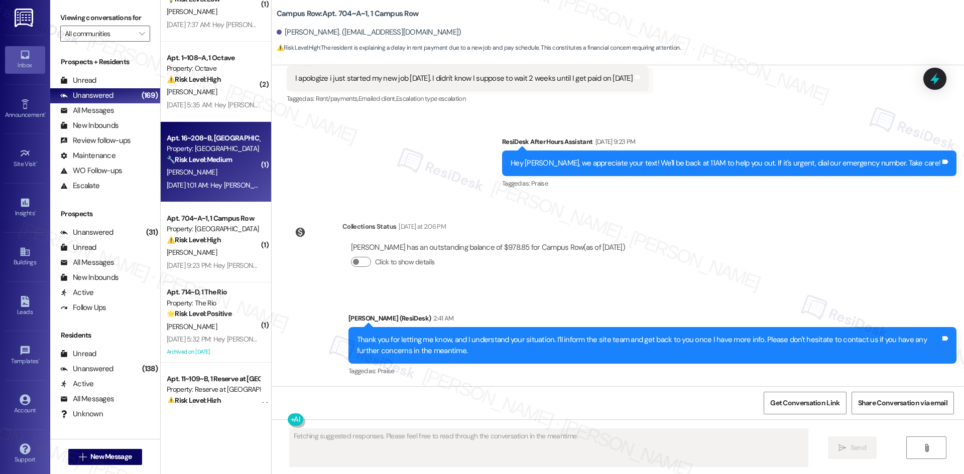
scroll to position [31, 0]
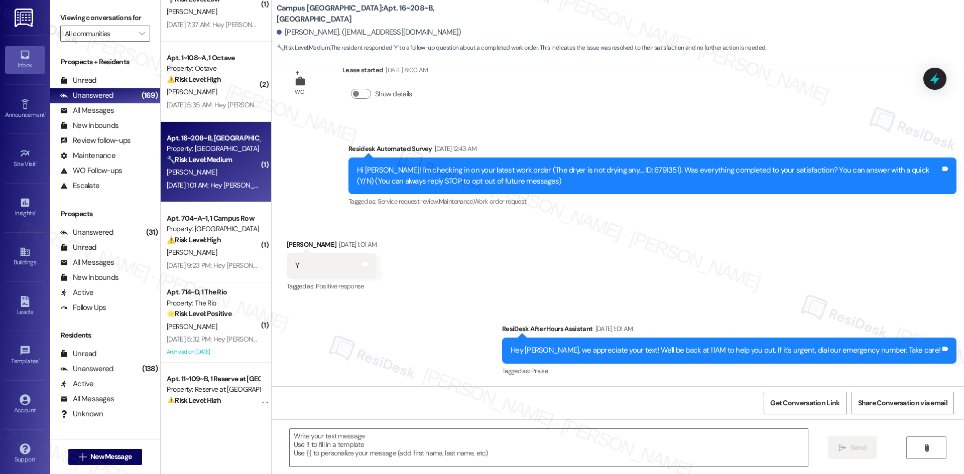
click at [487, 272] on div "Received via SMS [PERSON_NAME] [DATE] 1:01 AM Y Tags and notes Tagged as: Posit…" at bounding box center [618, 259] width 692 height 85
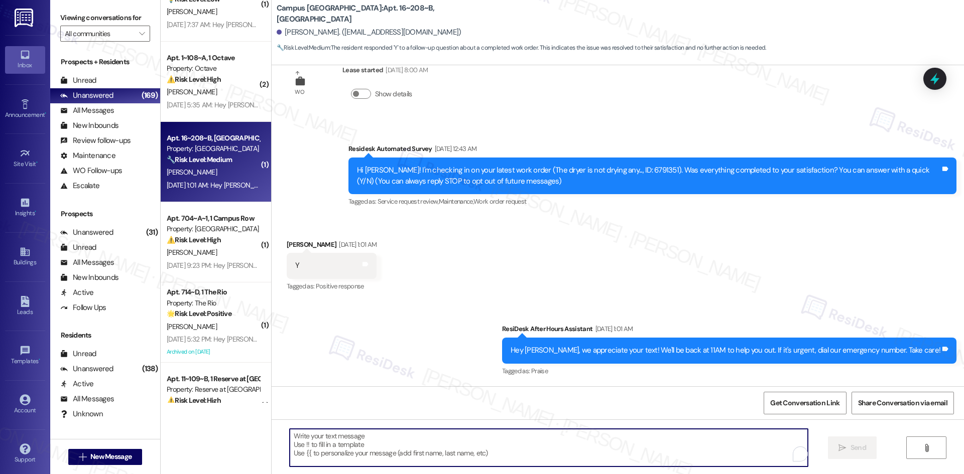
click at [502, 436] on textarea "To enrich screen reader interactions, please activate Accessibility in Grammarl…" at bounding box center [549, 448] width 518 height 38
paste textarea "I'm glad to hear the issues have been resolved! If {{property}} met your expect…"
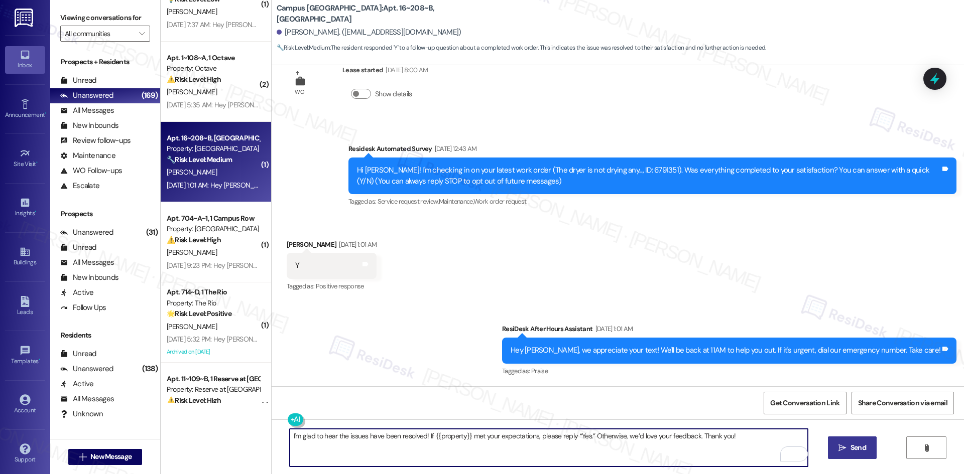
type textarea "I'm glad to hear the issues have been resolved! If {{property}} met your expect…"
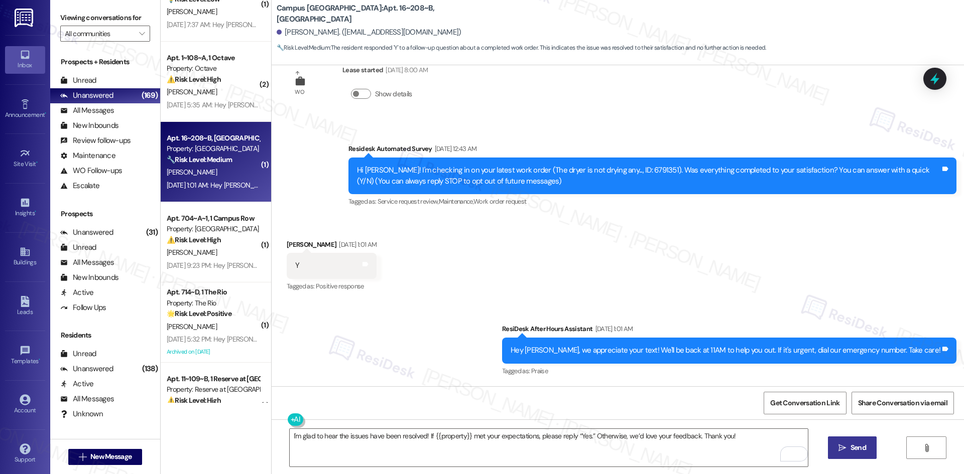
drag, startPoint x: 852, startPoint y: 448, endPoint x: 845, endPoint y: 447, distance: 6.6
click at [852, 448] on span "Send" at bounding box center [858, 448] width 16 height 11
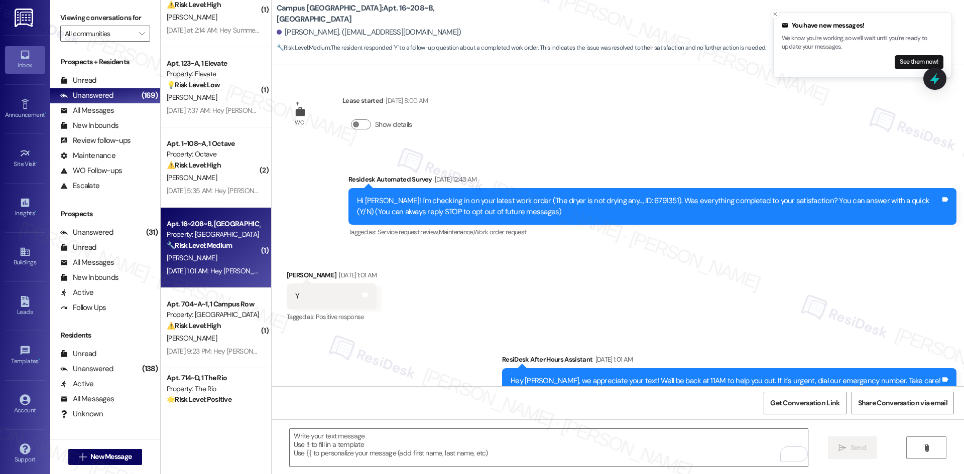
scroll to position [1625, 0]
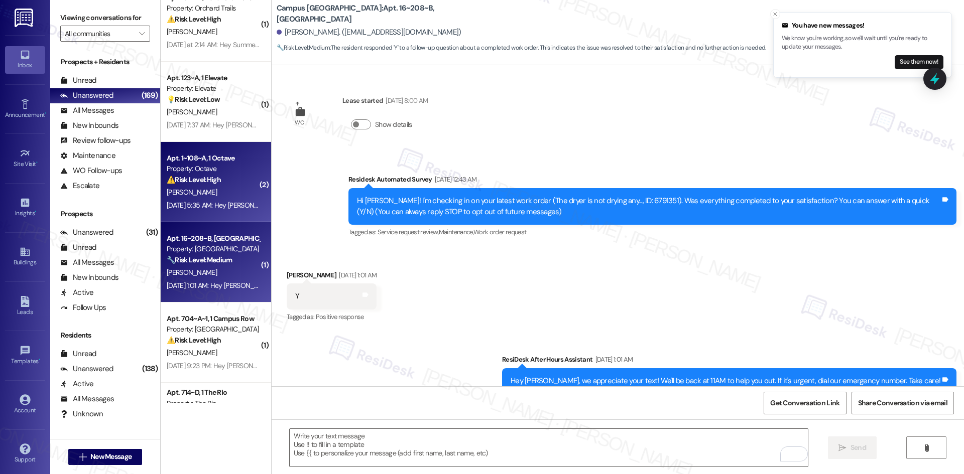
click at [198, 207] on div "[DATE] 5:35 AM: Hey [PERSON_NAME], we appreciate your text! We'll be back at 11…" at bounding box center [389, 205] width 445 height 9
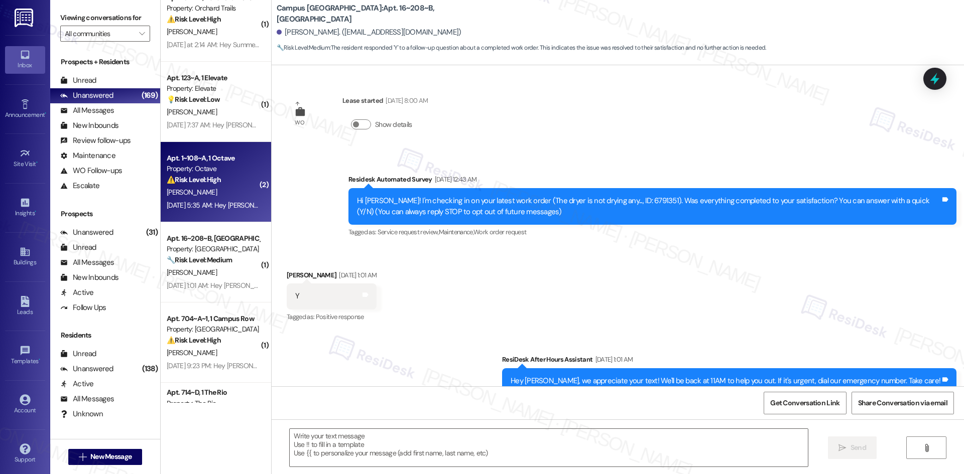
type textarea "Fetching suggested responses. Please feel free to read through the conversation…"
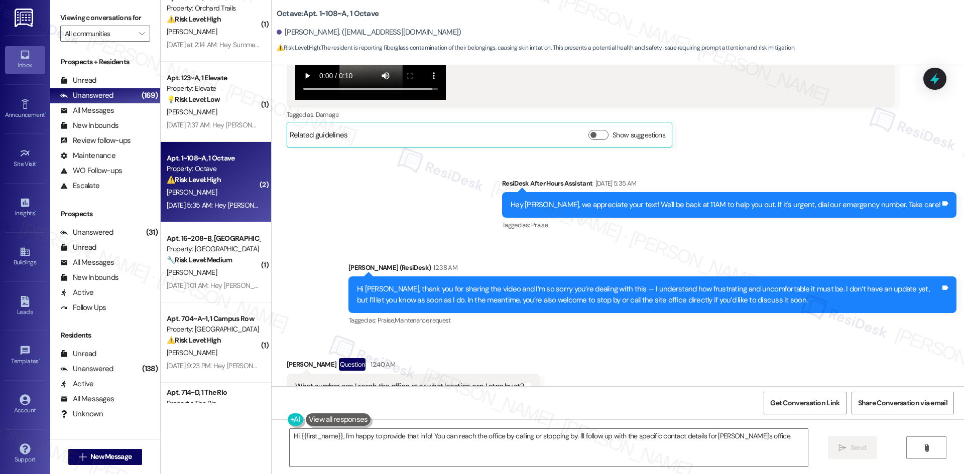
scroll to position [1902, 0]
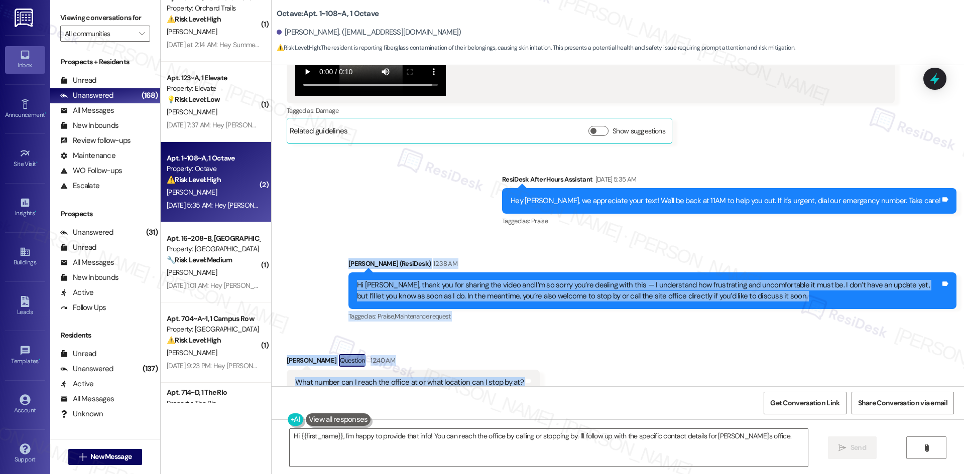
drag, startPoint x: 328, startPoint y: 214, endPoint x: 560, endPoint y: 355, distance: 271.3
click at [560, 355] on div "WO Opened request: Toilet runs... [DATE] 10:23 PM Status : Completed Show detai…" at bounding box center [618, 225] width 692 height 321
copy div "[PERSON_NAME] (ResiDesk) 12:38 AM Hi [PERSON_NAME], thank you for sharing the v…"
click at [450, 191] on div "Sent via SMS ResiDesk After Hours Assistant Sep 21, 2025 at 5:35 AM Hey Shreya,…" at bounding box center [618, 242] width 692 height 180
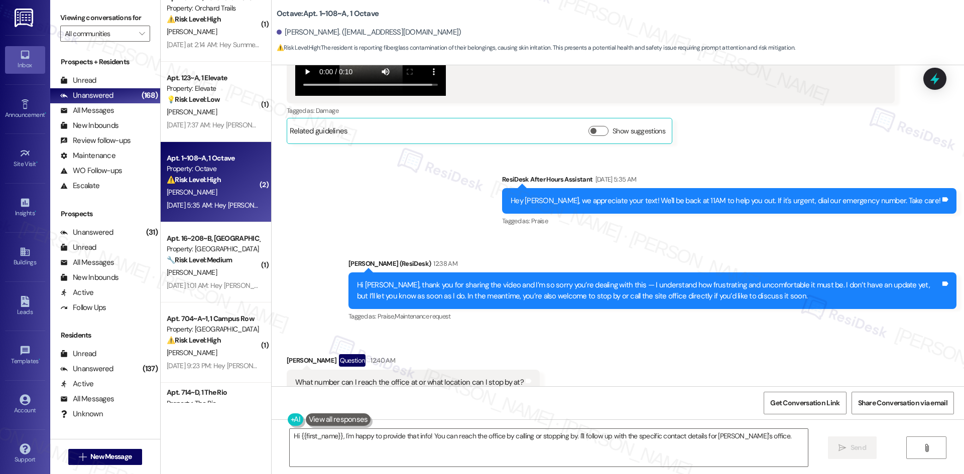
drag, startPoint x: 412, startPoint y: 216, endPoint x: 533, endPoint y: 411, distance: 229.5
click at [412, 216] on div "Sent via SMS ResiDesk After Hours Assistant Sep 21, 2025 at 5:35 AM Hey Shreya,…" at bounding box center [618, 242] width 692 height 180
click at [503, 450] on textarea "Hi {{first_name}}, I'm happy to provide that info! You can reach the office by …" at bounding box center [549, 448] width 518 height 38
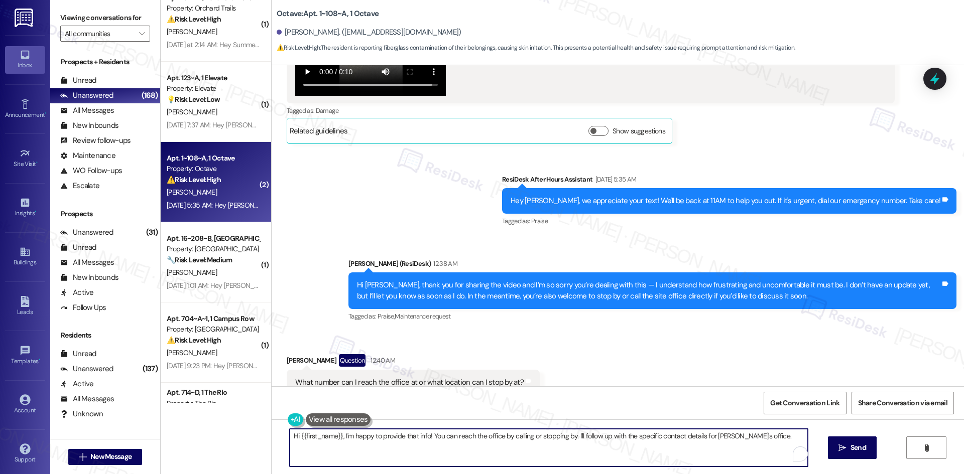
paste textarea "Shreya, I’m sorry — I don’t have the office phone number readily available righ…"
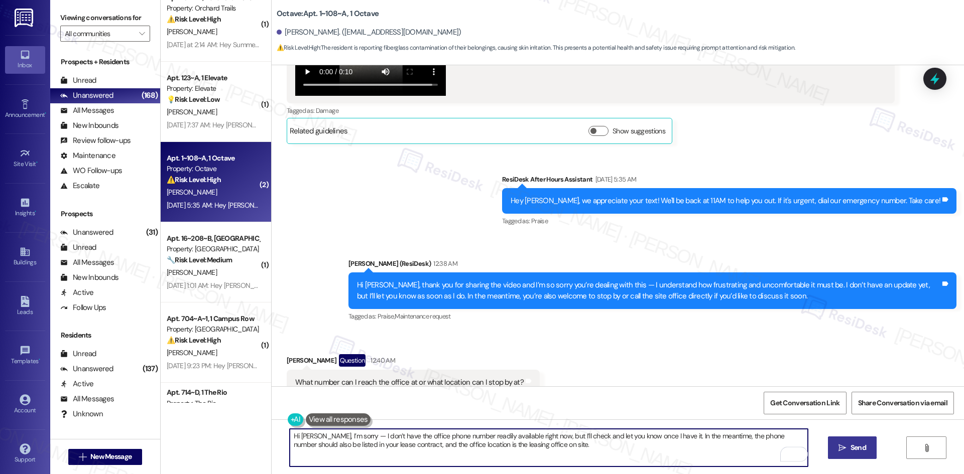
type textarea "Hi Shreya, I’m sorry — I don’t have the office phone number readily available r…"
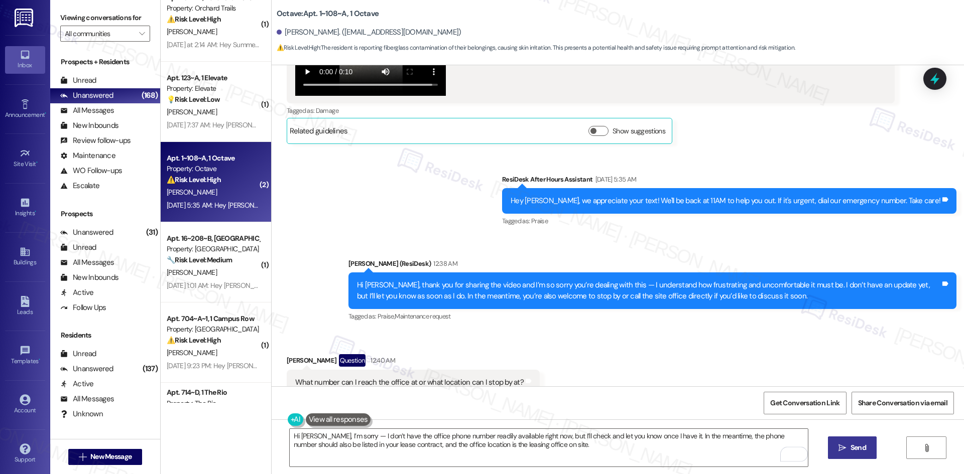
click at [860, 454] on button " Send" at bounding box center [852, 448] width 49 height 23
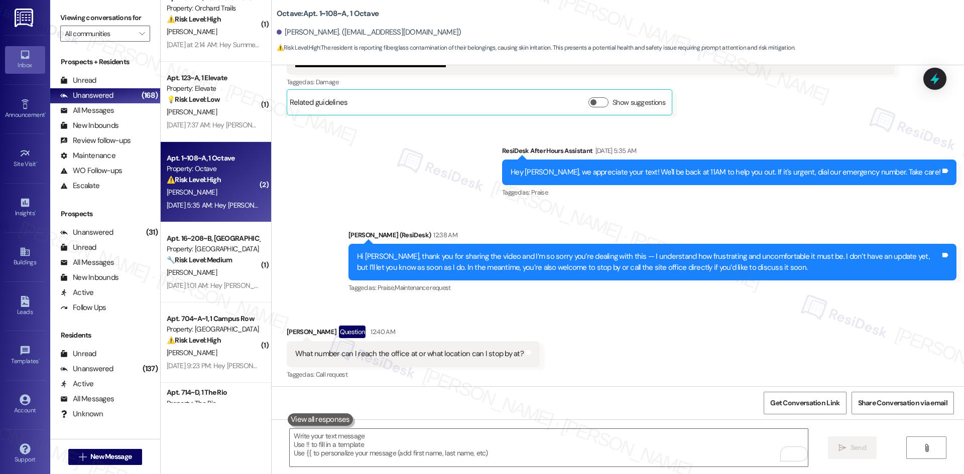
scroll to position [1983, 0]
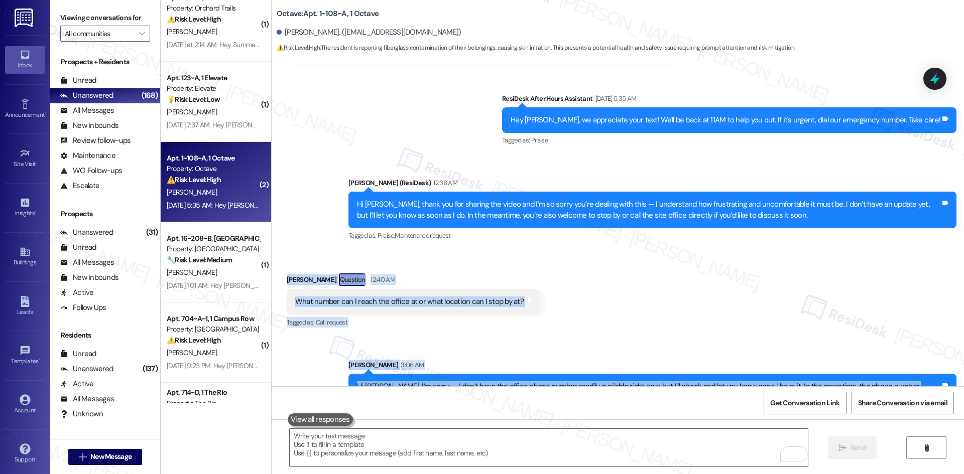
drag, startPoint x: 286, startPoint y: 245, endPoint x: 625, endPoint y: 365, distance: 359.0
click at [625, 365] on div "WO Opened request: Toilet runs... Aug 23, 2025 at 10:23 PM Status : Completed S…" at bounding box center [618, 225] width 692 height 321
copy div "Shreya Ganguly Question 12:40 AM What number can I reach the office at or what …"
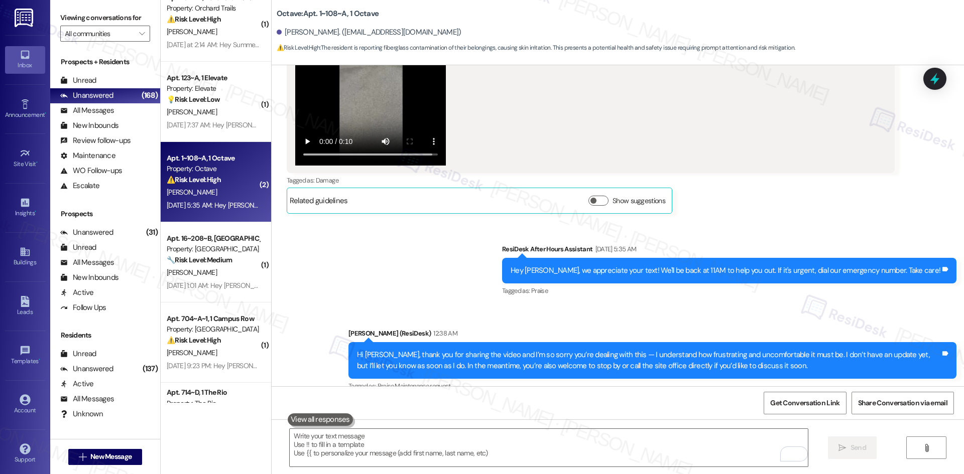
click at [482, 221] on div "Sent via SMS ResiDesk After Hours Assistant Sep 21, 2025 at 5:35 AM Hey Shreya,…" at bounding box center [618, 311] width 692 height 180
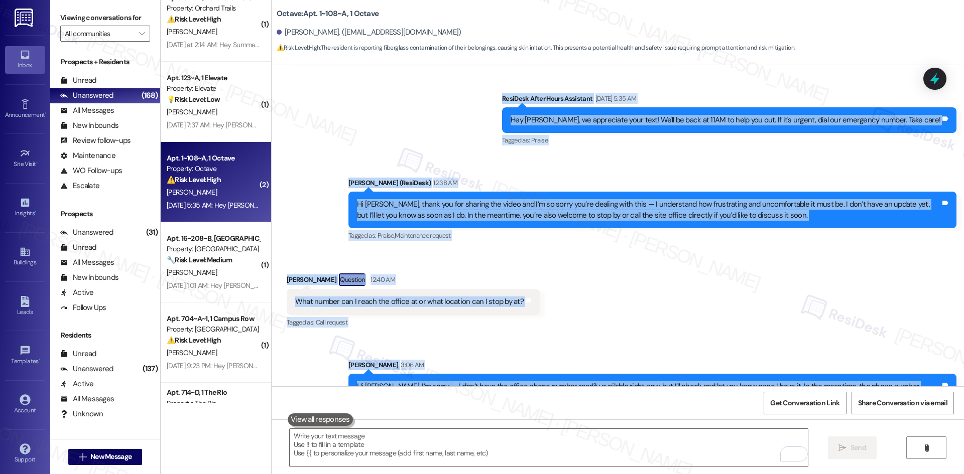
drag, startPoint x: 318, startPoint y: 195, endPoint x: 677, endPoint y: 367, distance: 398.4
click at [677, 367] on div "WO Opened request: Toilet runs... Aug 23, 2025 at 10:23 PM Status : Completed S…" at bounding box center [618, 225] width 692 height 321
copy div "Sarah (ResiDesk) Sep 18, 2025 at 7:43 AM I’m sorry to hear about the fiberglass…"
click at [613, 277] on div "Received via SMS Shreya Ganguly Question 12:40 AM What number can I reach the o…" at bounding box center [618, 294] width 692 height 87
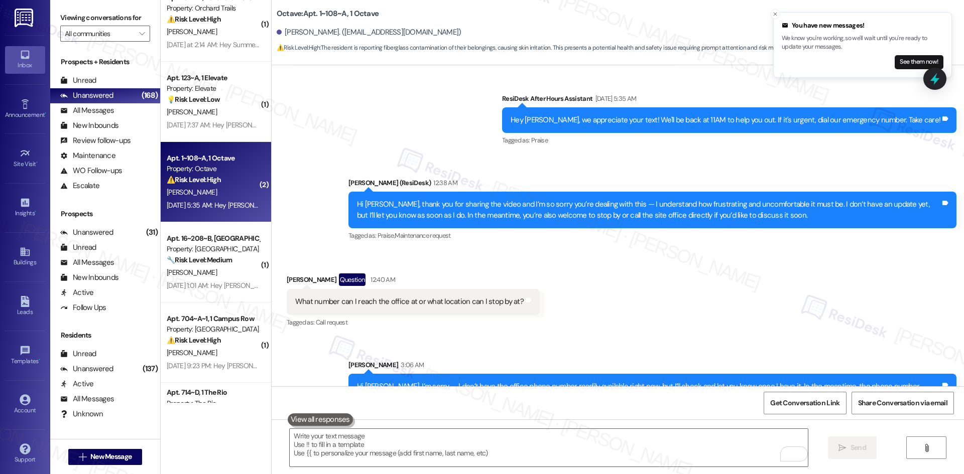
click at [493, 337] on div "Sent via SMS Sarah 3:06 AM Hi Shreya, I’m sorry — I don’t have the office phone…" at bounding box center [618, 377] width 692 height 81
click at [589, 352] on div "Sent via SMS Sarah 3:06 AM Hi Shreya, I’m sorry — I don’t have the office phone…" at bounding box center [652, 385] width 623 height 66
click at [580, 352] on div "Sent via SMS Sarah 3:06 AM Hi Shreya, I’m sorry — I don’t have the office phone…" at bounding box center [652, 385] width 623 height 66
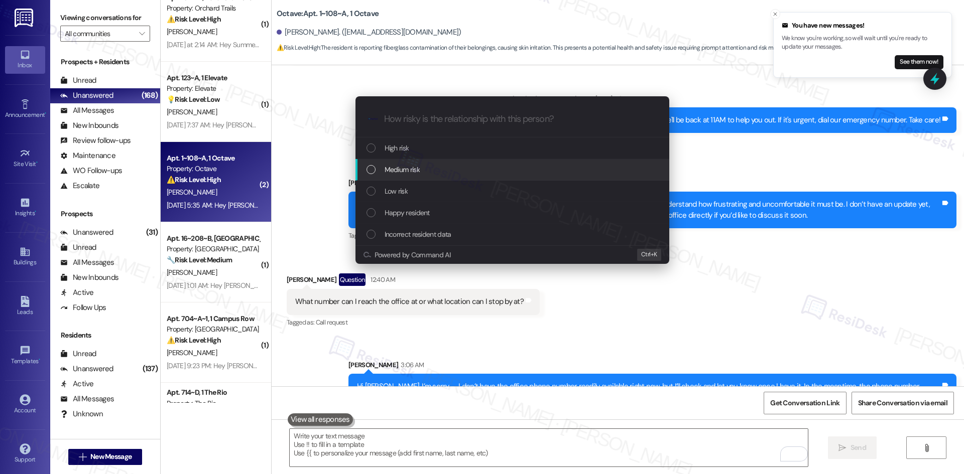
click at [457, 167] on div "Medium risk" at bounding box center [514, 169] width 294 height 11
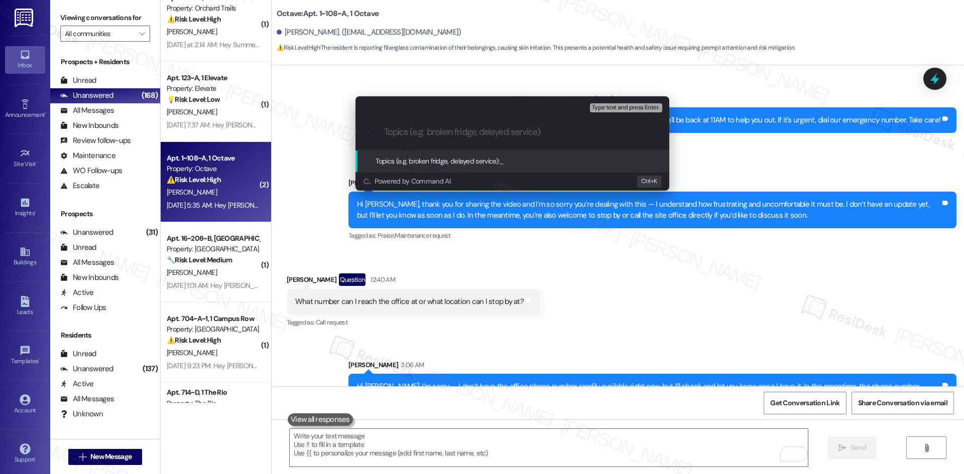
click at [397, 133] on input "Topics (e.g. broken fridge, delayed service)" at bounding box center [520, 132] width 273 height 11
paste input "Contact information request – Office phone number and location"
type input "Contact information request – Office phone number and location"
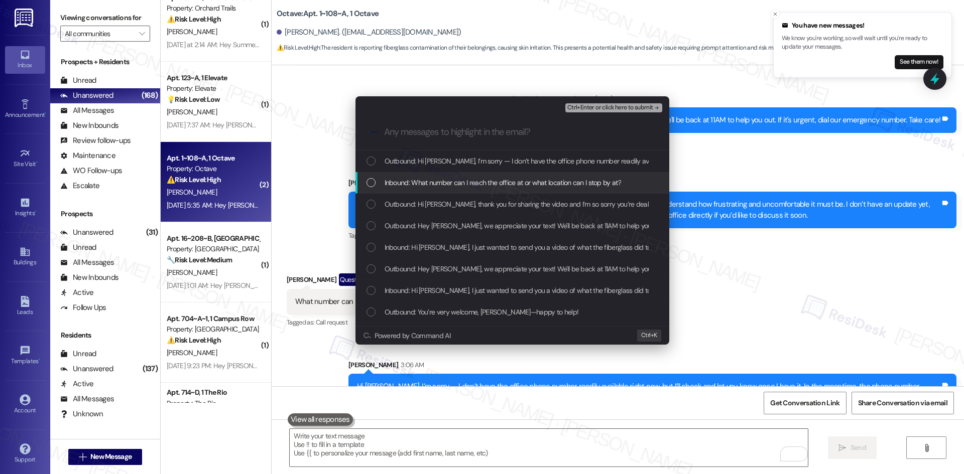
click at [427, 184] on span "Inbound: What number can I reach the office at or what location can I stop by a…" at bounding box center [503, 182] width 236 height 11
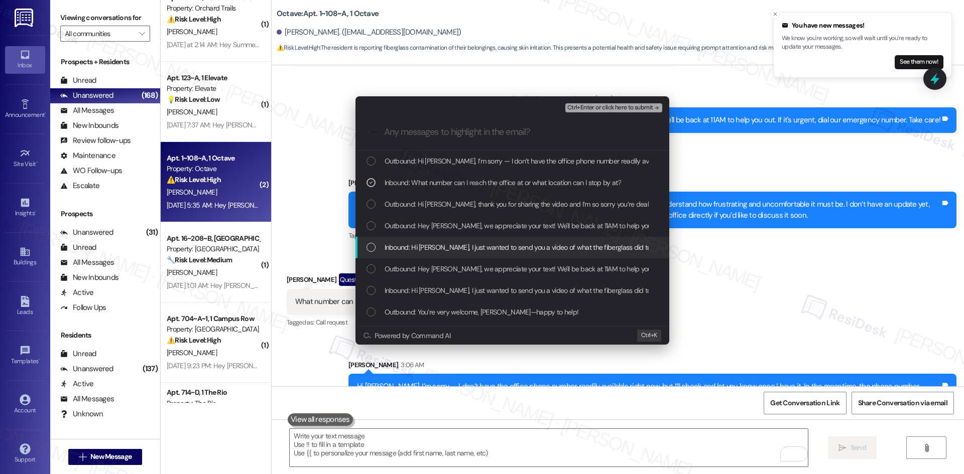
click at [546, 253] on span "Inbound: Hi Sarah, I just wanted to send you a video of what the fiberglass did…" at bounding box center [934, 247] width 1098 height 11
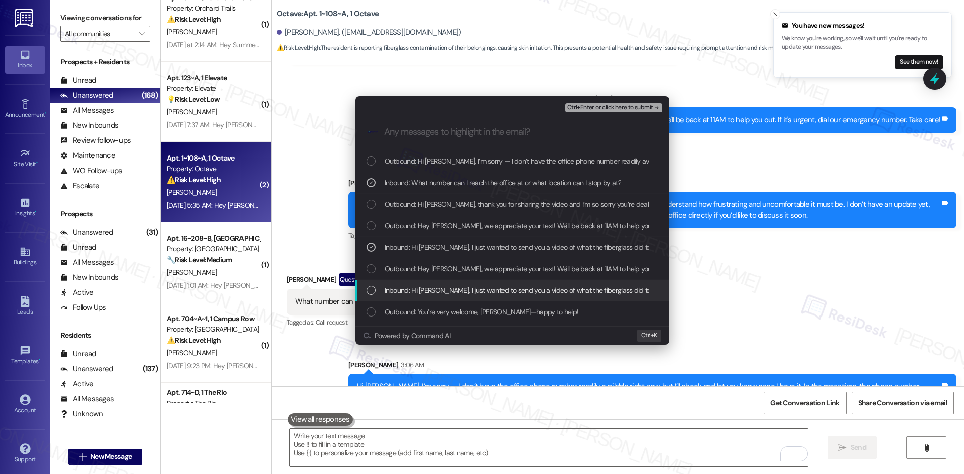
click at [576, 292] on span "Inbound: Hi Sarah, I just wanted to send you a video of what the fiberglass did…" at bounding box center [934, 290] width 1098 height 11
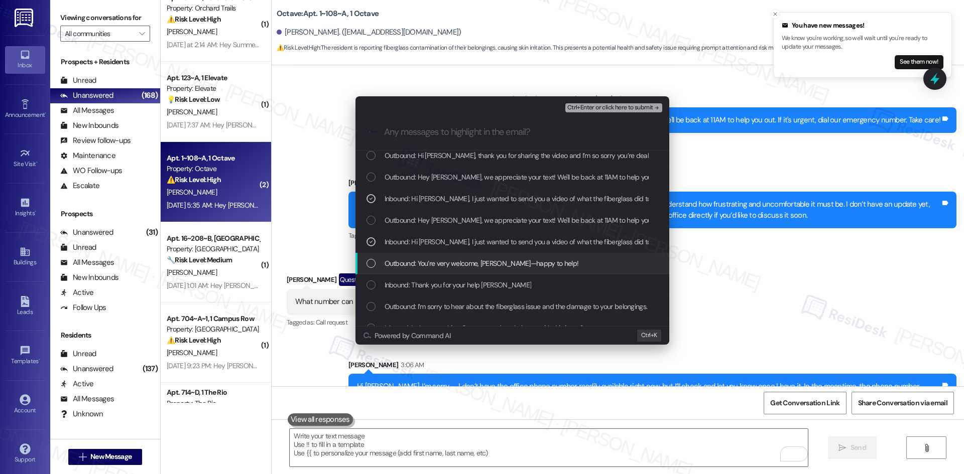
scroll to position [50, 0]
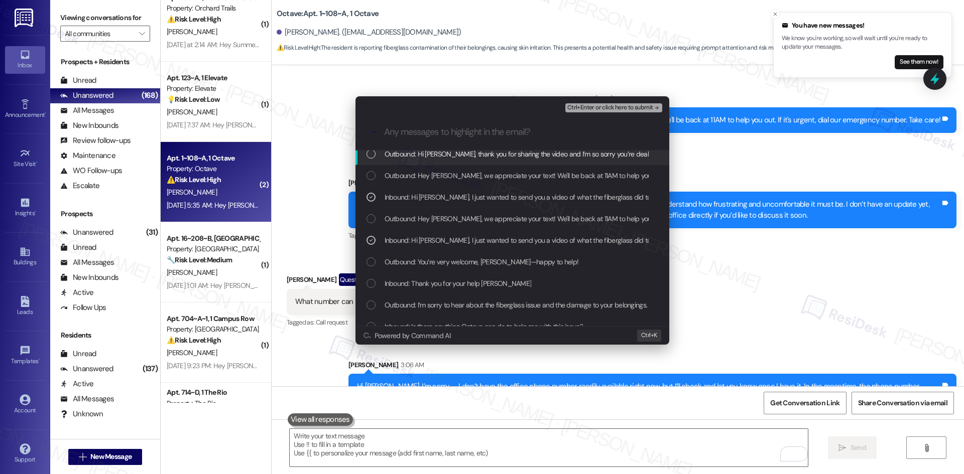
click at [636, 107] on span "Ctrl+Enter or click here to submit" at bounding box center [610, 107] width 86 height 7
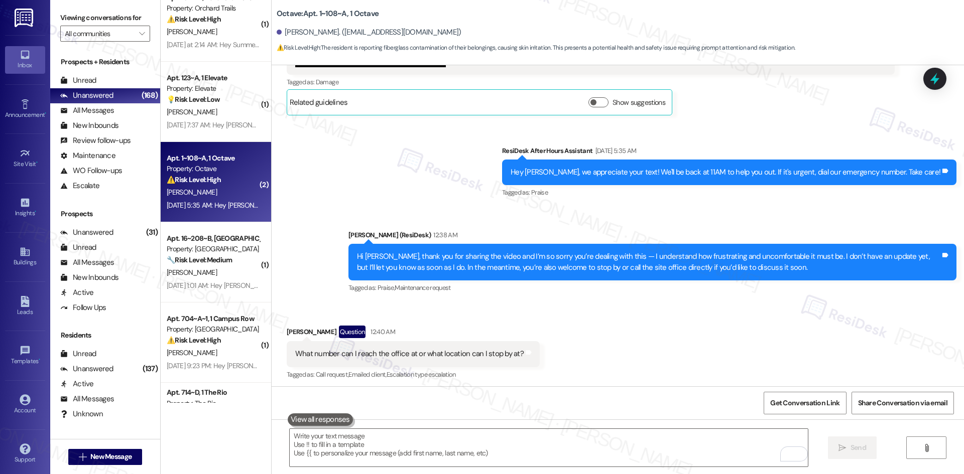
scroll to position [1997, 0]
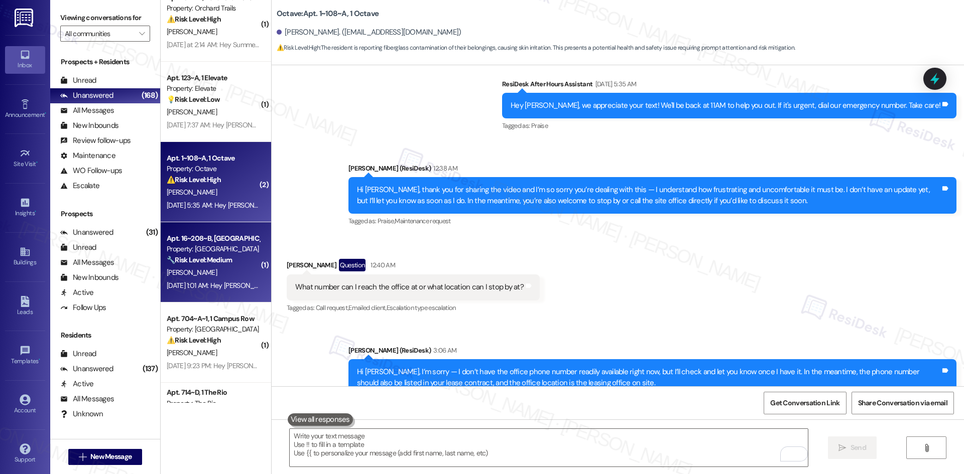
click at [242, 274] on div "M. Stedford" at bounding box center [213, 273] width 95 height 13
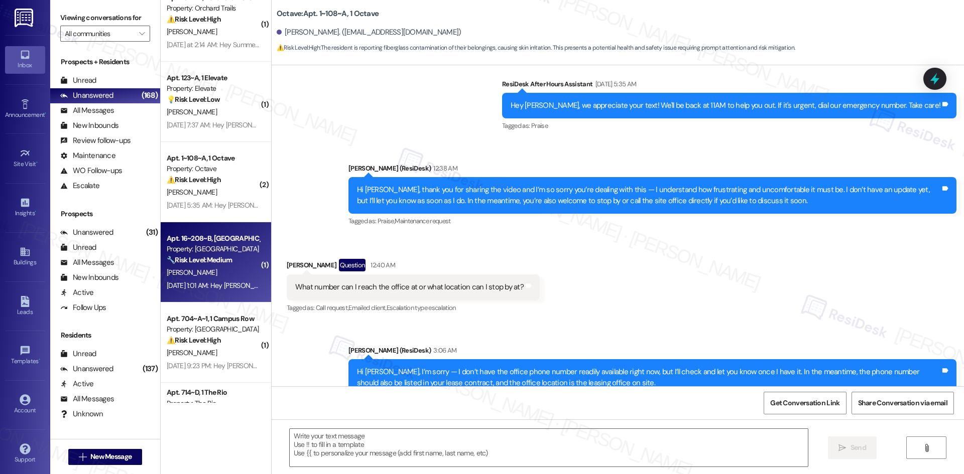
type textarea "Fetching suggested responses. Please feel free to read through the conversation…"
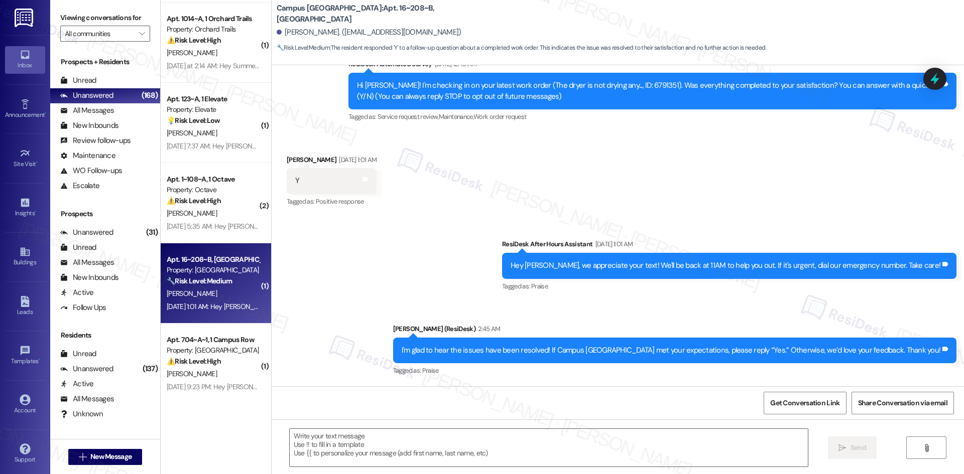
scroll to position [1525, 0]
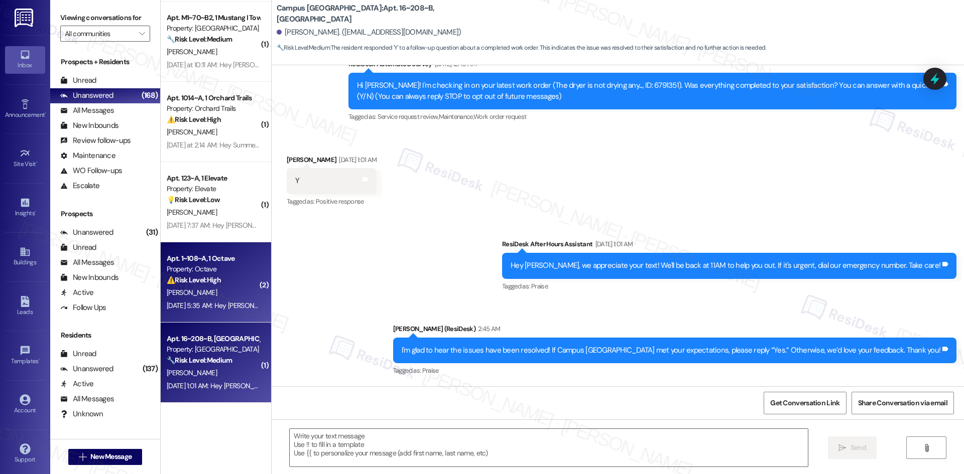
click at [202, 273] on div "Property: Octave" at bounding box center [213, 269] width 93 height 11
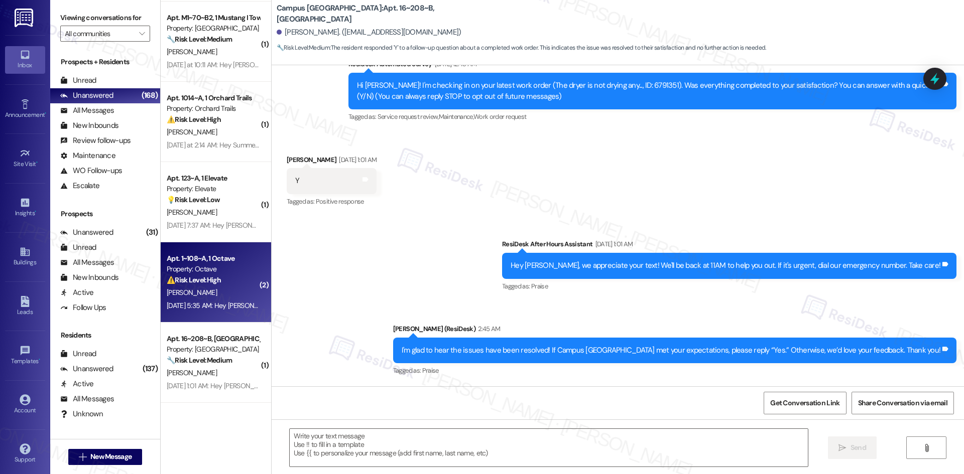
type textarea "Fetching suggested responses. Please feel free to read through the conversation…"
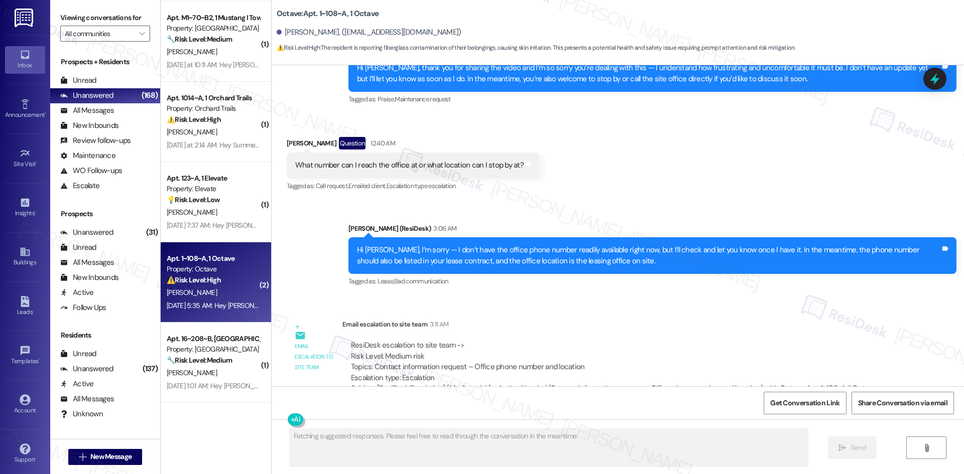
scroll to position [2121, 0]
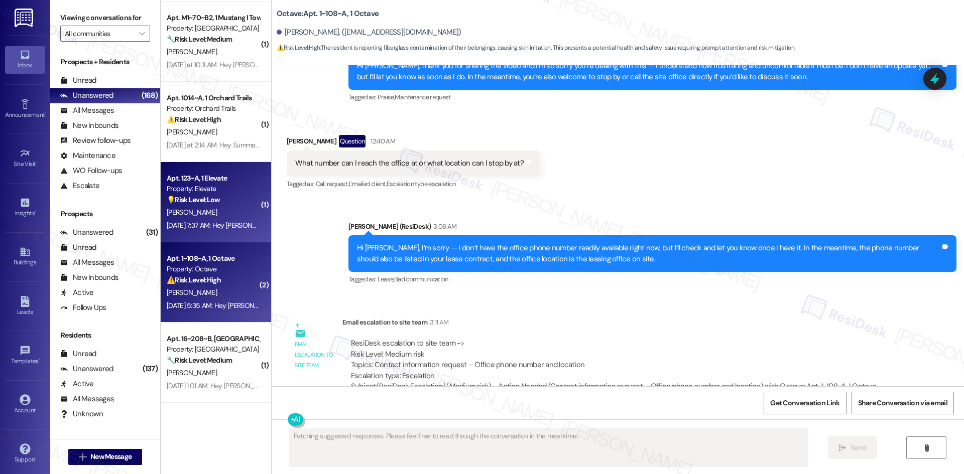
click at [210, 216] on div "[PERSON_NAME]" at bounding box center [213, 212] width 95 height 13
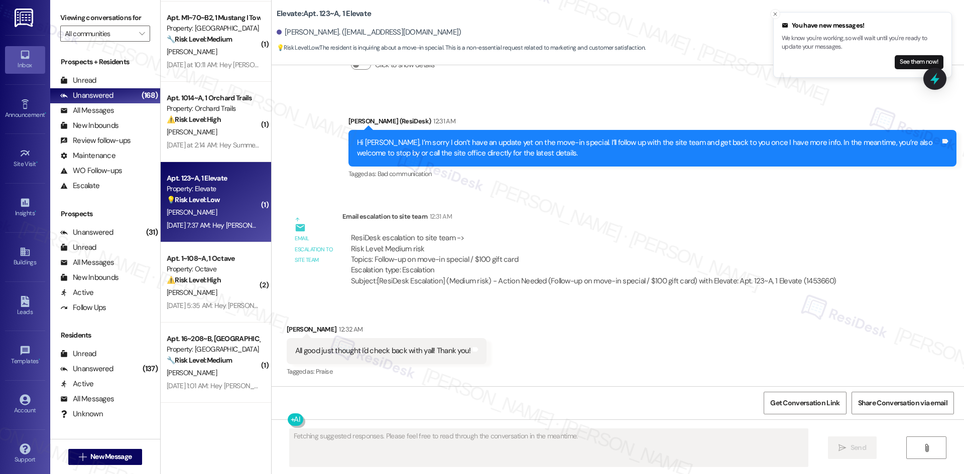
scroll to position [1667, 0]
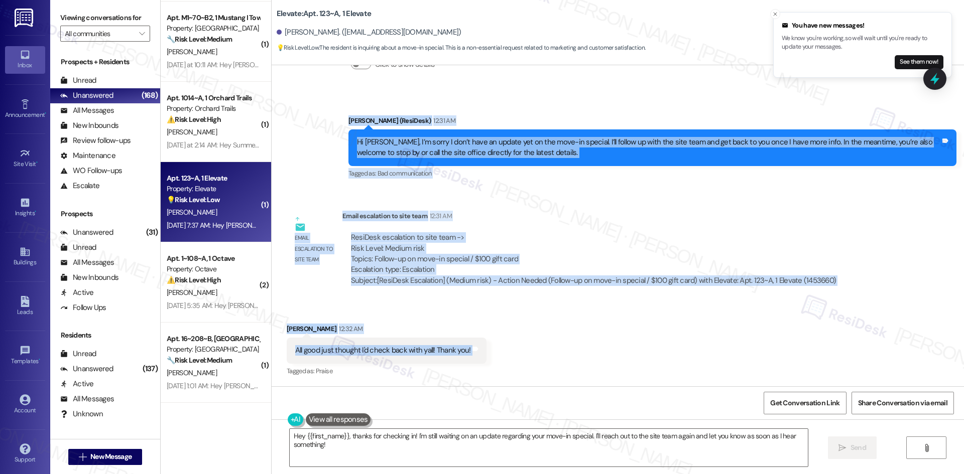
drag, startPoint x: 313, startPoint y: 111, endPoint x: 519, endPoint y: 348, distance: 314.3
click at [519, 348] on div "Lease started Aug 15, 2025 at 8:00 AM Survey, sent via SMS Residesk Automated S…" at bounding box center [618, 225] width 692 height 321
copy div "Emily (ResiDesk) 12:31 AM Hi Matthew, I’m sorry I don’t have an update yet on t…"
click at [574, 236] on div "ResiDesk escalation to site team -> Risk Level: Medium risk Topics: Follow-up o…" at bounding box center [593, 253] width 485 height 43
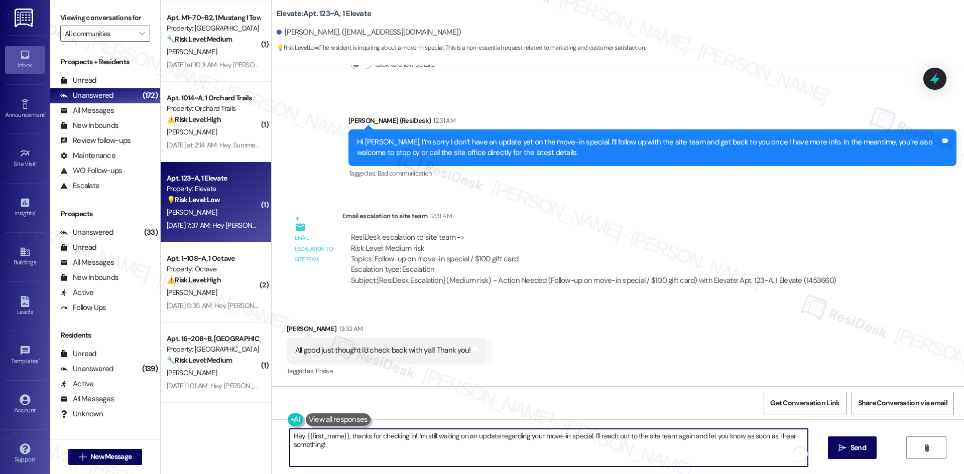
drag, startPoint x: 373, startPoint y: 437, endPoint x: 263, endPoint y: 437, distance: 110.0
click at [263, 437] on div "( 1 ) Apt. 1138, 1 Sunrise in Chandler Property: Sunrise in Chandler 🌟 Risk Lev…" at bounding box center [562, 237] width 803 height 474
drag, startPoint x: 378, startPoint y: 436, endPoint x: 555, endPoint y: 452, distance: 177.4
click at [555, 452] on textarea "We appreciate you checking in! I'm still waiting on an update regarding your mo…" at bounding box center [549, 448] width 518 height 38
drag, startPoint x: 490, startPoint y: 436, endPoint x: 385, endPoint y: 436, distance: 105.4
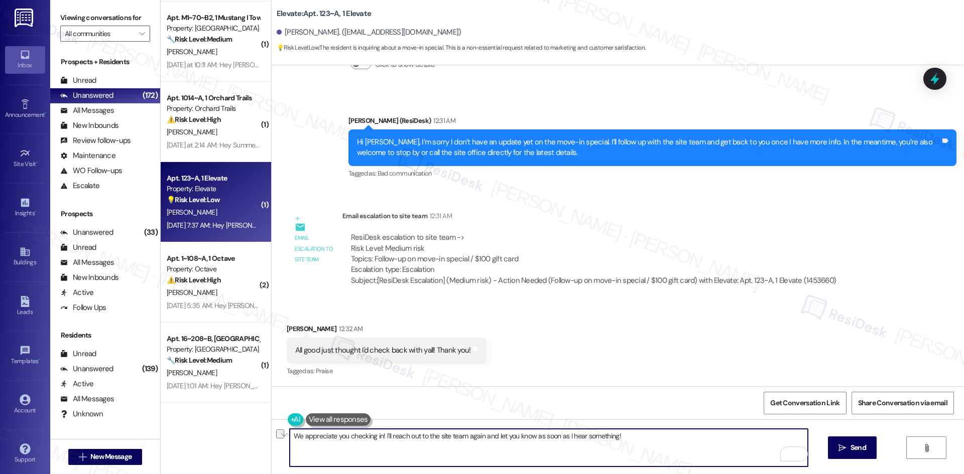
click at [385, 436] on textarea "We appreciate you checking in! I'll reach out to the site team again and let yo…" at bounding box center [549, 448] width 518 height 38
type textarea "We appreciate you checking in! I'll let you know as soon as I hear something!"
click at [856, 453] on span "Send" at bounding box center [858, 448] width 16 height 11
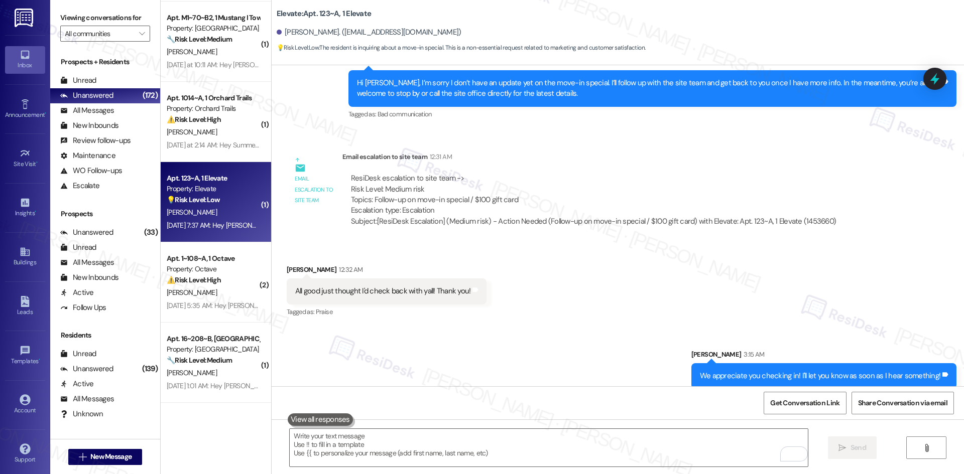
scroll to position [1737, 0]
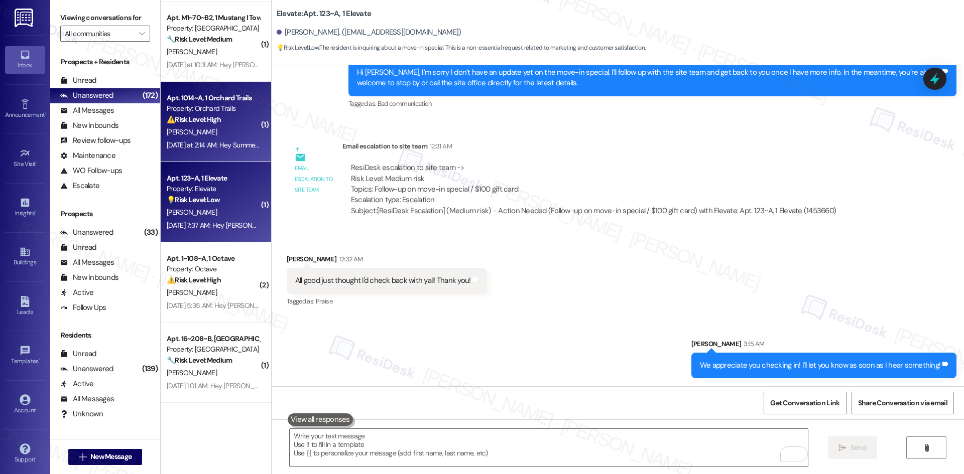
click at [224, 126] on div "S. Blaisdell" at bounding box center [213, 132] width 95 height 13
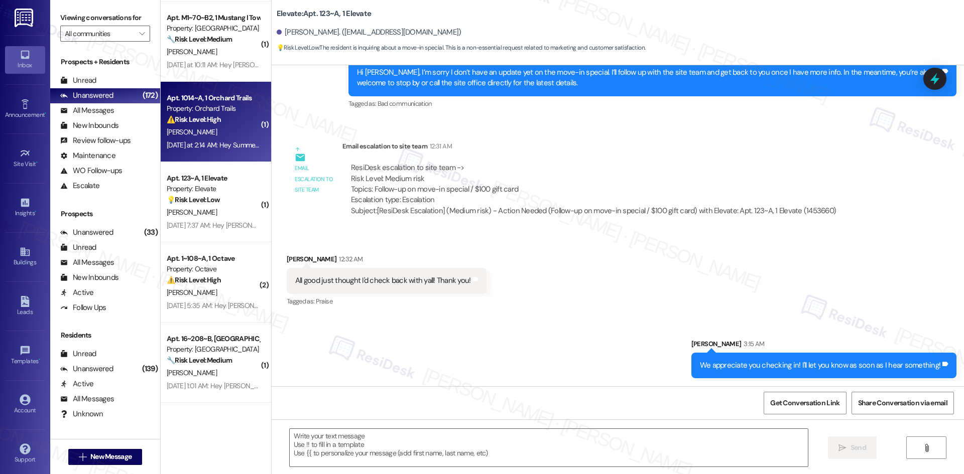
type textarea "Fetching suggested responses. Please feel free to read through the conversation…"
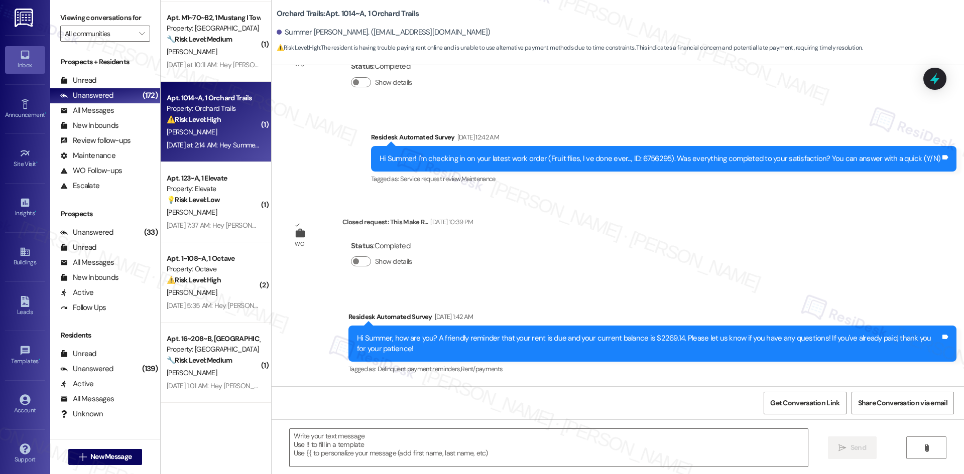
type textarea "Fetching suggested responses. Please feel free to read through the conversation…"
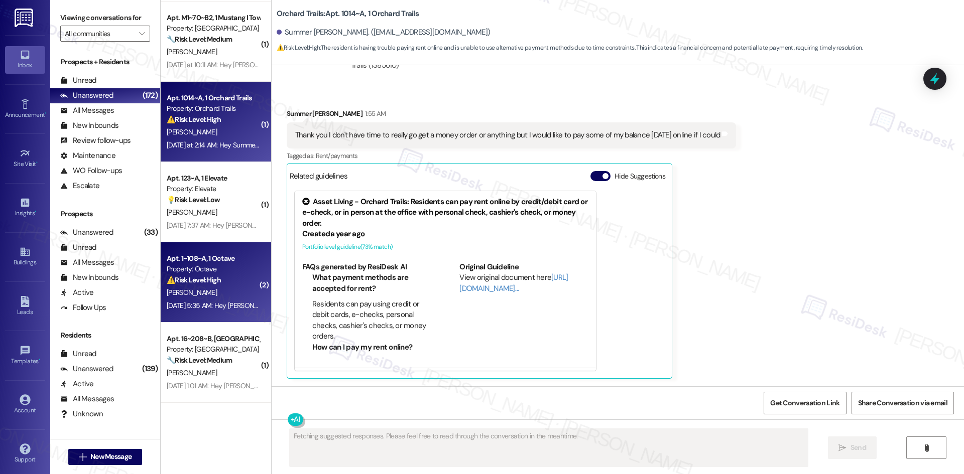
click at [243, 285] on div "⚠️ Risk Level: High The resident is reporting fiberglass contamination of their…" at bounding box center [213, 280] width 93 height 11
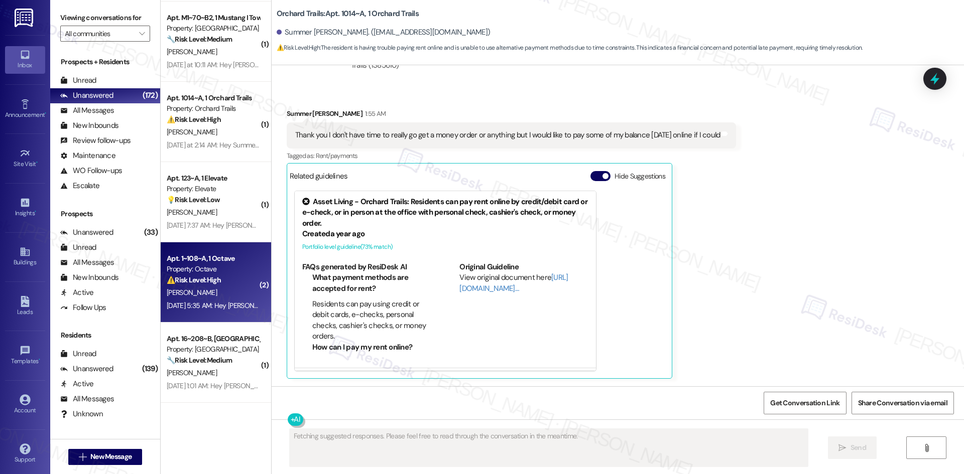
scroll to position [2121, 0]
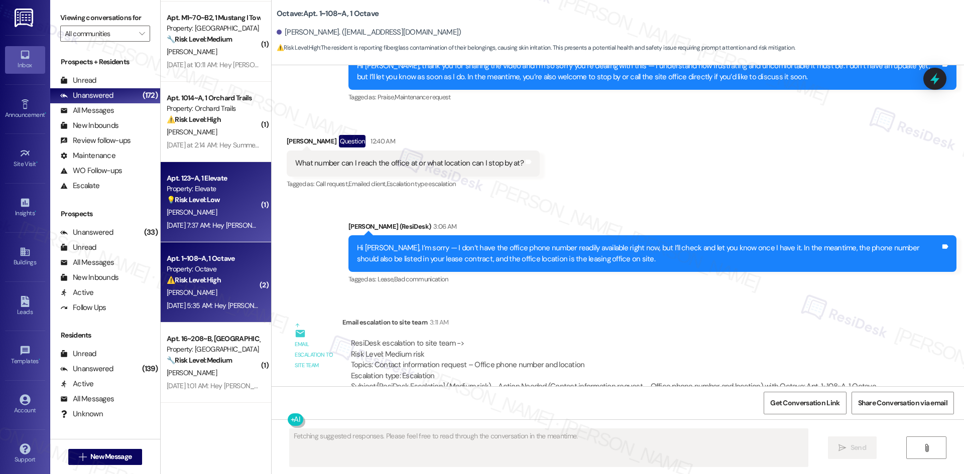
click at [195, 191] on div "Property: Elevate" at bounding box center [213, 189] width 93 height 11
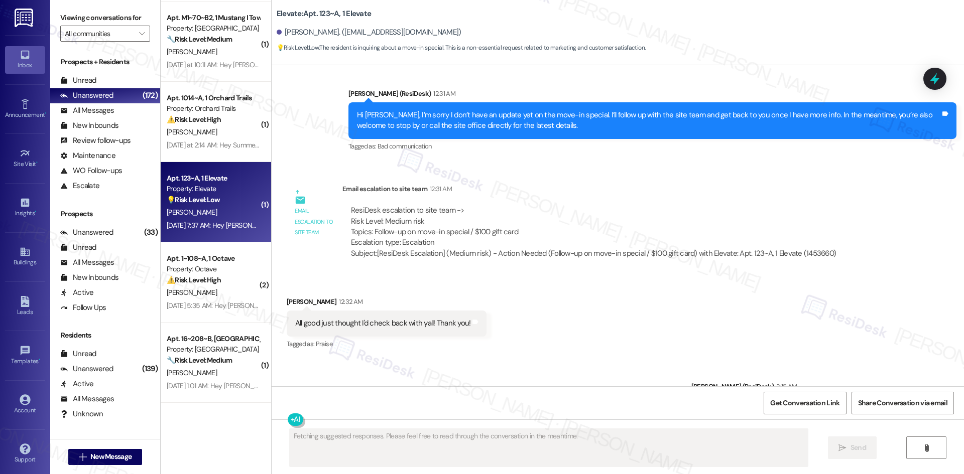
scroll to position [1752, 0]
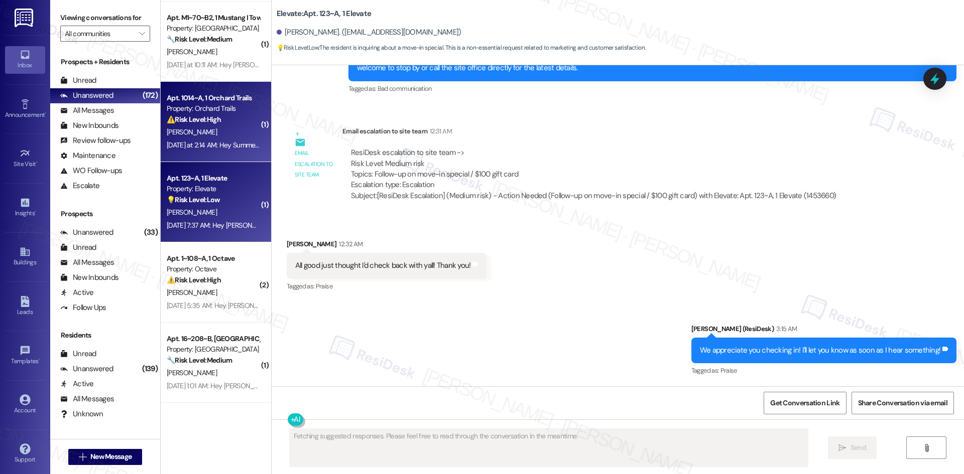
click at [209, 136] on div "S. Blaisdell" at bounding box center [213, 132] width 95 height 13
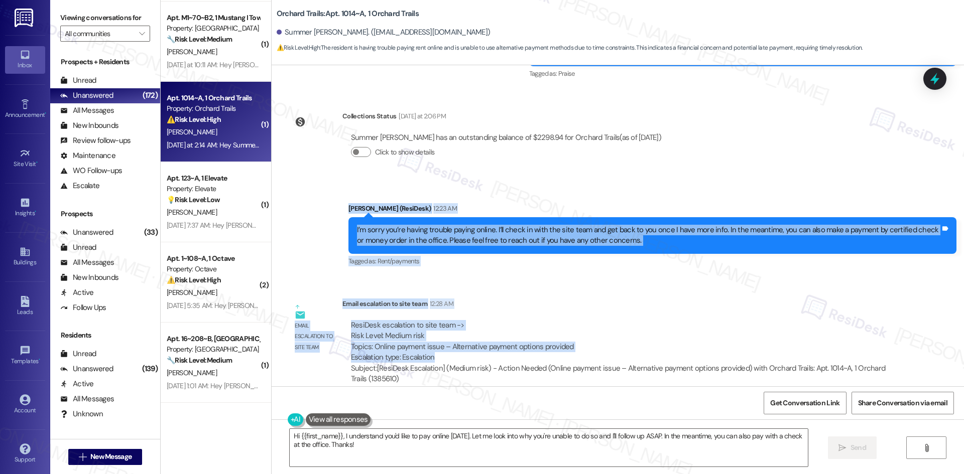
scroll to position [2286, 0]
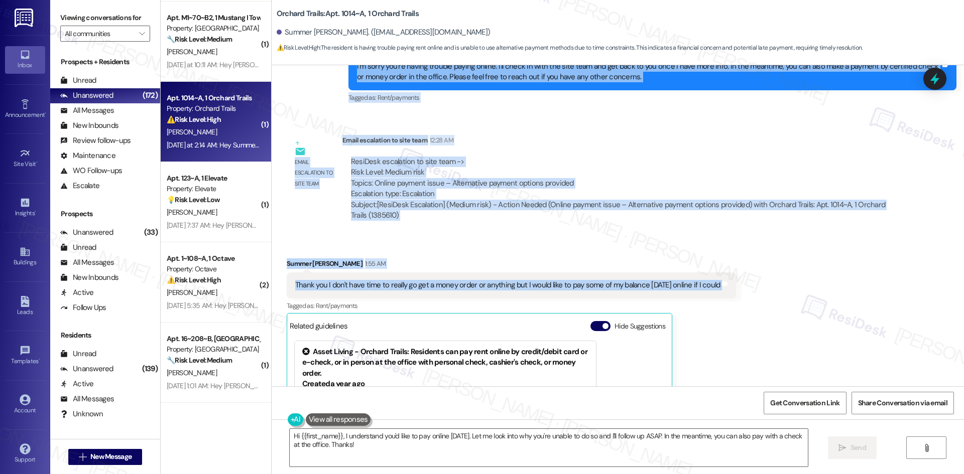
drag, startPoint x: 319, startPoint y: 235, endPoint x: 775, endPoint y: 288, distance: 459.4
click at [775, 288] on div "Survey, sent via SMS Residesk Automated Survey May 08, 2025 at 1:05 AM Hi Summe…" at bounding box center [618, 225] width 692 height 321
copy div "Sarah (ResiDesk) 12:23 AM I’m sorry you’re having trouble paying online. I’ll c…"
click at [423, 445] on textarea "Hi {{first_name}}, I understand you'd like to pay online today. Let me look int…" at bounding box center [549, 448] width 518 height 38
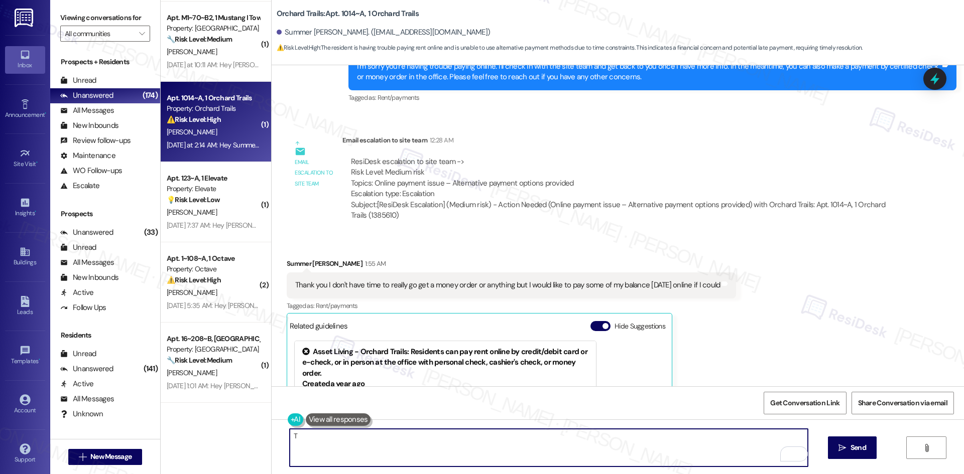
paste textarea "hank you for letting me know. I’ll inform the site team and update you as soon …"
click at [400, 437] on textarea "Thank you for letting me know. I’ll inform the site team and update you as soon…" at bounding box center [549, 448] width 518 height 38
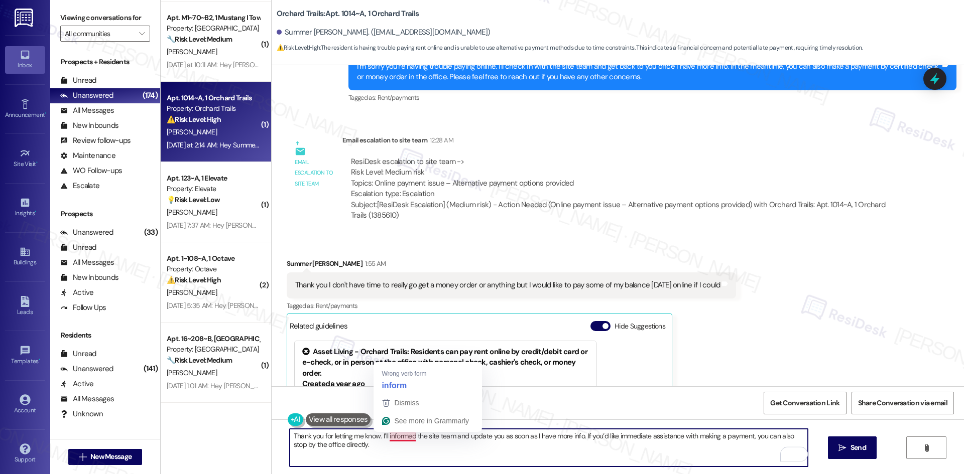
click at [376, 437] on textarea "Thank you for letting me know. I’ll informed the site team and update you as so…" at bounding box center [549, 448] width 518 height 38
click at [381, 437] on textarea "Thank you for letting me know. I’ll informed the site team and update you as so…" at bounding box center [549, 448] width 518 height 38
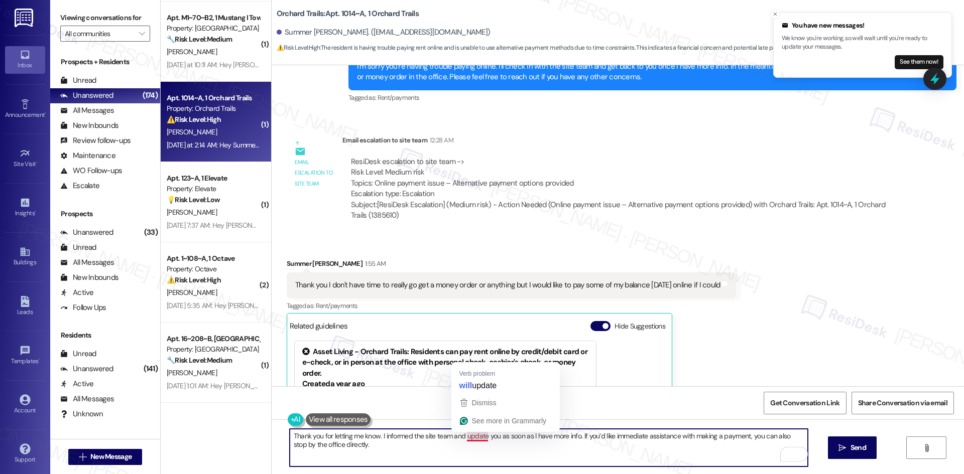
click at [473, 438] on textarea "Thank you for letting me know. I informed the site team and update you as soon …" at bounding box center [549, 448] width 518 height 38
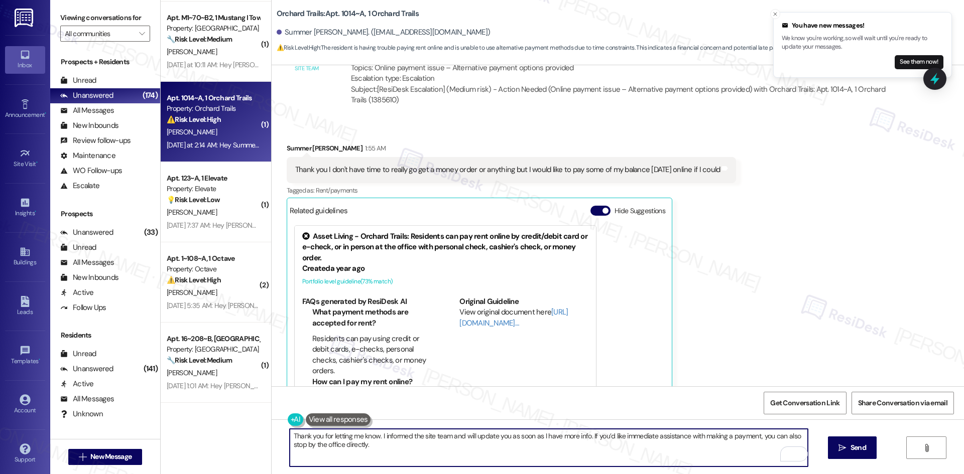
scroll to position [2437, 0]
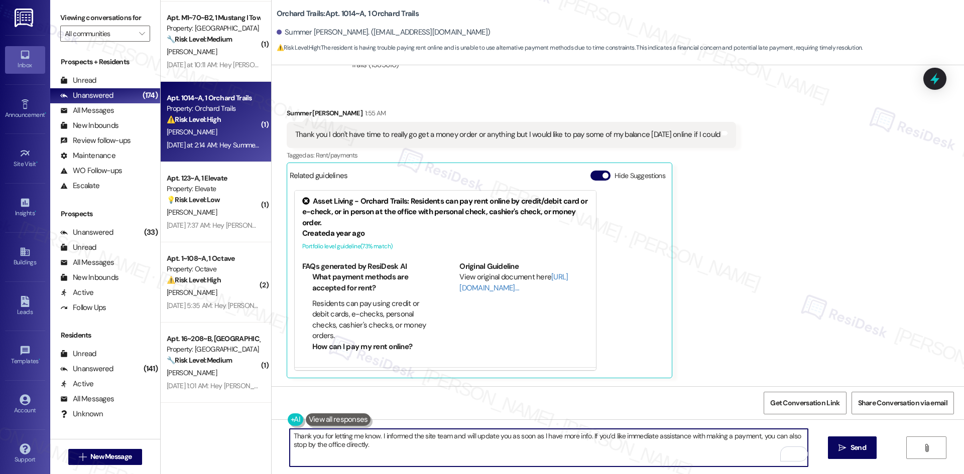
click at [446, 456] on textarea "Thank you for letting me know. I informed the site team and will update you as …" at bounding box center [549, 448] width 518 height 38
click at [453, 455] on textarea "Thank you for letting me know. I informed the site team and will update you as …" at bounding box center [549, 448] width 518 height 38
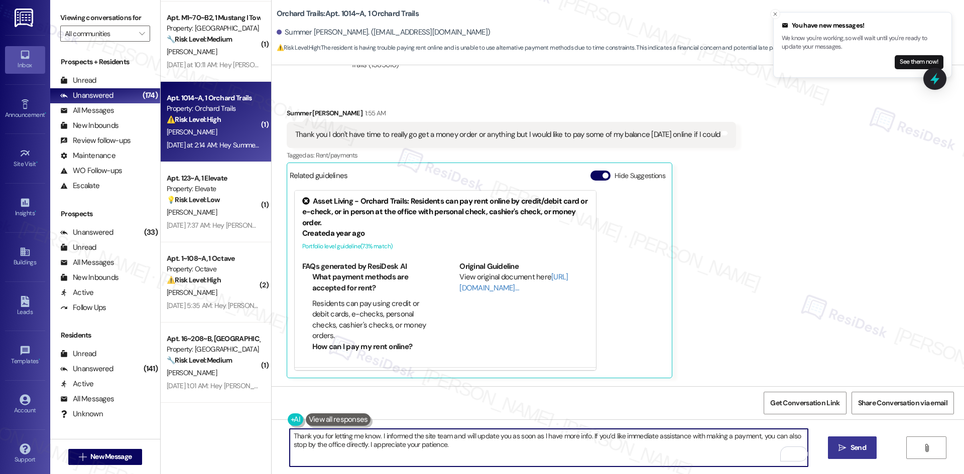
type textarea "Thank you for letting me know. I informed the site team and will update you as …"
click at [850, 451] on span "Send" at bounding box center [858, 448] width 16 height 11
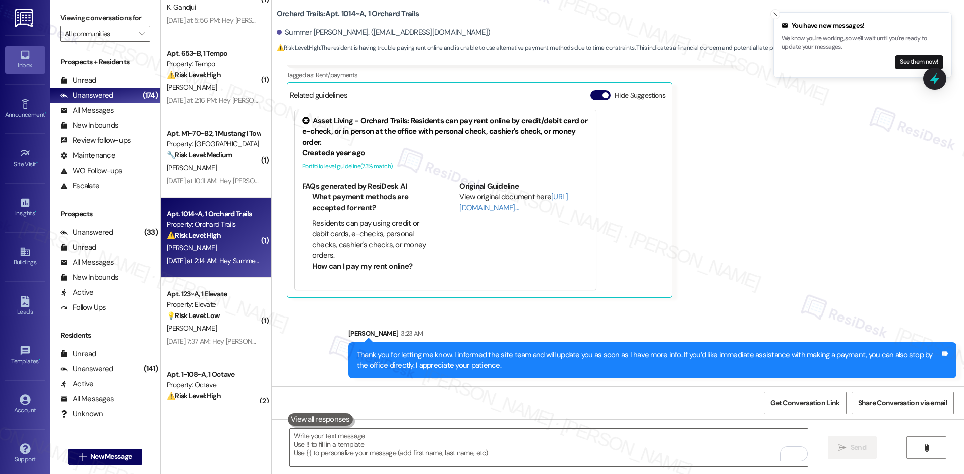
scroll to position [1374, 0]
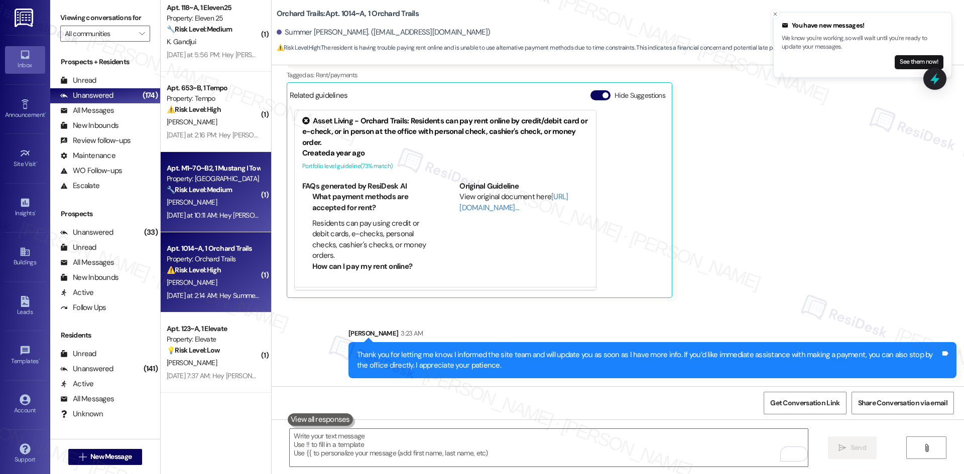
click at [217, 209] on div "Yesterday at 10:11 AM: Hey Tyler, we appreciate your text! We'll be back at 11A…" at bounding box center [213, 215] width 95 height 13
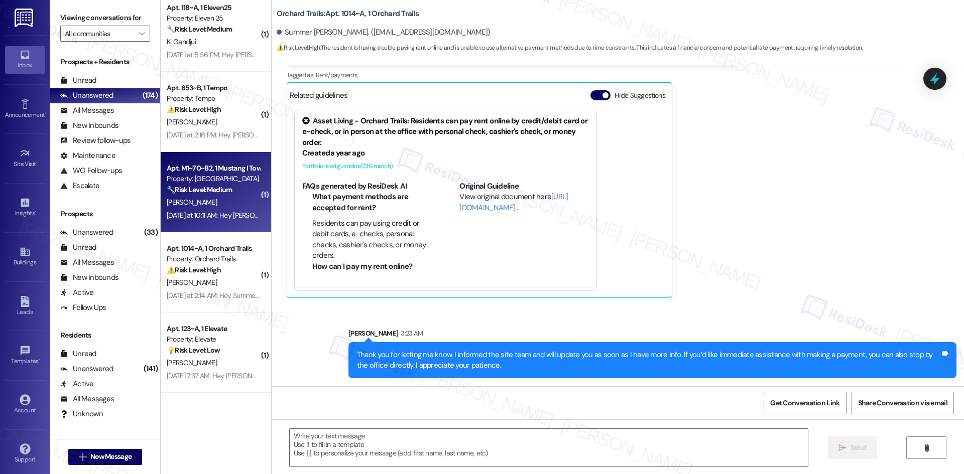
type textarea "Fetching suggested responses. Please feel free to read through the conversation…"
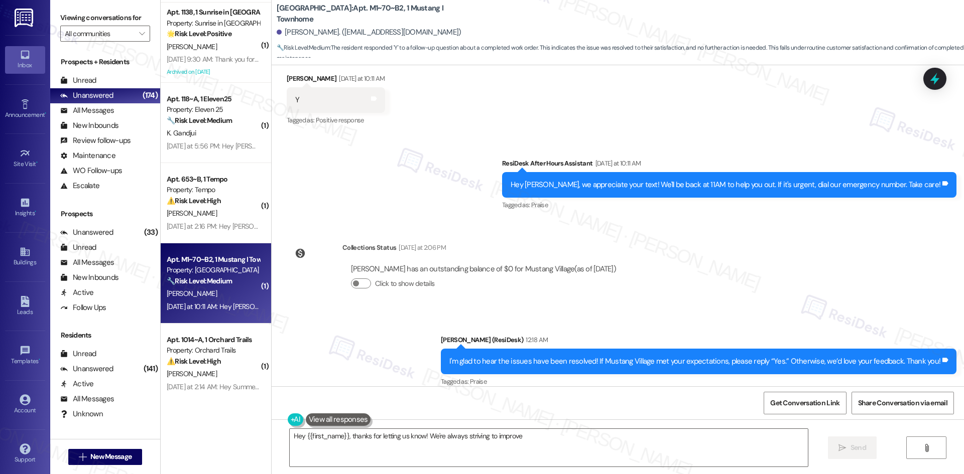
scroll to position [1274, 0]
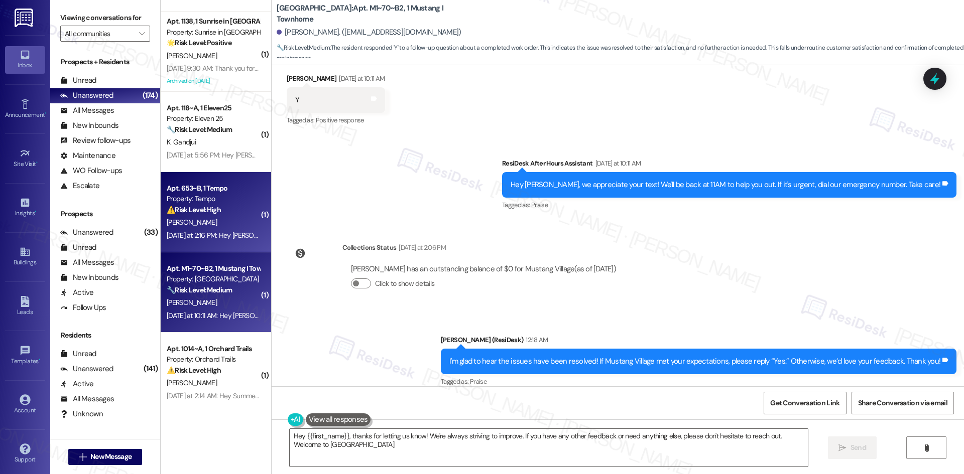
type textarea "Hey {{first_name}}, thanks for letting us know! We're always striving to improv…"
click at [210, 232] on div "Yesterday at 2:16 PM: Hey Manan, we appreciate your text! We'll be back at 11AM…" at bounding box center [391, 235] width 449 height 9
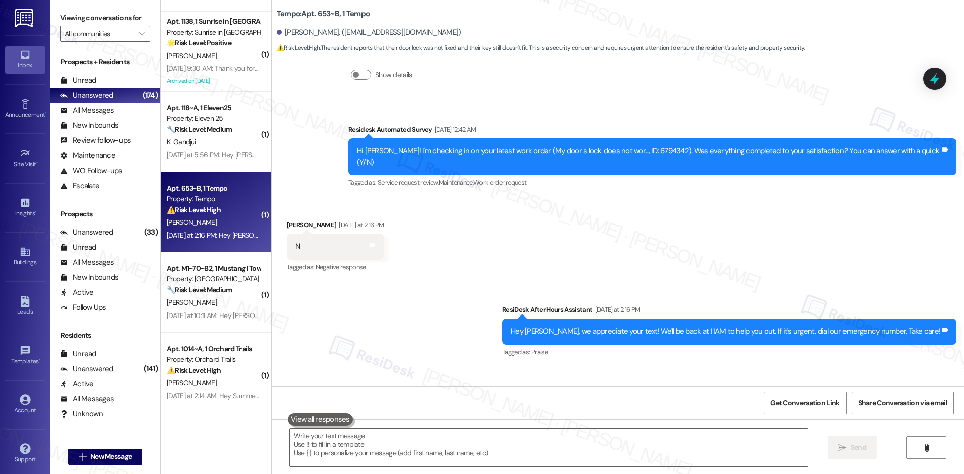
scroll to position [190, 0]
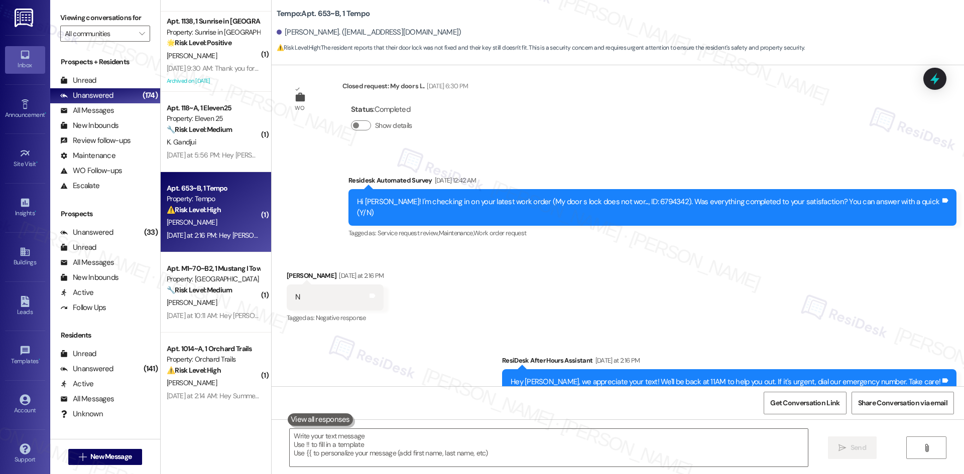
click at [451, 333] on div "Sent via SMS ResiDesk After Hours Assistant Yesterday at 2:16 PM Hey Manan, we …" at bounding box center [618, 418] width 692 height 170
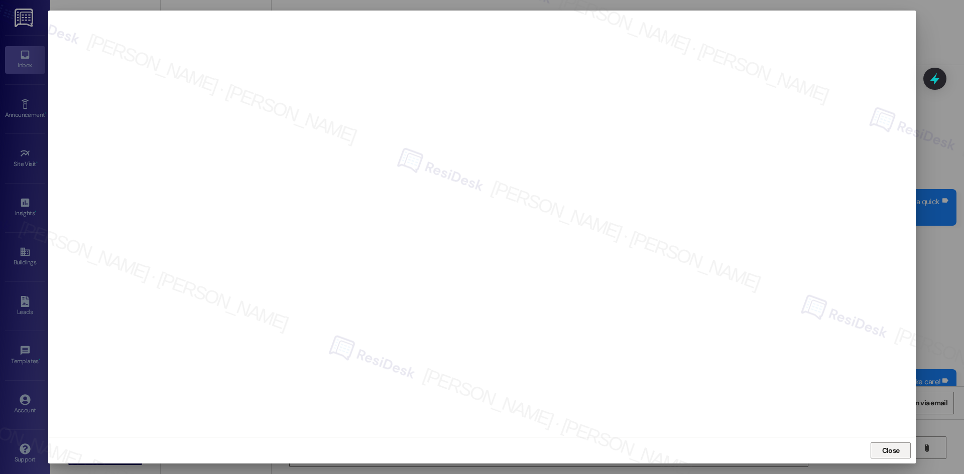
click at [891, 454] on span "Close" at bounding box center [891, 451] width 18 height 11
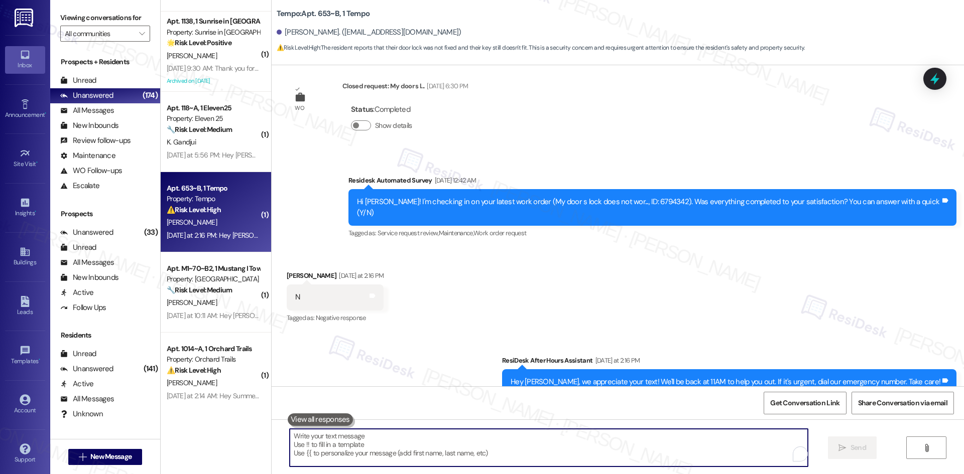
click at [534, 455] on textarea "To enrich screen reader interactions, please activate Accessibility in Grammarl…" at bounding box center [549, 448] width 518 height 38
paste textarea "Maintenance Description My door s lock does not work. I got a new key, and the …"
type textarea "Maintenance Description My door s lock does not work. I got a new key, and the …"
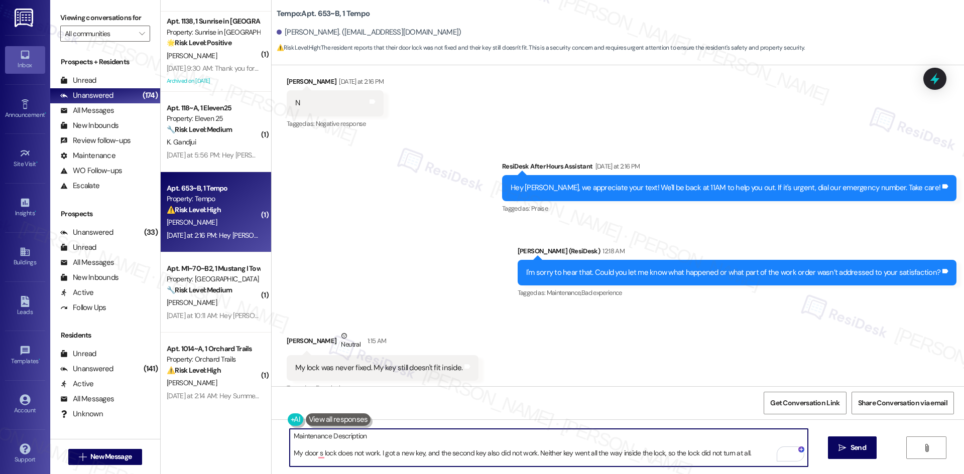
scroll to position [391, 0]
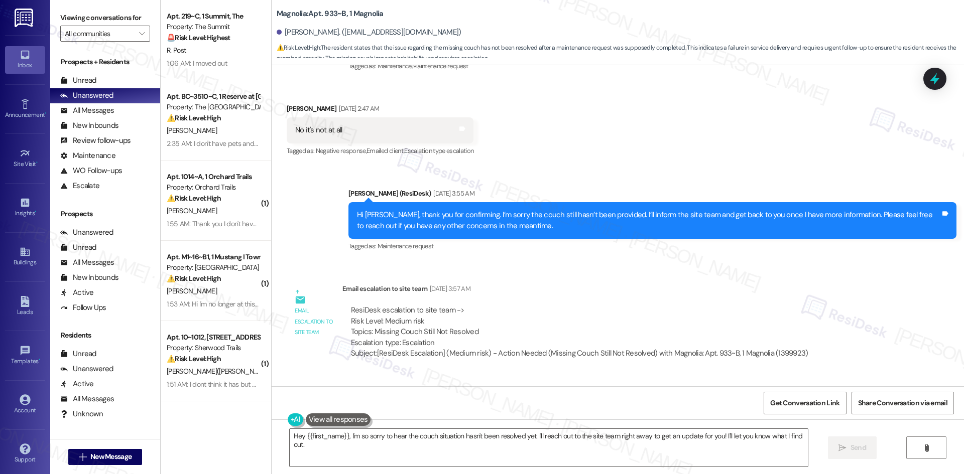
scroll to position [9437, 0]
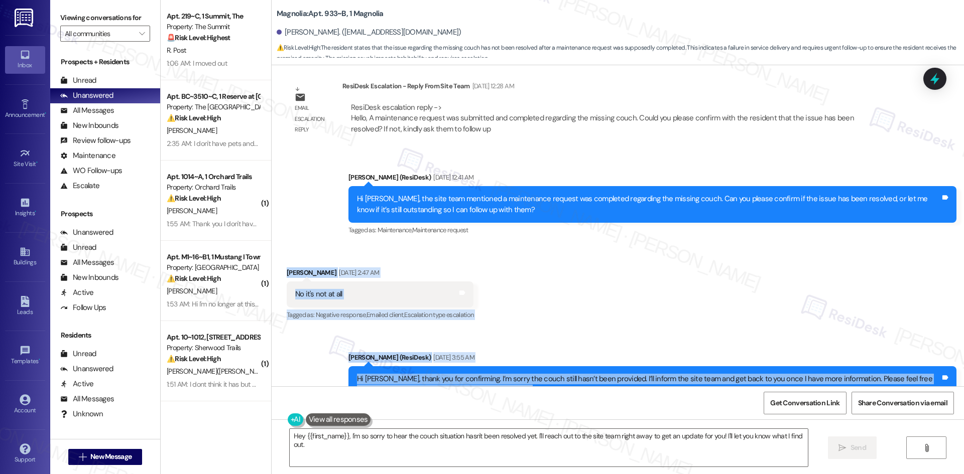
drag, startPoint x: 272, startPoint y: 219, endPoint x: 558, endPoint y: 351, distance: 315.4
click at [558, 351] on div "WO Lease started [DATE] 8:00 AM Show details Survey, sent via SMS Residesk Auto…" at bounding box center [618, 225] width 692 height 321
copy div "[PERSON_NAME] [DATE] 2:47 AM No it's not at all Tags and notes Tagged as: Negat…"
click at [590, 259] on div "Received via SMS Dewayne Porter Sep 20, 2025 at 2:47 AM No it's not at all Tags…" at bounding box center [618, 287] width 692 height 85
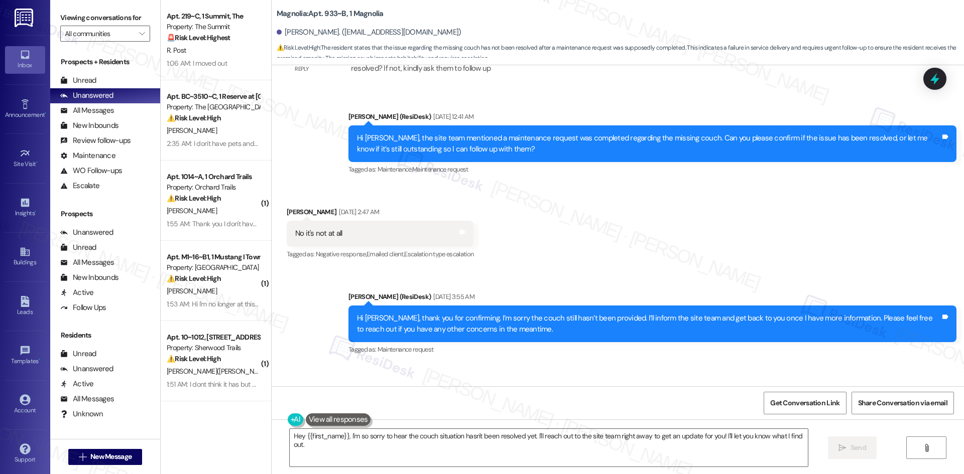
scroll to position [9638, 0]
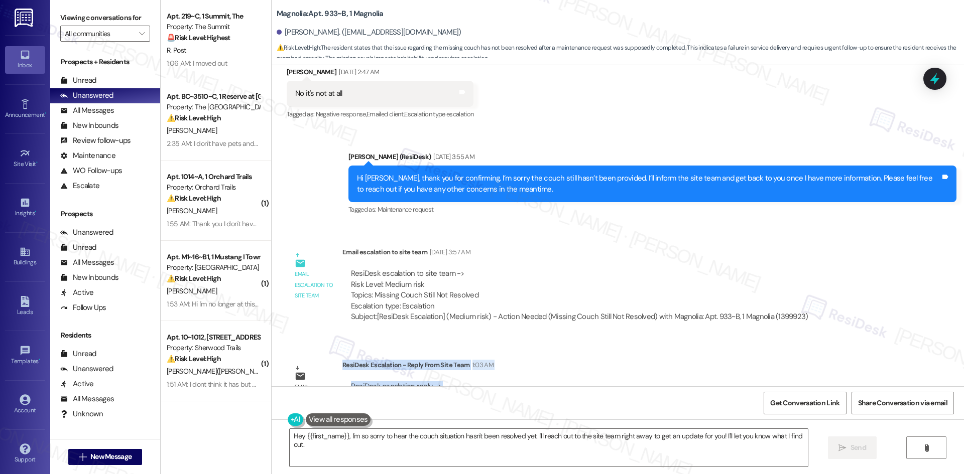
drag, startPoint x: 328, startPoint y: 318, endPoint x: 346, endPoint y: 326, distance: 20.4
click at [346, 352] on div "Email escalation reply ResiDesk Escalation - Reply From Site Team 1:03 AM ResiD…" at bounding box center [590, 390] width 623 height 76
click at [344, 360] on div "ResiDesk Escalation - Reply From Site Team 1:03 AM" at bounding box center [618, 367] width 552 height 14
drag, startPoint x: 335, startPoint y: 322, endPoint x: 802, endPoint y: 354, distance: 468.1
click at [802, 360] on div "ResiDesk Escalation - Reply From Site Team 1:03 AM ResiDesk escalation reply ->…" at bounding box center [618, 390] width 552 height 61
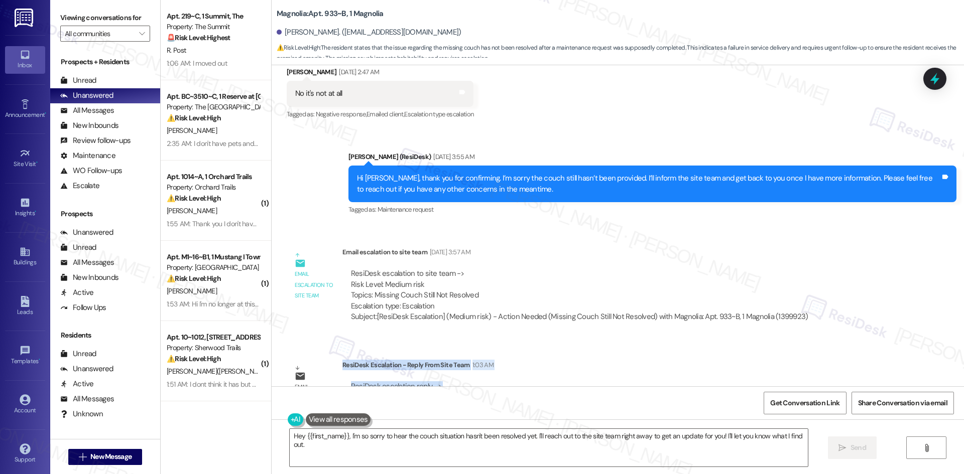
copy div "ResiDesk Escalation - Reply From Site Team 1:03 AM ResiDesk escalation reply ->…"
click at [413, 461] on textarea "Hey {{first_name}}, I'm so sorry to hear the couch situation hasn't been resolv…" at bounding box center [549, 448] width 518 height 38
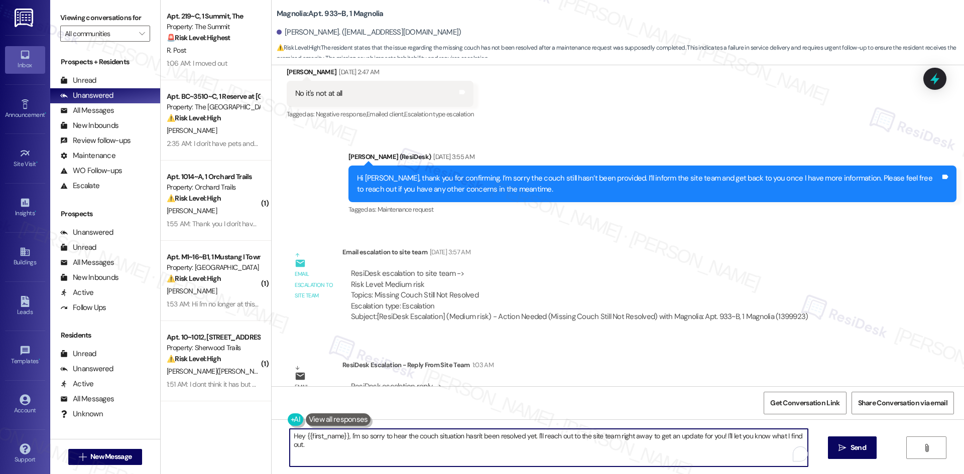
paste textarea "i Dewayne, the site team let me know they will be following up with maintenance…"
type textarea "Hi [PERSON_NAME], the site team let me know they will be following up with main…"
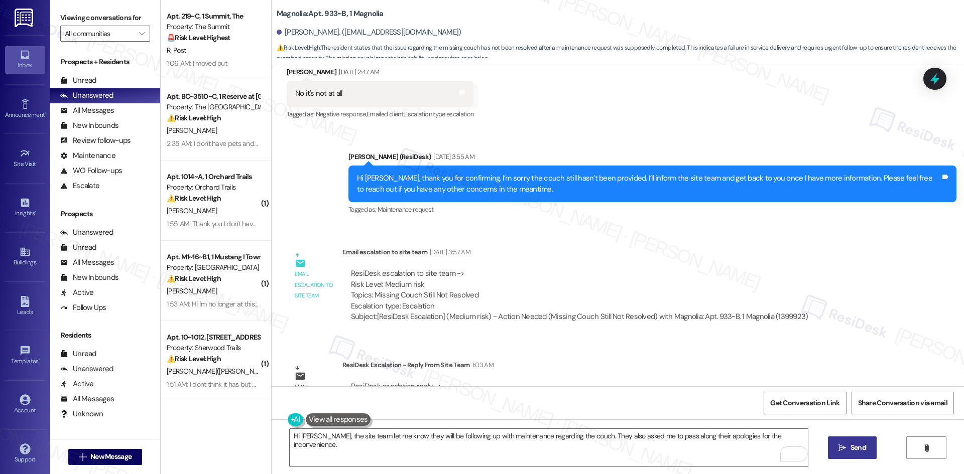
click at [848, 451] on span "Send" at bounding box center [858, 448] width 20 height 11
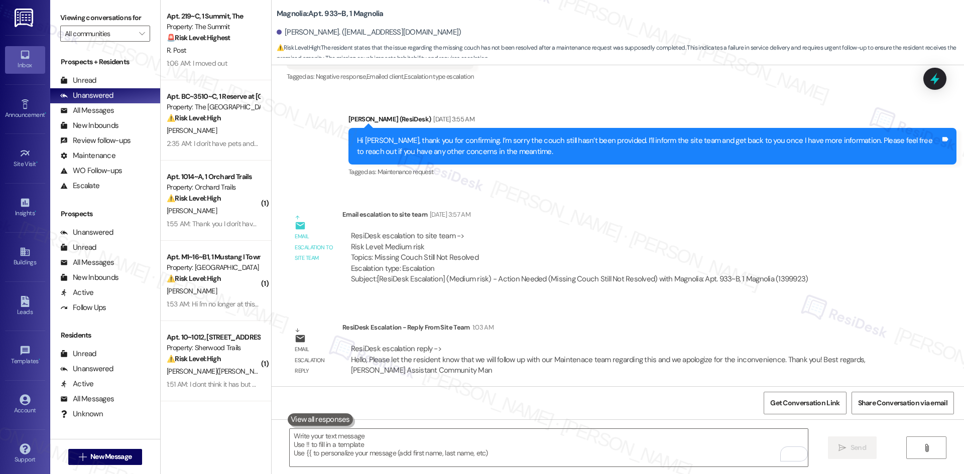
scroll to position [9707, 0]
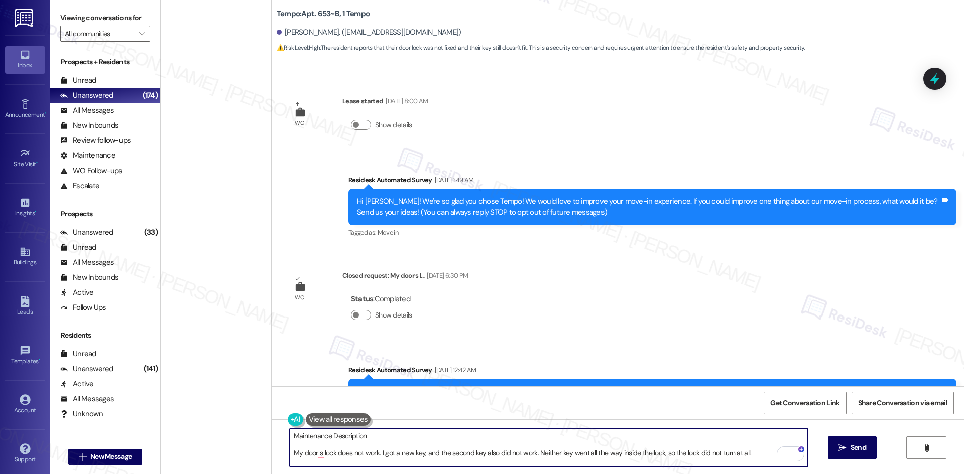
scroll to position [391, 0]
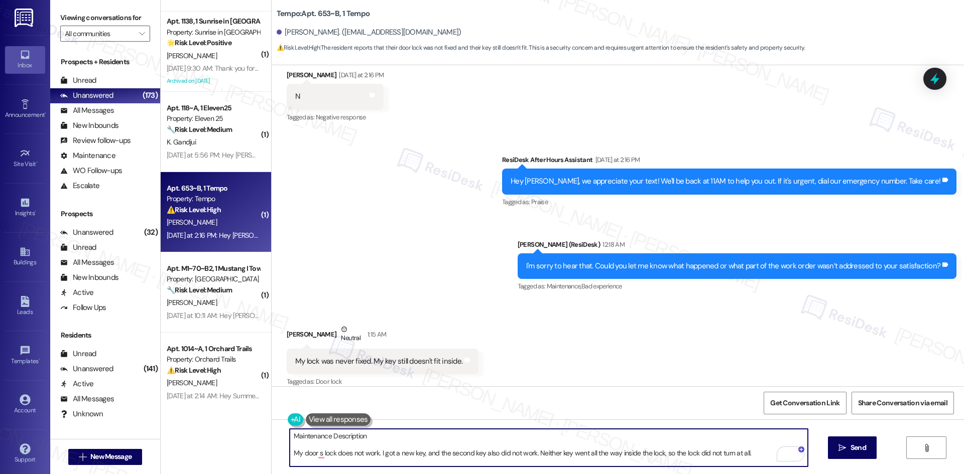
click at [537, 347] on div "Received via SMS [PERSON_NAME] Neutral 1:15 AM My lock was never fixed. My key …" at bounding box center [618, 349] width 692 height 95
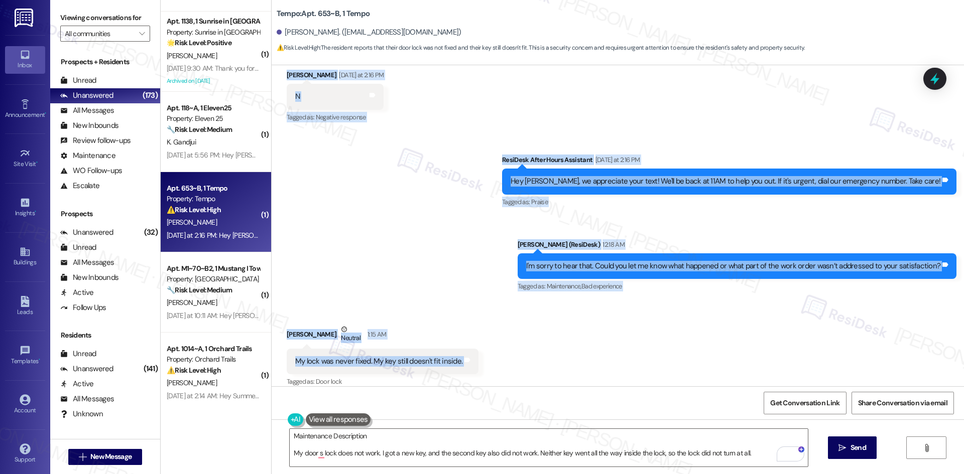
drag, startPoint x: 365, startPoint y: 178, endPoint x: 479, endPoint y: 352, distance: 208.9
click at [479, 352] on div "WO Lease started Aug 27, 2025 at 8:00 AM Show details Survey, sent via SMS Resi…" at bounding box center [618, 225] width 692 height 321
copy div "Residesk Automated Survey Sep 20, 2025 at 12:42 AM Hi Manan! I'm checking in on…"
click at [698, 335] on div "Received via SMS Manan Rajput Neutral 1:15 AM My lock was never fixed. My key s…" at bounding box center [618, 349] width 692 height 95
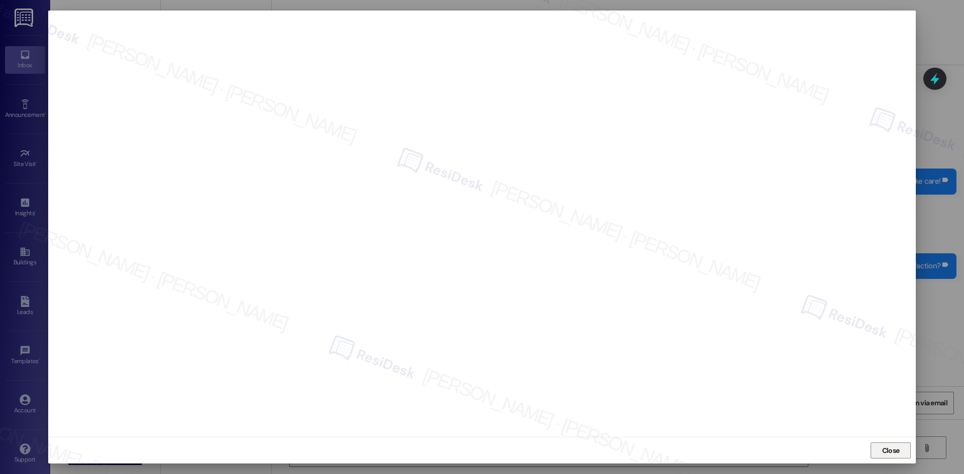
drag, startPoint x: 892, startPoint y: 452, endPoint x: 886, endPoint y: 450, distance: 6.4
click at [889, 451] on span "Close" at bounding box center [891, 451] width 18 height 11
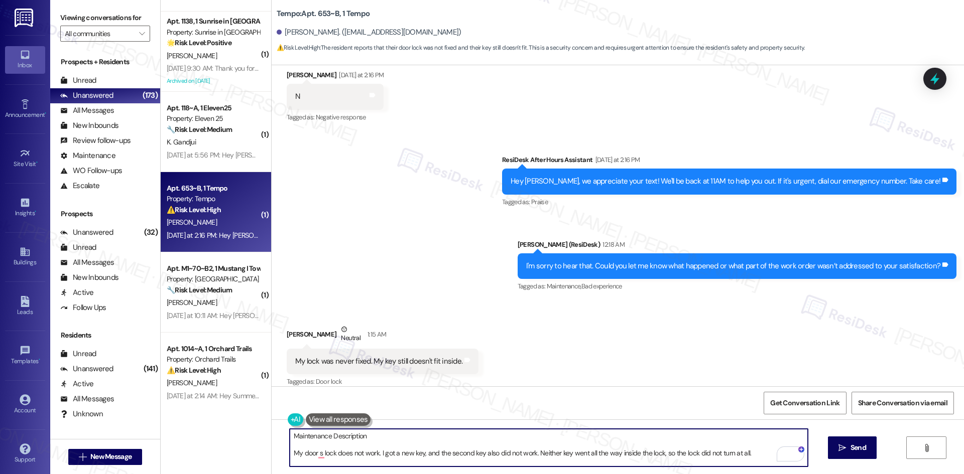
click at [432, 456] on textarea "Maintenance Description My door s lock does not work. I got a new key, and the …" at bounding box center [549, 448] width 518 height 38
paste textarea "Hi Manan, according to the closing notes, you’ll need to get with the office fo…"
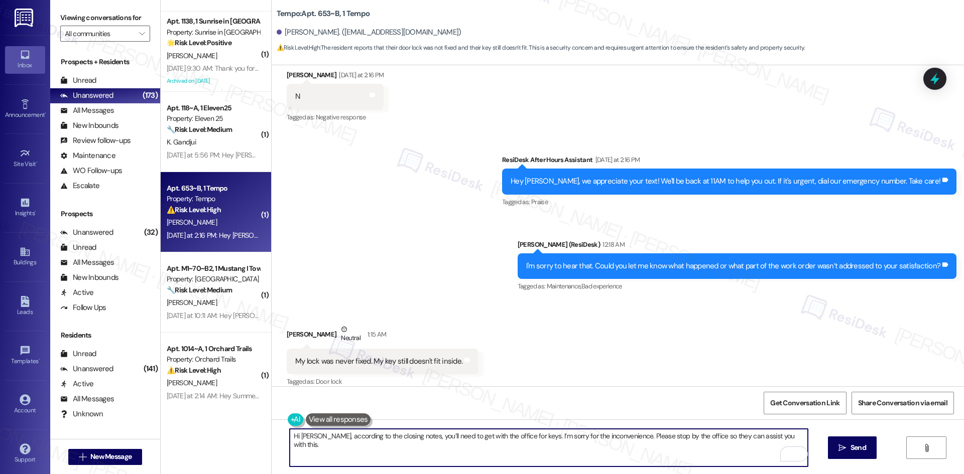
click at [695, 453] on textarea "Hi Manan, according to the closing notes, you’ll need to get with the office fo…" at bounding box center [549, 448] width 518 height 38
type textarea "Hi Manan, according to the closing notes, you’ll need to get with the office fo…"
click at [844, 452] on span " Send" at bounding box center [852, 448] width 32 height 11
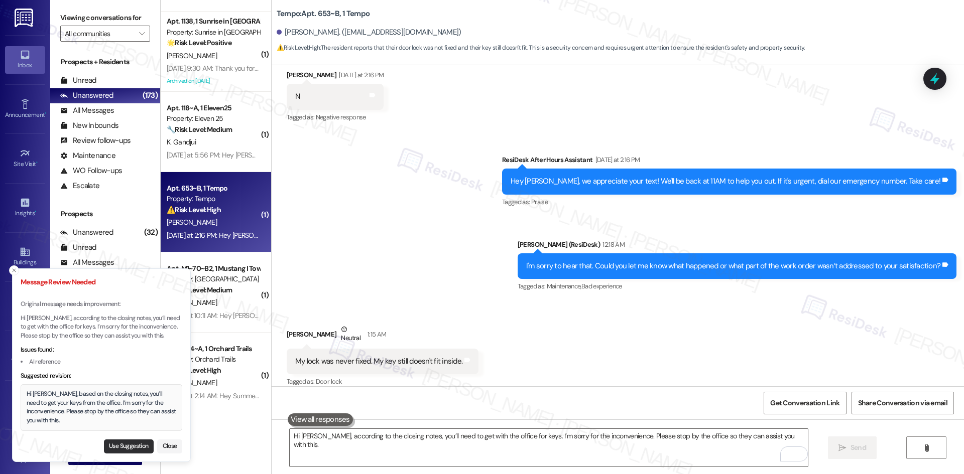
click at [132, 449] on button "Use Suggestion" at bounding box center [129, 447] width 50 height 14
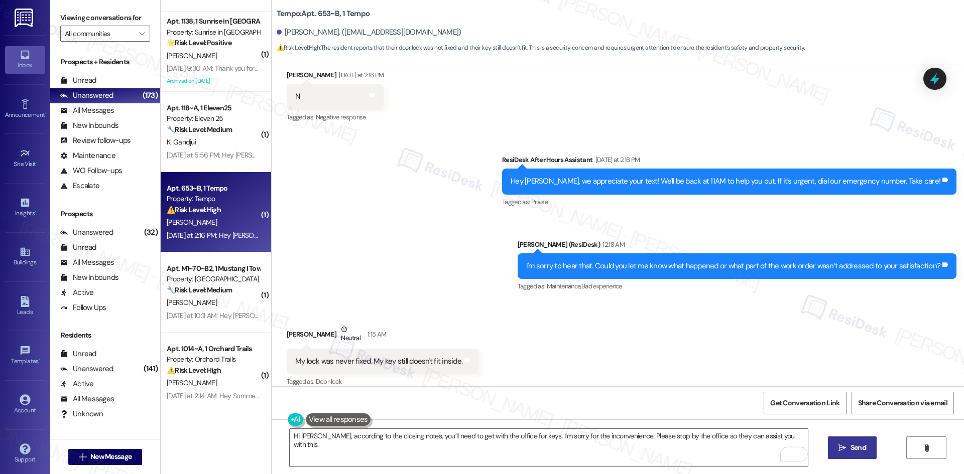
click at [856, 448] on span "Send" at bounding box center [858, 448] width 16 height 11
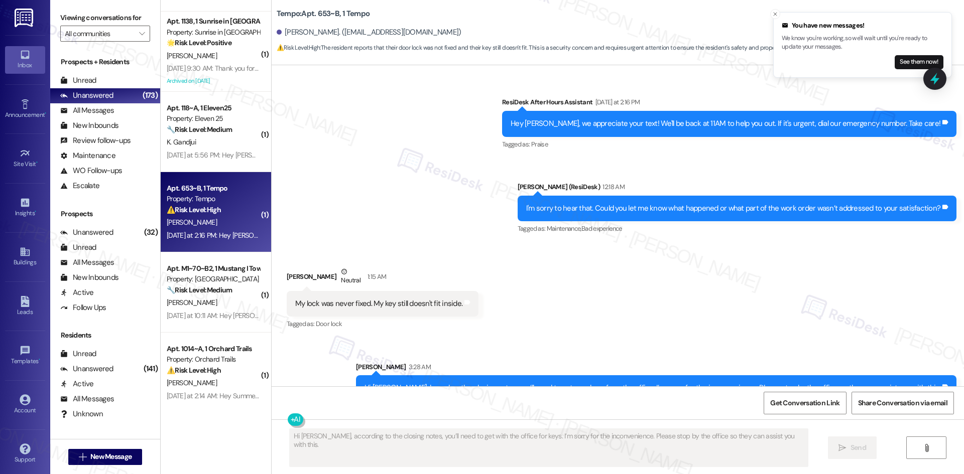
scroll to position [460, 0]
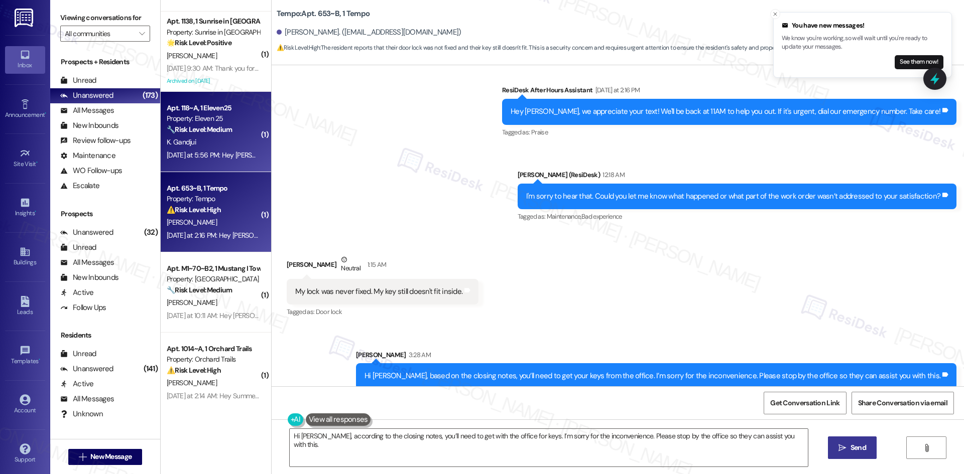
click at [210, 147] on div "K. Gandjui" at bounding box center [213, 142] width 95 height 13
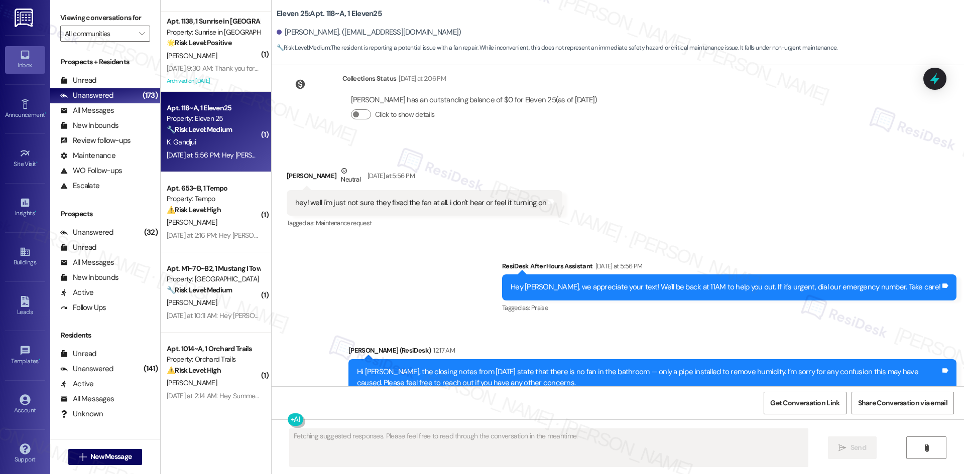
scroll to position [578, 0]
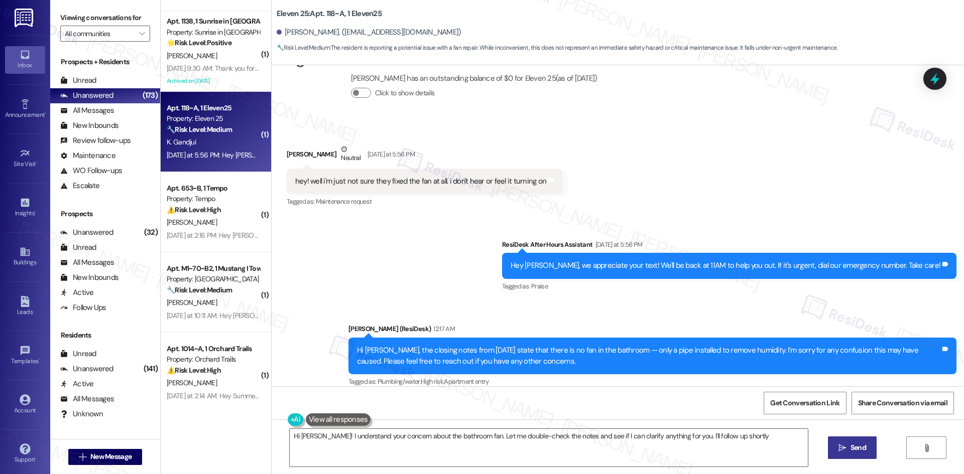
type textarea "Hi Khatib David! I understand your concern about the bathroom fan. Let me doubl…"
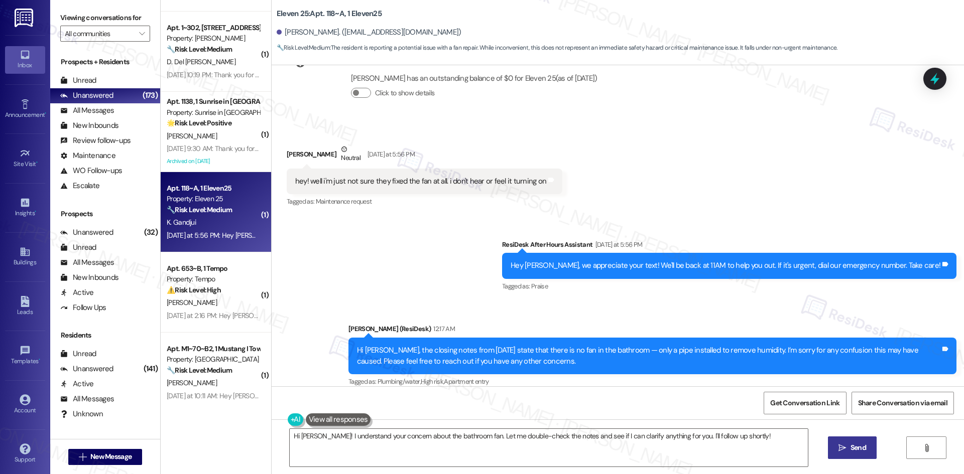
scroll to position [1173, 0]
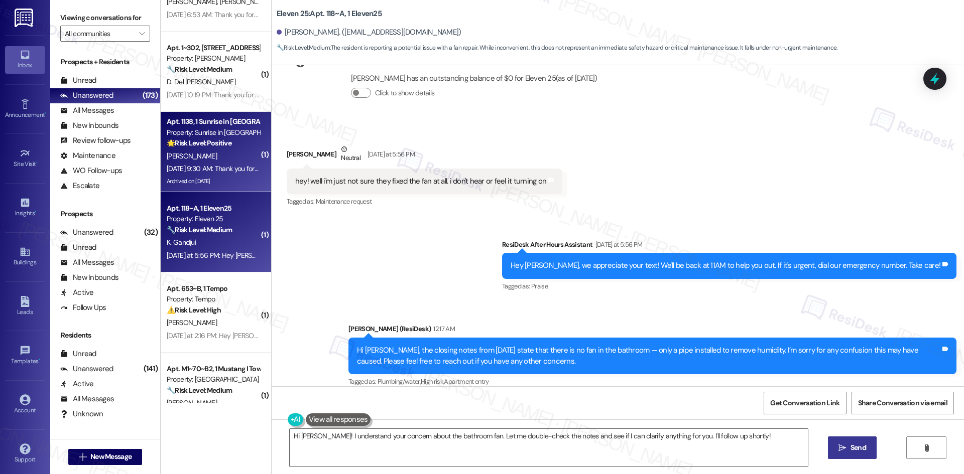
click at [214, 163] on div "Sep 20, 2025 at 9:30 AM: Thank you for your message. Our offices are currently …" at bounding box center [213, 169] width 95 height 13
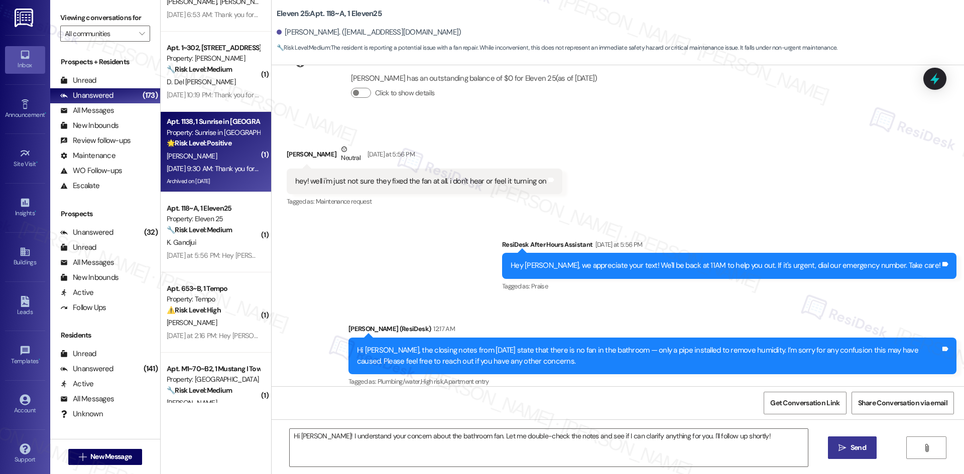
type textarea "Fetching suggested responses. Please feel free to read through the conversation…"
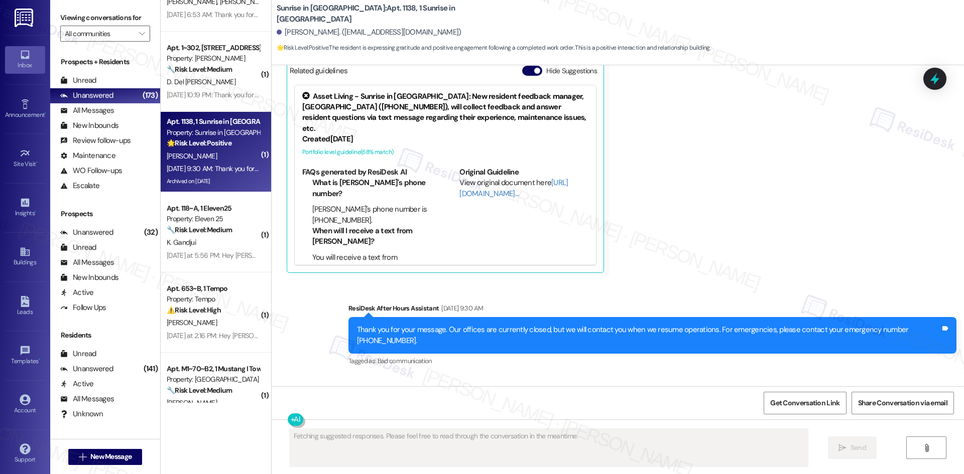
scroll to position [1886, 0]
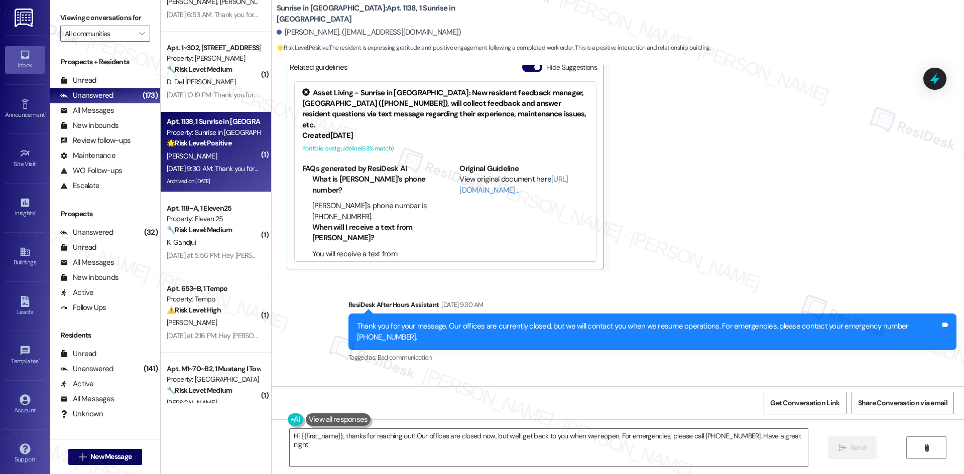
type textarea "Hi {{first_name}}, thanks for reaching out! Our offices are closed now, but we'…"
click at [692, 172] on div "Received via SMS Laura Sanchez Sep 20, 2025 at 9:30 AM Liked “Tessa (Sunrise in…" at bounding box center [618, 127] width 692 height 300
click at [714, 213] on div "Received via SMS Laura Sanchez Sep 20, 2025 at 9:30 AM Liked “Tessa (Sunrise in…" at bounding box center [618, 127] width 692 height 300
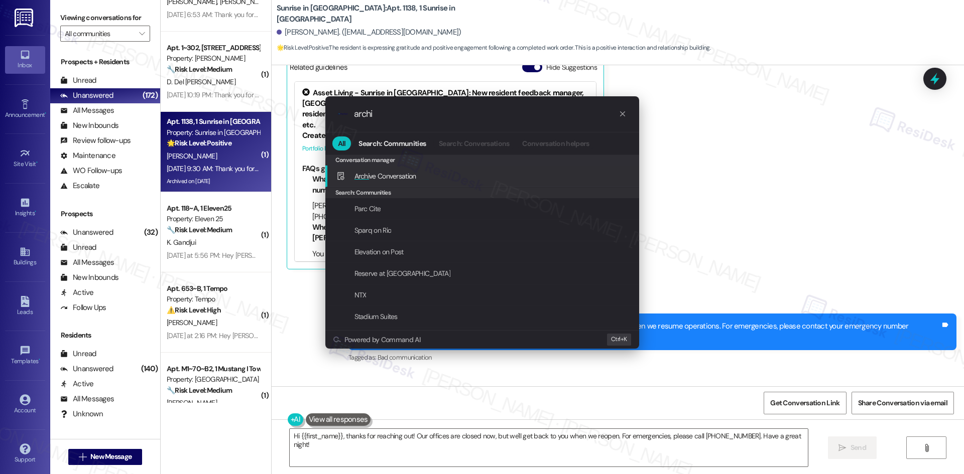
type input "archi"
click at [444, 177] on div "Archi ve Conversation Add shortcut" at bounding box center [483, 176] width 294 height 11
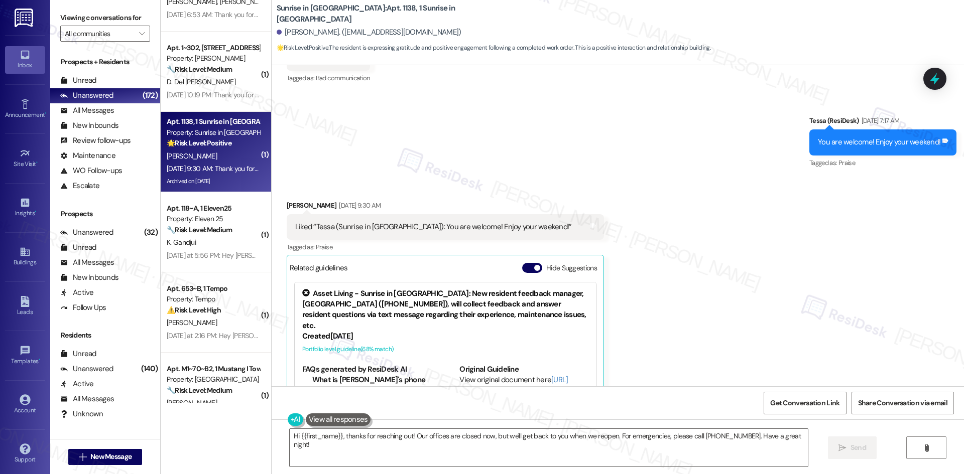
click at [691, 276] on div "Received via SMS Laura Sanchez Sep 20, 2025 at 9:30 AM Liked “Tessa (Sunrise in…" at bounding box center [618, 328] width 692 height 300
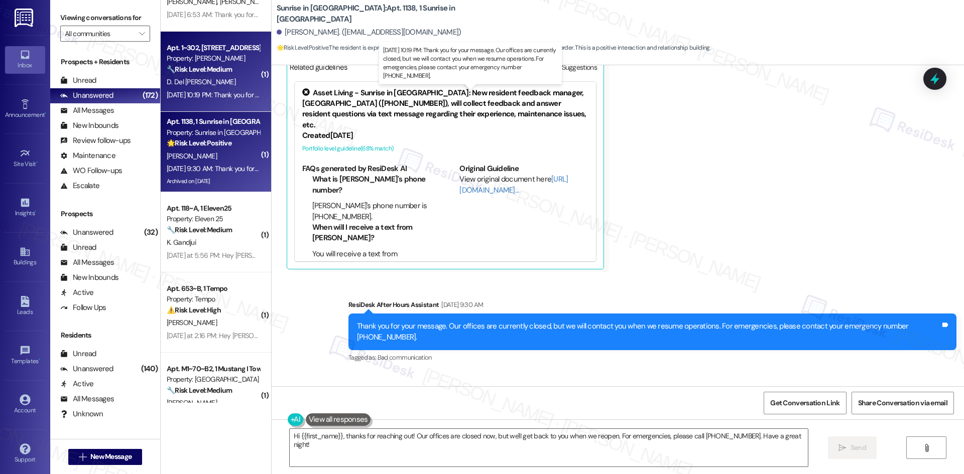
click at [228, 93] on div "Sep 20, 2025 at 10:19 PM: Thank you for your message. Our offices are currently…" at bounding box center [471, 94] width 609 height 9
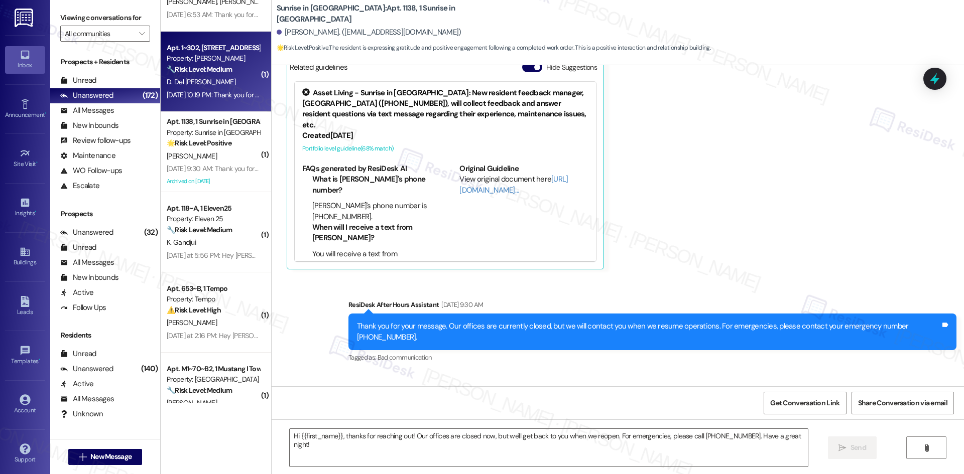
type textarea "Fetching suggested responses. Please feel free to read through the conversation…"
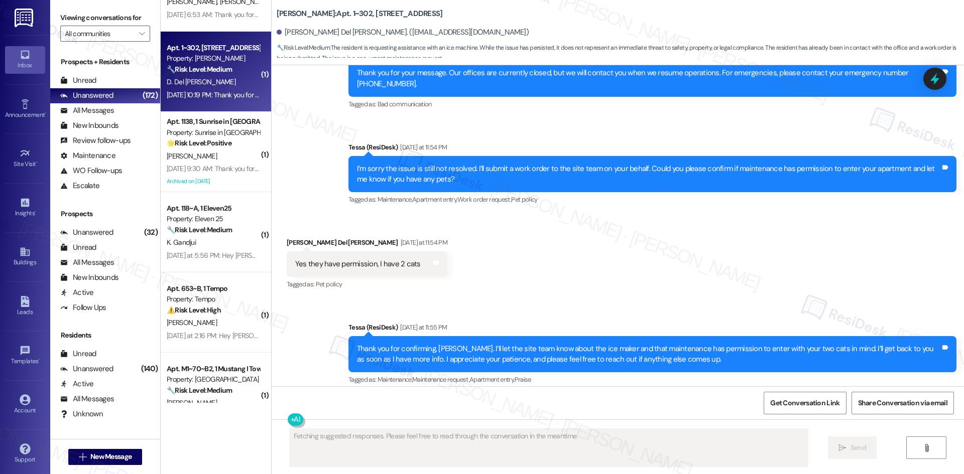
scroll to position [1806, 0]
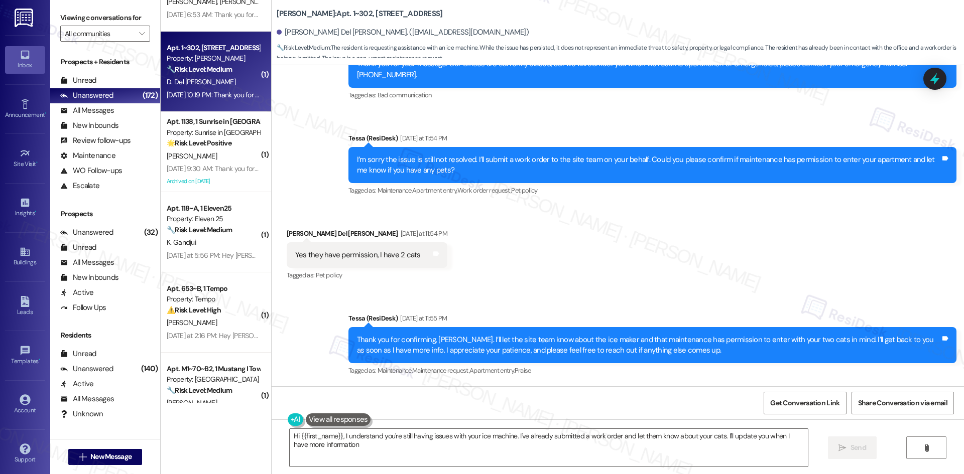
type textarea "Hi {{first_name}}, I understand you're still having issues with your ice machin…"
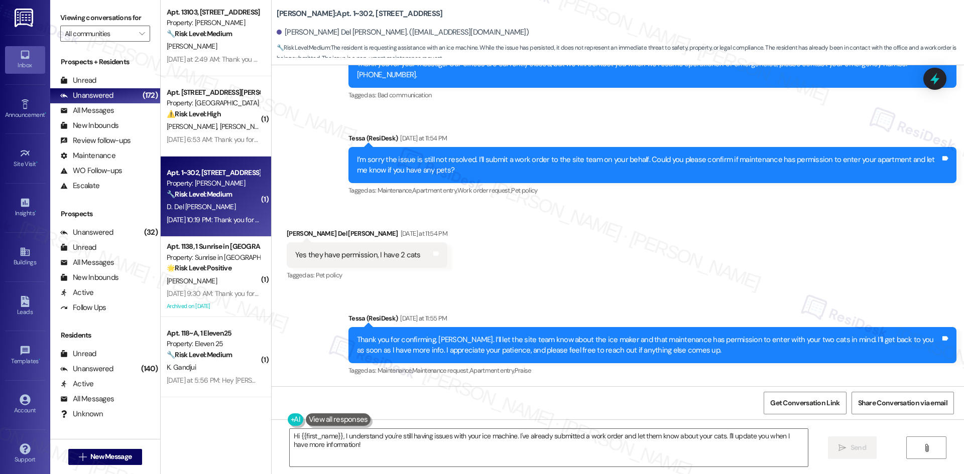
scroll to position [1023, 0]
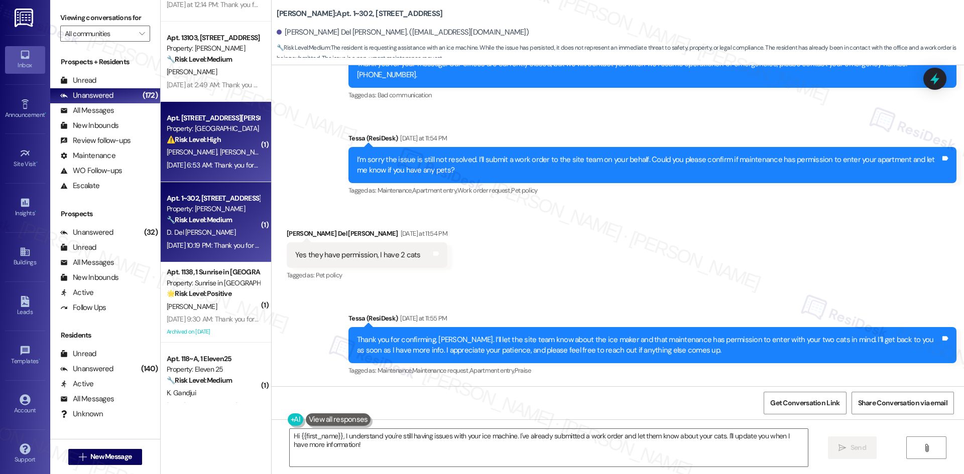
click at [225, 165] on div "Sep 21, 2025 at 6:53 AM: Thank you for your message. Our offices are currently …" at bounding box center [471, 165] width 609 height 9
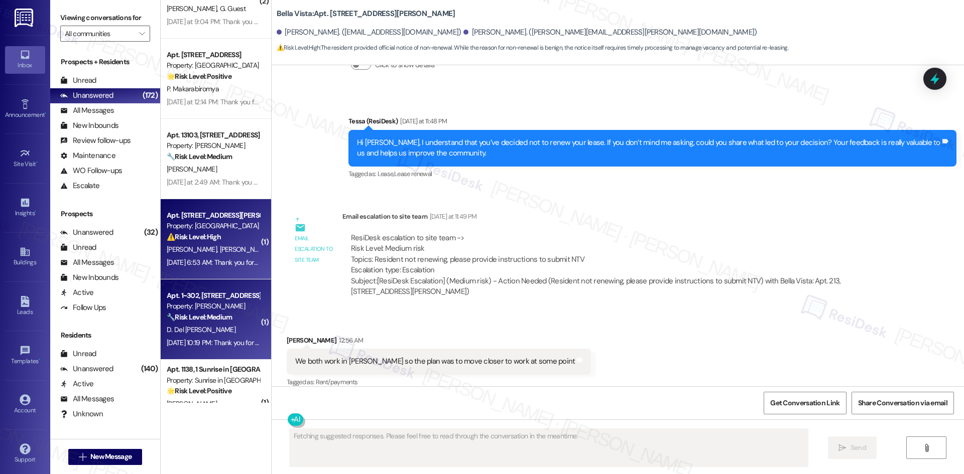
scroll to position [872, 0]
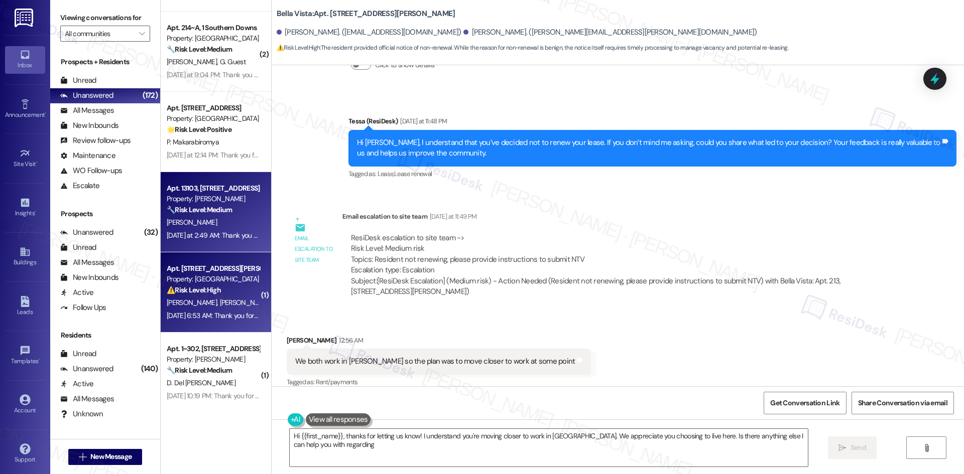
type textarea "Hi {{first_name}}, thanks for letting us know! I understand you're moving close…"
click at [207, 222] on div "P. Hughes" at bounding box center [213, 222] width 95 height 13
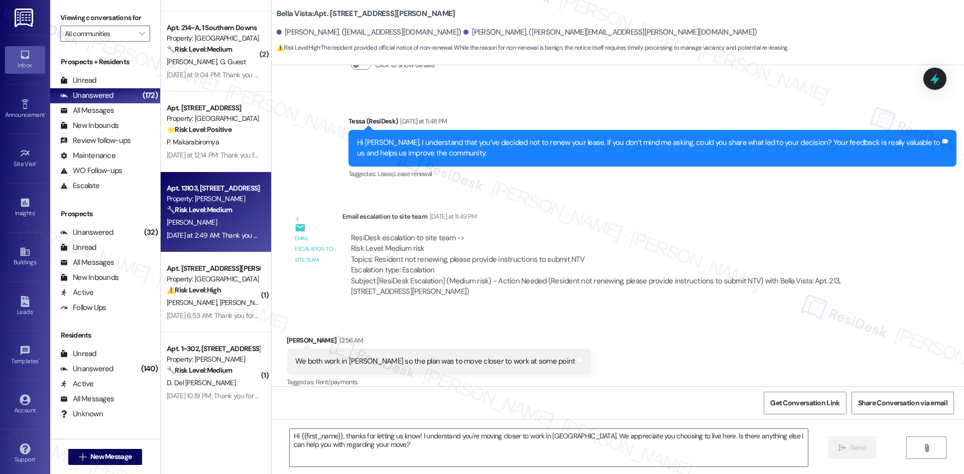
type textarea "Fetching suggested responses. Please feel free to read through the conversation…"
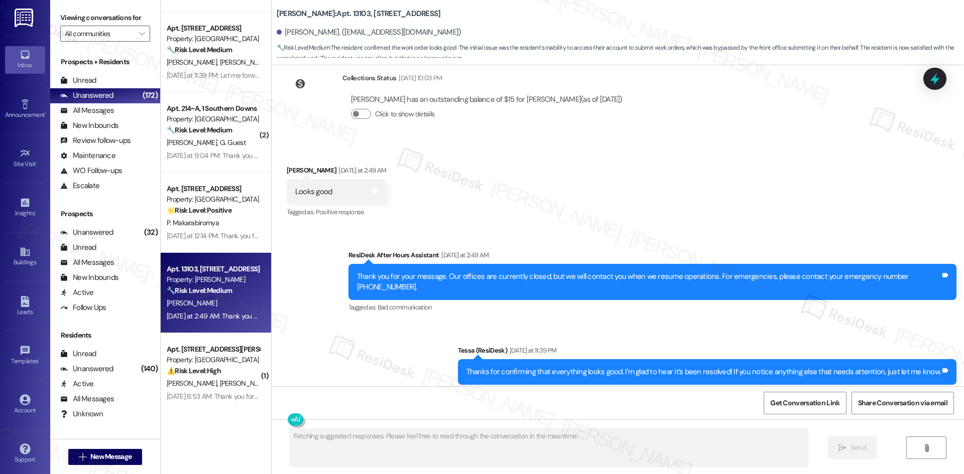
scroll to position [772, 0]
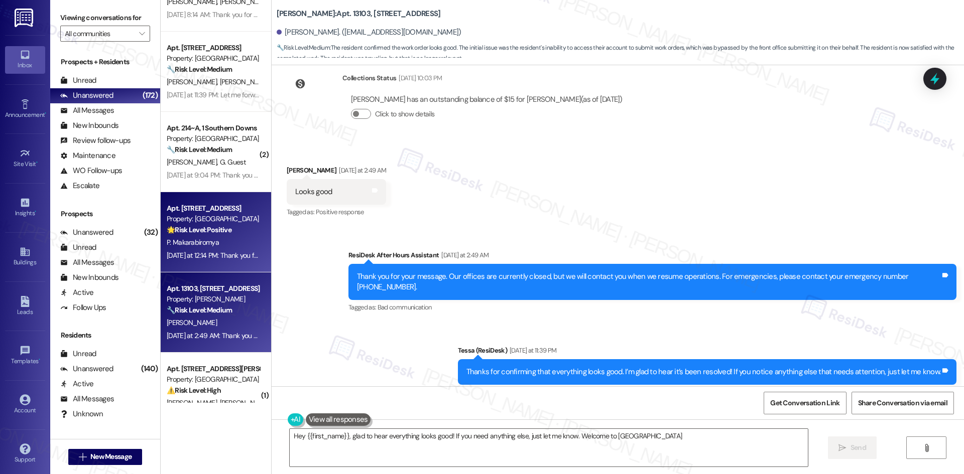
type textarea "Hey {{first_name}}, glad to hear everything looks good! If you need anything el…"
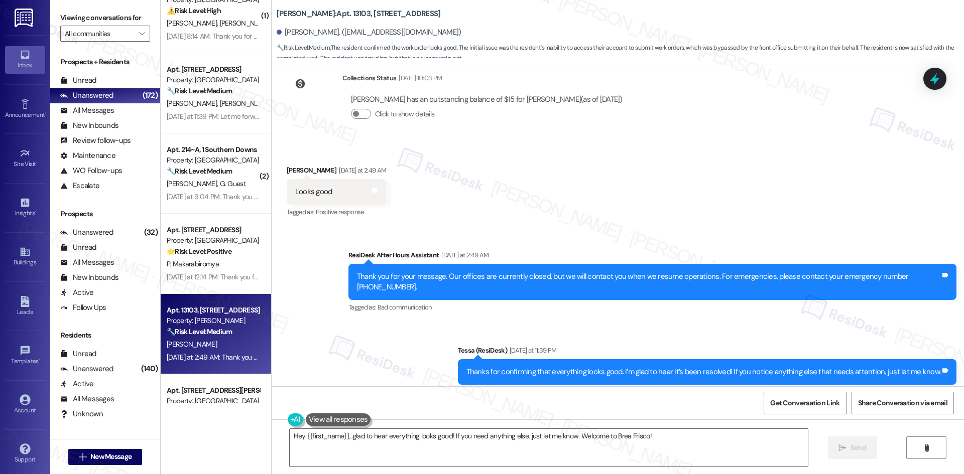
scroll to position [721, 0]
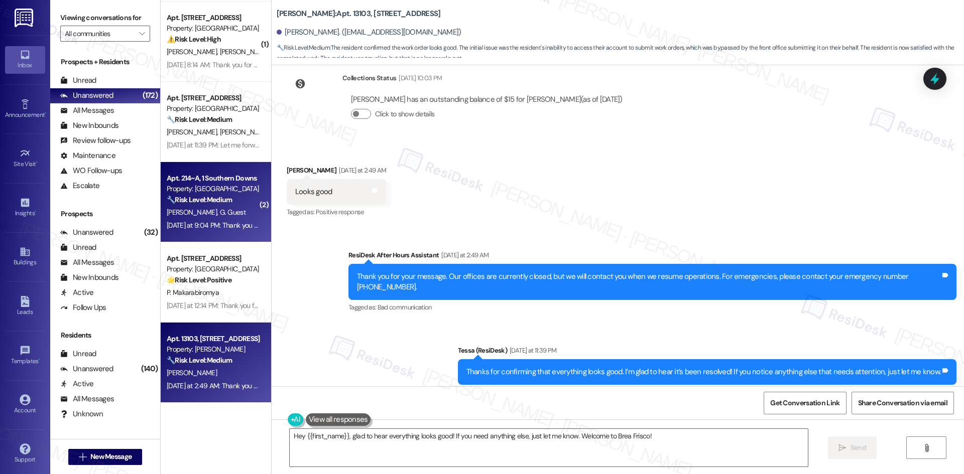
click at [219, 213] on span "G. Guest" at bounding box center [232, 212] width 26 height 9
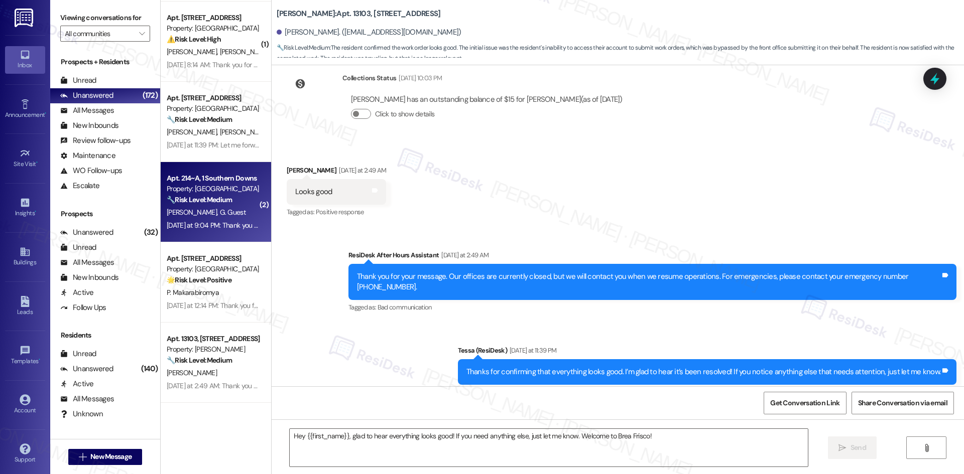
type textarea "Fetching suggested responses. Please feel free to read through the conversation…"
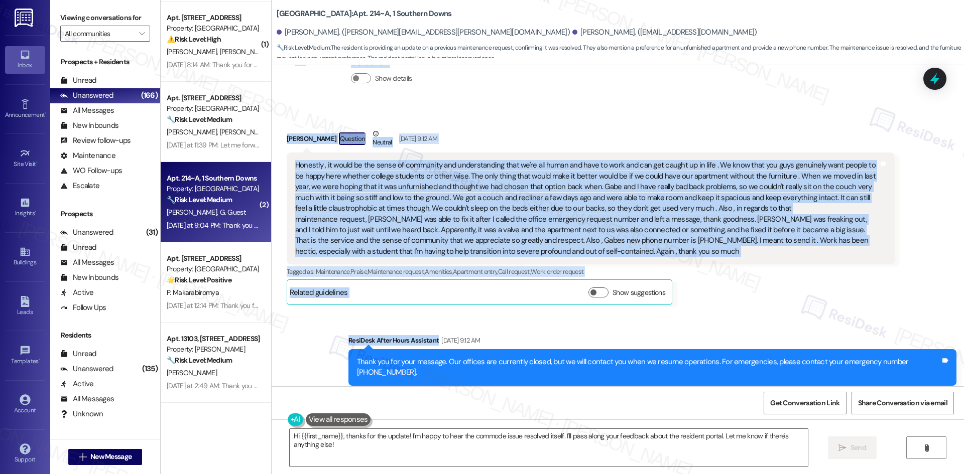
scroll to position [1332, 0]
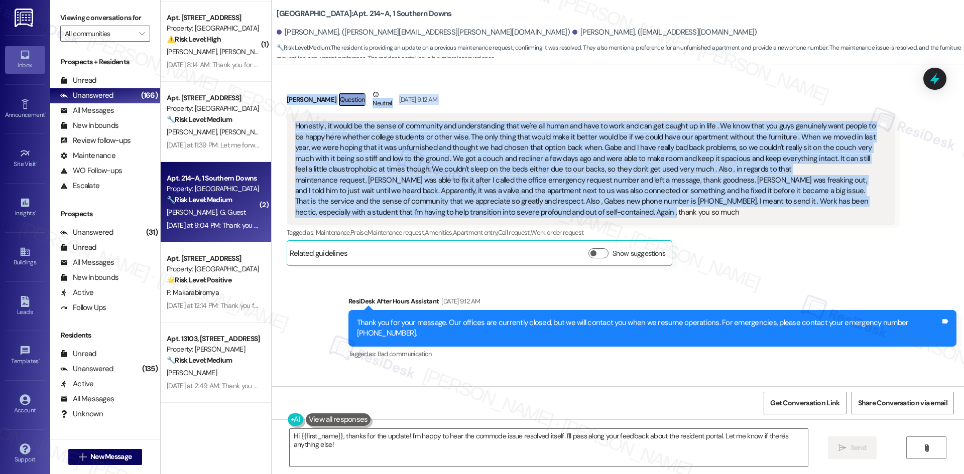
drag, startPoint x: 370, startPoint y: 193, endPoint x: 662, endPoint y: 194, distance: 291.7
click at [662, 194] on div "WO Opened request: A/c broken:... Jun 07, 2025 at 8:17 PM Status : Completed Sh…" at bounding box center [618, 225] width 692 height 321
copy div "Tessa (ResiDesk) Sep 16, 2025 at 2:56 AM Hey Breana and Gabriel, we'd love to k…"
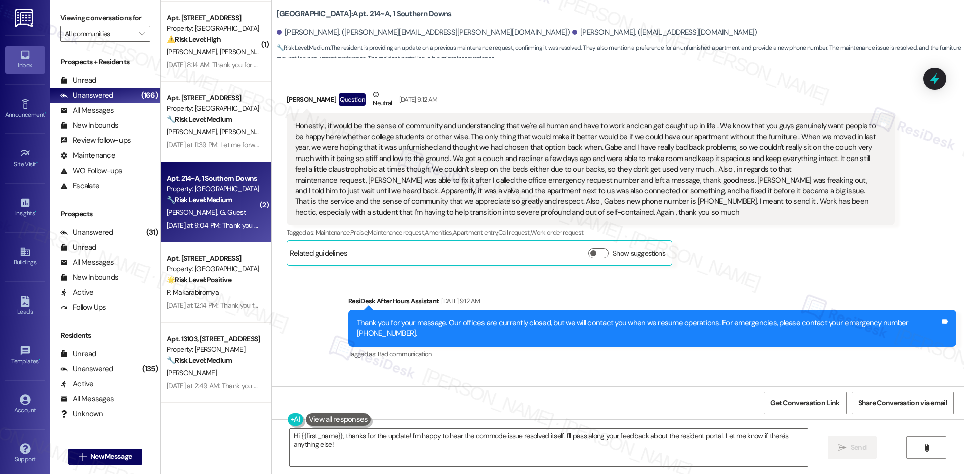
click at [617, 274] on div "Sent via SMS ResiDesk After Hours Assistant Sep 20, 2025 at 9:12 AM Thank you f…" at bounding box center [618, 321] width 692 height 95
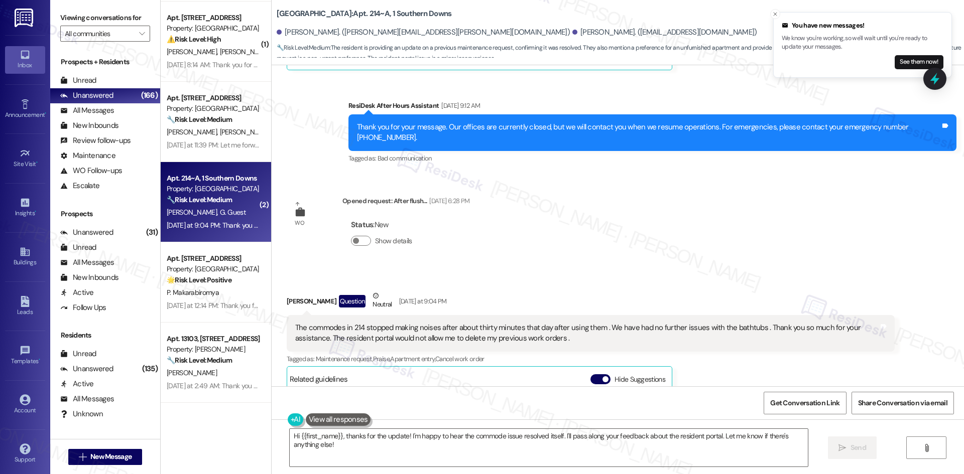
scroll to position [1533, 0]
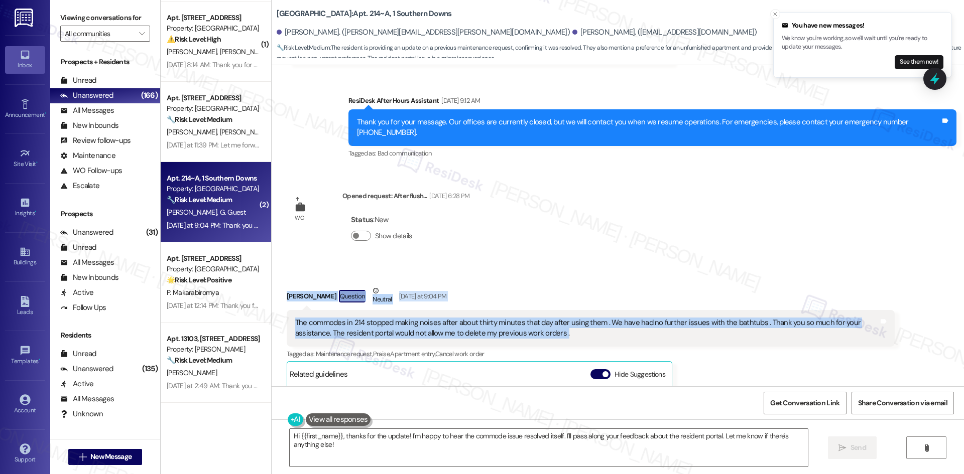
drag, startPoint x: 339, startPoint y: 274, endPoint x: 591, endPoint y: 304, distance: 253.8
click at [591, 304] on div "Received via SMS Breana Librizzi Question Neutral Yesterday at 9:04 PM The comm…" at bounding box center [590, 431] width 623 height 307
copy div "Breana Librizzi Question Neutral Yesterday at 9:04 PM The commodes in 214 stopp…"
click at [712, 286] on div "Breana Librizzi Question Neutral Yesterday at 9:04 PM" at bounding box center [591, 298] width 608 height 25
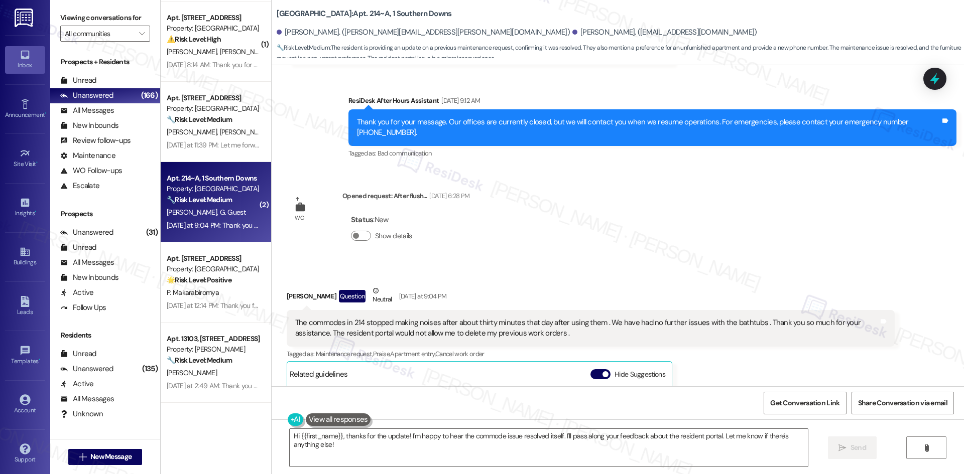
click at [473, 263] on div "Received via SMS Breana Librizzi Question Neutral Yesterday at 9:04 PM The comm…" at bounding box center [618, 424] width 692 height 322
click at [639, 191] on div "WO Opened request: A/c broken:... Jun 07, 2025 at 8:17 PM Status : Completed Sh…" at bounding box center [618, 225] width 692 height 321
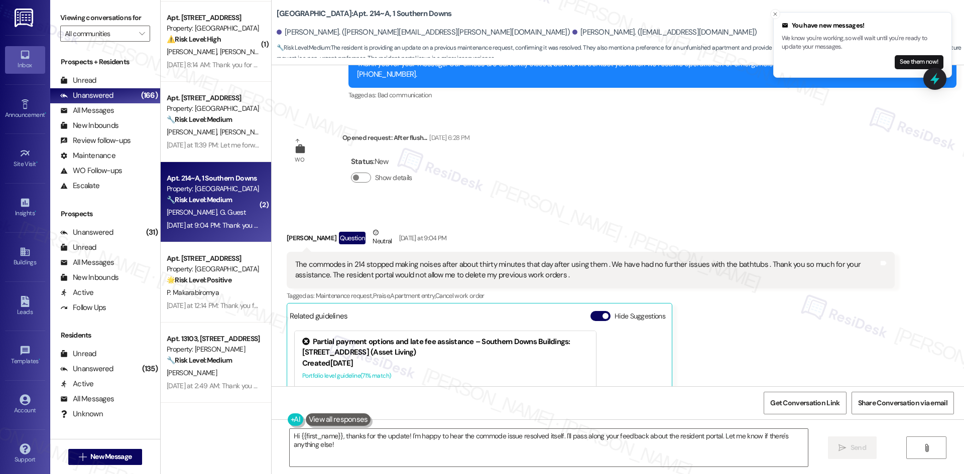
scroll to position [1583, 0]
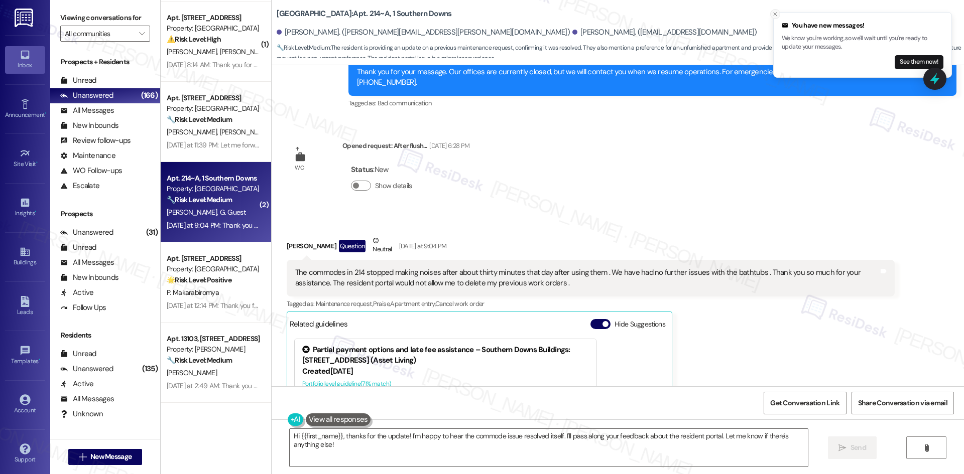
click at [775, 14] on line "Close toast" at bounding box center [775, 14] width 3 height 3
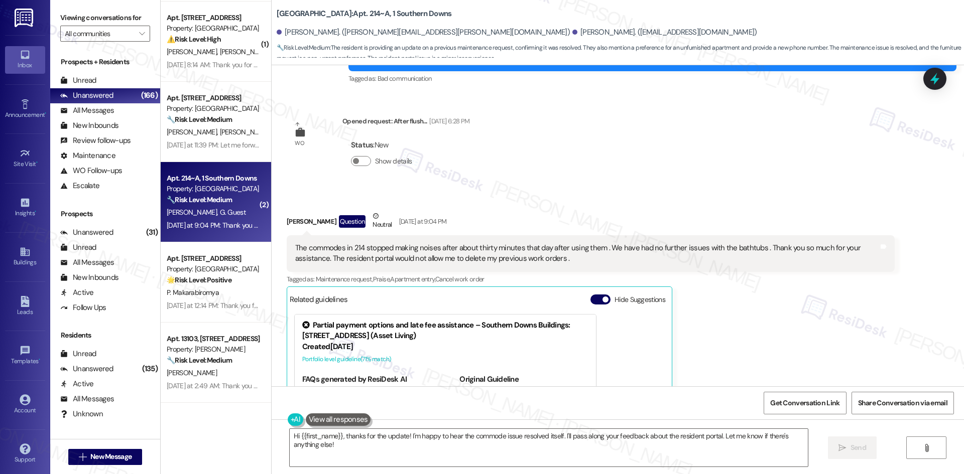
scroll to position [1784, 0]
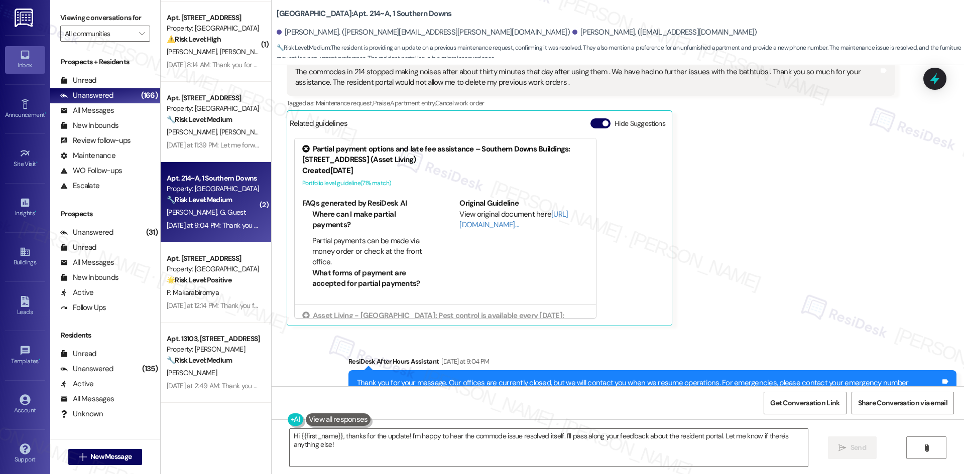
click at [790, 248] on div "Breana Librizzi Question Neutral Yesterday at 9:04 PM The commodes in 214 stopp…" at bounding box center [591, 181] width 608 height 292
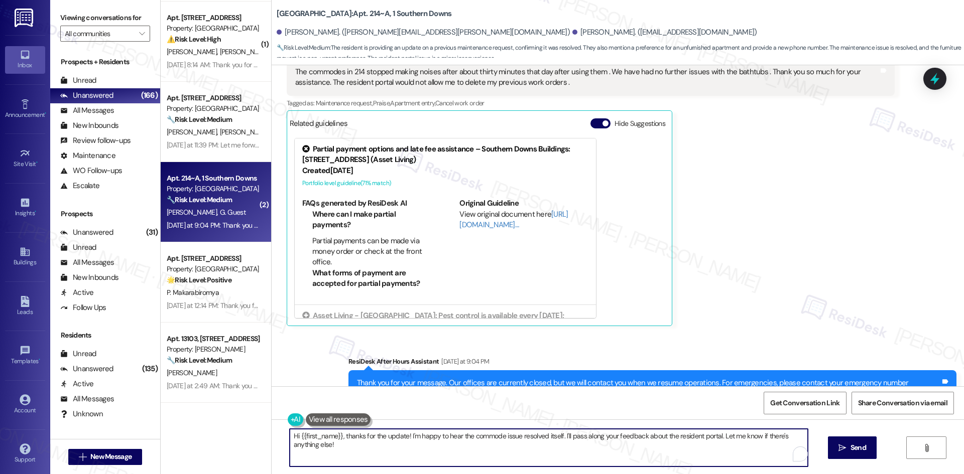
click at [409, 447] on textarea "Hi {{first_name}}, thanks for the update! I'm happy to hear the commode issue r…" at bounding box center [549, 448] width 518 height 38
paste textarea "hank you for taking the time to share such thoughtful feedback — we really appr…"
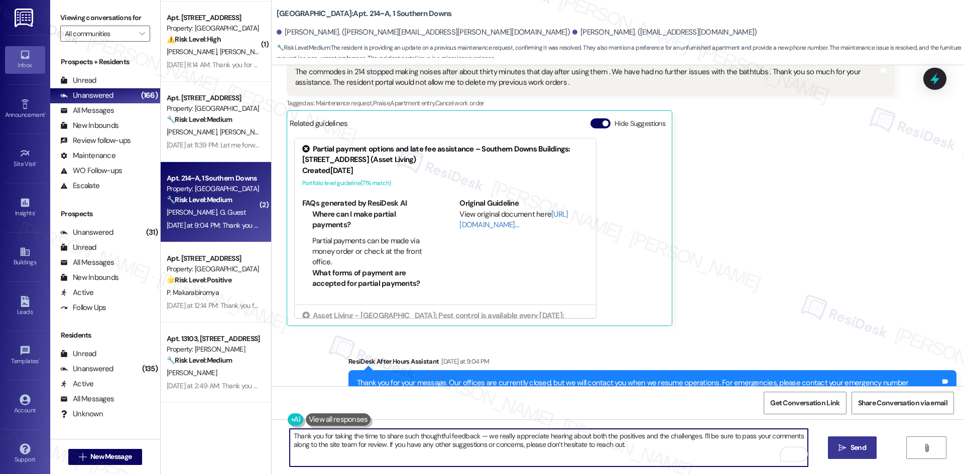
type textarea "Thank you for taking the time to share such thoughtful feedback — we really app…"
click at [859, 452] on span "Send" at bounding box center [858, 448] width 16 height 11
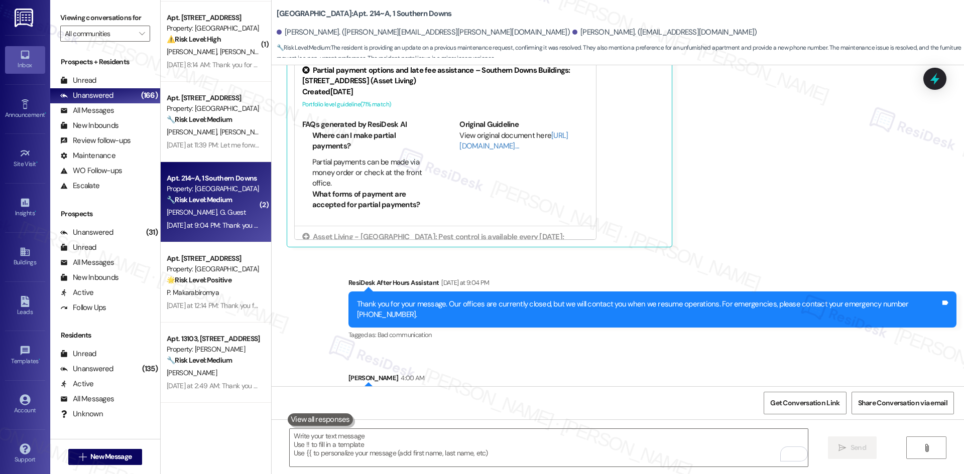
scroll to position [1865, 0]
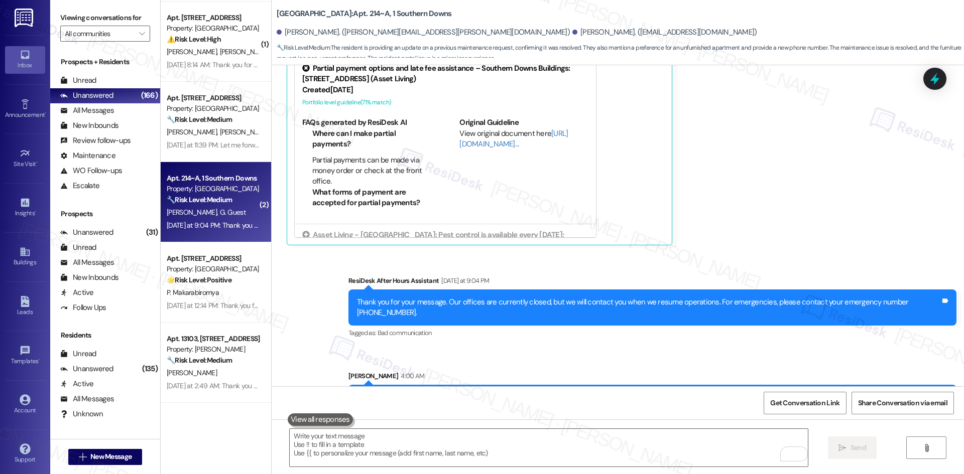
click at [793, 219] on div "Received via SMS Breana Librizzi Question Neutral Yesterday at 9:04 PM The comm…" at bounding box center [590, 99] width 623 height 307
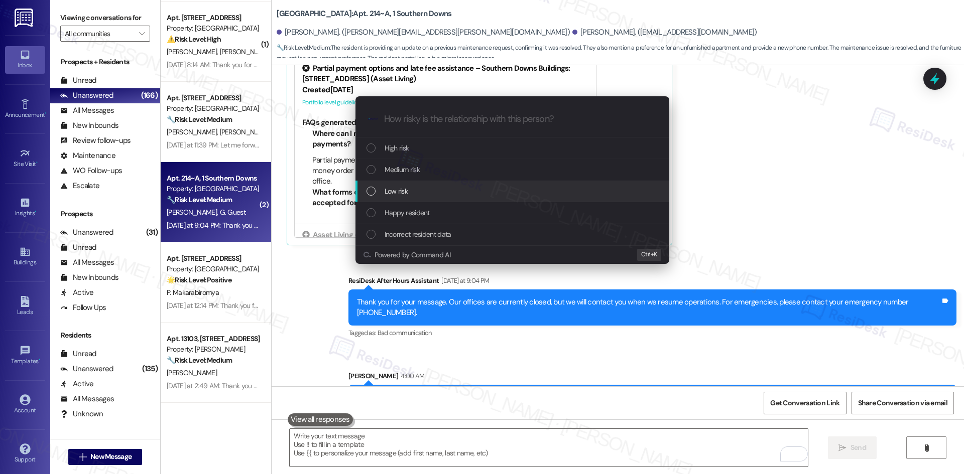
drag, startPoint x: 484, startPoint y: 172, endPoint x: 475, endPoint y: 186, distance: 16.7
click at [475, 186] on div "High risk Medium risk Low risk Happy resident Incorrect resident data" at bounding box center [512, 192] width 314 height 108
click at [475, 186] on div "Low risk" at bounding box center [514, 191] width 294 height 11
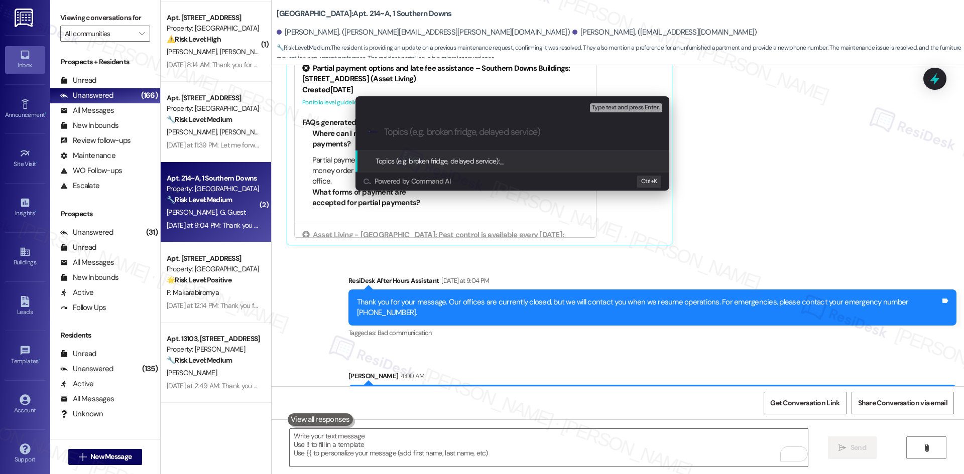
click at [413, 135] on input "Topics (e.g. broken fridge, delayed service)" at bounding box center [520, 132] width 273 height 11
paste input "Community feedback, furniture concern, and maintenance updates"
type input "Community feedback, furniture concern, and maintenance updates"
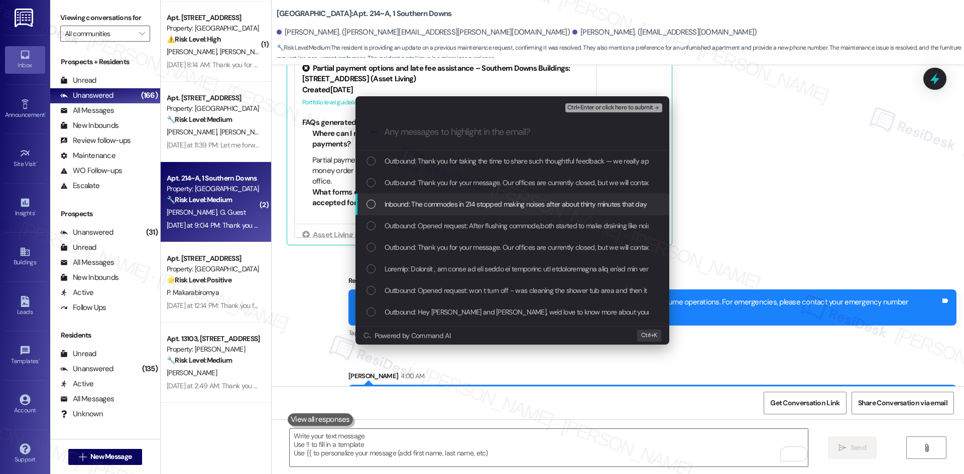
click at [432, 206] on span "Inbound: The commodes in 214 stopped making noises after about thirty minutes t…" at bounding box center [783, 204] width 797 height 11
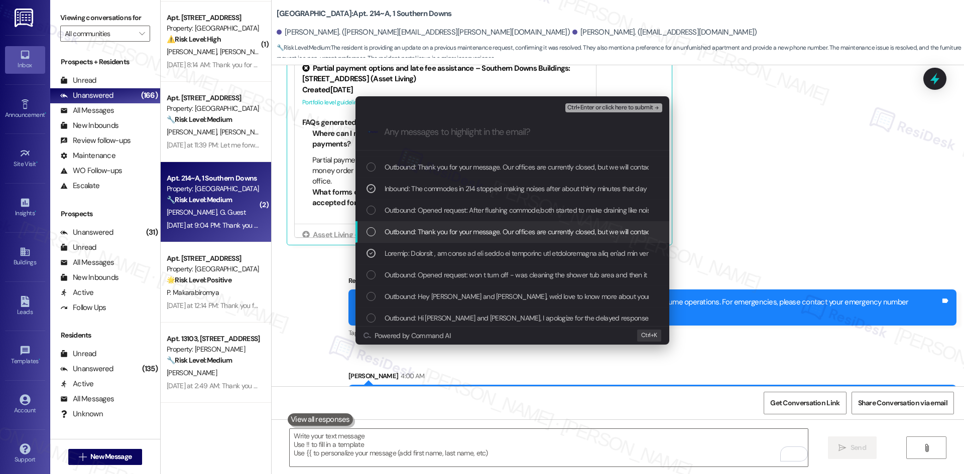
scroll to position [50, 0]
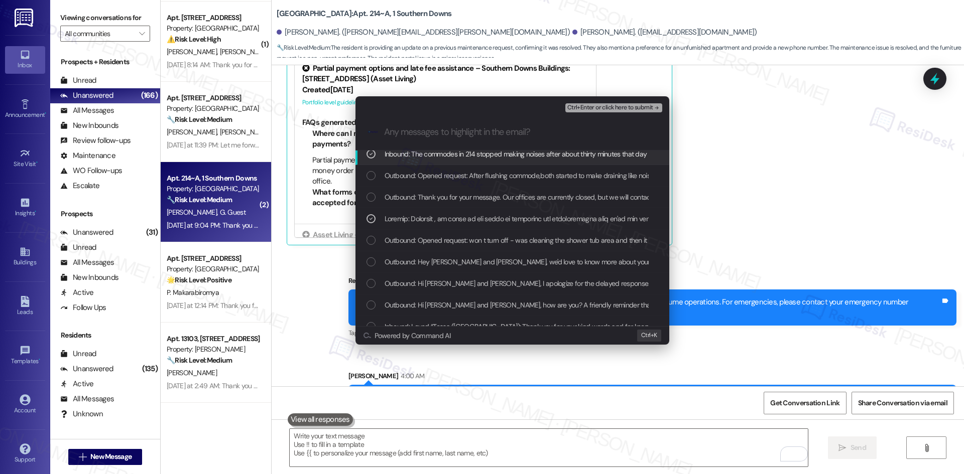
click at [652, 108] on span "Ctrl+Enter or click here to submit" at bounding box center [610, 107] width 86 height 7
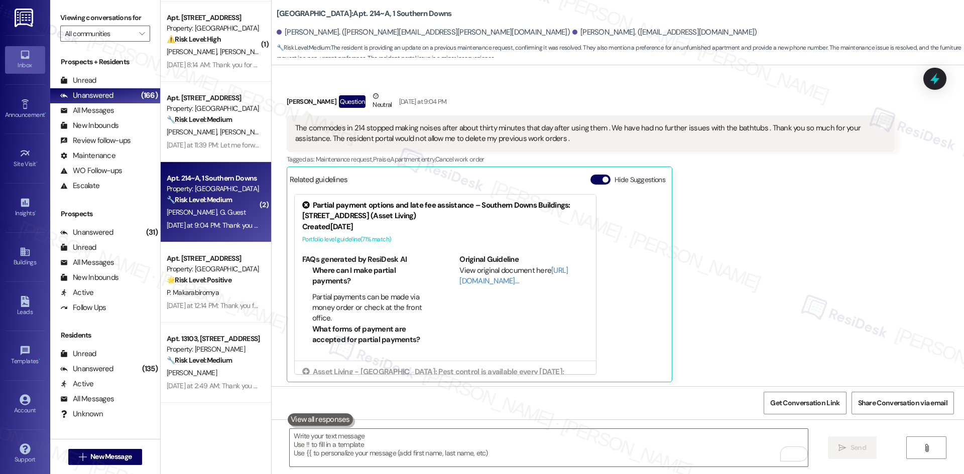
scroll to position [1698, 0]
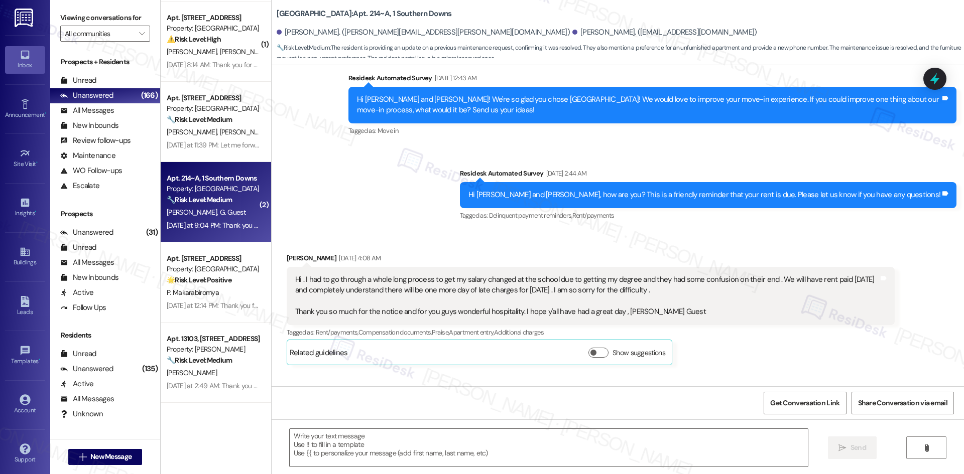
type textarea "Fetching suggested responses. Please feel free to read through the conversation…"
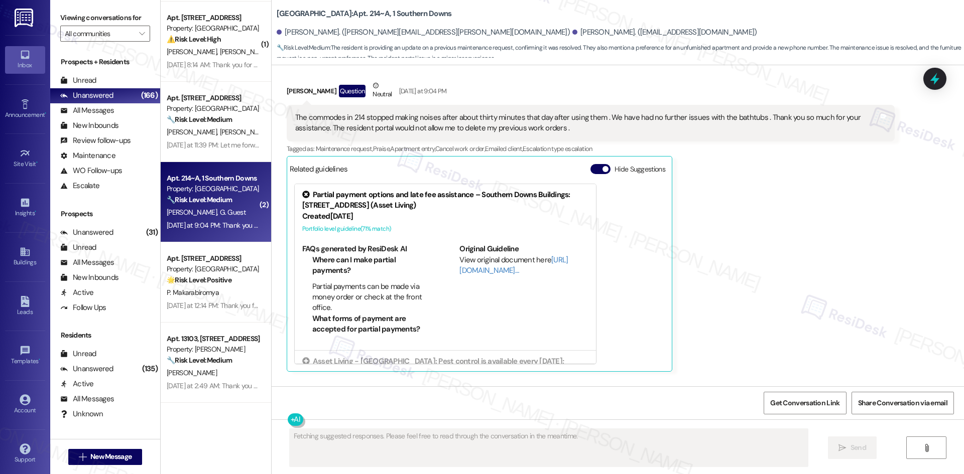
scroll to position [1879, 0]
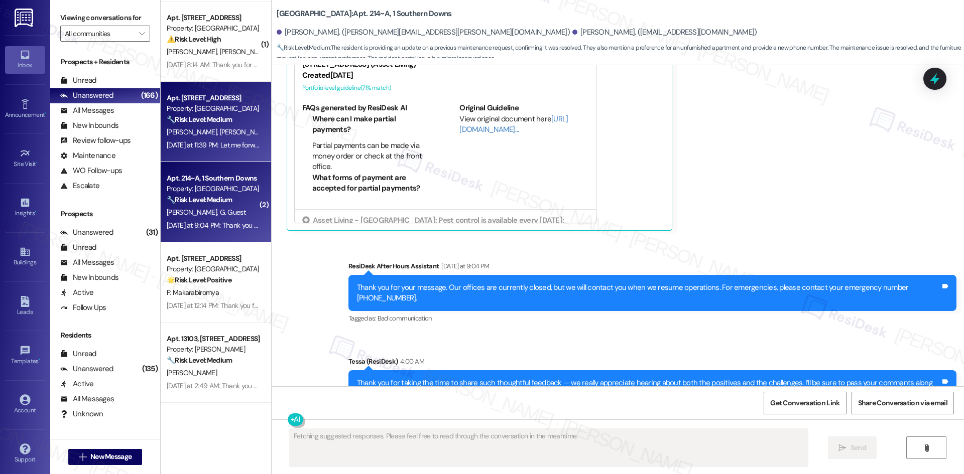
click at [198, 137] on div "J. Saguisag A. Bautista" at bounding box center [213, 132] width 95 height 13
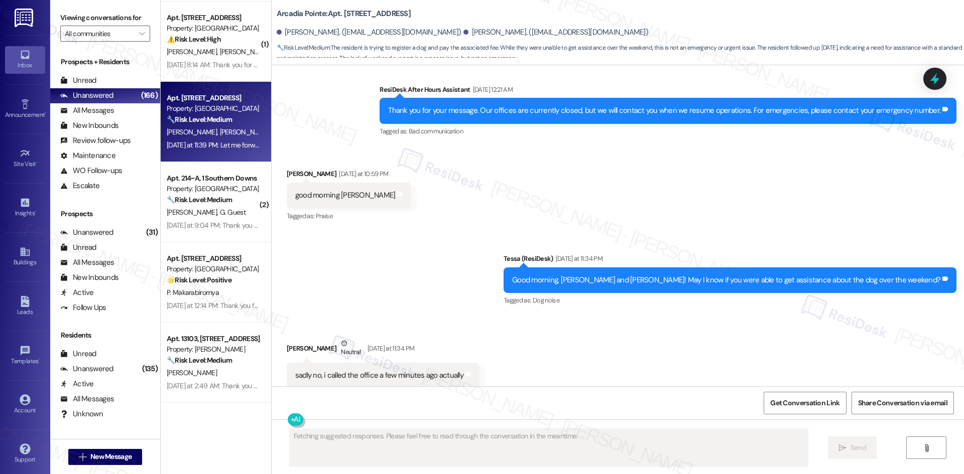
scroll to position [852, 0]
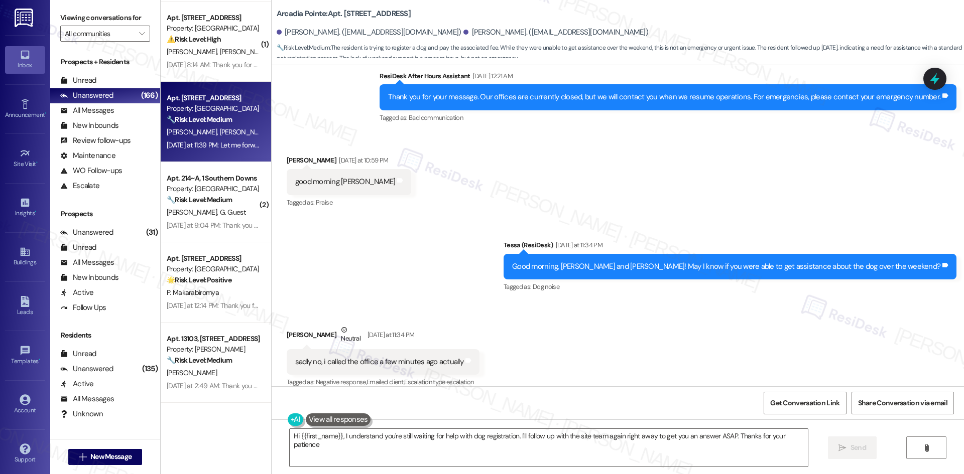
type textarea "Hi {{first_name}}, I understand you're still waiting for help with dog registra…"
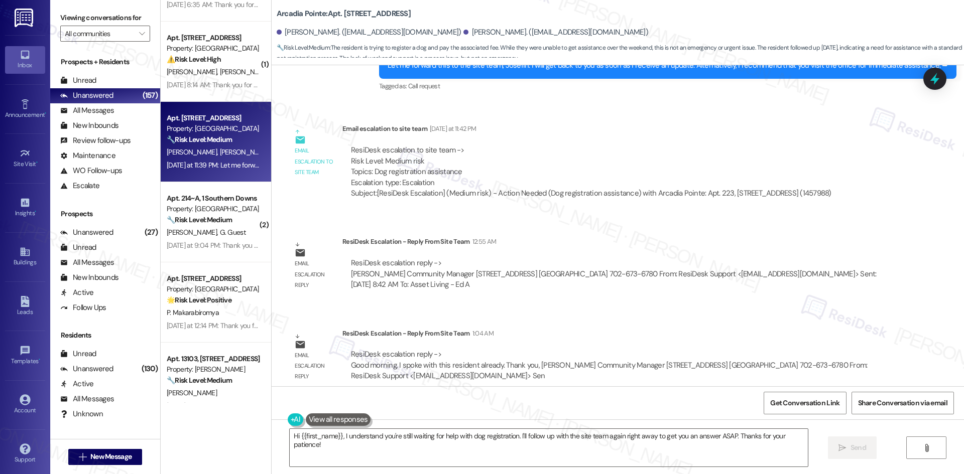
scroll to position [621, 0]
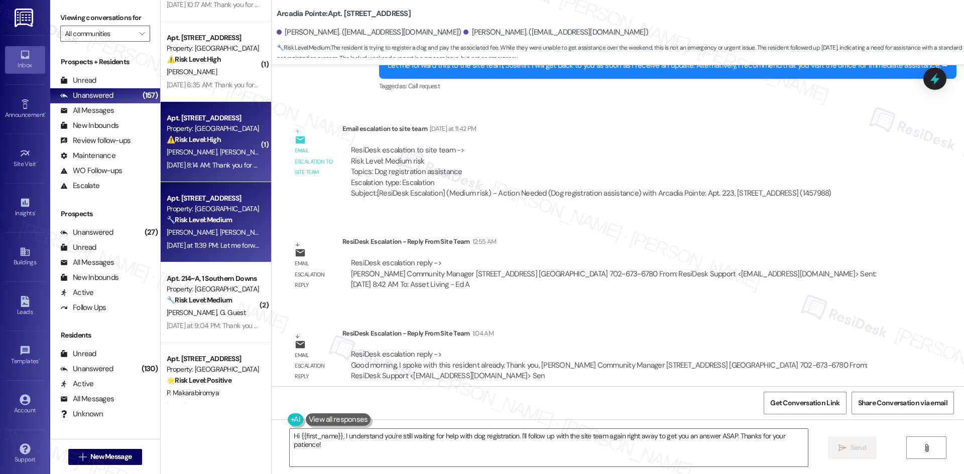
click at [219, 165] on div "Sep 20, 2025 at 8:14 AM: Thank you for your message. Our offices are currently …" at bounding box center [531, 165] width 729 height 9
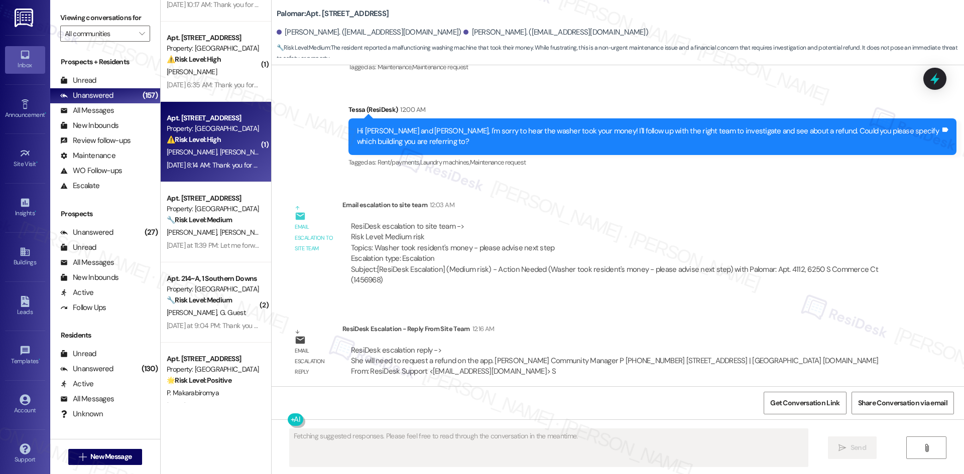
scroll to position [1150, 0]
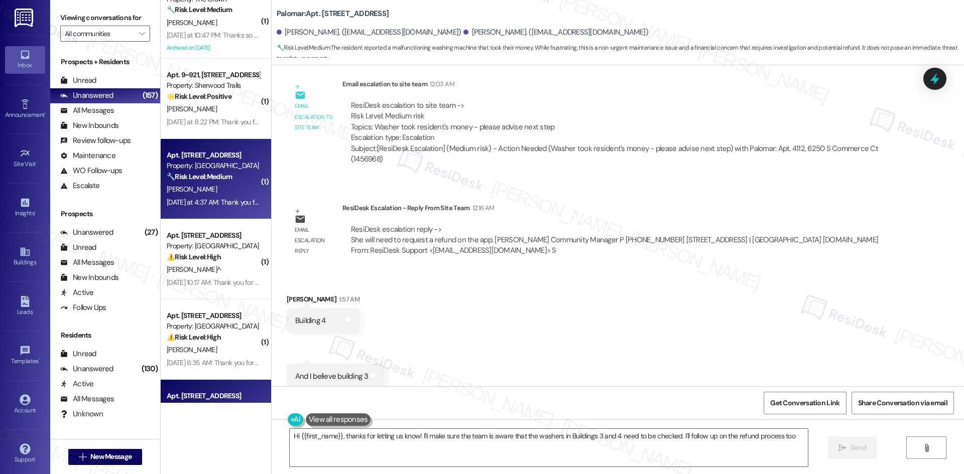
type textarea "Hi {{first_name}}, thanks for letting us know! I'll make sure the team is aware…"
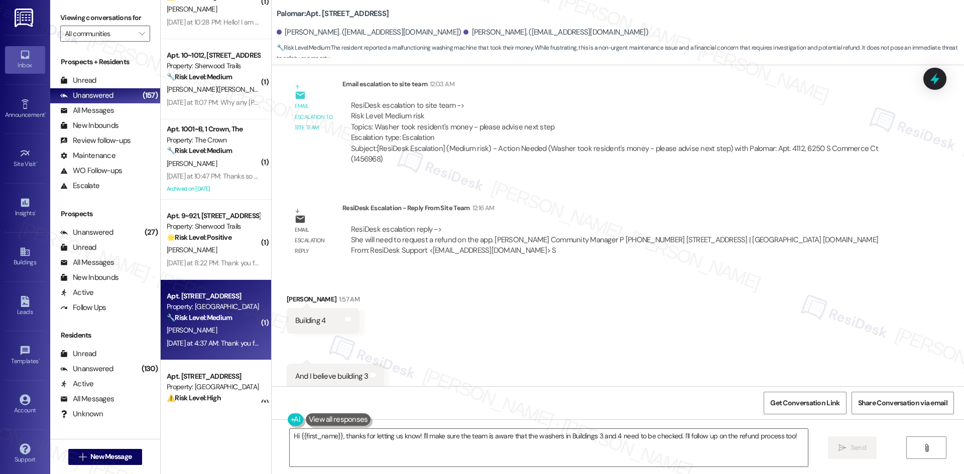
scroll to position [169, 0]
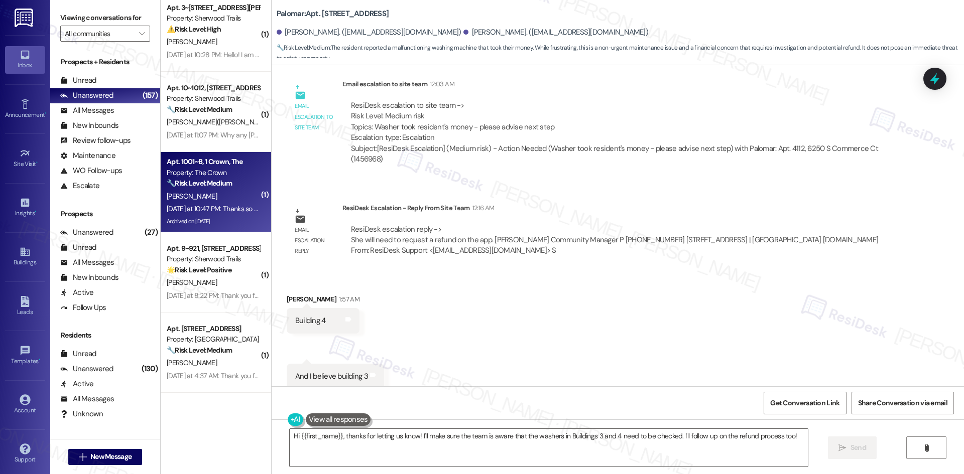
click at [212, 205] on div "Yesterday at 10:47 PM: Thanks so much Miss Sarah Yesterday at 10:47 PM: Thanks …" at bounding box center [252, 208] width 171 height 9
type textarea "Fetching suggested responses. Please feel free to read through the conversation…"
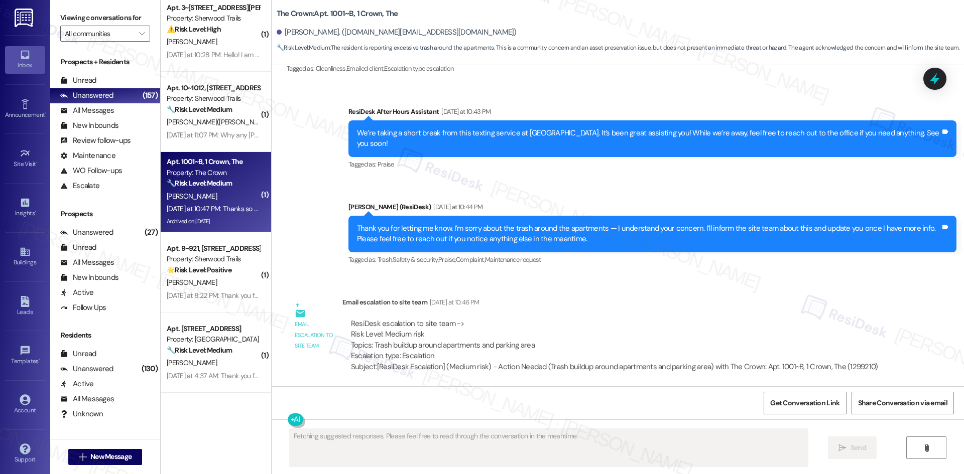
scroll to position [8490, 0]
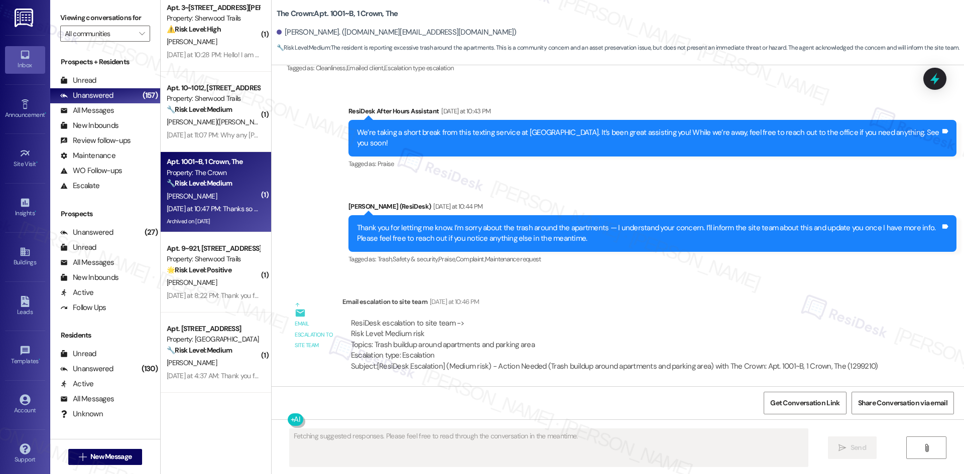
drag, startPoint x: 287, startPoint y: 332, endPoint x: 408, endPoint y: 347, distance: 121.9
click at [401, 387] on div "Received via SMS Mayra Coreas Yesterday at 10:47 PM Thanks so much Miss Sarah T…" at bounding box center [618, 429] width 692 height 85
copy div "Mayra Coreas Yesterday at 10:47 PM Thanks so much Miss Sarah Tags and notes"
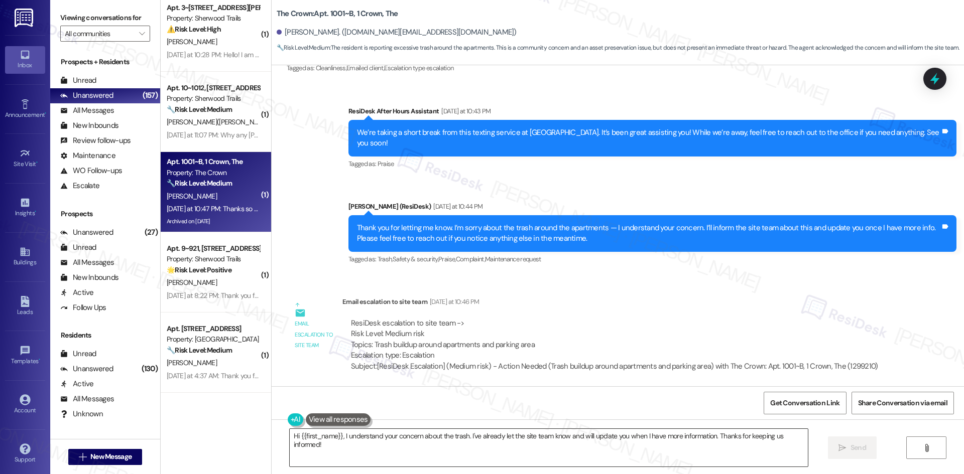
click at [459, 443] on textarea "Hi {{first_name}}, I understand your concern about the trash. I've already let …" at bounding box center [549, 448] width 518 height 38
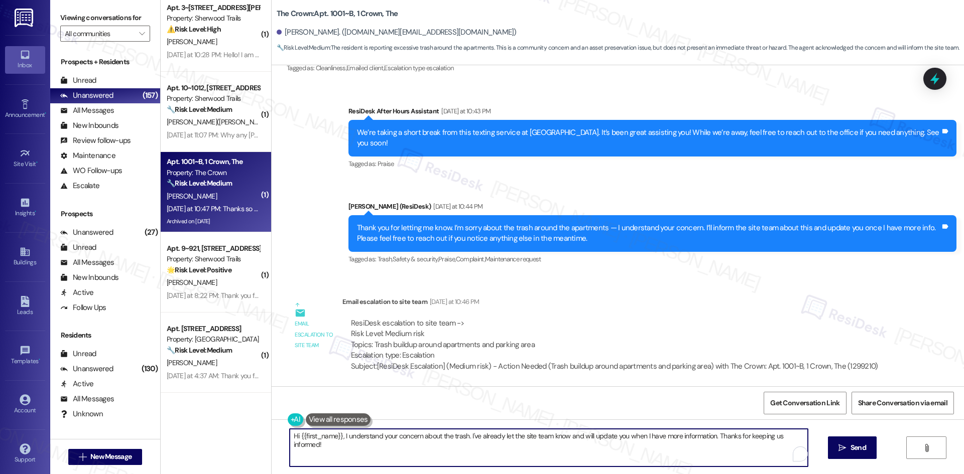
paste textarea "You’re very welcome, Mayra! Please don’t hesitate to reach out if you need anyt…"
type textarea "You’re very welcome, Mayra! Please don’t hesitate to reach out if you need anyt…"
click at [846, 448] on span " Send" at bounding box center [852, 448] width 32 height 11
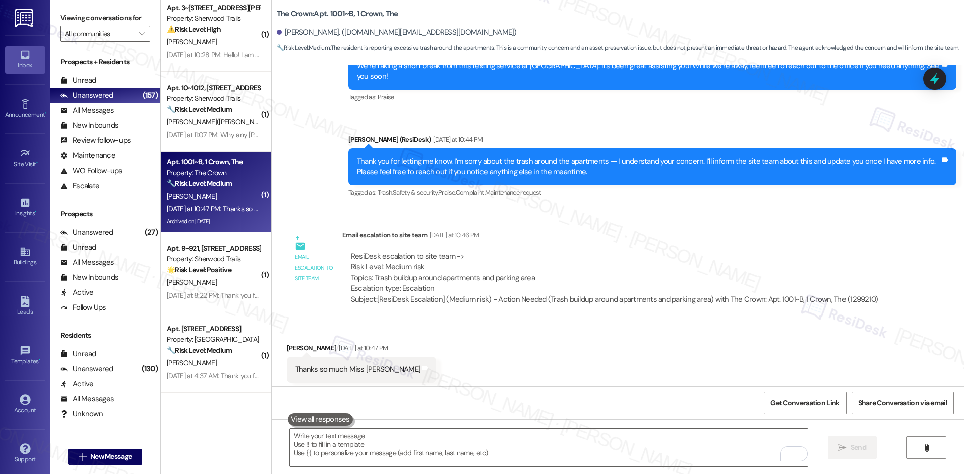
scroll to position [8560, 0]
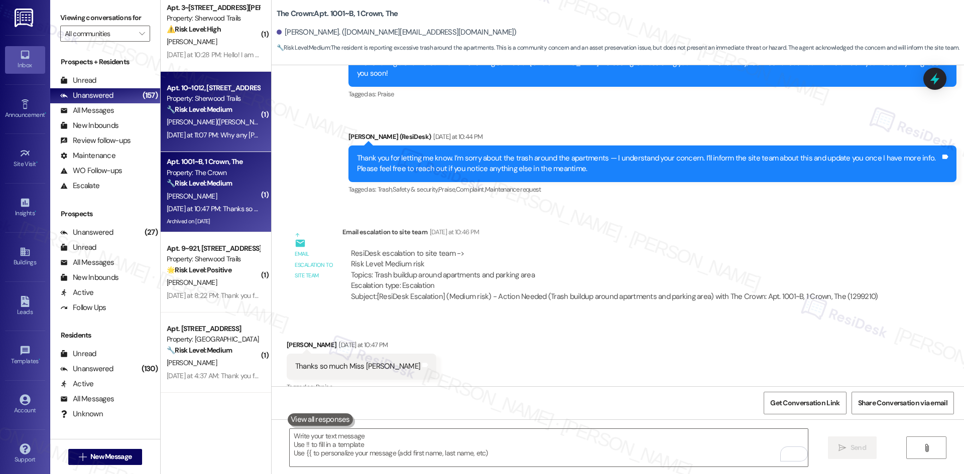
click at [210, 127] on div "[PERSON_NAME]([PERSON_NAME])" at bounding box center [213, 122] width 95 height 13
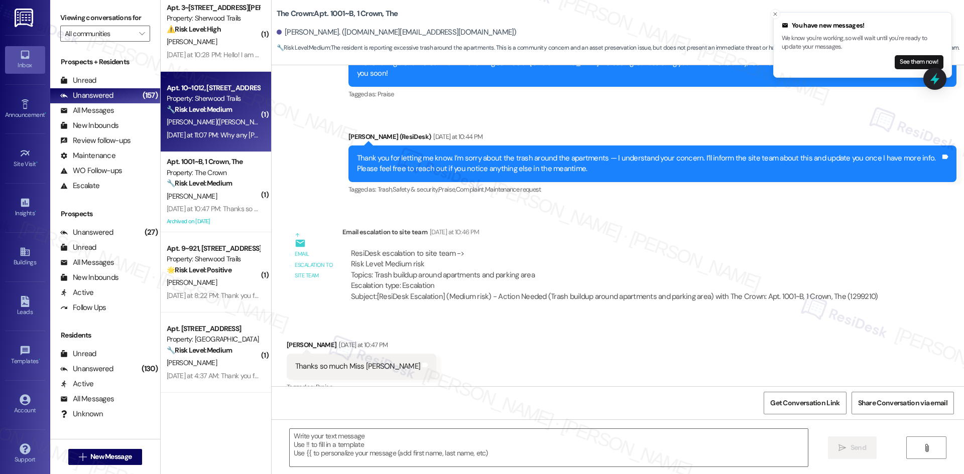
type textarea "Fetching suggested responses. Please feel free to read through the conversation…"
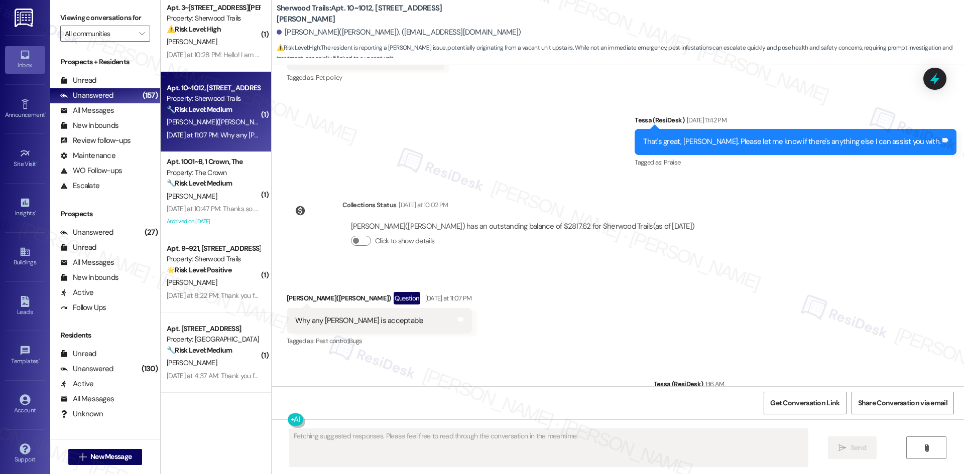
scroll to position [2761, 0]
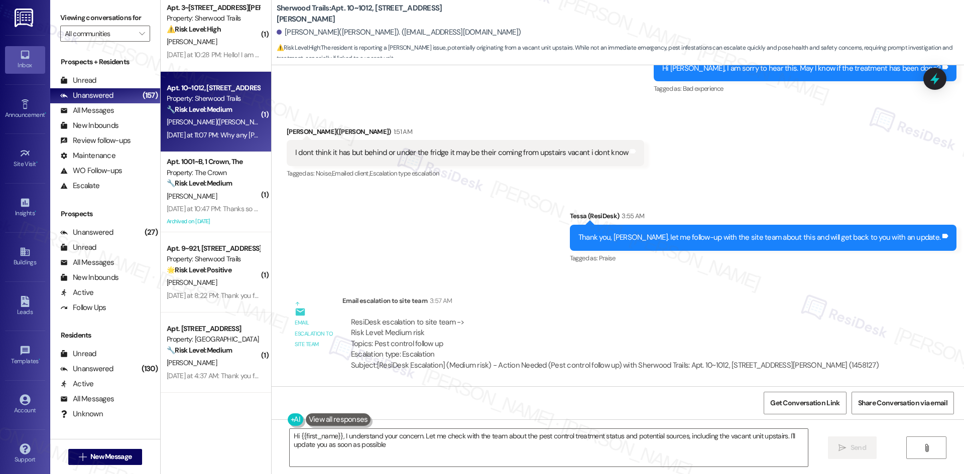
type textarea "Hi {{first_name}}, I understand your concern. Let me check with the team about …"
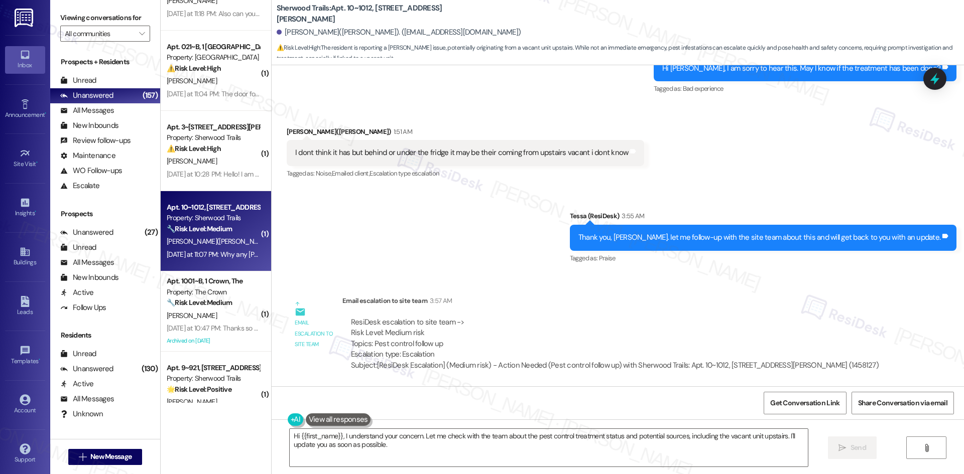
scroll to position [0, 0]
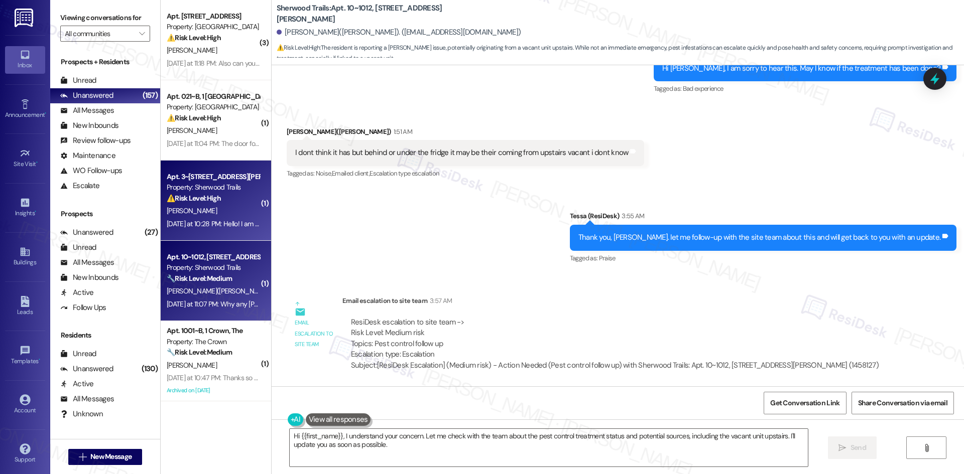
click at [182, 220] on div "Yesterday at 10:28 PM: Hello! I am in unit 317. I have 2 maintenance request to…" at bounding box center [413, 223] width 493 height 9
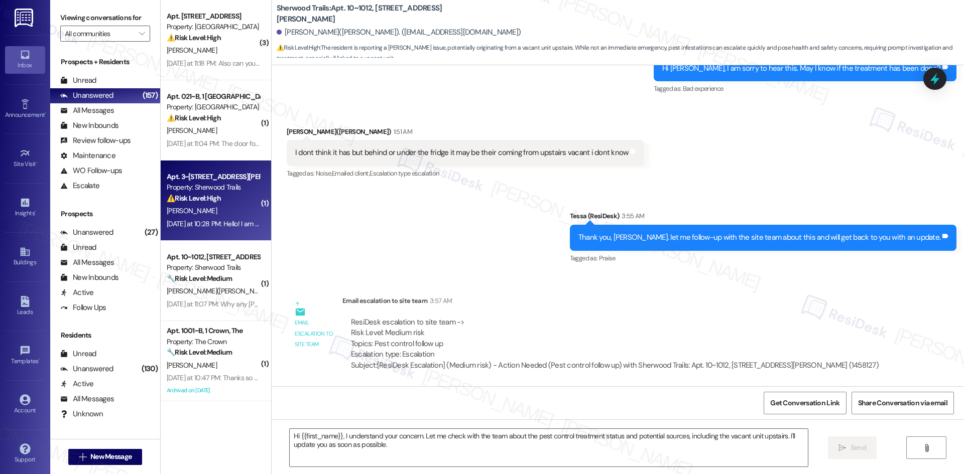
type textarea "Fetching suggested responses. Please feel free to read through the conversation…"
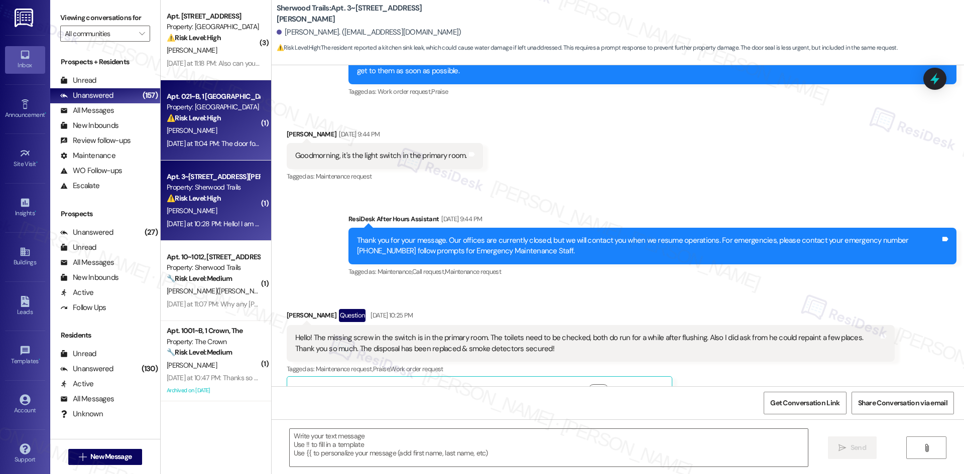
type textarea "Fetching suggested responses. Please feel free to read through the conversation…"
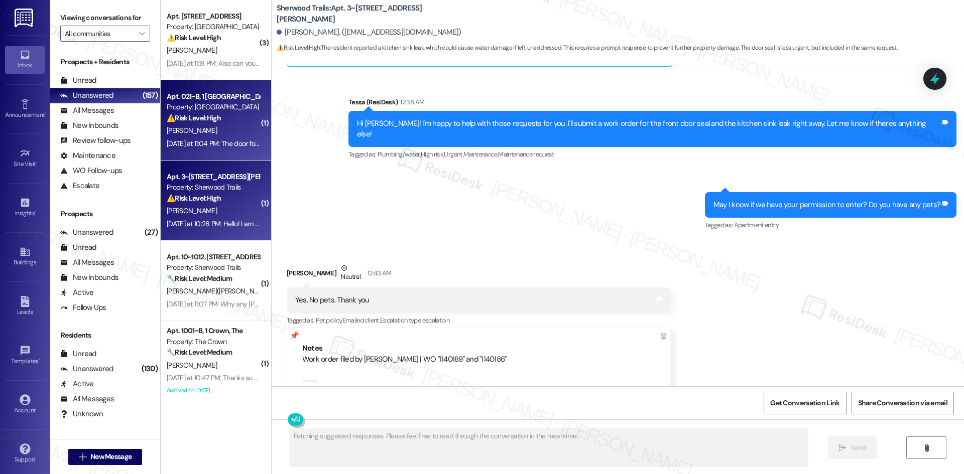
scroll to position [1981, 0]
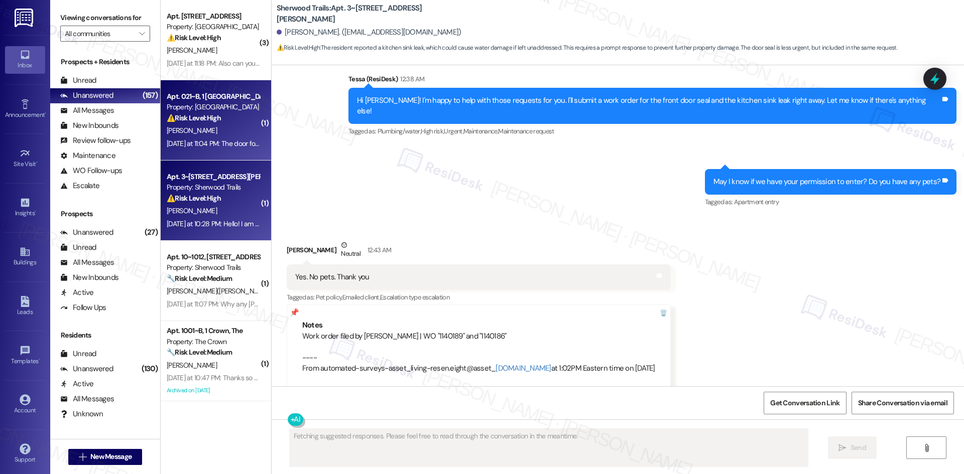
click at [227, 136] on div "Z. Leach" at bounding box center [213, 131] width 95 height 13
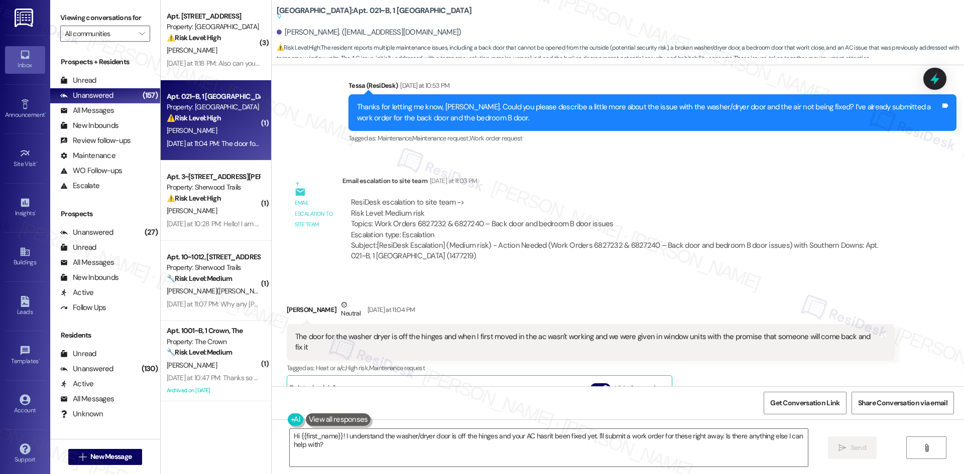
scroll to position [838, 0]
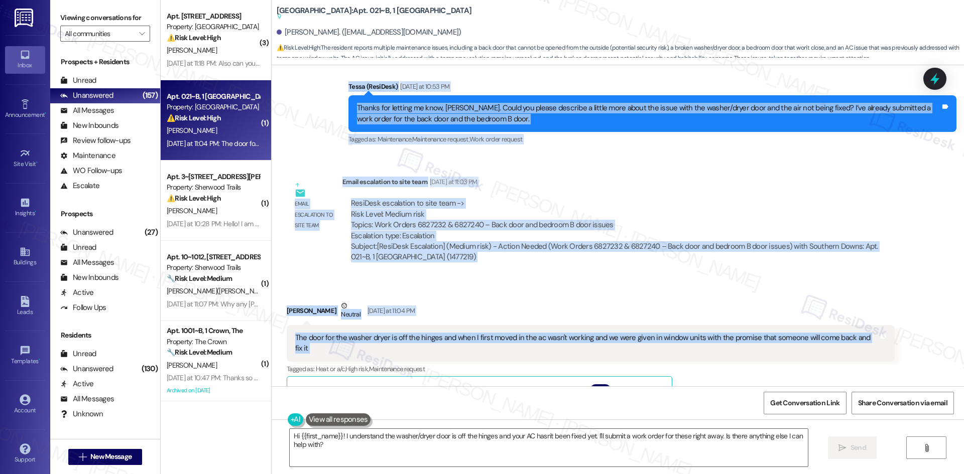
drag, startPoint x: 327, startPoint y: 74, endPoint x: 884, endPoint y: 329, distance: 612.6
click at [884, 329] on div "Lease started Sep 12, 2025 at 8:00 AM Announcement, sent via SMS Tessa (ResiDes…" at bounding box center [618, 225] width 692 height 321
copy div "Tessa (ResiDesk) Yesterday at 10:53 PM Thanks for letting me know, Zamia. Could…"
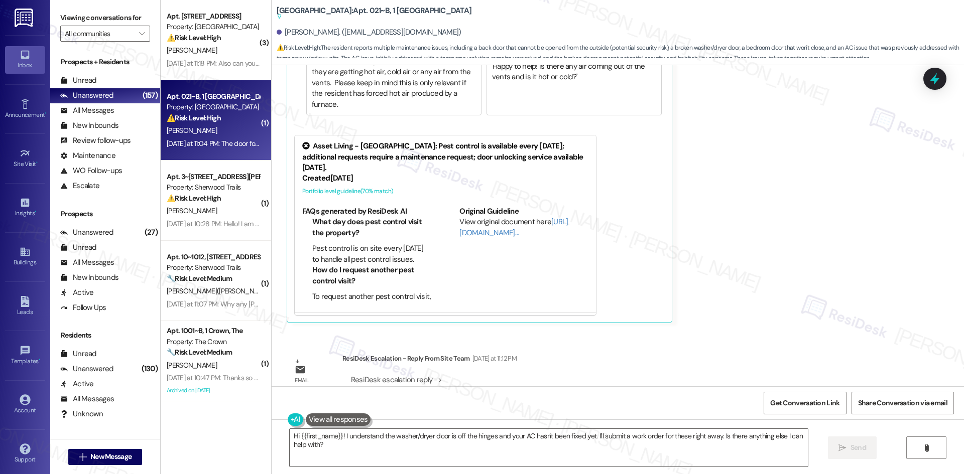
scroll to position [1240, 0]
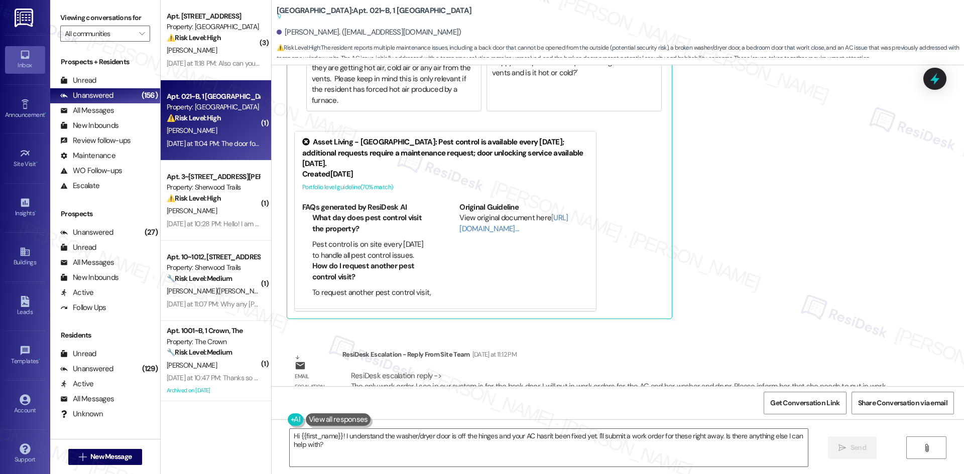
click at [796, 257] on div "Zamia Leach Neutral Yesterday at 11:04 PM The door for the washer dryer is off …" at bounding box center [591, 109] width 608 height 420
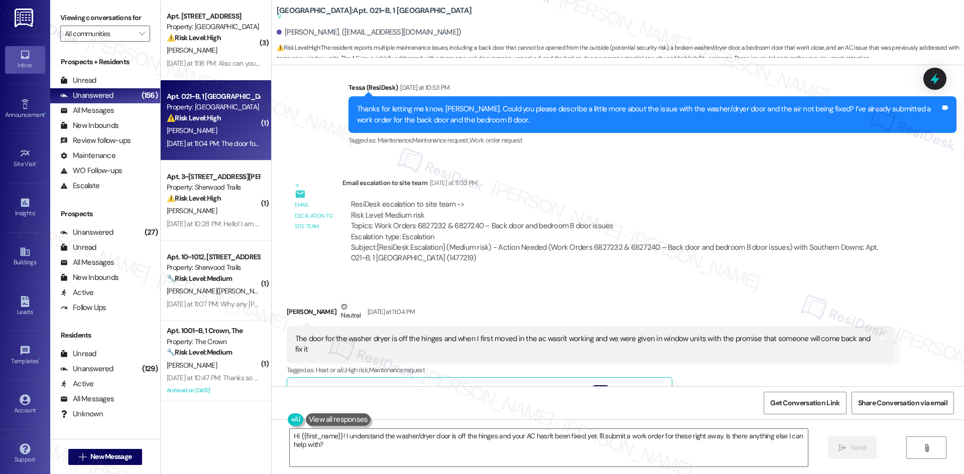
scroll to position [838, 0]
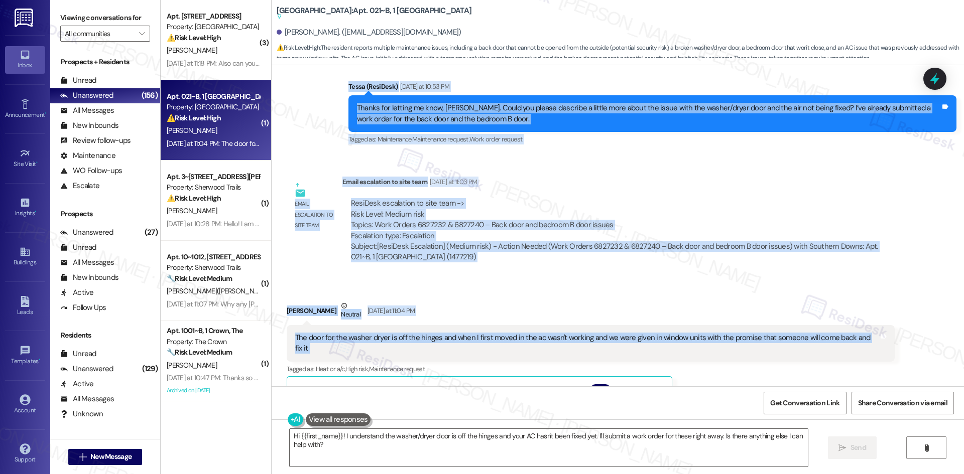
drag, startPoint x: 299, startPoint y: 182, endPoint x: 923, endPoint y: 324, distance: 640.5
click at [923, 324] on div "Lease started Sep 12, 2025 at 8:00 AM Announcement, sent via SMS Tessa (ResiDes…" at bounding box center [618, 225] width 692 height 321
copy div "Zamia Leach Sep 20, 2025 at 11:14 PM Maintenance has permission and no I do not…"
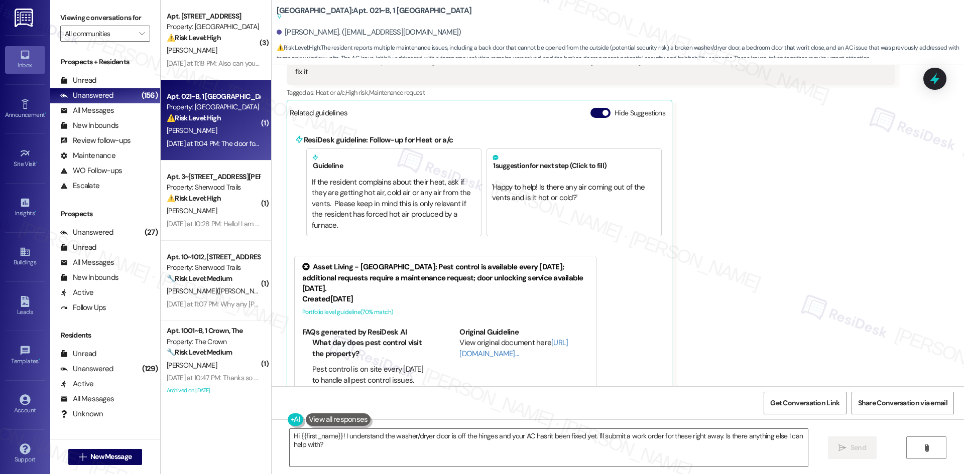
scroll to position [1240, 0]
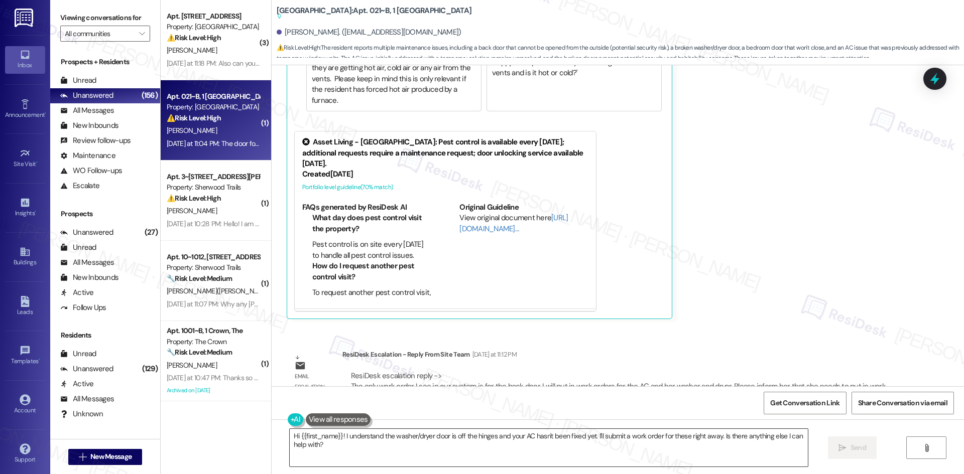
click at [499, 453] on textarea "Hi {{first_name}}! I understand the washer/dryer door is off the hinges and you…" at bounding box center [549, 448] width 518 height 38
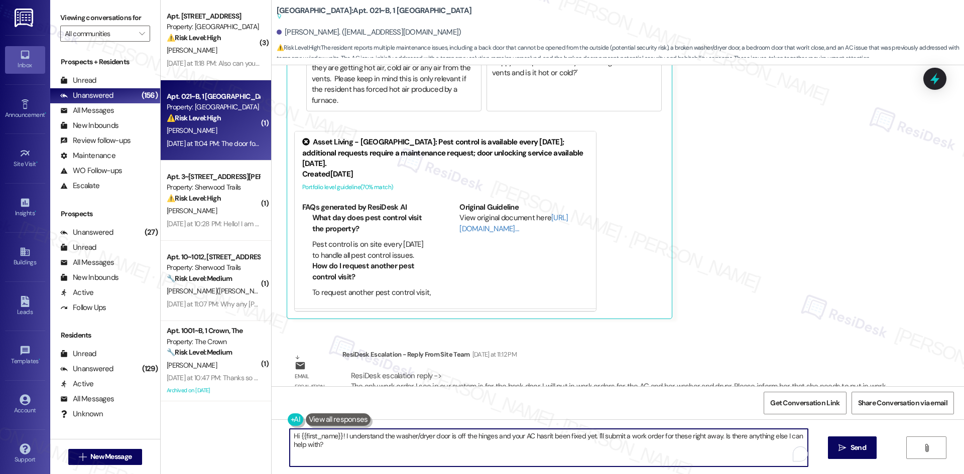
paste textarea "The only work order I see in our system is for the back door. I will put in wor…"
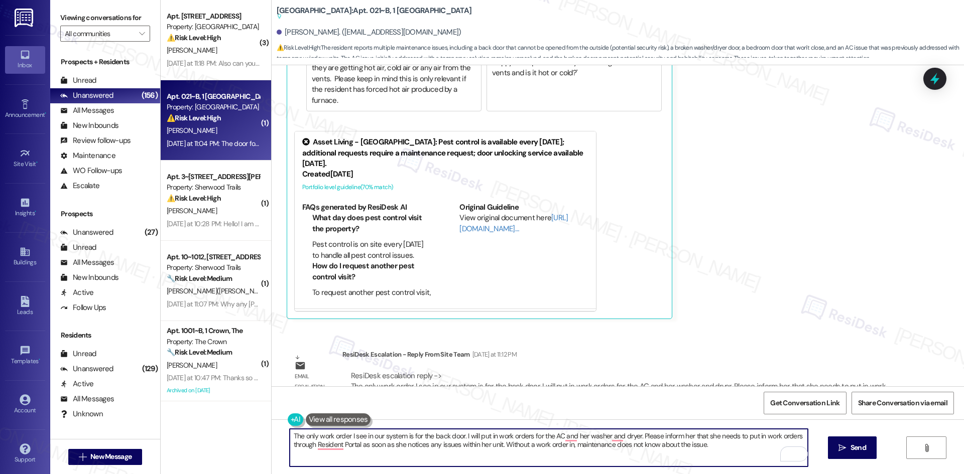
type textarea "The only work order I see in our system is for the back door. I will put in wor…"
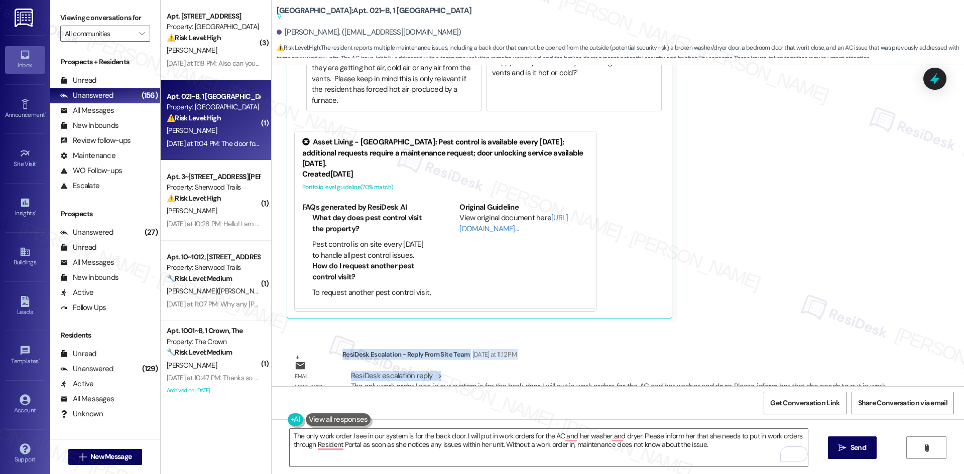
drag, startPoint x: 335, startPoint y: 321, endPoint x: 439, endPoint y: 342, distance: 106.6
click at [439, 349] on div "ResiDesk Escalation - Reply From Site Team Yesterday at 11:12 PM ResiDesk escal…" at bounding box center [618, 379] width 552 height 61
copy div "ResiDesk Escalation - Reply From Site Team Yesterday at 11:12 PM ResiDesk escal…"
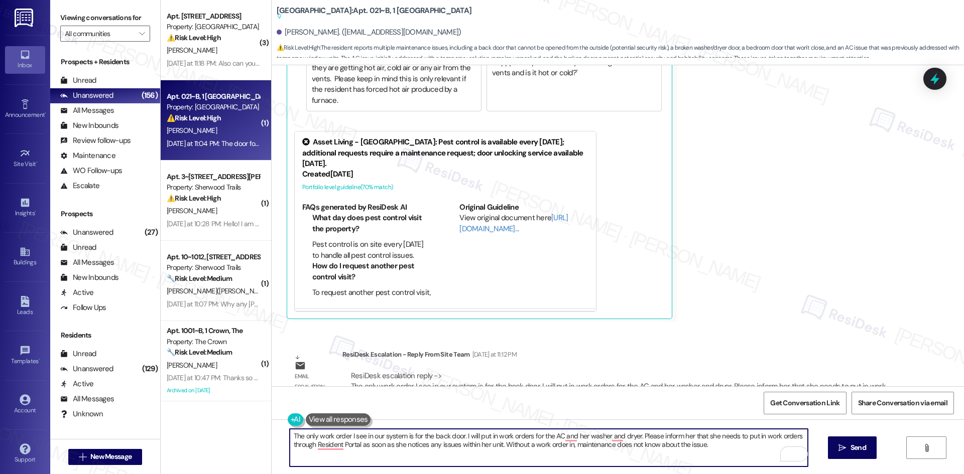
click at [619, 458] on textarea "The only work order I see in our system is for the back door. I will put in wor…" at bounding box center [549, 448] width 518 height 38
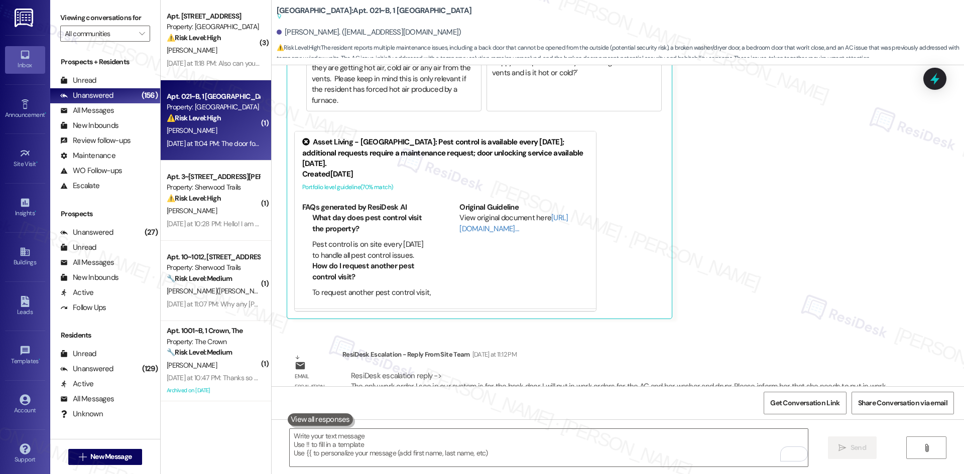
click at [722, 230] on div "Zamia Leach Neutral Yesterday at 11:04 PM The door for the washer dryer is off …" at bounding box center [591, 109] width 608 height 420
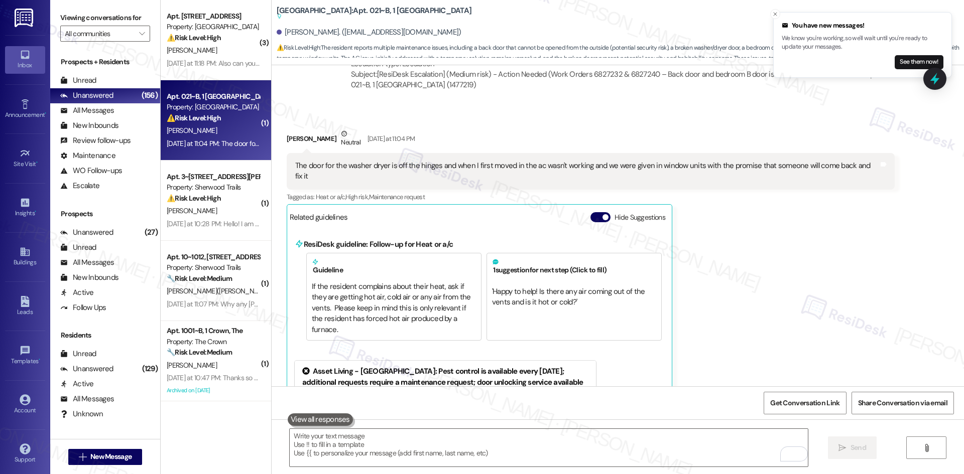
scroll to position [989, 0]
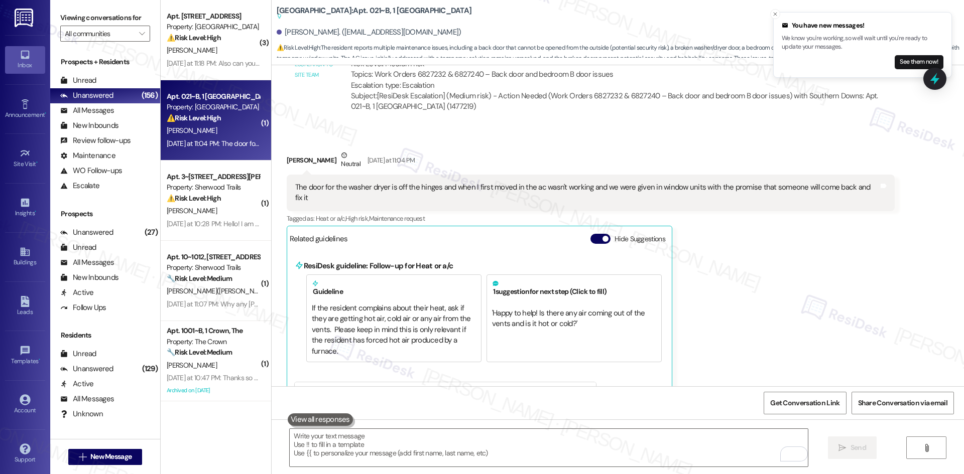
drag, startPoint x: 721, startPoint y: 320, endPoint x: 712, endPoint y: 336, distance: 18.3
click at [721, 320] on div "Zamia Leach Neutral Yesterday at 11:04 PM The door for the washer dryer is off …" at bounding box center [591, 360] width 608 height 420
click at [617, 442] on textarea "To enrich screen reader interactions, please activate Accessibility in Grammarl…" at bounding box center [549, 448] width 518 height 38
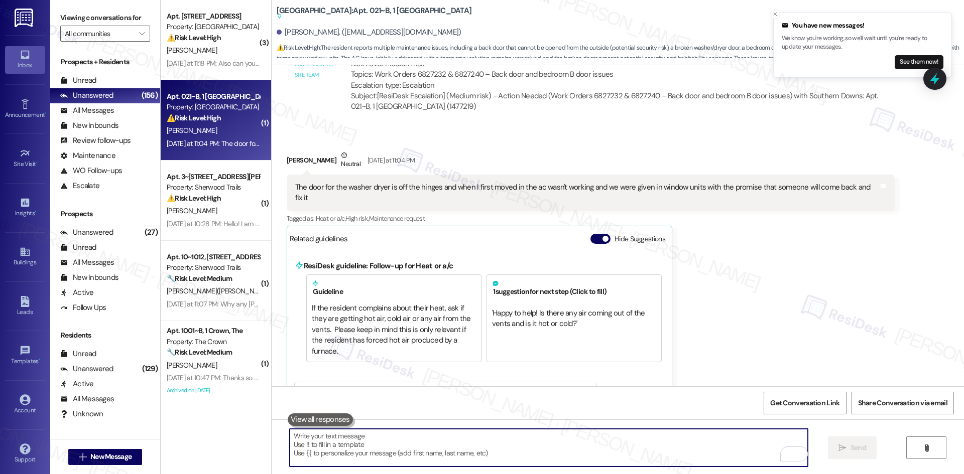
paste textarea "Hi Zamia, thank you for clarifying. The site team let me know they’ve put in wo…"
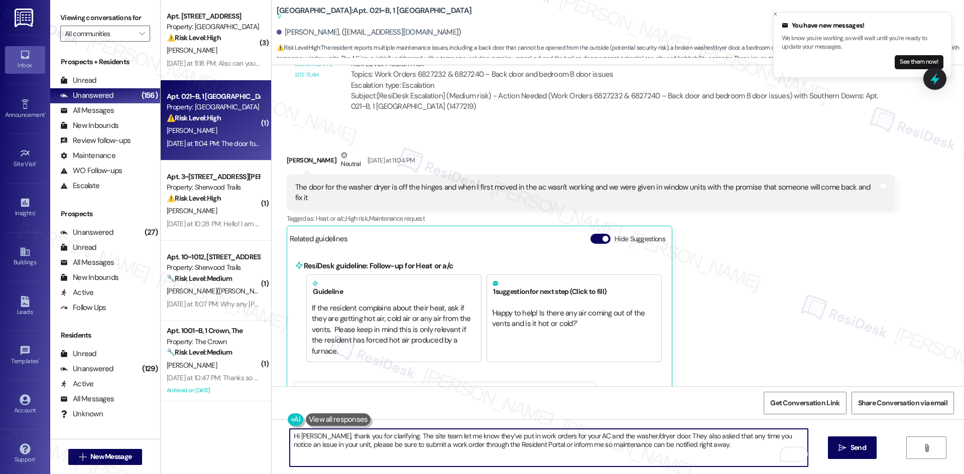
type textarea "Hi Zamia, thank you for clarifying. The site team let me know they’ve put in wo…"
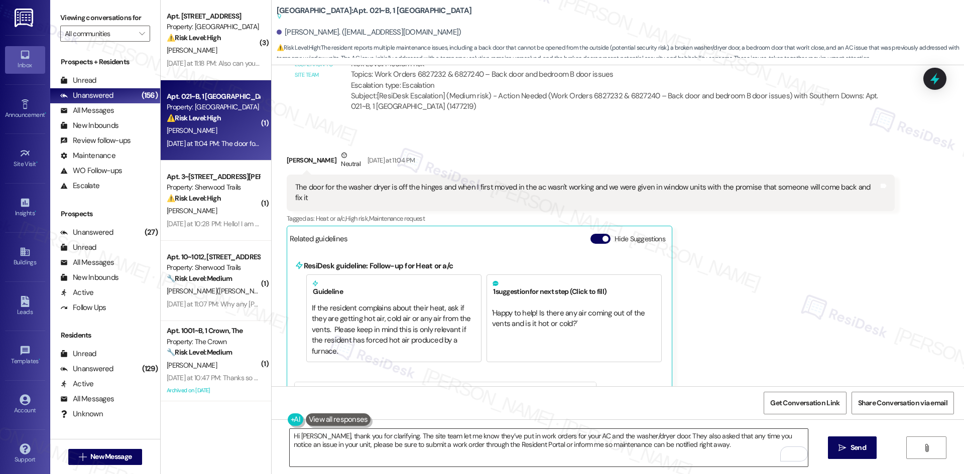
drag, startPoint x: 694, startPoint y: 446, endPoint x: 692, endPoint y: 440, distance: 6.4
click at [693, 446] on textarea "Hi Zamia, thank you for clarifying. The site team let me know they’ve put in wo…" at bounding box center [549, 448] width 518 height 38
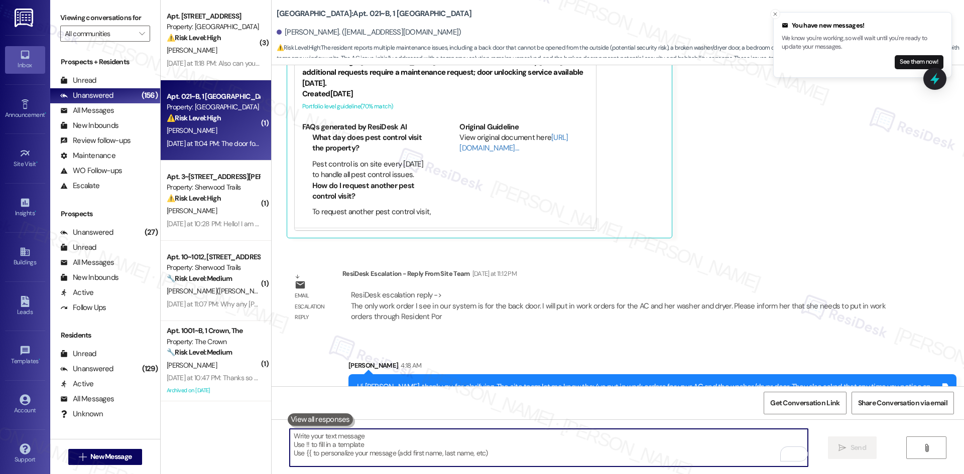
scroll to position [1203, 0]
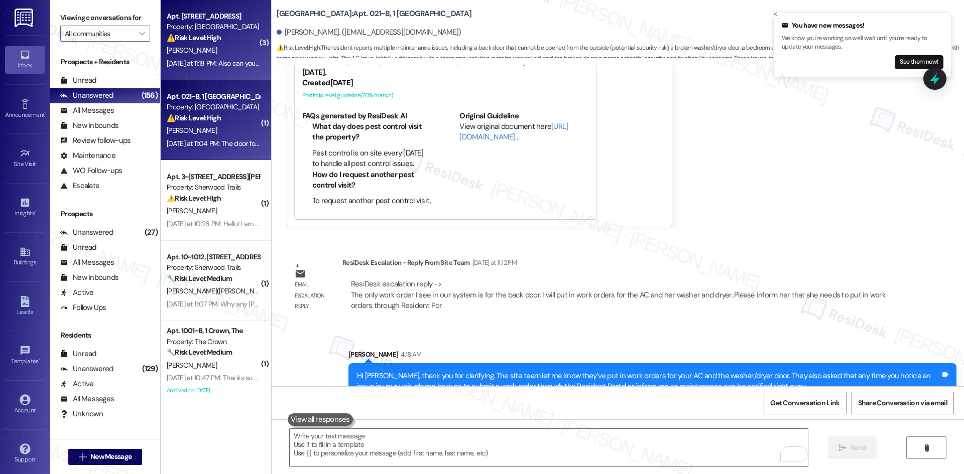
click at [234, 49] on div "A. Turner" at bounding box center [213, 50] width 95 height 13
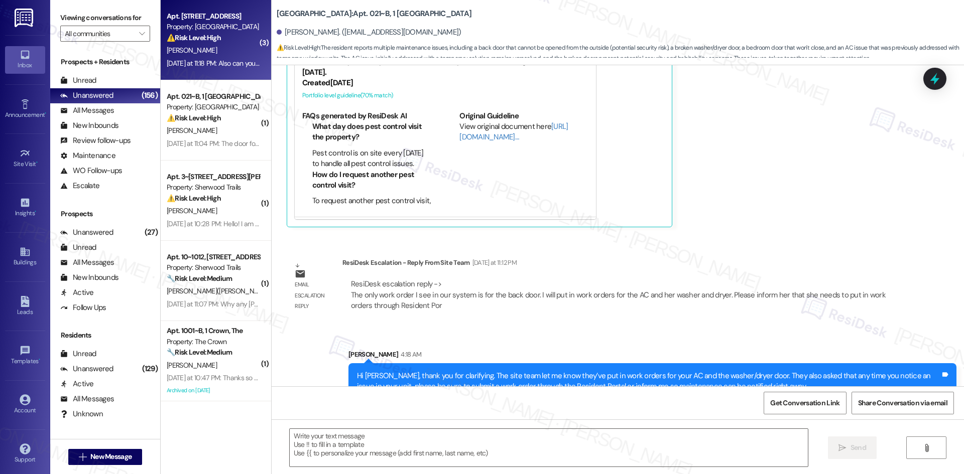
type textarea "Fetching suggested responses. Please feel free to read through the conversation…"
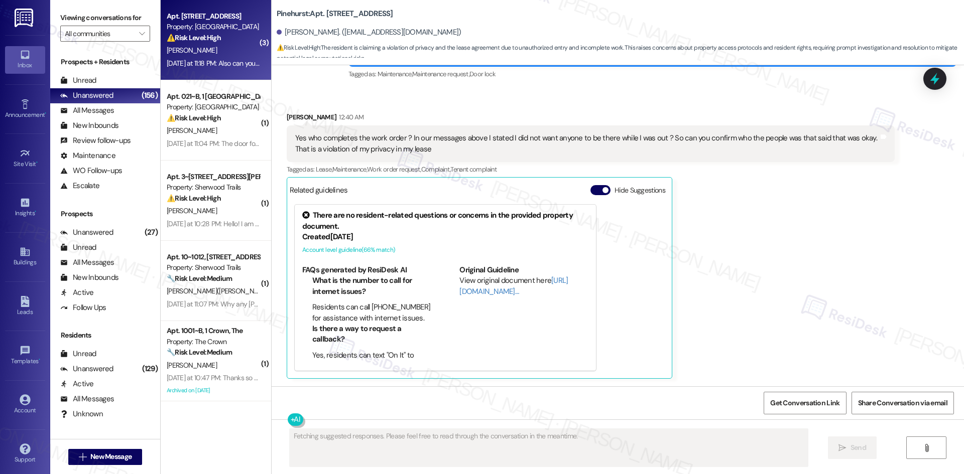
scroll to position [2264, 0]
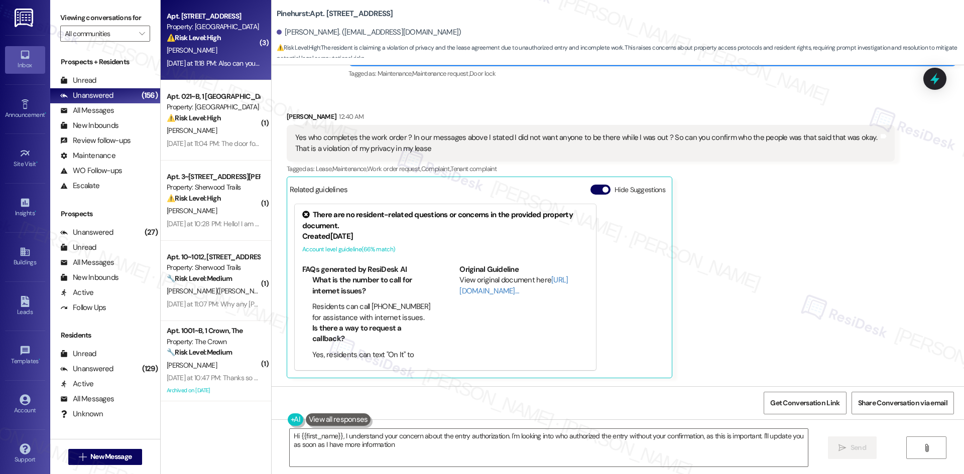
type textarea "Hi {{first_name}}, I understand your concern about the entry authorization. I'm…"
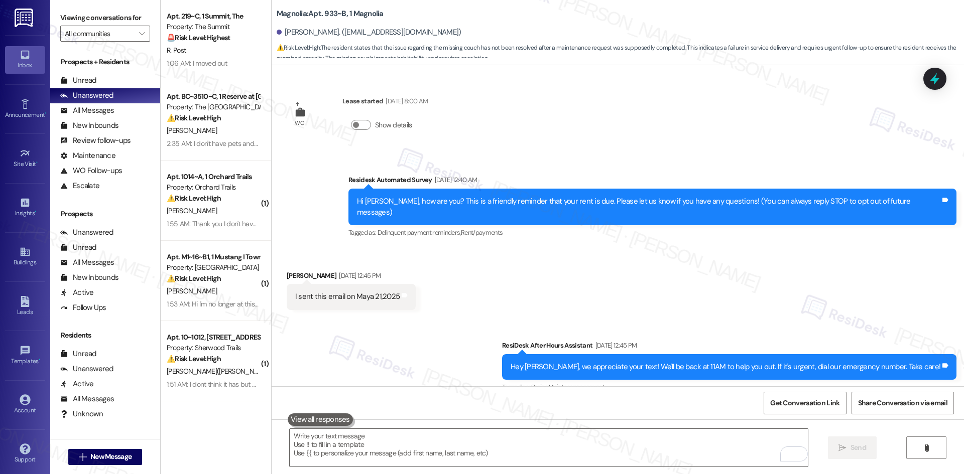
scroll to position [9707, 0]
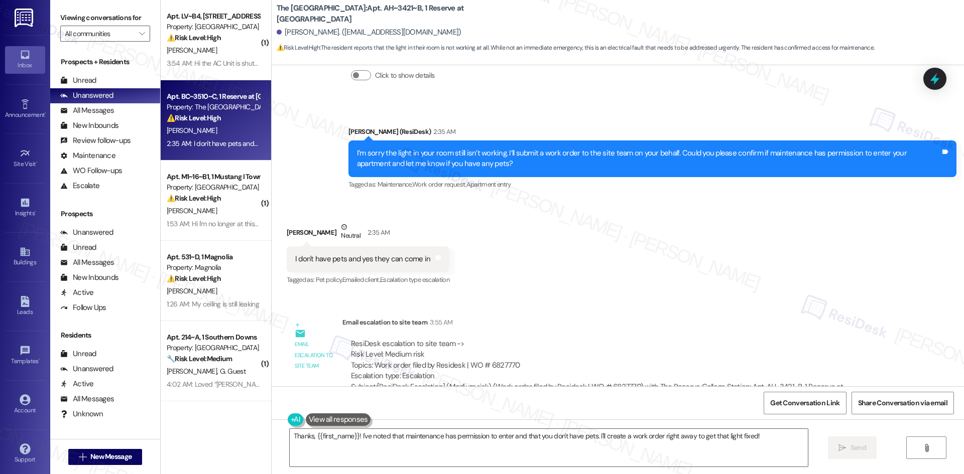
scroll to position [742, 0]
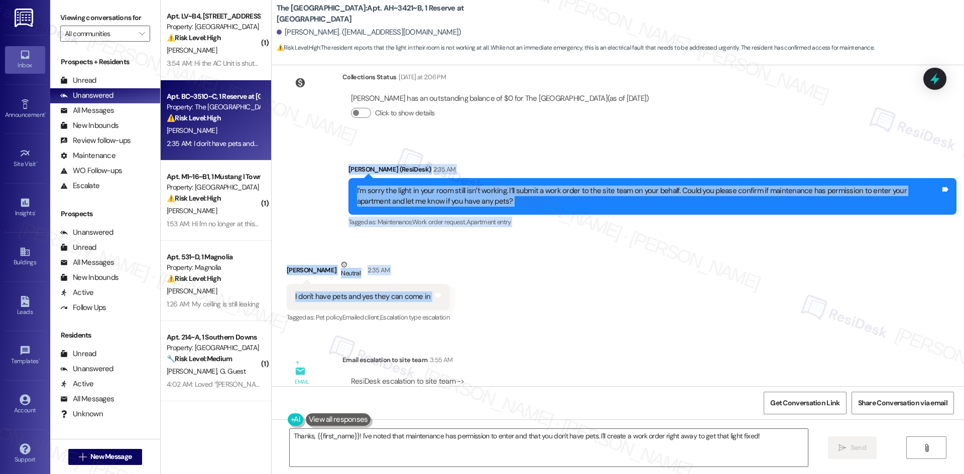
drag, startPoint x: 350, startPoint y: 158, endPoint x: 498, endPoint y: 285, distance: 194.7
click at [498, 285] on div "Lease started [DATE] 8:00 AM Survey, sent via SMS Residesk Automated Survey [DA…" at bounding box center [618, 225] width 692 height 321
copy div "[PERSON_NAME] (ResiDesk) 2:35 AM I’m sorry the light in your room still isn’t w…"
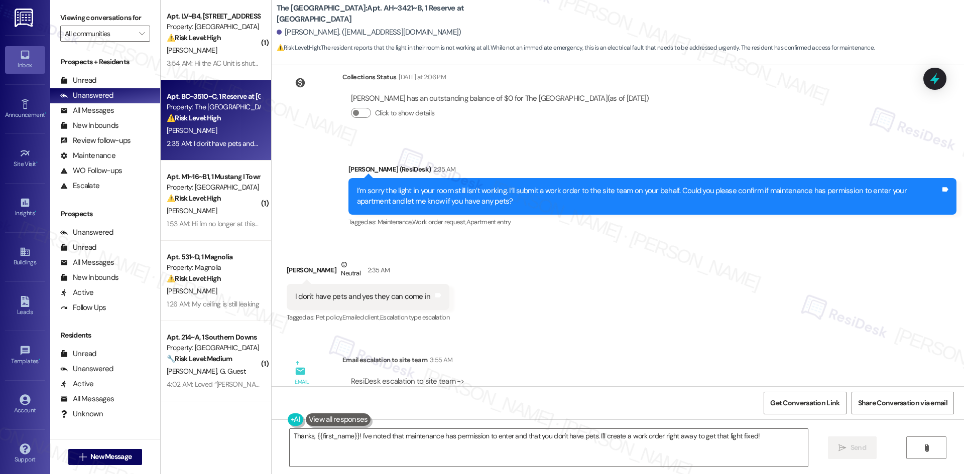
click at [699, 317] on div "Received via SMS [PERSON_NAME] Neutral 2:35 AM I don't have pets and yes they c…" at bounding box center [618, 284] width 692 height 95
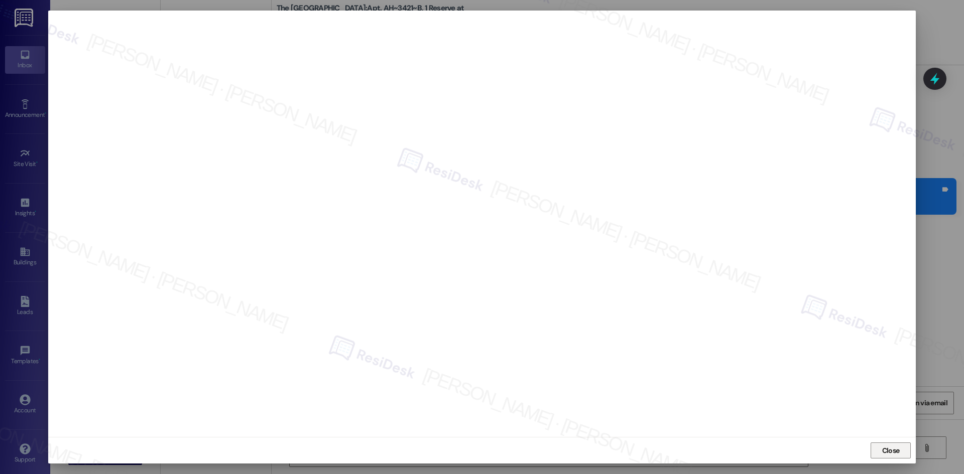
click at [890, 452] on span "Close" at bounding box center [891, 451] width 18 height 11
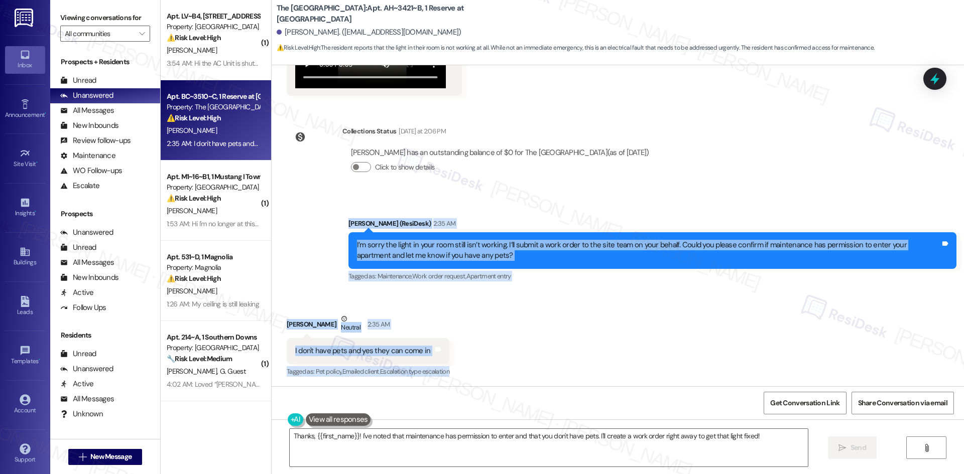
scroll to position [692, 0]
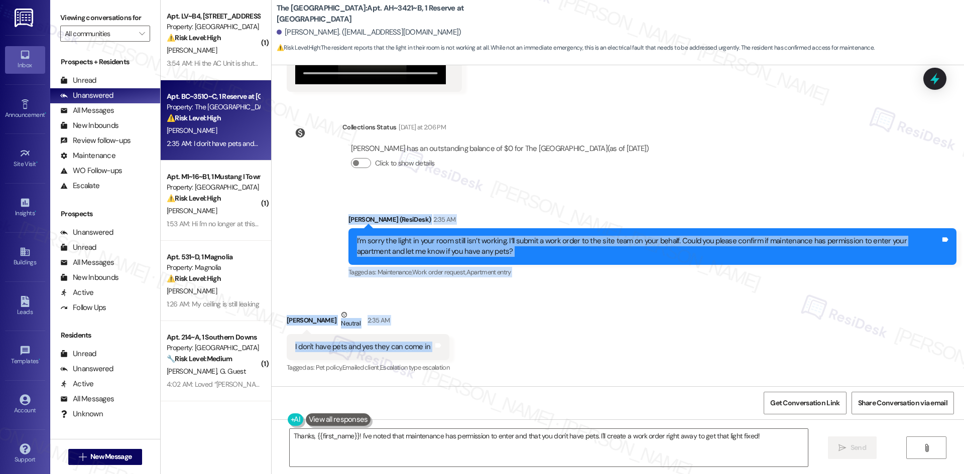
drag, startPoint x: 327, startPoint y: 256, endPoint x: 484, endPoint y: 338, distance: 177.9
click at [484, 338] on div "Lease started [DATE] 8:00 AM Survey, sent via SMS Residesk Automated Survey [DA…" at bounding box center [618, 225] width 692 height 321
copy div "[PERSON_NAME] (ResiDesk) 2:35 AM I’m sorry the light in your room still isn’t w…"
click at [548, 297] on div "Received via SMS [PERSON_NAME] Neutral 2:35 AM I don't have pets and yes they c…" at bounding box center [618, 334] width 692 height 95
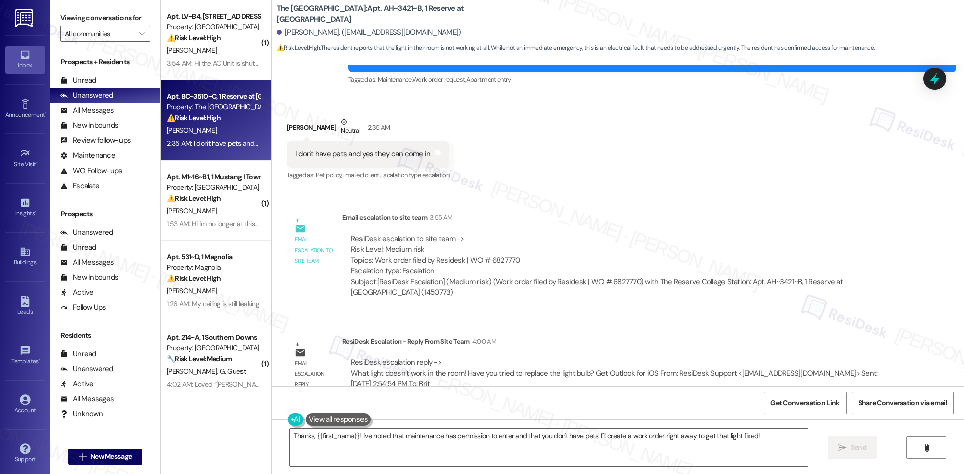
scroll to position [893, 0]
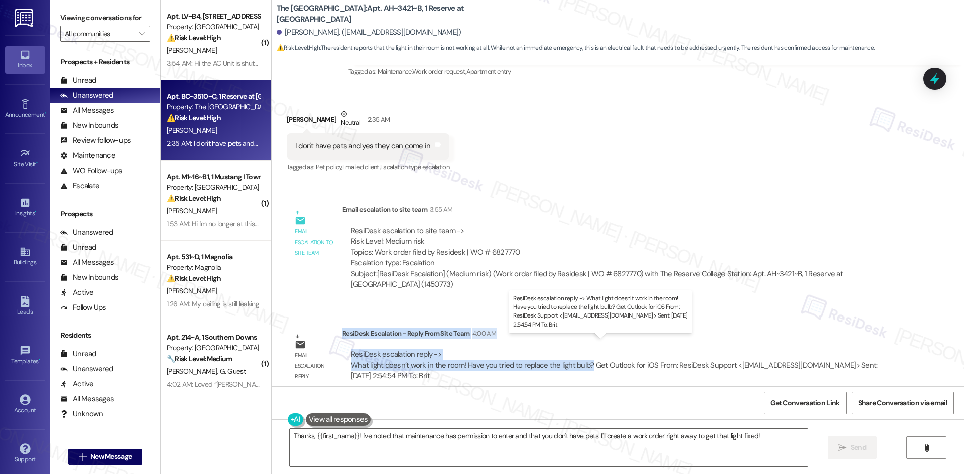
drag, startPoint x: 335, startPoint y: 322, endPoint x: 581, endPoint y: 355, distance: 248.2
click at [581, 355] on div "ResiDesk Escalation - Reply From Site Team 4:00 AM ResiDesk escalation reply ->…" at bounding box center [618, 358] width 552 height 61
copy div "ResiDesk Escalation - Reply From Site Team 4:00 AM ResiDesk escalation reply ->…"
click at [469, 453] on textarea "Thanks, {{first_name}}! I've noted that maintenance has permission to enter and…" at bounding box center [549, 448] width 518 height 38
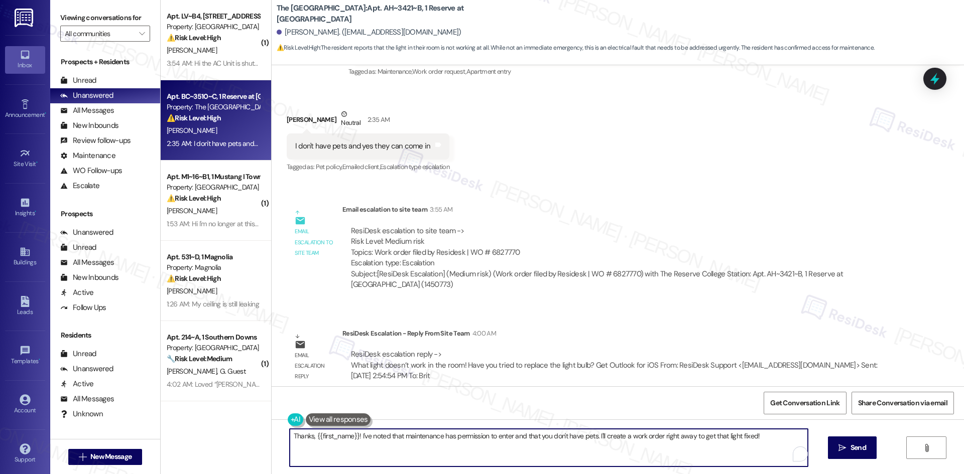
paste textarea "Hi [PERSON_NAME], thank you for confirming. Could you let me know which light i…"
click at [531, 453] on textarea "Hi [PERSON_NAME], thank you for confirming. Could you let me know which light i…" at bounding box center [549, 448] width 518 height 38
type textarea "Hi [PERSON_NAME], thank you for confirming. Could you let me know which light i…"
click at [437, 449] on textarea "Hi [PERSON_NAME], thank you for confirming. Could you let me know which light i…" at bounding box center [549, 448] width 518 height 38
click at [443, 449] on textarea "Hi [PERSON_NAME], thank you for confirming. Could you let me know which light i…" at bounding box center [549, 448] width 518 height 38
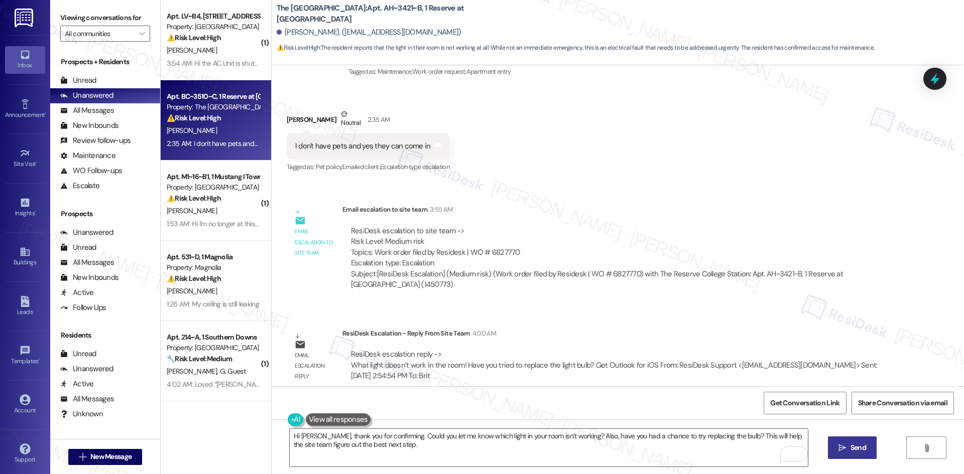
click at [840, 449] on icon "" at bounding box center [842, 448] width 8 height 8
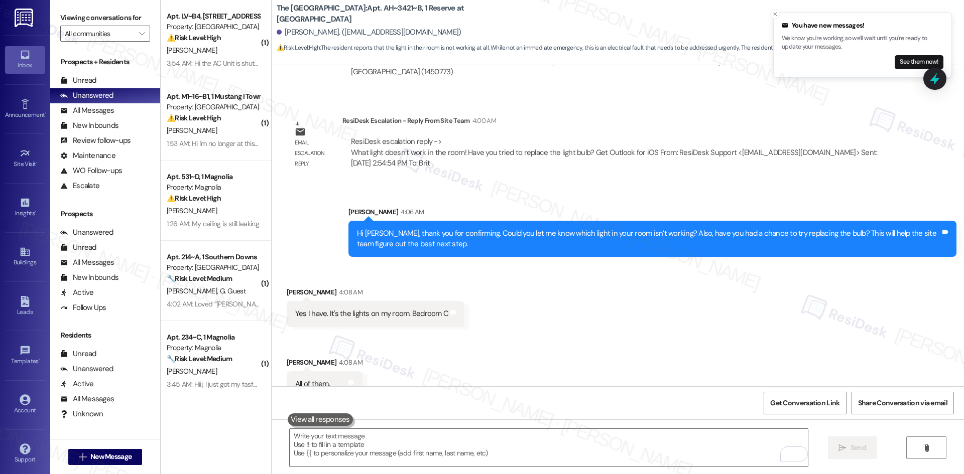
scroll to position [1114, 0]
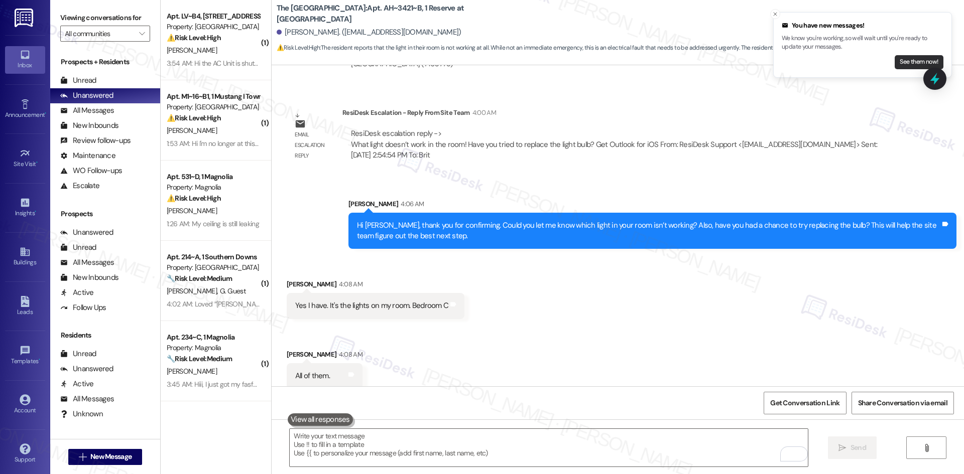
click at [918, 58] on button "See them now!" at bounding box center [919, 62] width 49 height 14
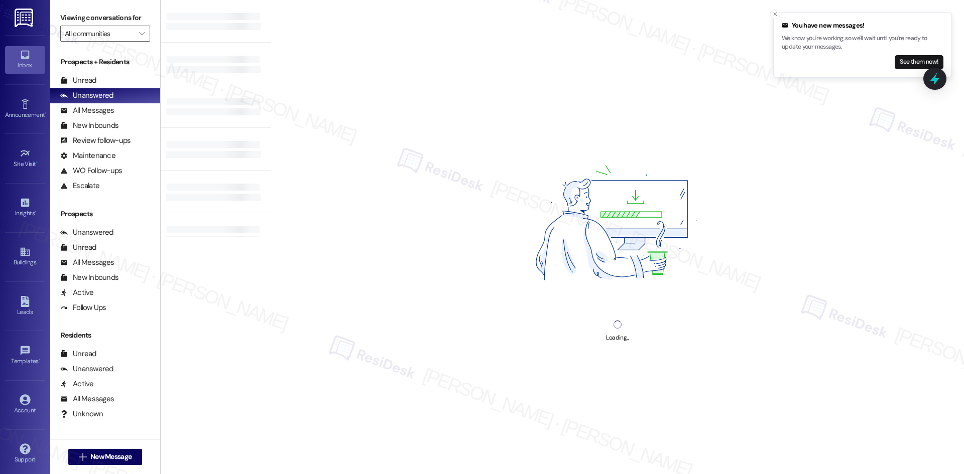
click at [901, 70] on li "You have new messages! We know you're working, so we'll wait until you're ready…" at bounding box center [862, 45] width 179 height 66
click at [903, 67] on button "See them now!" at bounding box center [919, 62] width 49 height 14
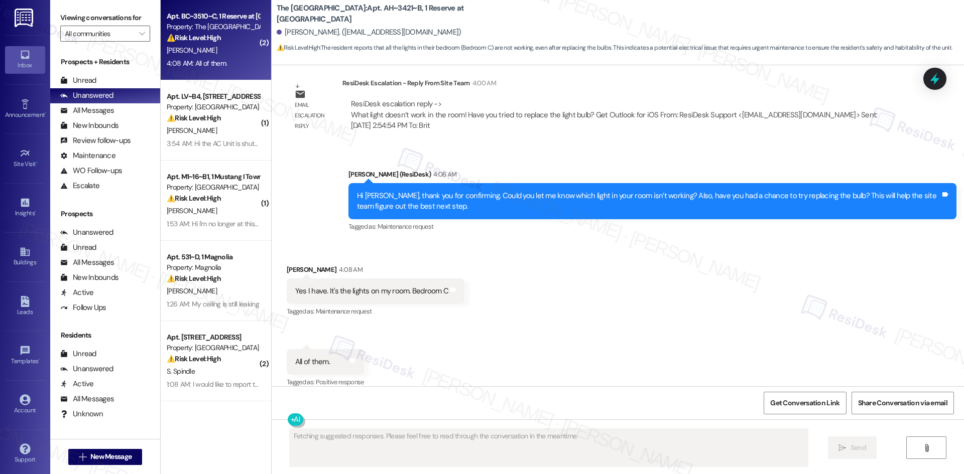
scroll to position [1144, 0]
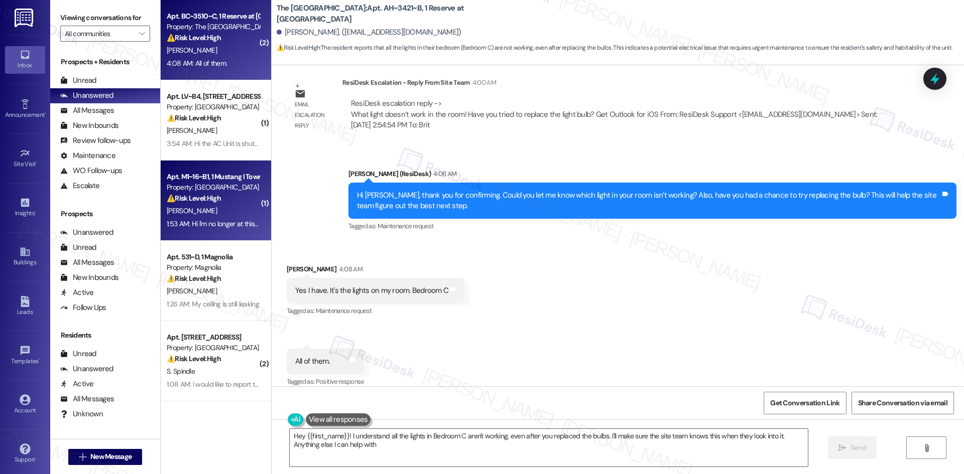
type textarea "Hey {{first_name}}! I understand all the lights in Bedroom C aren't working, ev…"
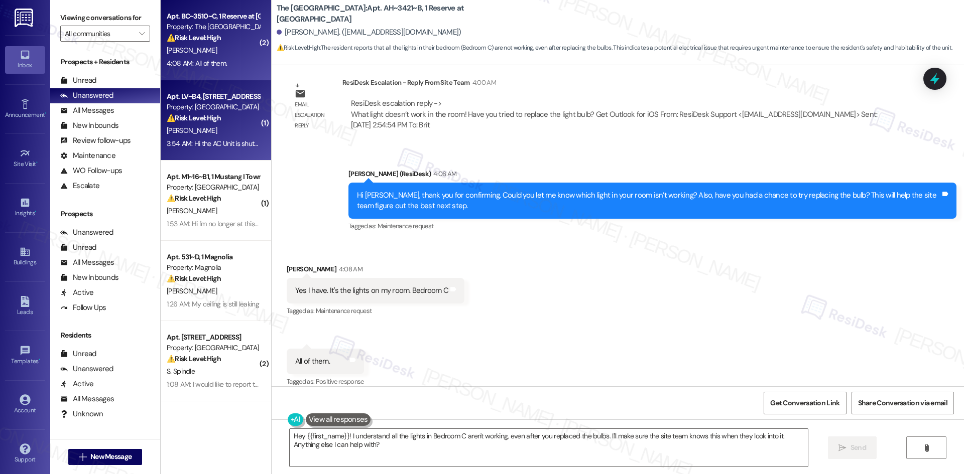
click at [223, 123] on div "⚠️ Risk Level: High The resident reports their AC unit is not turning on, and s…" at bounding box center [213, 118] width 93 height 11
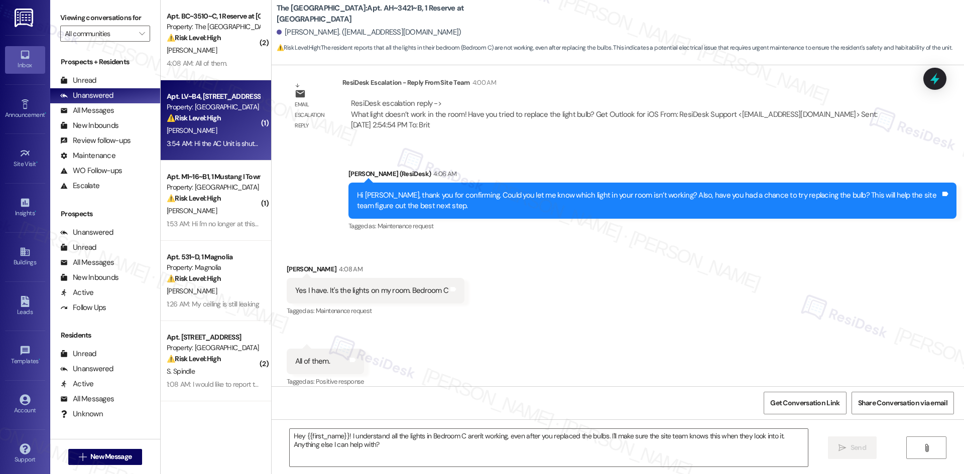
type textarea "Fetching suggested responses. Please feel free to read through the conversation…"
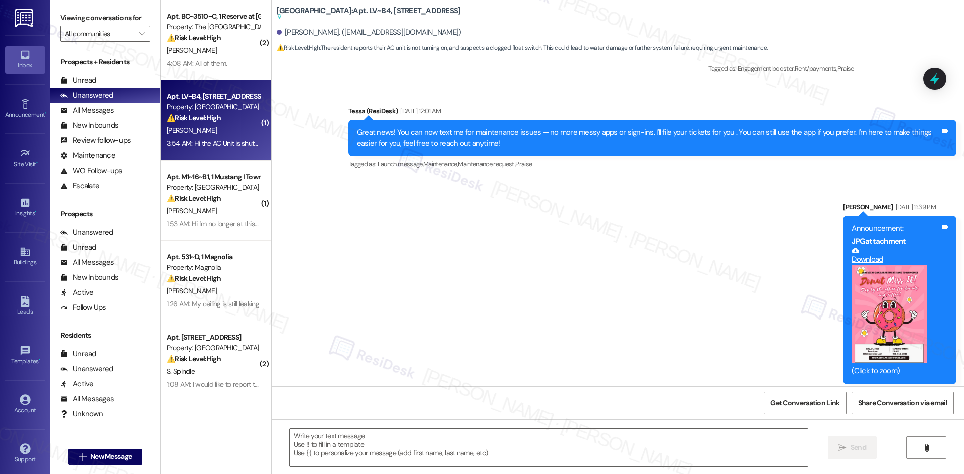
type textarea "Fetching suggested responses. Please feel free to read through the conversation…"
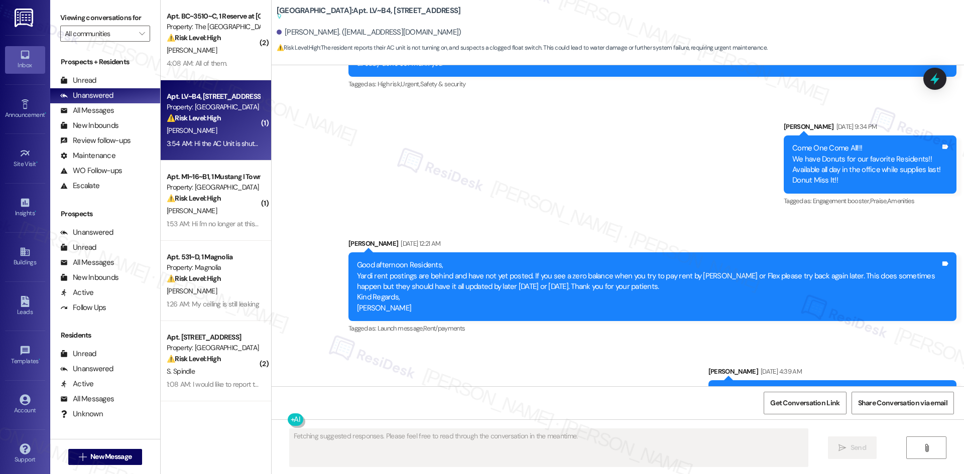
scroll to position [1404, 0]
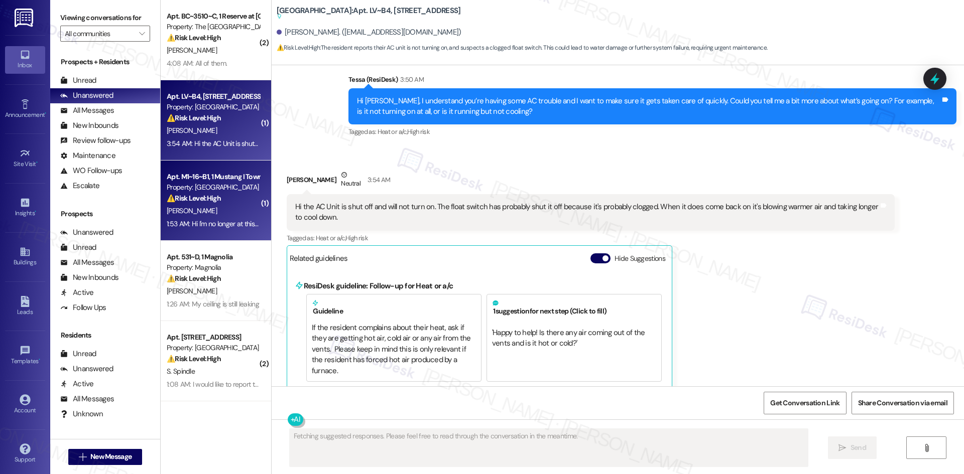
click at [213, 215] on div "[PERSON_NAME]" at bounding box center [213, 211] width 95 height 13
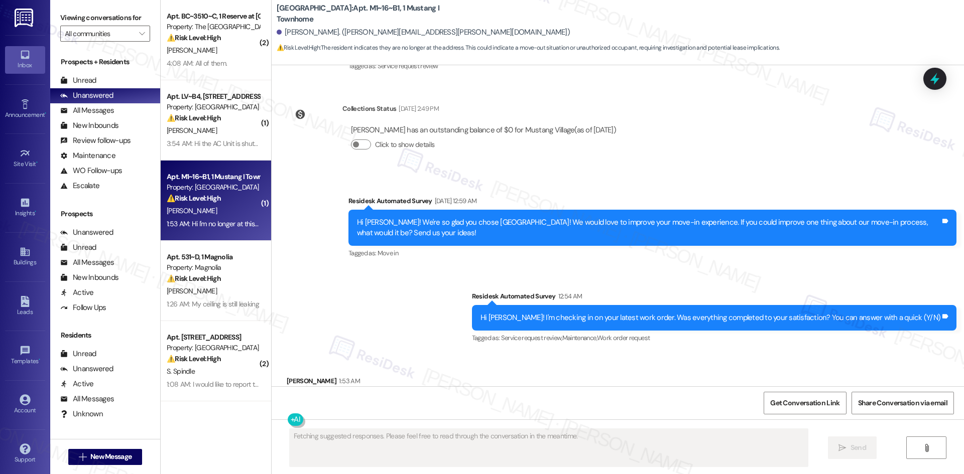
scroll to position [1114, 0]
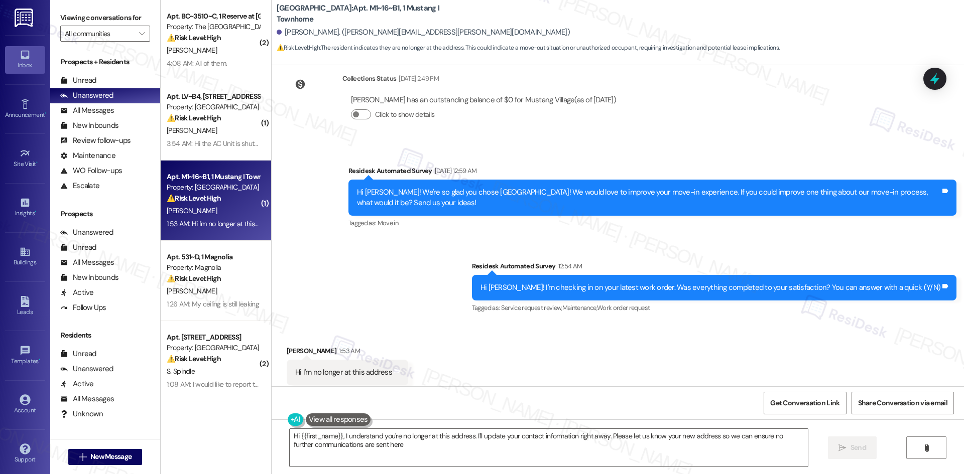
type textarea "Hi {{first_name}}, I understand you're no longer at this address. I'll update y…"
click at [139, 31] on icon "" at bounding box center [142, 34] width 6 height 8
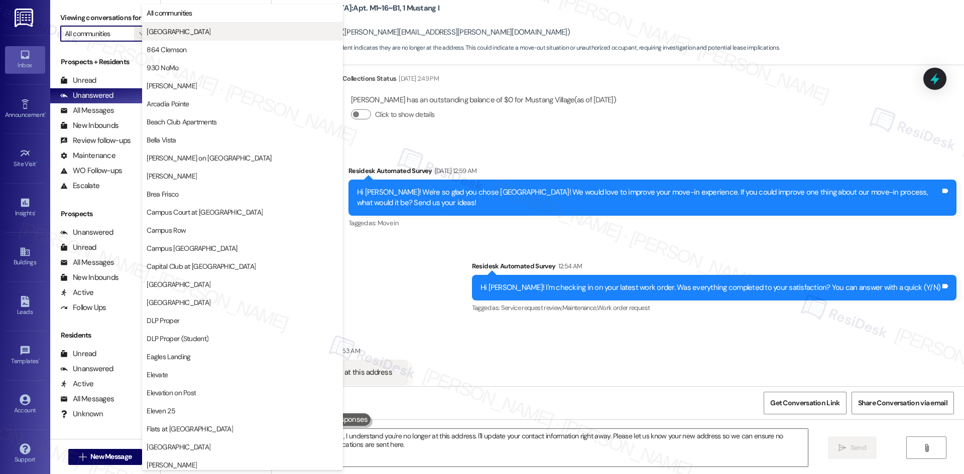
click at [185, 30] on span "[GEOGRAPHIC_DATA]" at bounding box center [179, 32] width 64 height 10
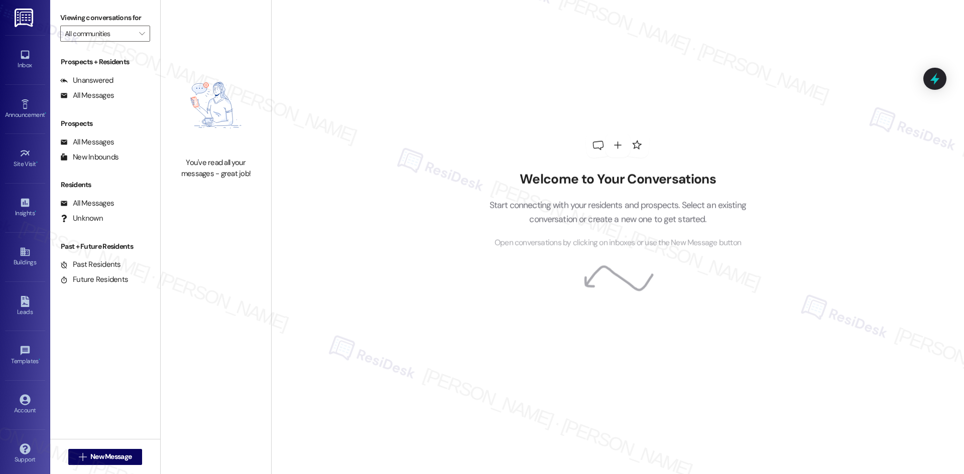
type input "[GEOGRAPHIC_DATA]"
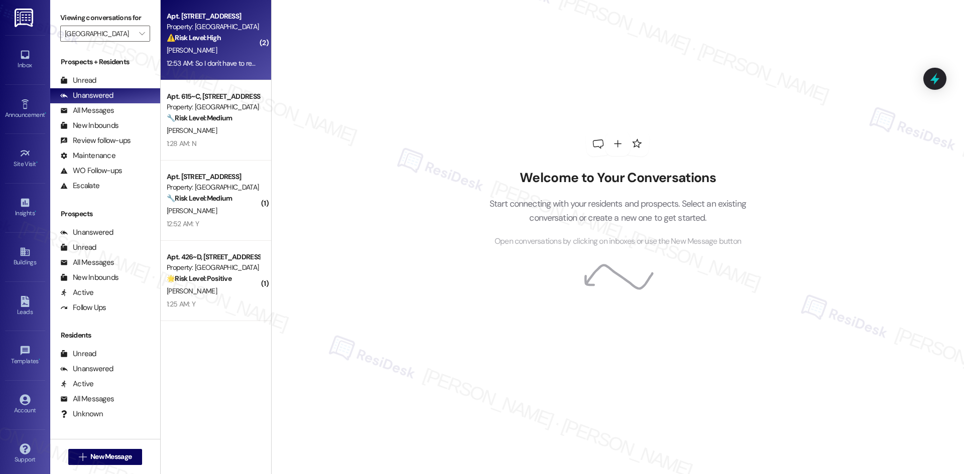
click at [241, 53] on div "[PERSON_NAME]" at bounding box center [213, 50] width 95 height 13
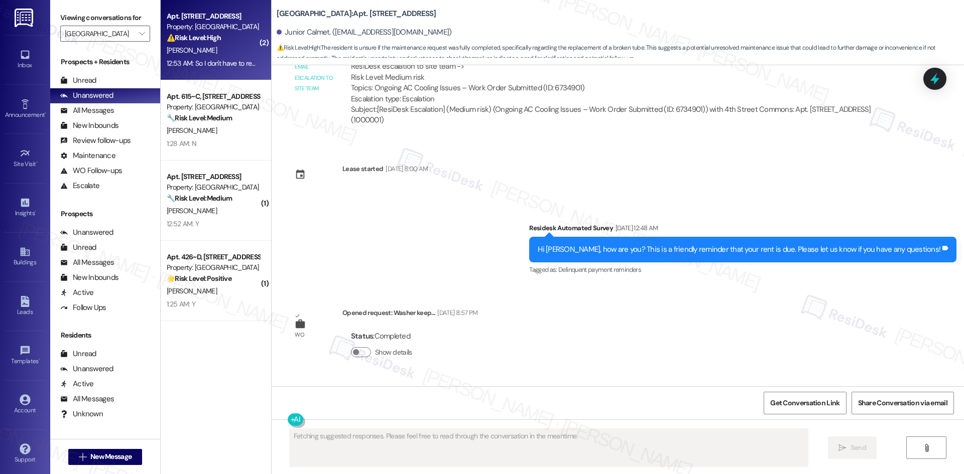
scroll to position [4589, 0]
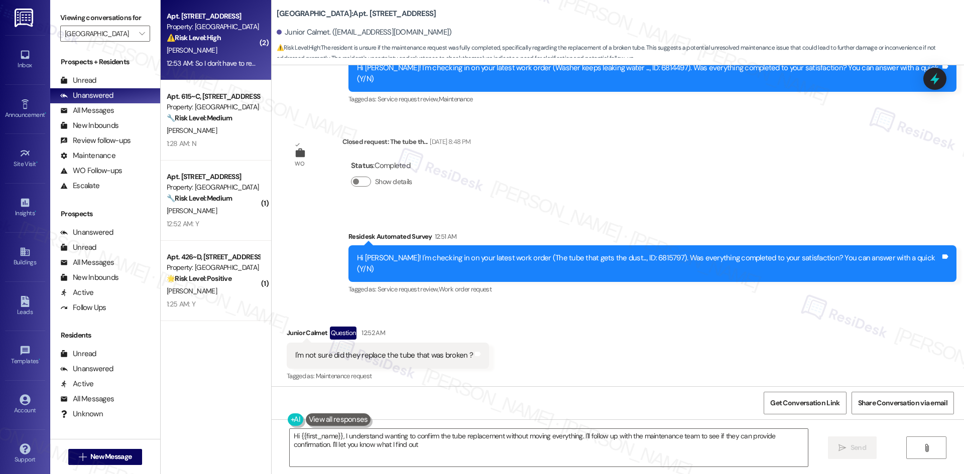
type textarea "Hi {{first_name}}, I understand wanting to confirm the tube replacement without…"
click at [764, 316] on div "Received via SMS Junior Calmet Question 12:52 AM I'm not sure did they replace …" at bounding box center [618, 383] width 692 height 158
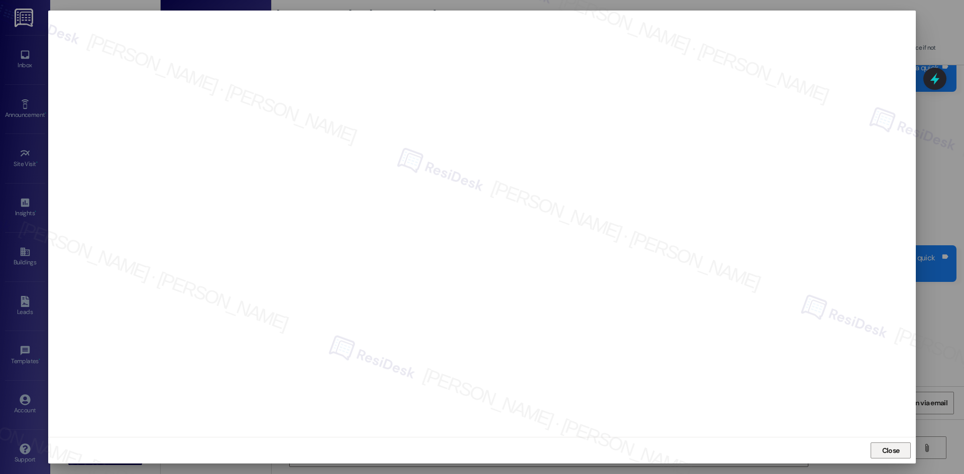
click at [885, 458] on span "Close" at bounding box center [891, 450] width 22 height 15
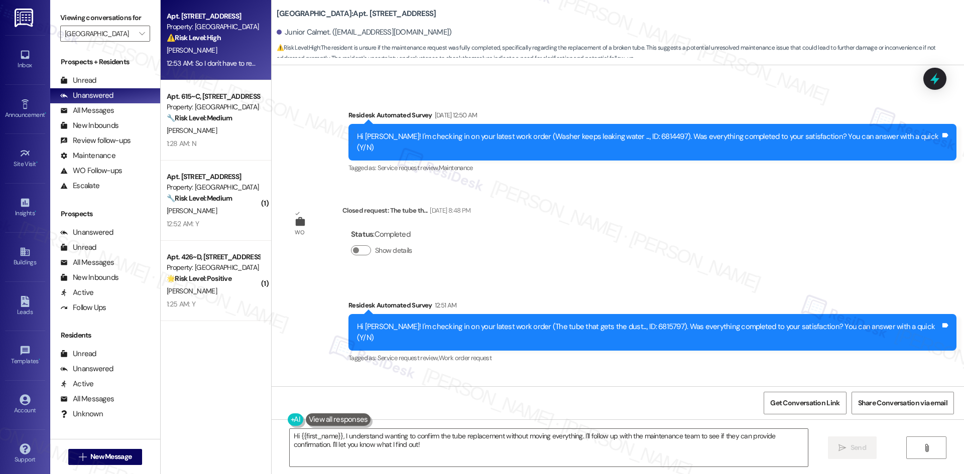
scroll to position [4590, 0]
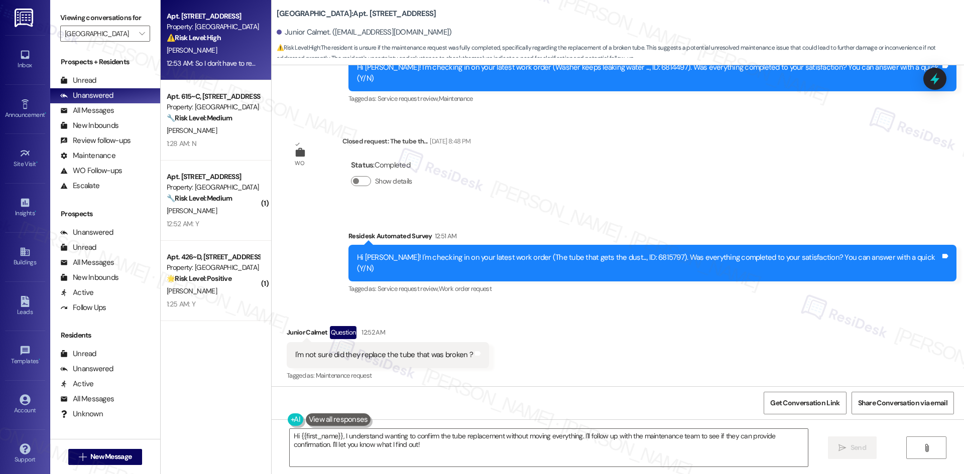
click at [726, 362] on div "Received via SMS Junior Calmet Question 12:52 AM I'm not sure did they replace …" at bounding box center [618, 383] width 692 height 158
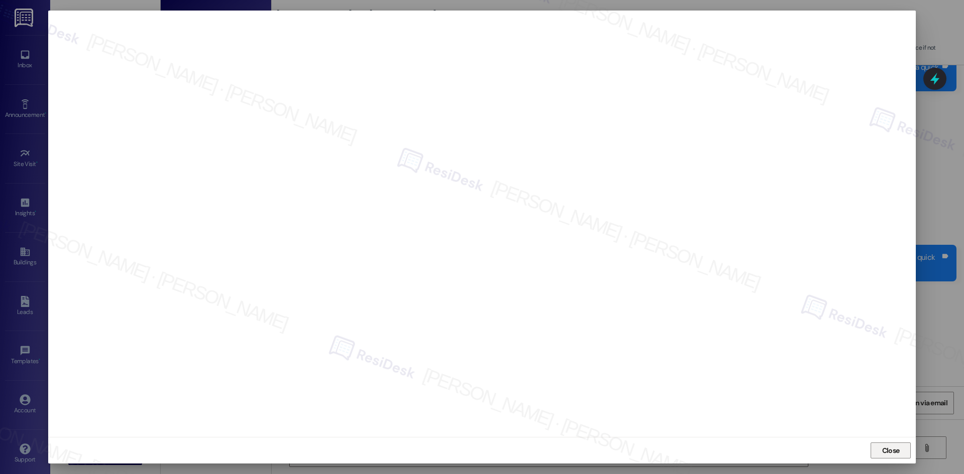
click at [894, 455] on span "Close" at bounding box center [891, 451] width 18 height 11
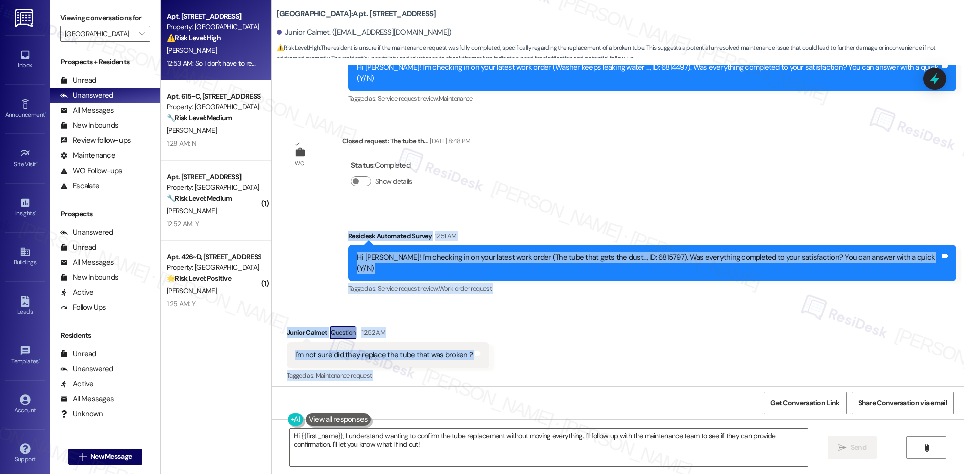
drag, startPoint x: 359, startPoint y: 169, endPoint x: 596, endPoint y: 354, distance: 300.5
click at [596, 354] on div "WO Opened request: Ice maker i... Aug 10, 2023 at 10:19 PM Status : New Show de…" at bounding box center [618, 225] width 692 height 321
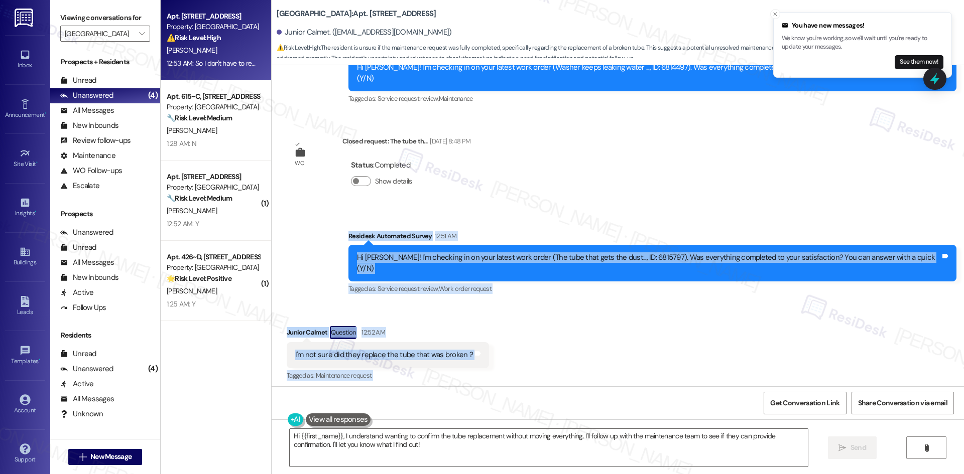
click at [541, 318] on div "Received via SMS Junior Calmet Question 12:52 AM I'm not sure did they replace …" at bounding box center [618, 383] width 692 height 158
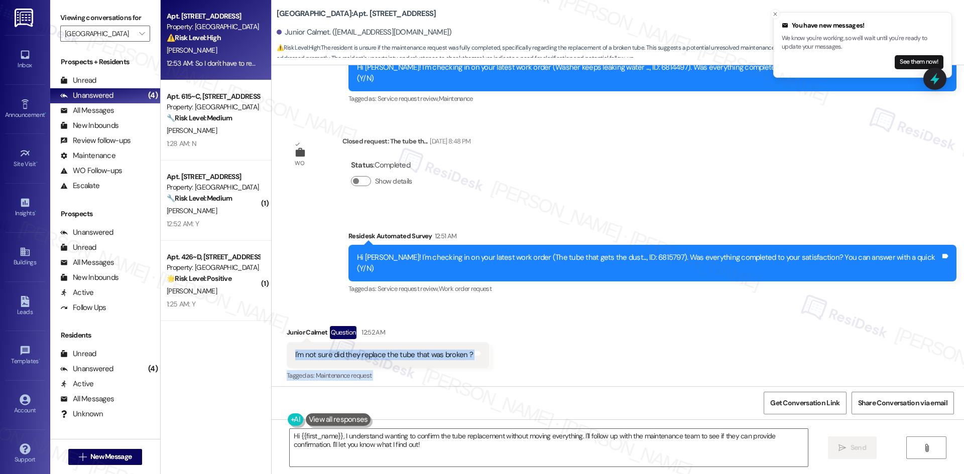
drag, startPoint x: 353, startPoint y: 310, endPoint x: 612, endPoint y: 348, distance: 260.9
click at [612, 348] on div "Received via SMS Junior Calmet Question 12:52 AM I'm not sure did they replace …" at bounding box center [618, 383] width 692 height 158
copy div "I'm not sure did they replace the tube that was broken ? Tags and notes Tagged …"
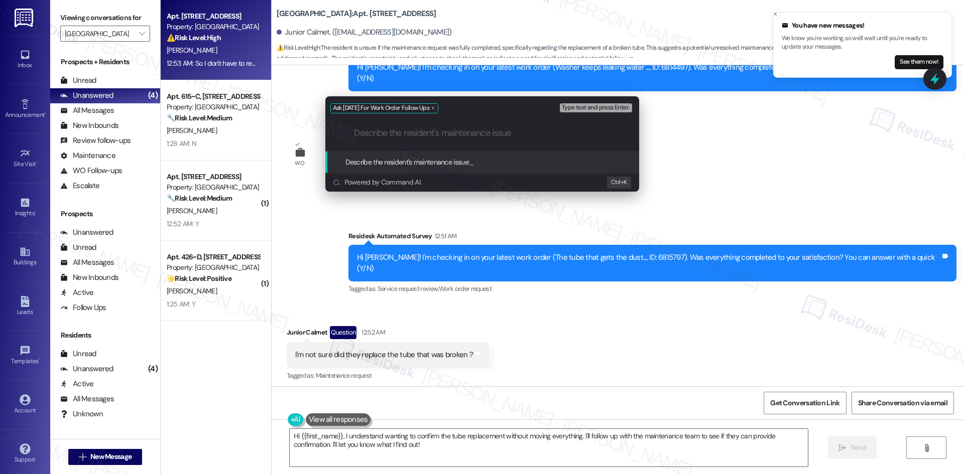
type input "I'm not sure did they replace the tube that was broken ? Tagged as: Maintenance…"
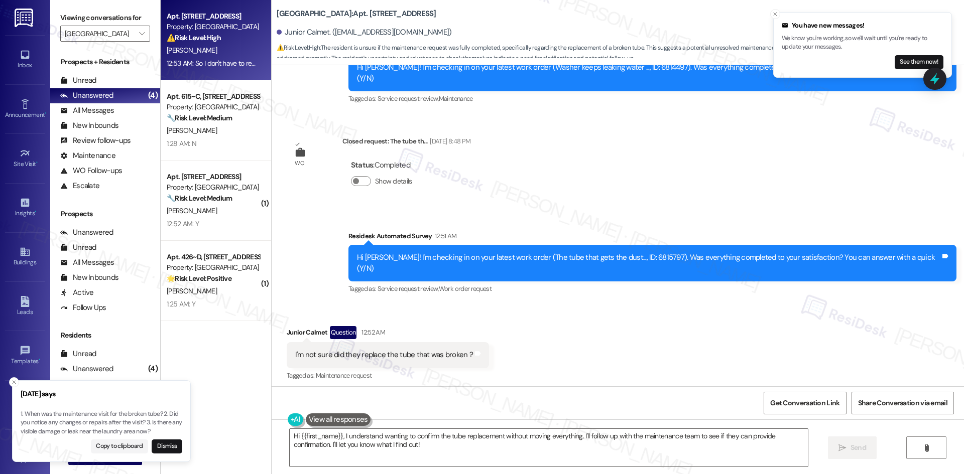
click at [717, 304] on div "Received via SMS Junior Calmet Question 12:52 AM I'm not sure did they replace …" at bounding box center [618, 383] width 692 height 158
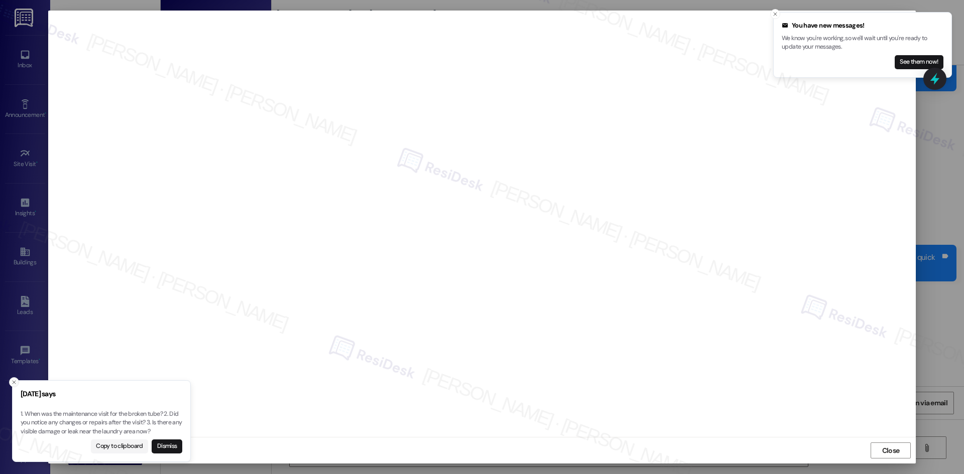
click at [13, 383] on icon "Close toast" at bounding box center [14, 383] width 6 height 6
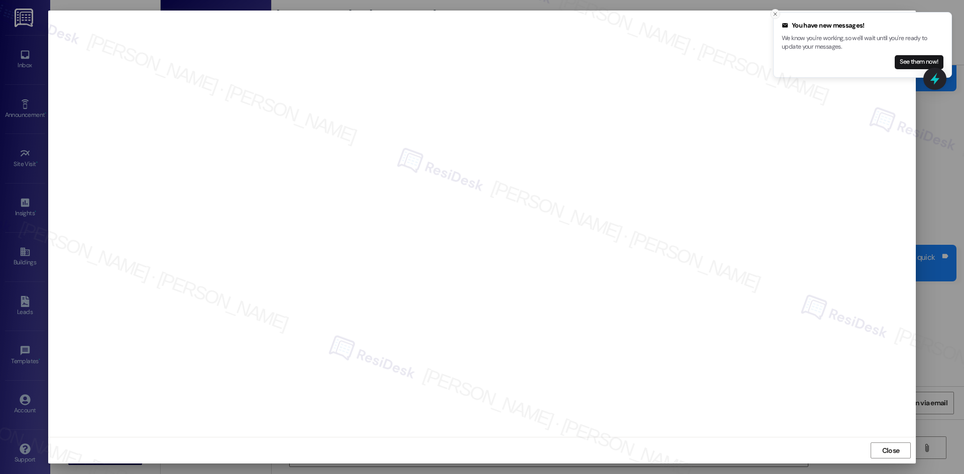
click at [775, 14] on line "Close toast" at bounding box center [775, 14] width 3 height 3
drag, startPoint x: 891, startPoint y: 453, endPoint x: 871, endPoint y: 453, distance: 19.6
click at [889, 453] on span "Close" at bounding box center [891, 451] width 18 height 11
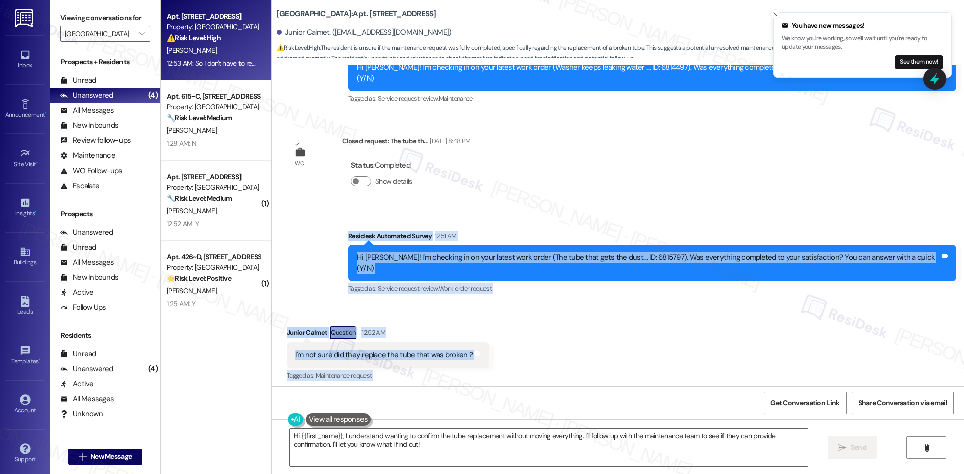
drag, startPoint x: 391, startPoint y: 184, endPoint x: 577, endPoint y: 327, distance: 234.2
click at [577, 327] on div "WO Opened request: Ice maker i... Aug 10, 2023 at 10:19 PM Status : New Show de…" at bounding box center [618, 225] width 692 height 321
click at [577, 327] on div "Received via SMS Junior Calmet Question 12:52 AM I'm not sure did they replace …" at bounding box center [618, 383] width 692 height 158
drag, startPoint x: 369, startPoint y: 176, endPoint x: 598, endPoint y: 353, distance: 289.8
click at [598, 353] on div "WO Opened request: Ice maker i... Aug 10, 2023 at 10:19 PM Status : New Show de…" at bounding box center [618, 225] width 692 height 321
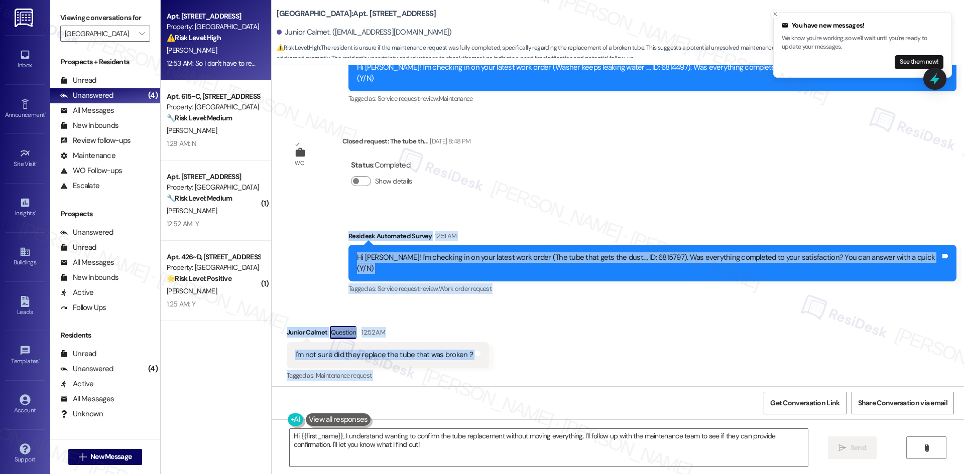
copy div "Residesk Automated Survey 12:51 AM Hi Junior! I'm checking in on your latest wo…"
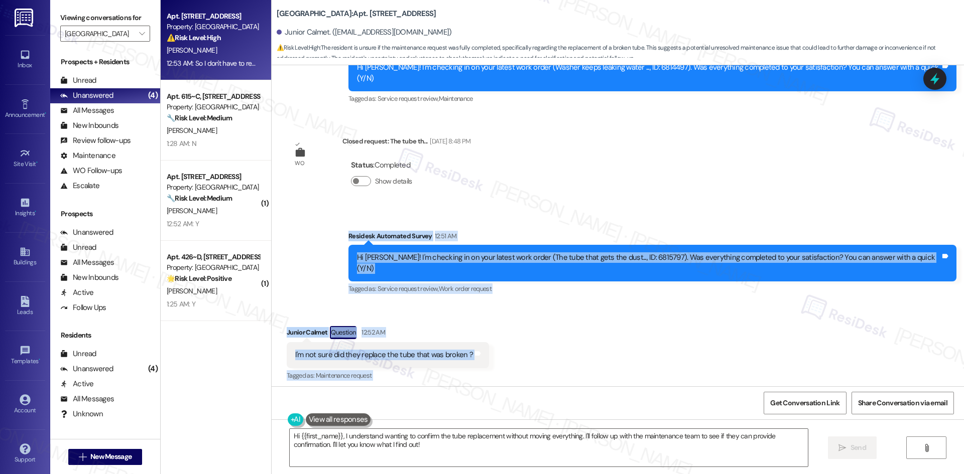
click at [634, 304] on div "Received via SMS Junior Calmet Question 12:52 AM I'm not sure did they replace …" at bounding box center [618, 383] width 692 height 158
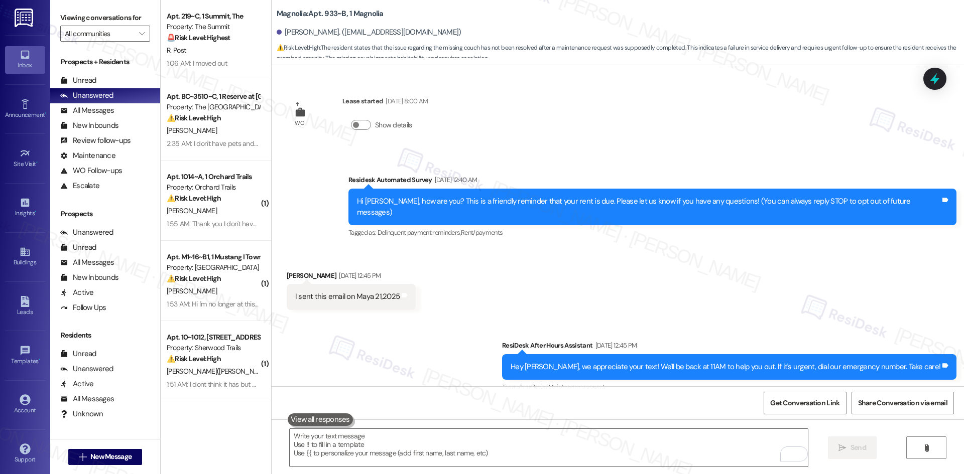
scroll to position [9707, 0]
